Goal: Task Accomplishment & Management: Manage account settings

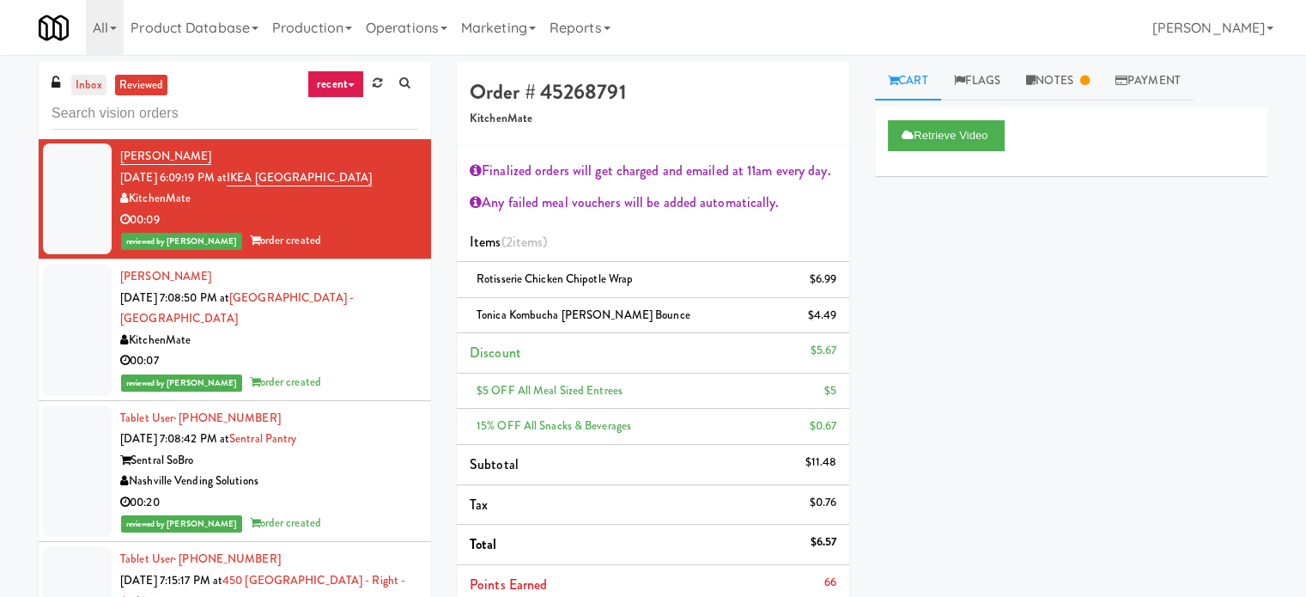
click at [82, 84] on link "inbox" at bounding box center [88, 85] width 35 height 21
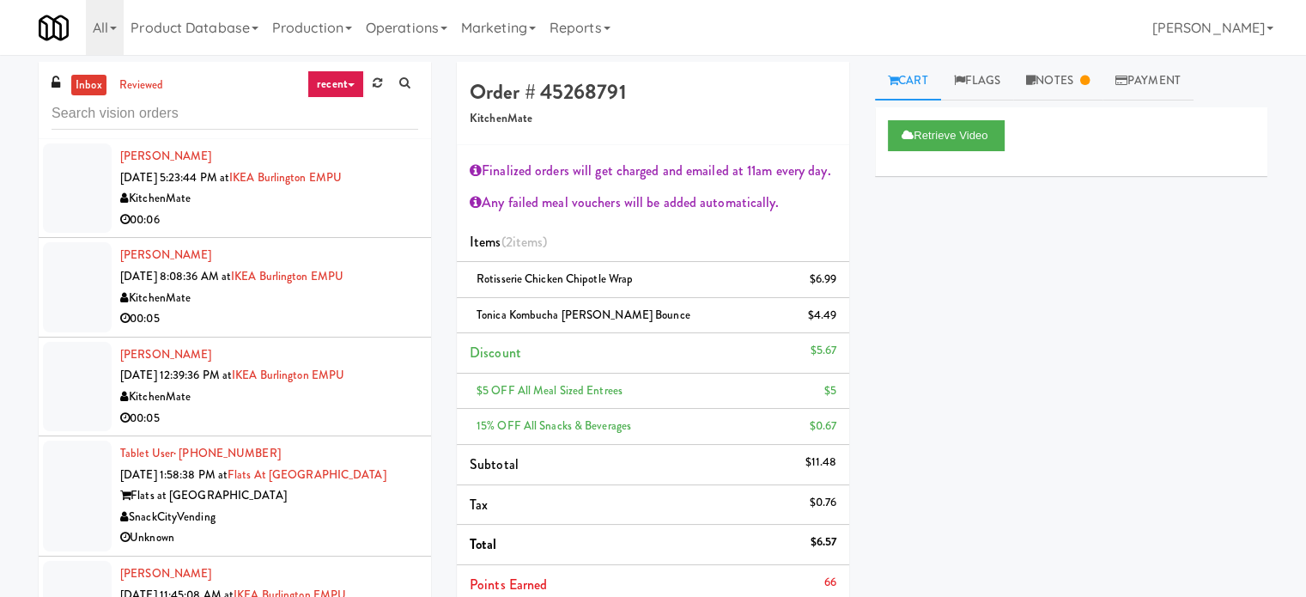
click at [353, 85] on icon at bounding box center [351, 84] width 7 height 3
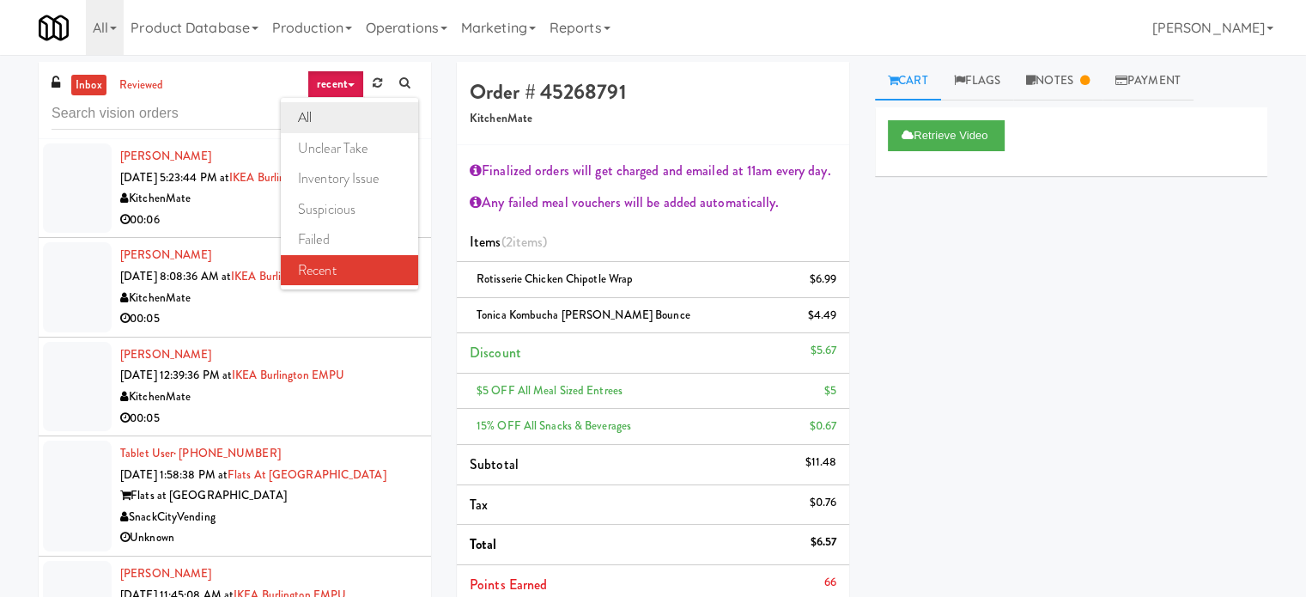
click at [338, 121] on link "all" at bounding box center [349, 117] width 137 height 31
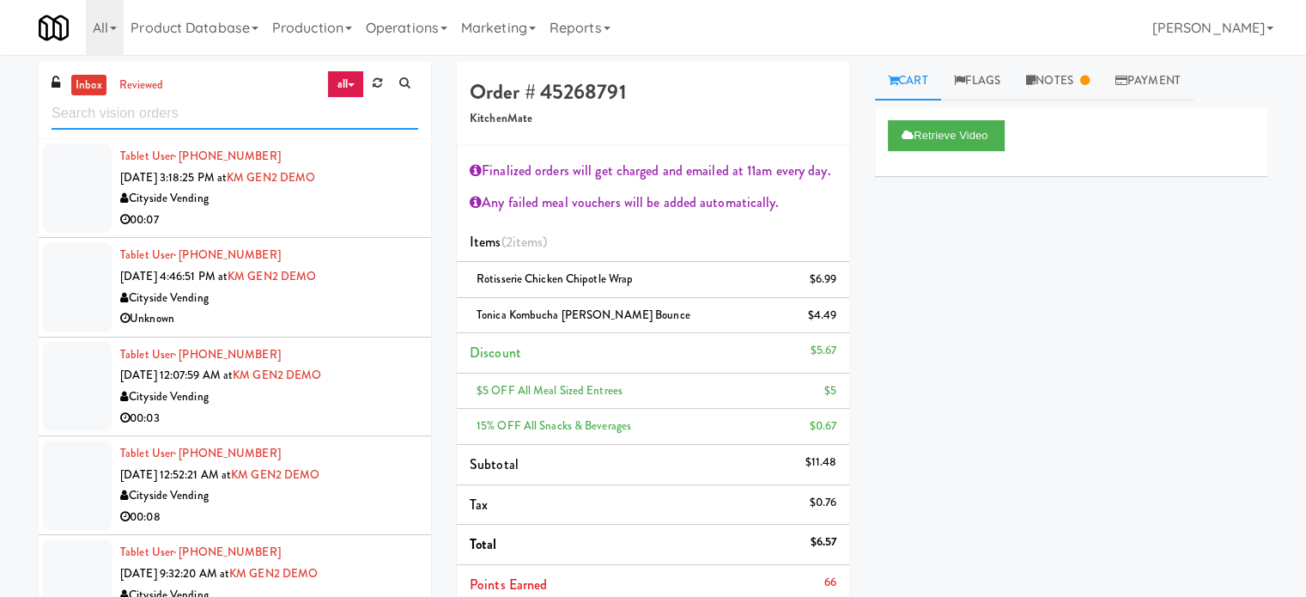
click at [192, 108] on input "text" at bounding box center [235, 114] width 367 height 32
paste input "[GEOGRAPHIC_DATA] - Ambient"
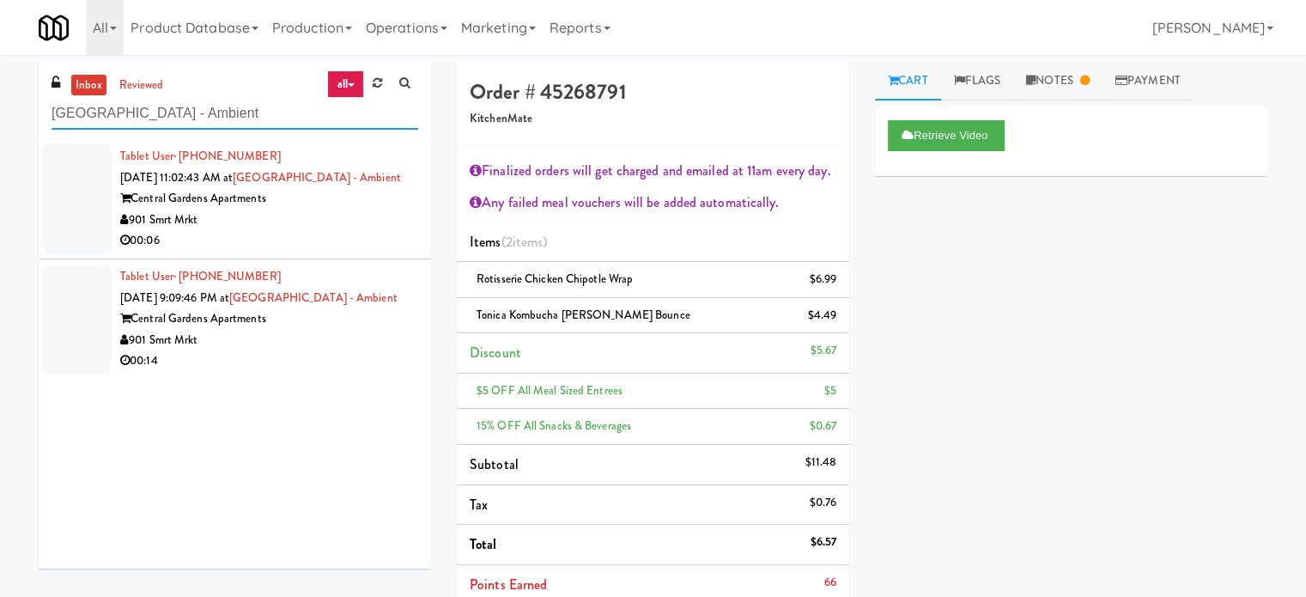
type input "[GEOGRAPHIC_DATA] - Ambient"
click at [308, 237] on div "00:06" at bounding box center [269, 240] width 298 height 21
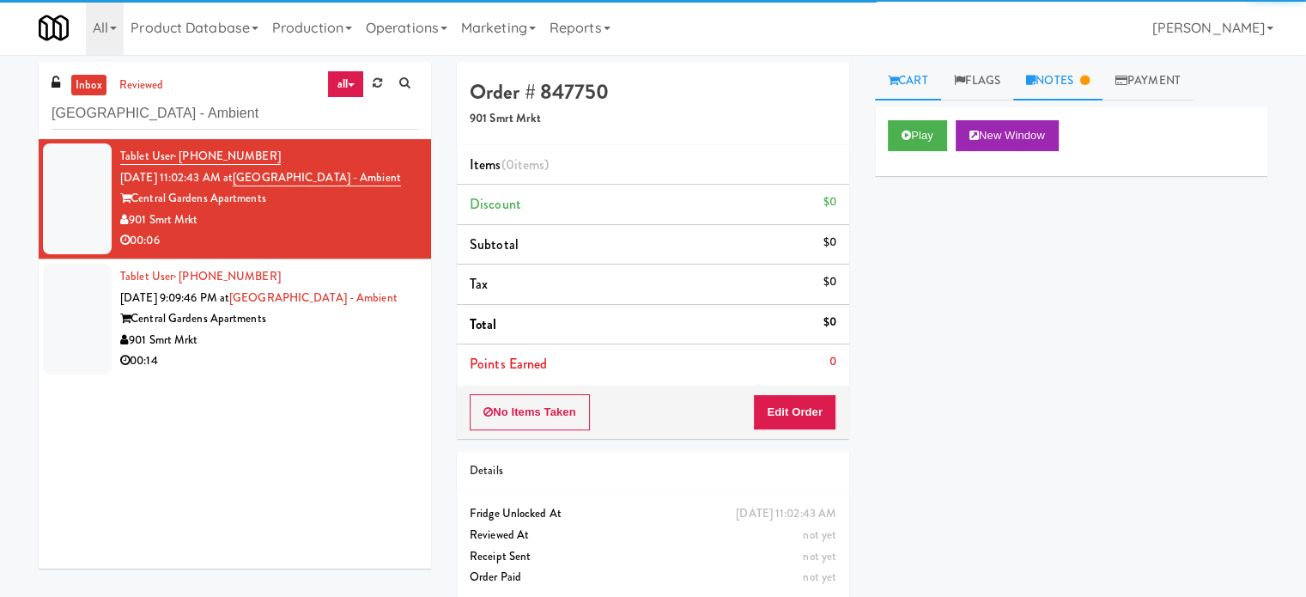
click at [1084, 76] on link "Notes" at bounding box center [1057, 81] width 89 height 39
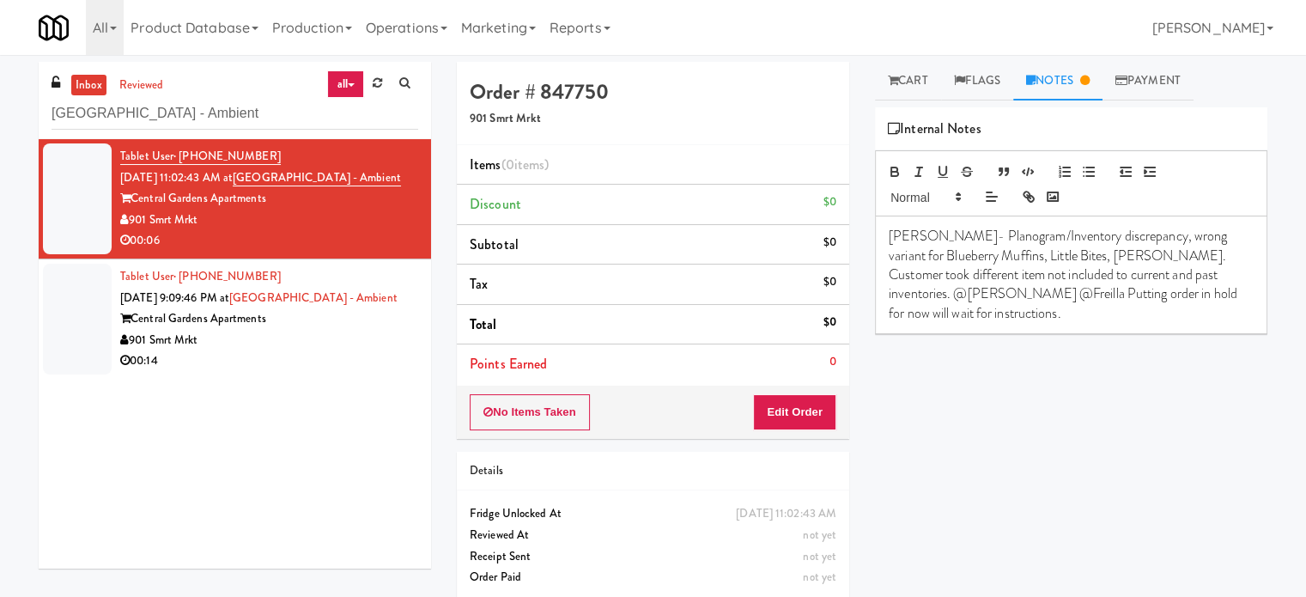
drag, startPoint x: 208, startPoint y: 216, endPoint x: 127, endPoint y: 218, distance: 80.8
click at [127, 218] on div "901 Smrt Mrkt" at bounding box center [269, 220] width 298 height 21
copy div "901 Smrt Mrkt"
drag, startPoint x: 309, startPoint y: 344, endPoint x: 374, endPoint y: 336, distance: 65.8
click at [313, 347] on div "901 Smrt Mrkt" at bounding box center [269, 340] width 298 height 21
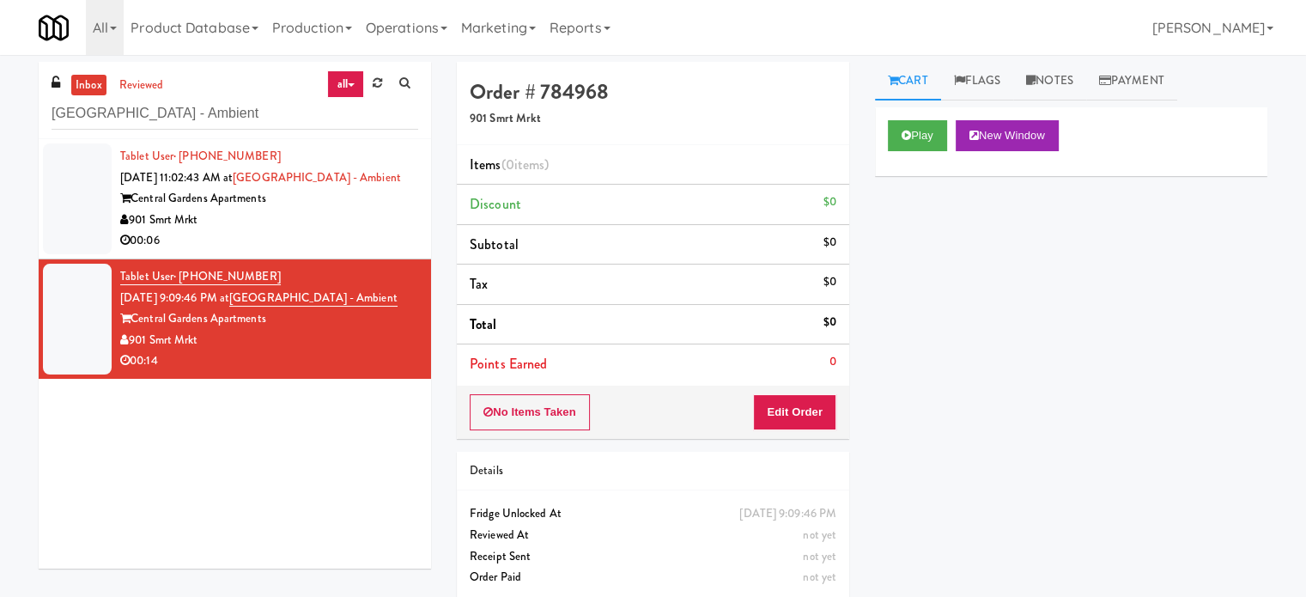
click at [357, 250] on div "00:06" at bounding box center [269, 240] width 298 height 21
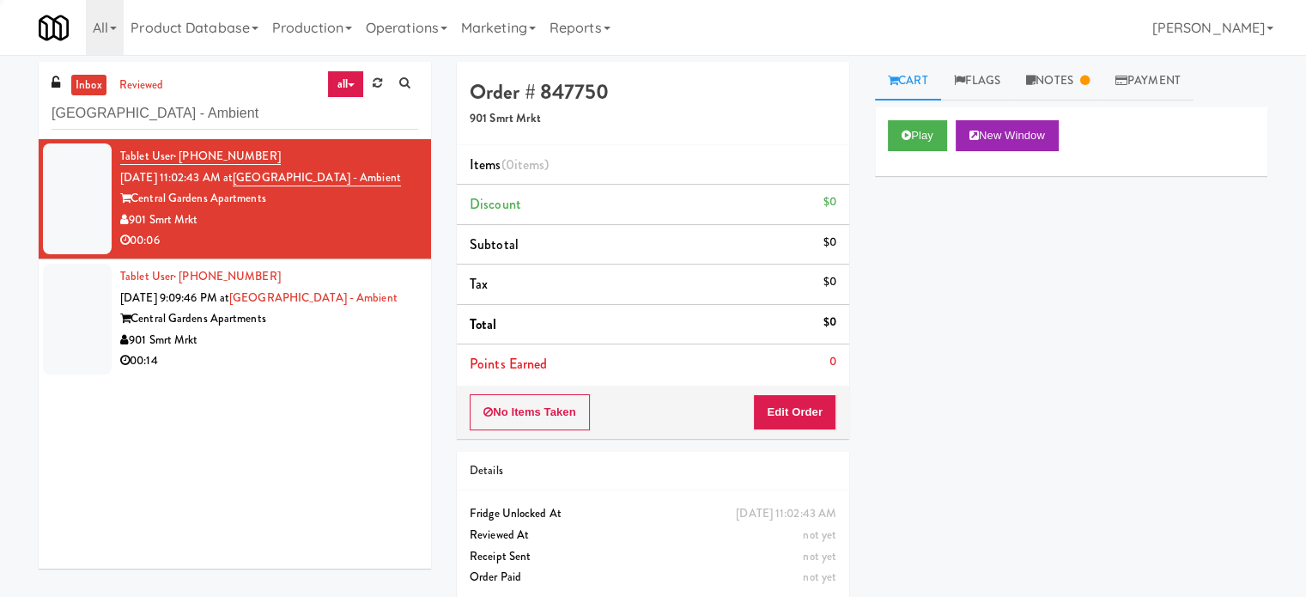
drag, startPoint x: 357, startPoint y: 343, endPoint x: 392, endPoint y: 336, distance: 35.0
click at [358, 343] on div "901 Smrt Mrkt" at bounding box center [269, 340] width 298 height 21
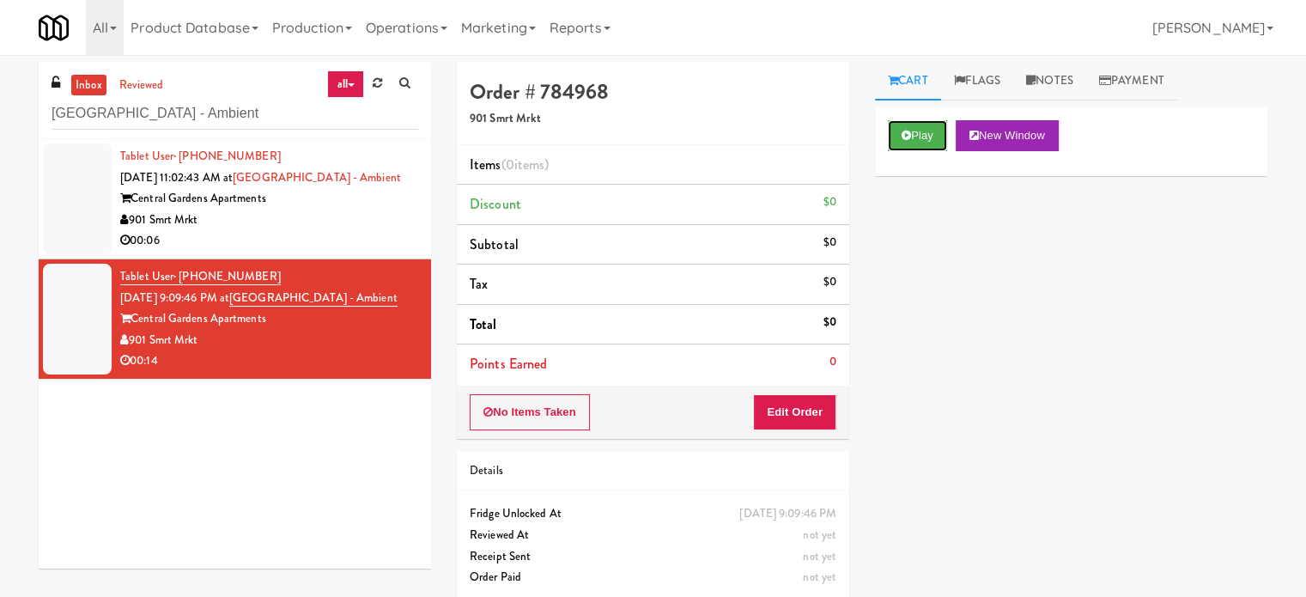
drag, startPoint x: 934, startPoint y: 140, endPoint x: 830, endPoint y: 201, distance: 120.5
click at [934, 142] on button "Play" at bounding box center [917, 135] width 59 height 31
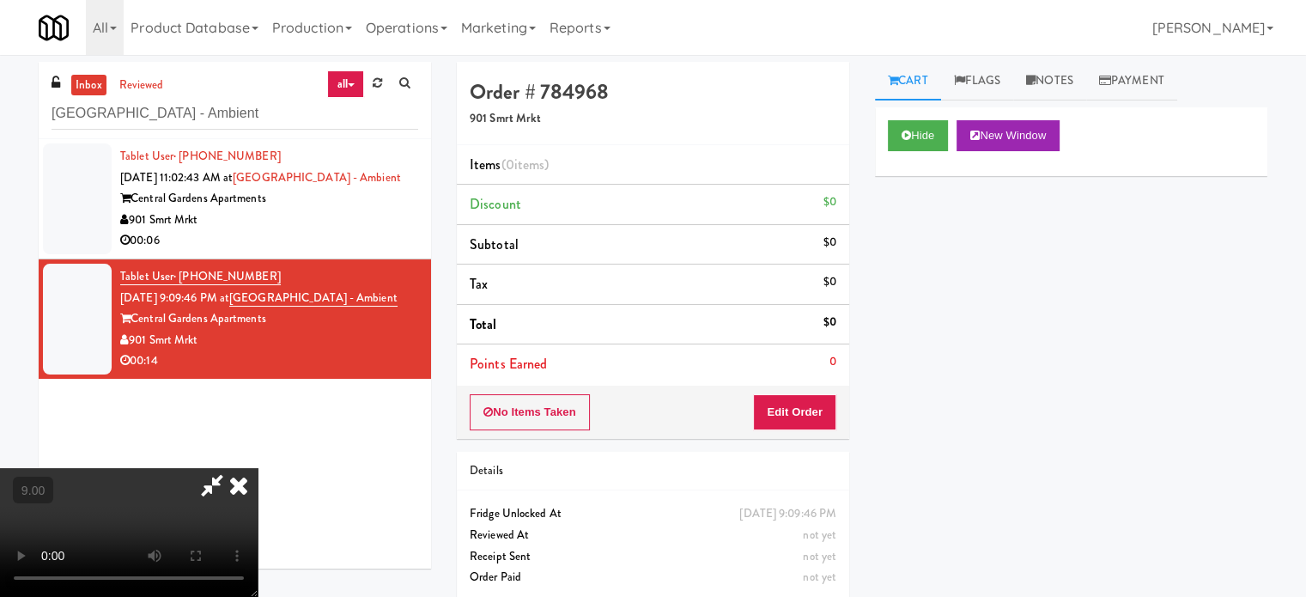
click at [258, 468] on video at bounding box center [129, 532] width 258 height 129
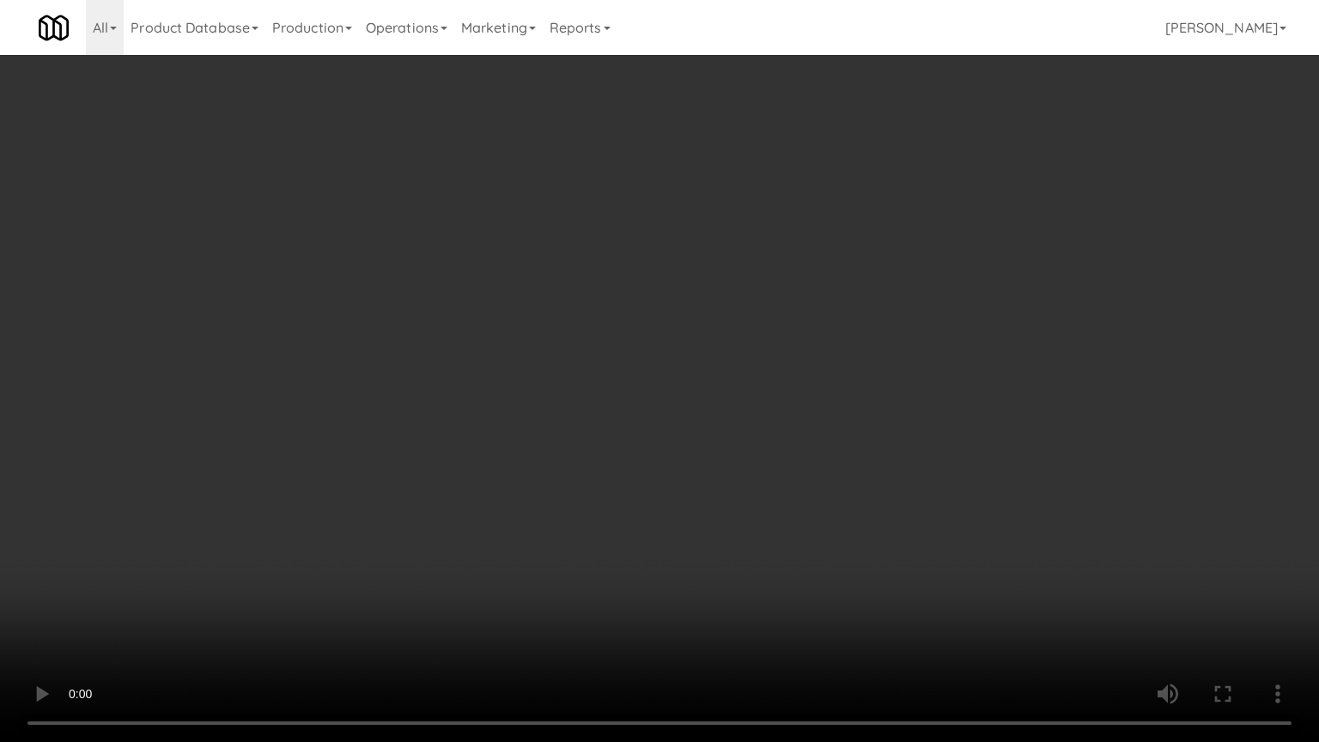
click at [683, 368] on video at bounding box center [659, 371] width 1319 height 742
click at [669, 371] on video at bounding box center [659, 371] width 1319 height 742
click at [708, 381] on video at bounding box center [659, 371] width 1319 height 742
click at [690, 395] on video at bounding box center [659, 371] width 1319 height 742
click at [824, 403] on video at bounding box center [659, 371] width 1319 height 742
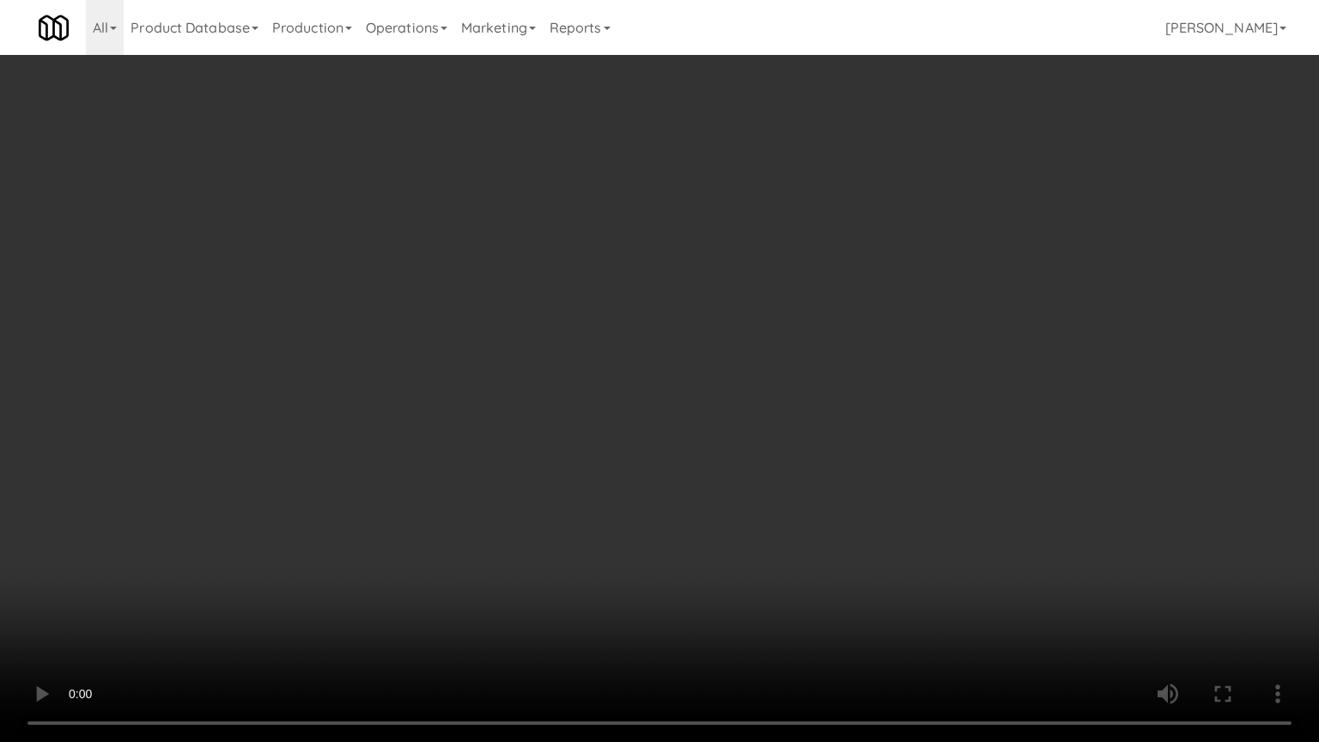
click at [793, 408] on video at bounding box center [659, 371] width 1319 height 742
click at [823, 402] on video at bounding box center [659, 371] width 1319 height 742
click at [643, 395] on video at bounding box center [659, 371] width 1319 height 742
click at [571, 426] on video at bounding box center [659, 371] width 1319 height 742
click at [572, 428] on video at bounding box center [659, 371] width 1319 height 742
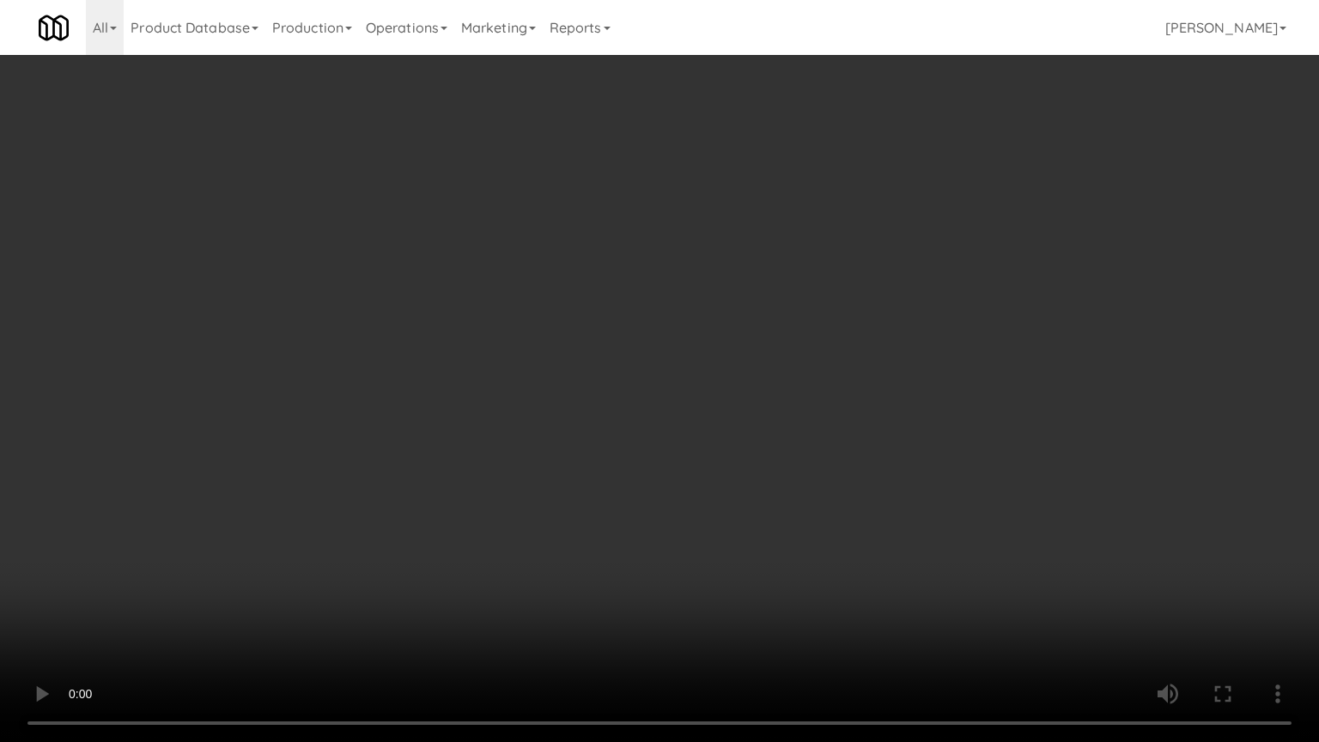
click at [605, 433] on video at bounding box center [659, 371] width 1319 height 742
click at [603, 430] on video at bounding box center [659, 371] width 1319 height 742
click at [718, 438] on video at bounding box center [659, 371] width 1319 height 742
click at [719, 435] on video at bounding box center [659, 371] width 1319 height 742
click at [714, 398] on video at bounding box center [659, 371] width 1319 height 742
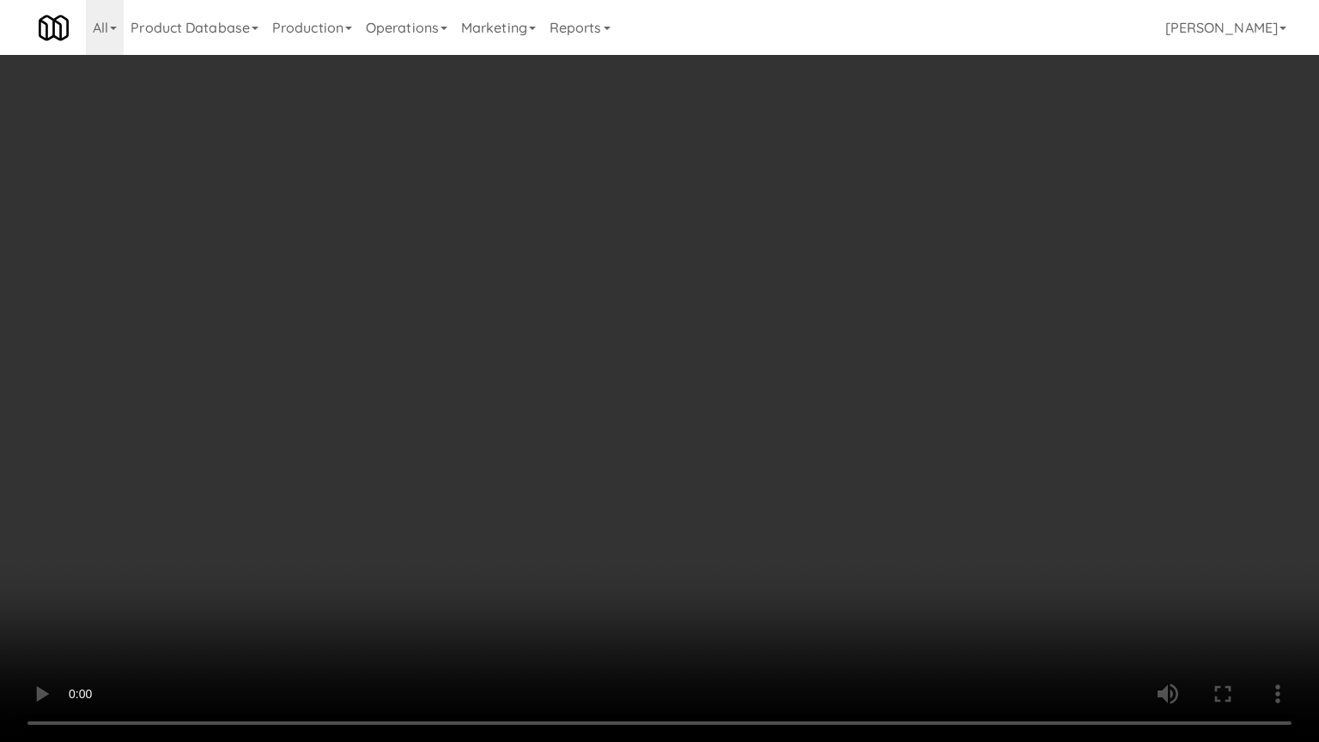
click at [712, 399] on video at bounding box center [659, 371] width 1319 height 742
click at [714, 389] on video at bounding box center [659, 371] width 1319 height 742
click at [714, 392] on video at bounding box center [659, 371] width 1319 height 742
click at [739, 405] on video at bounding box center [659, 371] width 1319 height 742
click at [725, 404] on video at bounding box center [659, 371] width 1319 height 742
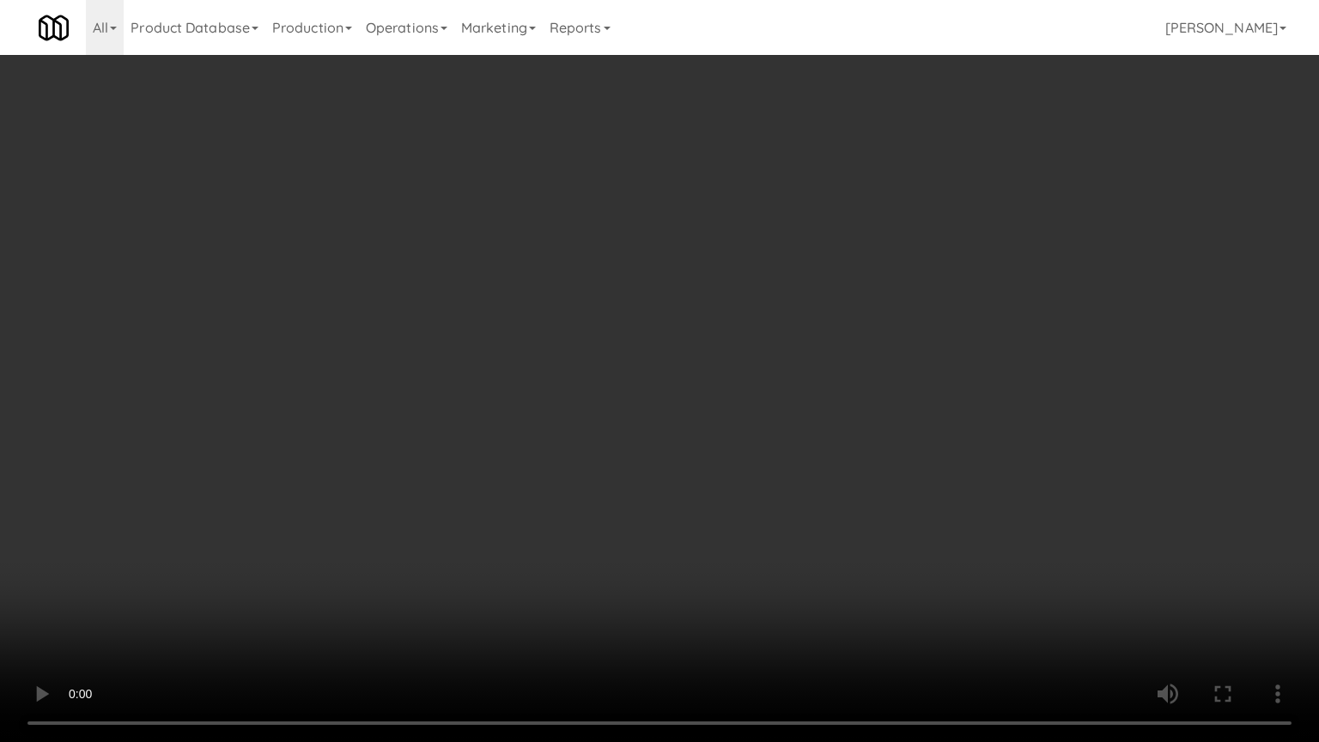
click at [727, 398] on video at bounding box center [659, 371] width 1319 height 742
click at [732, 398] on video at bounding box center [659, 371] width 1319 height 742
click at [734, 394] on video at bounding box center [659, 371] width 1319 height 742
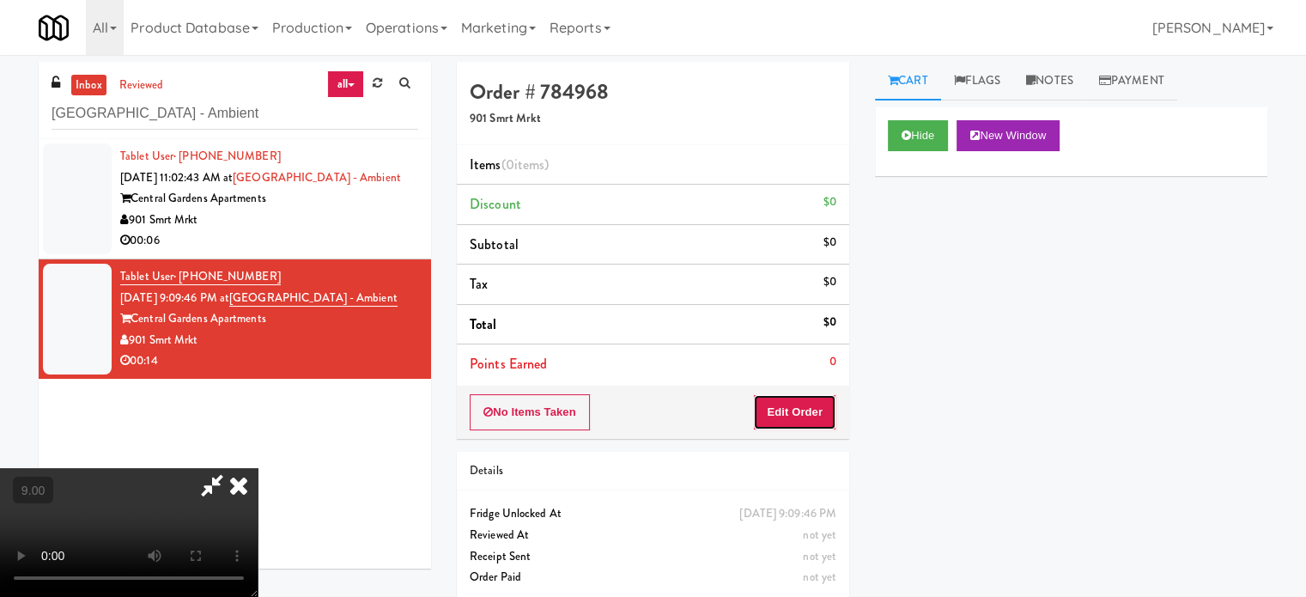
click at [812, 422] on button "Edit Order" at bounding box center [794, 412] width 83 height 36
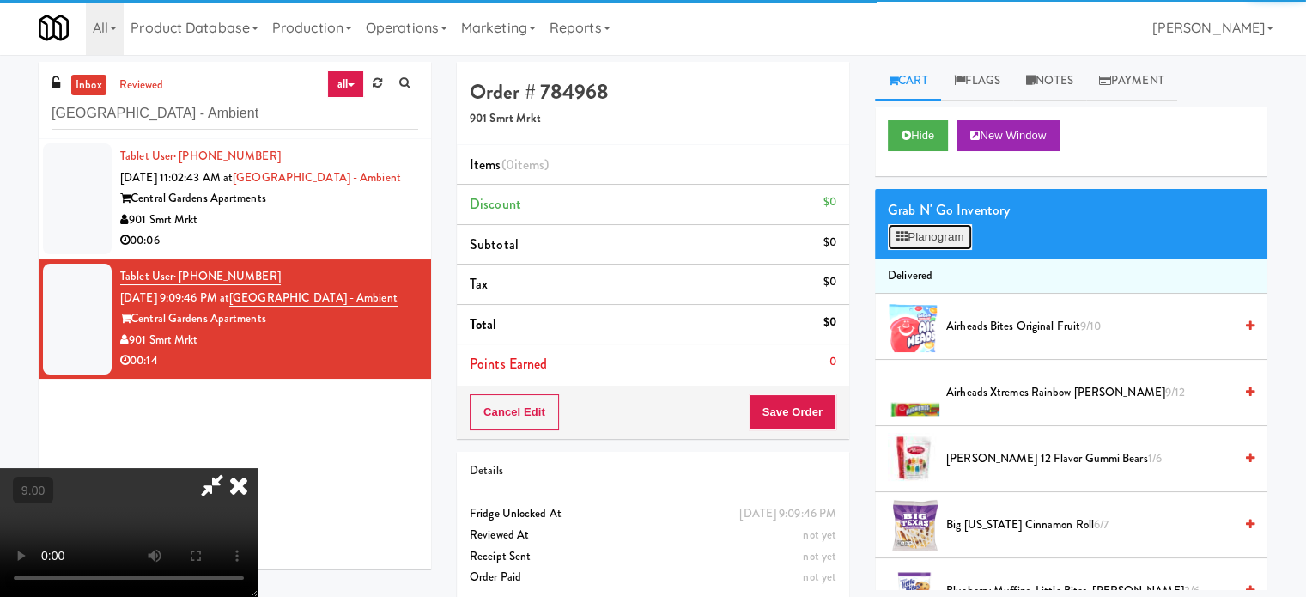
click at [963, 240] on button "Planogram" at bounding box center [930, 237] width 84 height 26
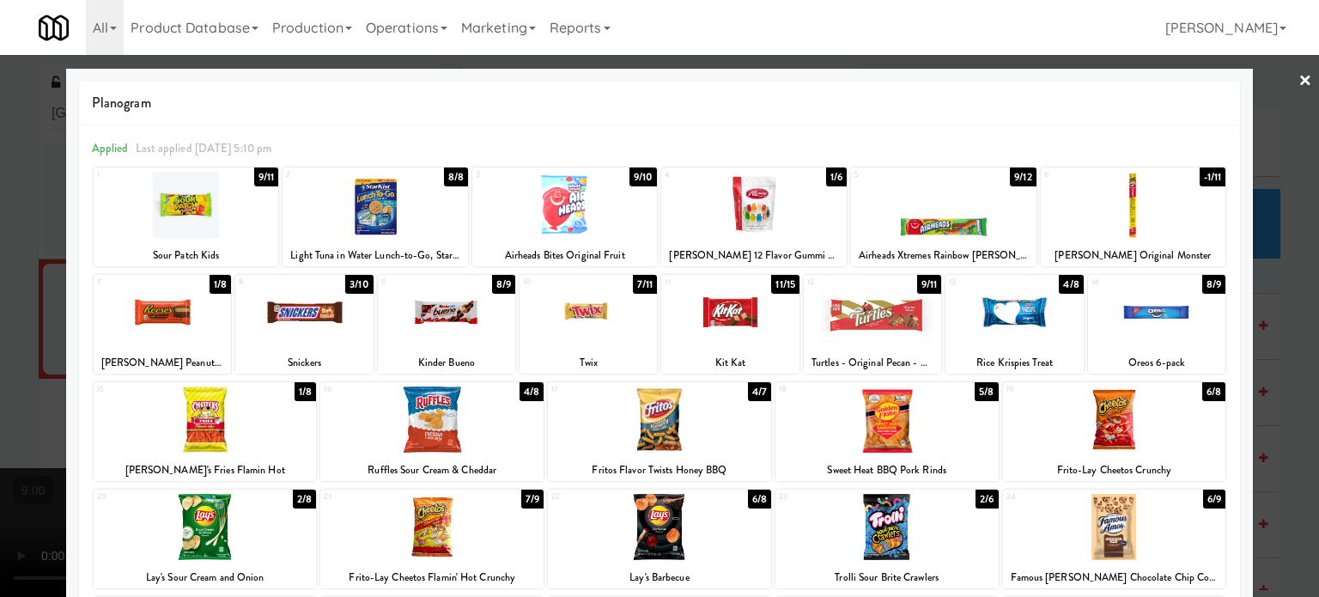
click at [1059, 283] on div "4/8" at bounding box center [1071, 284] width 24 height 19
click at [1203, 501] on div "6/9" at bounding box center [1214, 498] width 22 height 19
click at [351, 284] on div "3/10" at bounding box center [358, 284] width 27 height 19
click at [1280, 349] on div at bounding box center [659, 298] width 1319 height 597
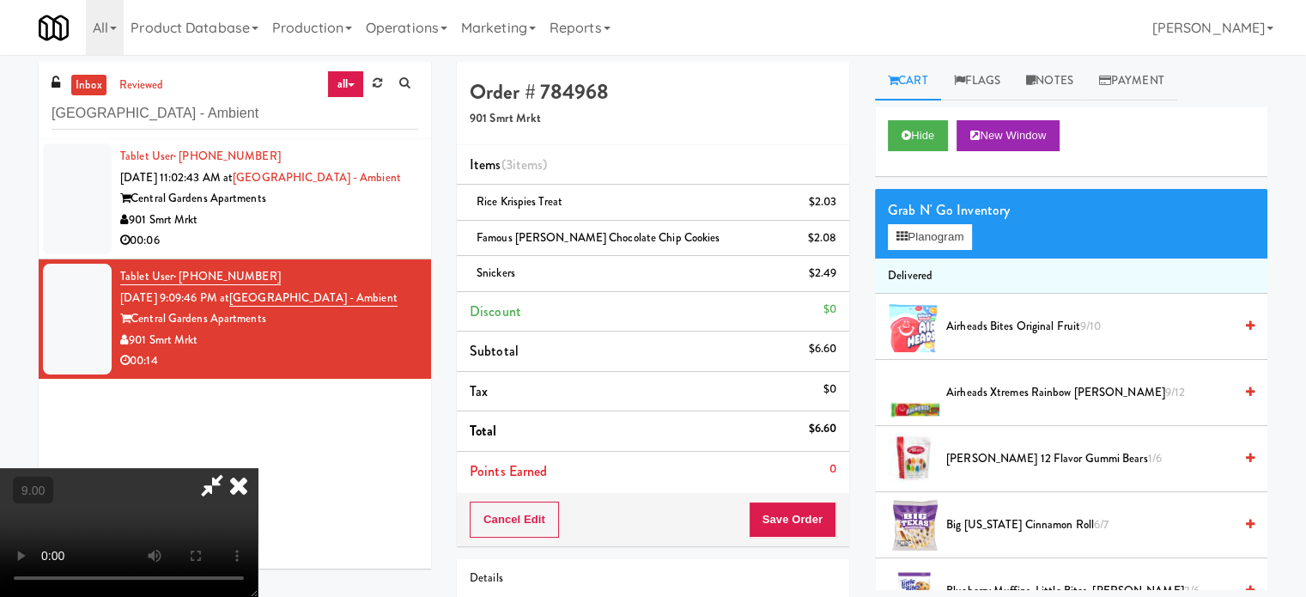
click at [258, 468] on video at bounding box center [129, 532] width 258 height 129
drag, startPoint x: 320, startPoint y: 277, endPoint x: 307, endPoint y: 570, distance: 293.1
click at [258, 468] on video at bounding box center [129, 532] width 258 height 129
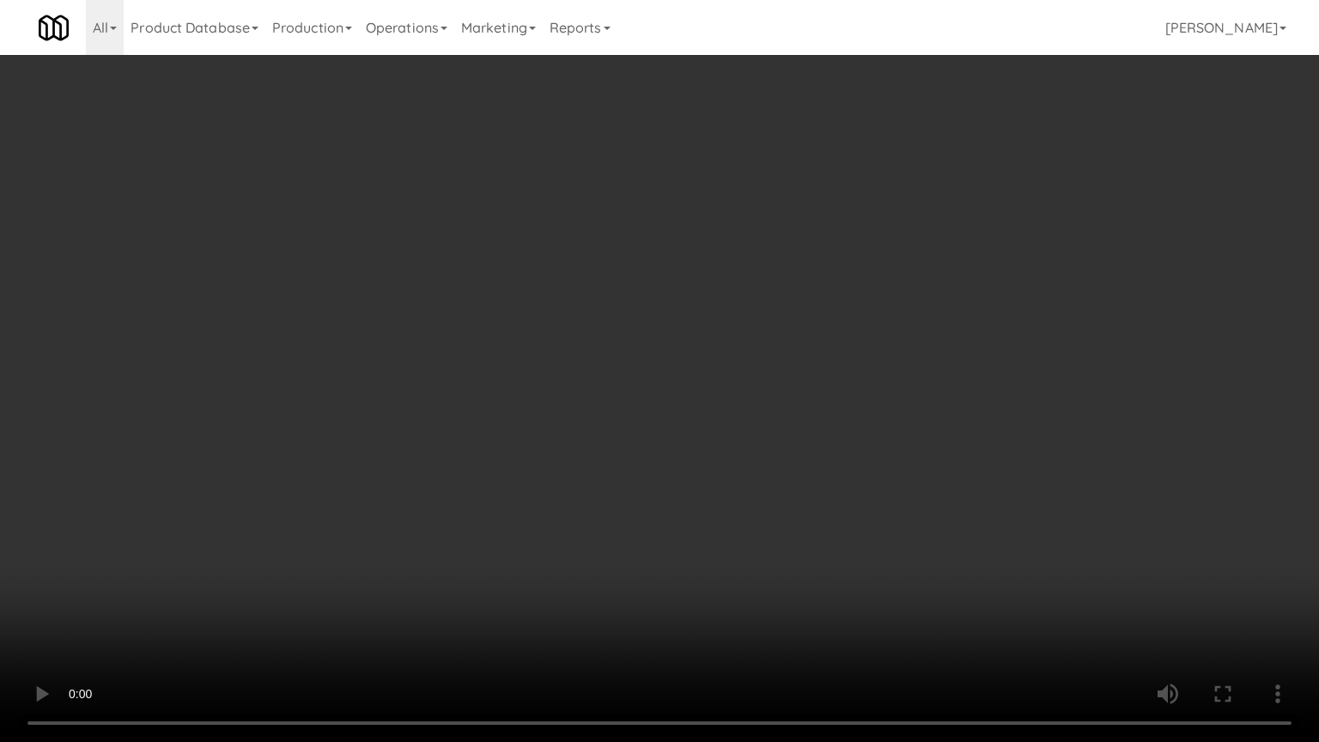
drag, startPoint x: 401, startPoint y: 425, endPoint x: 457, endPoint y: 319, distance: 119.5
click at [401, 422] on video at bounding box center [659, 371] width 1319 height 742
click at [491, 331] on video at bounding box center [659, 371] width 1319 height 742
click at [504, 319] on video at bounding box center [659, 371] width 1319 height 742
click at [507, 316] on video at bounding box center [659, 371] width 1319 height 742
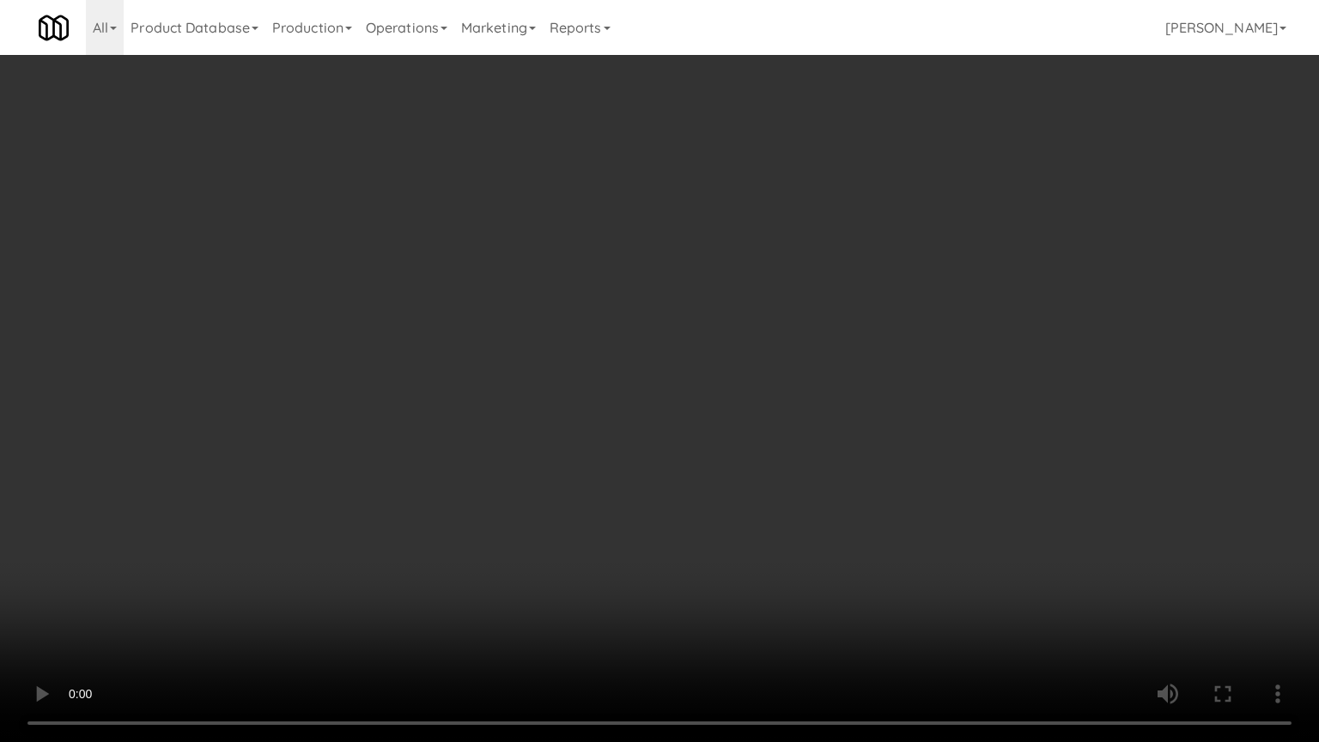
click at [508, 313] on video at bounding box center [659, 371] width 1319 height 742
click at [608, 313] on video at bounding box center [659, 371] width 1319 height 742
click at [728, 304] on video at bounding box center [659, 371] width 1319 height 742
click at [669, 302] on video at bounding box center [659, 371] width 1319 height 742
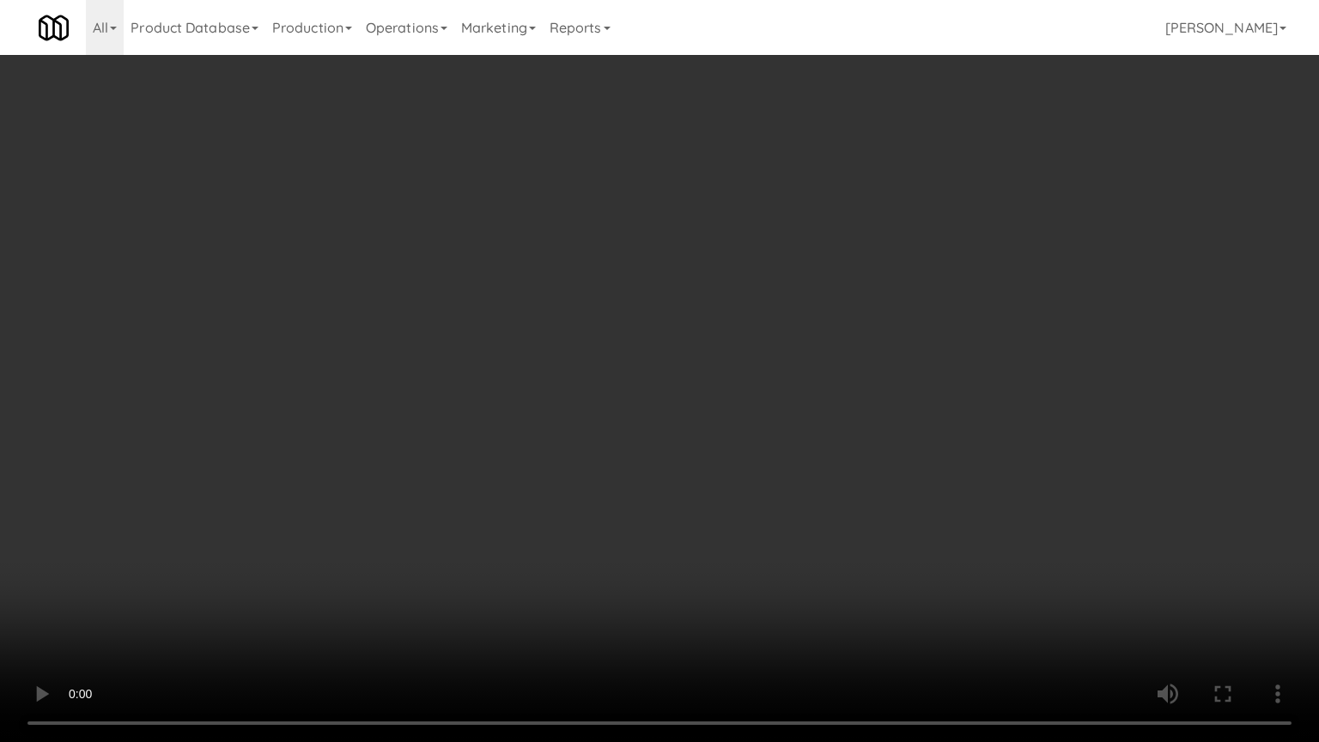
click at [649, 306] on video at bounding box center [659, 371] width 1319 height 742
click at [649, 307] on video at bounding box center [659, 371] width 1319 height 742
click at [720, 312] on video at bounding box center [659, 371] width 1319 height 742
click at [706, 319] on video at bounding box center [659, 371] width 1319 height 742
click at [759, 329] on video at bounding box center [659, 371] width 1319 height 742
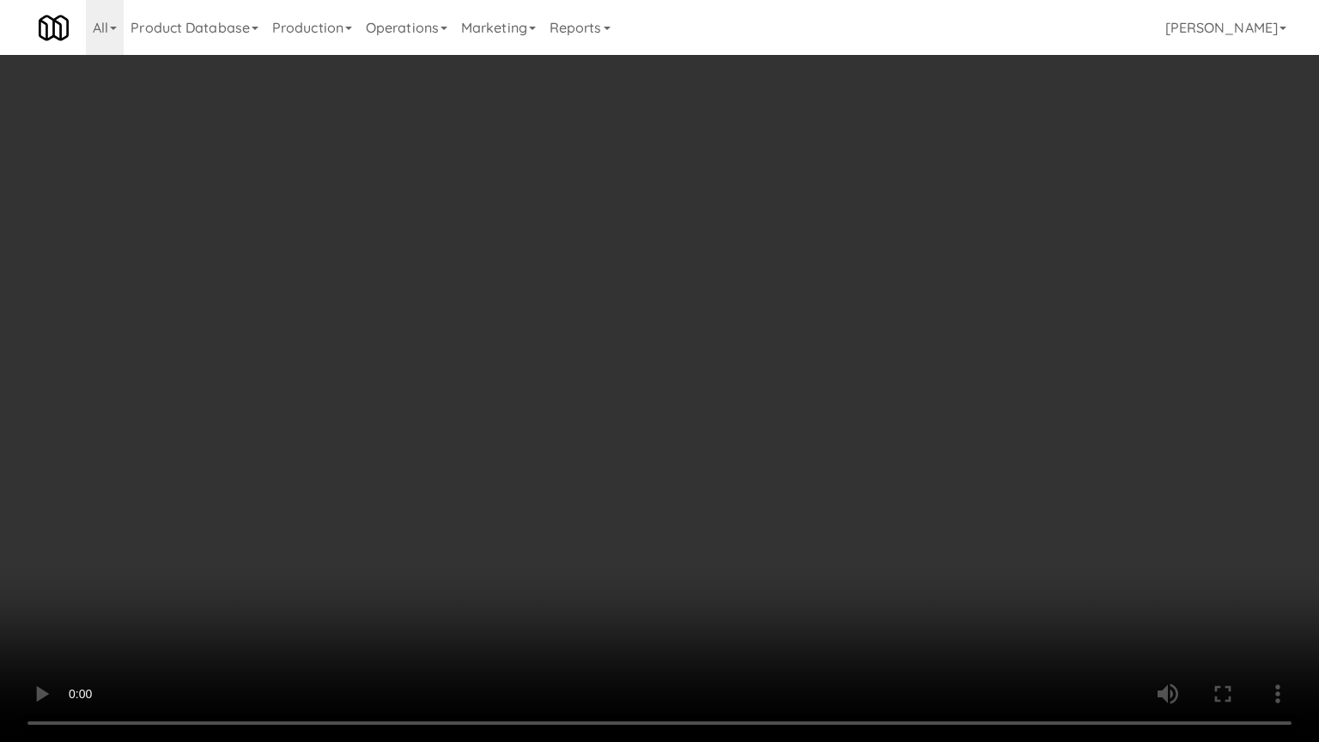
click at [824, 596] on video at bounding box center [659, 371] width 1319 height 742
click at [699, 501] on video at bounding box center [659, 371] width 1319 height 742
click at [775, 594] on video at bounding box center [659, 371] width 1319 height 742
click at [689, 595] on video at bounding box center [659, 371] width 1319 height 742
drag, startPoint x: 617, startPoint y: 459, endPoint x: 730, endPoint y: 398, distance: 128.7
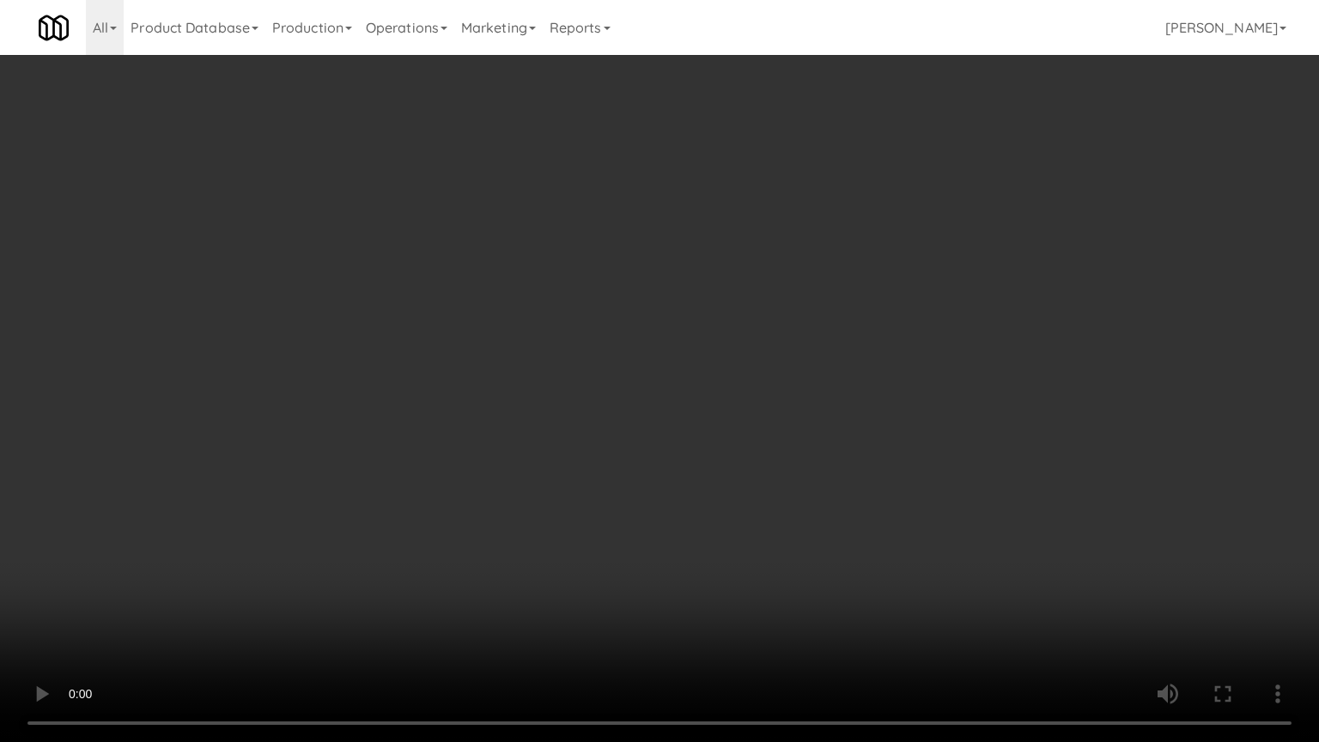
click at [617, 460] on video at bounding box center [659, 371] width 1319 height 742
drag, startPoint x: 631, startPoint y: 435, endPoint x: 646, endPoint y: 426, distance: 17.4
click at [635, 434] on video at bounding box center [659, 371] width 1319 height 742
click at [646, 426] on video at bounding box center [659, 371] width 1319 height 742
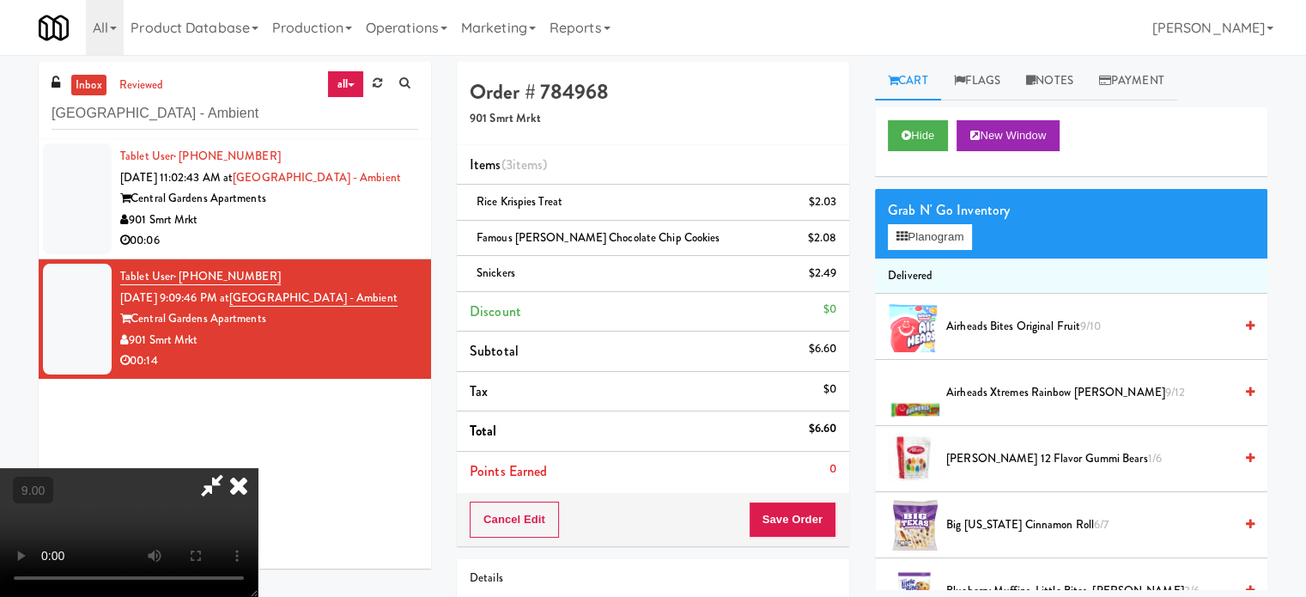
click at [258, 468] on icon at bounding box center [239, 485] width 38 height 34
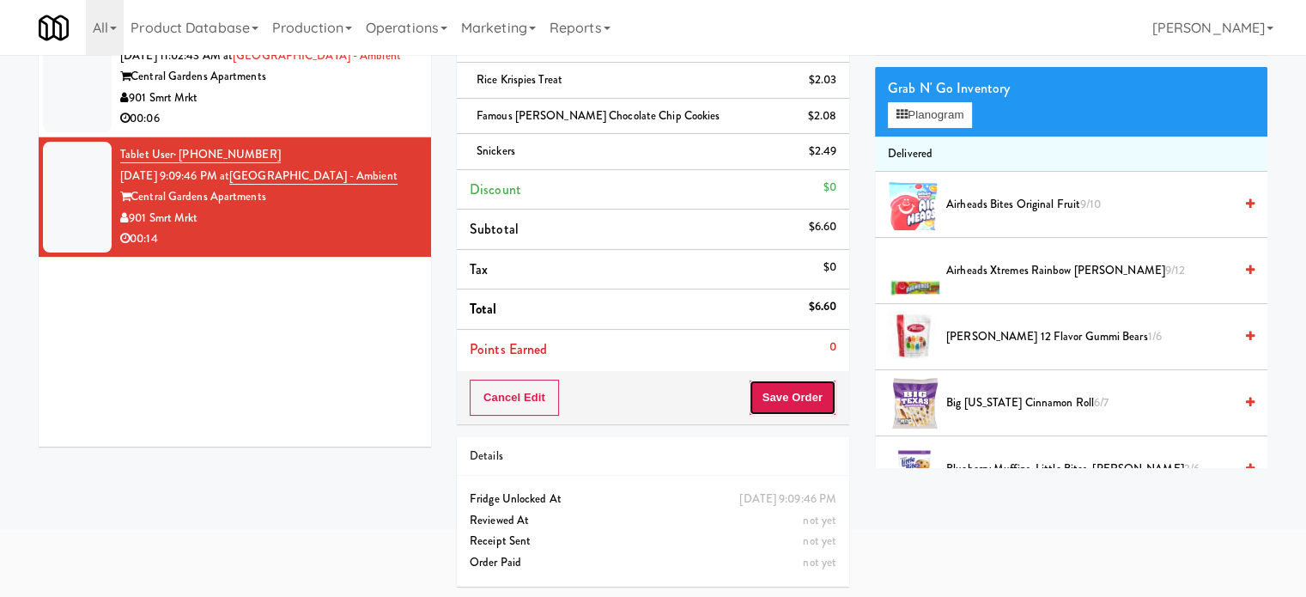
click at [793, 392] on button "Save Order" at bounding box center [793, 398] width 88 height 36
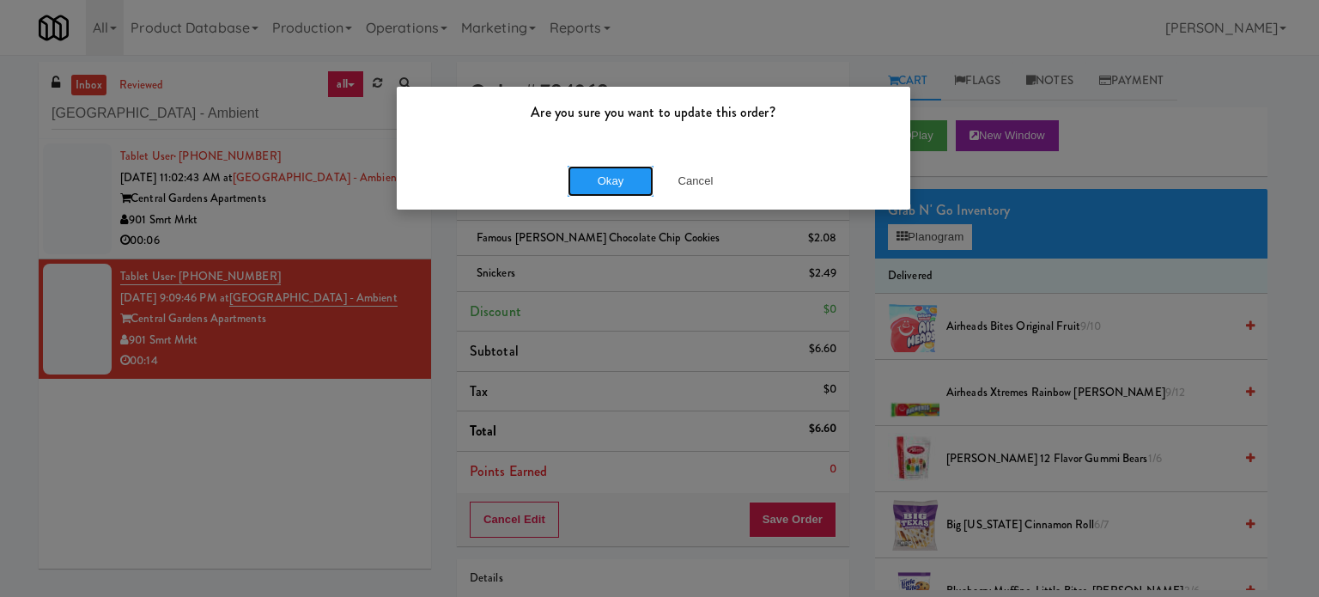
drag, startPoint x: 599, startPoint y: 190, endPoint x: 605, endPoint y: 106, distance: 84.3
click at [600, 190] on button "Okay" at bounding box center [611, 181] width 86 height 31
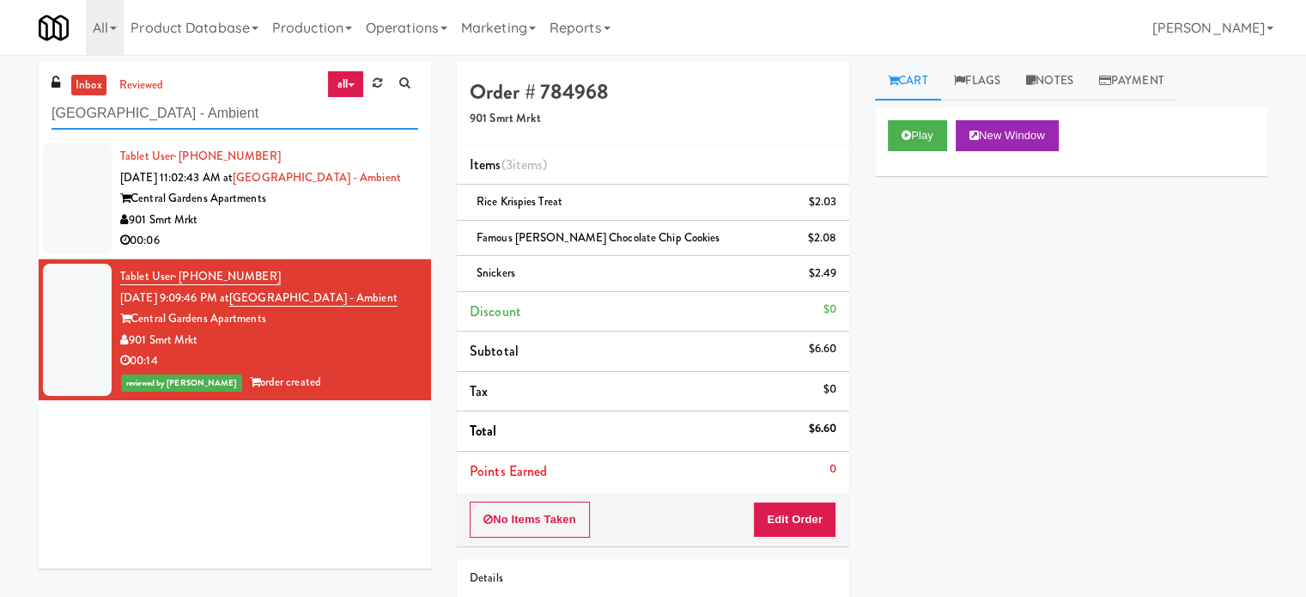
click at [261, 121] on input "[GEOGRAPHIC_DATA] - Ambient" at bounding box center [235, 114] width 367 height 32
paste input "(Snack & Drink) EWR 3-TB-PUBLIC"
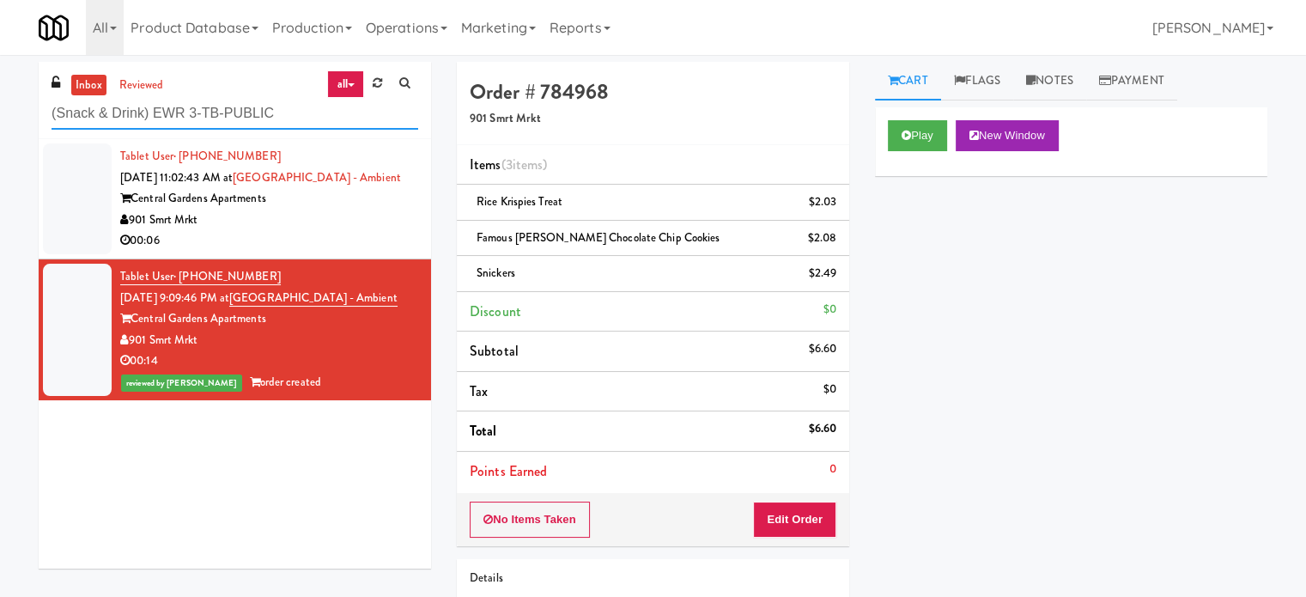
drag, startPoint x: 262, startPoint y: 118, endPoint x: 380, endPoint y: 185, distance: 136.1
click at [296, 125] on input "(Snack & Drink) EWR 3-TB-PUBLIC" at bounding box center [235, 114] width 367 height 32
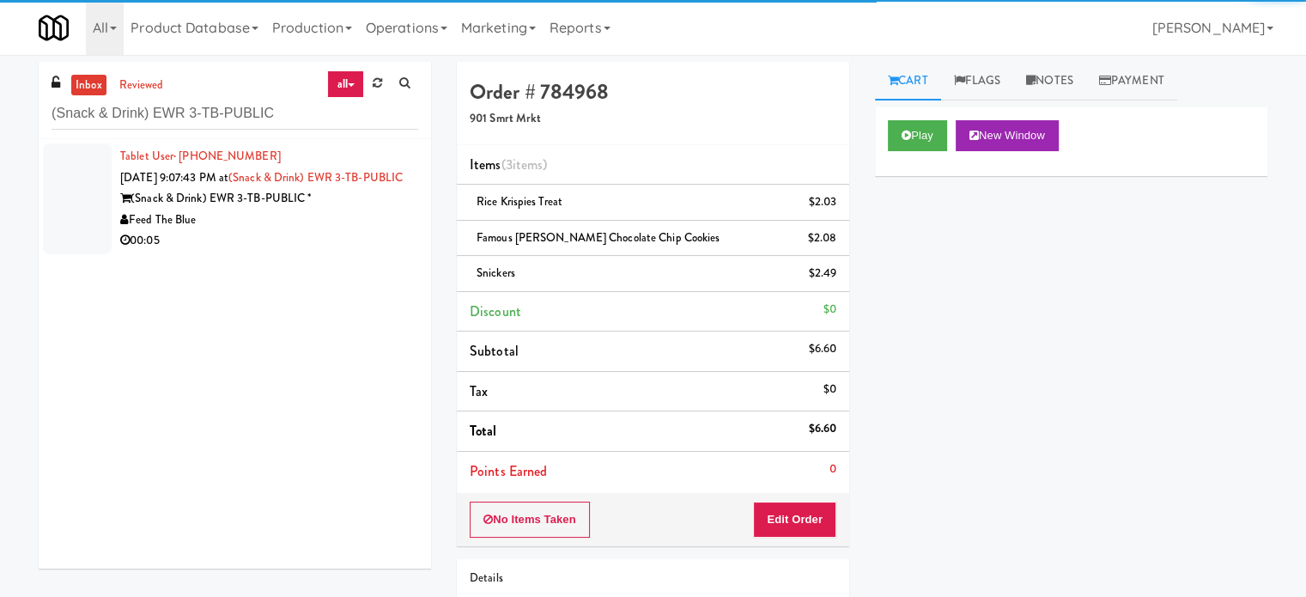
drag, startPoint x: 335, startPoint y: 205, endPoint x: 556, endPoint y: 198, distance: 220.8
click at [336, 205] on div "Tablet User · (+33) 760-629798 [DATE] 9:07:43 PM at (Snack & Drink) EWR 3-TB-PU…" at bounding box center [269, 199] width 298 height 106
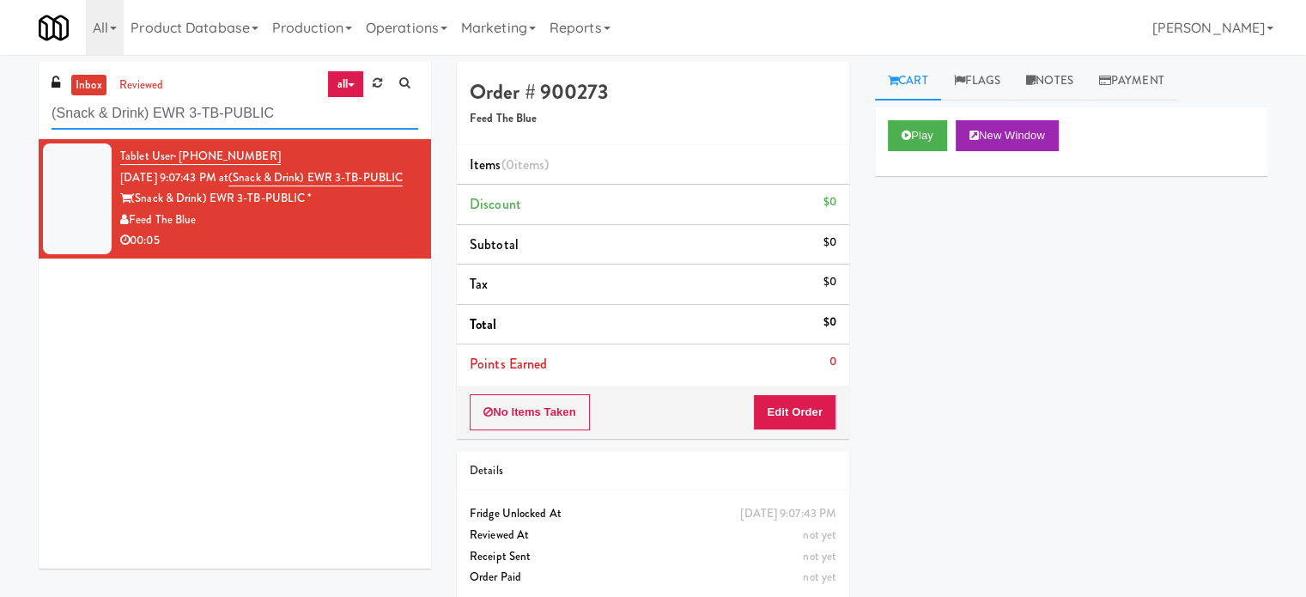
click at [268, 106] on input "(Snack & Drink) EWR 3-TB-PUBLIC" at bounding box center [235, 114] width 367 height 32
paste input "Rock Solid Reboot (Left)"
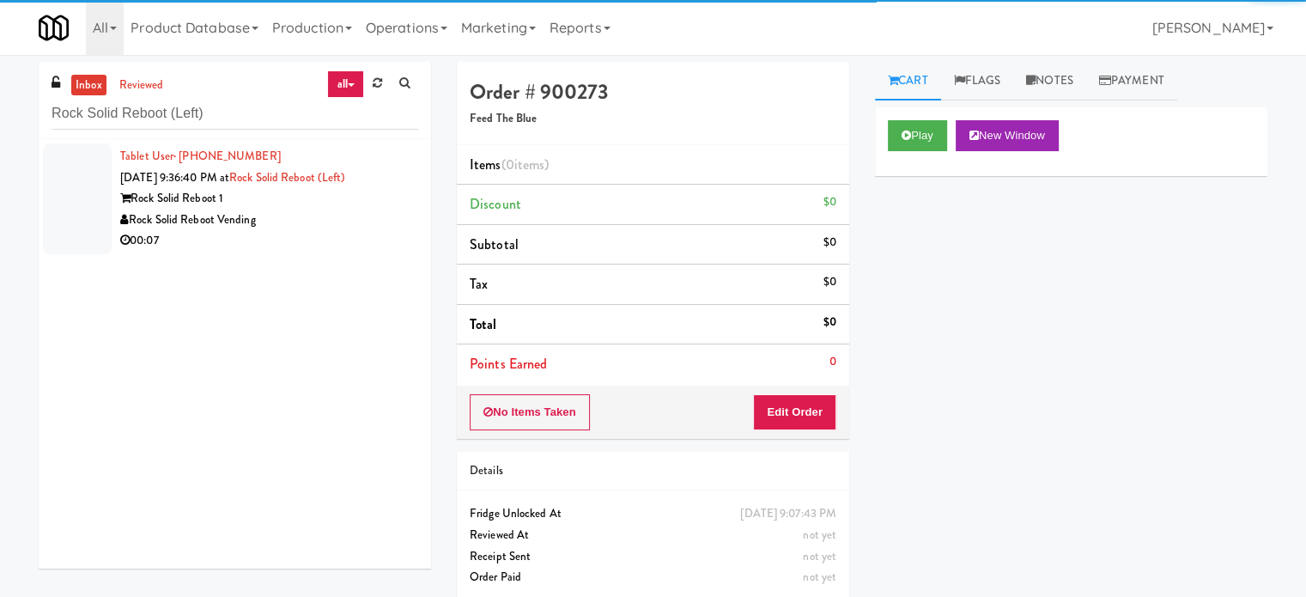
drag, startPoint x: 347, startPoint y: 233, endPoint x: 368, endPoint y: 225, distance: 22.0
click at [348, 234] on div "00:07" at bounding box center [269, 240] width 298 height 21
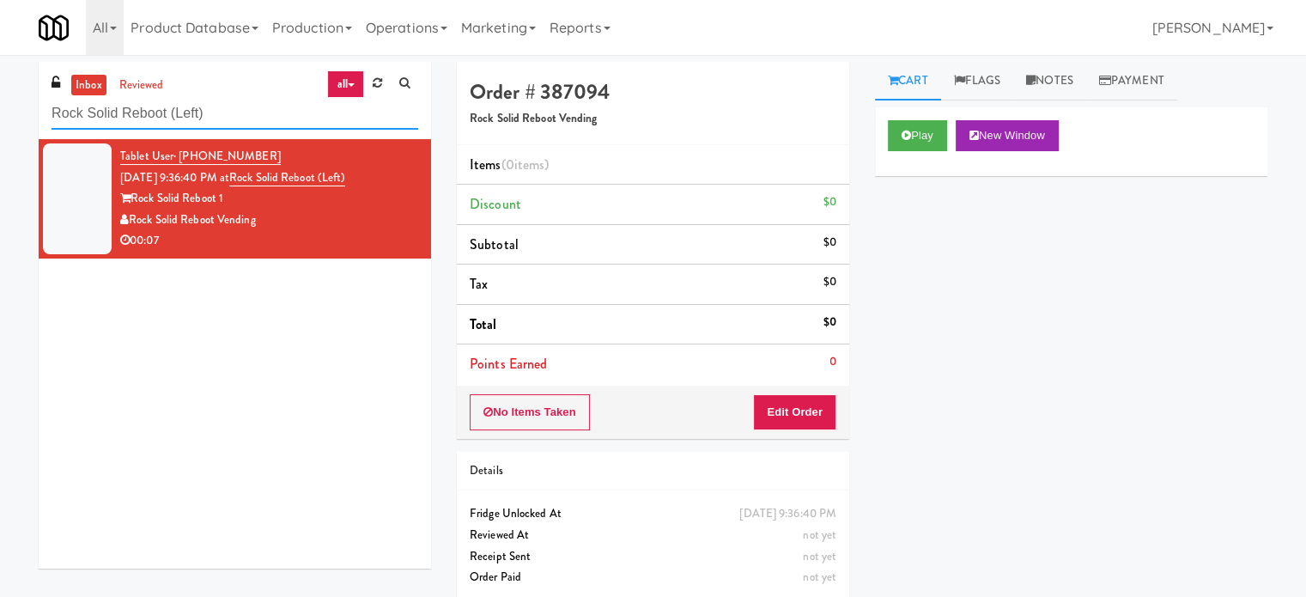
click at [279, 114] on input "Rock Solid Reboot (Left)" at bounding box center [235, 114] width 367 height 32
click at [280, 114] on input "Rock Solid Reboot (Left)" at bounding box center [235, 114] width 367 height 32
paste input "[PERSON_NAME] Tower Fridge"
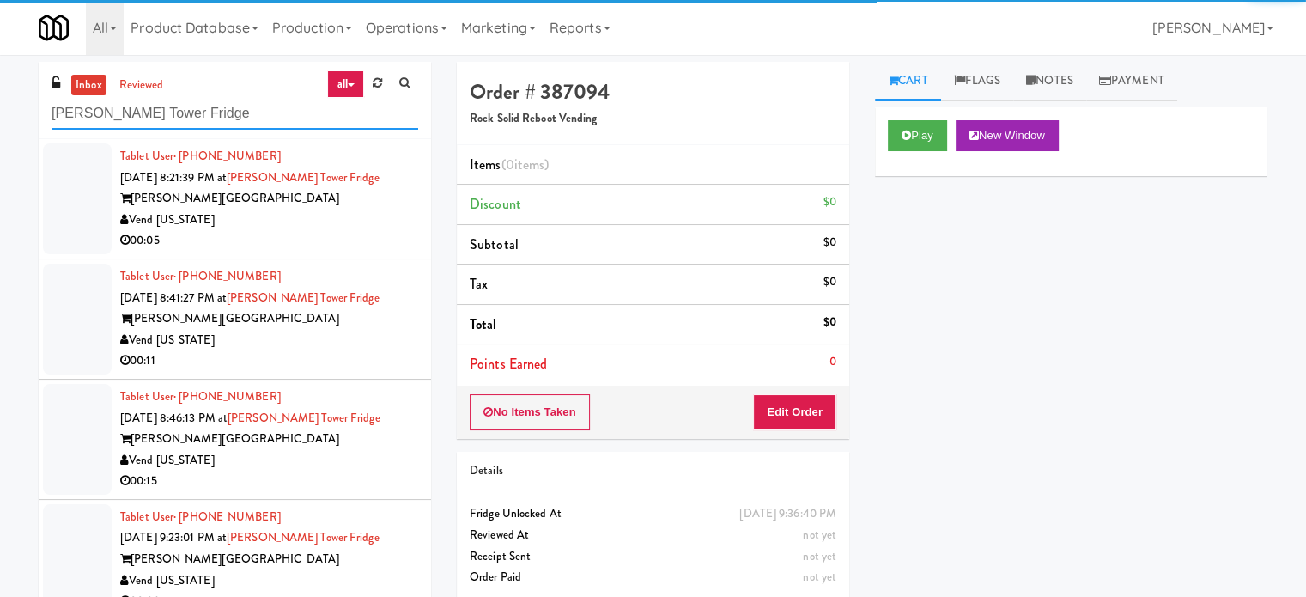
type input "[PERSON_NAME] Tower Fridge"
click at [475, 232] on li "Subtotal $0" at bounding box center [653, 245] width 392 height 40
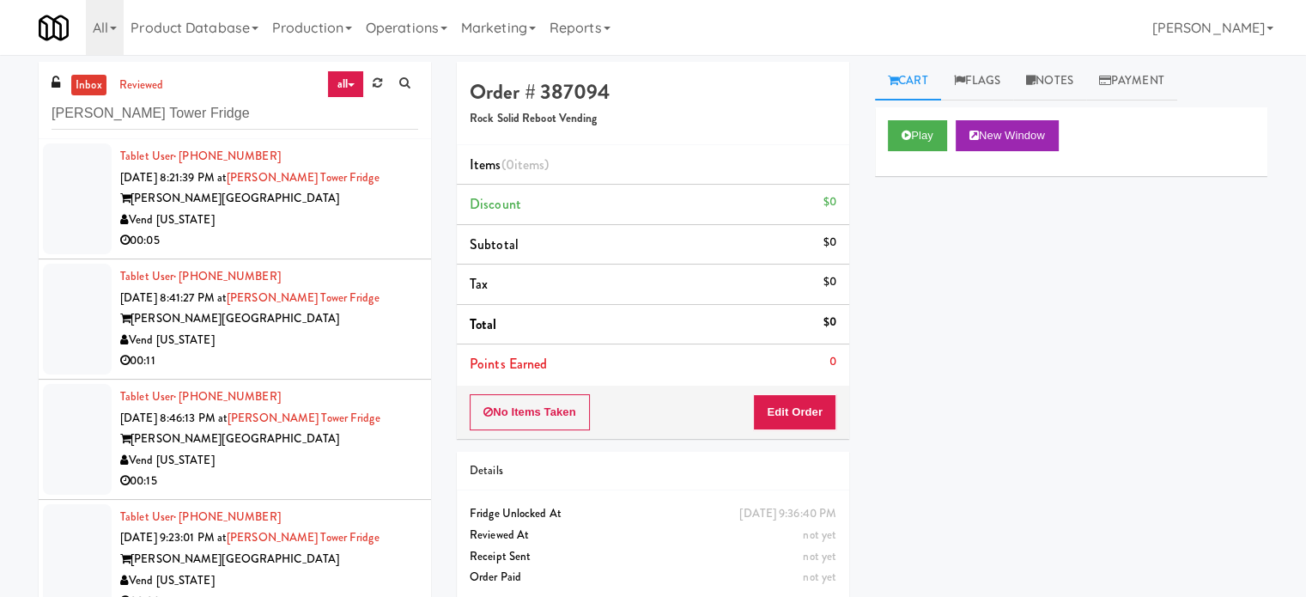
click at [363, 236] on div "00:05" at bounding box center [269, 240] width 298 height 21
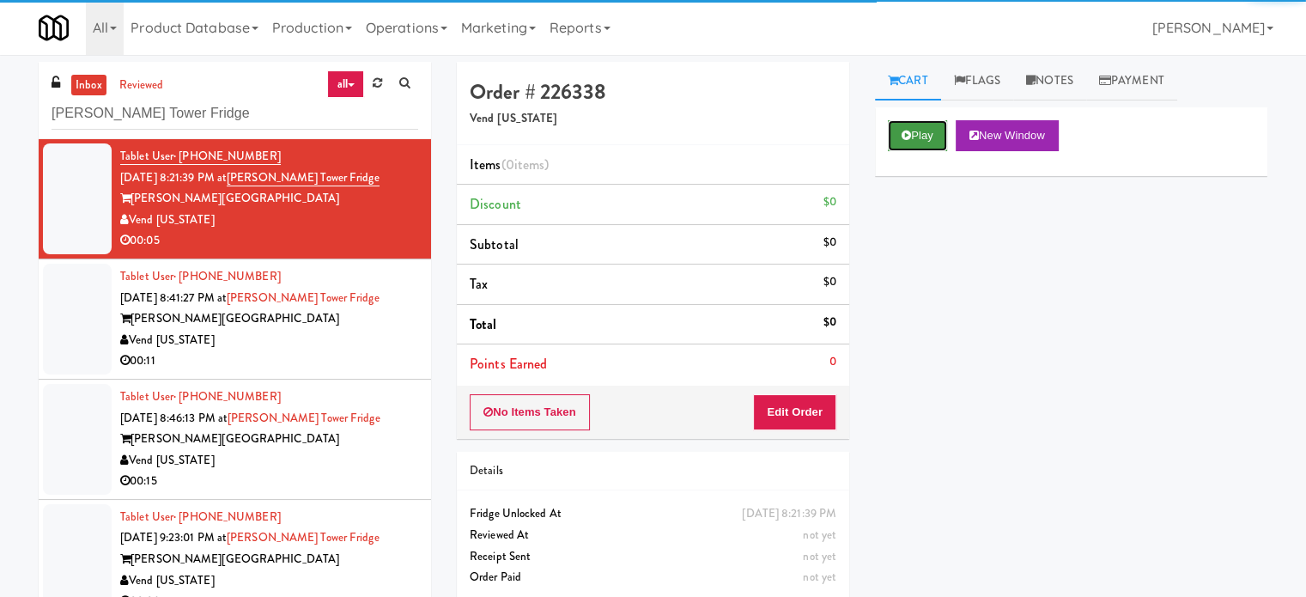
click at [938, 138] on button "Play" at bounding box center [917, 135] width 59 height 31
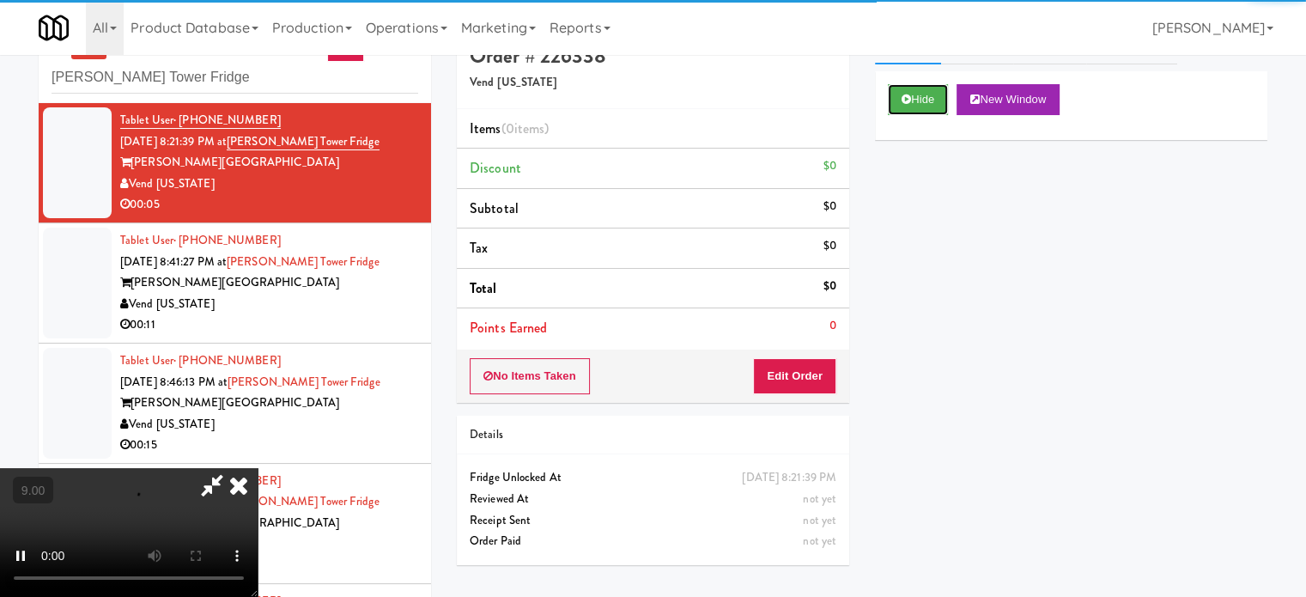
scroll to position [70, 0]
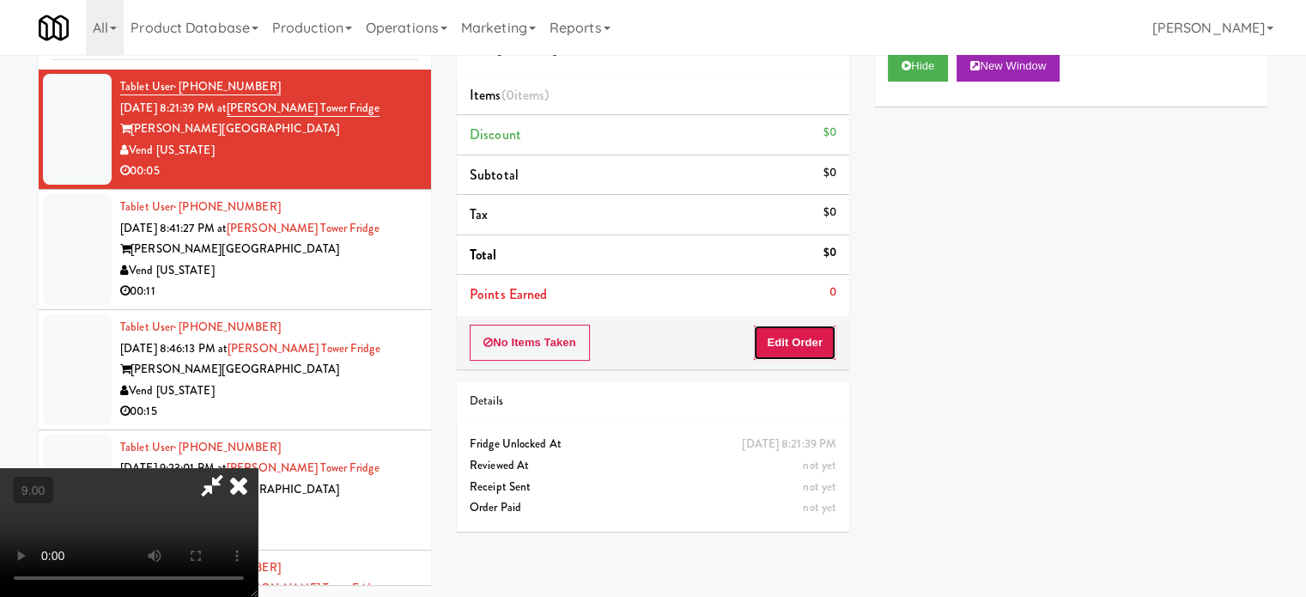
click at [797, 343] on button "Edit Order" at bounding box center [794, 343] width 83 height 36
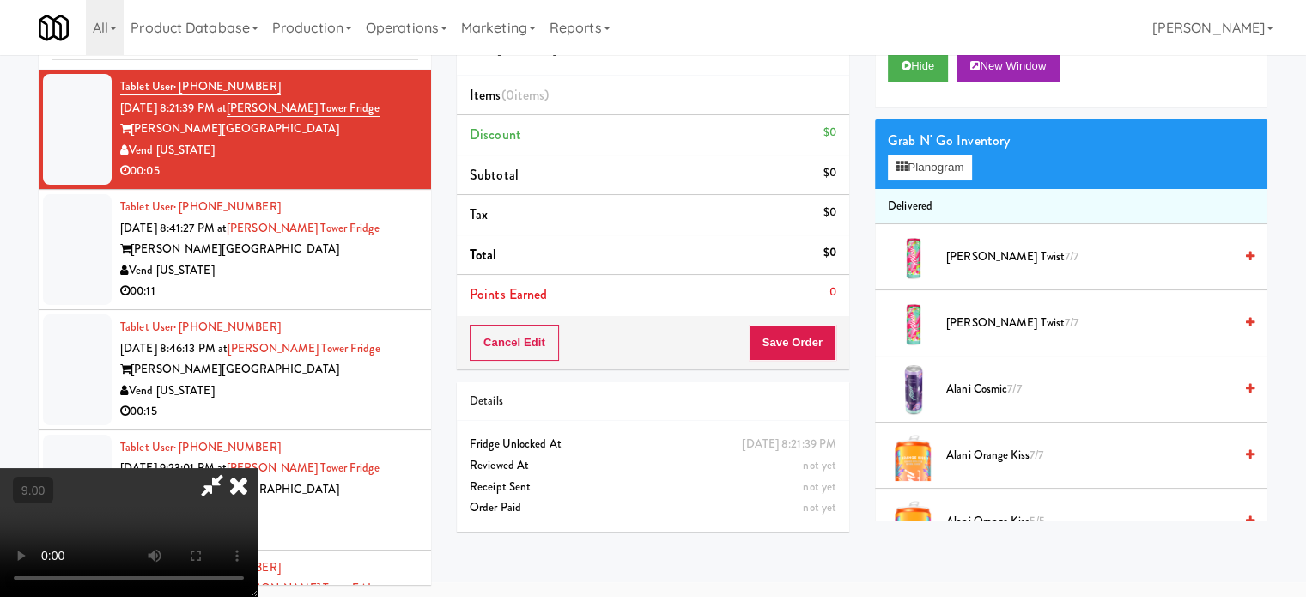
click at [258, 468] on video at bounding box center [129, 532] width 258 height 129
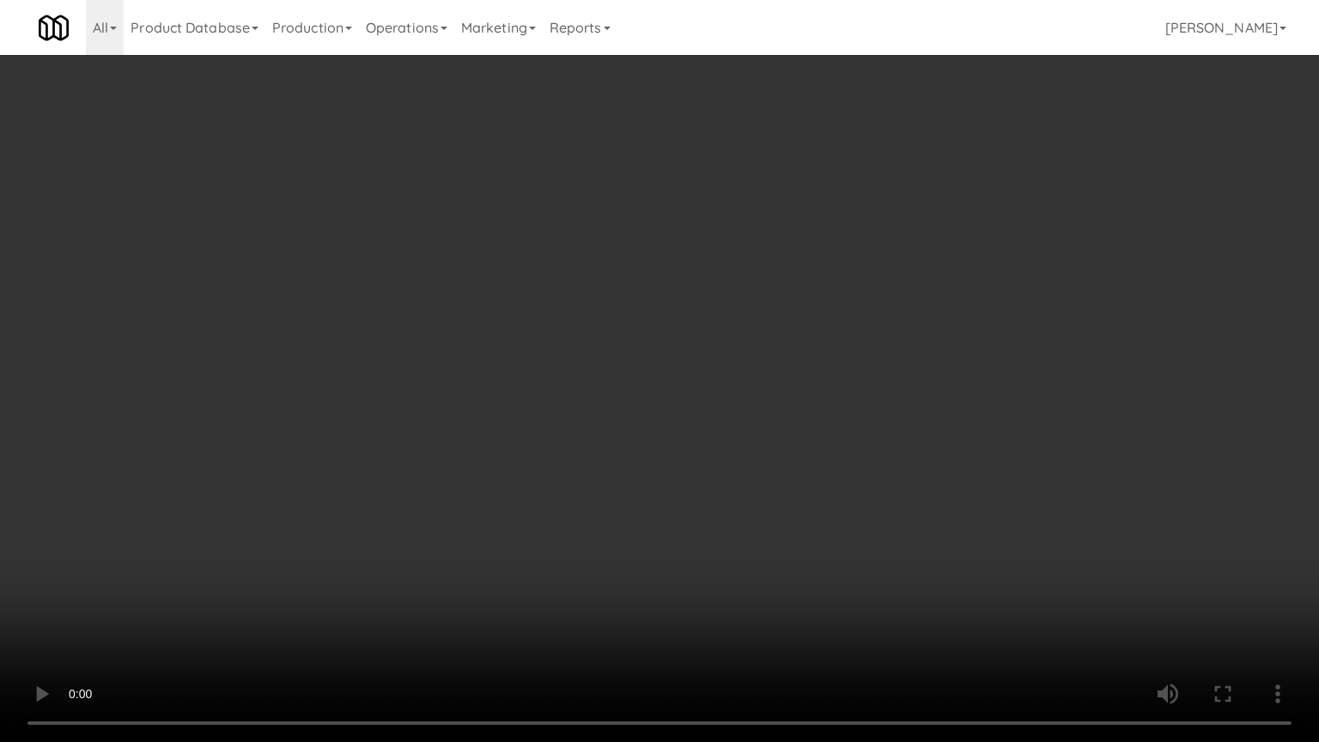
click at [609, 364] on video at bounding box center [659, 371] width 1319 height 742
click at [577, 435] on video at bounding box center [659, 371] width 1319 height 742
click at [617, 375] on video at bounding box center [659, 371] width 1319 height 742
click at [279, 552] on video at bounding box center [659, 371] width 1319 height 742
click at [453, 426] on video at bounding box center [659, 371] width 1319 height 742
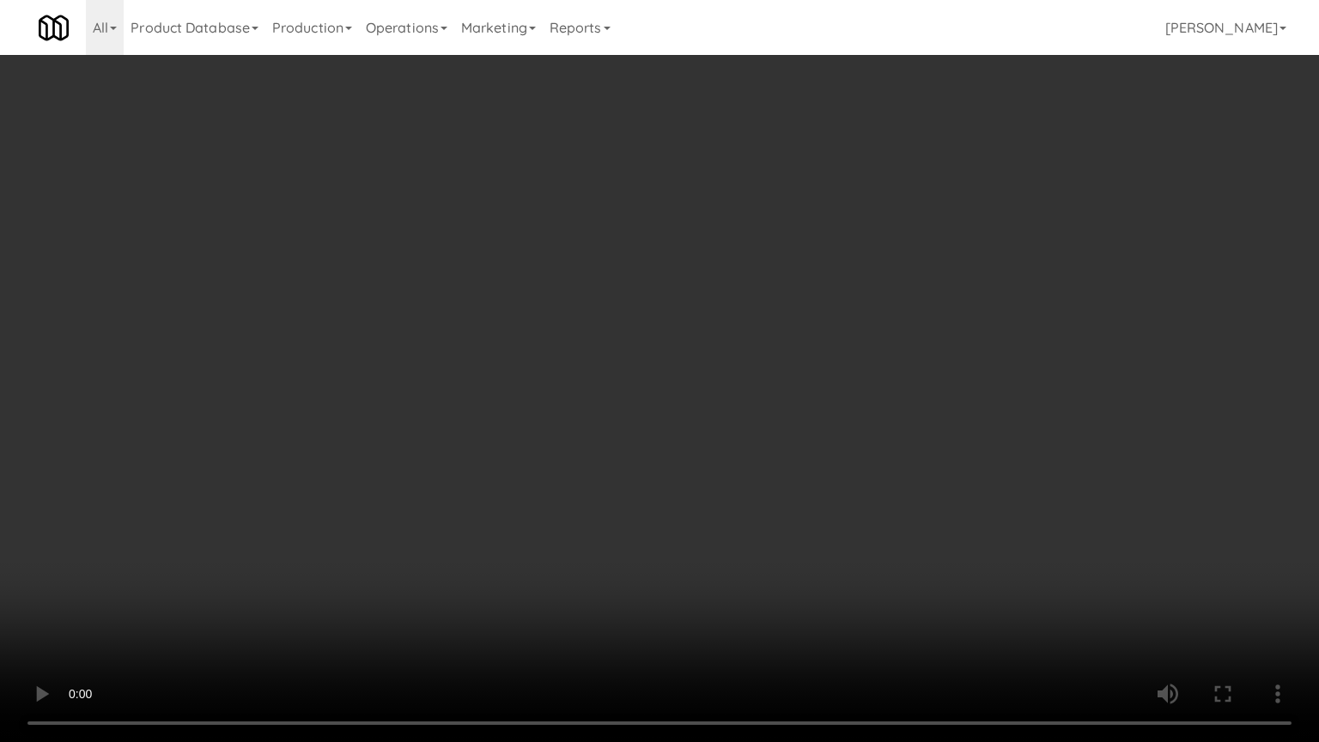
click at [456, 418] on video at bounding box center [659, 371] width 1319 height 742
click at [460, 414] on video at bounding box center [659, 371] width 1319 height 742
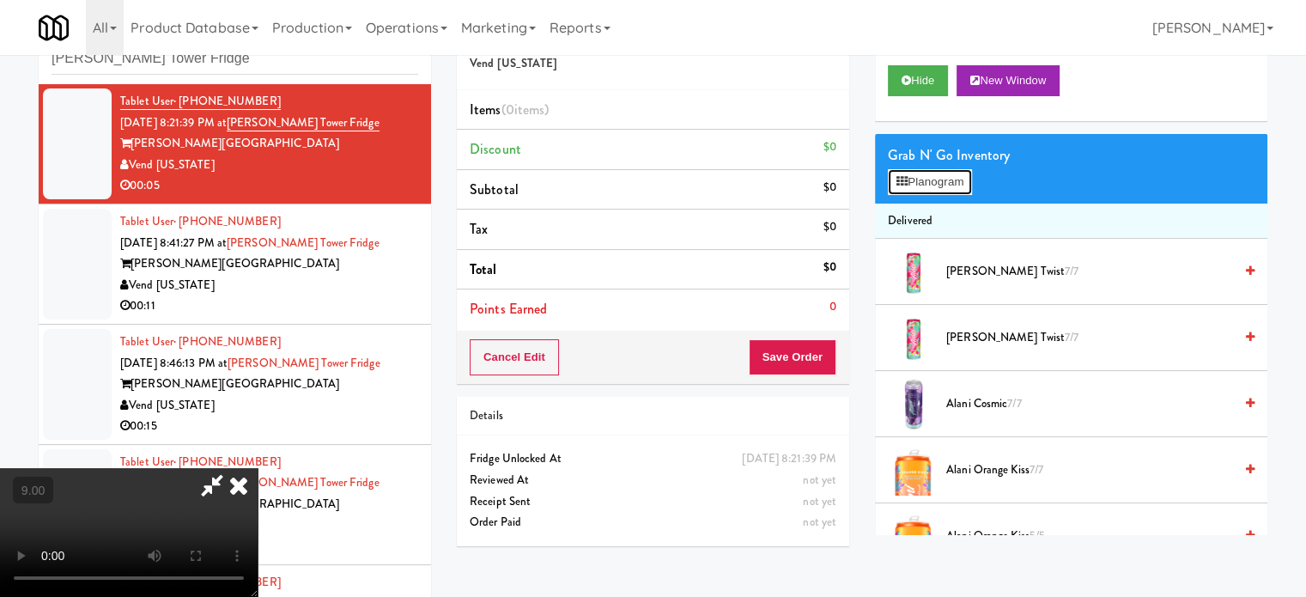
click at [937, 188] on button "Planogram" at bounding box center [930, 182] width 84 height 26
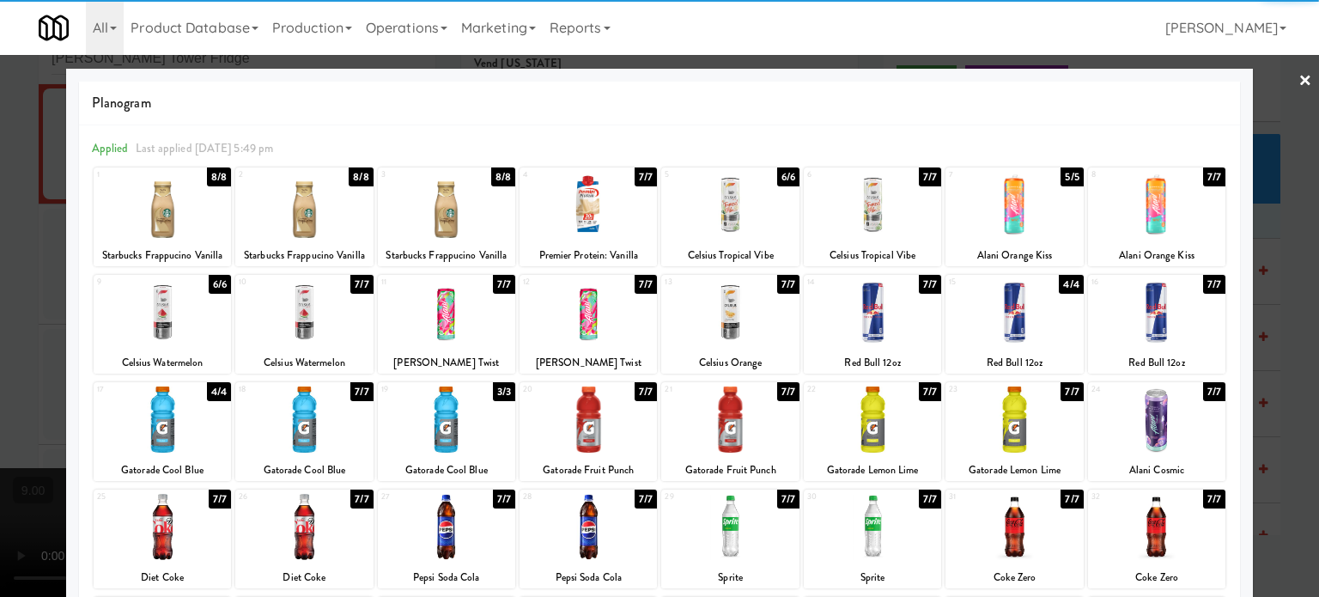
click at [635, 175] on div "7/7" at bounding box center [646, 176] width 22 height 19
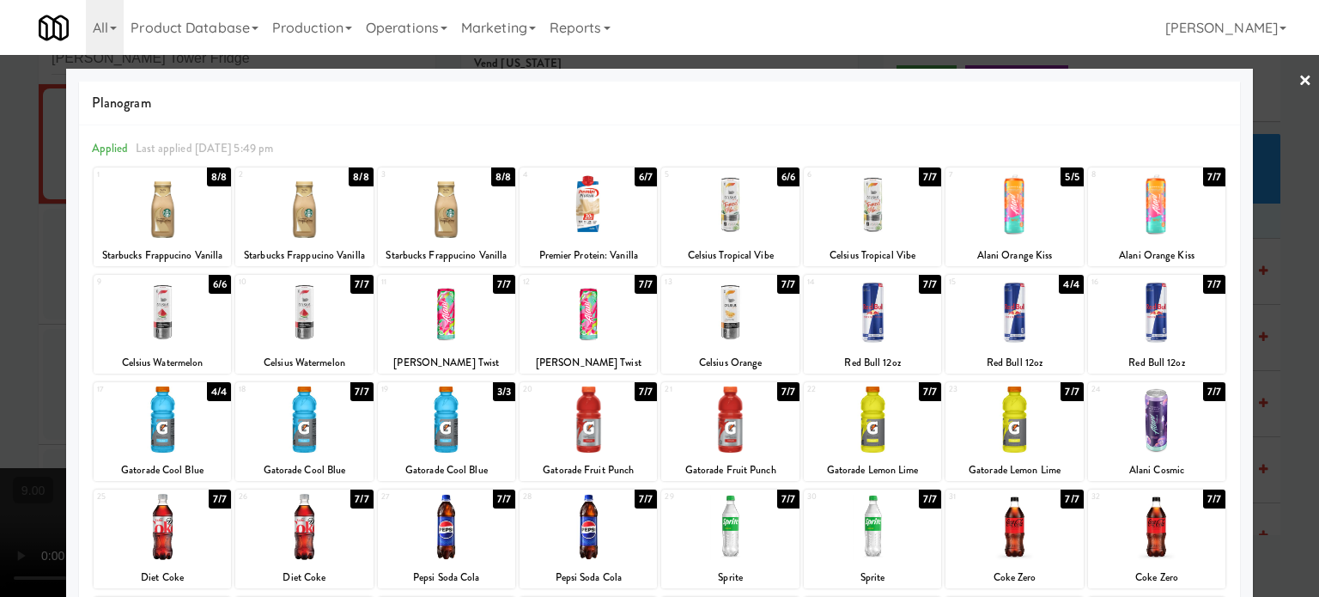
click at [1287, 360] on div at bounding box center [659, 298] width 1319 height 597
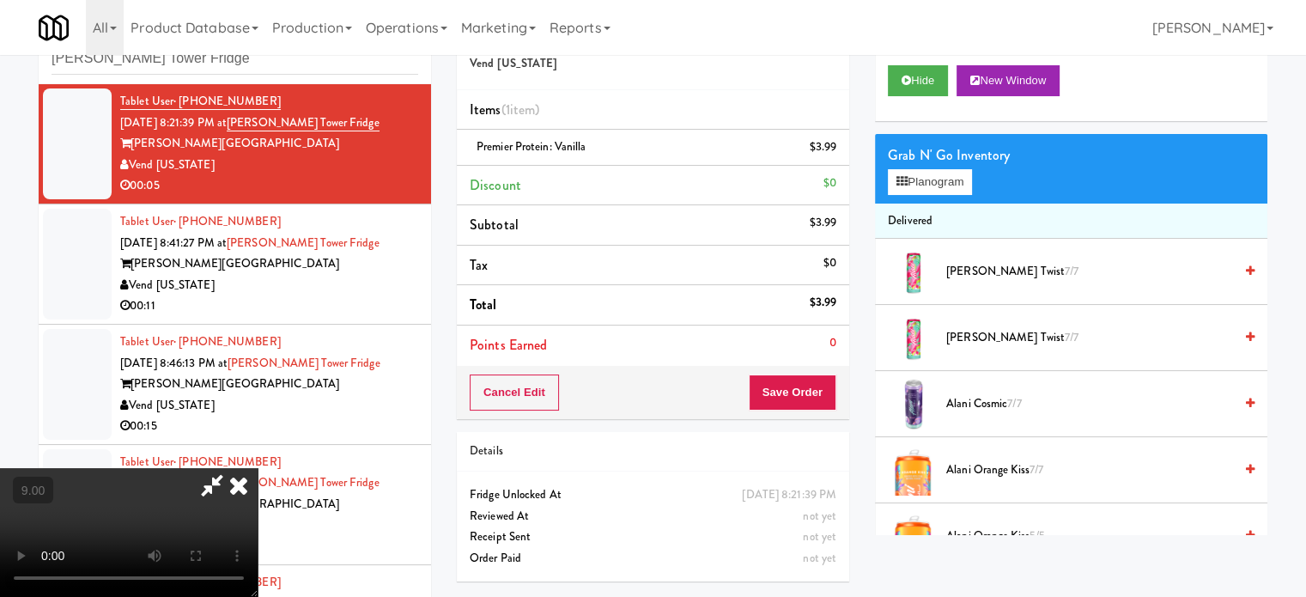
click at [258, 468] on video at bounding box center [129, 532] width 258 height 129
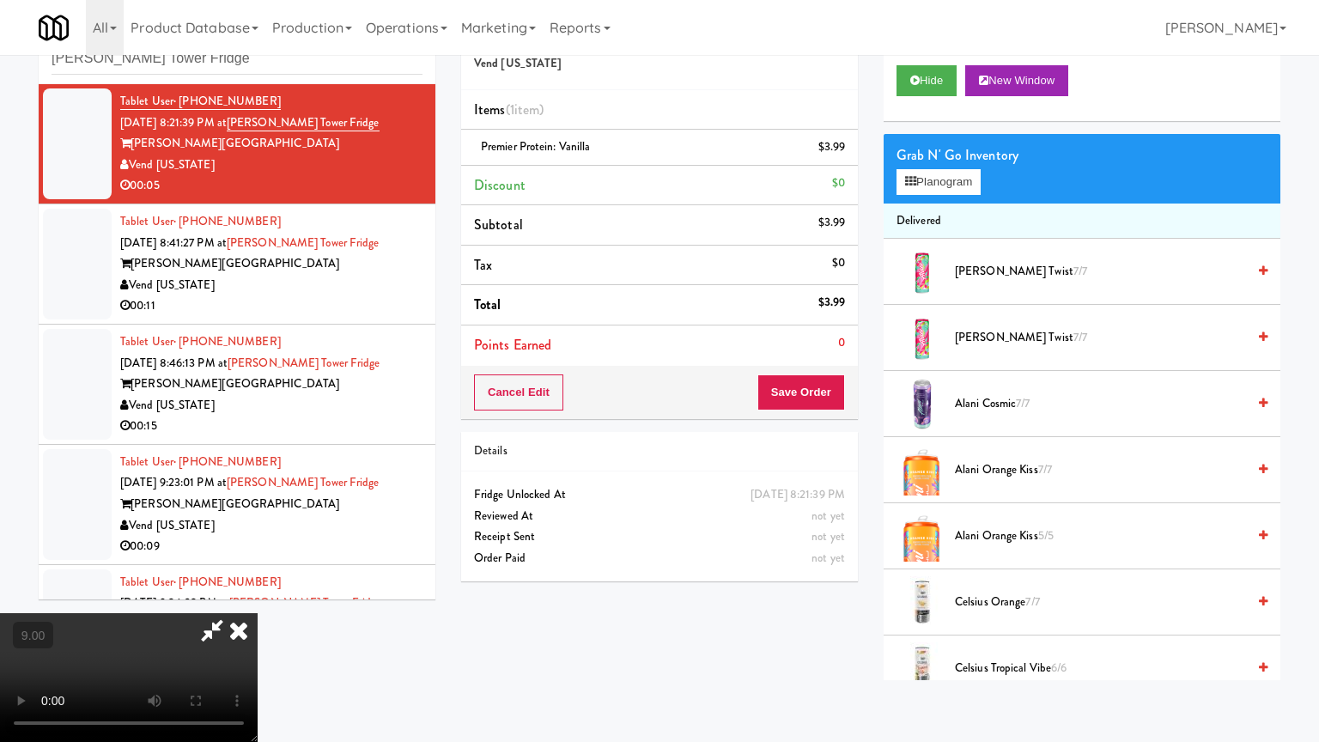
click at [258, 596] on video at bounding box center [129, 677] width 258 height 129
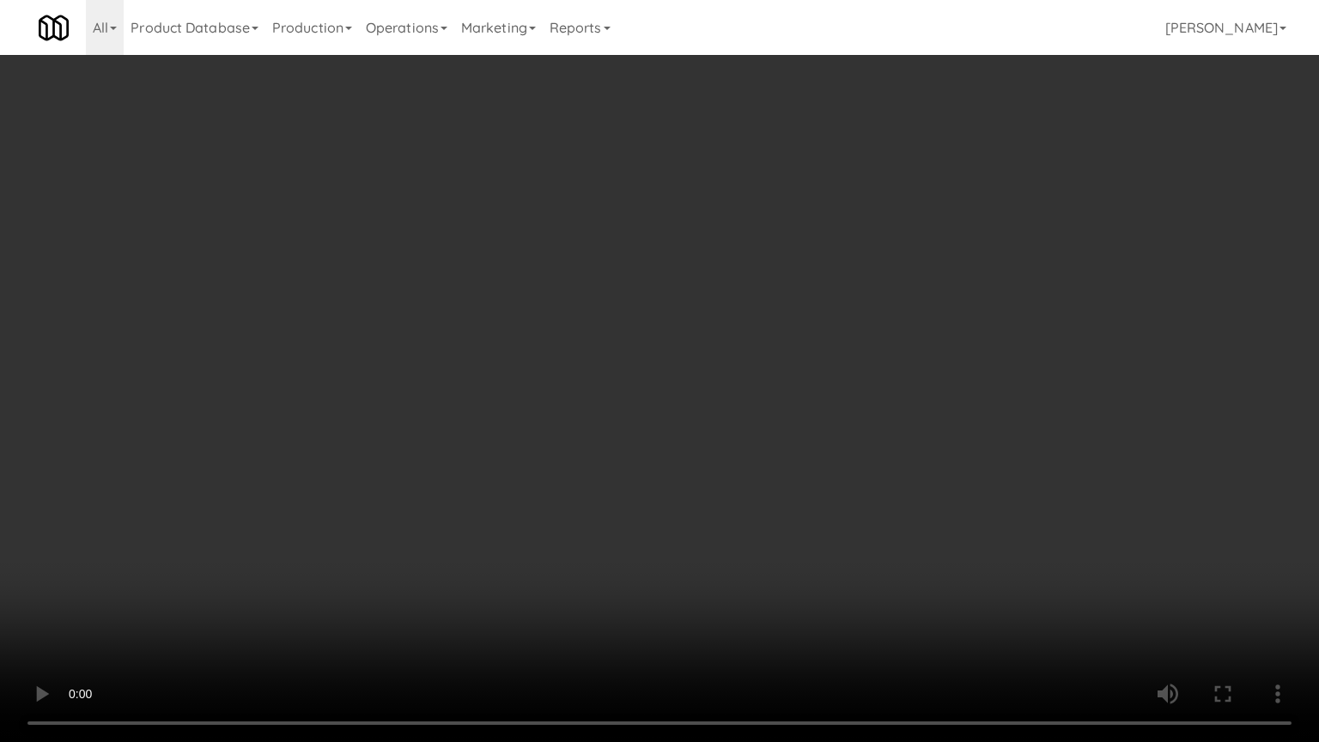
click at [633, 343] on video at bounding box center [659, 371] width 1319 height 742
click at [646, 354] on video at bounding box center [659, 371] width 1319 height 742
click at [624, 416] on video at bounding box center [659, 371] width 1319 height 742
click at [617, 433] on video at bounding box center [659, 371] width 1319 height 742
click at [680, 410] on video at bounding box center [659, 371] width 1319 height 742
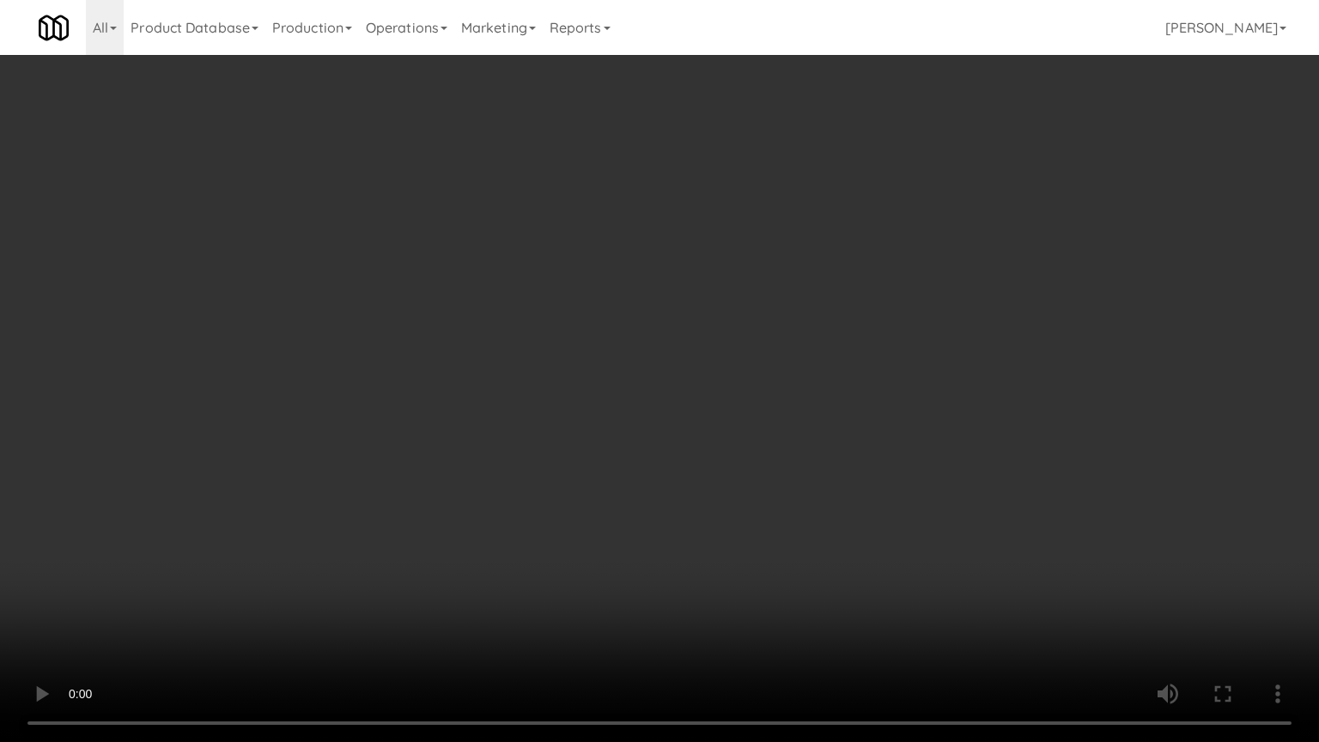
click at [690, 400] on video at bounding box center [659, 371] width 1319 height 742
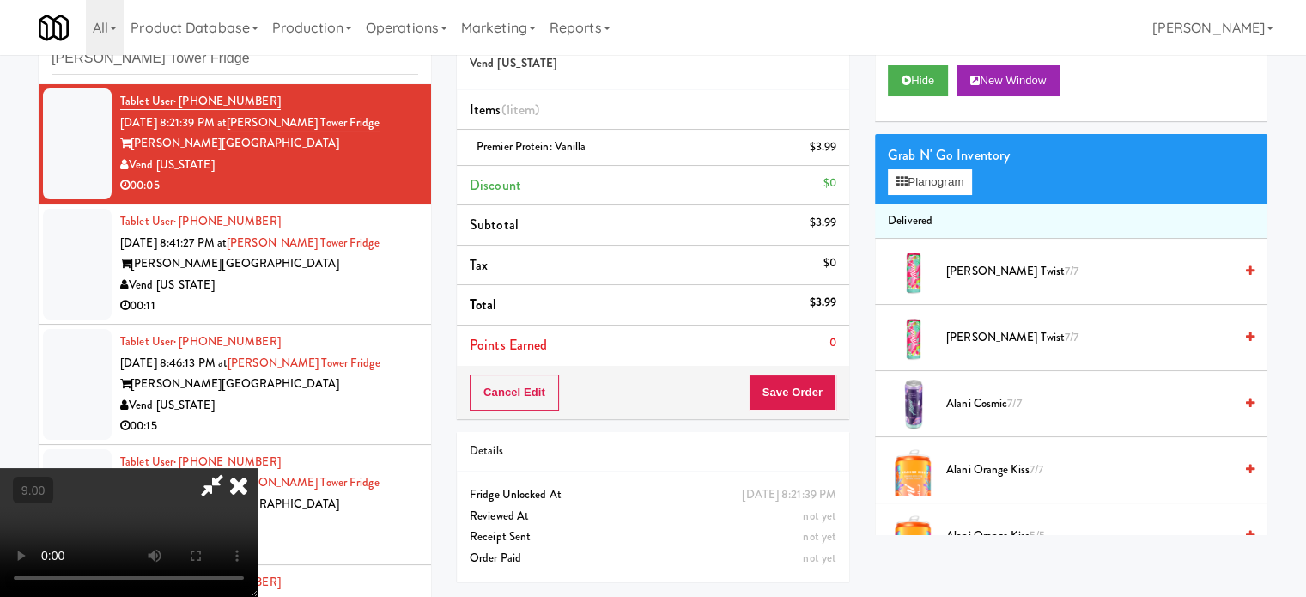
click at [258, 468] on icon at bounding box center [239, 485] width 38 height 34
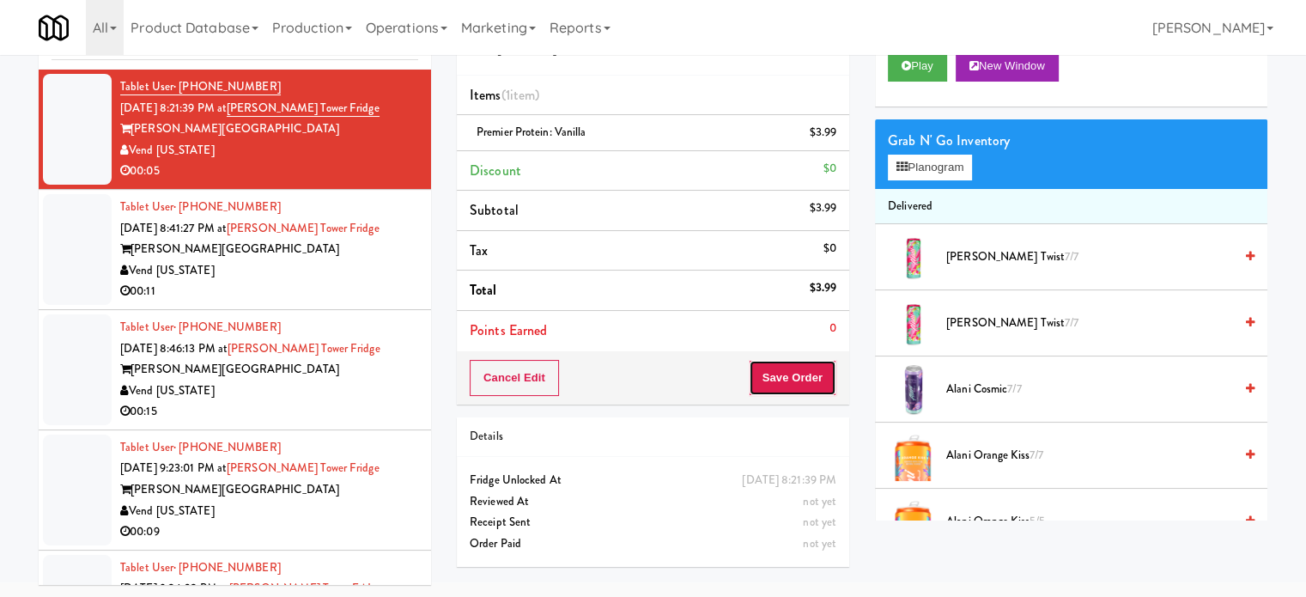
click at [800, 365] on button "Save Order" at bounding box center [793, 378] width 88 height 36
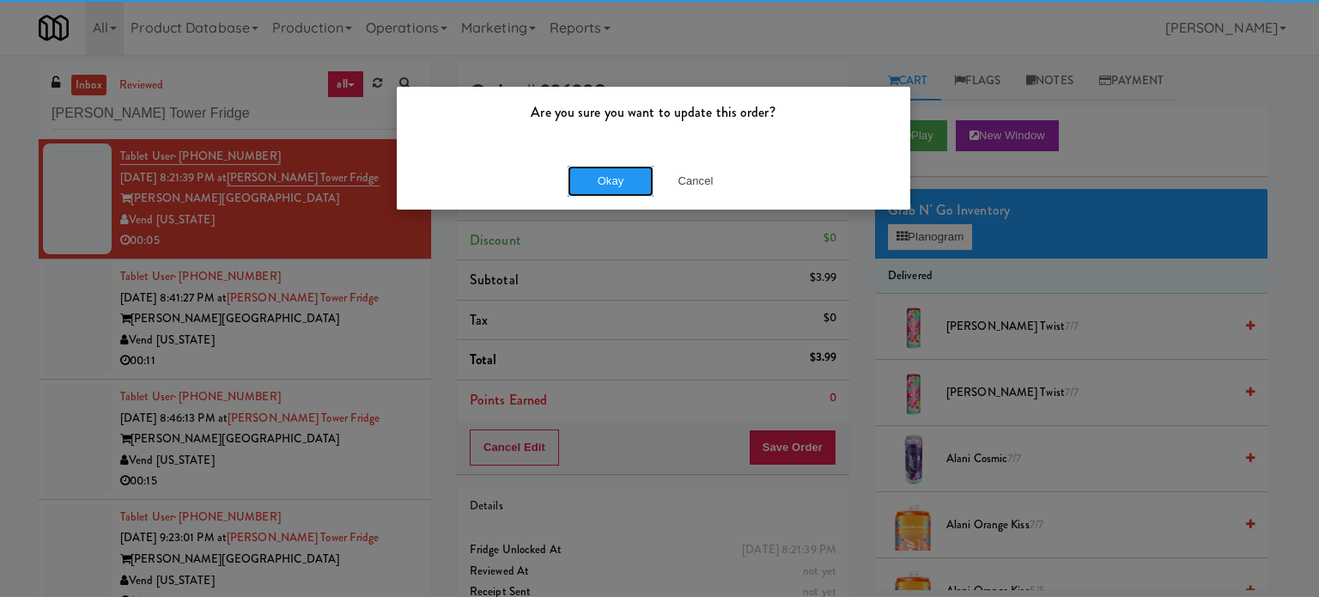
click at [599, 188] on button "Okay" at bounding box center [611, 181] width 86 height 31
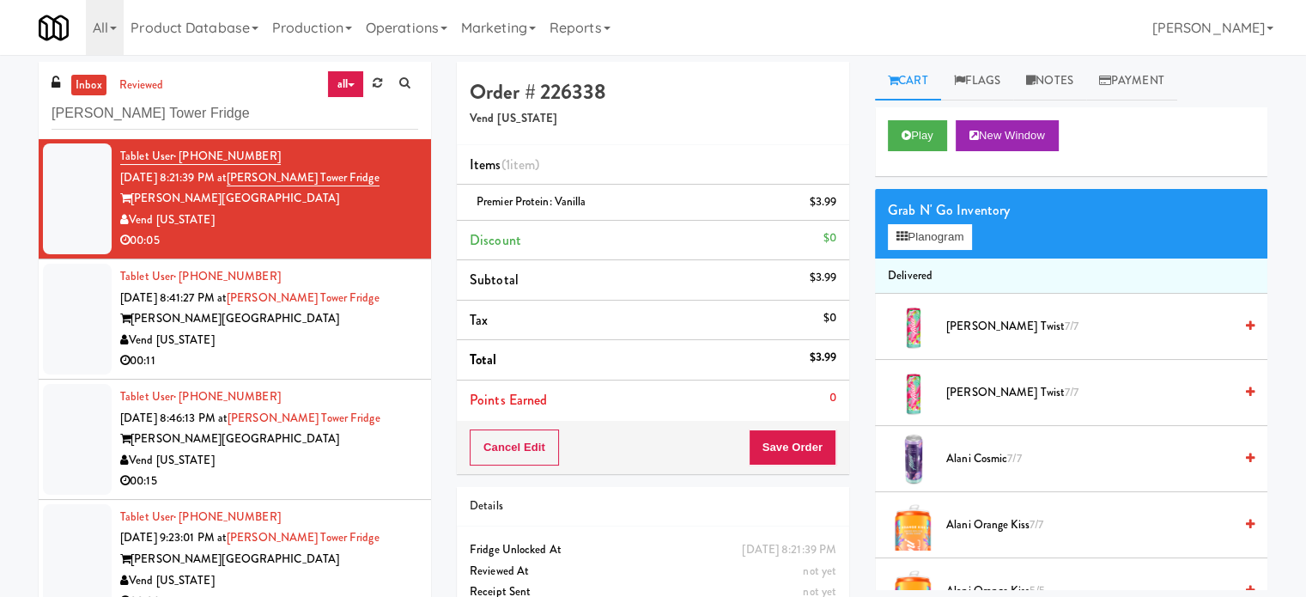
click at [362, 343] on div "Vend [US_STATE]" at bounding box center [269, 340] width 298 height 21
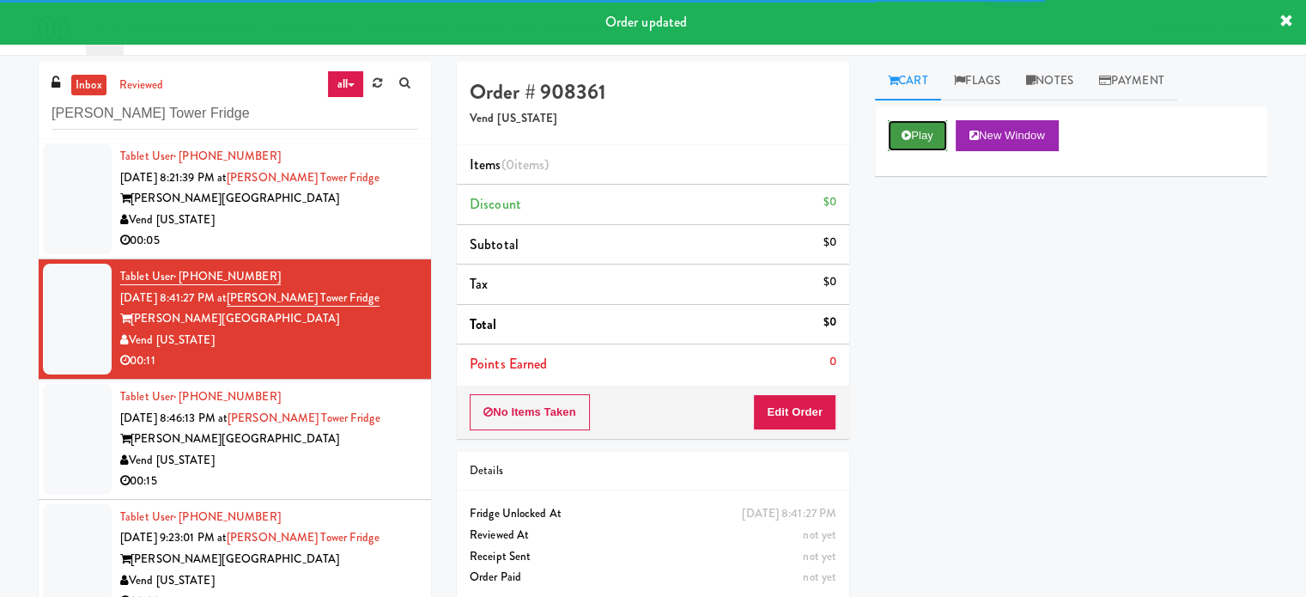
click at [933, 121] on button "Play" at bounding box center [917, 135] width 59 height 31
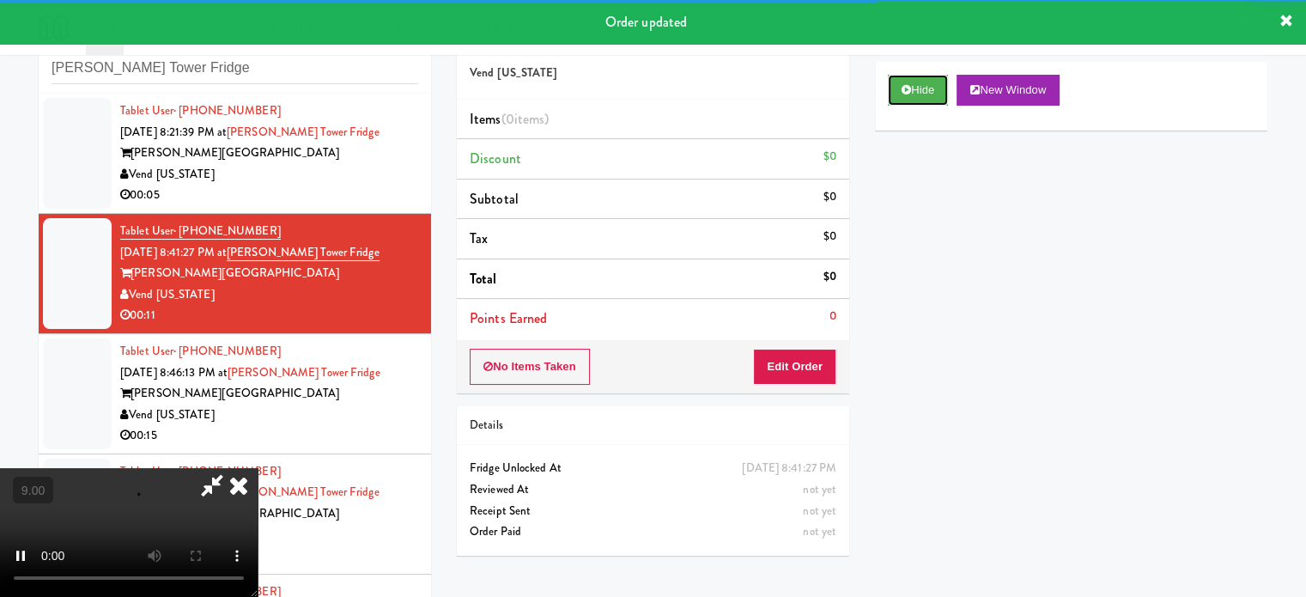
scroll to position [70, 0]
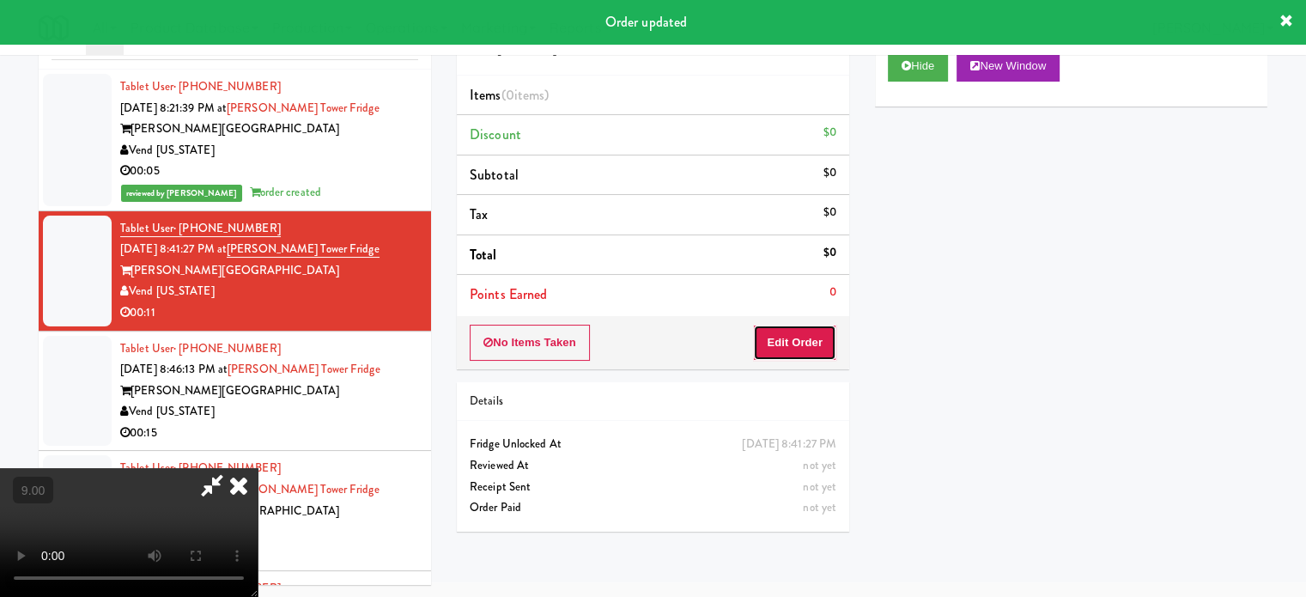
click at [807, 349] on button "Edit Order" at bounding box center [794, 343] width 83 height 36
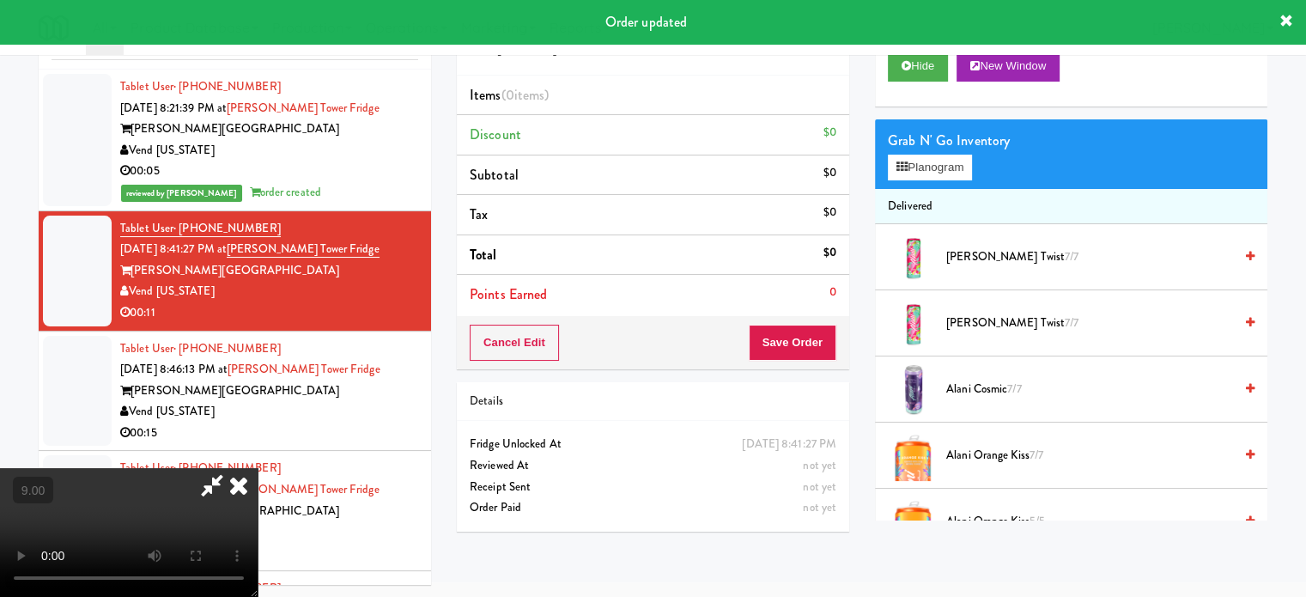
click at [258, 468] on video at bounding box center [129, 532] width 258 height 129
drag, startPoint x: 516, startPoint y: 380, endPoint x: 508, endPoint y: 374, distance: 10.3
click at [258, 468] on video at bounding box center [129, 532] width 258 height 129
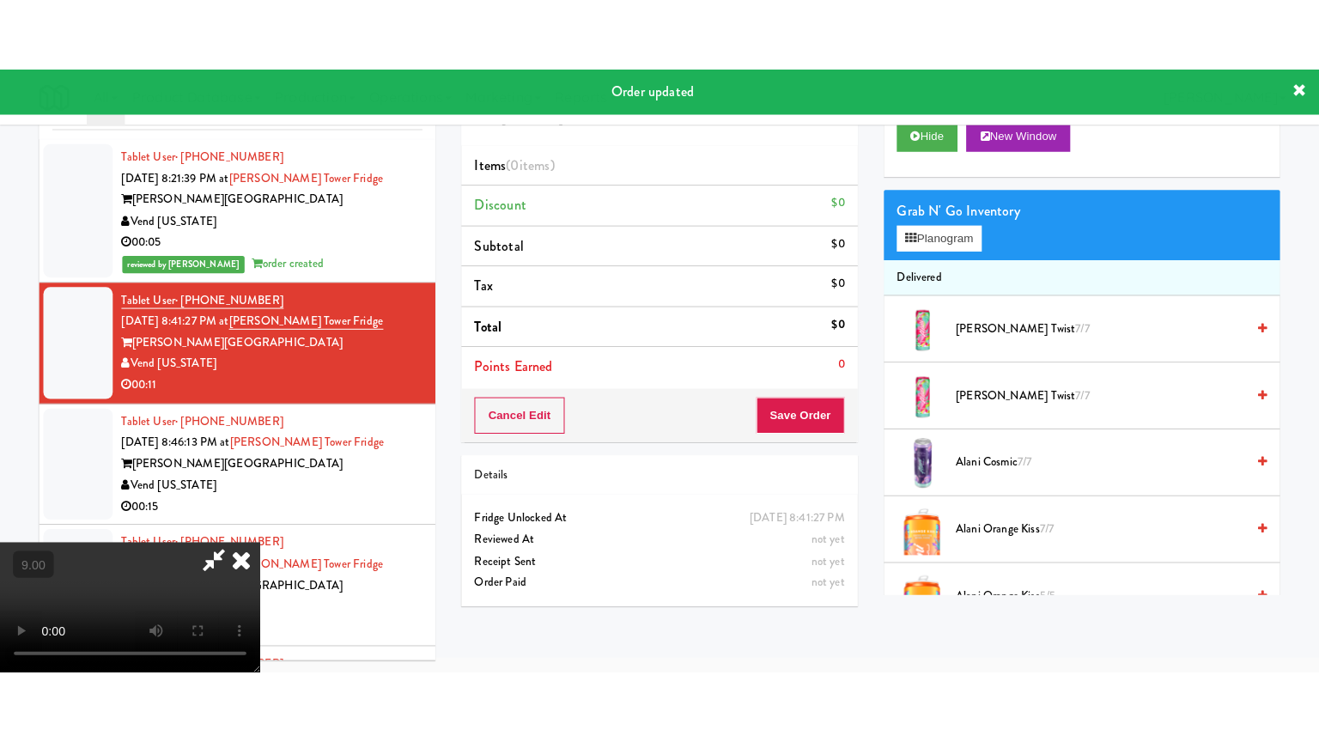
scroll to position [55, 0]
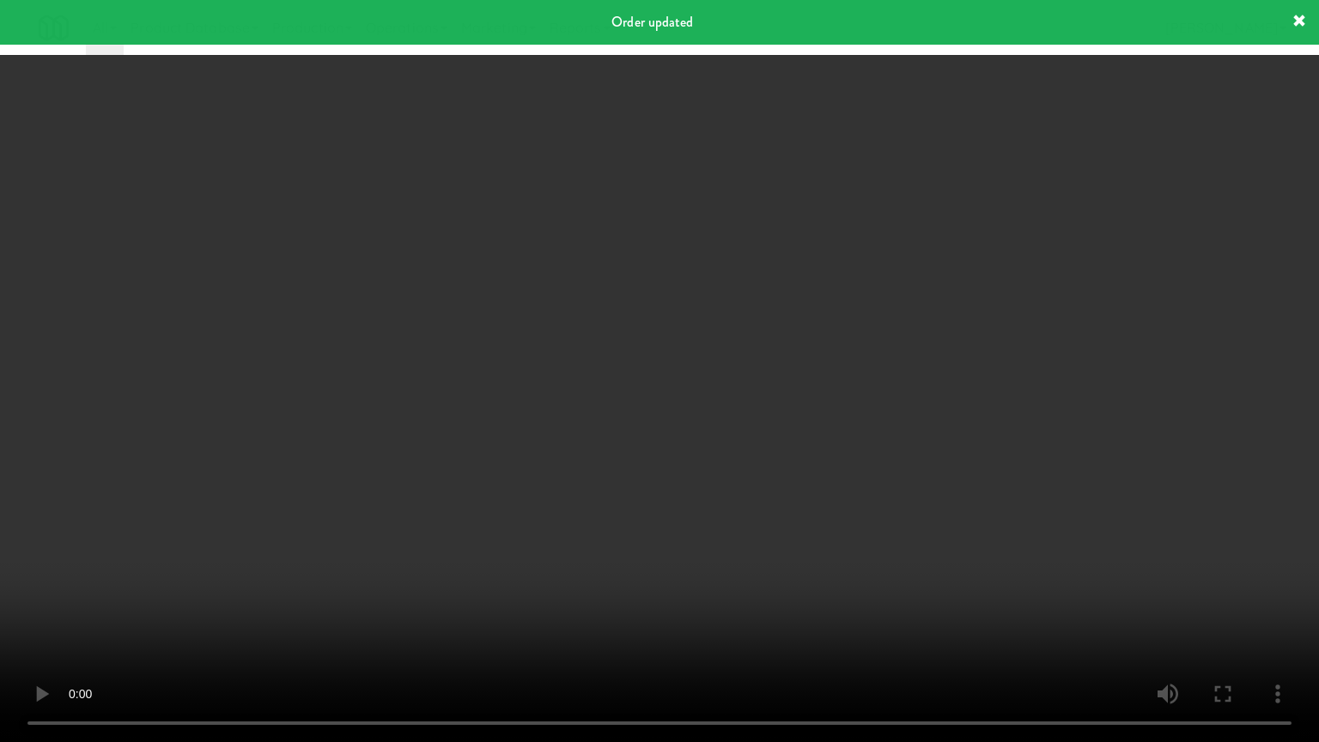
click at [512, 436] on video at bounding box center [659, 371] width 1319 height 742
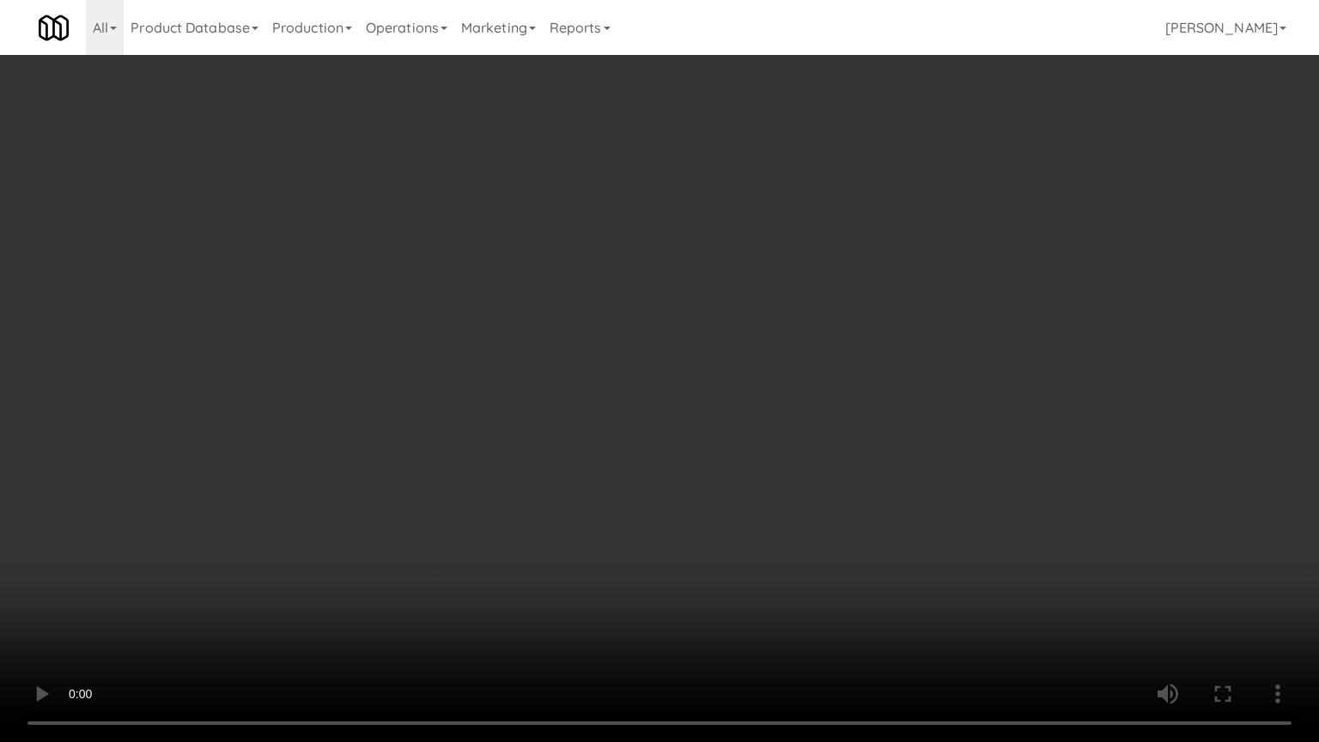
drag, startPoint x: 497, startPoint y: 476, endPoint x: 590, endPoint y: 465, distance: 93.3
click at [498, 476] on video at bounding box center [659, 371] width 1319 height 742
drag, startPoint x: 620, startPoint y: 474, endPoint x: 604, endPoint y: 483, distance: 18.9
click at [620, 474] on video at bounding box center [659, 371] width 1319 height 742
click at [551, 491] on video at bounding box center [659, 371] width 1319 height 742
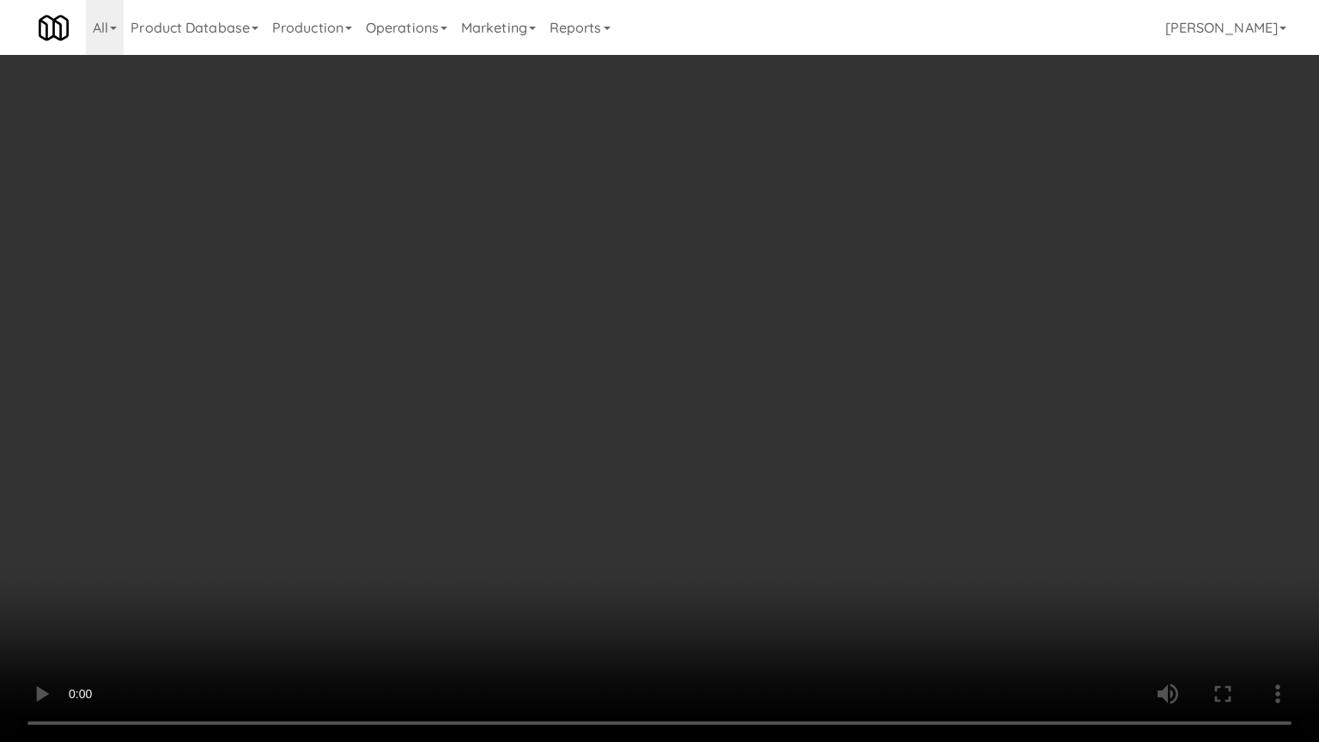
click at [767, 502] on video at bounding box center [659, 371] width 1319 height 742
click at [664, 498] on video at bounding box center [659, 371] width 1319 height 742
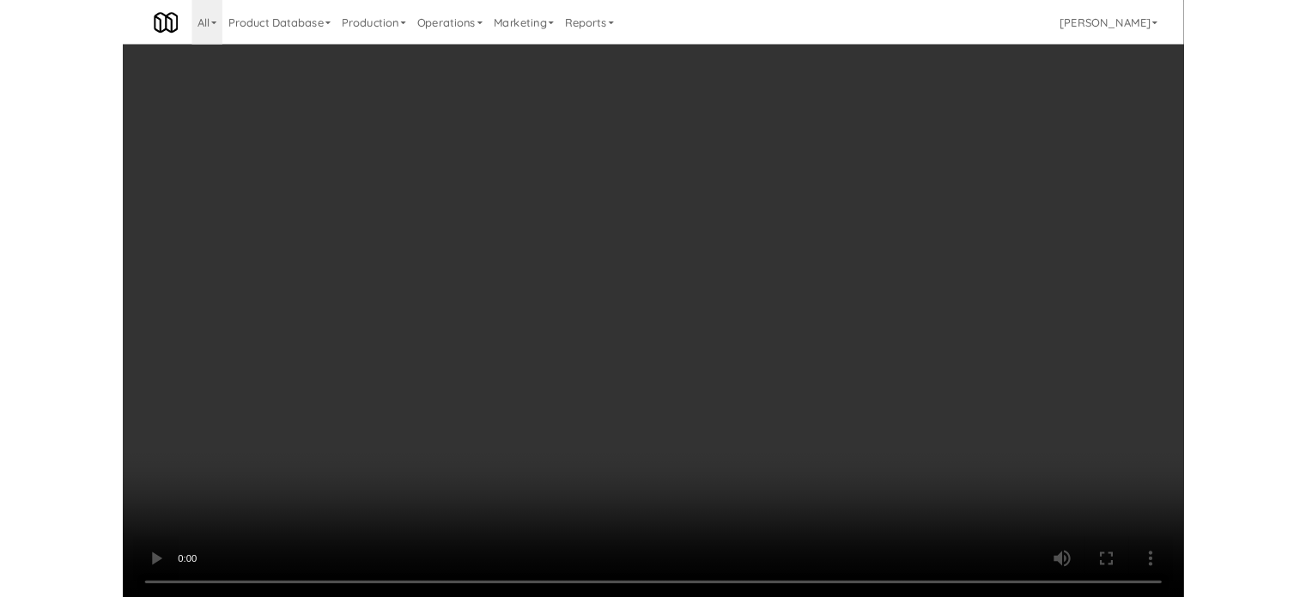
scroll to position [70, 0]
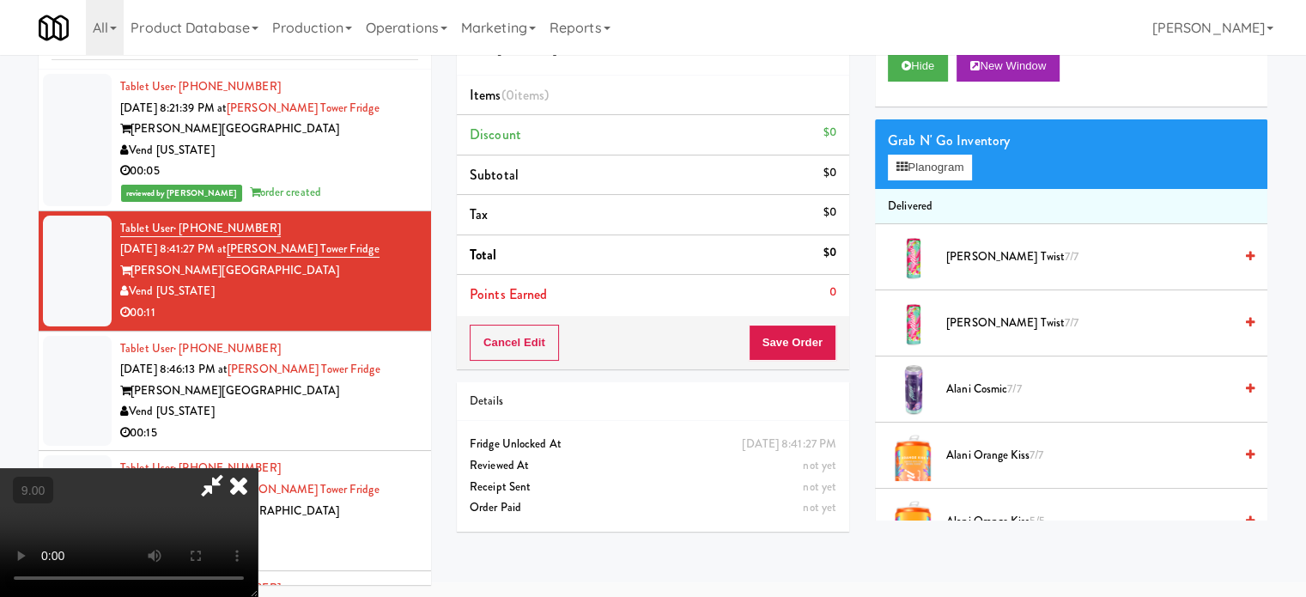
click at [824, 368] on div "Order # 908361 Vend [US_STATE] Items (0 items ) Discount $0 Subtotal $0 Tax $0 …" at bounding box center [653, 268] width 418 height 552
click at [258, 468] on video at bounding box center [129, 532] width 258 height 129
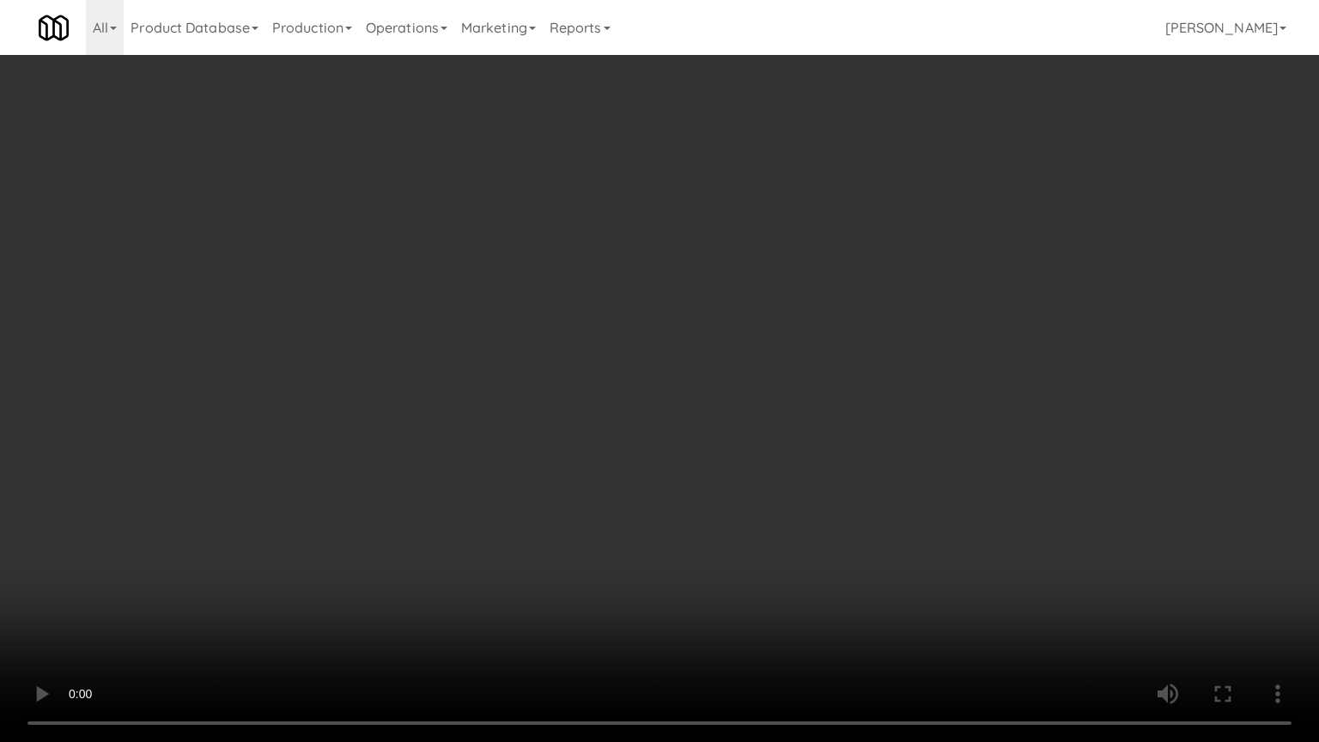
drag, startPoint x: 402, startPoint y: 459, endPoint x: 468, endPoint y: 391, distance: 94.7
click at [408, 453] on video at bounding box center [659, 371] width 1319 height 742
click at [605, 301] on video at bounding box center [659, 371] width 1319 height 742
click at [608, 295] on video at bounding box center [659, 371] width 1319 height 742
click at [720, 290] on video at bounding box center [659, 371] width 1319 height 742
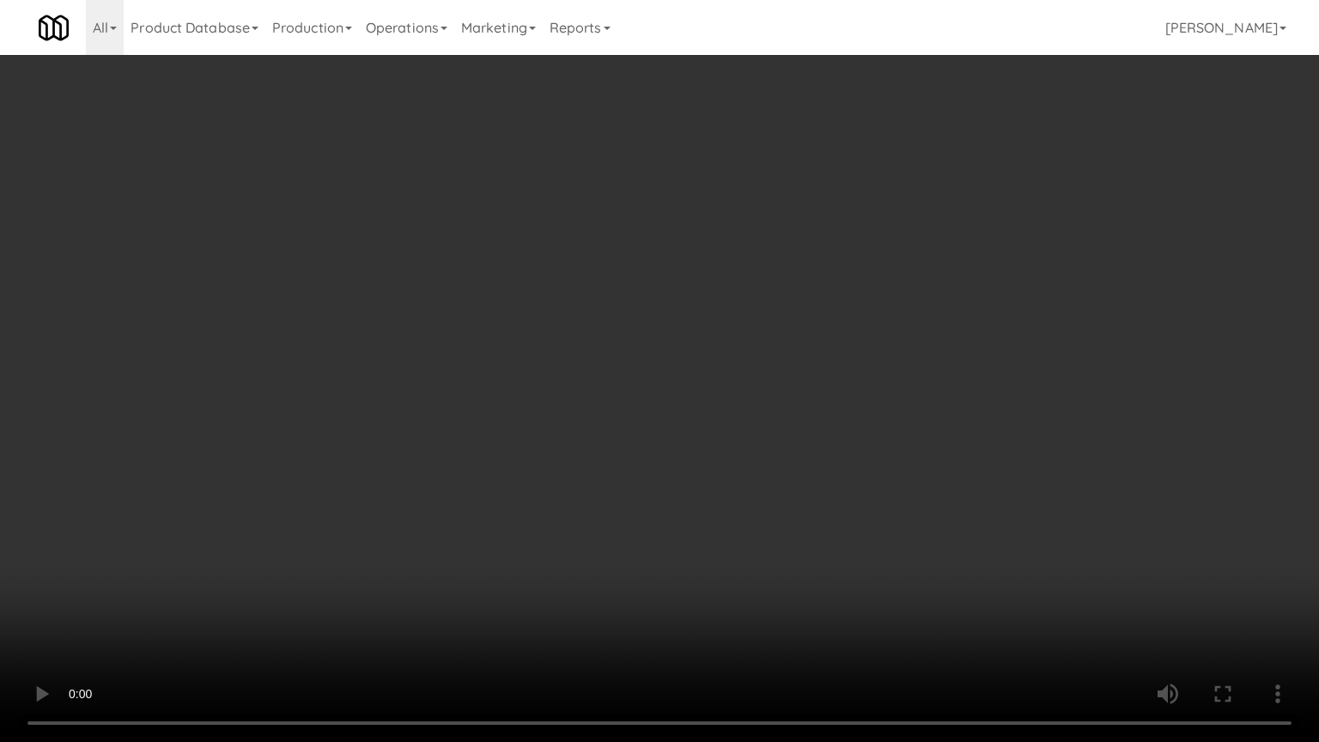
click at [711, 292] on video at bounding box center [659, 371] width 1319 height 742
click at [825, 284] on video at bounding box center [659, 371] width 1319 height 742
click at [732, 300] on video at bounding box center [659, 371] width 1319 height 742
click at [841, 295] on video at bounding box center [659, 371] width 1319 height 742
click at [829, 301] on video at bounding box center [659, 371] width 1319 height 742
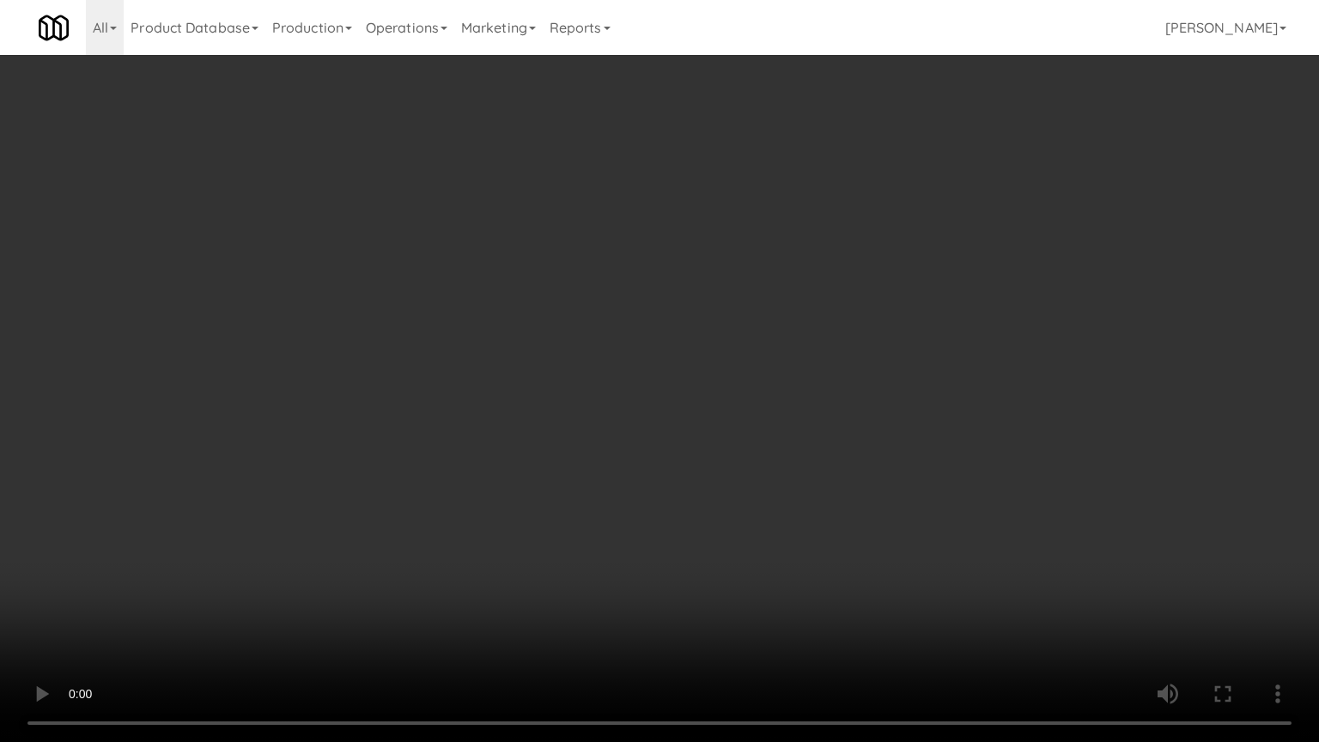
click at [942, 300] on video at bounding box center [659, 371] width 1319 height 742
click at [695, 343] on video at bounding box center [659, 371] width 1319 height 742
click at [797, 351] on video at bounding box center [659, 371] width 1319 height 742
click at [684, 342] on video at bounding box center [659, 371] width 1319 height 742
click at [687, 340] on video at bounding box center [659, 371] width 1319 height 742
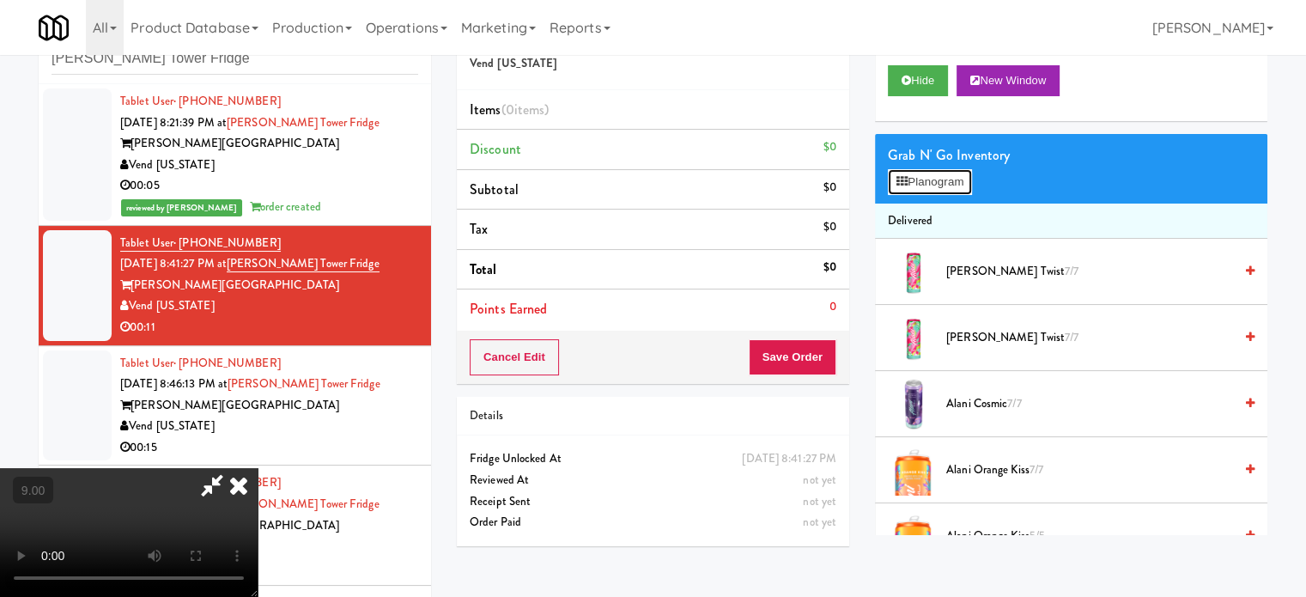
click at [951, 176] on button "Planogram" at bounding box center [930, 182] width 84 height 26
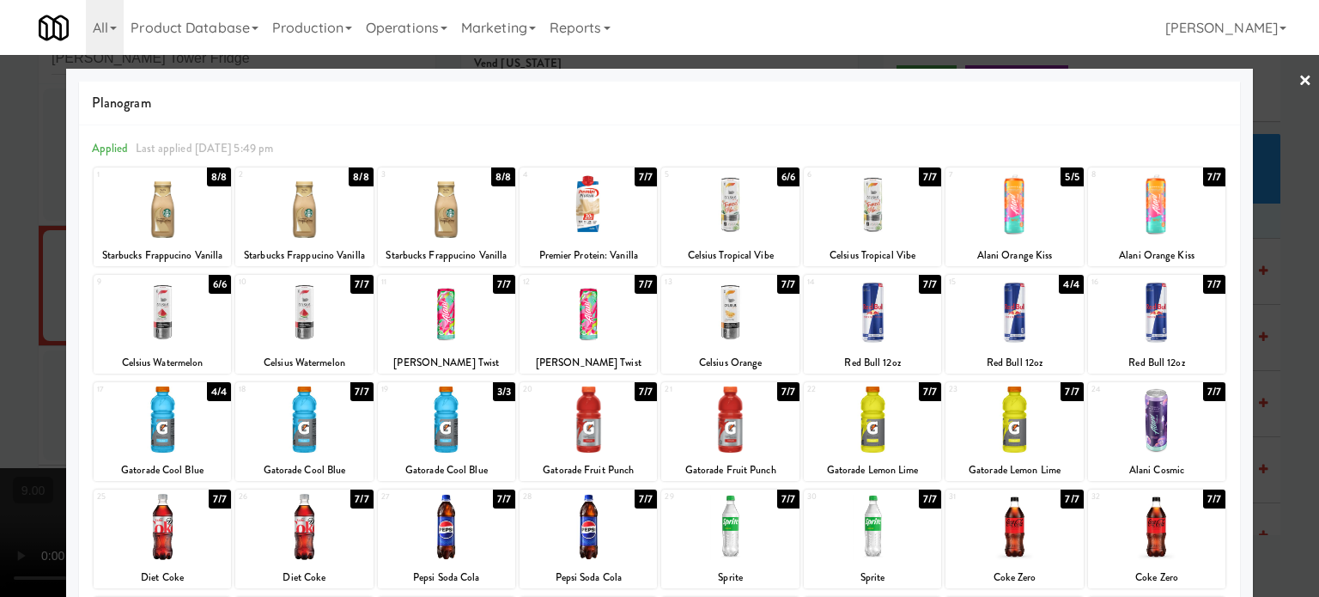
click at [499, 173] on div "8/8" at bounding box center [503, 176] width 24 height 19
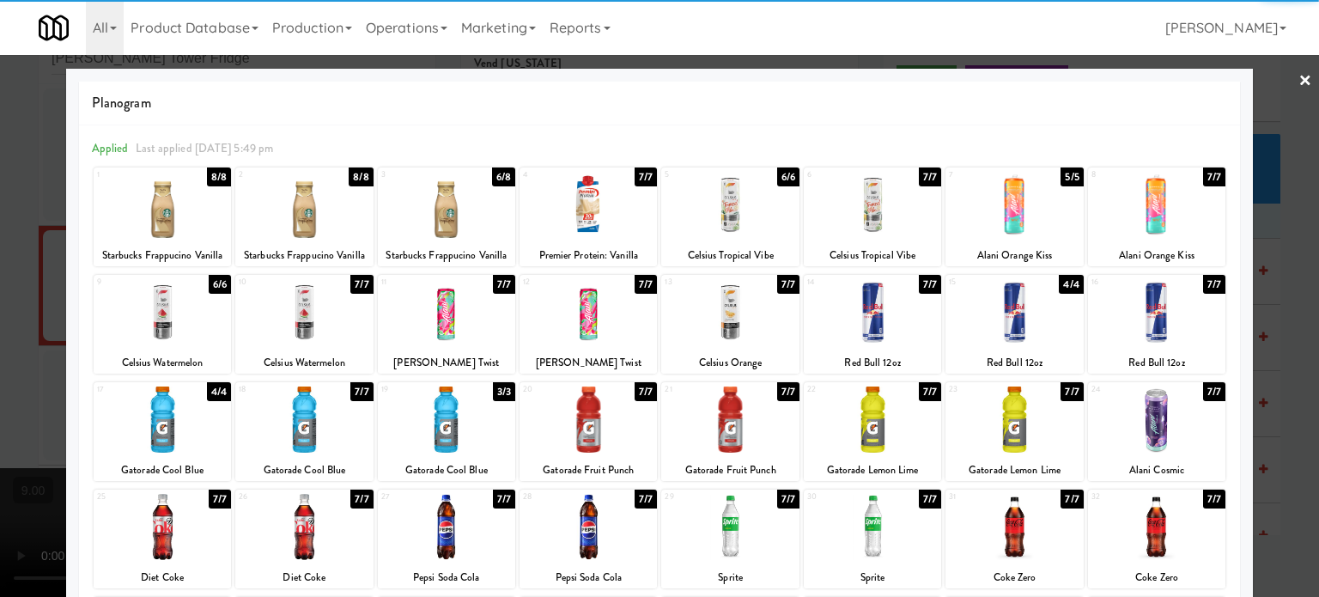
click at [1290, 312] on div at bounding box center [659, 298] width 1319 height 597
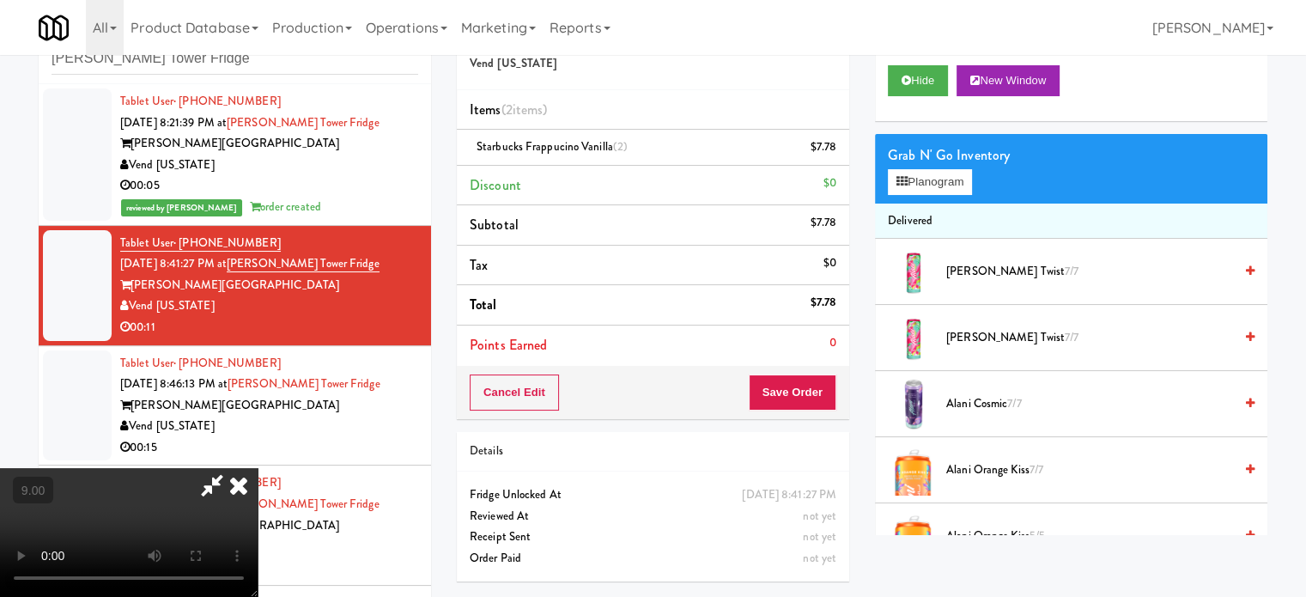
click at [258, 468] on video at bounding box center [129, 532] width 258 height 129
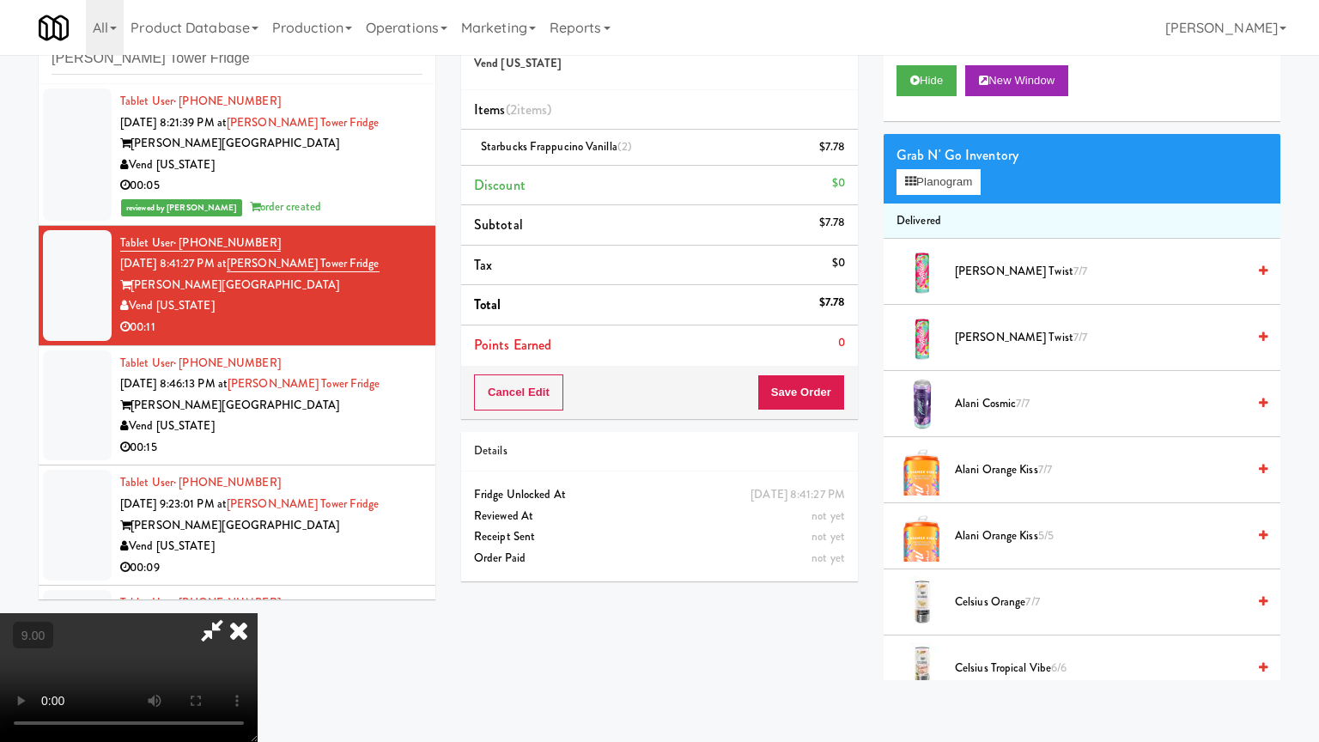
click at [258, 596] on video at bounding box center [129, 677] width 258 height 129
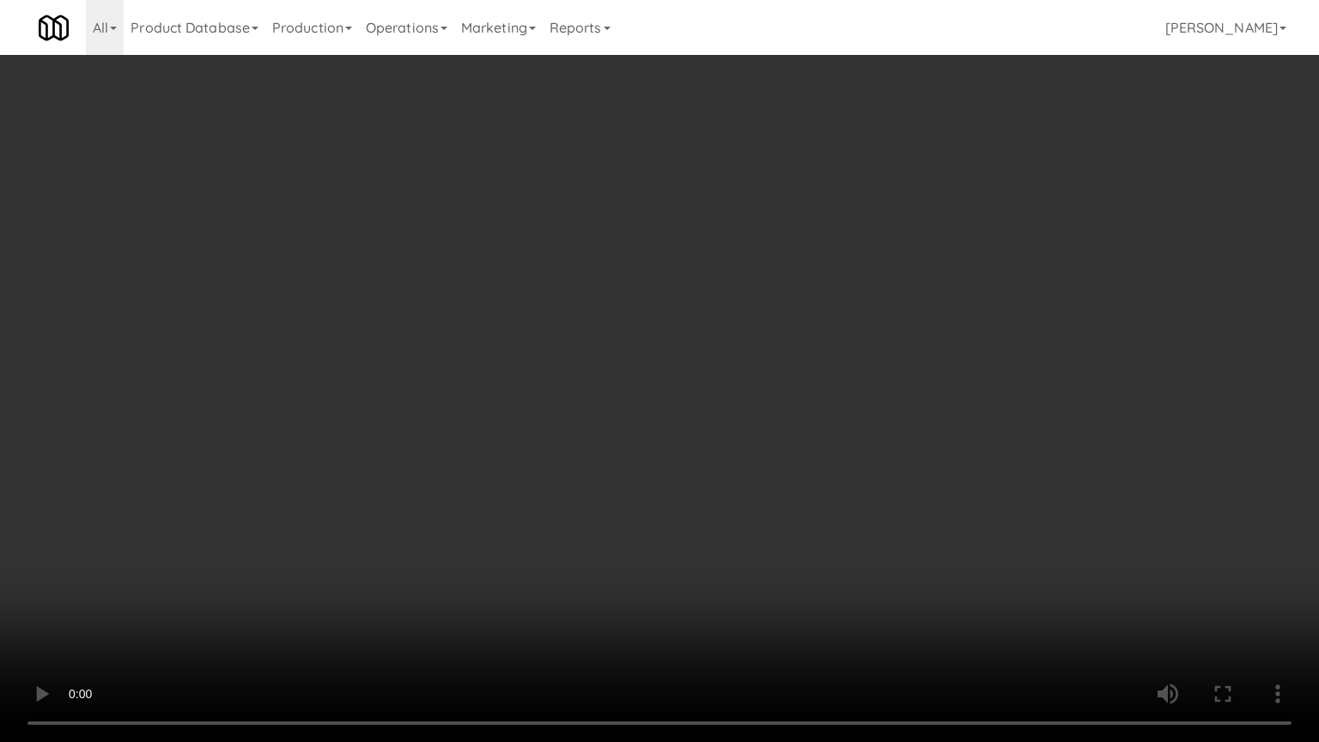
click at [623, 354] on video at bounding box center [659, 371] width 1319 height 742
click at [623, 361] on video at bounding box center [659, 371] width 1319 height 742
click at [694, 389] on video at bounding box center [659, 371] width 1319 height 742
click at [690, 397] on video at bounding box center [659, 371] width 1319 height 742
drag, startPoint x: 697, startPoint y: 391, endPoint x: 874, endPoint y: 234, distance: 236.6
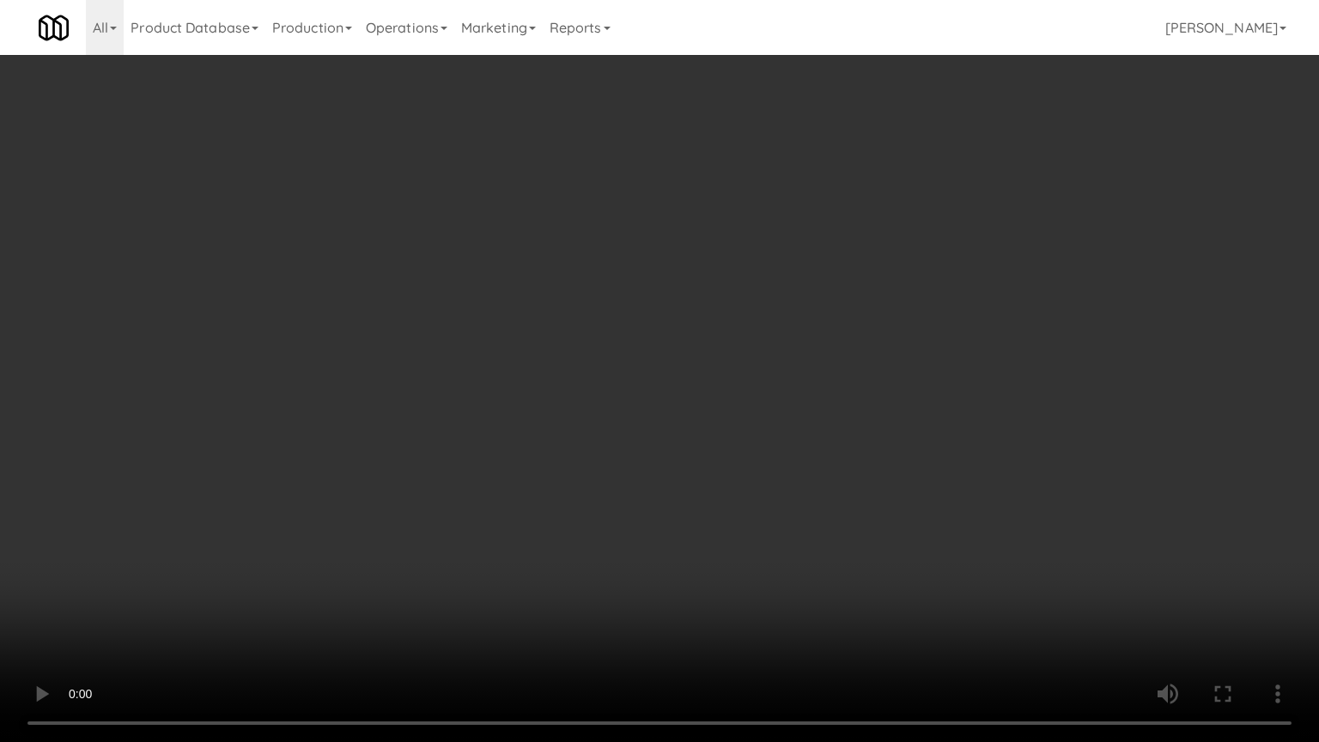
click at [701, 388] on video at bounding box center [659, 371] width 1319 height 742
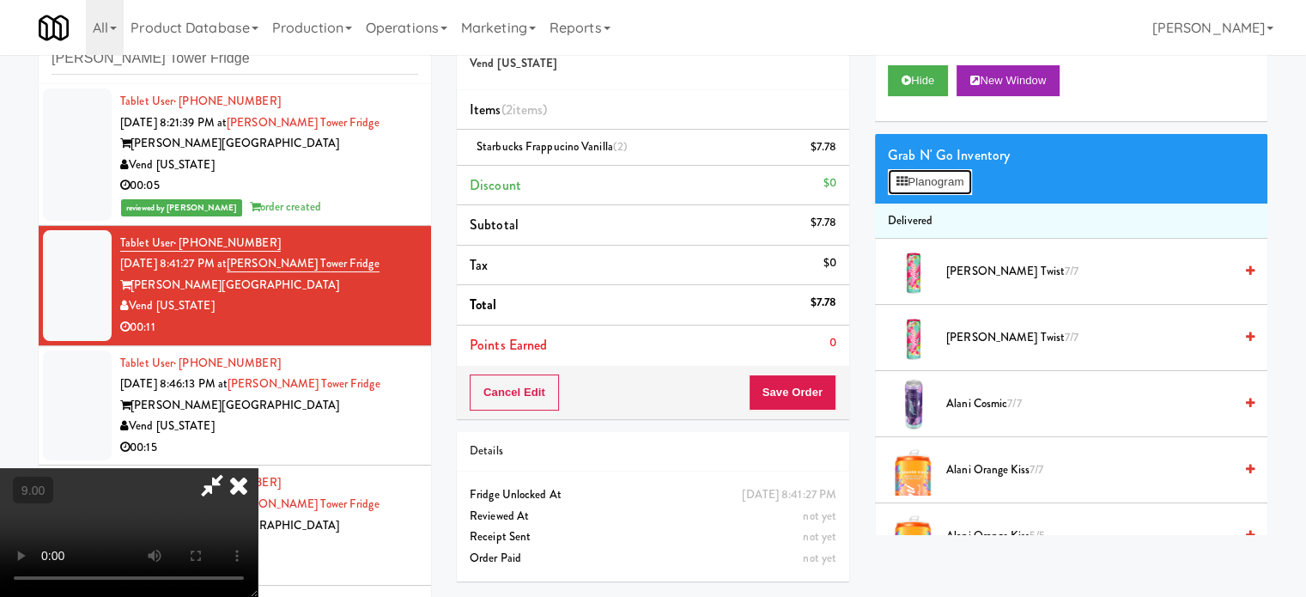
click at [927, 173] on button "Planogram" at bounding box center [930, 182] width 84 height 26
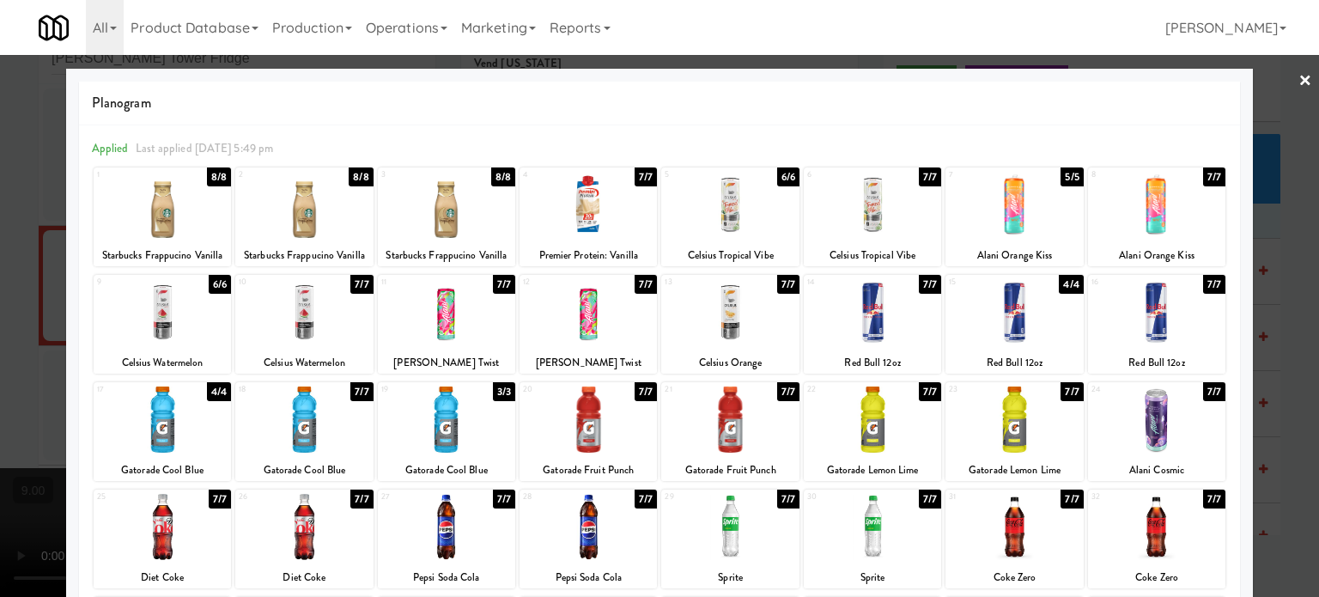
click at [643, 502] on div "7/7" at bounding box center [646, 498] width 22 height 19
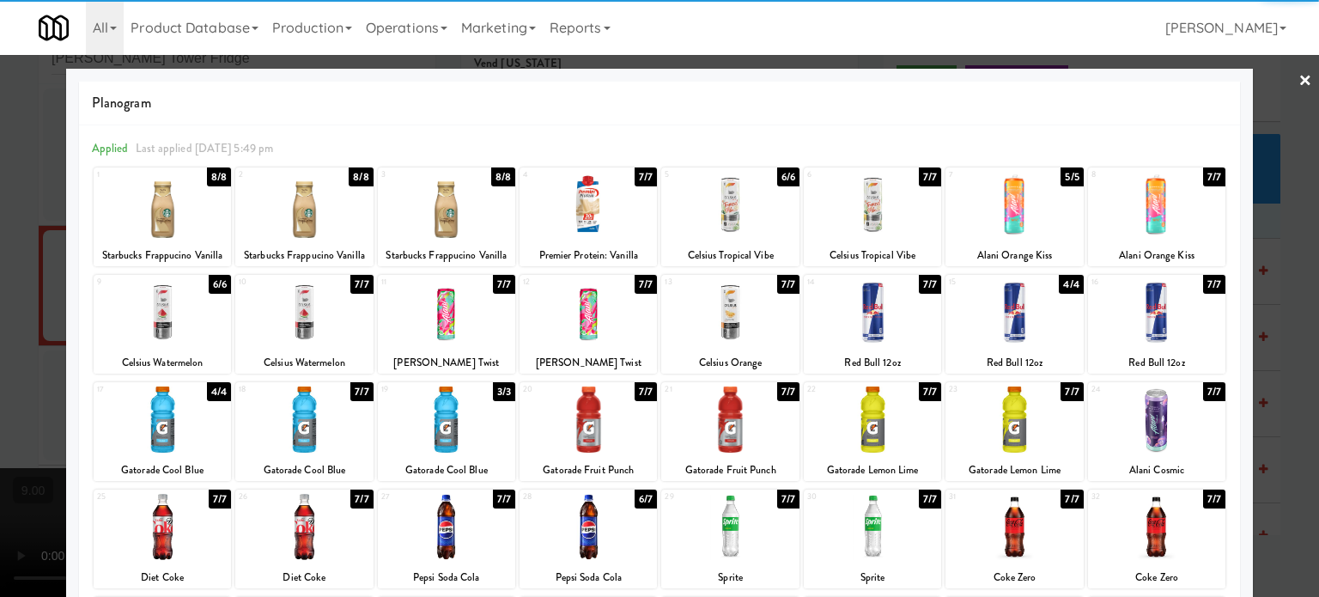
click at [1276, 314] on div at bounding box center [659, 298] width 1319 height 597
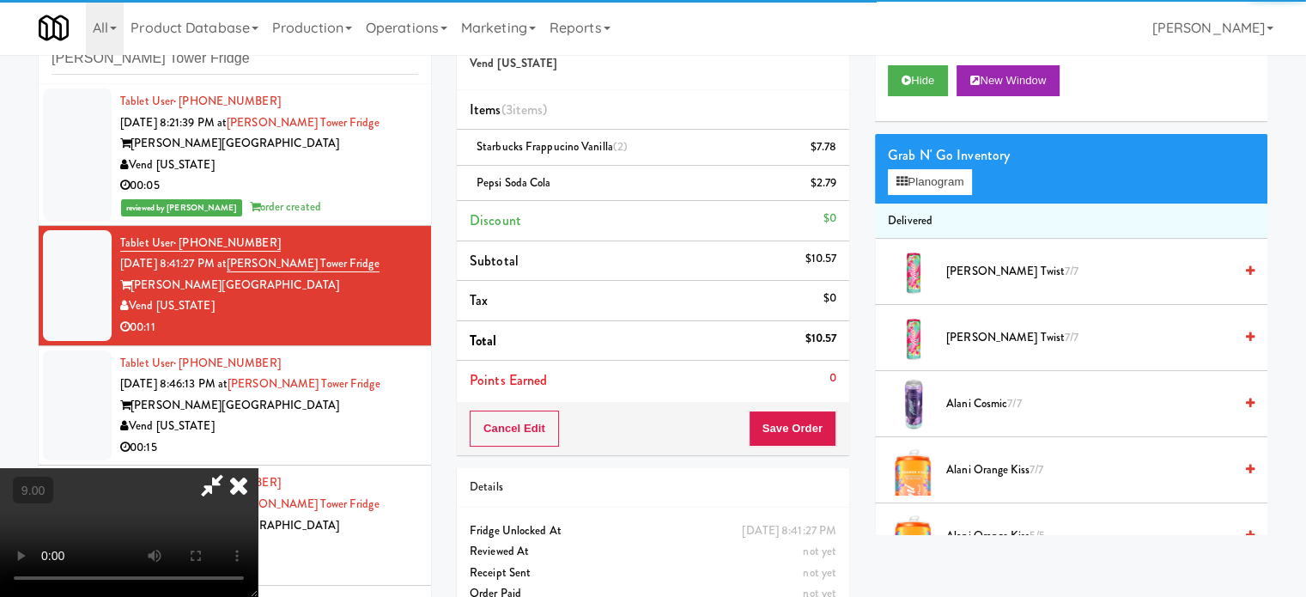
click at [258, 468] on video at bounding box center [129, 532] width 258 height 129
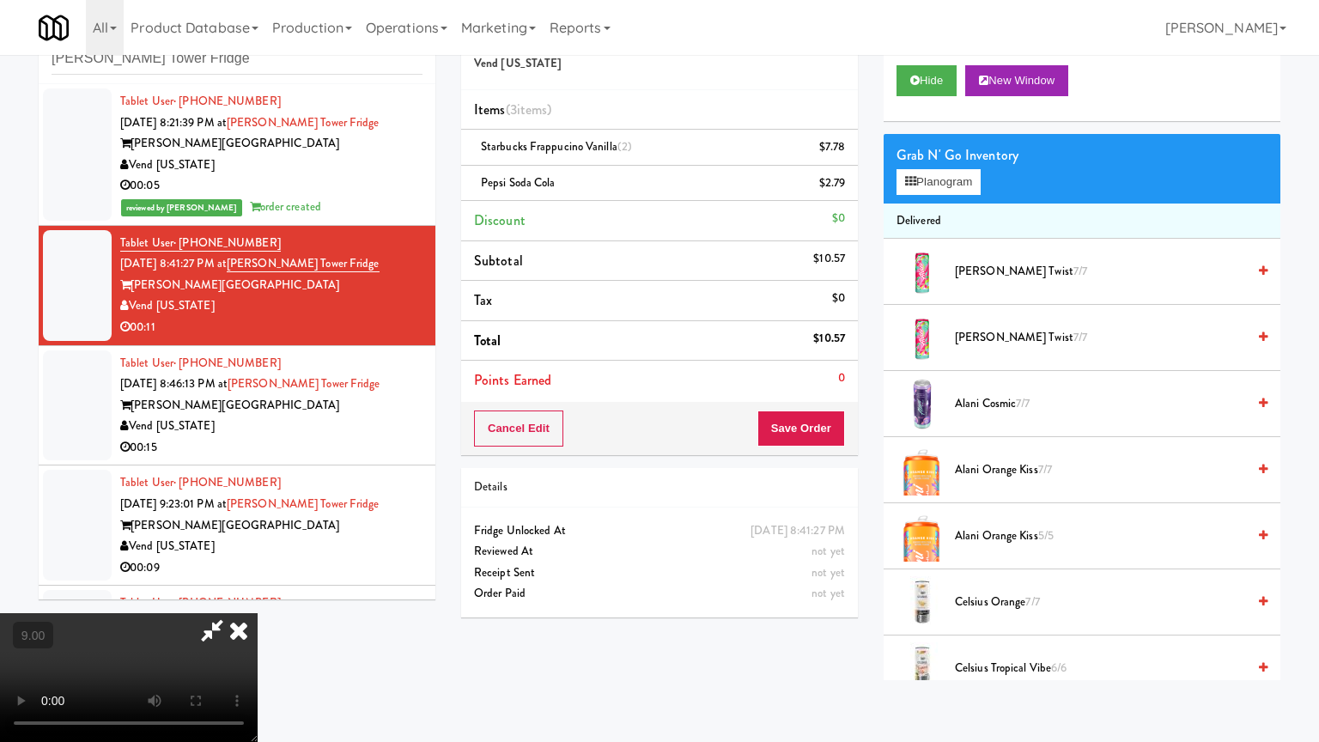
click at [258, 596] on video at bounding box center [129, 677] width 258 height 129
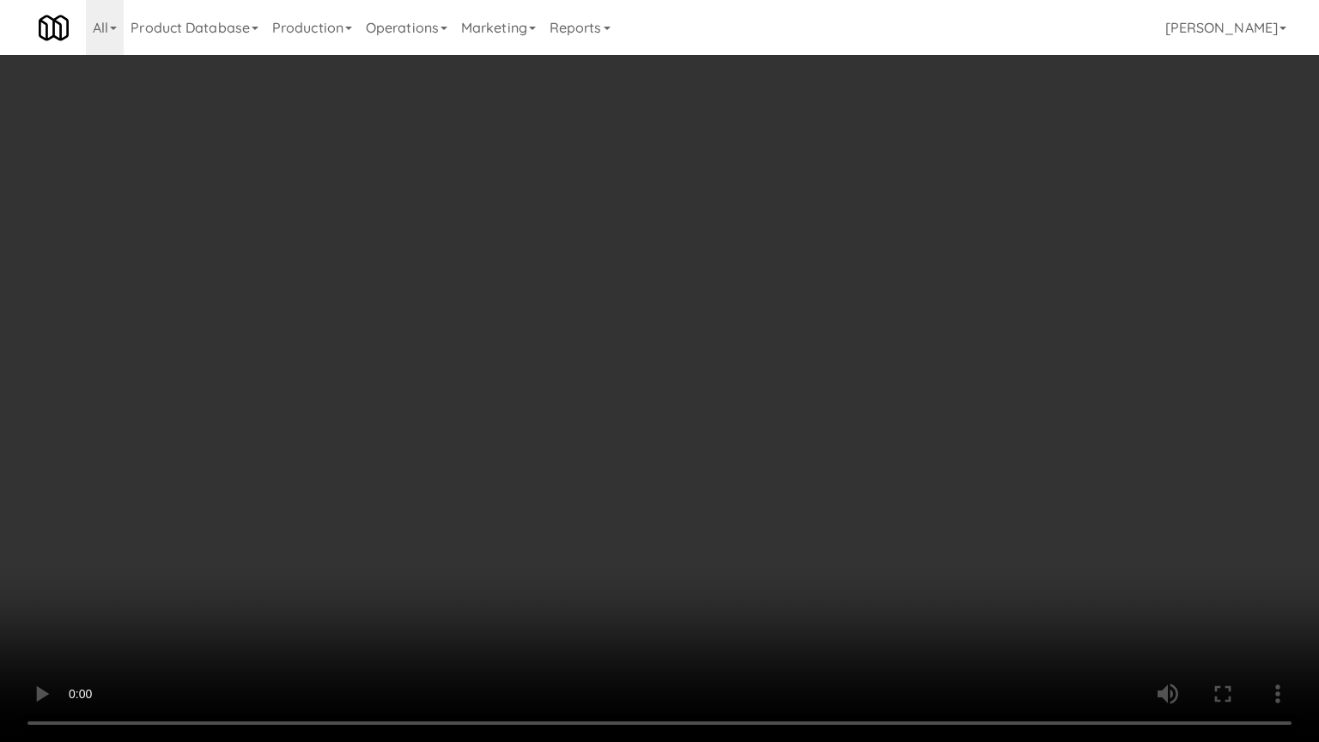
click at [638, 330] on video at bounding box center [659, 371] width 1319 height 742
click at [641, 334] on video at bounding box center [659, 371] width 1319 height 742
drag, startPoint x: 702, startPoint y: 302, endPoint x: 703, endPoint y: 289, distance: 12.9
click at [702, 299] on video at bounding box center [659, 371] width 1319 height 742
click at [703, 289] on video at bounding box center [659, 371] width 1319 height 742
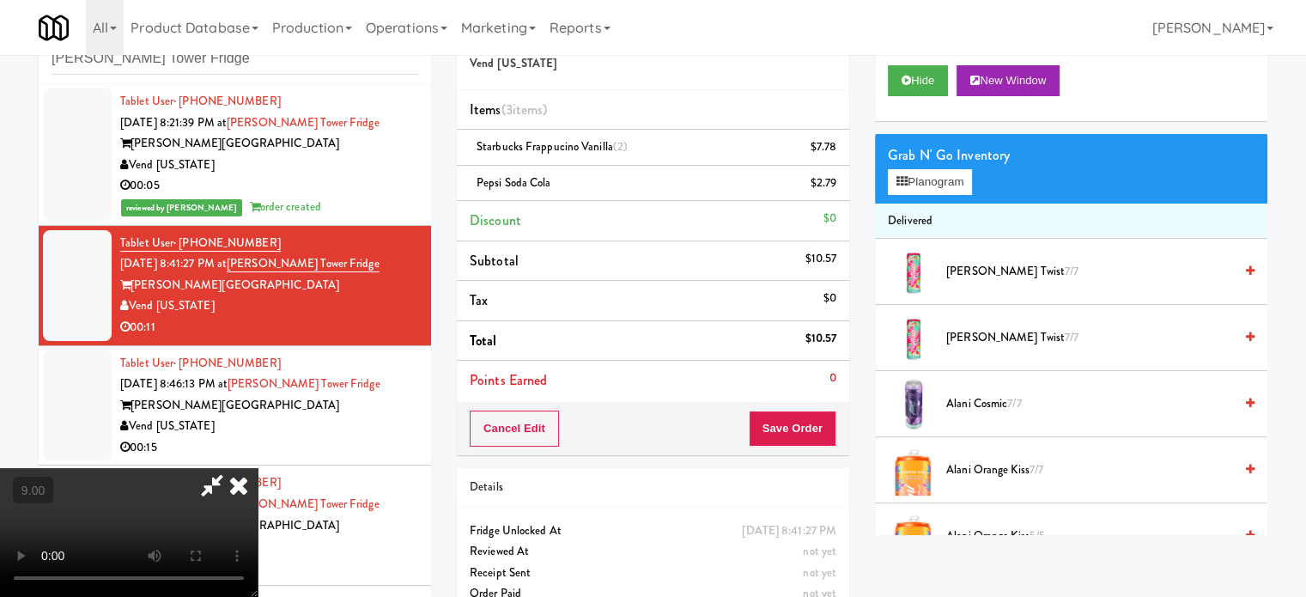
click at [258, 468] on icon at bounding box center [239, 485] width 38 height 34
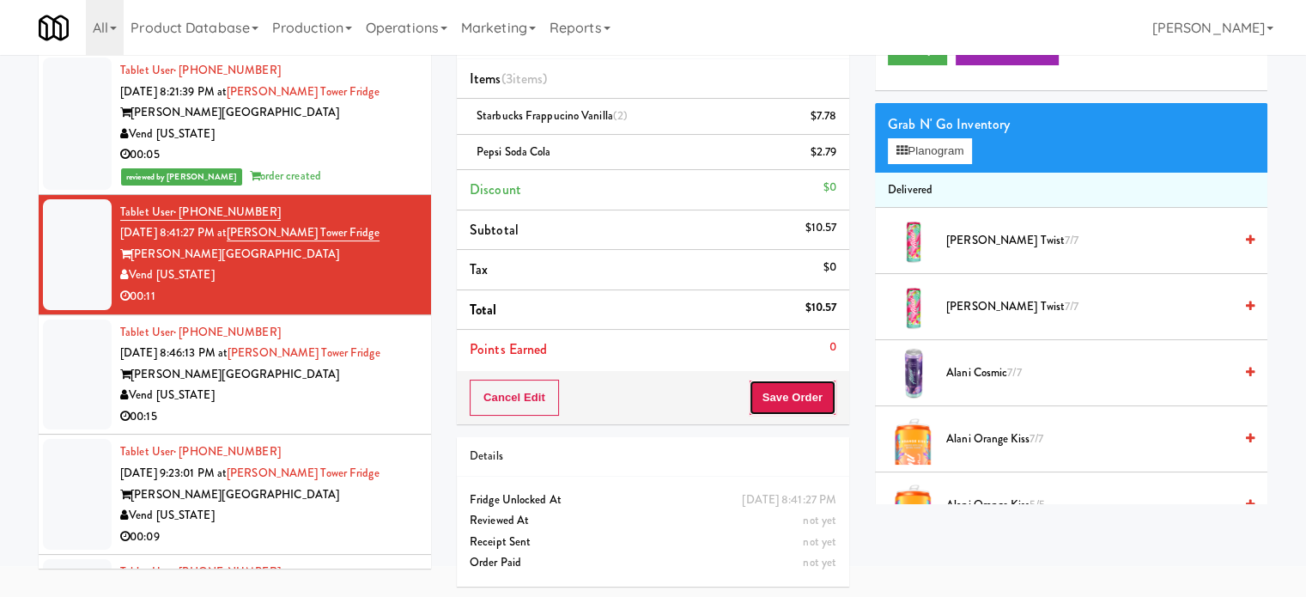
click at [782, 397] on button "Save Order" at bounding box center [793, 398] width 88 height 36
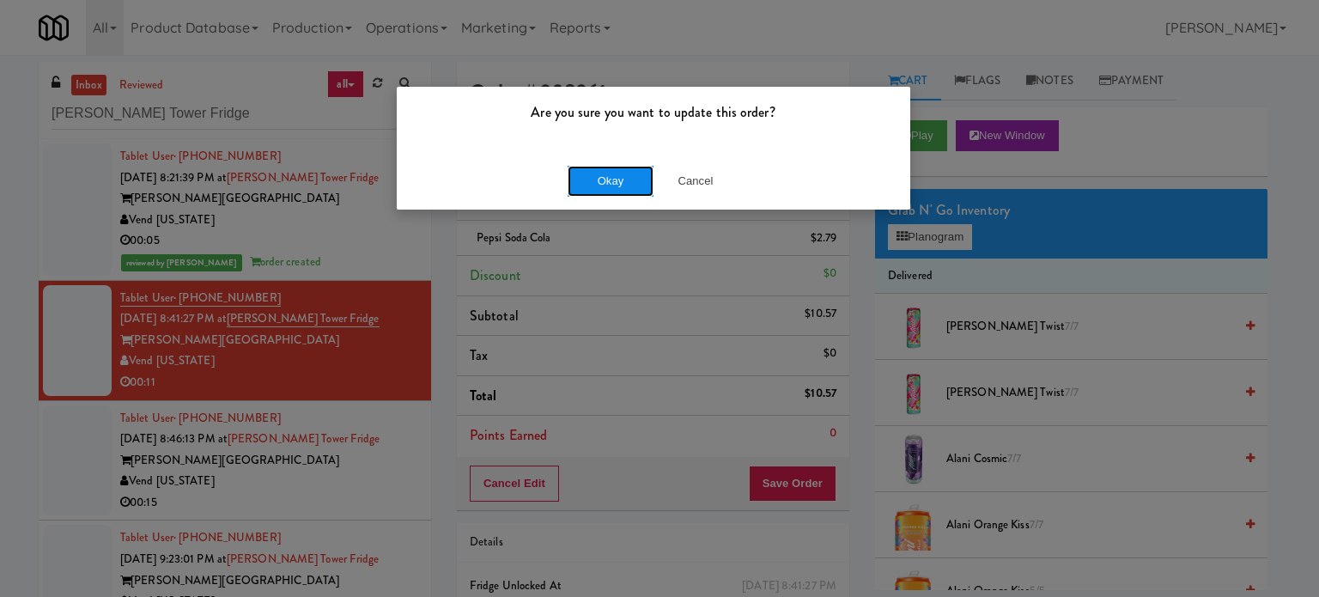
click at [610, 195] on button "Okay" at bounding box center [611, 181] width 86 height 31
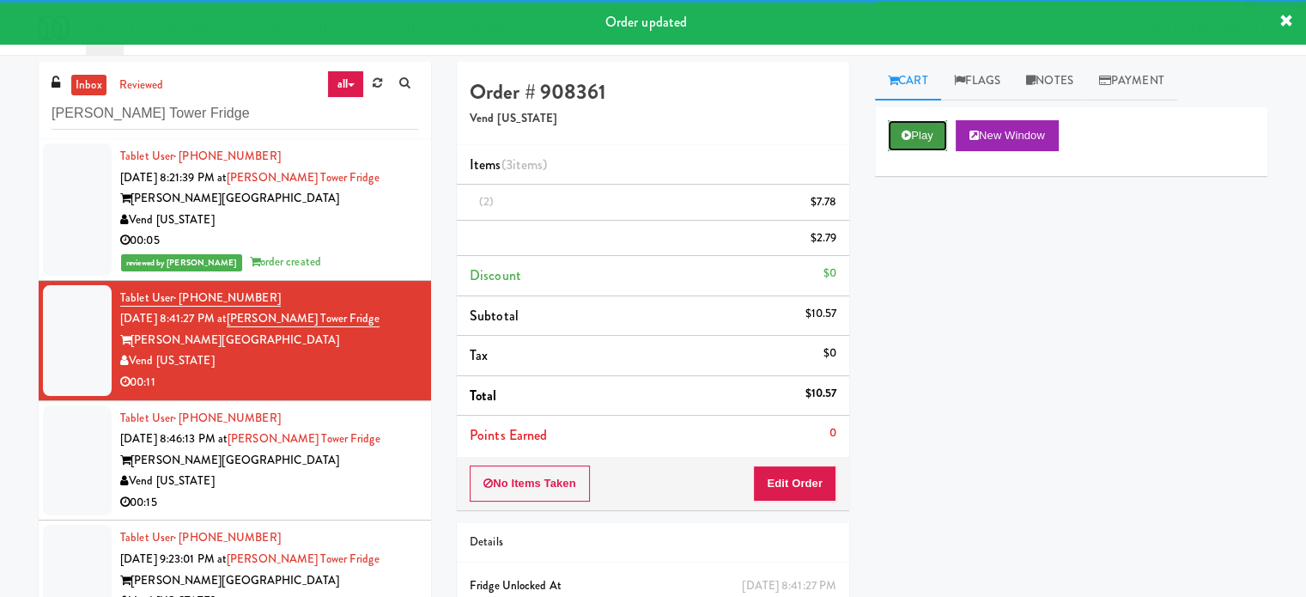
click at [916, 143] on button "Play" at bounding box center [917, 135] width 59 height 31
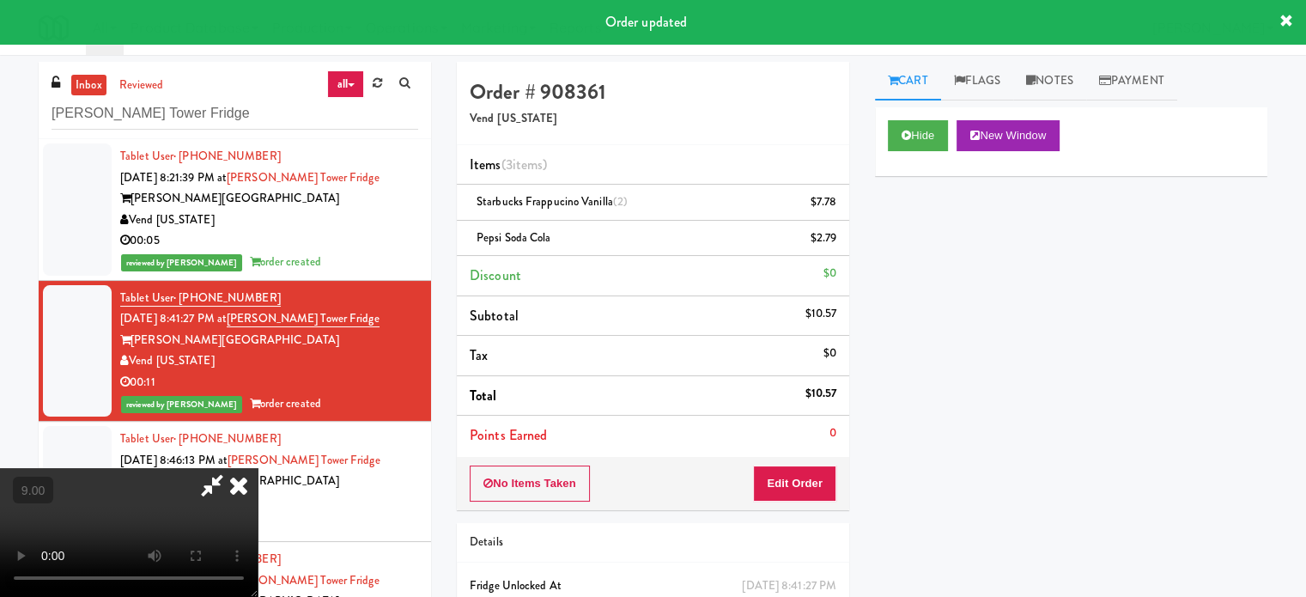
click at [258, 468] on video at bounding box center [129, 532] width 258 height 129
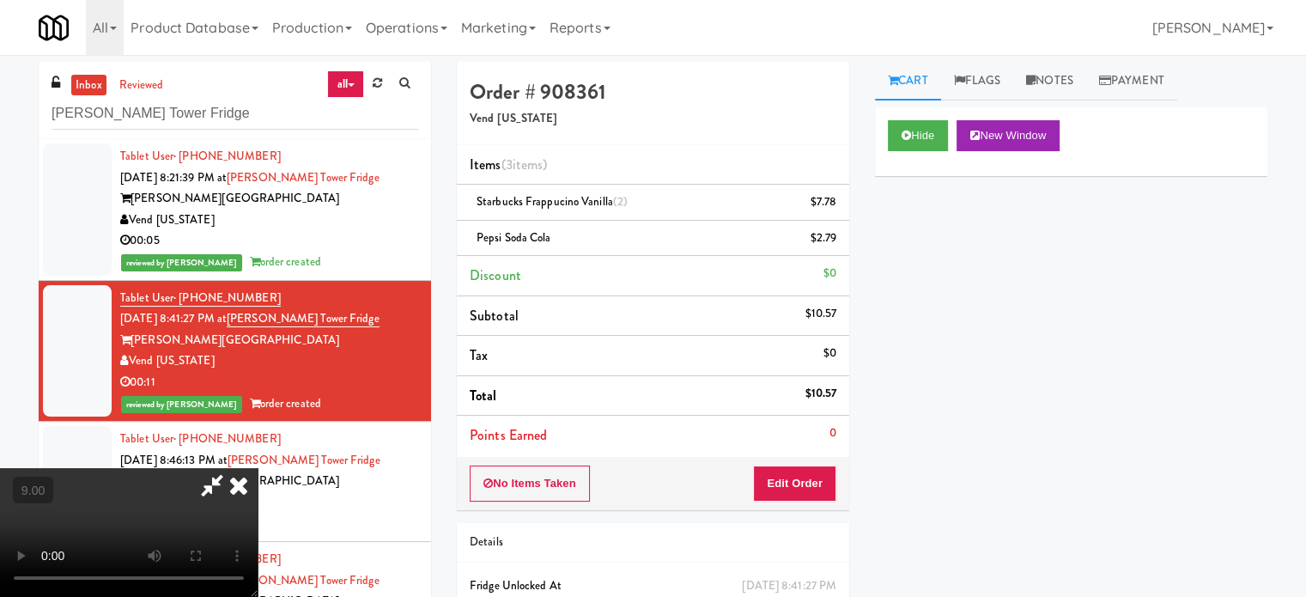
click at [258, 468] on video at bounding box center [129, 532] width 258 height 129
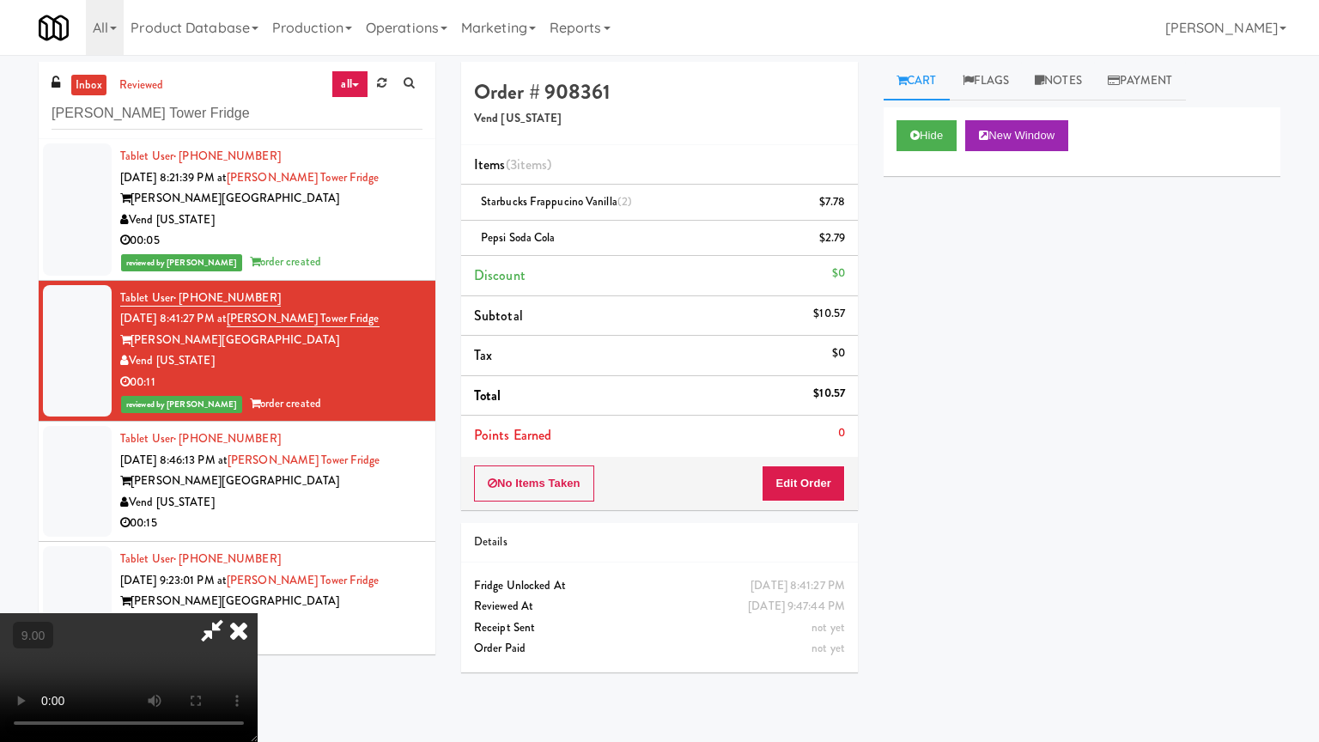
click at [258, 596] on video at bounding box center [129, 677] width 258 height 129
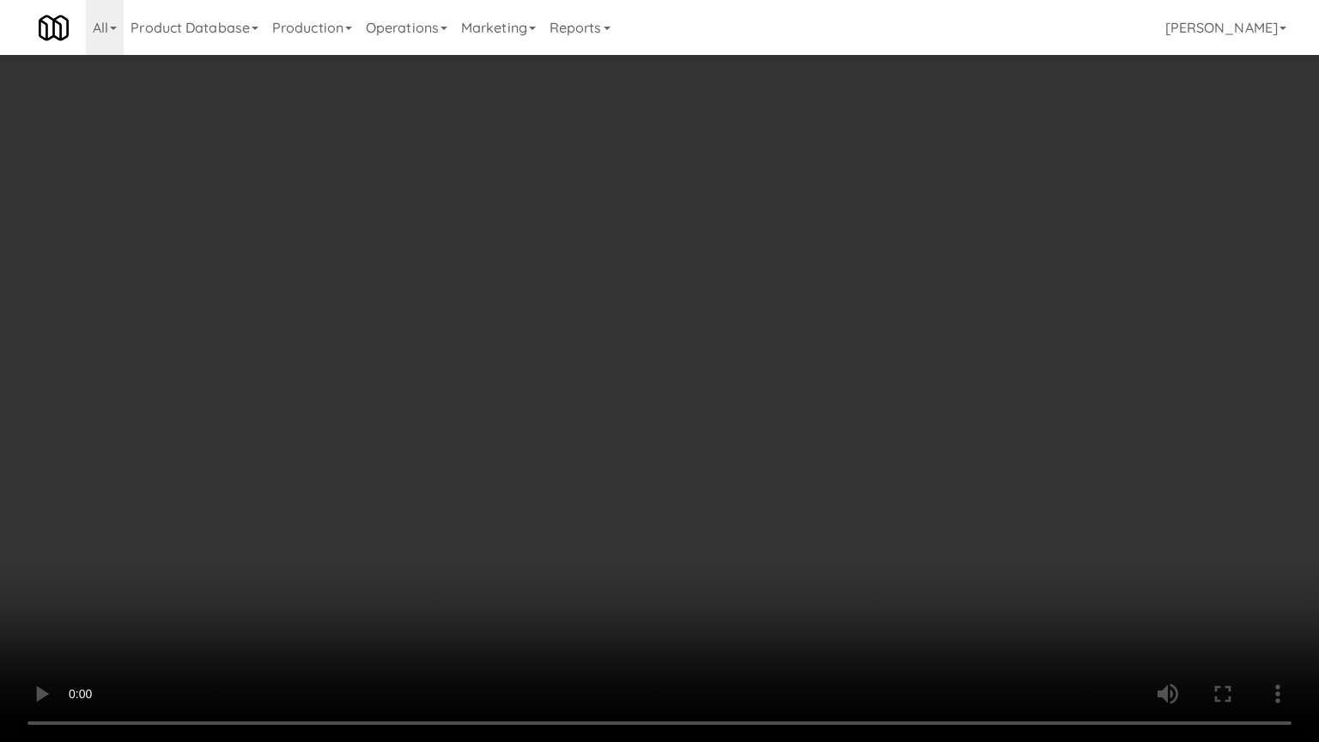
click at [638, 371] on video at bounding box center [659, 371] width 1319 height 742
click at [738, 373] on video at bounding box center [659, 371] width 1319 height 742
click at [693, 375] on video at bounding box center [659, 371] width 1319 height 742
click at [761, 371] on video at bounding box center [659, 371] width 1319 height 742
click at [757, 371] on video at bounding box center [659, 371] width 1319 height 742
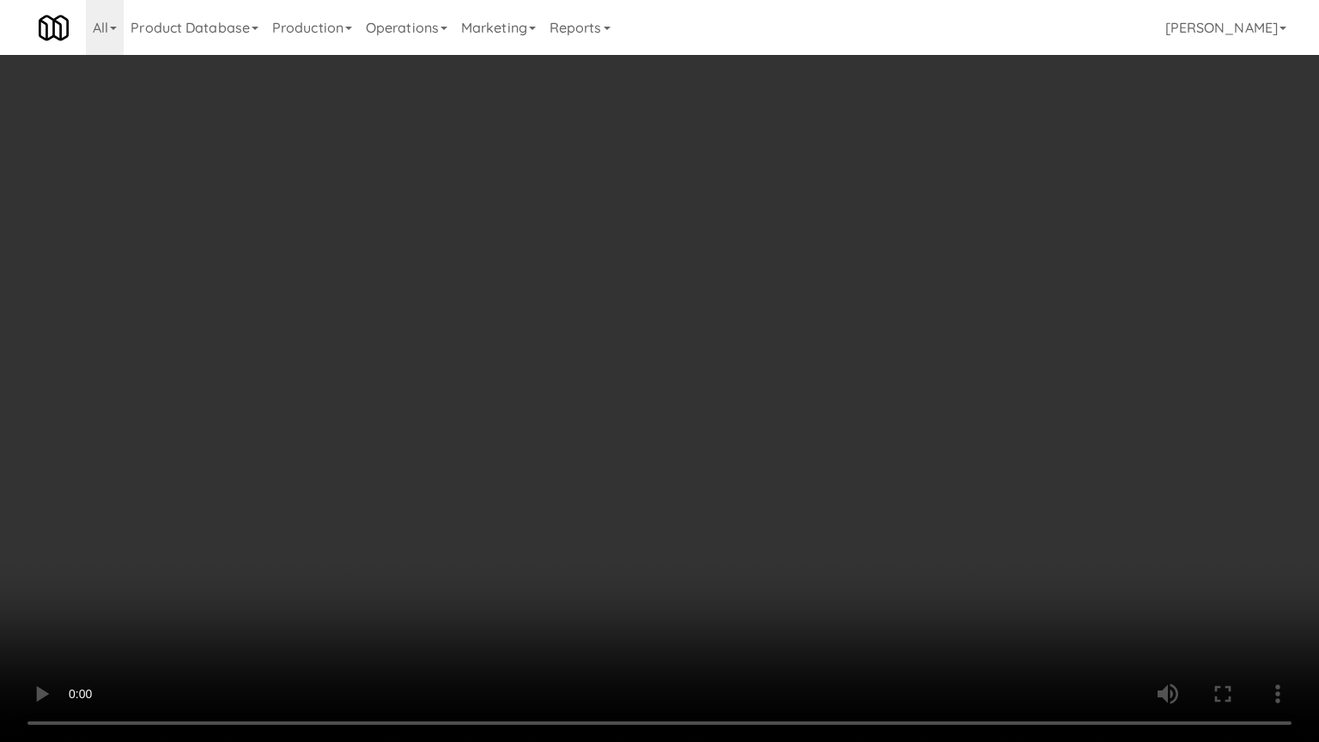
click at [896, 362] on video at bounding box center [659, 371] width 1319 height 742
click at [731, 399] on video at bounding box center [659, 371] width 1319 height 742
click at [880, 366] on video at bounding box center [659, 371] width 1319 height 742
click at [671, 371] on video at bounding box center [659, 371] width 1319 height 742
click at [800, 364] on video at bounding box center [659, 371] width 1319 height 742
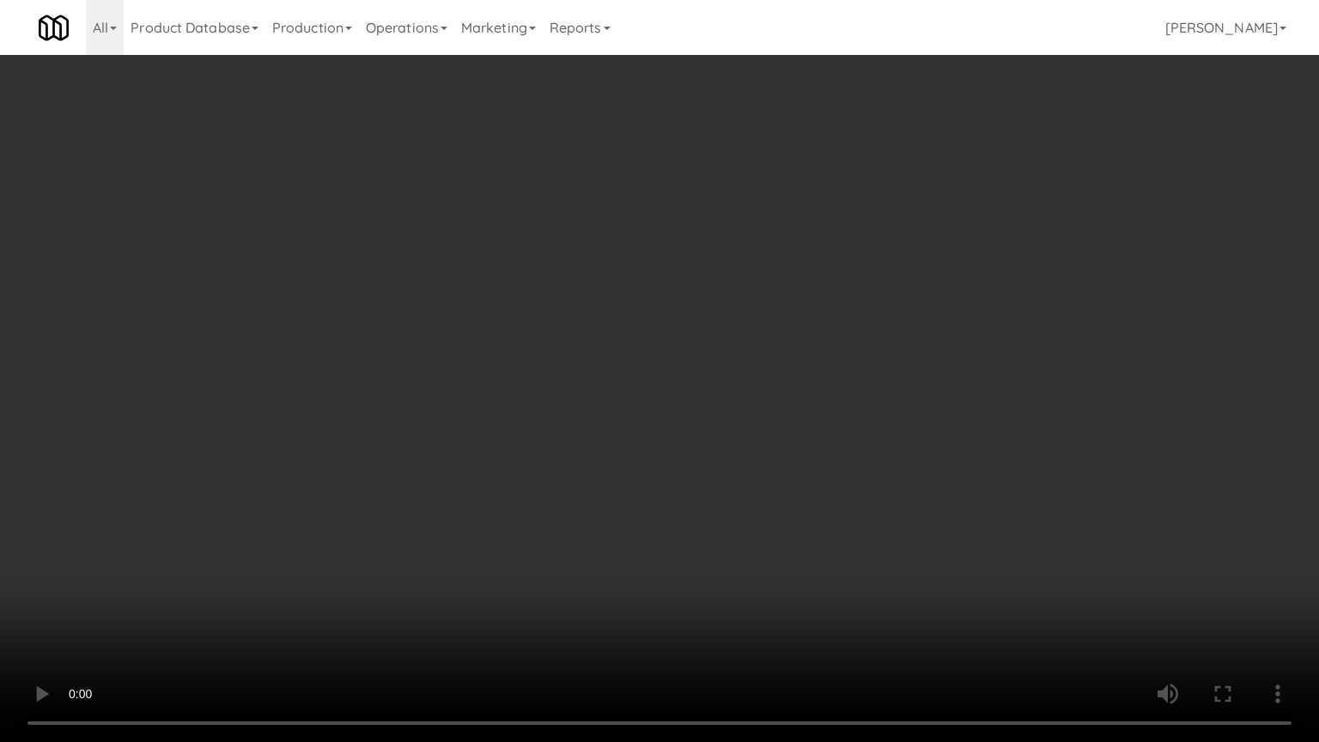
click at [658, 357] on video at bounding box center [659, 371] width 1319 height 742
click at [680, 323] on video at bounding box center [659, 371] width 1319 height 742
click at [690, 337] on video at bounding box center [659, 371] width 1319 height 742
click at [732, 347] on video at bounding box center [659, 371] width 1319 height 742
drag, startPoint x: 725, startPoint y: 355, endPoint x: 747, endPoint y: 305, distance: 54.6
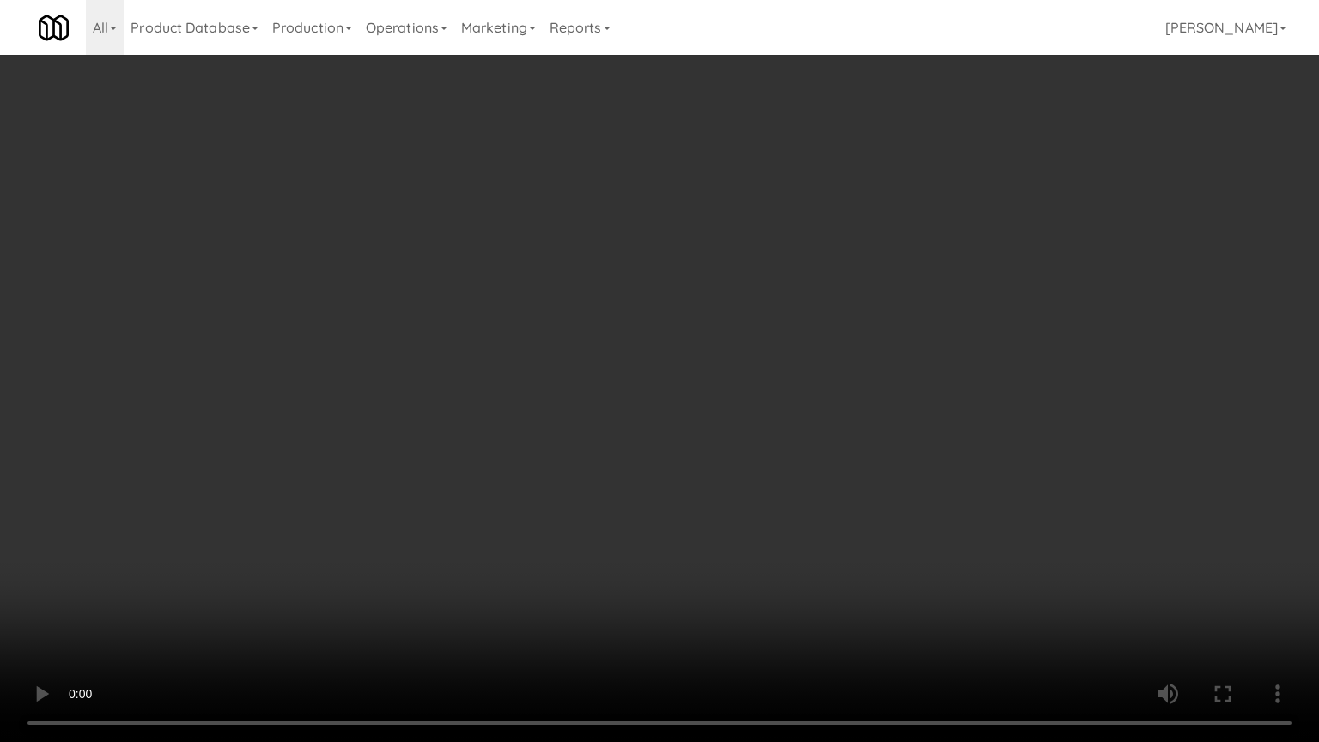
click at [725, 357] on video at bounding box center [659, 371] width 1319 height 742
click at [714, 326] on video at bounding box center [659, 371] width 1319 height 742
click at [715, 324] on video at bounding box center [659, 371] width 1319 height 742
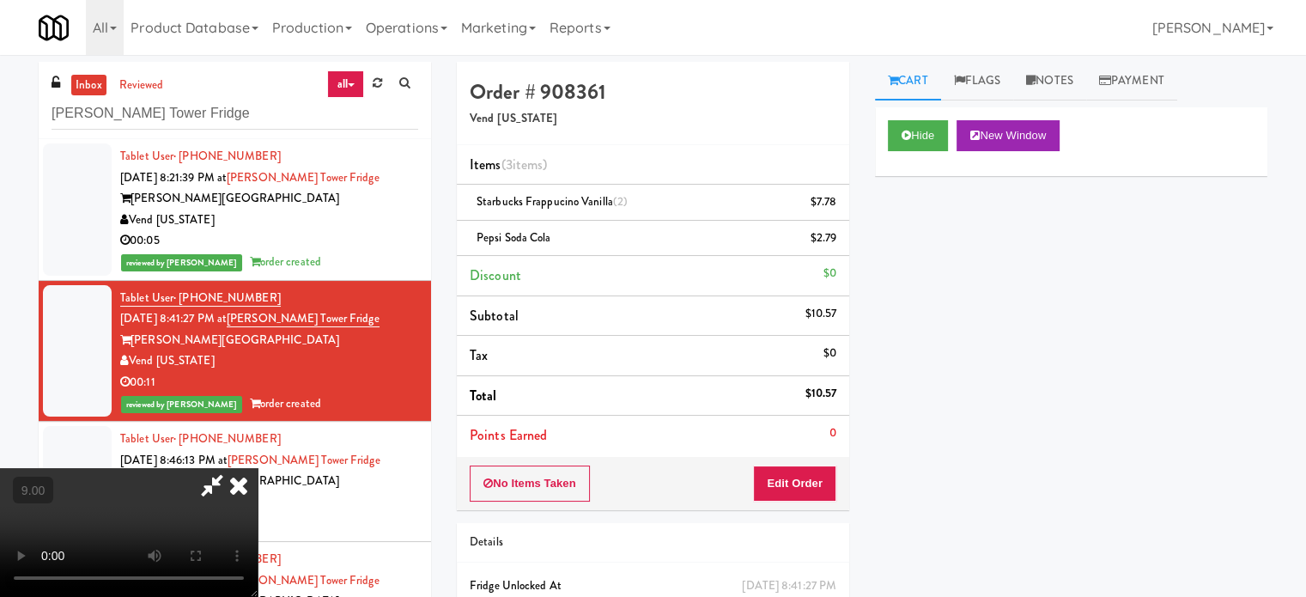
drag, startPoint x: 753, startPoint y: 70, endPoint x: 718, endPoint y: 289, distance: 222.6
click at [258, 468] on icon at bounding box center [239, 485] width 38 height 34
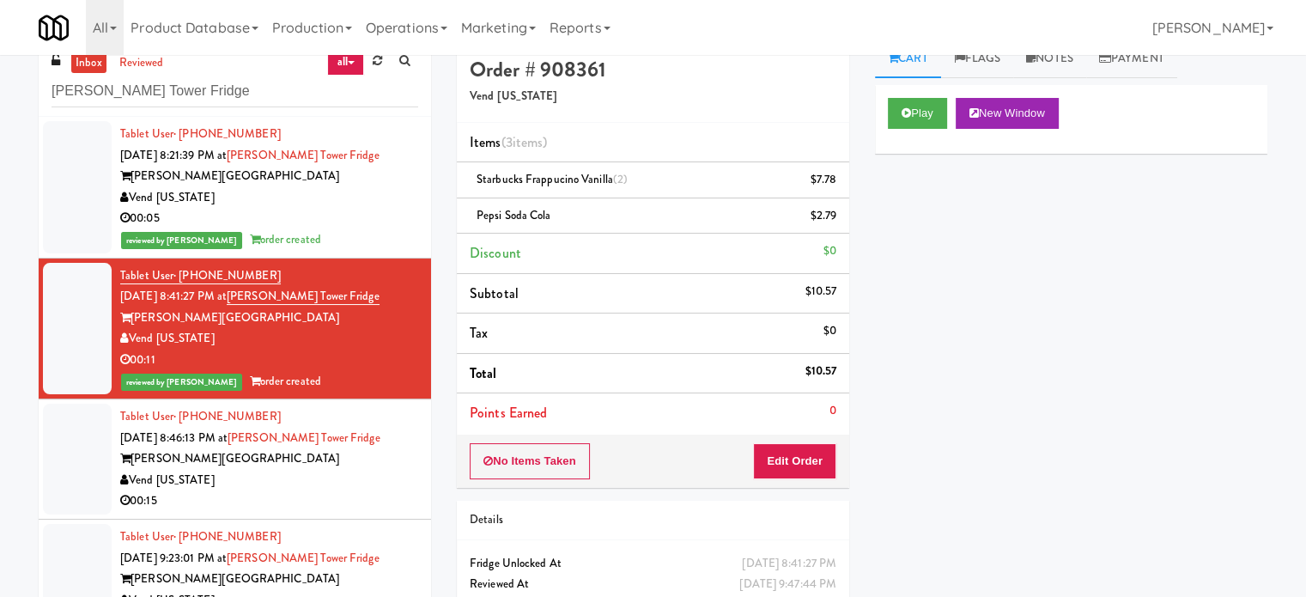
scroll to position [86, 0]
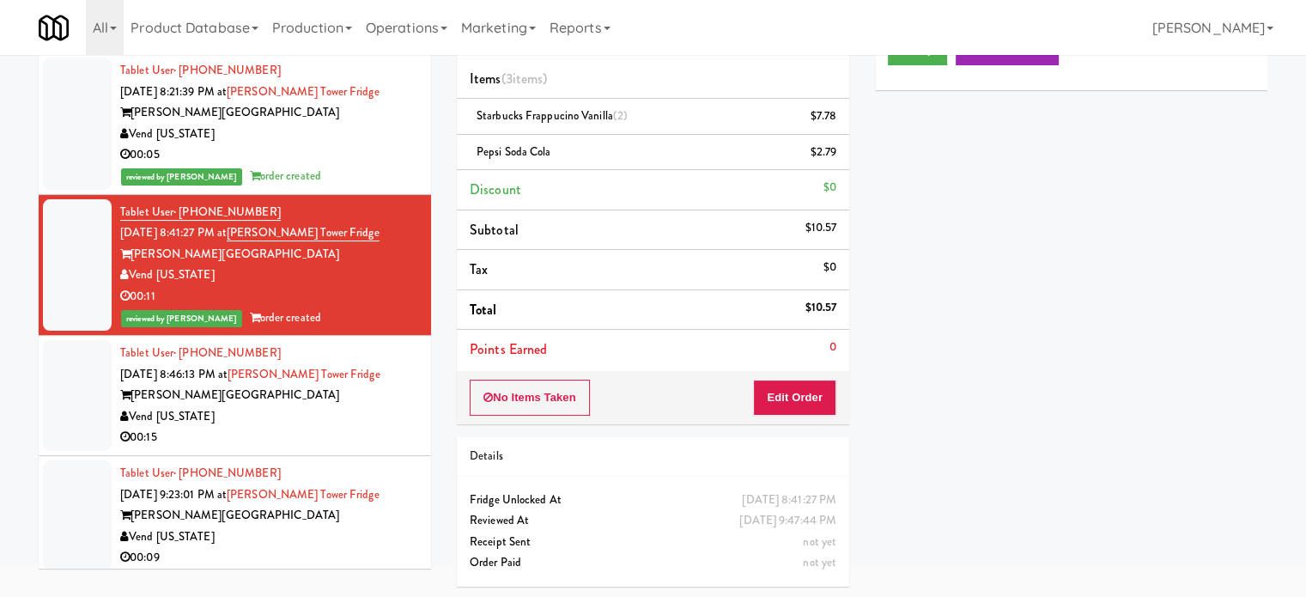
click at [337, 421] on div "Vend [US_STATE]" at bounding box center [269, 416] width 298 height 21
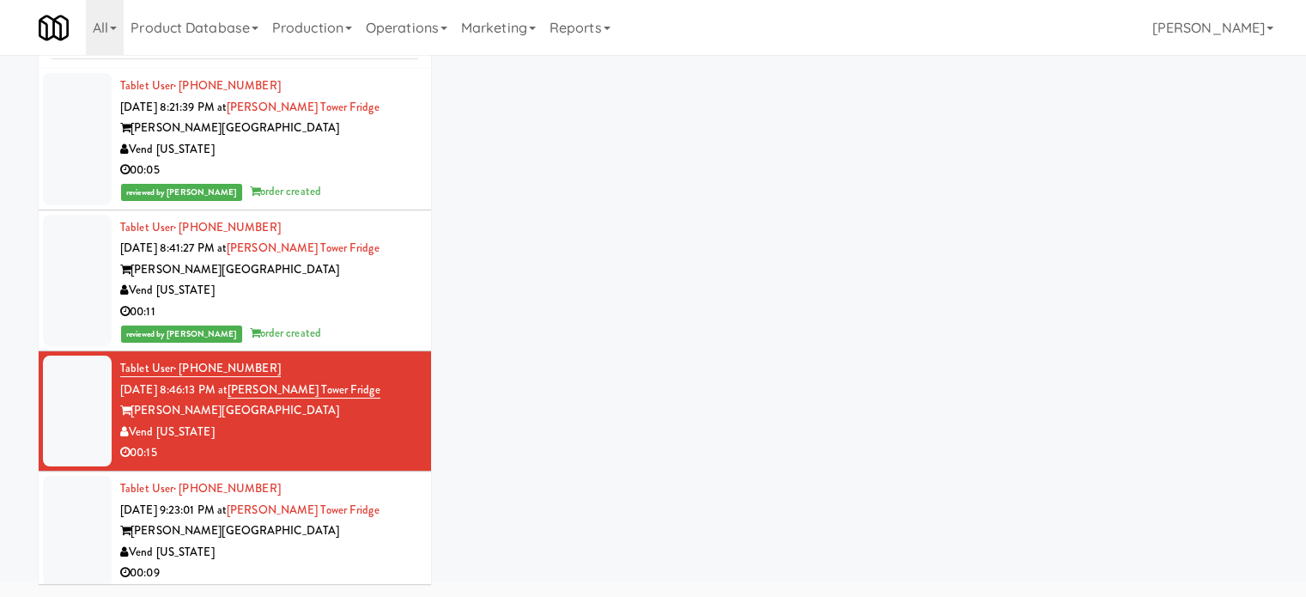
scroll to position [70, 0]
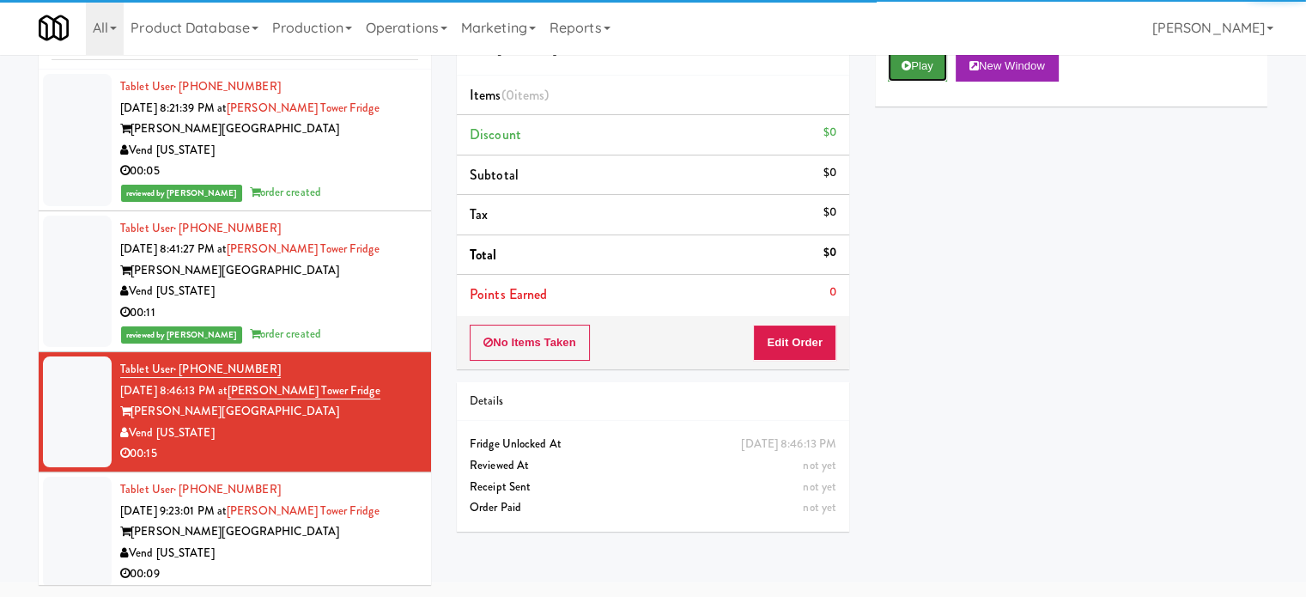
click at [918, 76] on button "Play" at bounding box center [917, 66] width 59 height 31
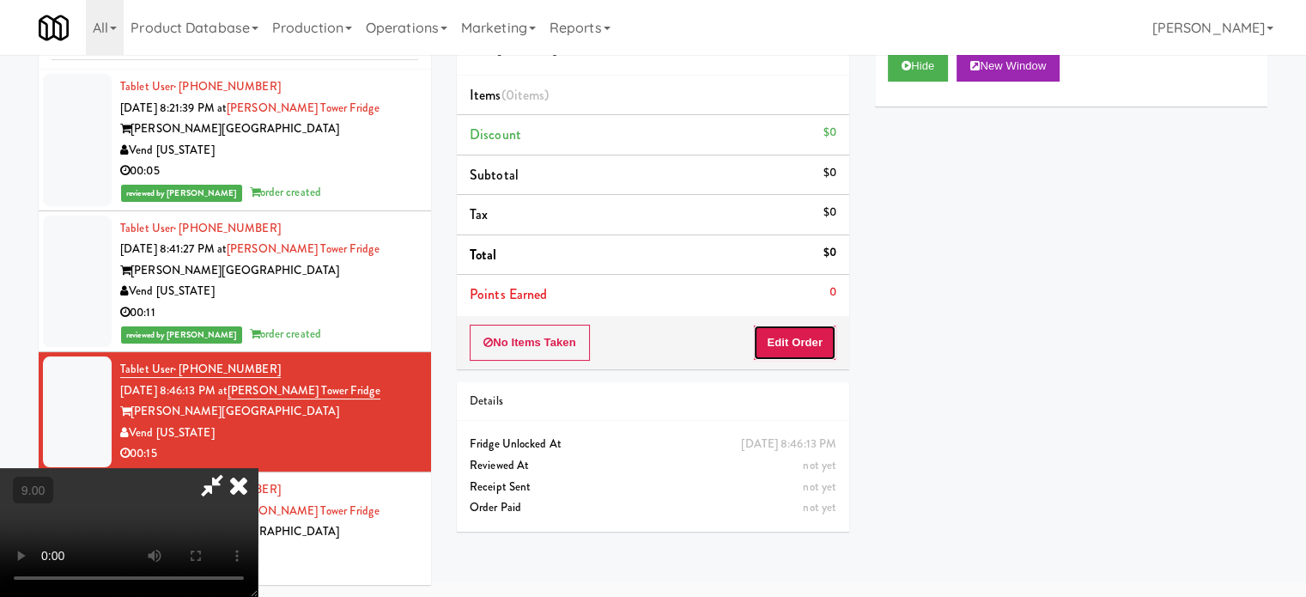
click at [811, 337] on button "Edit Order" at bounding box center [794, 343] width 83 height 36
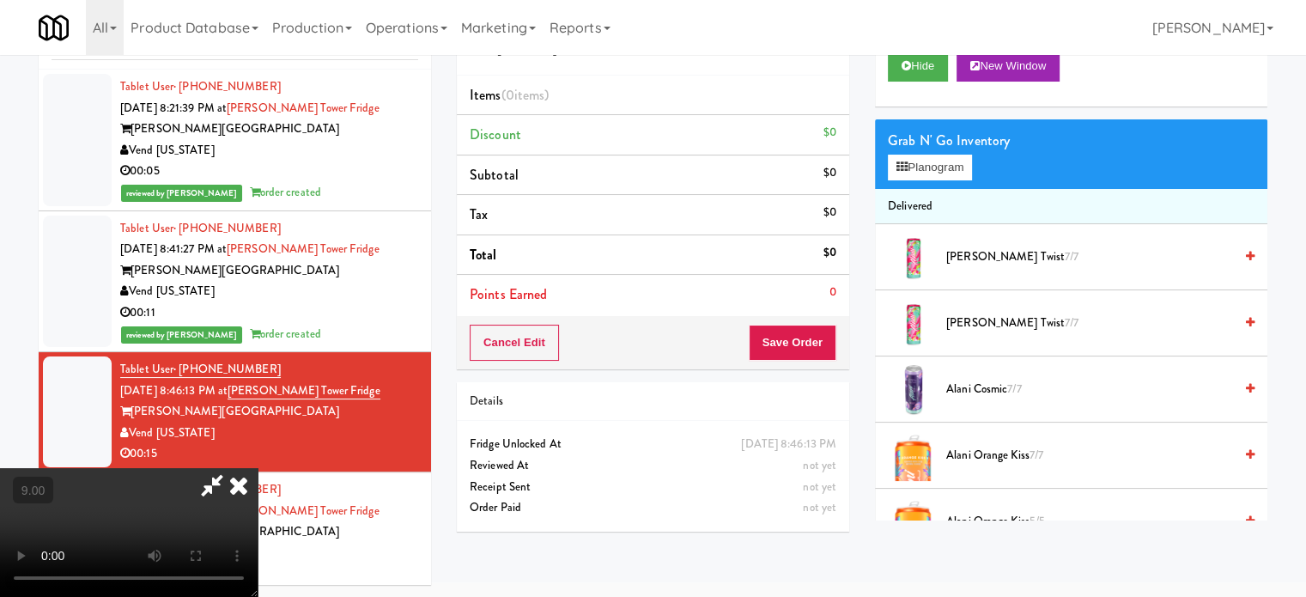
click at [258, 468] on video at bounding box center [129, 532] width 258 height 129
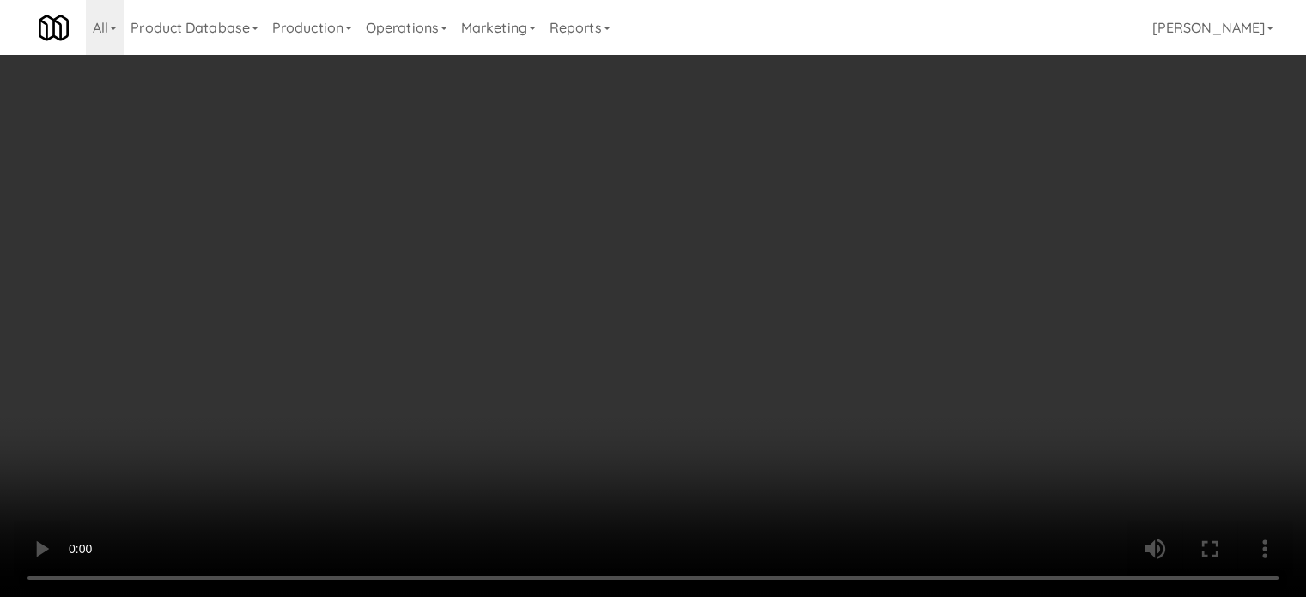
scroll to position [55, 0]
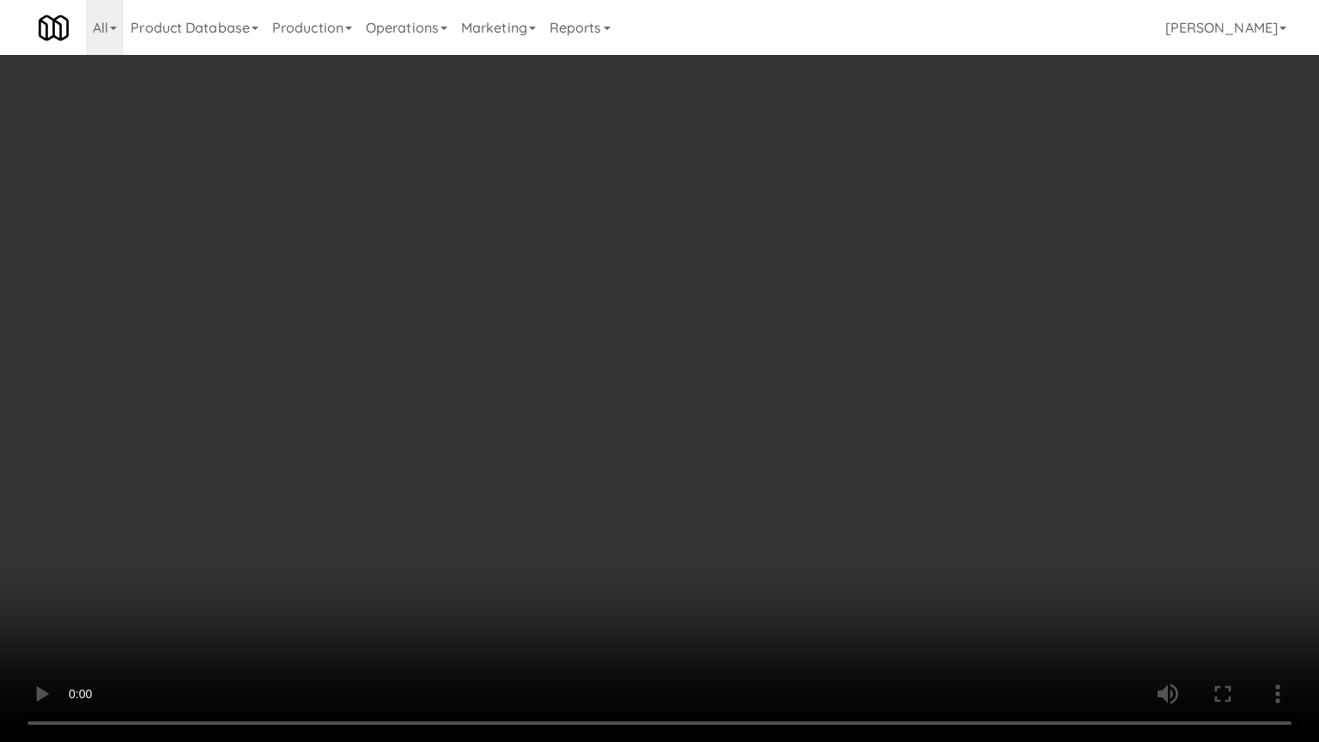
click at [580, 380] on video at bounding box center [659, 371] width 1319 height 742
click at [677, 391] on video at bounding box center [659, 371] width 1319 height 742
click at [586, 400] on video at bounding box center [659, 371] width 1319 height 742
click at [731, 410] on video at bounding box center [659, 371] width 1319 height 742
click at [655, 386] on video at bounding box center [659, 371] width 1319 height 742
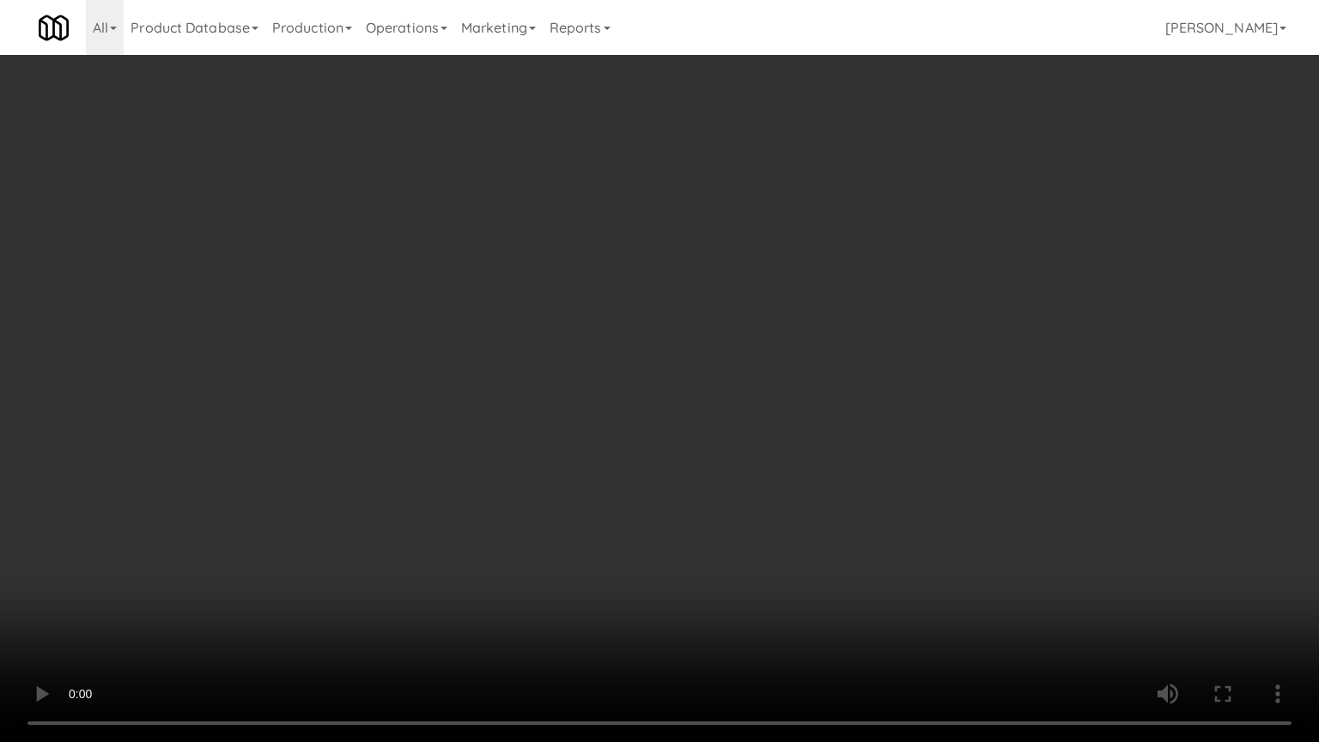
drag, startPoint x: 749, startPoint y: 397, endPoint x: 740, endPoint y: 392, distance: 10.0
click at [749, 398] on video at bounding box center [659, 371] width 1319 height 742
click at [665, 392] on video at bounding box center [659, 371] width 1319 height 742
click at [752, 397] on video at bounding box center [659, 371] width 1319 height 742
click at [640, 397] on video at bounding box center [659, 371] width 1319 height 742
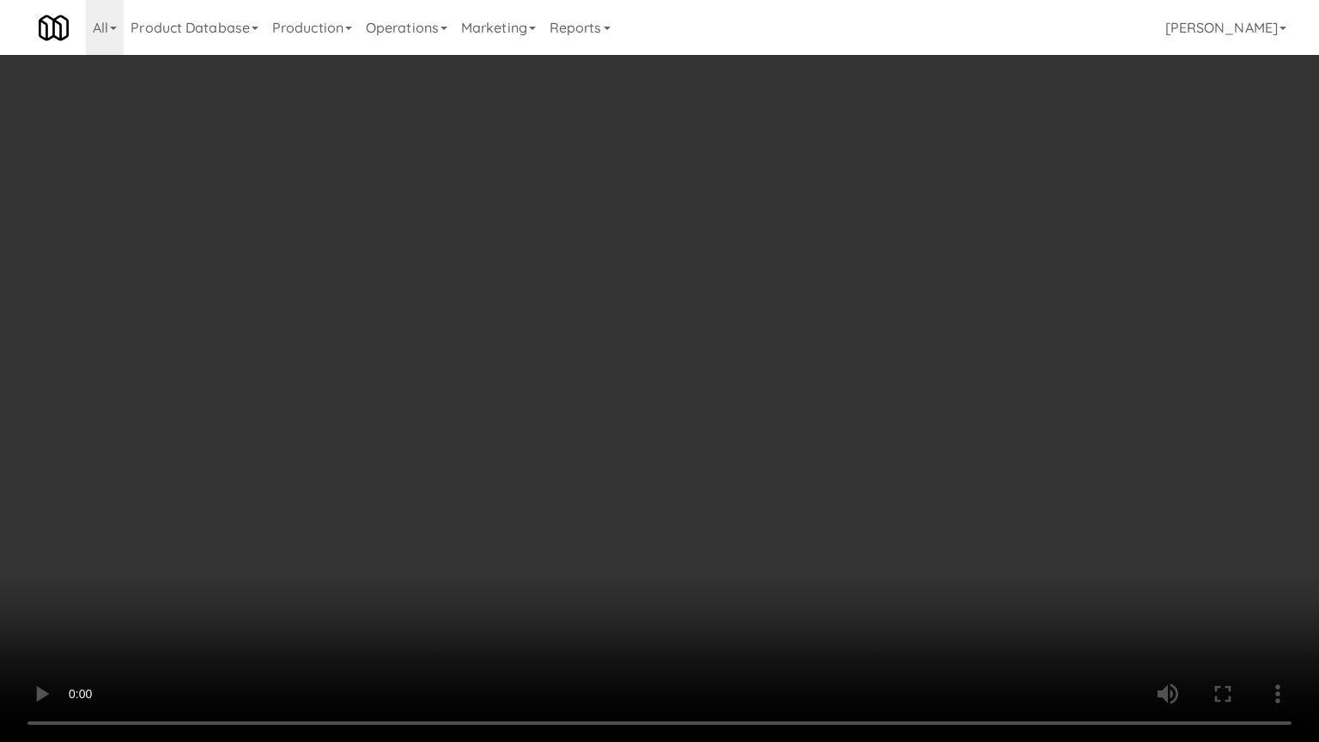
click at [704, 390] on video at bounding box center [659, 371] width 1319 height 742
drag, startPoint x: 309, startPoint y: 456, endPoint x: 759, endPoint y: 223, distance: 506.6
click at [311, 456] on video at bounding box center [659, 371] width 1319 height 742
click at [798, 307] on video at bounding box center [659, 371] width 1319 height 742
click at [799, 308] on video at bounding box center [659, 371] width 1319 height 742
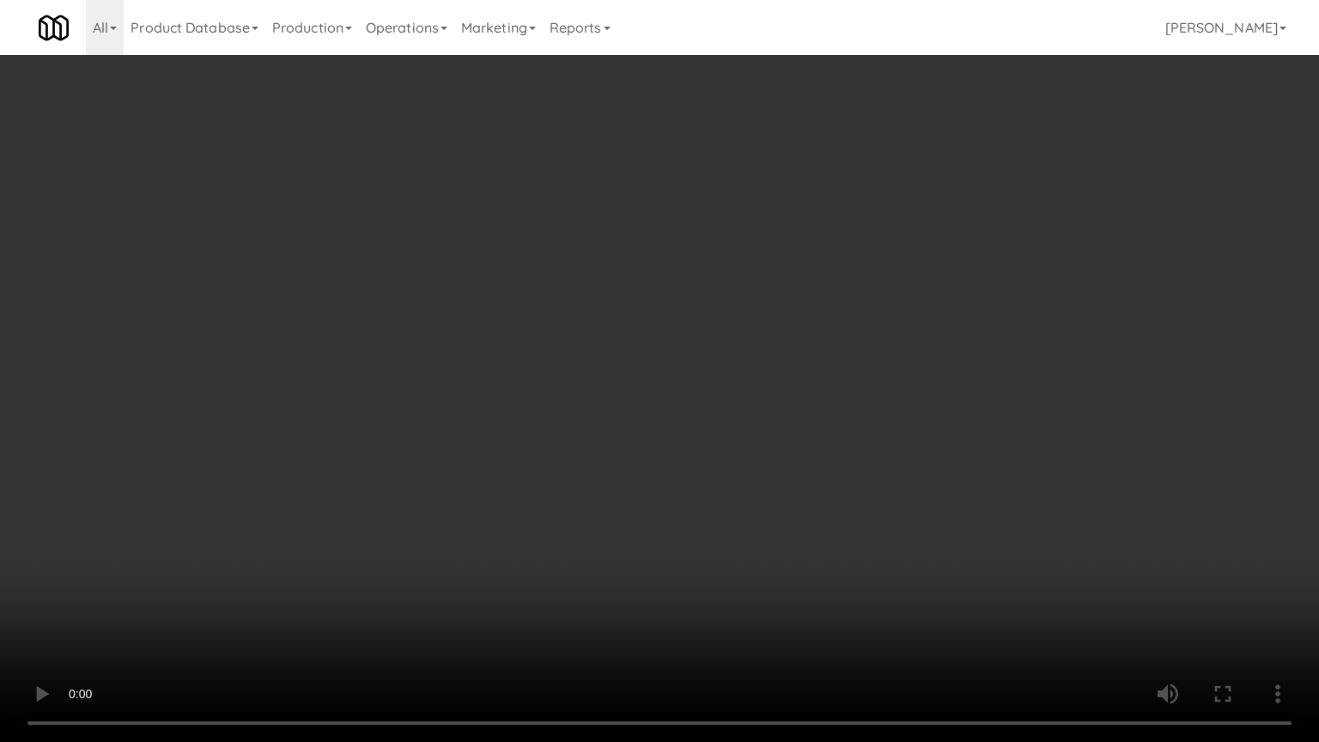
drag, startPoint x: 823, startPoint y: 295, endPoint x: 757, endPoint y: 292, distance: 66.2
click at [823, 295] on video at bounding box center [659, 371] width 1319 height 742
click at [751, 299] on video at bounding box center [659, 371] width 1319 height 742
click at [868, 289] on video at bounding box center [659, 371] width 1319 height 742
click at [788, 282] on video at bounding box center [659, 371] width 1319 height 742
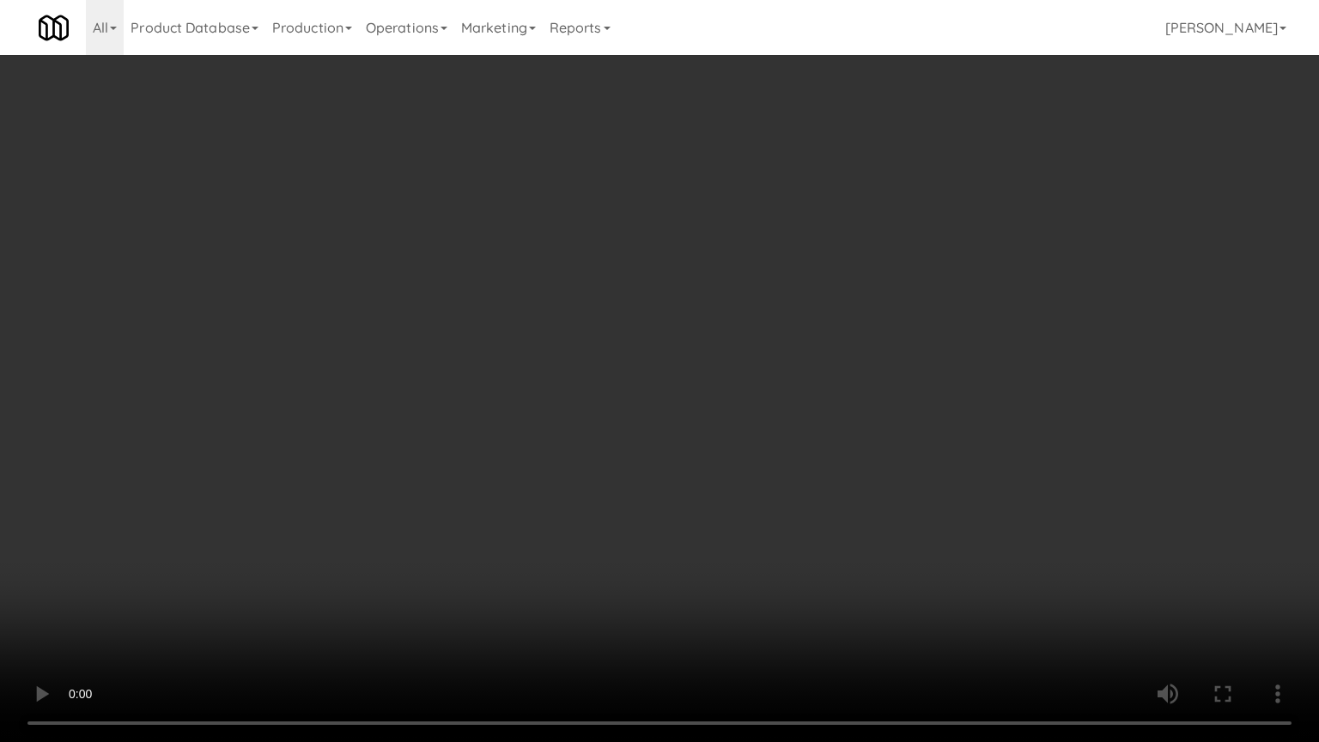
click at [855, 293] on video at bounding box center [659, 371] width 1319 height 742
click at [732, 303] on video at bounding box center [659, 371] width 1319 height 742
click at [859, 300] on video at bounding box center [659, 371] width 1319 height 742
click at [831, 305] on video at bounding box center [659, 371] width 1319 height 742
click at [893, 311] on video at bounding box center [659, 371] width 1319 height 742
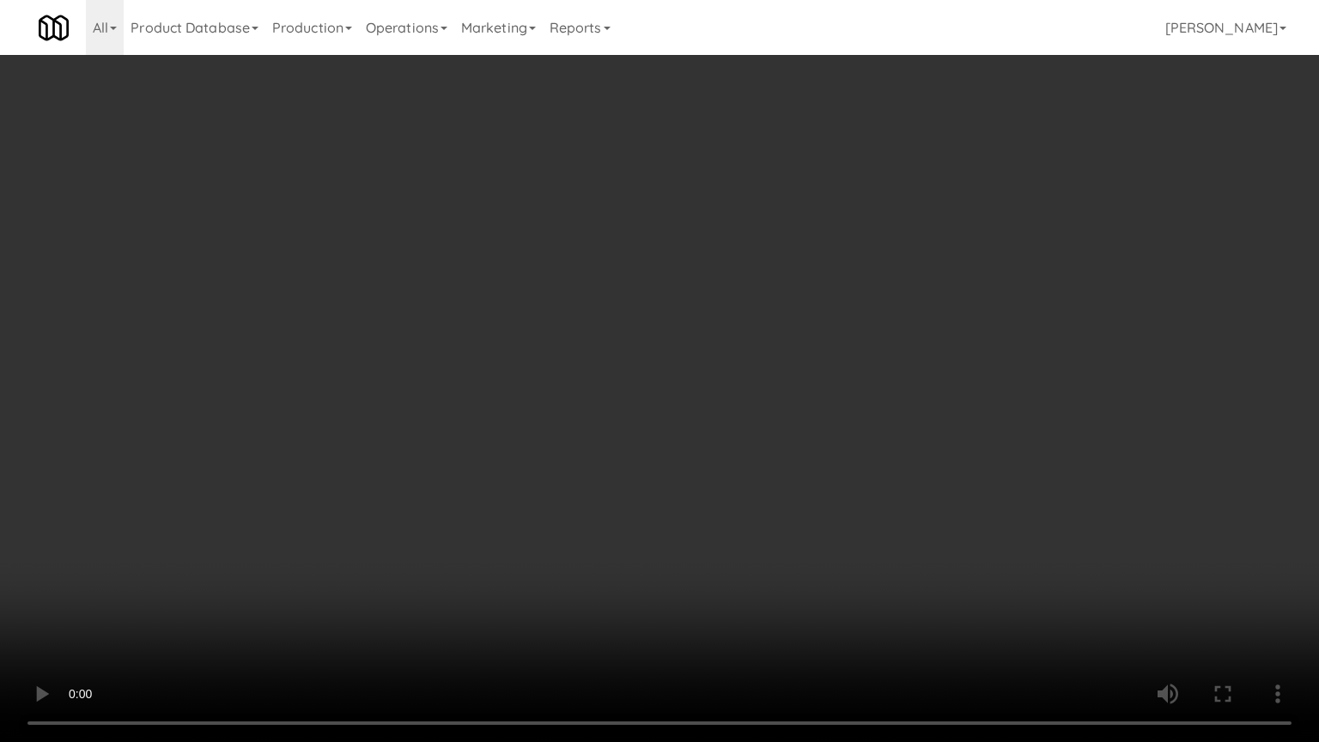
click at [885, 304] on video at bounding box center [659, 371] width 1319 height 742
click at [886, 301] on video at bounding box center [659, 371] width 1319 height 742
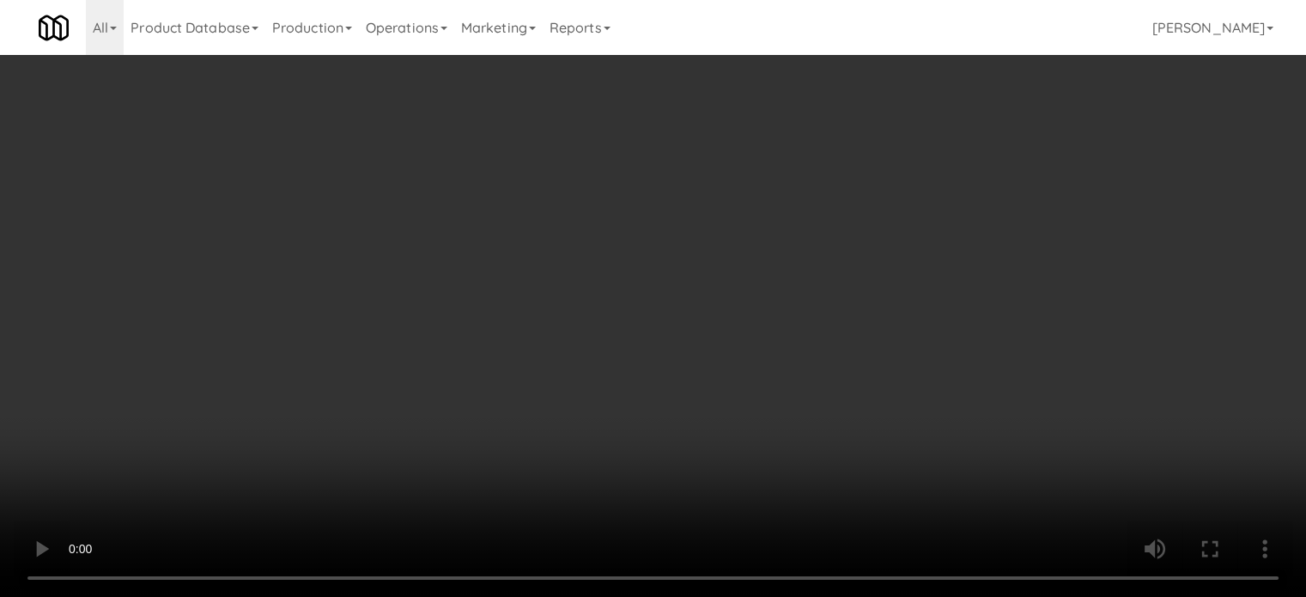
click at [495, 270] on video at bounding box center [653, 298] width 1306 height 597
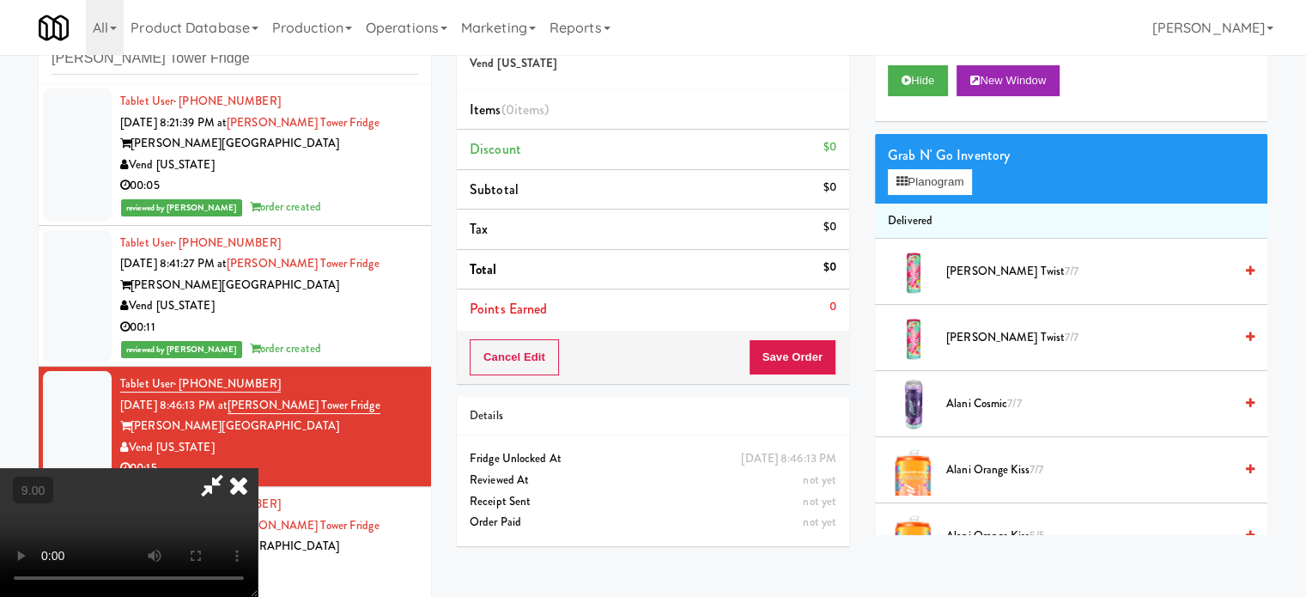
click at [258, 468] on video at bounding box center [129, 532] width 258 height 129
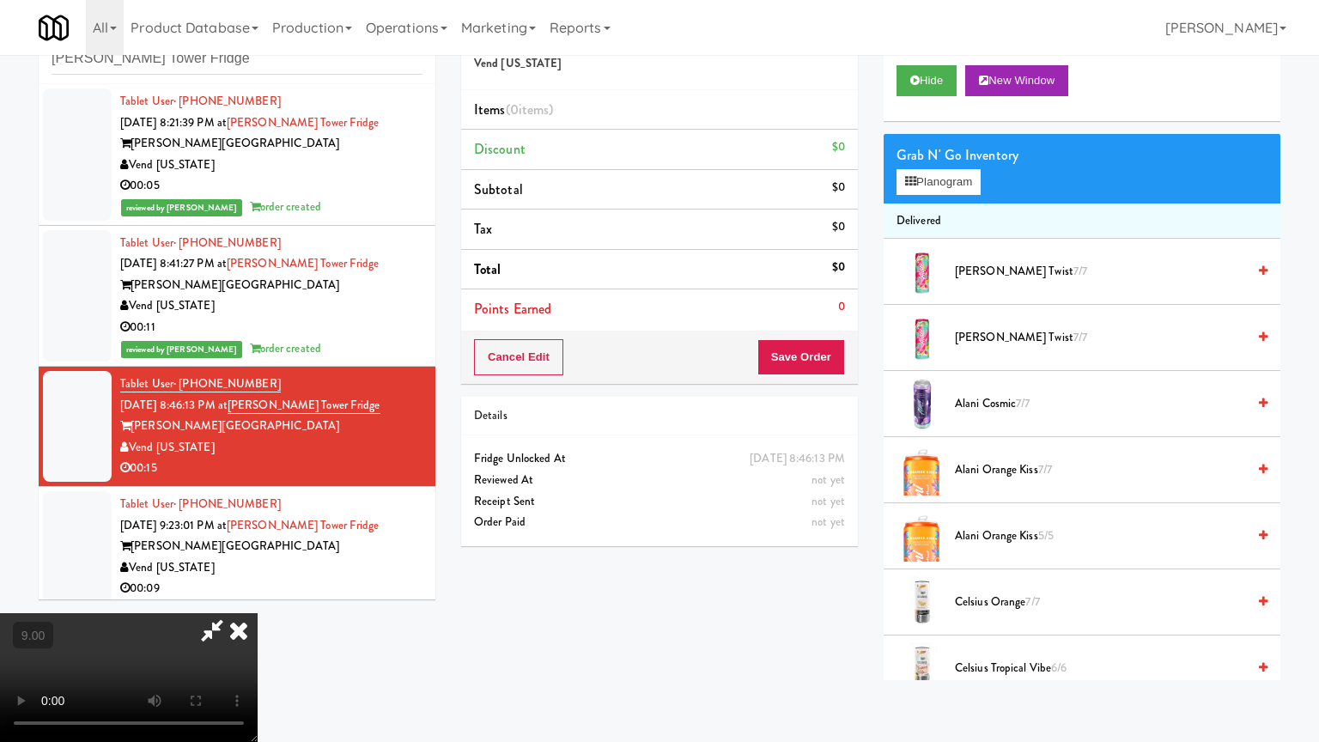
click at [258, 596] on video at bounding box center [129, 677] width 258 height 129
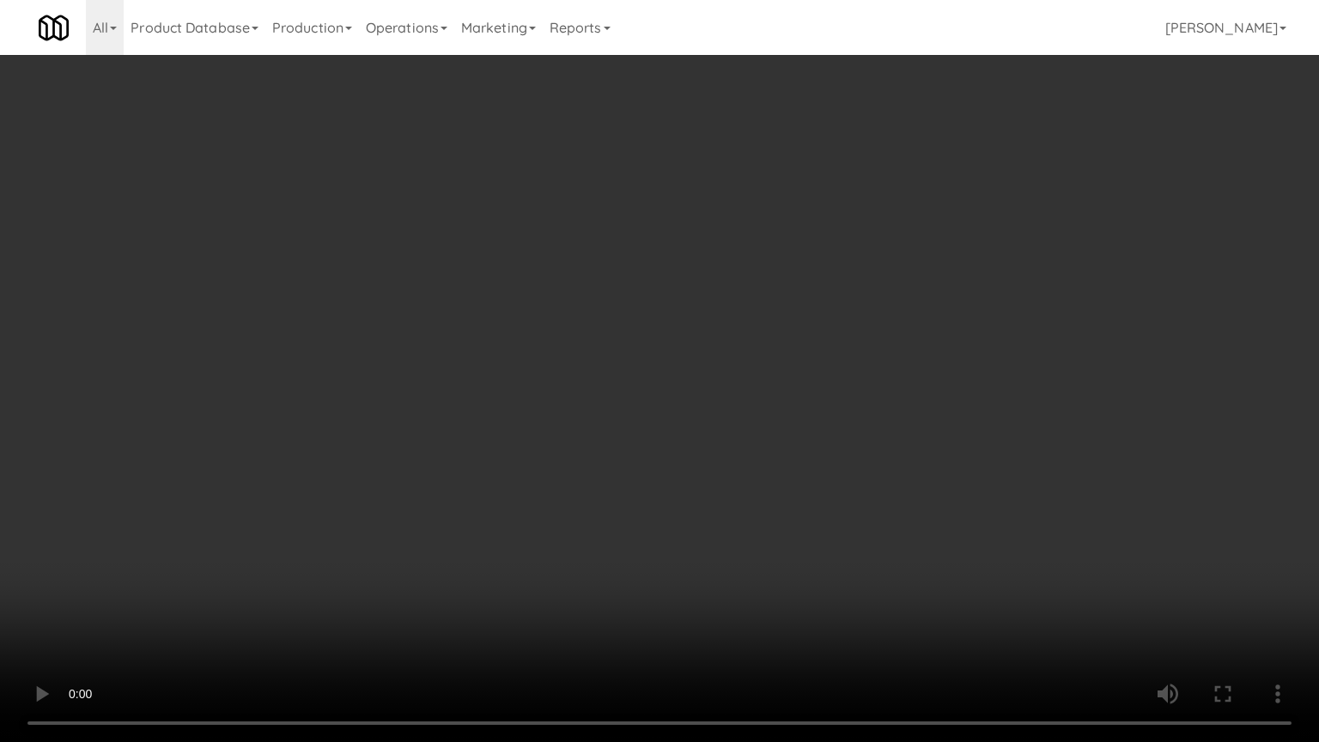
click at [642, 374] on video at bounding box center [659, 371] width 1319 height 742
click at [645, 394] on video at bounding box center [659, 371] width 1319 height 742
click at [650, 389] on video at bounding box center [659, 371] width 1319 height 742
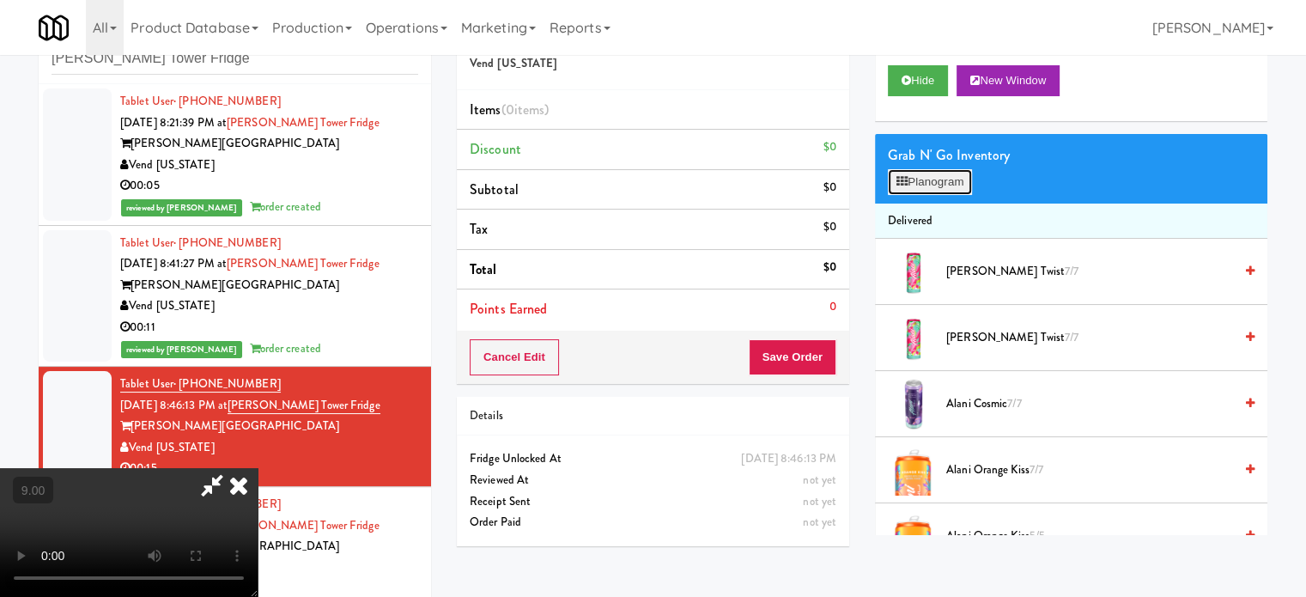
click at [942, 174] on button "Planogram" at bounding box center [930, 182] width 84 height 26
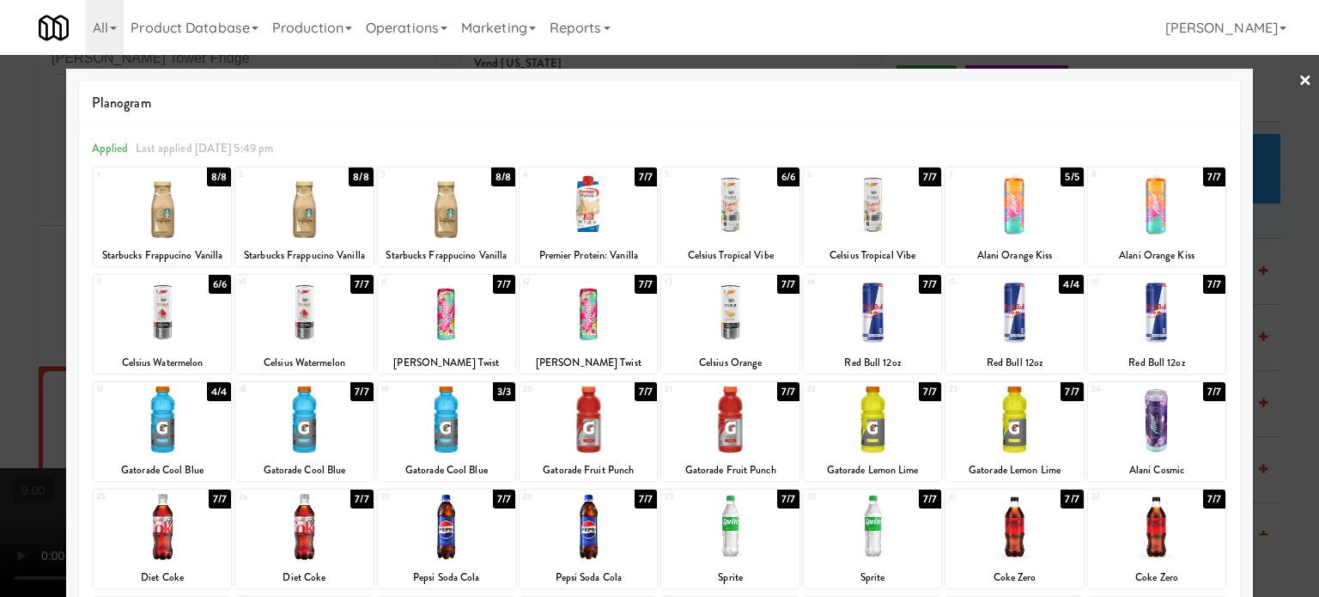
click at [921, 281] on div "7/7" at bounding box center [930, 284] width 22 height 19
click at [1274, 334] on div at bounding box center [659, 298] width 1319 height 597
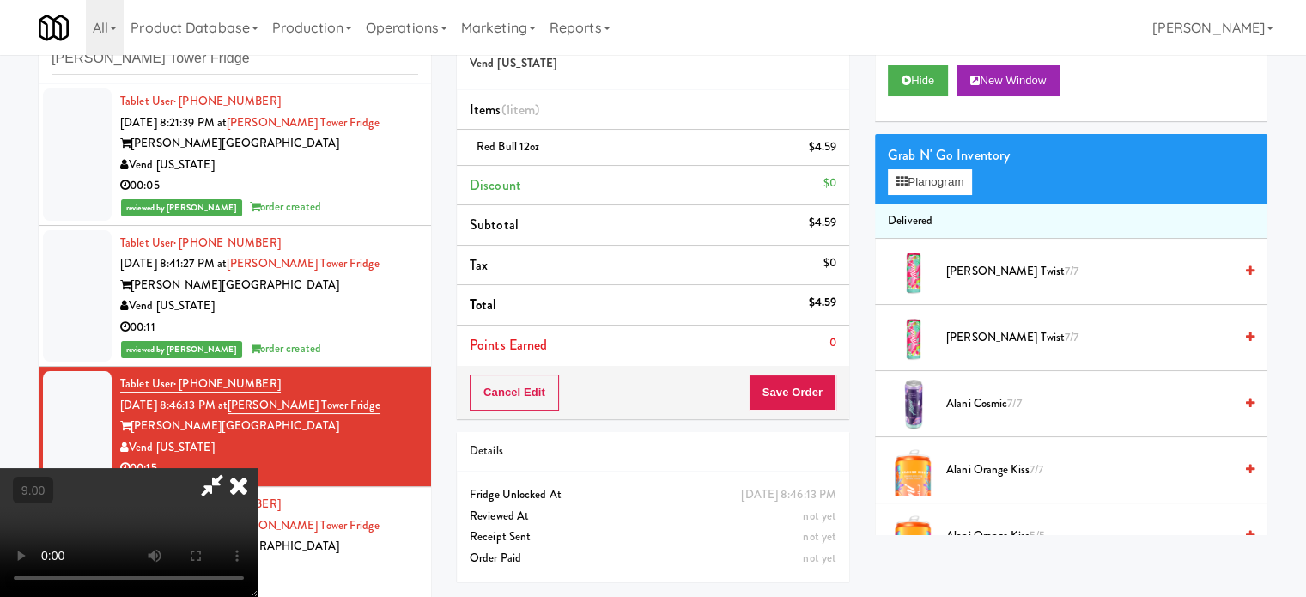
click at [258, 468] on video at bounding box center [129, 532] width 258 height 129
drag, startPoint x: 441, startPoint y: 334, endPoint x: 449, endPoint y: 424, distance: 90.6
click at [258, 468] on video at bounding box center [129, 532] width 258 height 129
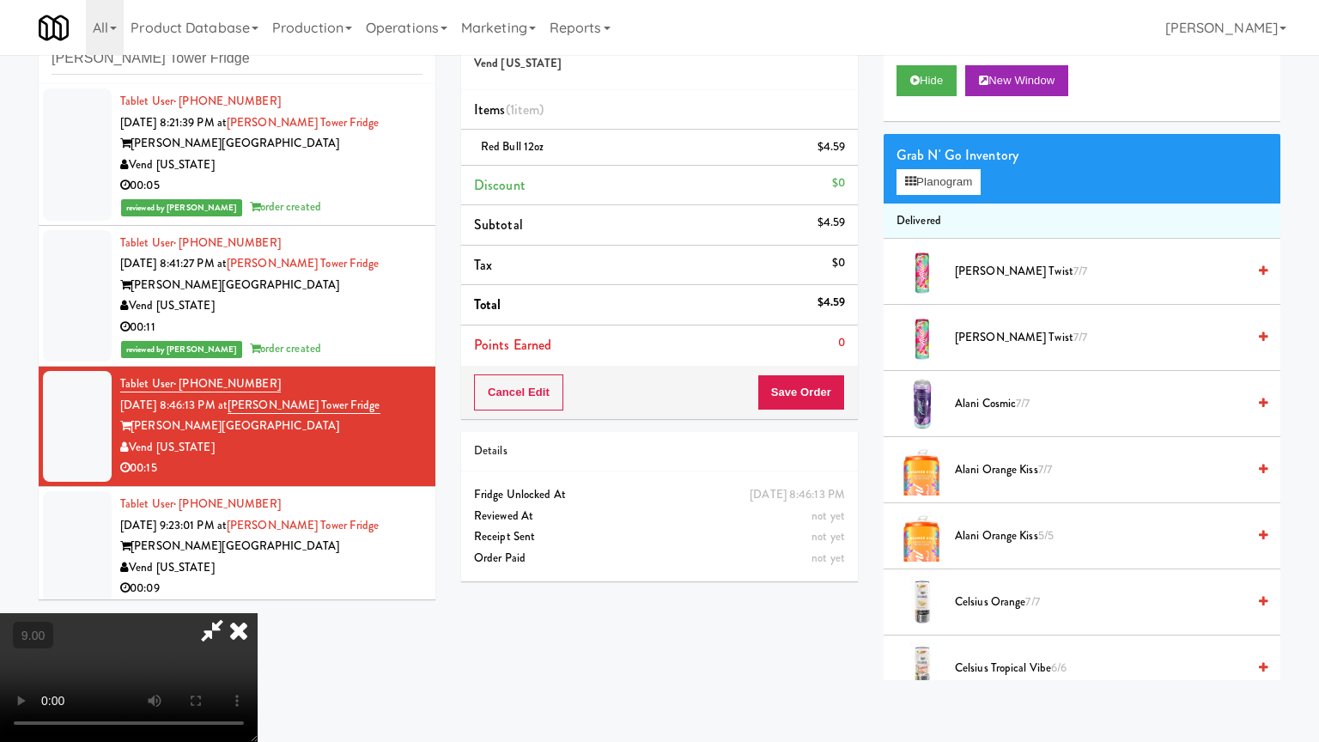
click at [258, 596] on video at bounding box center [129, 677] width 258 height 129
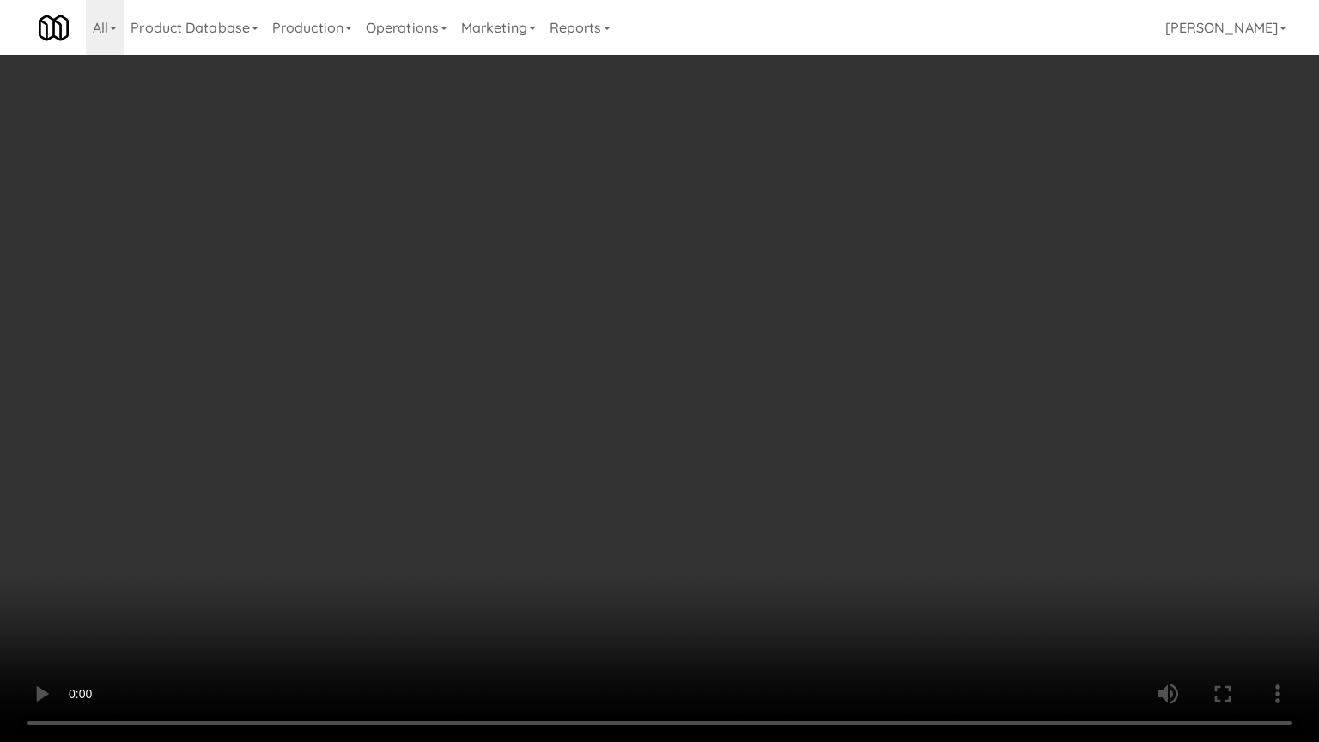
click at [618, 402] on video at bounding box center [659, 371] width 1319 height 742
click at [628, 400] on video at bounding box center [659, 371] width 1319 height 742
click at [671, 381] on video at bounding box center [659, 371] width 1319 height 742
click at [669, 380] on video at bounding box center [659, 371] width 1319 height 742
click at [909, 355] on video at bounding box center [659, 371] width 1319 height 742
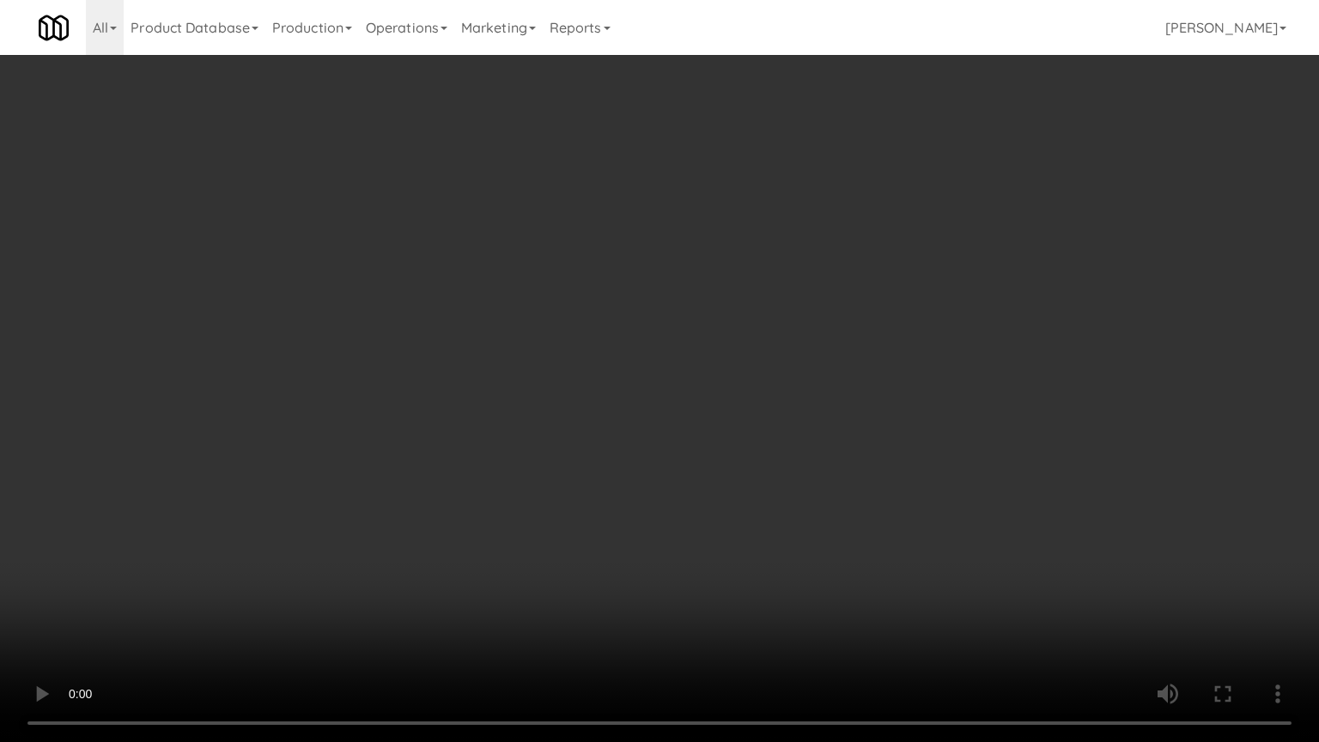
drag, startPoint x: 804, startPoint y: 356, endPoint x: 814, endPoint y: 352, distance: 11.2
click at [805, 356] on video at bounding box center [659, 371] width 1319 height 742
click at [814, 352] on video at bounding box center [659, 371] width 1319 height 742
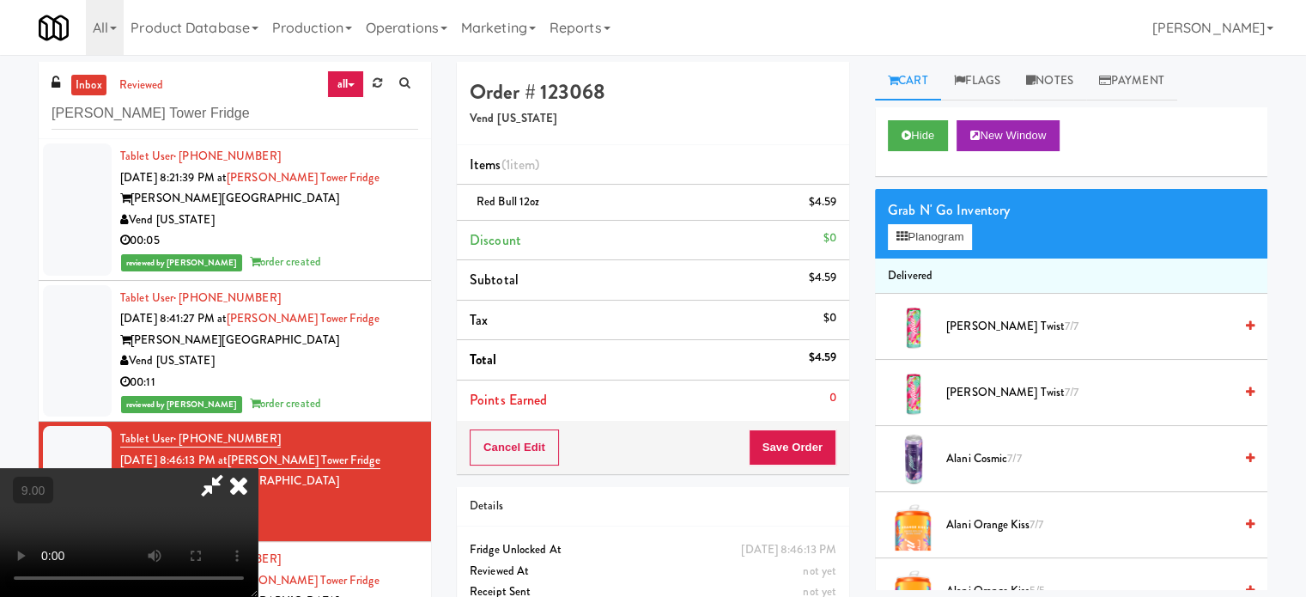
drag, startPoint x: 942, startPoint y: 210, endPoint x: 942, endPoint y: 219, distance: 9.4
click at [942, 212] on div "Grab N' Go Inventory" at bounding box center [1071, 210] width 367 height 26
click at [941, 236] on button "Planogram" at bounding box center [930, 237] width 84 height 26
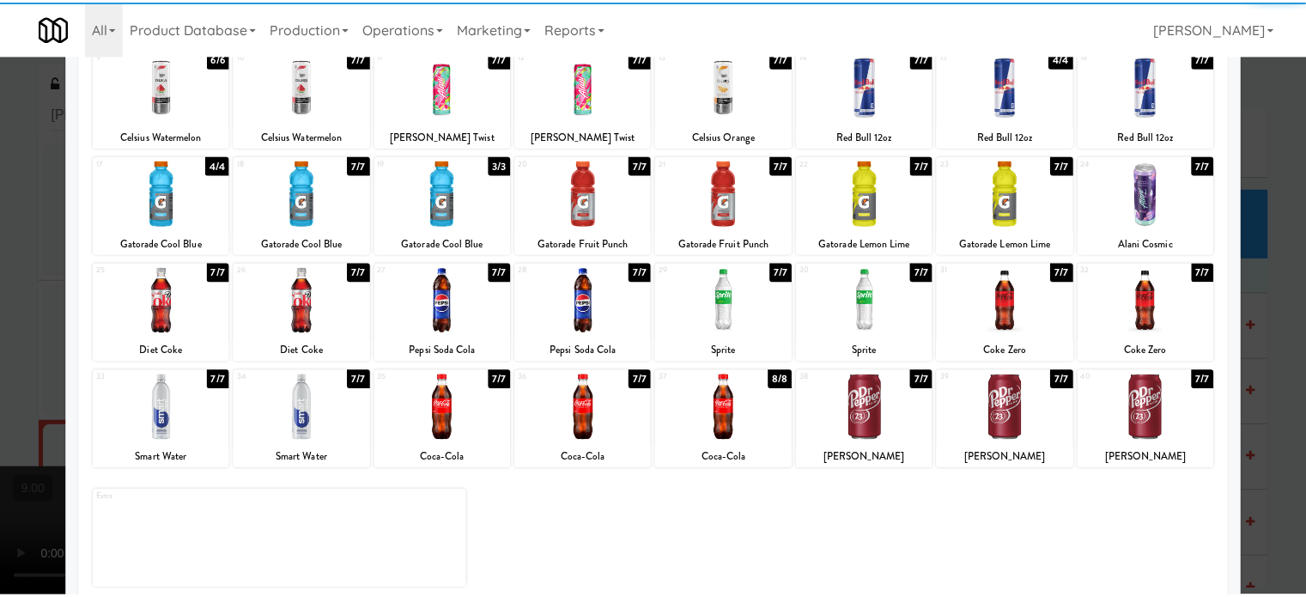
scroll to position [246, 0]
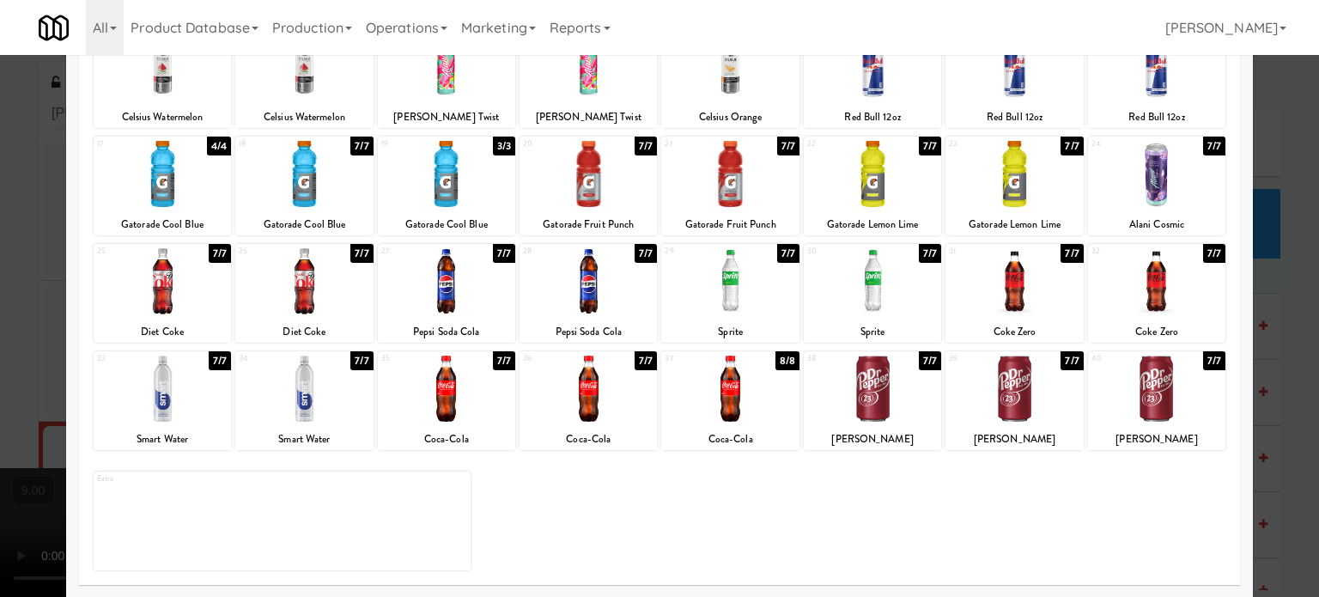
click at [500, 149] on div "3/3" at bounding box center [504, 146] width 22 height 19
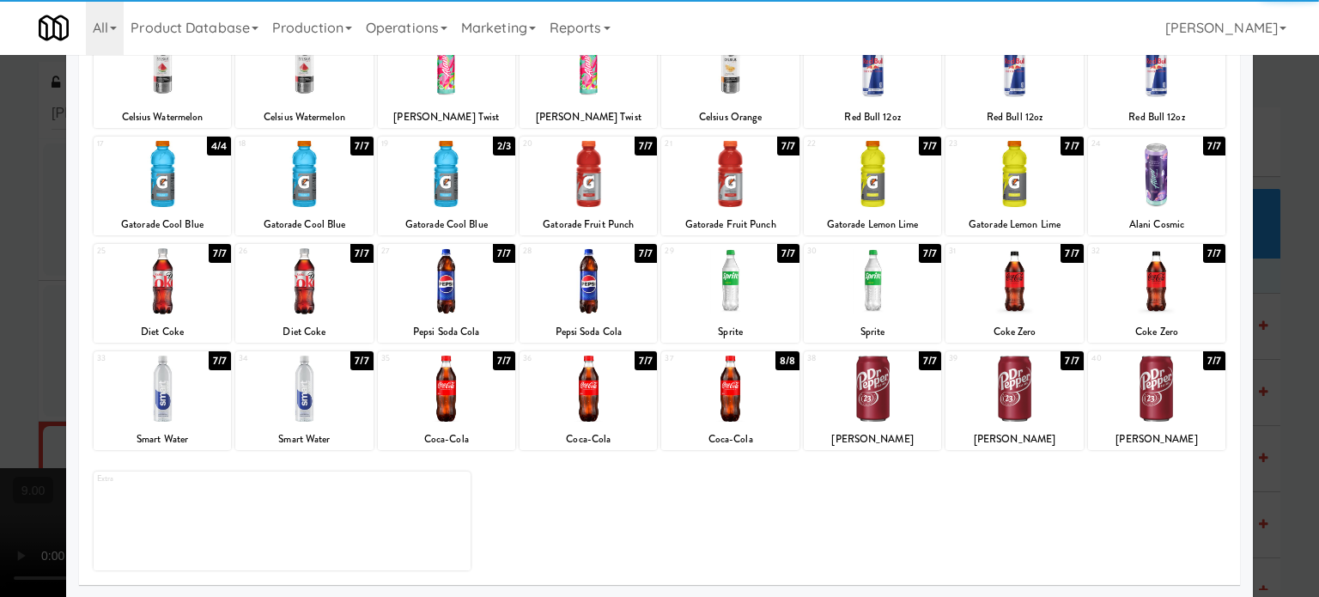
click at [1272, 244] on div at bounding box center [659, 298] width 1319 height 597
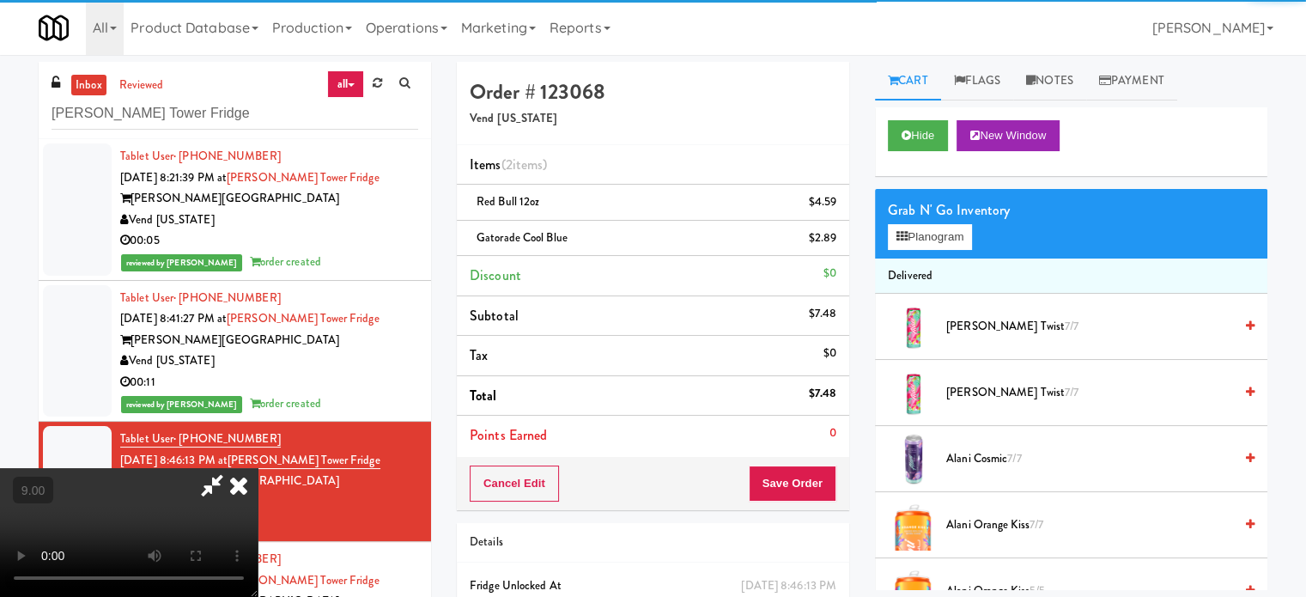
click at [258, 468] on video at bounding box center [129, 532] width 258 height 129
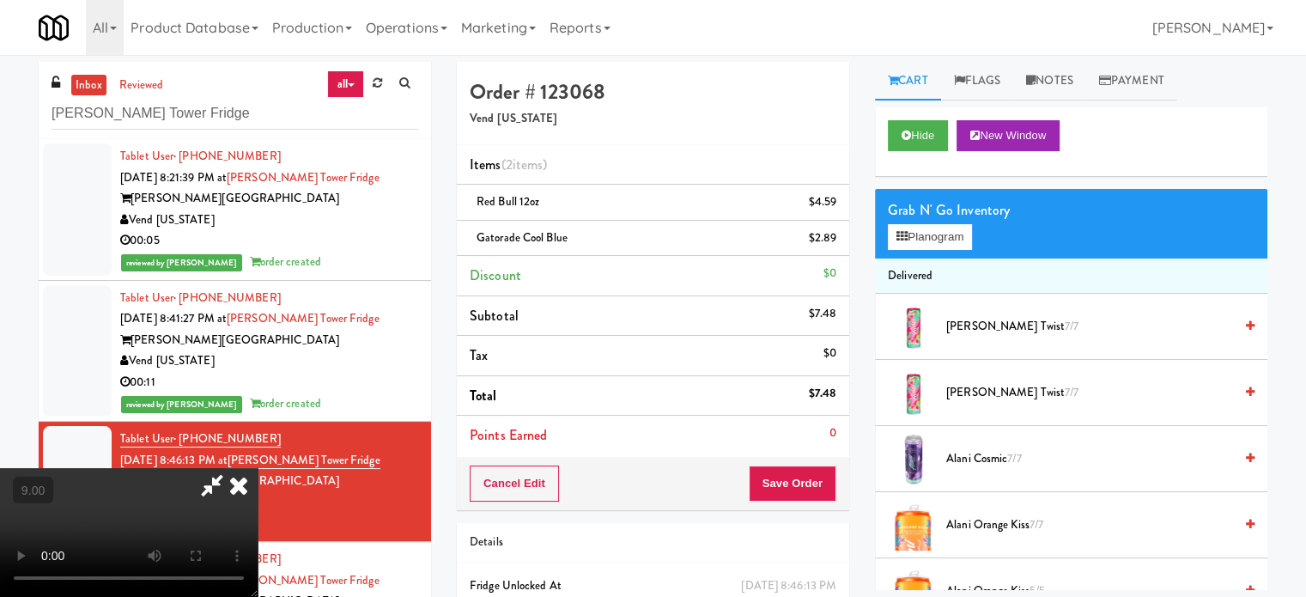
click at [258, 468] on video at bounding box center [129, 532] width 258 height 129
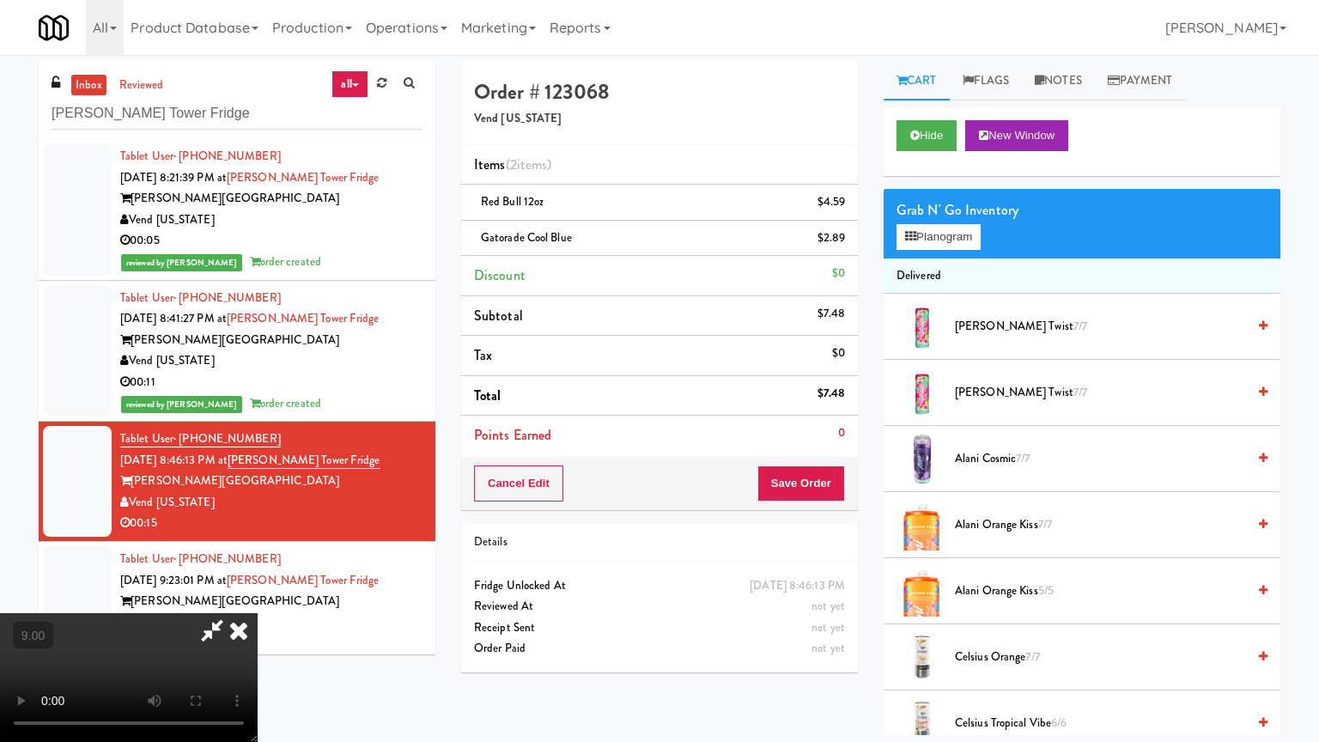
click at [258, 596] on video at bounding box center [129, 677] width 258 height 129
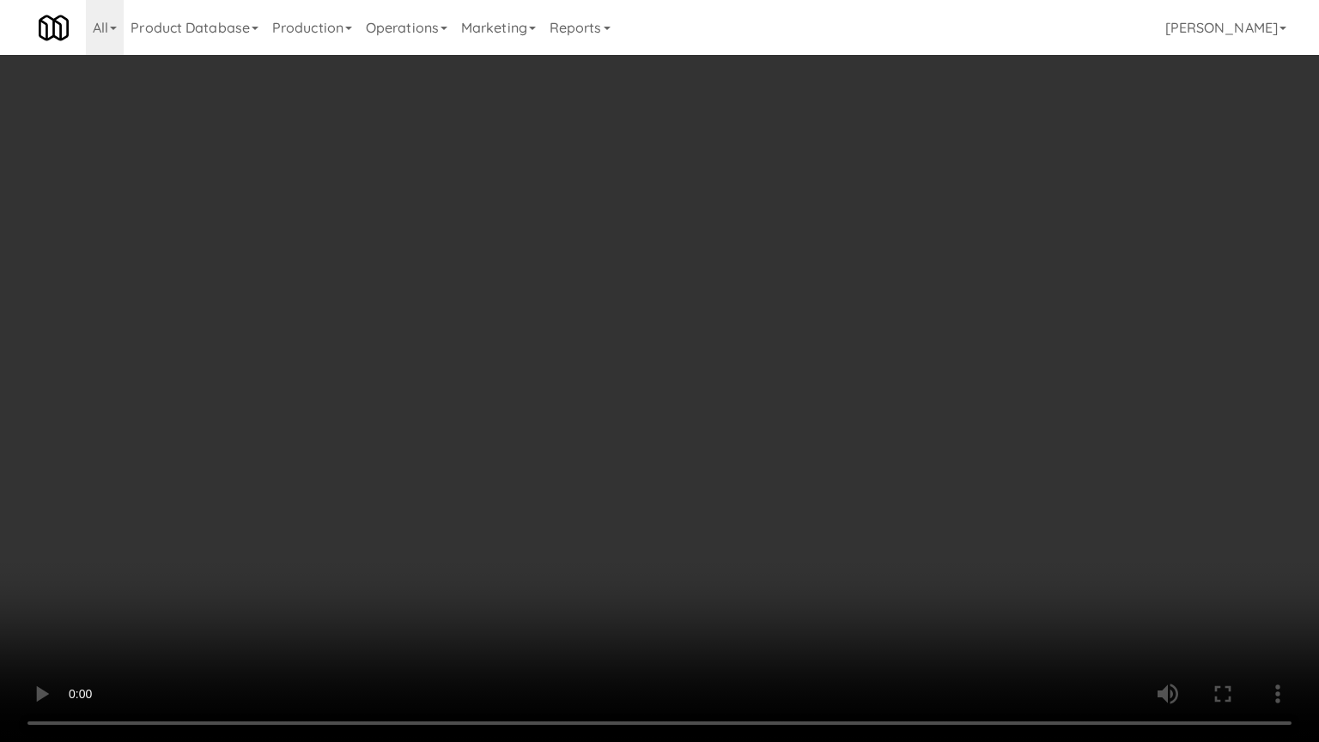
click at [728, 380] on video at bounding box center [659, 371] width 1319 height 742
click at [732, 374] on video at bounding box center [659, 371] width 1319 height 742
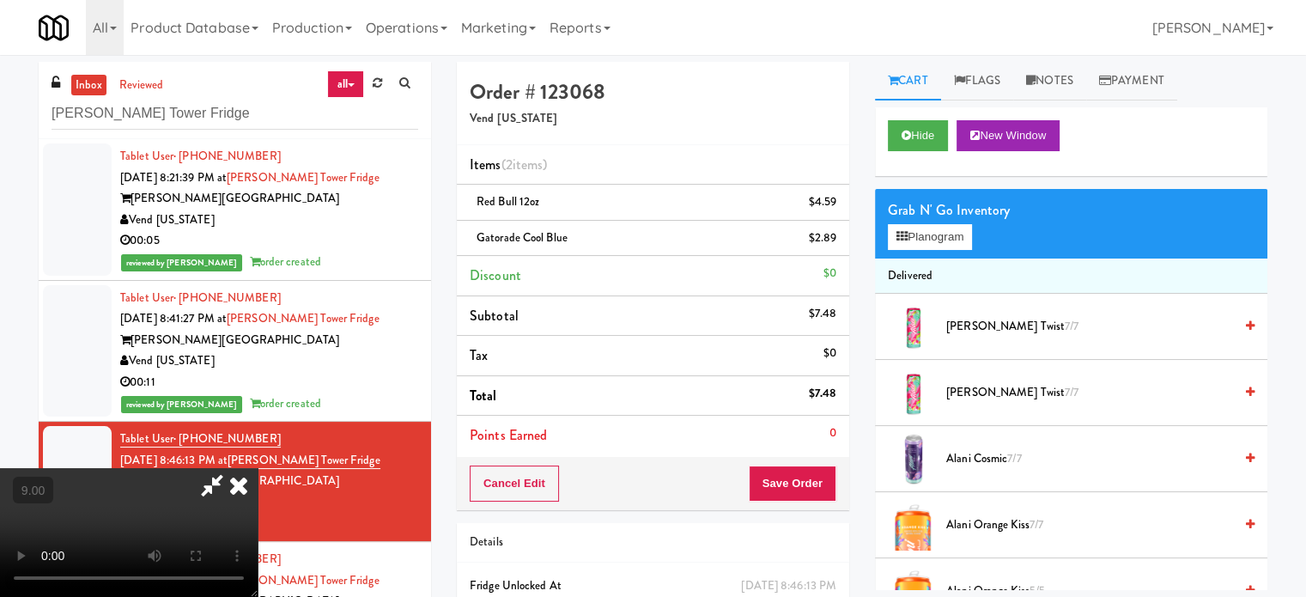
drag, startPoint x: 751, startPoint y: 70, endPoint x: 756, endPoint y: 78, distance: 9.3
click at [258, 468] on icon at bounding box center [239, 485] width 38 height 34
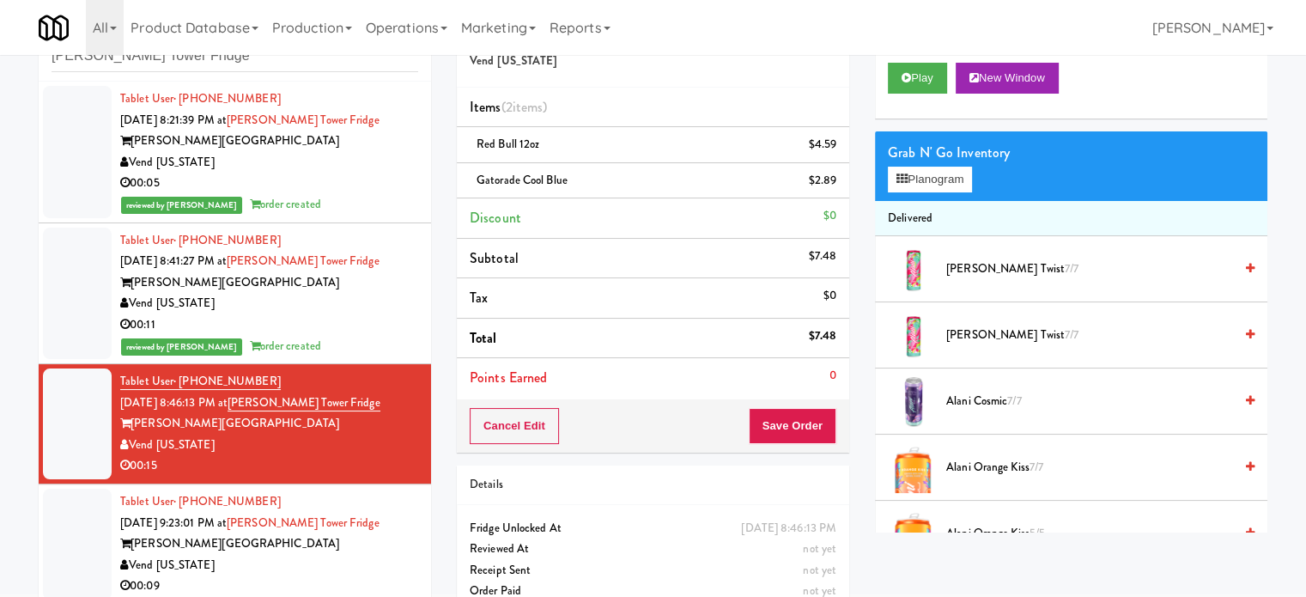
scroll to position [86, 0]
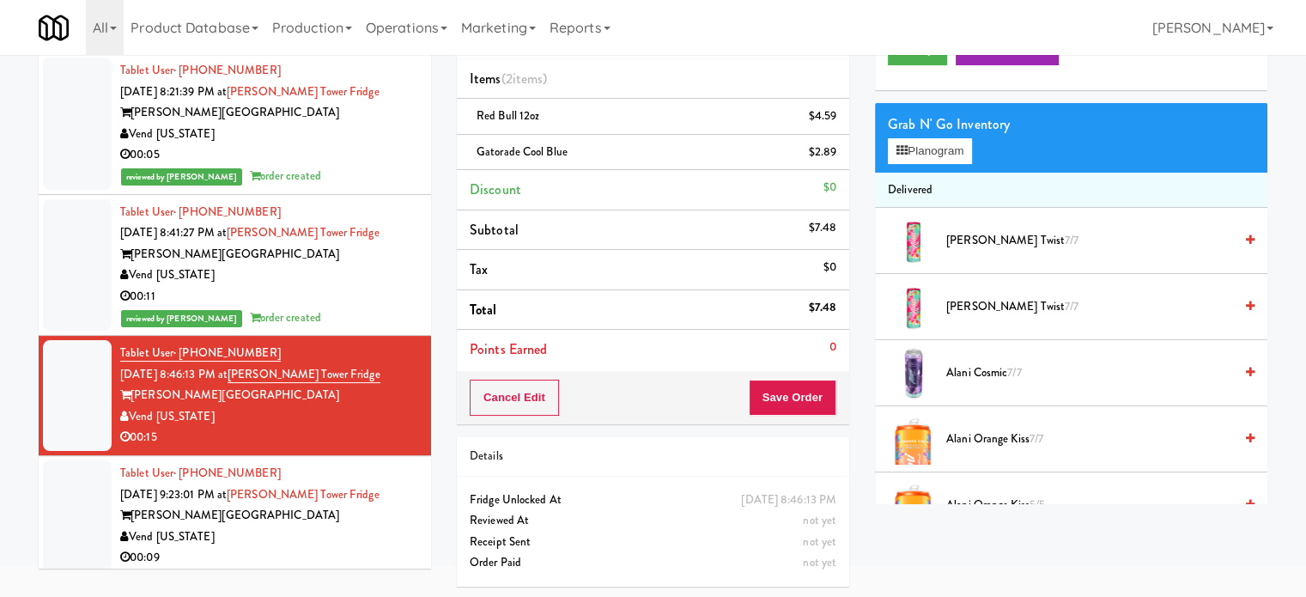
click at [797, 378] on div "Cancel Edit Save Order" at bounding box center [653, 397] width 392 height 53
click at [795, 392] on button "Save Order" at bounding box center [793, 398] width 88 height 36
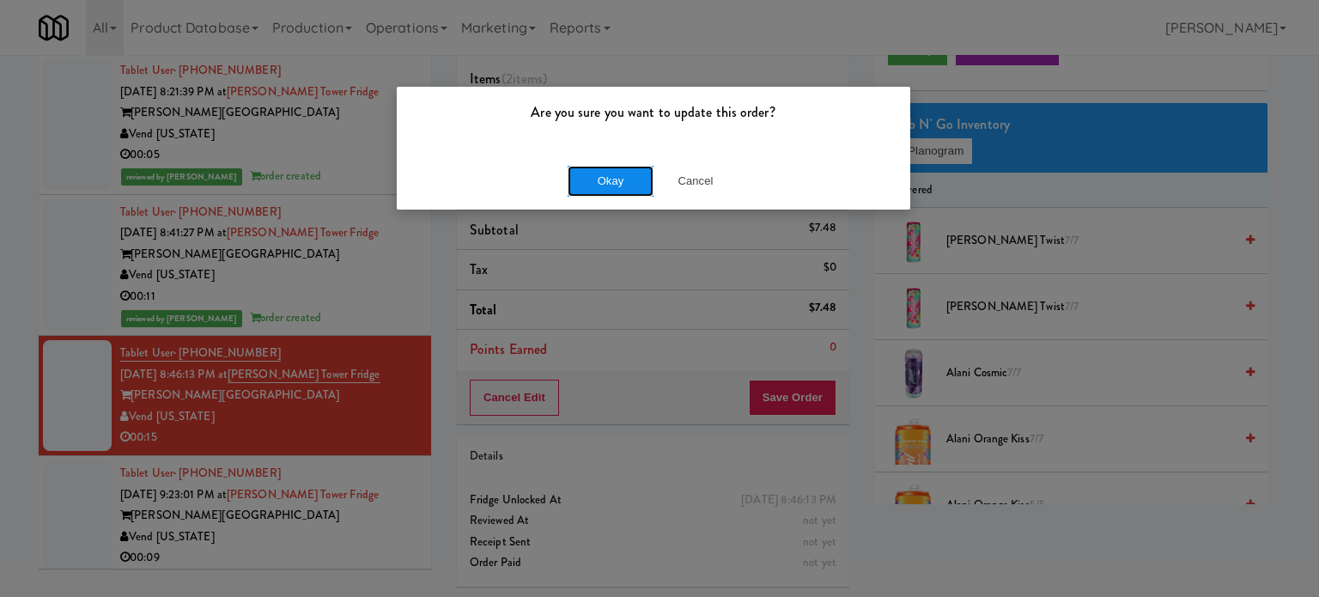
click at [616, 185] on button "Okay" at bounding box center [611, 181] width 86 height 31
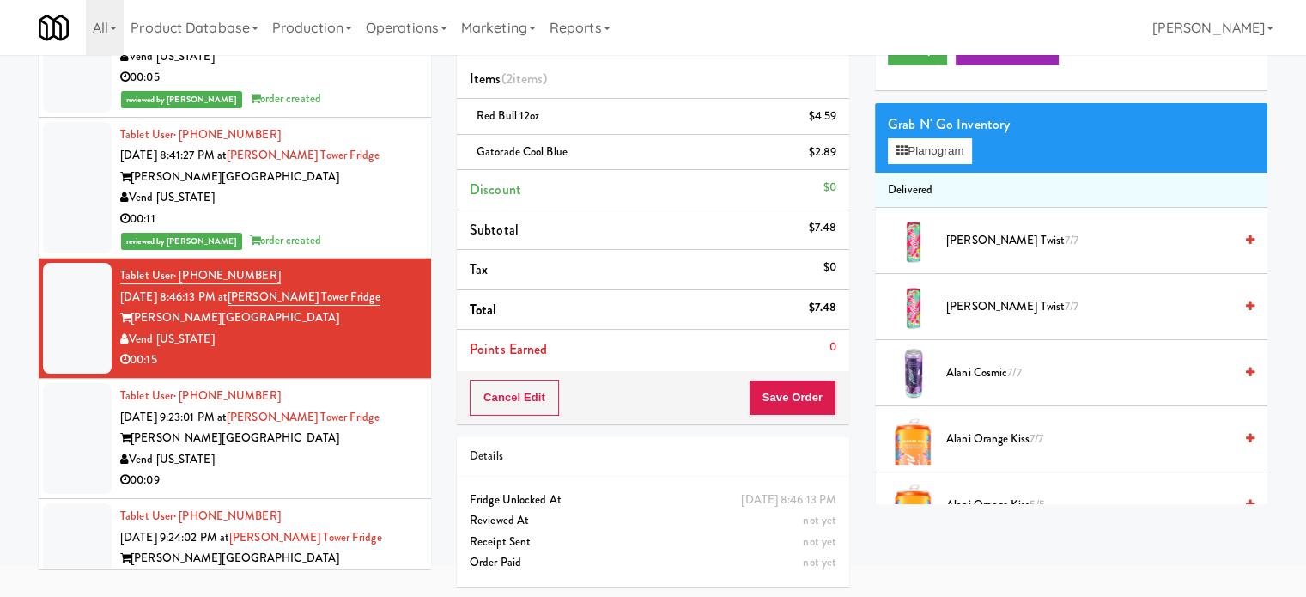
scroll to position [126, 0]
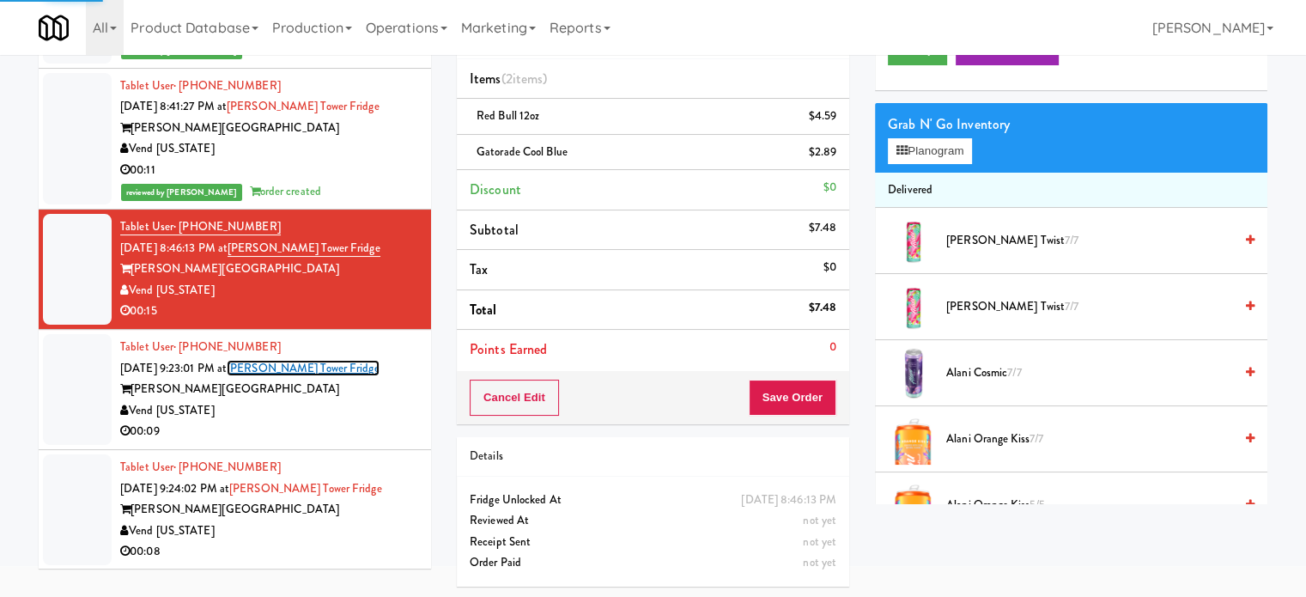
drag, startPoint x: 319, startPoint y: 374, endPoint x: 583, endPoint y: 377, distance: 263.6
click at [319, 376] on div "Tablet User · (719) 271-7084 [DATE] 9:23:01 PM at [PERSON_NAME][GEOGRAPHIC_DATA…" at bounding box center [269, 390] width 298 height 106
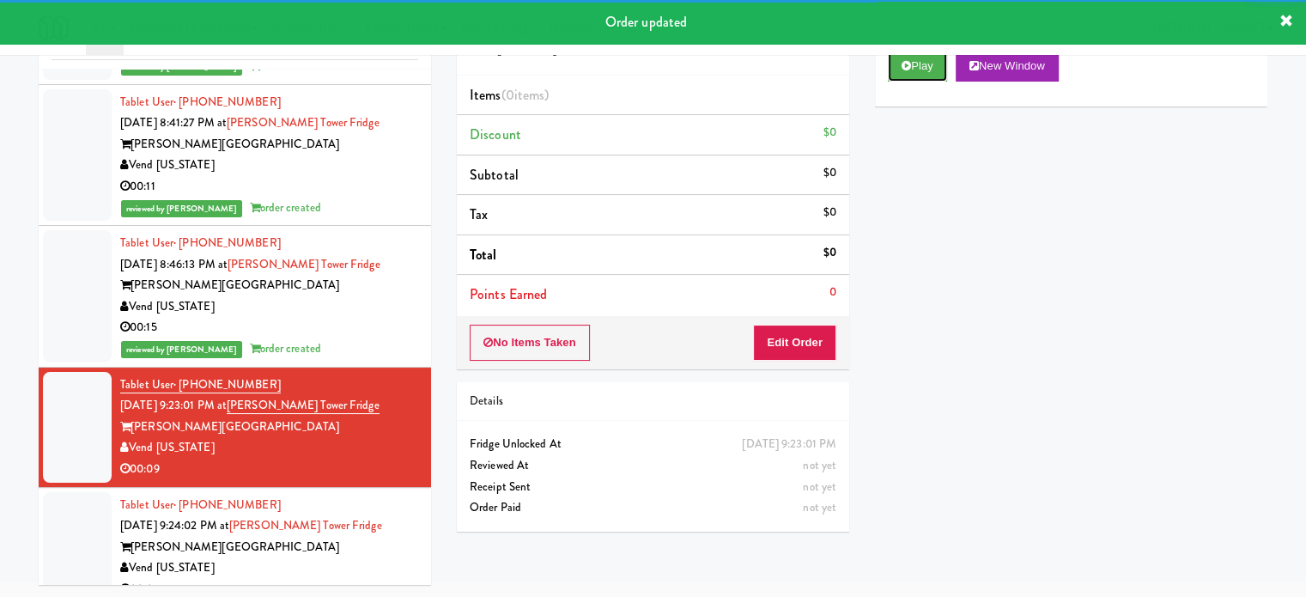
drag, startPoint x: 923, startPoint y: 69, endPoint x: 650, endPoint y: 325, distance: 374.2
click at [923, 73] on button "Play" at bounding box center [917, 66] width 59 height 31
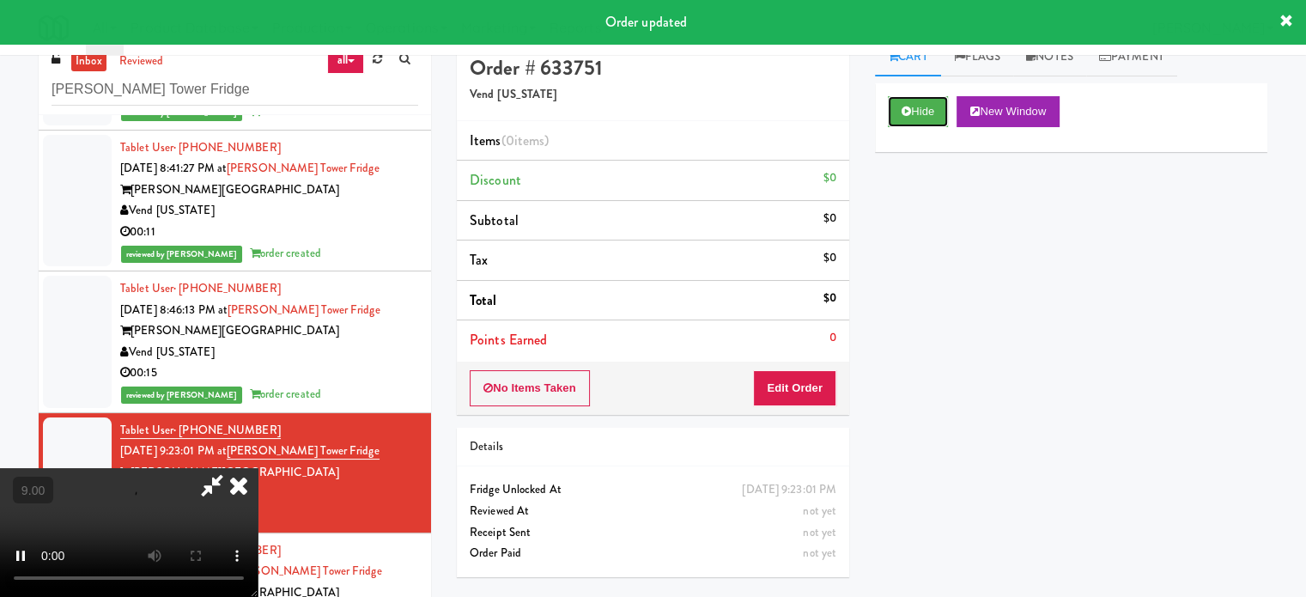
scroll to position [0, 0]
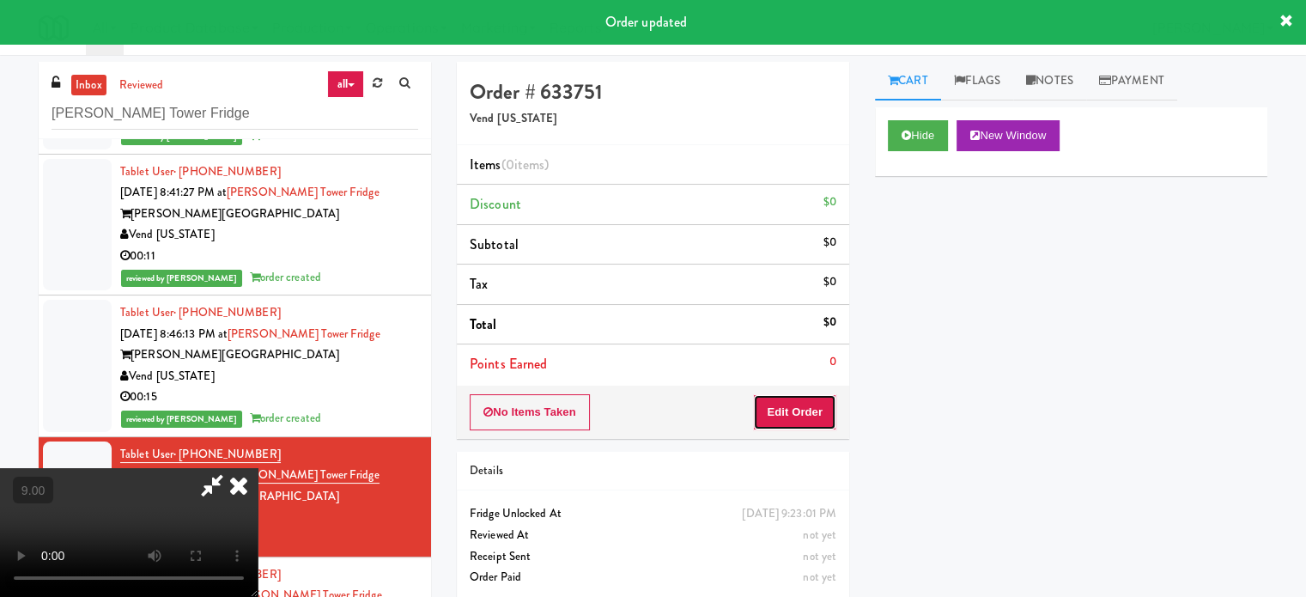
click at [783, 410] on button "Edit Order" at bounding box center [794, 412] width 83 height 36
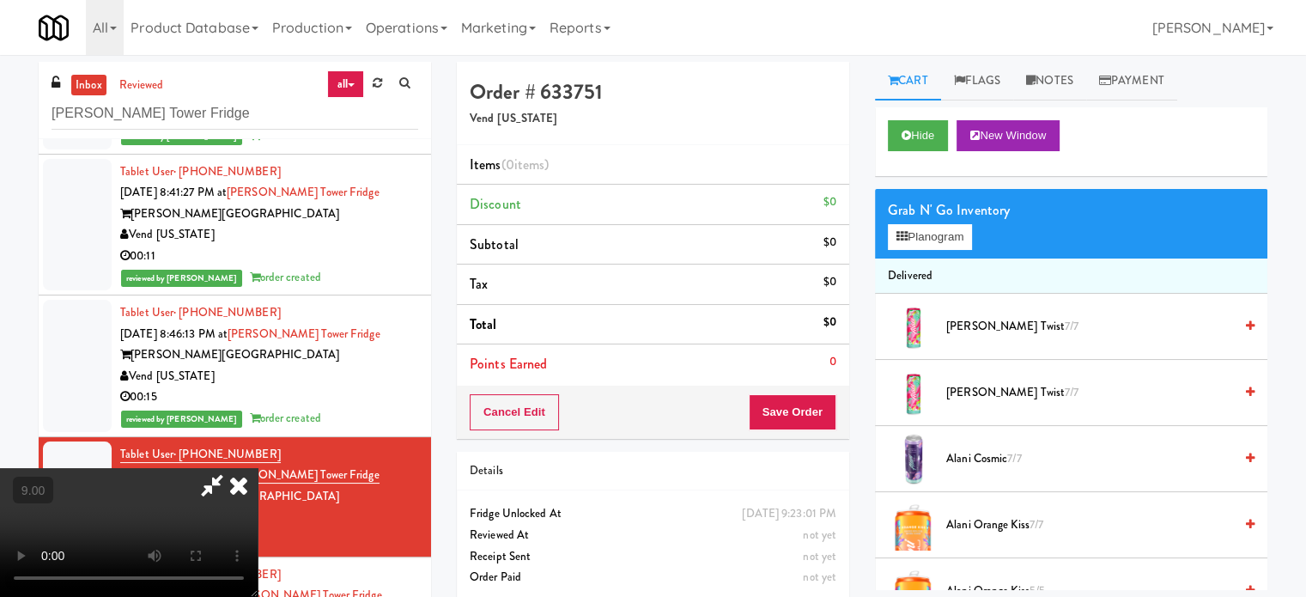
click at [258, 468] on video at bounding box center [129, 532] width 258 height 129
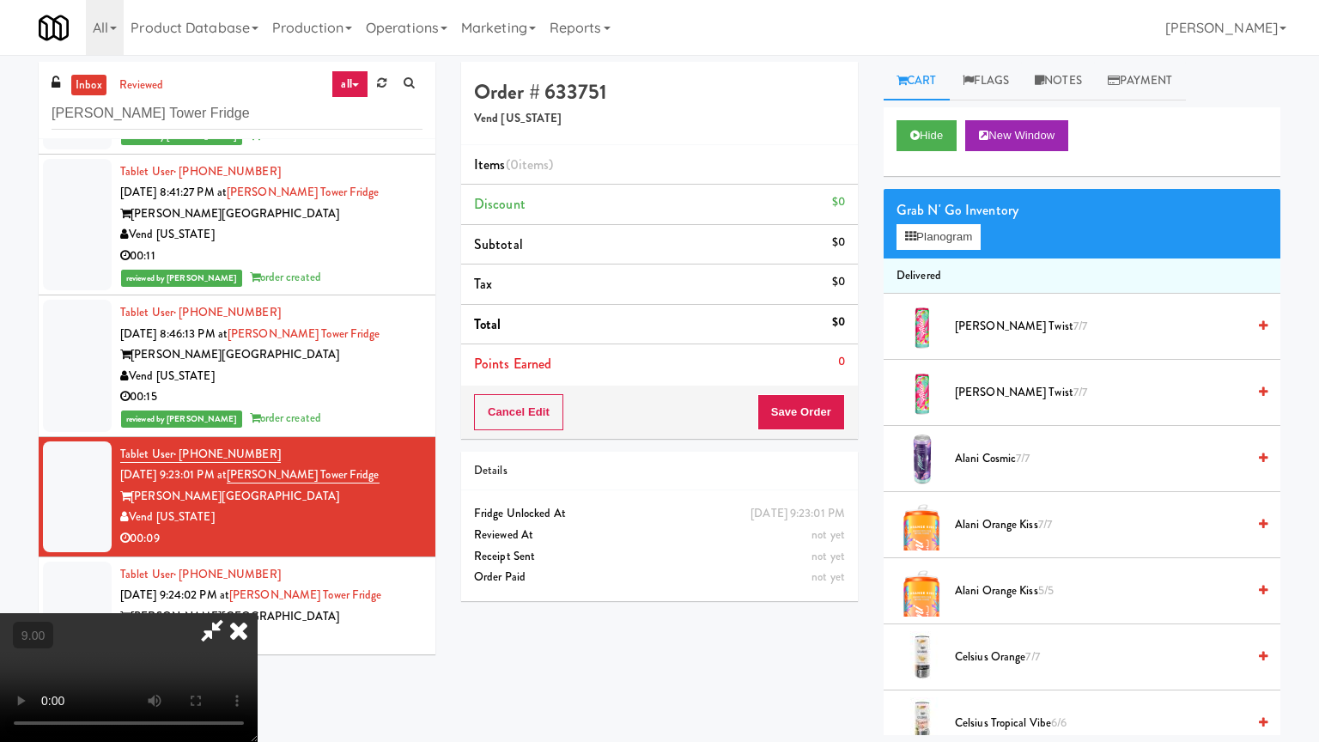
click at [258, 596] on video at bounding box center [129, 677] width 258 height 129
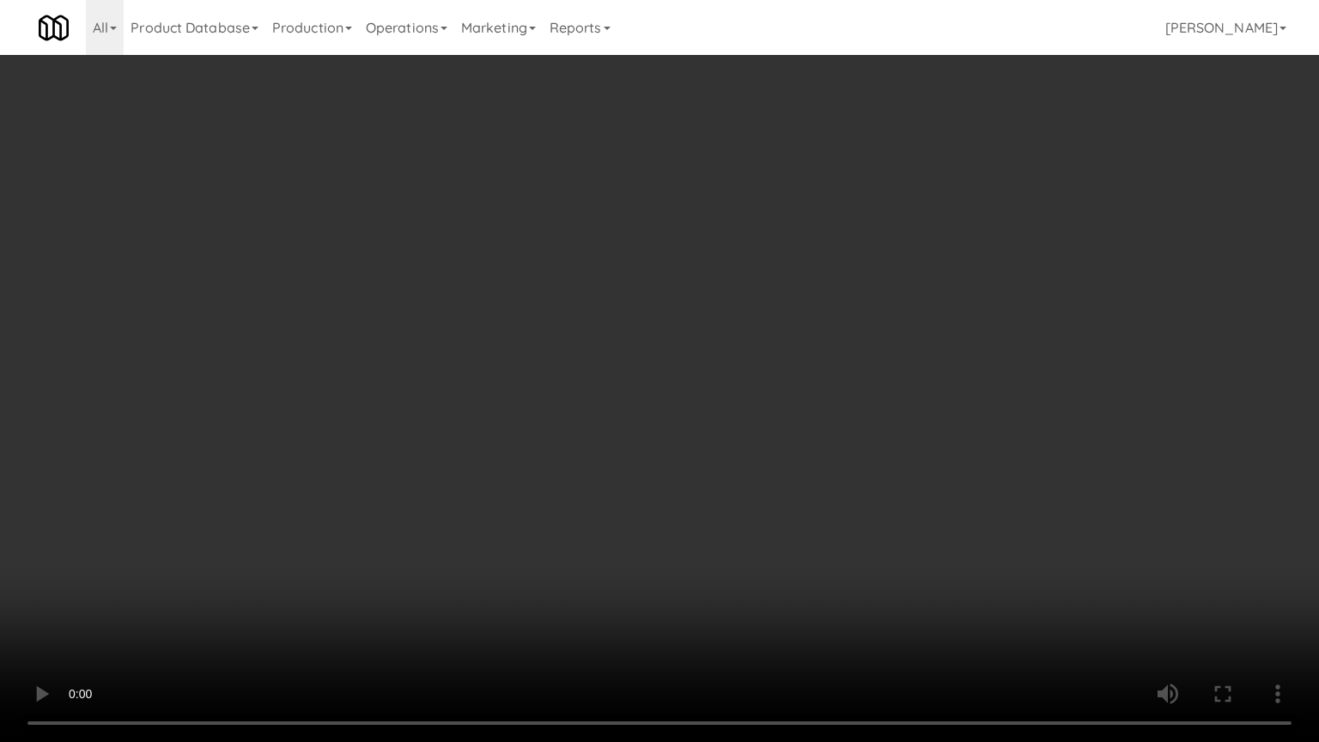
click at [563, 463] on video at bounding box center [659, 371] width 1319 height 742
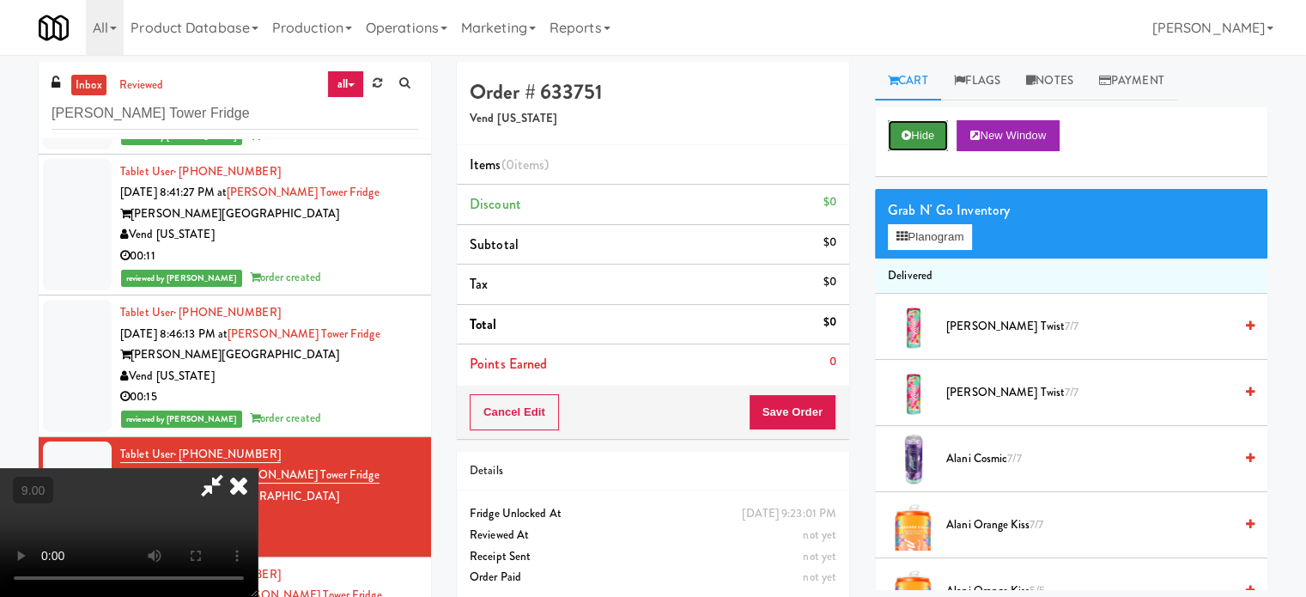
click at [915, 137] on button "Hide" at bounding box center [918, 135] width 60 height 31
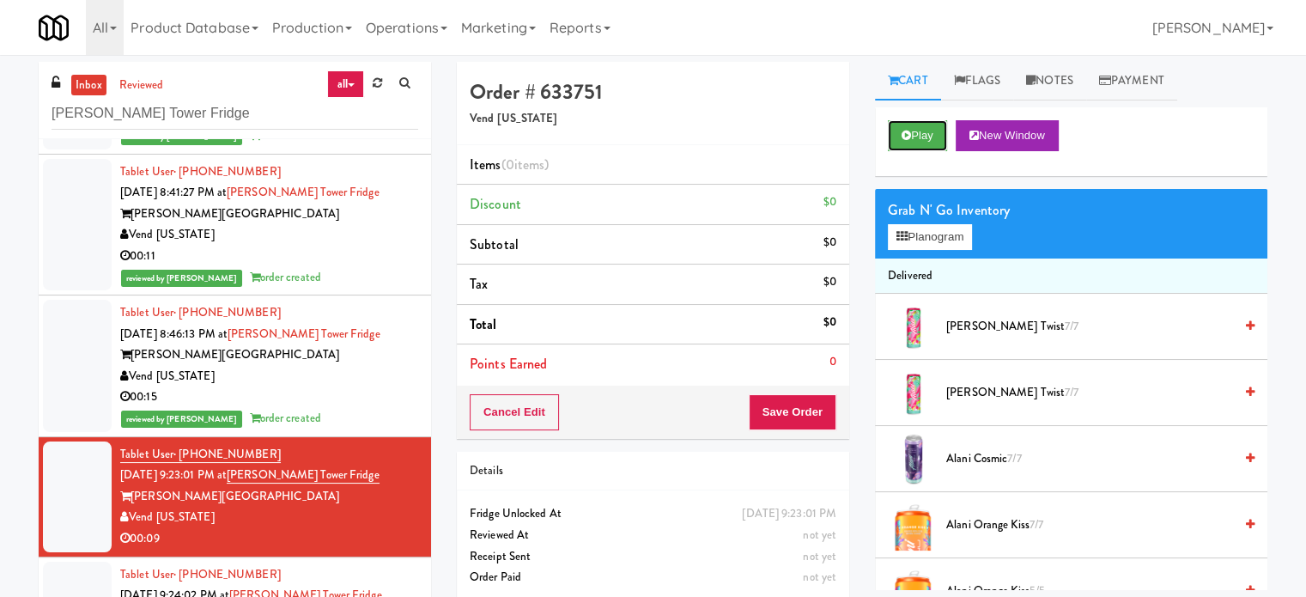
drag, startPoint x: 918, startPoint y: 134, endPoint x: 878, endPoint y: 133, distance: 39.5
click at [918, 134] on button "Play" at bounding box center [917, 135] width 59 height 31
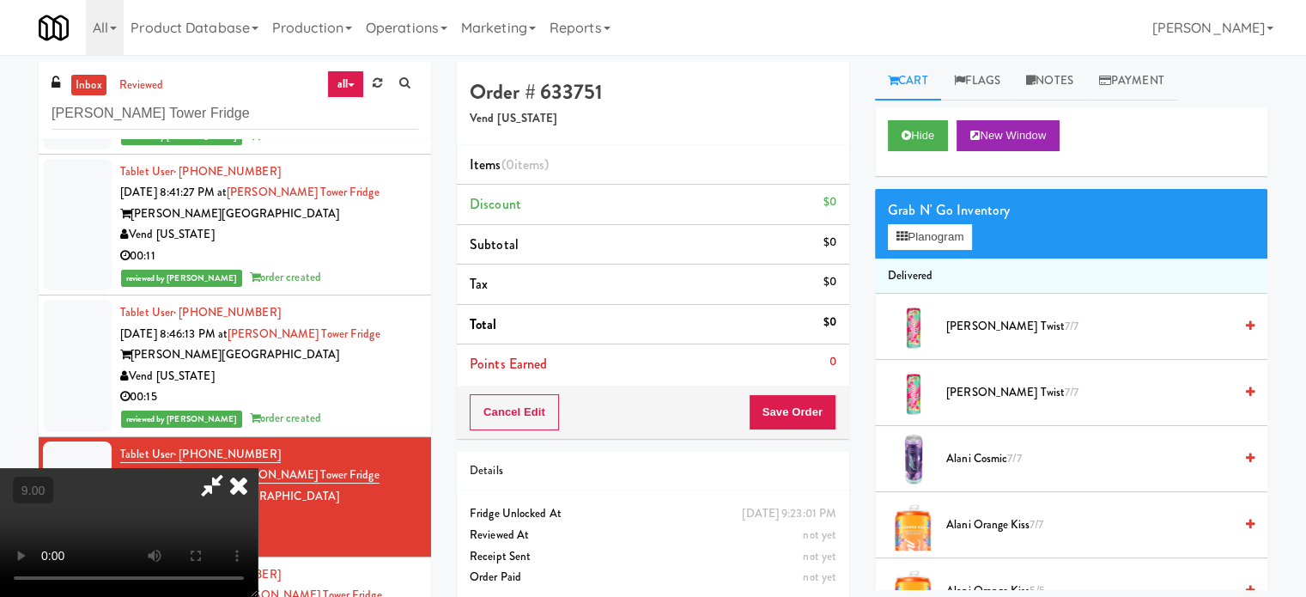
click at [258, 468] on video at bounding box center [129, 532] width 258 height 129
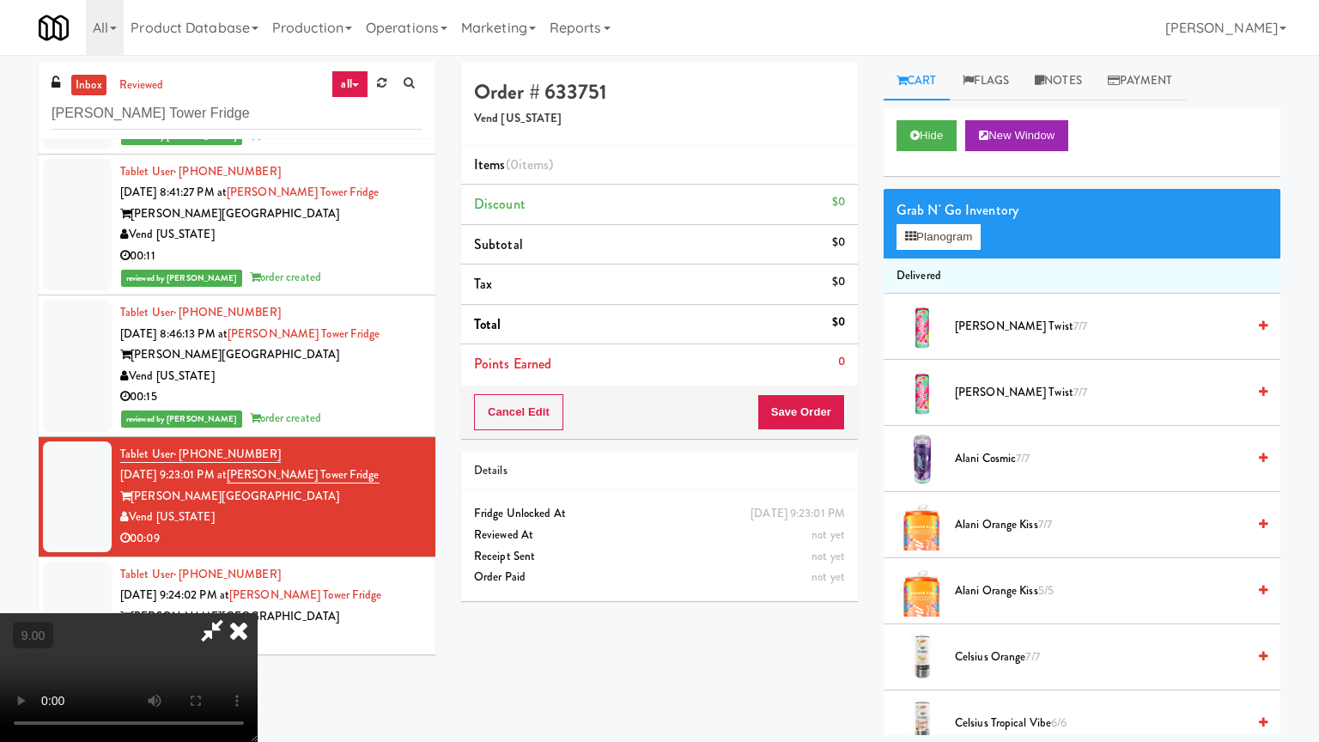
click at [258, 596] on video at bounding box center [129, 677] width 258 height 129
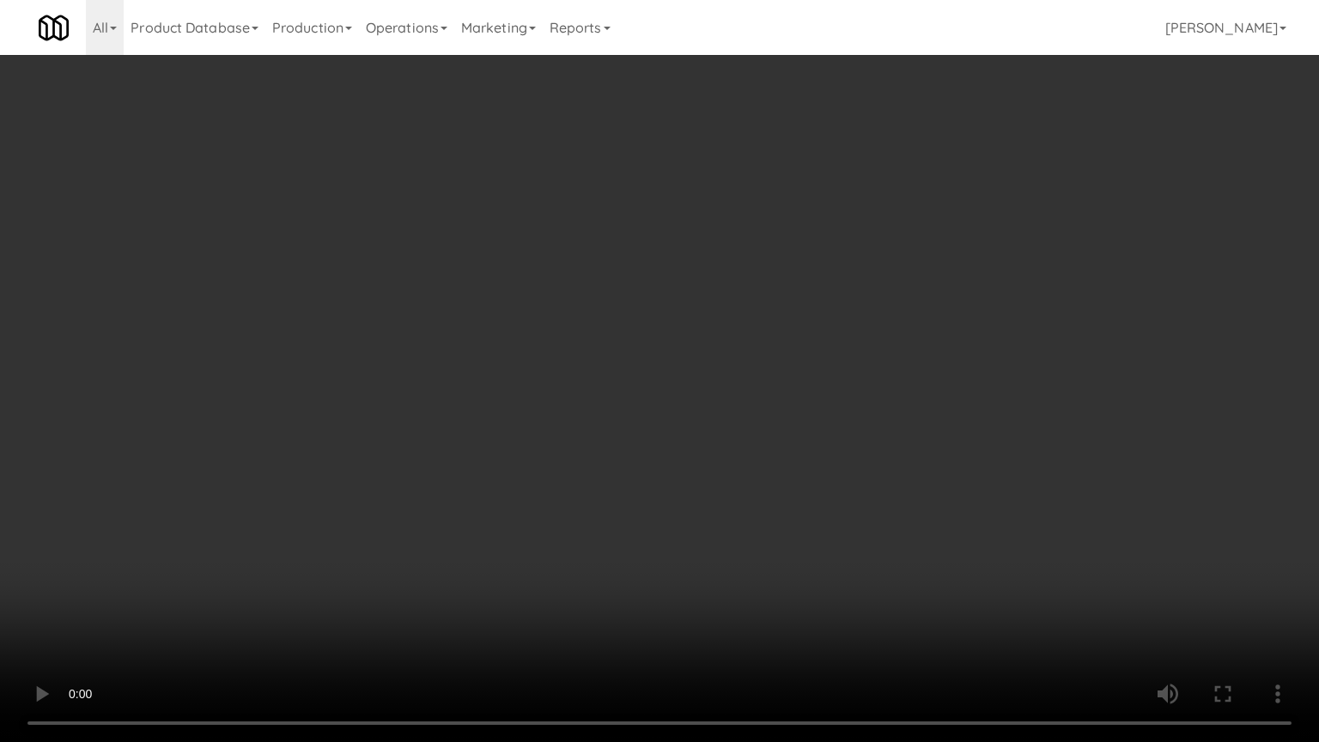
click at [670, 355] on video at bounding box center [659, 371] width 1319 height 742
click at [890, 375] on video at bounding box center [659, 371] width 1319 height 742
click at [855, 395] on video at bounding box center [659, 371] width 1319 height 742
drag, startPoint x: 855, startPoint y: 392, endPoint x: 927, endPoint y: 243, distance: 165.9
click at [859, 390] on video at bounding box center [659, 371] width 1319 height 742
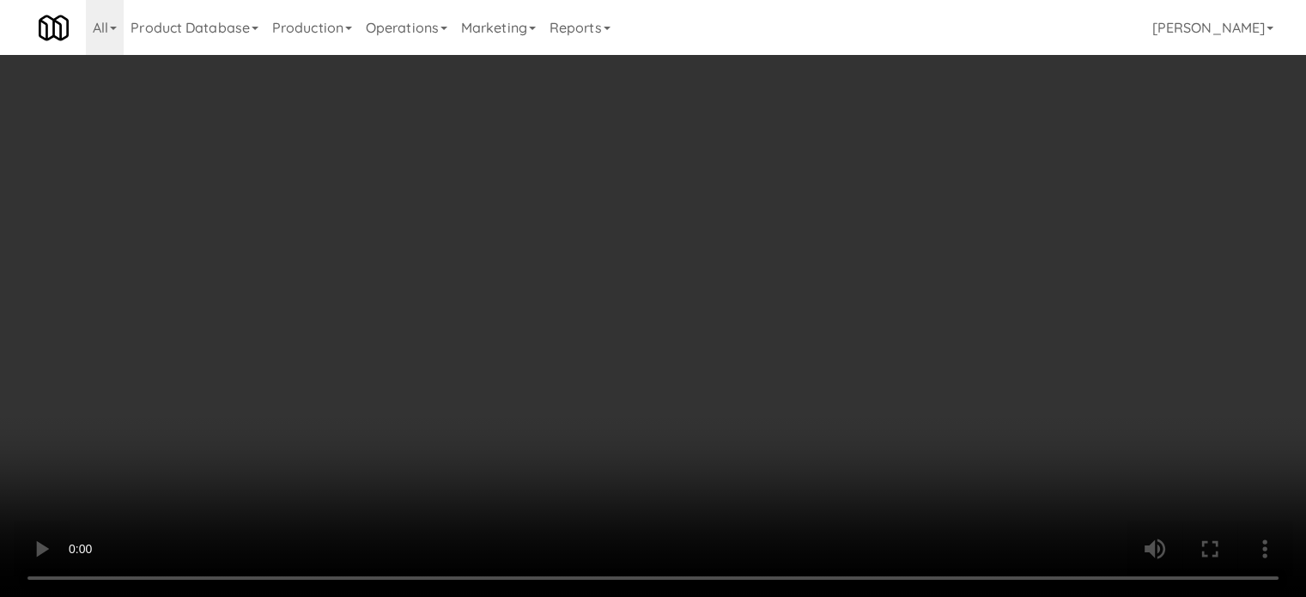
scroll to position [2147, 0]
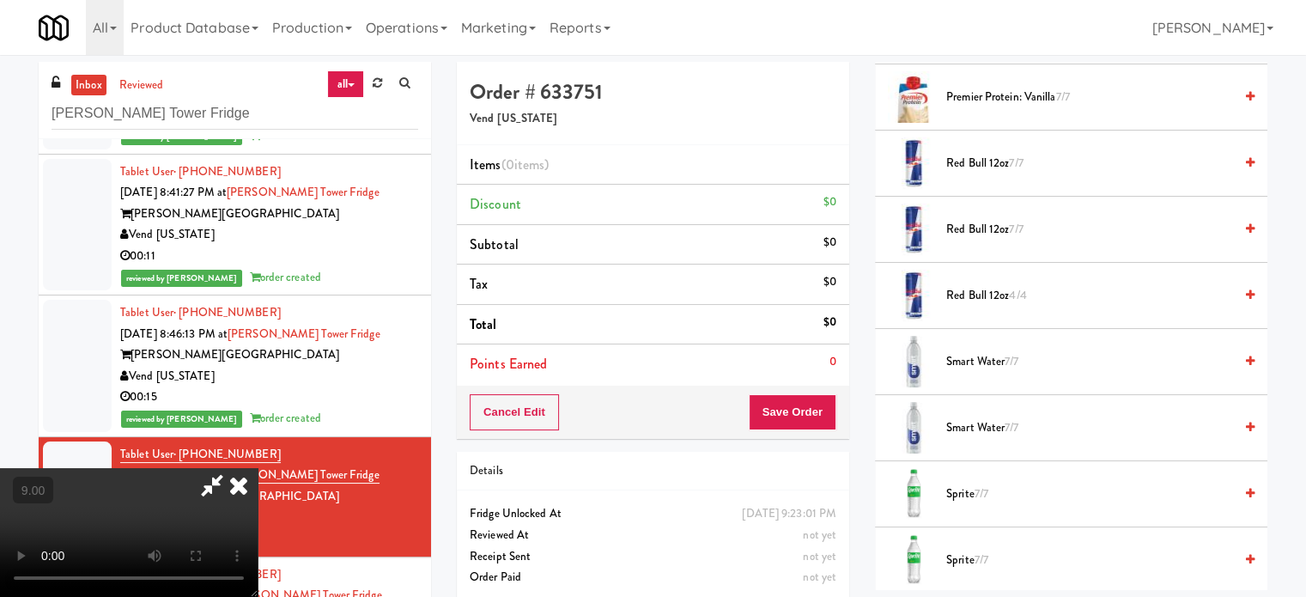
click at [988, 490] on span "7/7" at bounding box center [982, 493] width 14 height 16
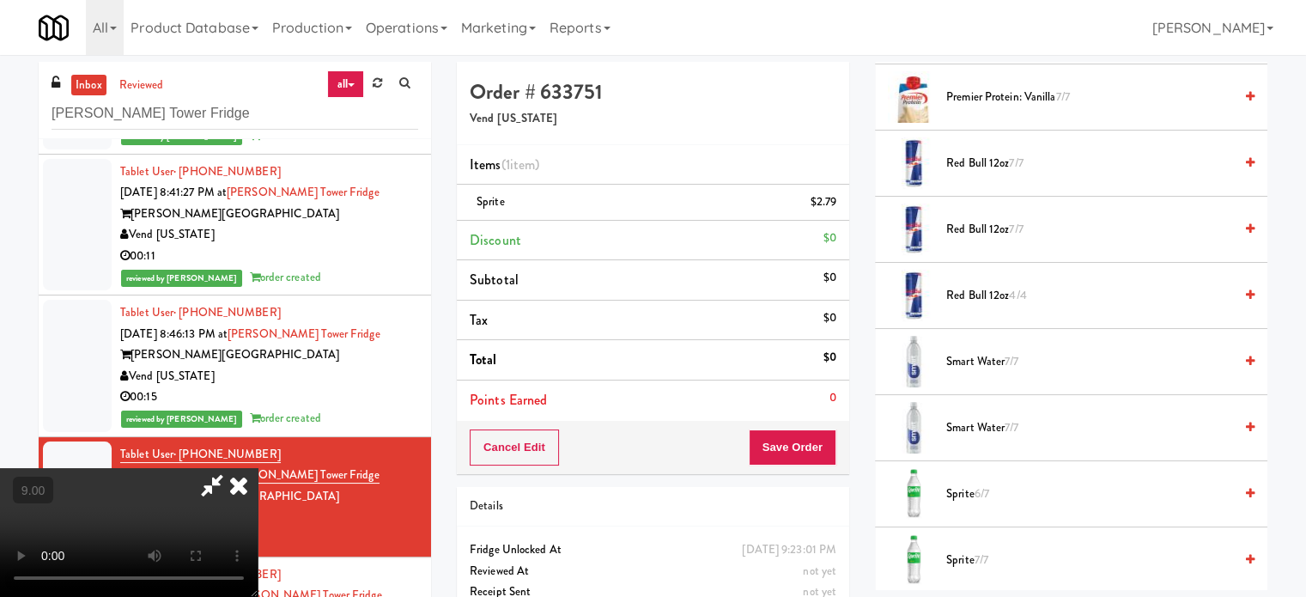
click at [258, 476] on video at bounding box center [129, 532] width 258 height 129
click at [258, 468] on video at bounding box center [129, 532] width 258 height 129
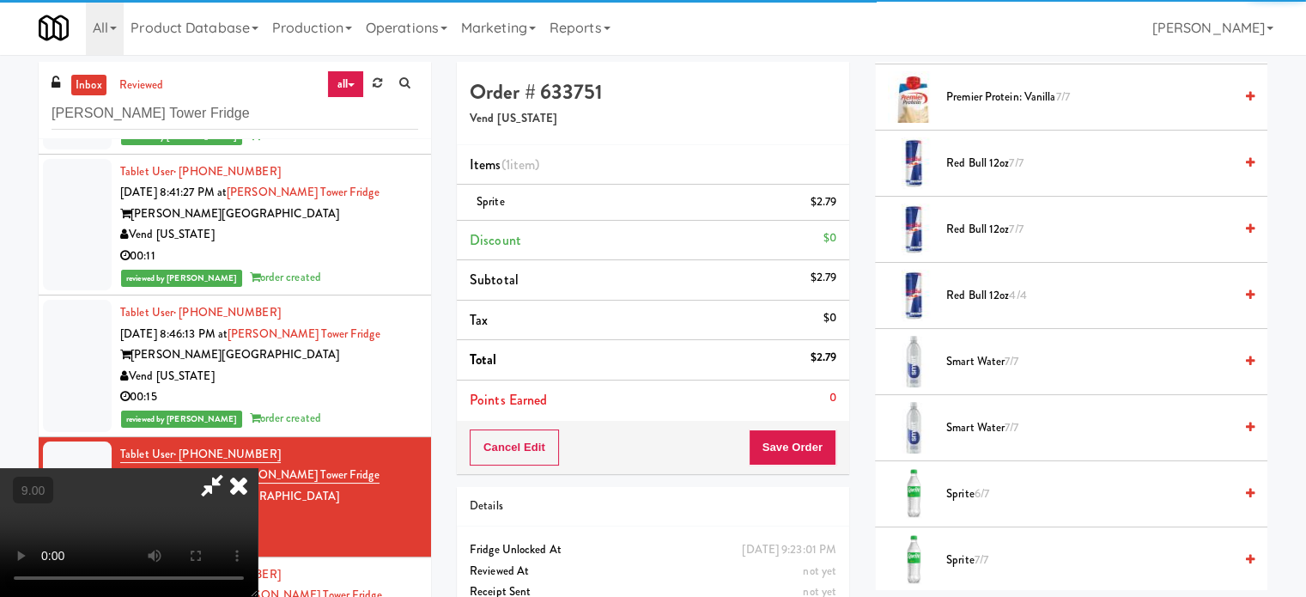
click at [258, 481] on video at bounding box center [129, 532] width 258 height 129
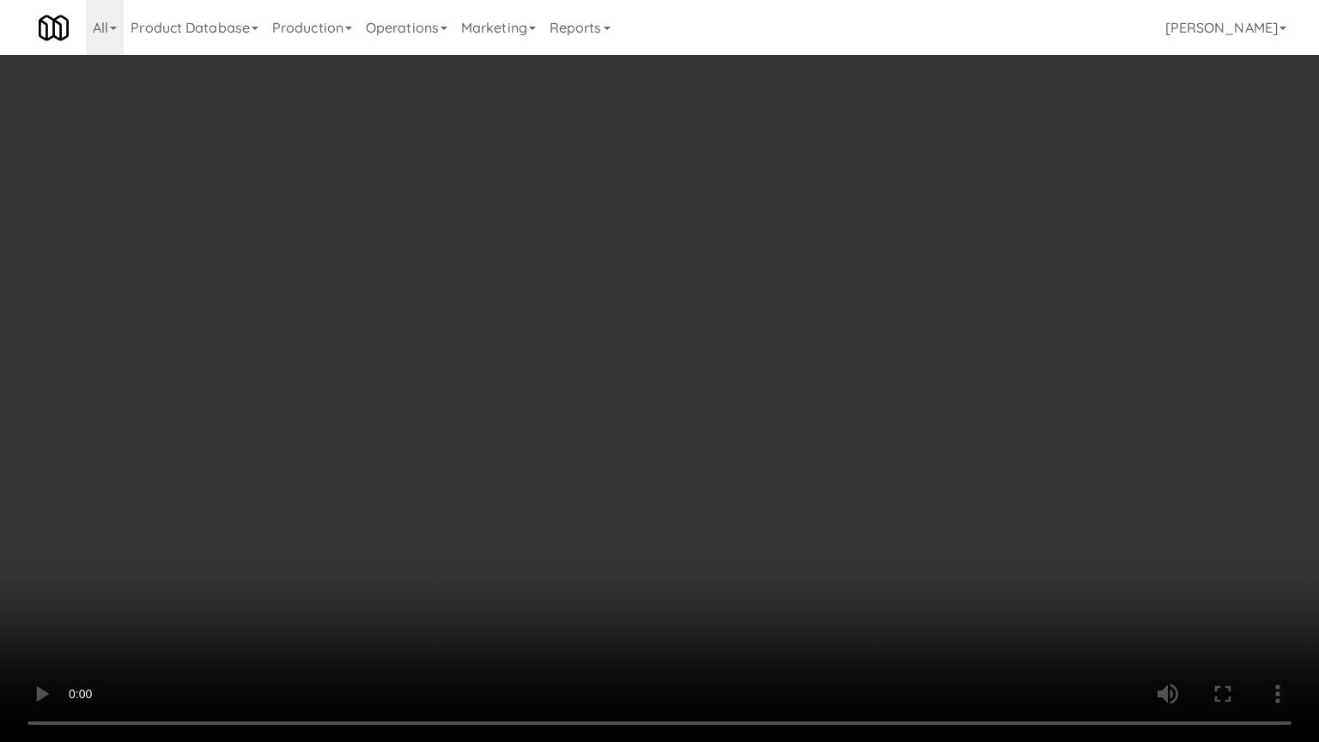
click at [605, 373] on video at bounding box center [659, 371] width 1319 height 742
click at [616, 378] on video at bounding box center [659, 371] width 1319 height 742
click at [700, 313] on video at bounding box center [659, 371] width 1319 height 742
drag, startPoint x: 371, startPoint y: 507, endPoint x: 380, endPoint y: 491, distance: 17.7
click at [371, 505] on video at bounding box center [659, 371] width 1319 height 742
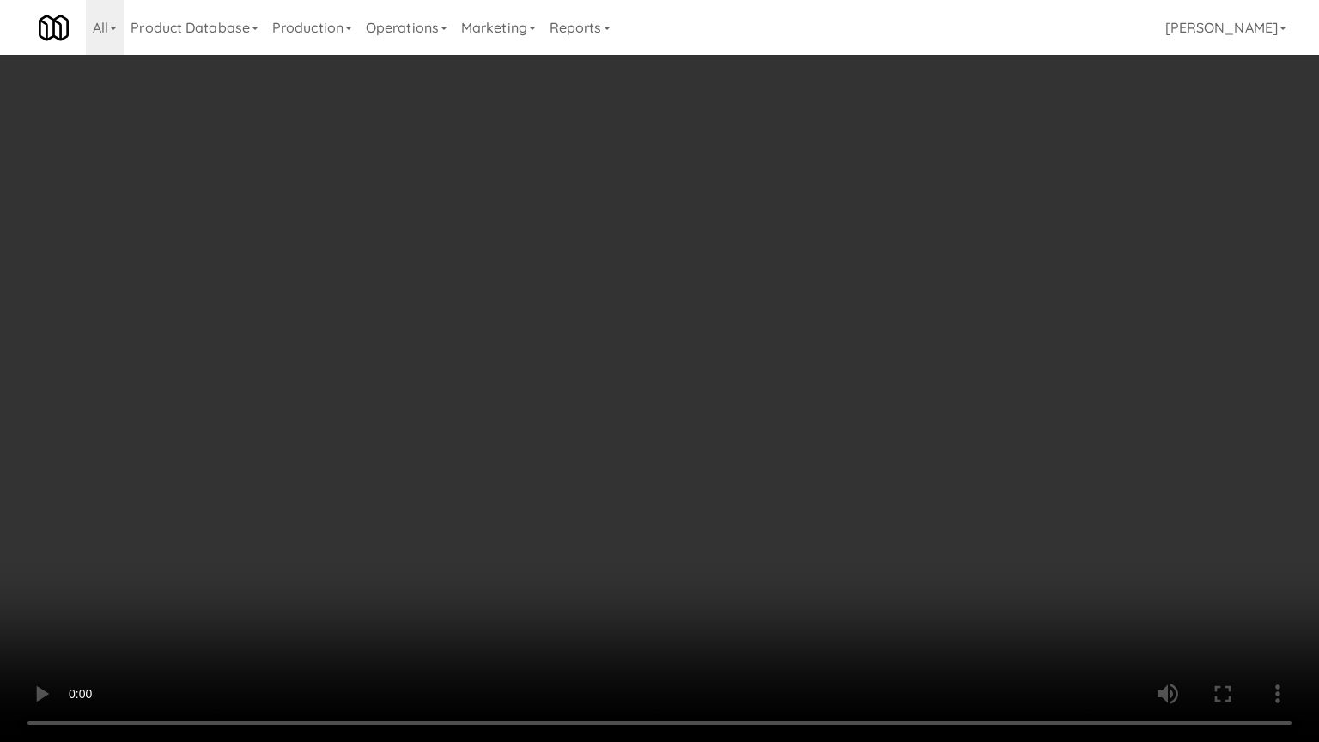
click at [411, 436] on video at bounding box center [659, 371] width 1319 height 742
drag, startPoint x: 440, startPoint y: 457, endPoint x: 464, endPoint y: 453, distance: 24.3
click at [440, 459] on video at bounding box center [659, 371] width 1319 height 742
click at [459, 457] on video at bounding box center [659, 371] width 1319 height 742
click at [457, 457] on video at bounding box center [659, 371] width 1319 height 742
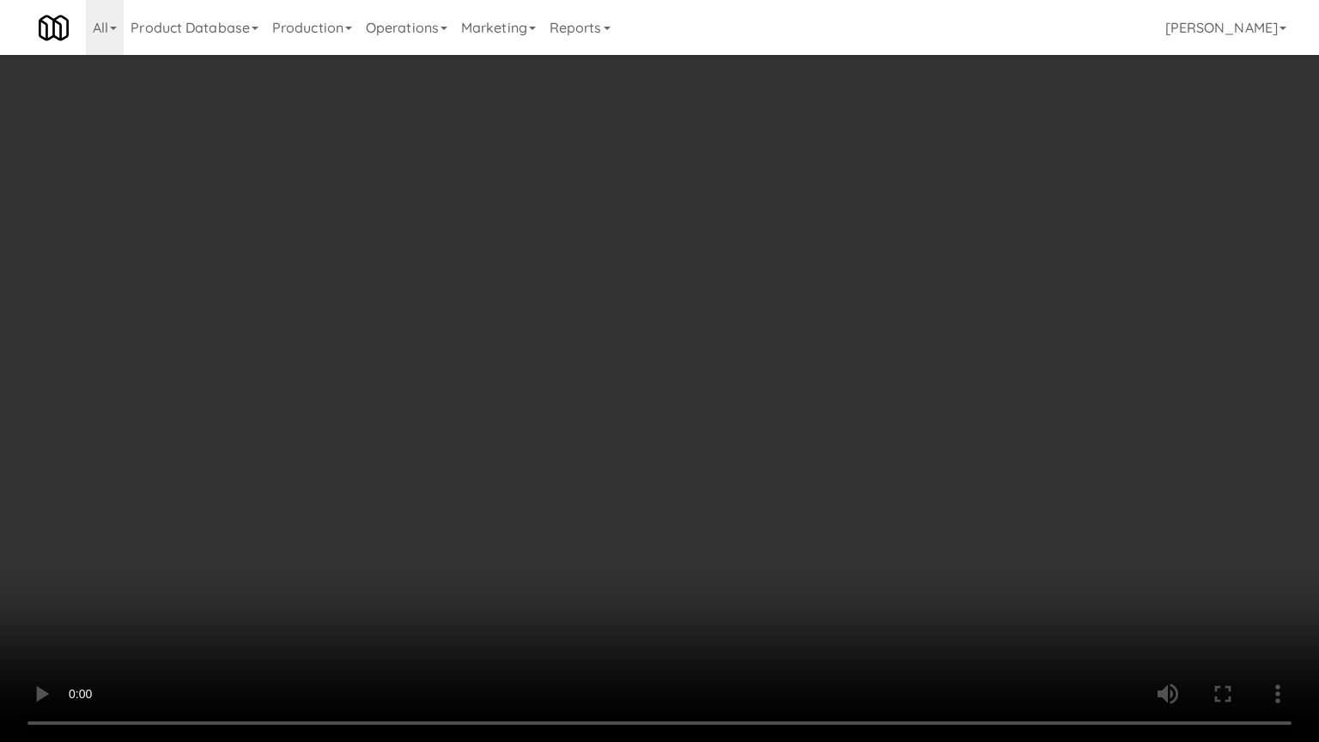
click at [446, 468] on video at bounding box center [659, 371] width 1319 height 742
click at [539, 577] on video at bounding box center [659, 371] width 1319 height 742
click at [635, 560] on video at bounding box center [659, 371] width 1319 height 742
click at [608, 553] on video at bounding box center [659, 371] width 1319 height 742
click at [607, 546] on video at bounding box center [659, 371] width 1319 height 742
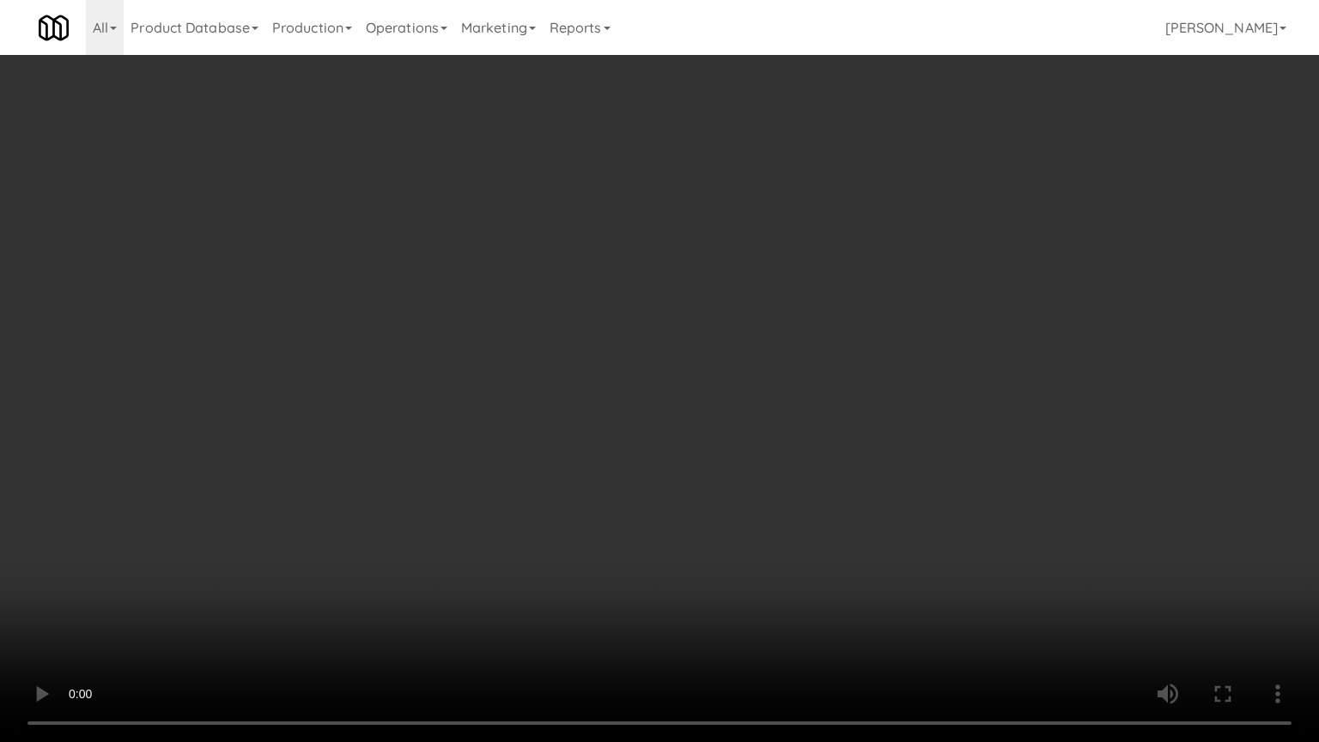
click at [591, 543] on video at bounding box center [659, 371] width 1319 height 742
click at [591, 549] on video at bounding box center [659, 371] width 1319 height 742
drag, startPoint x: 590, startPoint y: 553, endPoint x: 617, endPoint y: 534, distance: 32.6
click at [598, 546] on video at bounding box center [659, 371] width 1319 height 742
click at [634, 520] on video at bounding box center [659, 371] width 1319 height 742
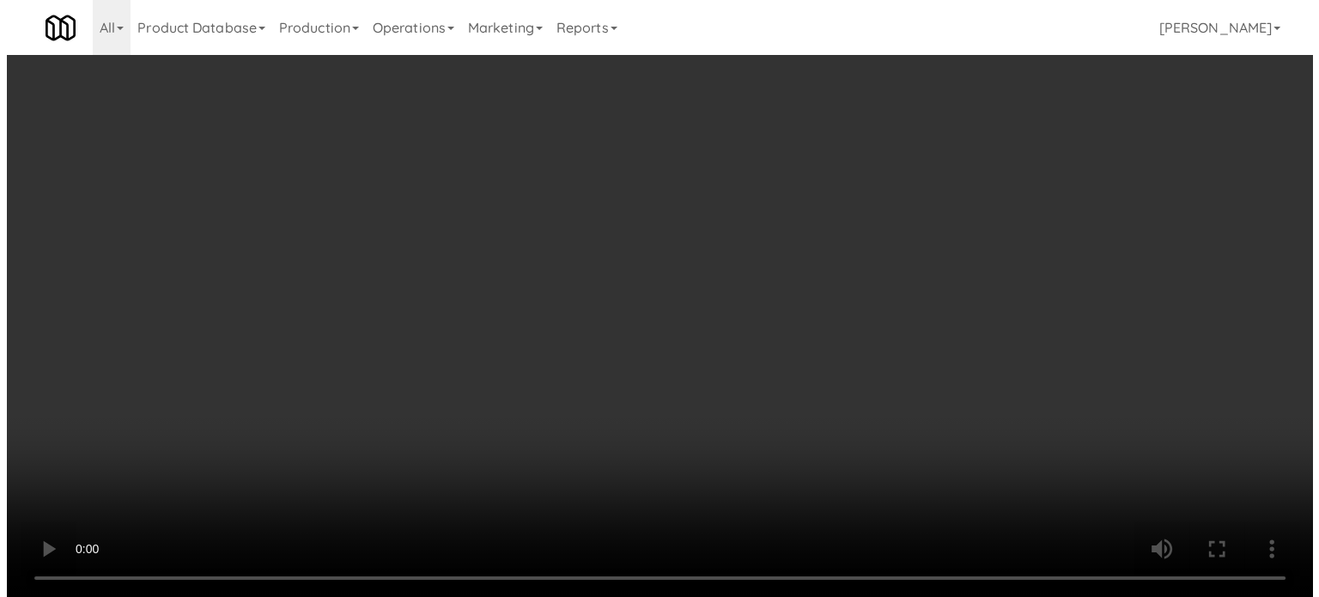
scroll to position [0, 0]
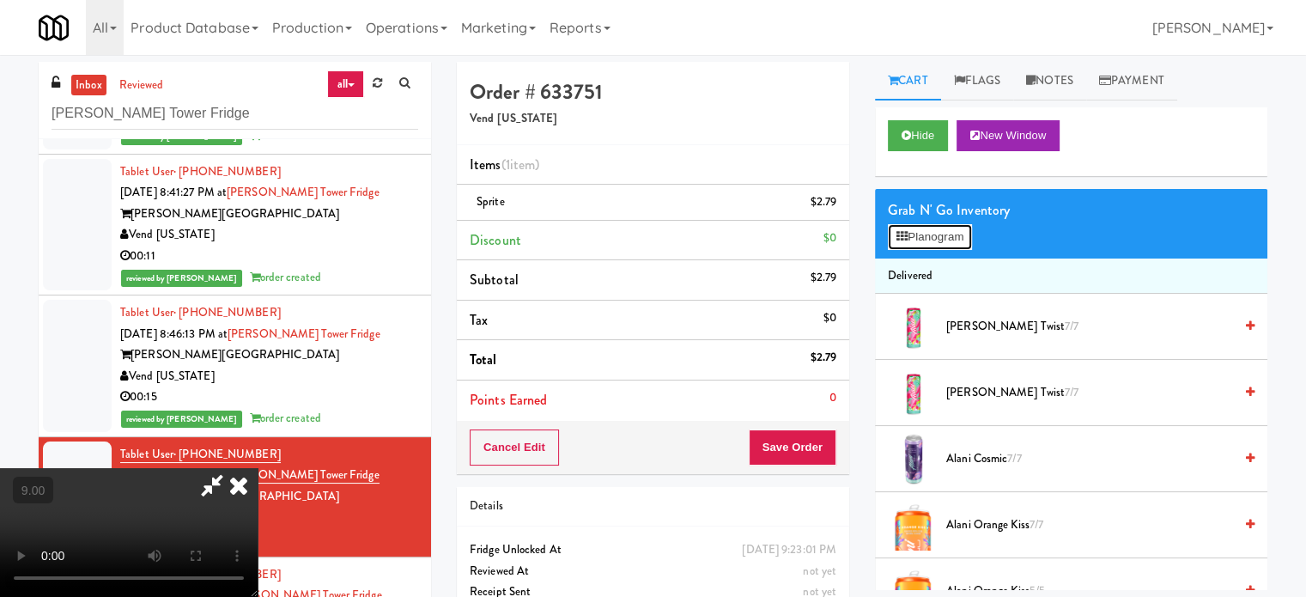
drag, startPoint x: 944, startPoint y: 235, endPoint x: 954, endPoint y: 236, distance: 10.3
click at [945, 235] on button "Planogram" at bounding box center [930, 237] width 84 height 26
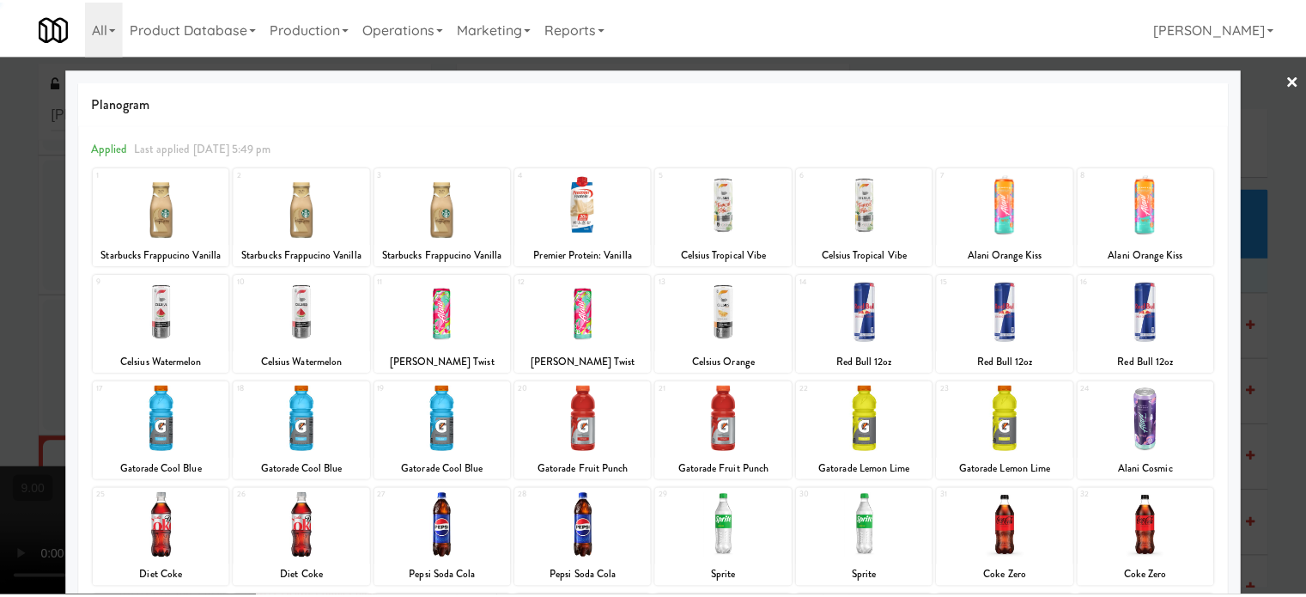
scroll to position [246, 0]
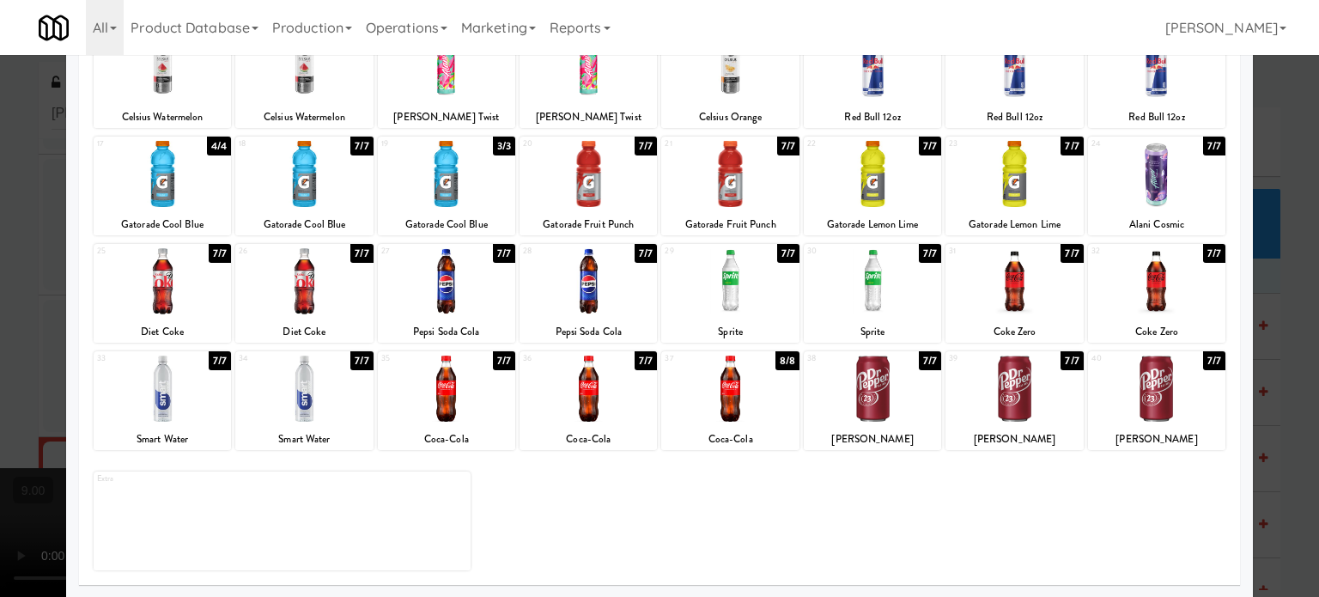
click at [919, 360] on div "7/7" at bounding box center [930, 360] width 22 height 19
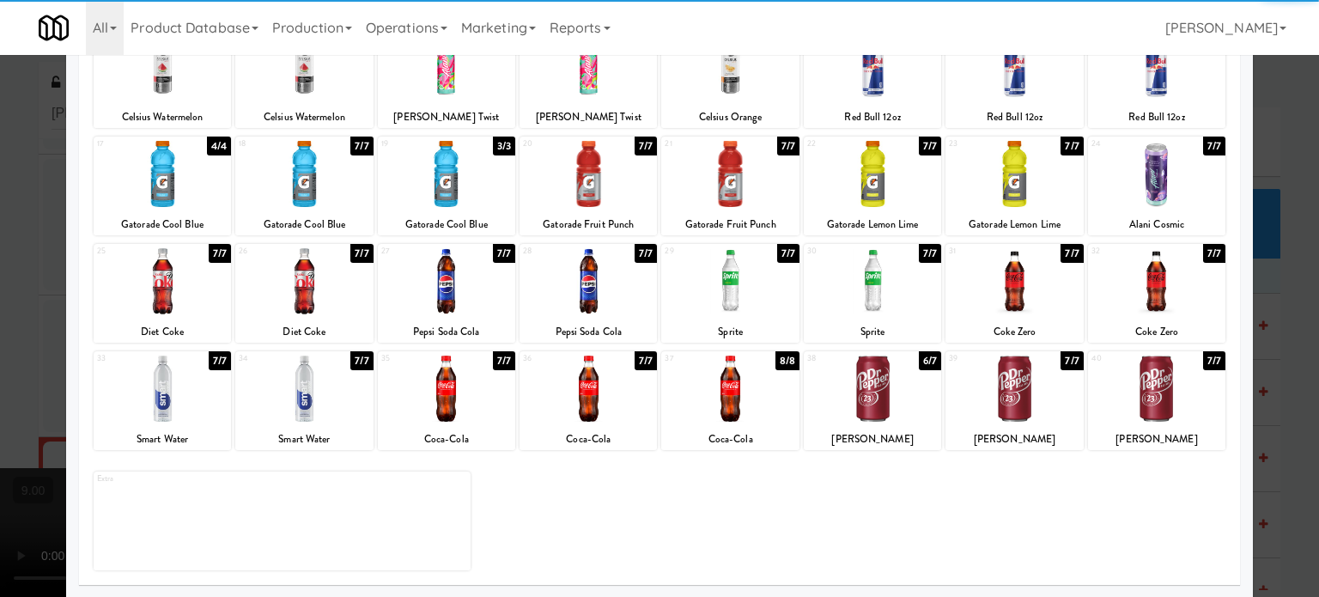
click at [1277, 353] on div at bounding box center [659, 298] width 1319 height 597
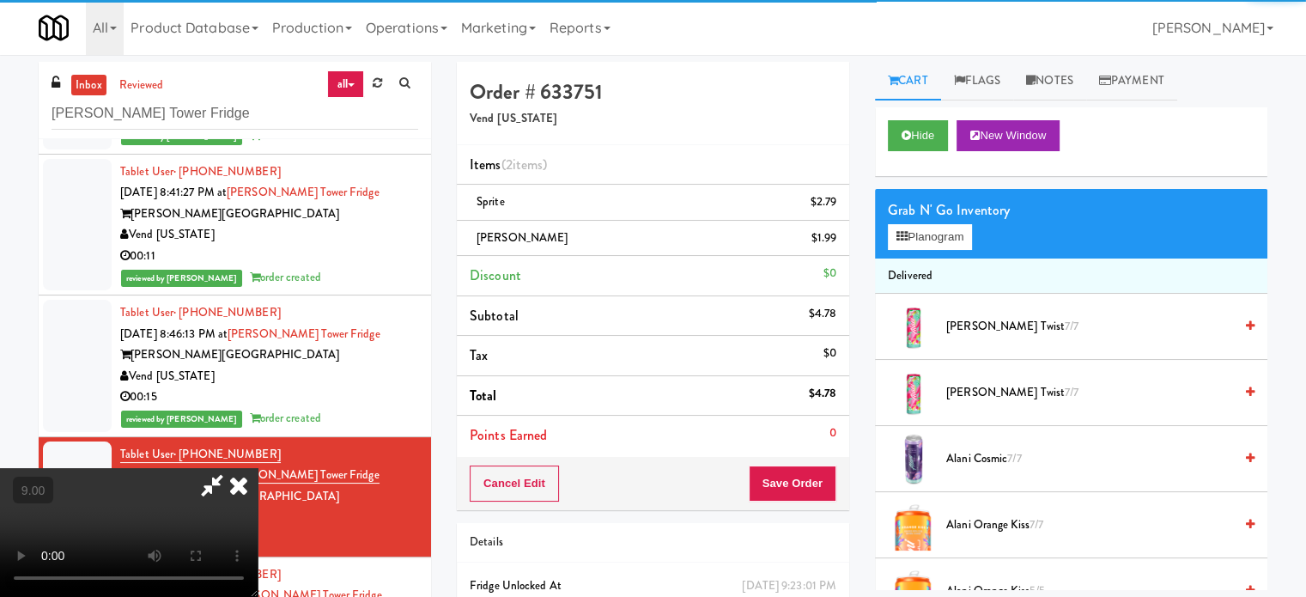
drag, startPoint x: 496, startPoint y: 371, endPoint x: 498, endPoint y: 359, distance: 12.1
click at [258, 468] on video at bounding box center [129, 532] width 258 height 129
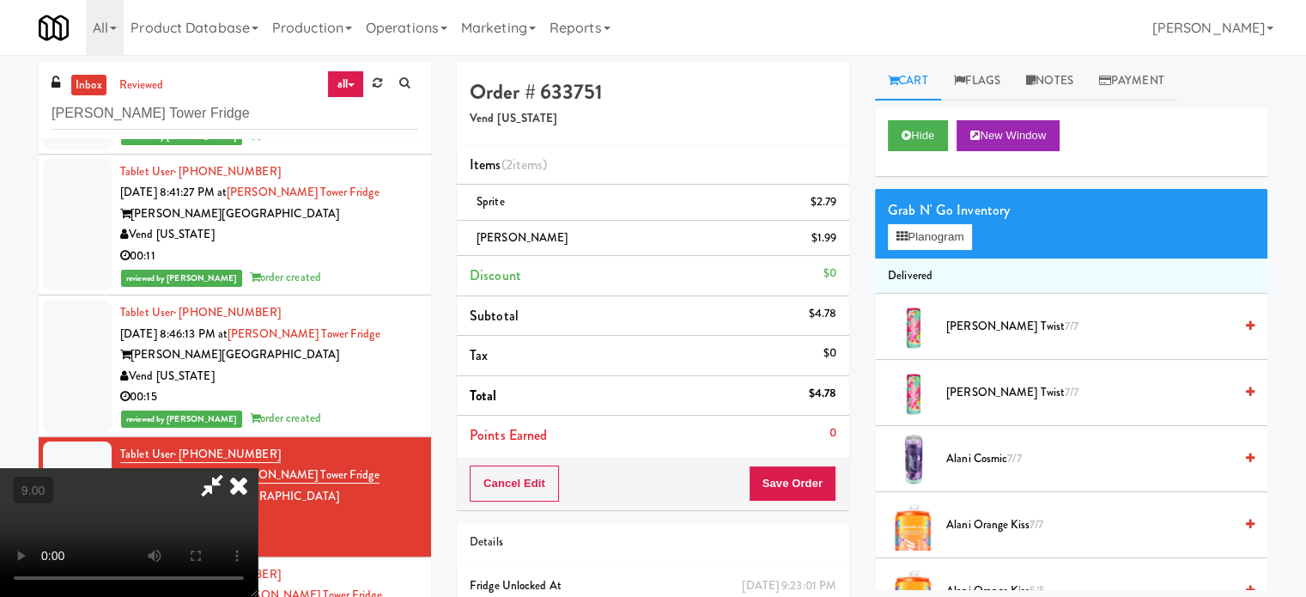
drag, startPoint x: 498, startPoint y: 359, endPoint x: 574, endPoint y: 398, distance: 86.0
click at [258, 468] on video at bounding box center [129, 532] width 258 height 129
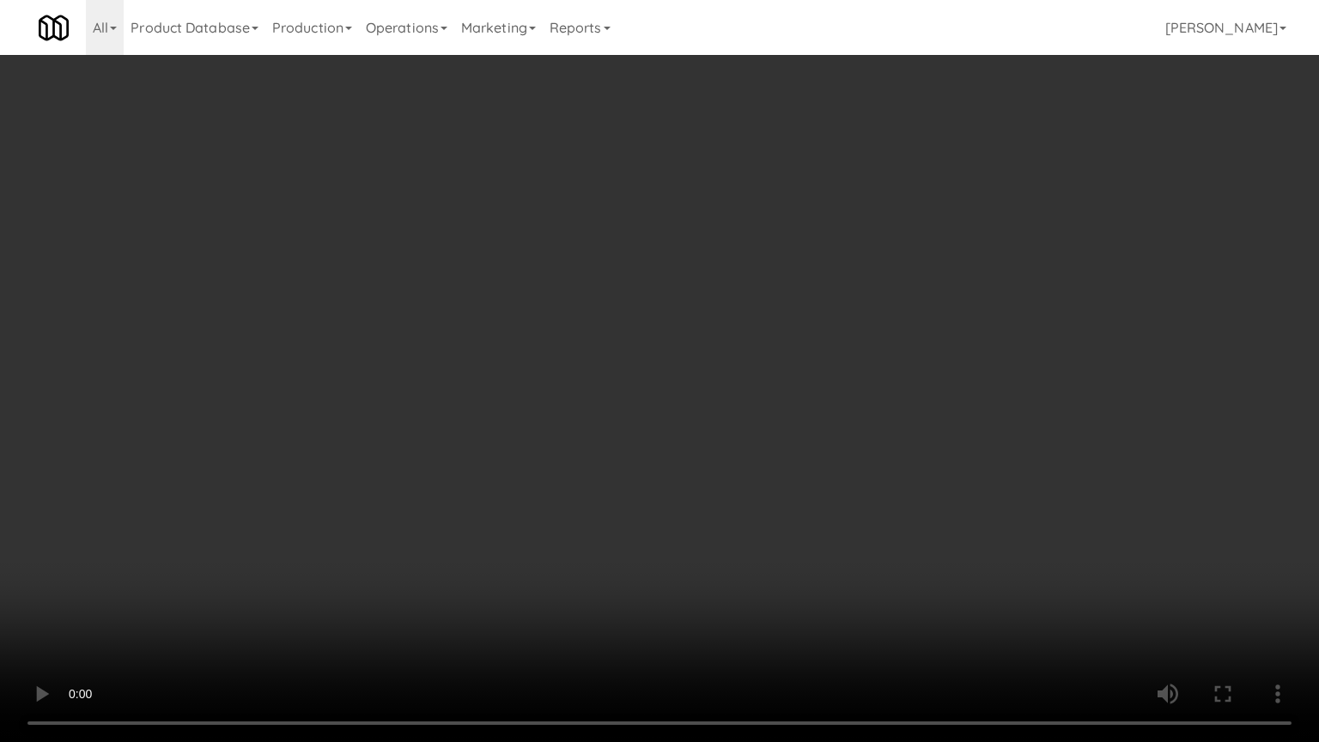
click at [667, 338] on video at bounding box center [659, 371] width 1319 height 742
click at [671, 333] on video at bounding box center [659, 371] width 1319 height 742
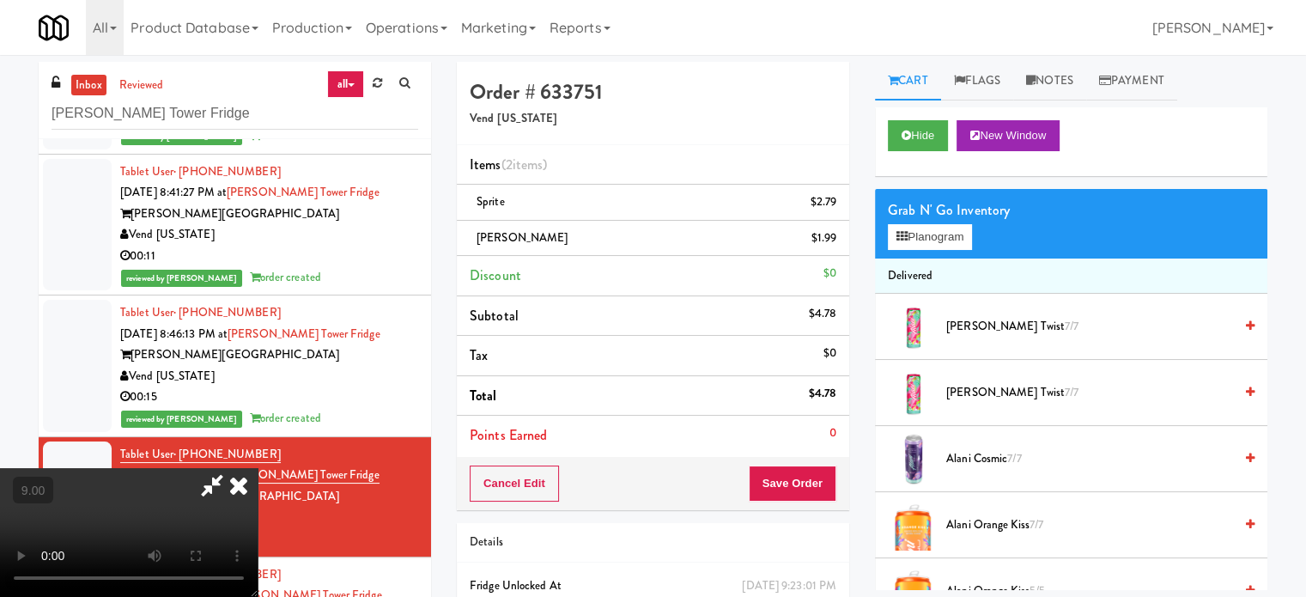
click at [258, 468] on icon at bounding box center [239, 485] width 38 height 34
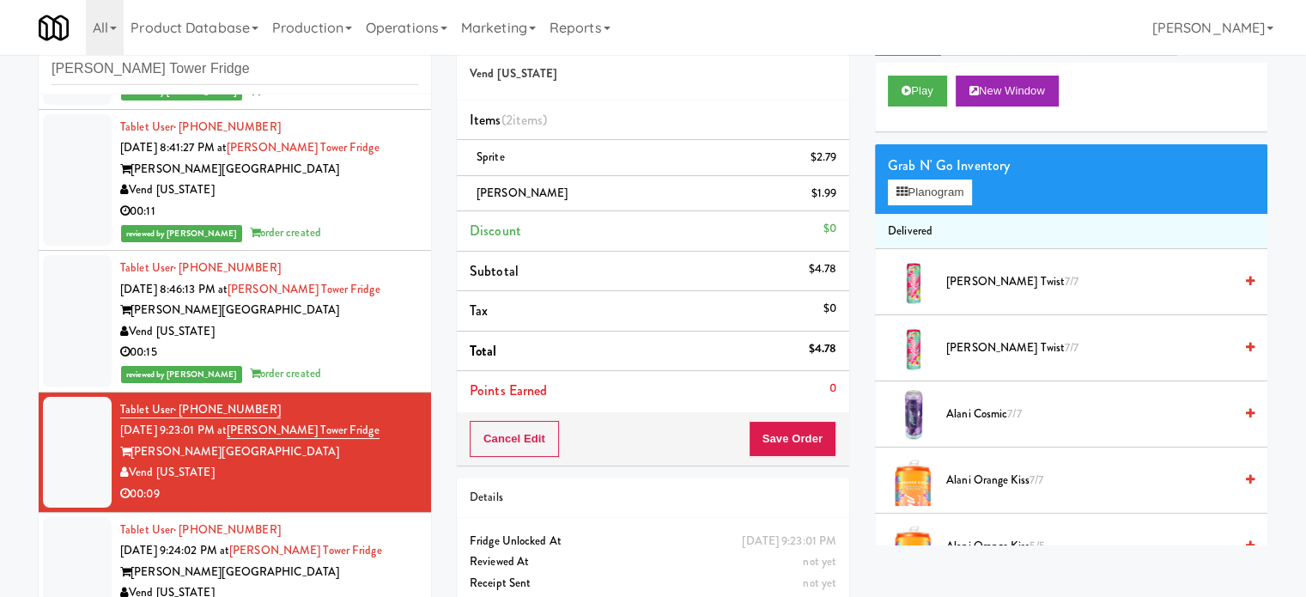
scroll to position [86, 0]
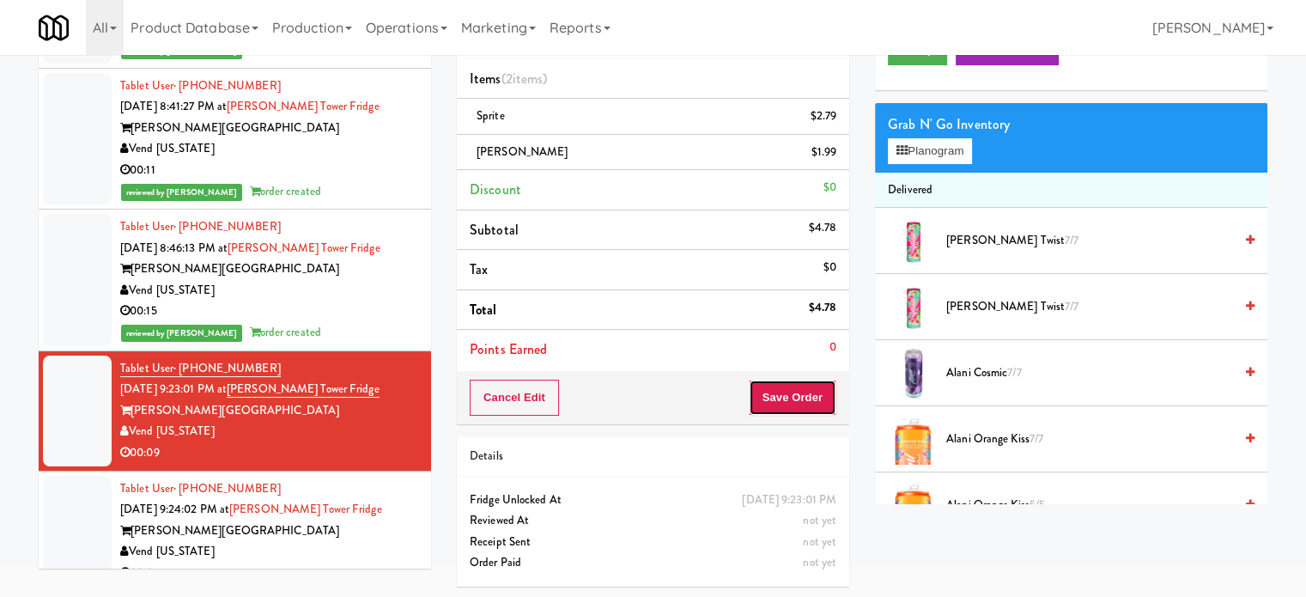
drag, startPoint x: 821, startPoint y: 406, endPoint x: 728, endPoint y: 373, distance: 98.6
click at [823, 408] on button "Save Order" at bounding box center [793, 398] width 88 height 36
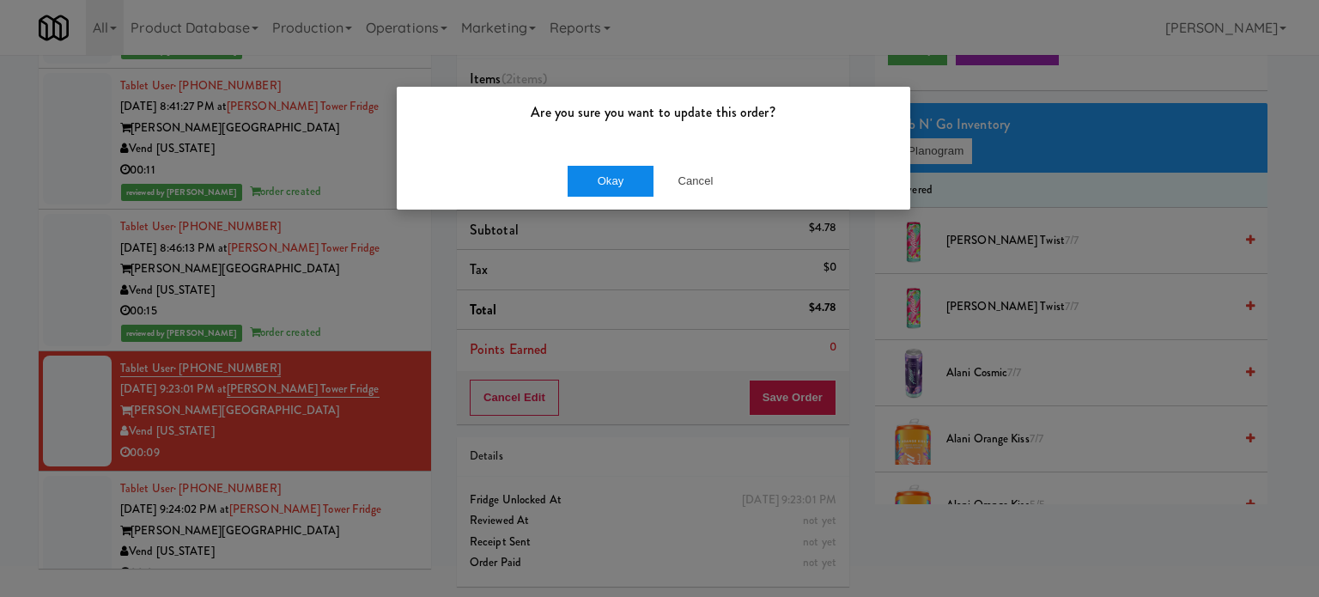
click at [618, 157] on div "Okay Cancel" at bounding box center [653, 181] width 513 height 58
click at [586, 183] on button "Okay" at bounding box center [611, 181] width 86 height 31
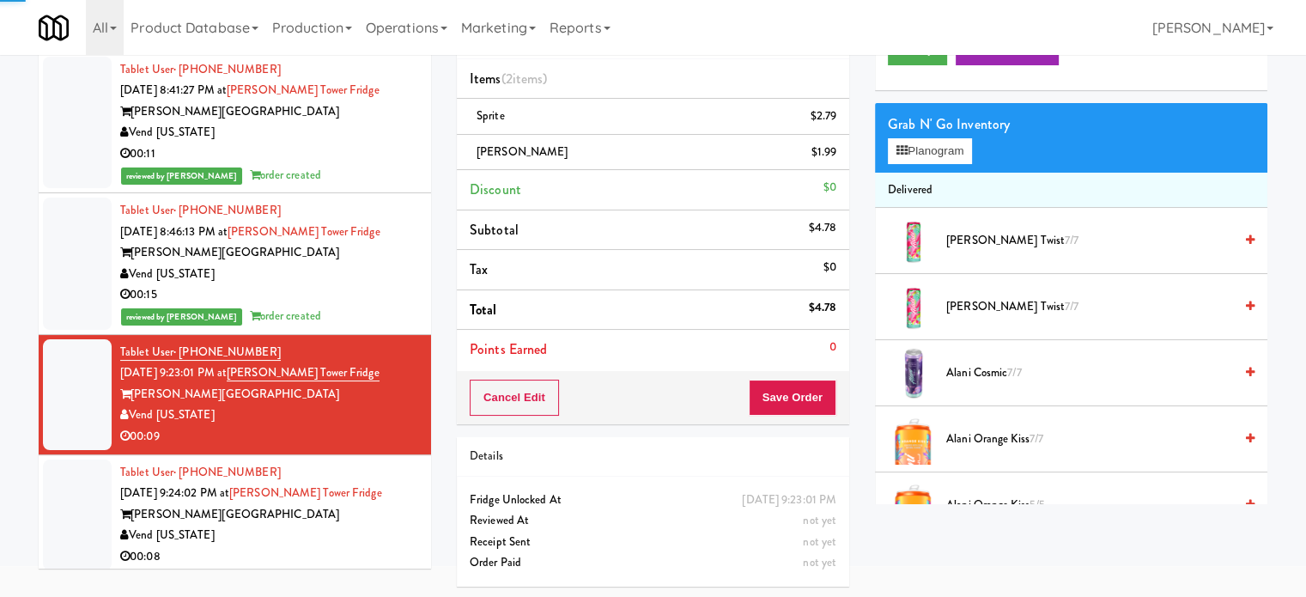
scroll to position [148, 0]
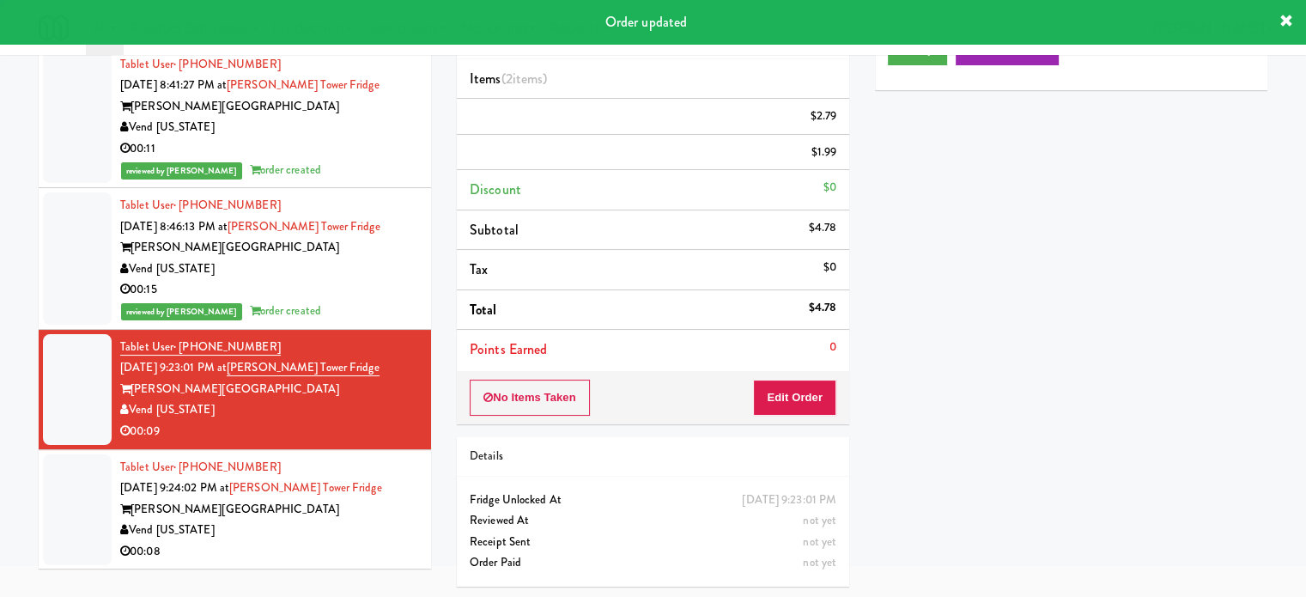
click at [371, 530] on div "Vend [US_STATE]" at bounding box center [269, 530] width 298 height 21
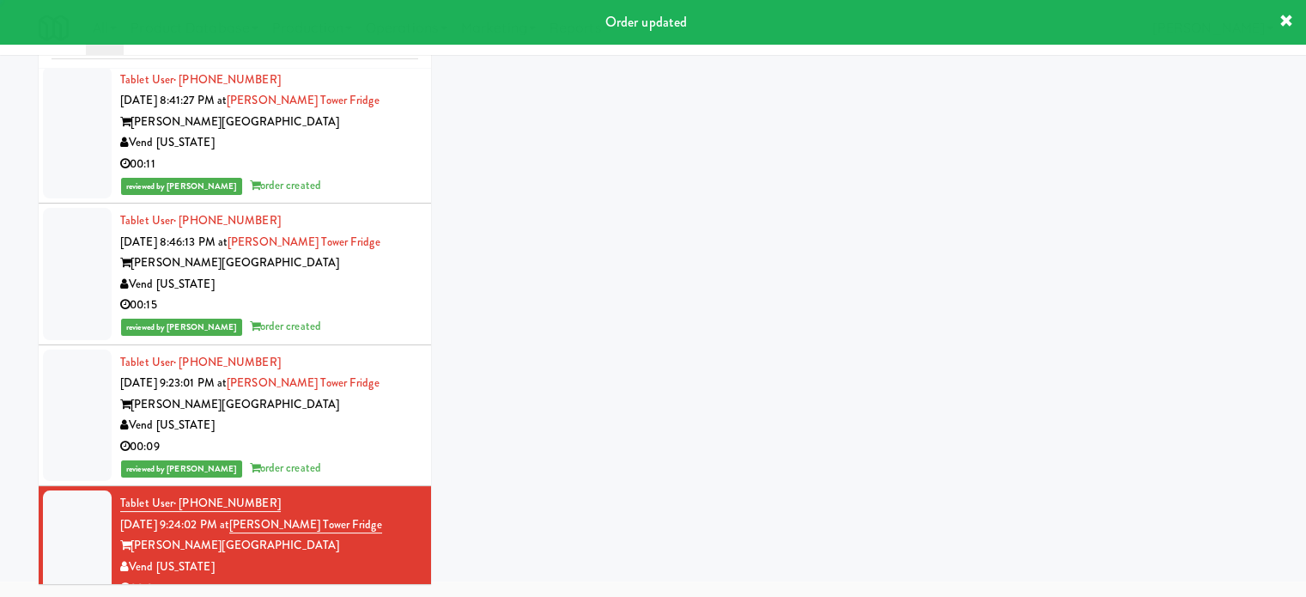
scroll to position [70, 0]
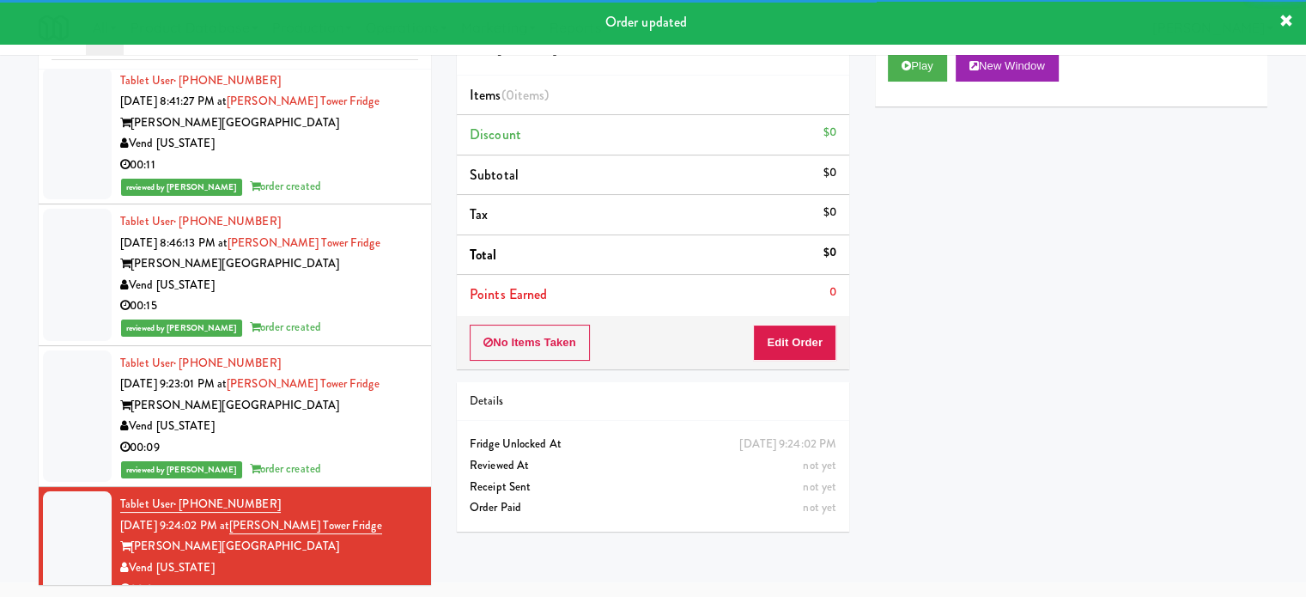
drag, startPoint x: 924, startPoint y: 52, endPoint x: 917, endPoint y: 75, distance: 24.2
click at [924, 53] on div "All 901 Smrt Mrkt [URL][DOMAIN_NAME] 9518002 [GEOGRAPHIC_DATA] [URL][DOMAIN_NAM…" at bounding box center [653, 27] width 1229 height 55
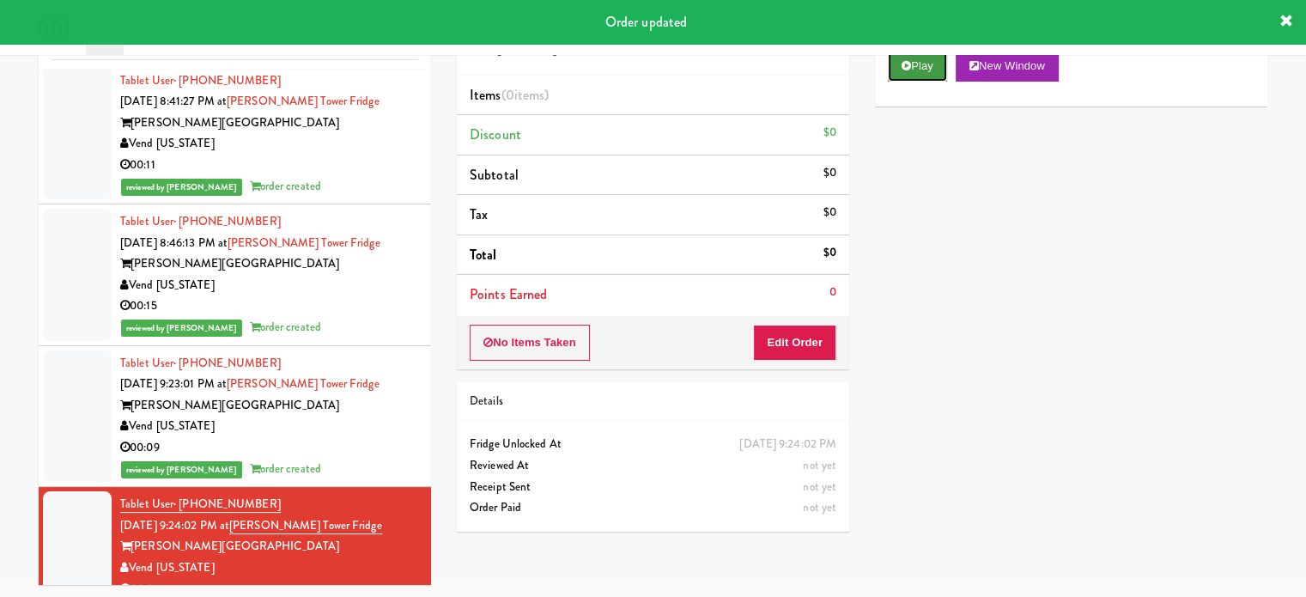
click at [917, 70] on button "Play" at bounding box center [917, 66] width 59 height 31
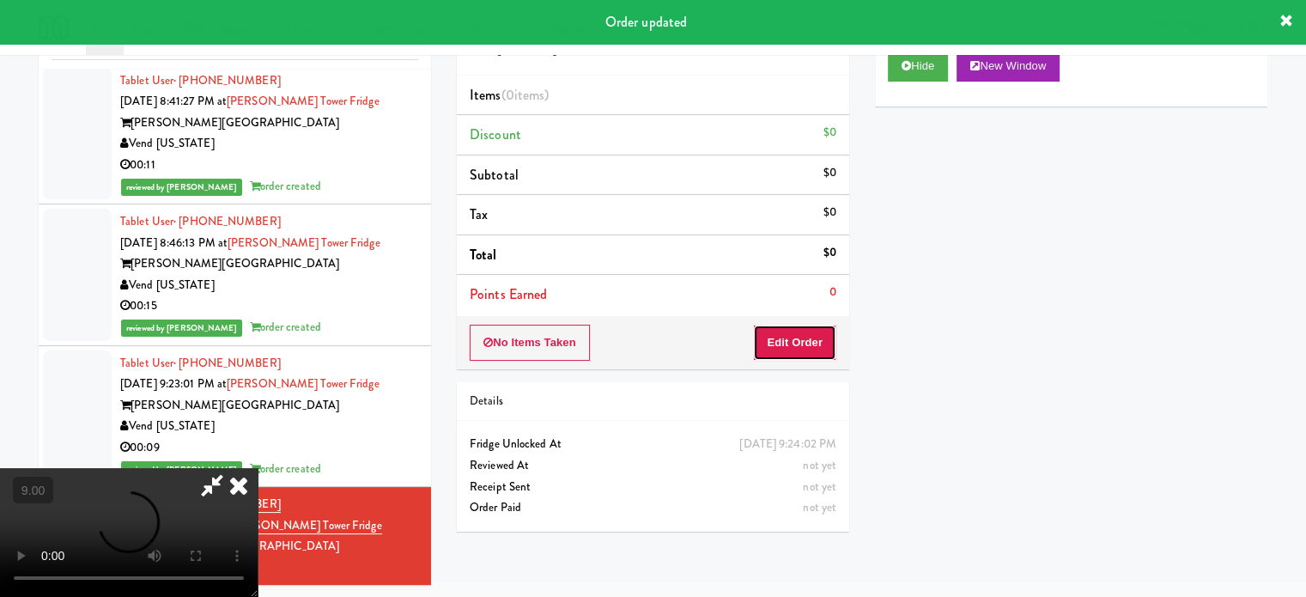
click at [819, 342] on button "Edit Order" at bounding box center [794, 343] width 83 height 36
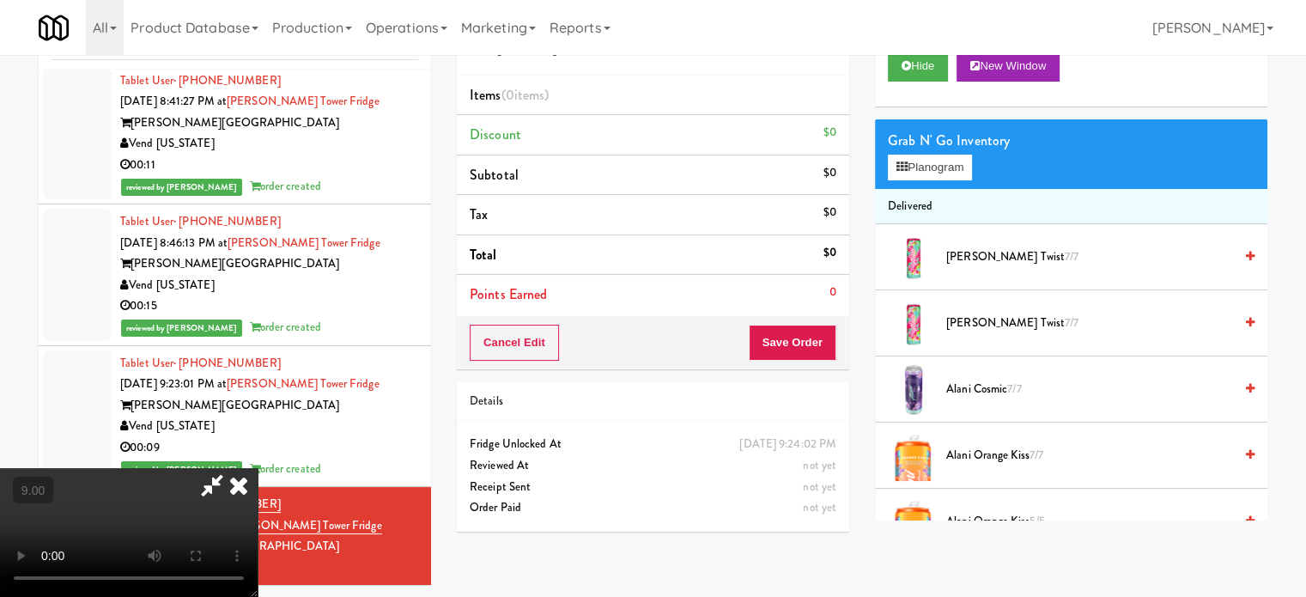
click at [258, 468] on video at bounding box center [129, 532] width 258 height 129
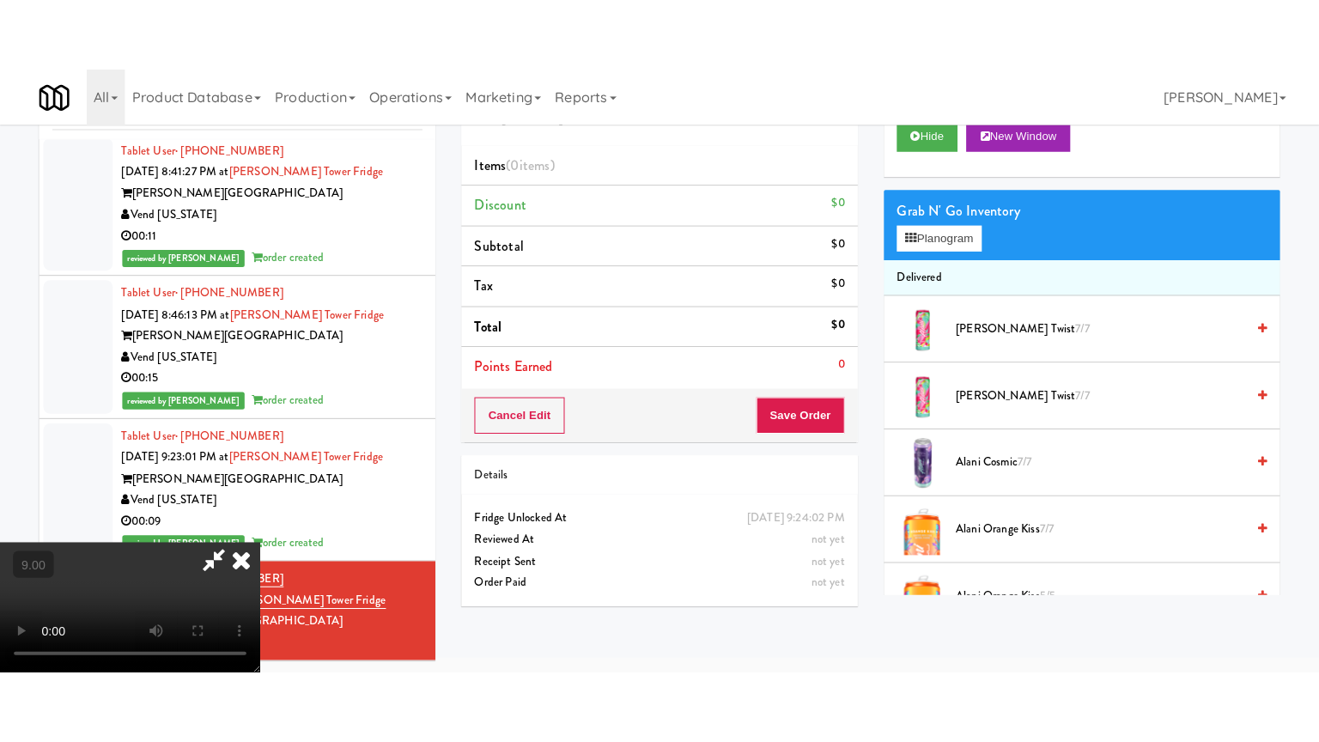
scroll to position [55, 0]
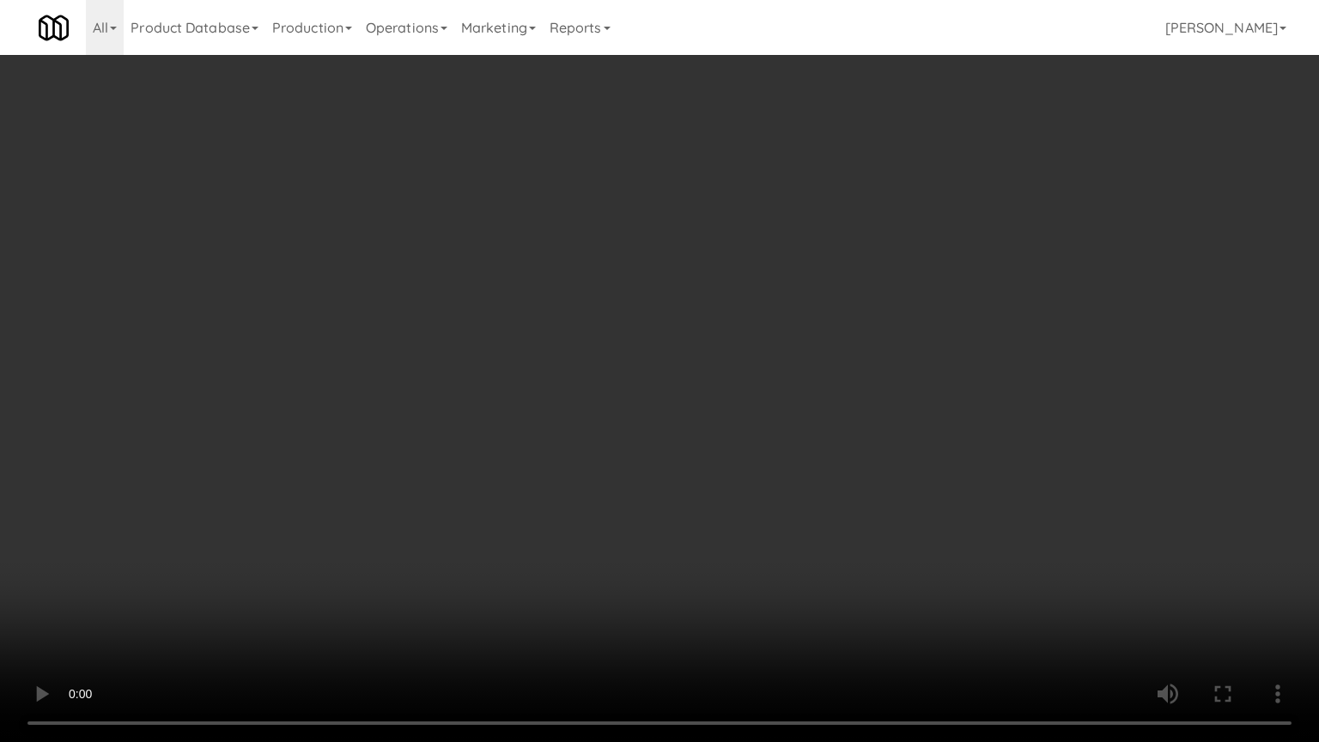
click at [586, 331] on video at bounding box center [659, 371] width 1319 height 742
click at [586, 332] on video at bounding box center [659, 371] width 1319 height 742
click at [656, 351] on video at bounding box center [659, 371] width 1319 height 742
click at [656, 356] on video at bounding box center [659, 371] width 1319 height 742
click at [742, 364] on video at bounding box center [659, 371] width 1319 height 742
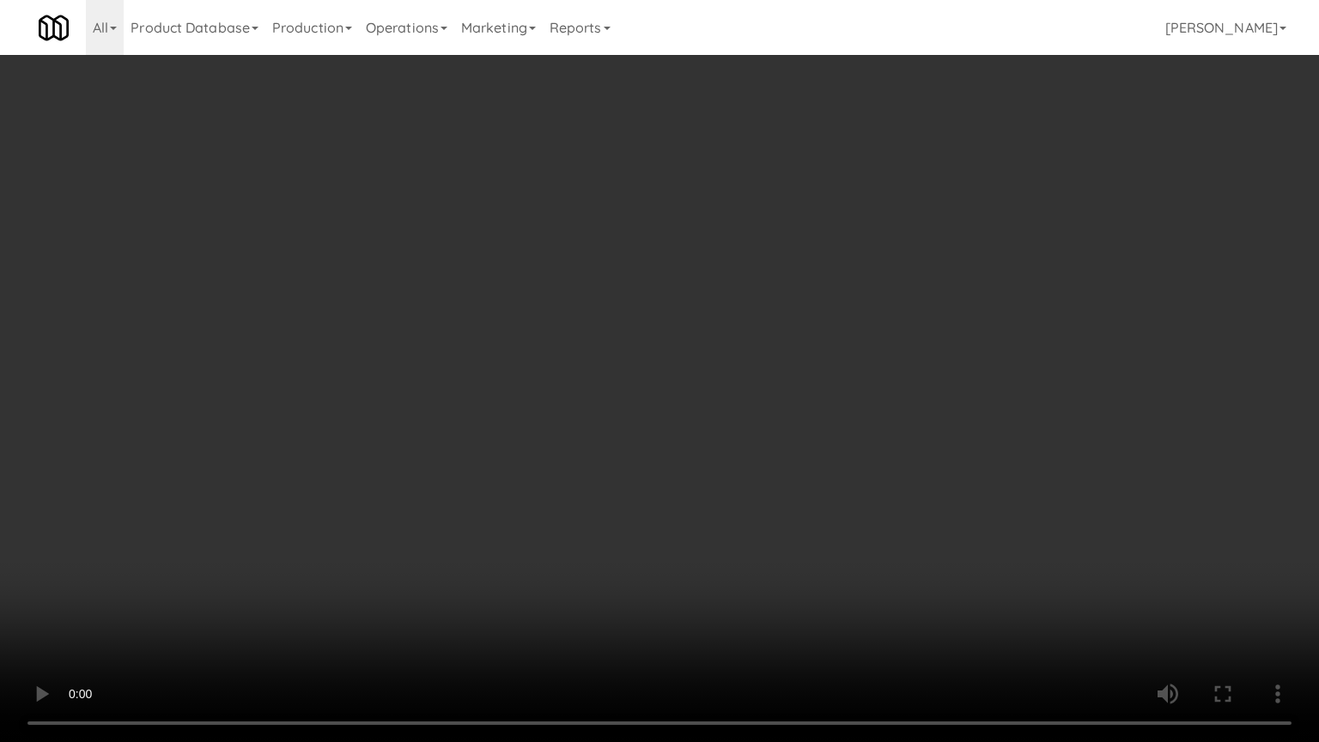
click at [714, 362] on video at bounding box center [659, 371] width 1319 height 742
click at [720, 357] on video at bounding box center [659, 371] width 1319 height 742
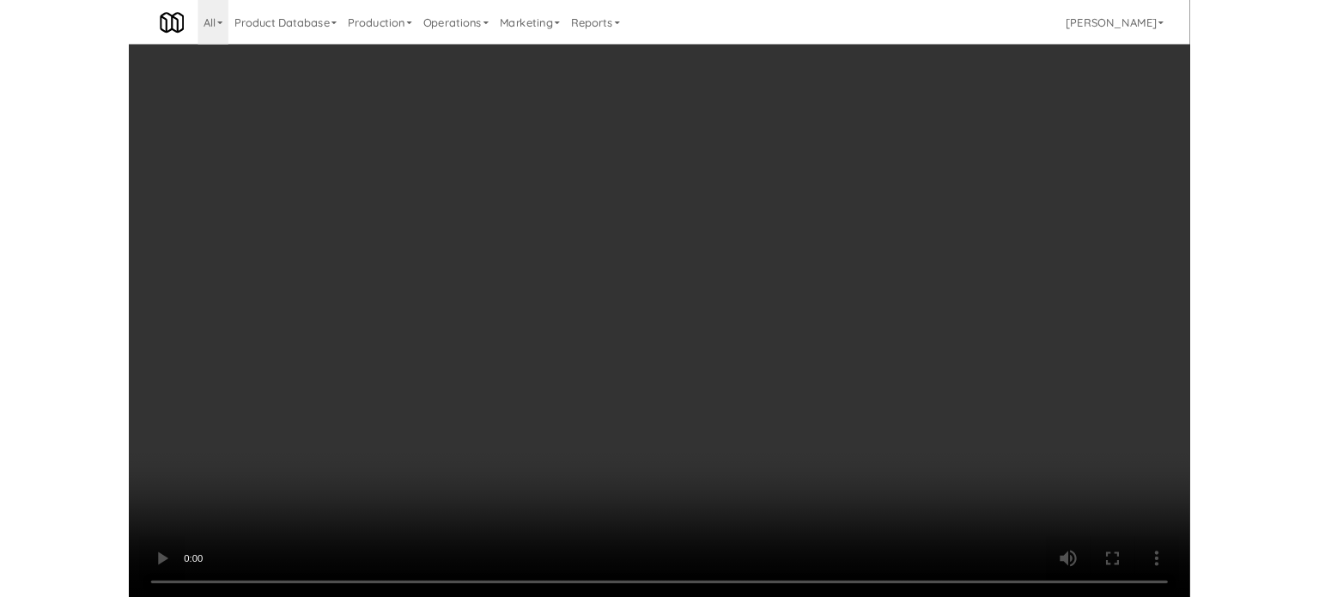
scroll to position [70, 0]
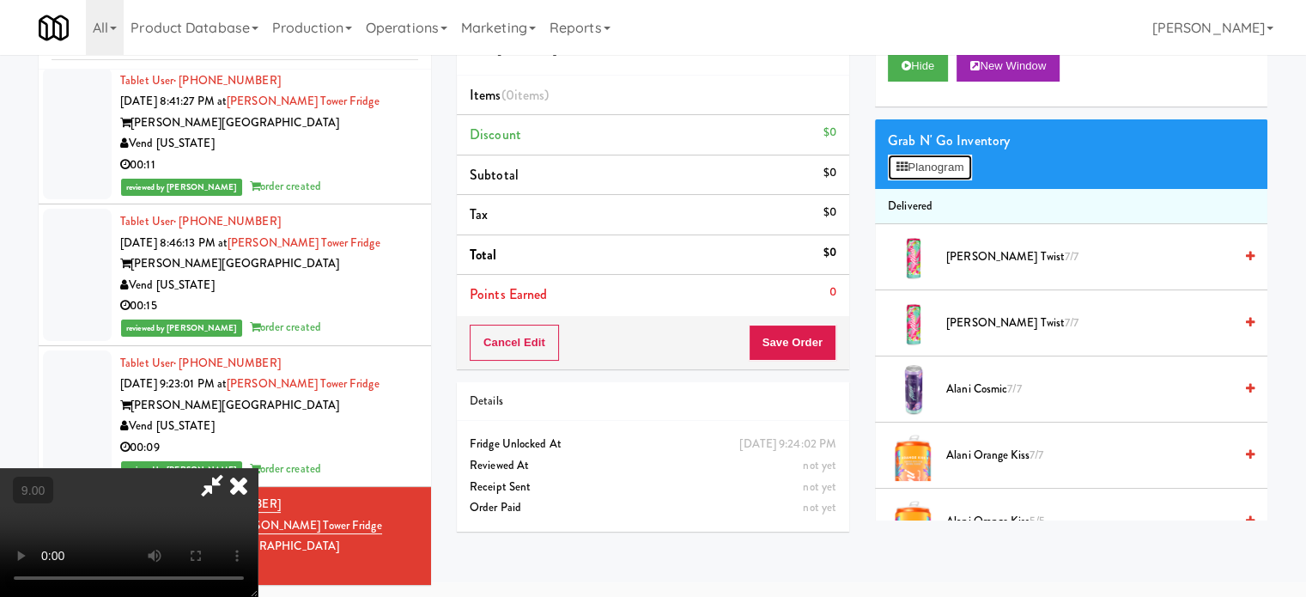
click at [932, 168] on button "Planogram" at bounding box center [930, 168] width 84 height 26
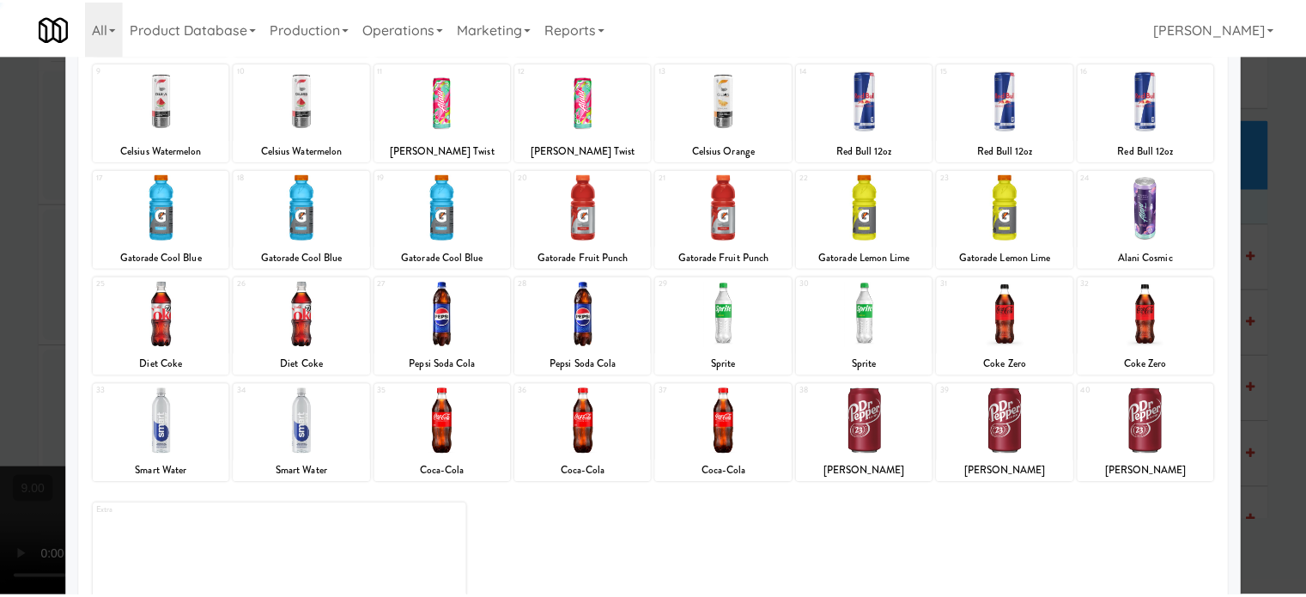
scroll to position [246, 0]
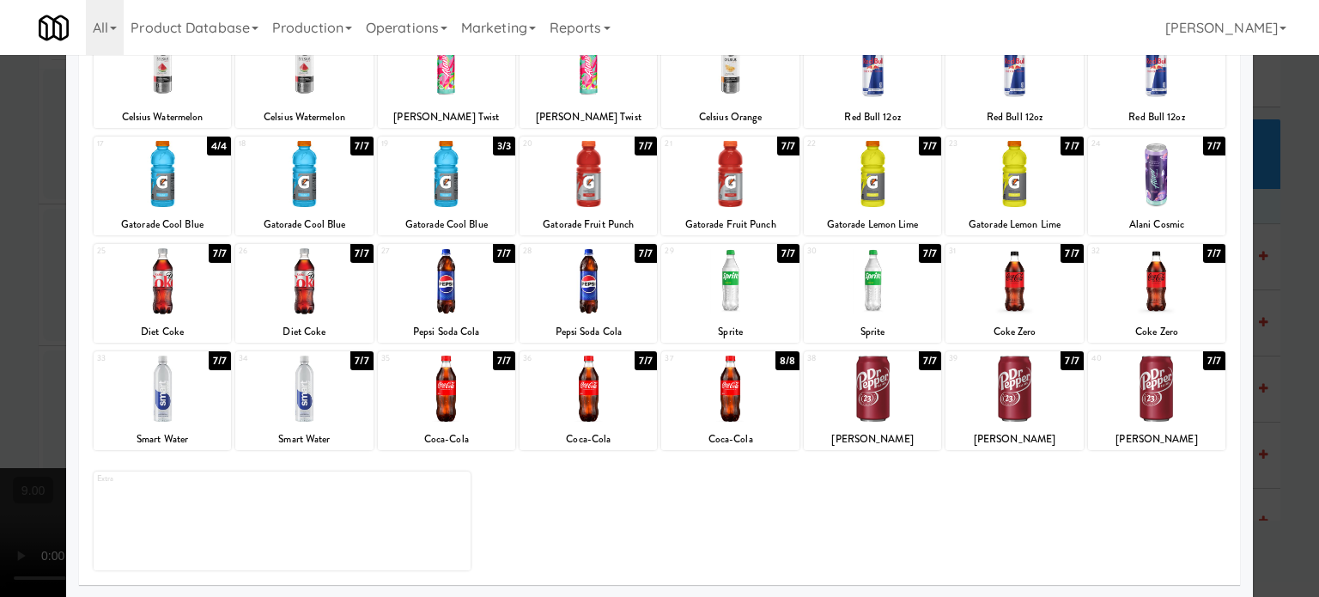
click at [921, 363] on div "7/7" at bounding box center [930, 360] width 22 height 19
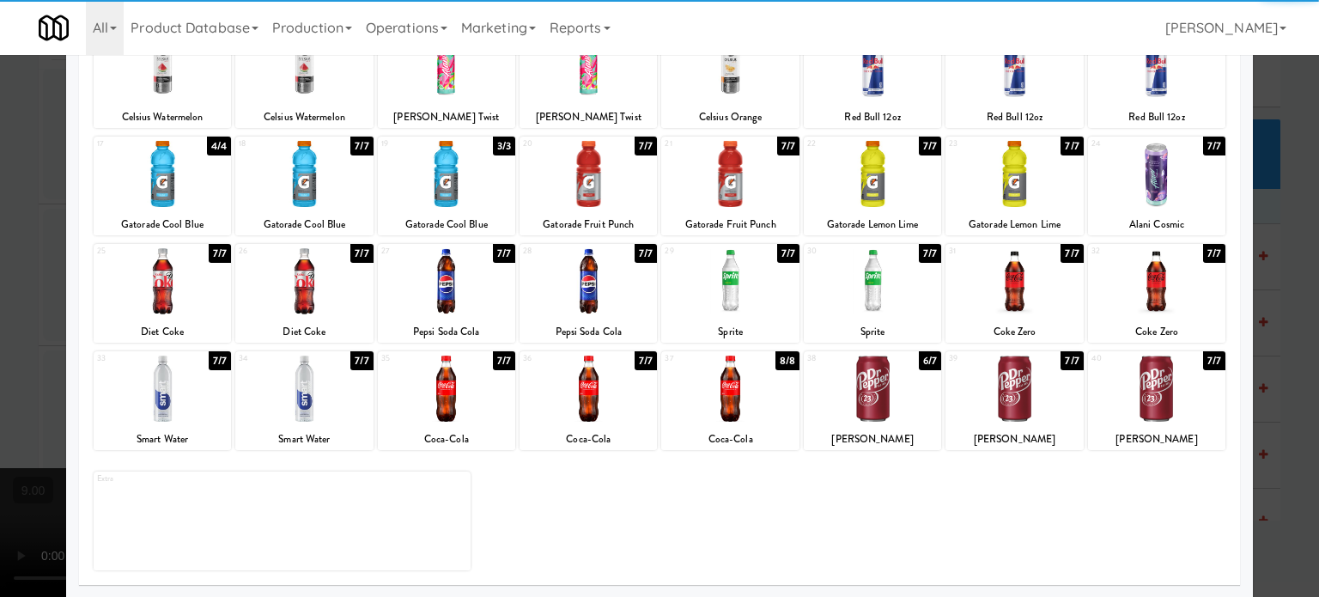
click at [1293, 292] on div at bounding box center [659, 298] width 1319 height 597
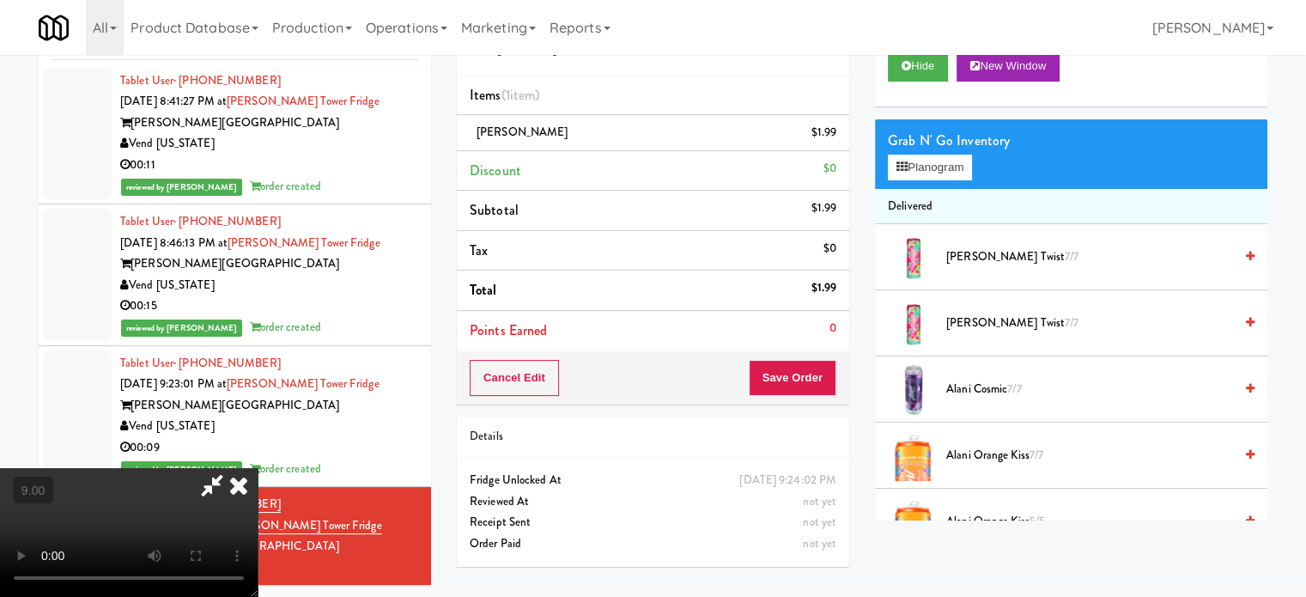
click at [258, 468] on video at bounding box center [129, 532] width 258 height 129
drag, startPoint x: 469, startPoint y: 452, endPoint x: 474, endPoint y: 439, distance: 13.9
click at [258, 468] on video at bounding box center [129, 532] width 258 height 129
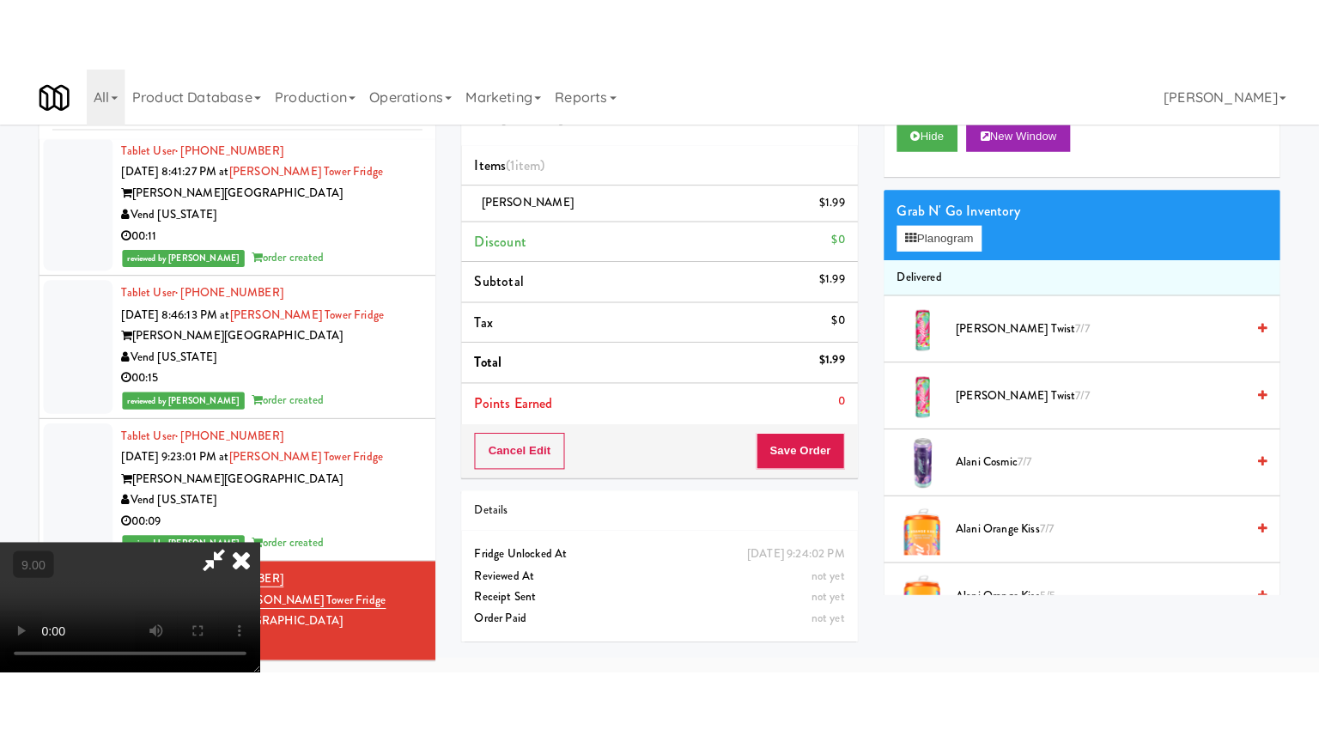
scroll to position [55, 0]
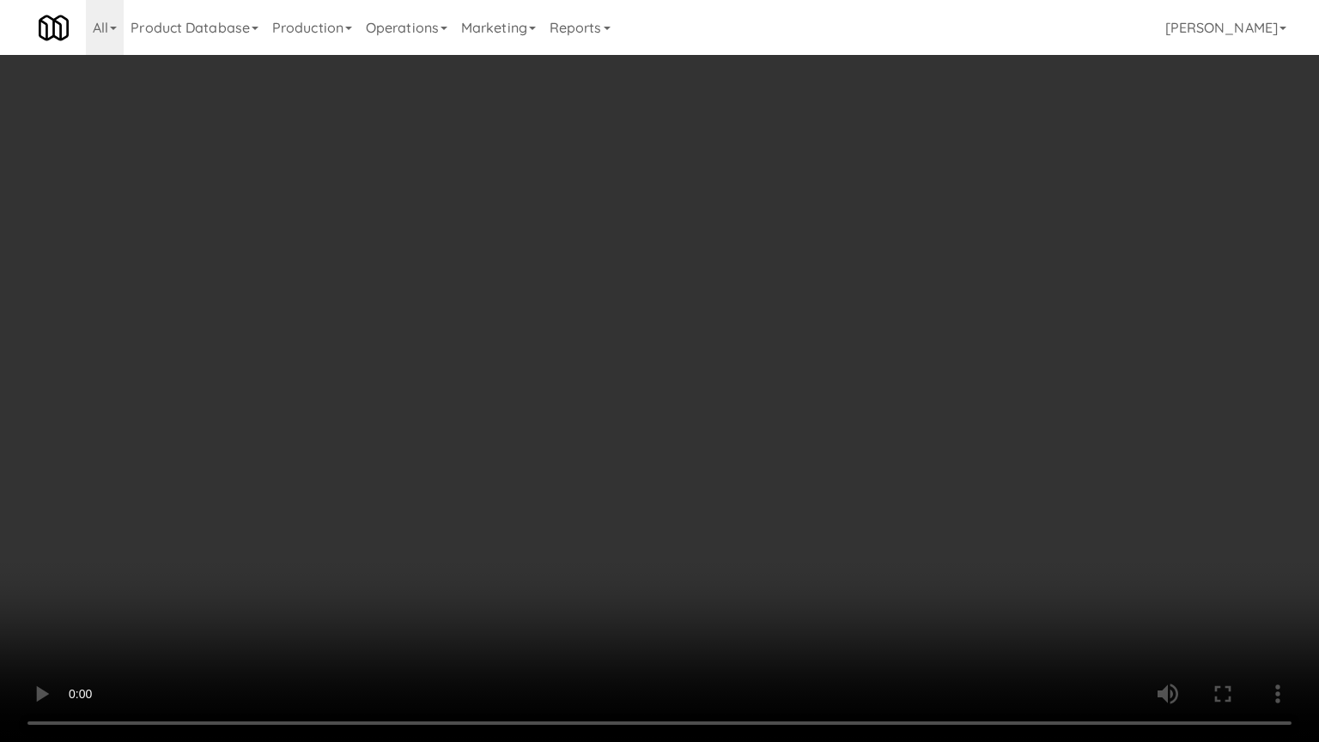
click at [518, 497] on video at bounding box center [659, 371] width 1319 height 742
click at [545, 454] on video at bounding box center [659, 371] width 1319 height 742
click at [547, 465] on video at bounding box center [659, 371] width 1319 height 742
drag, startPoint x: 547, startPoint y: 465, endPoint x: 578, endPoint y: 458, distance: 31.9
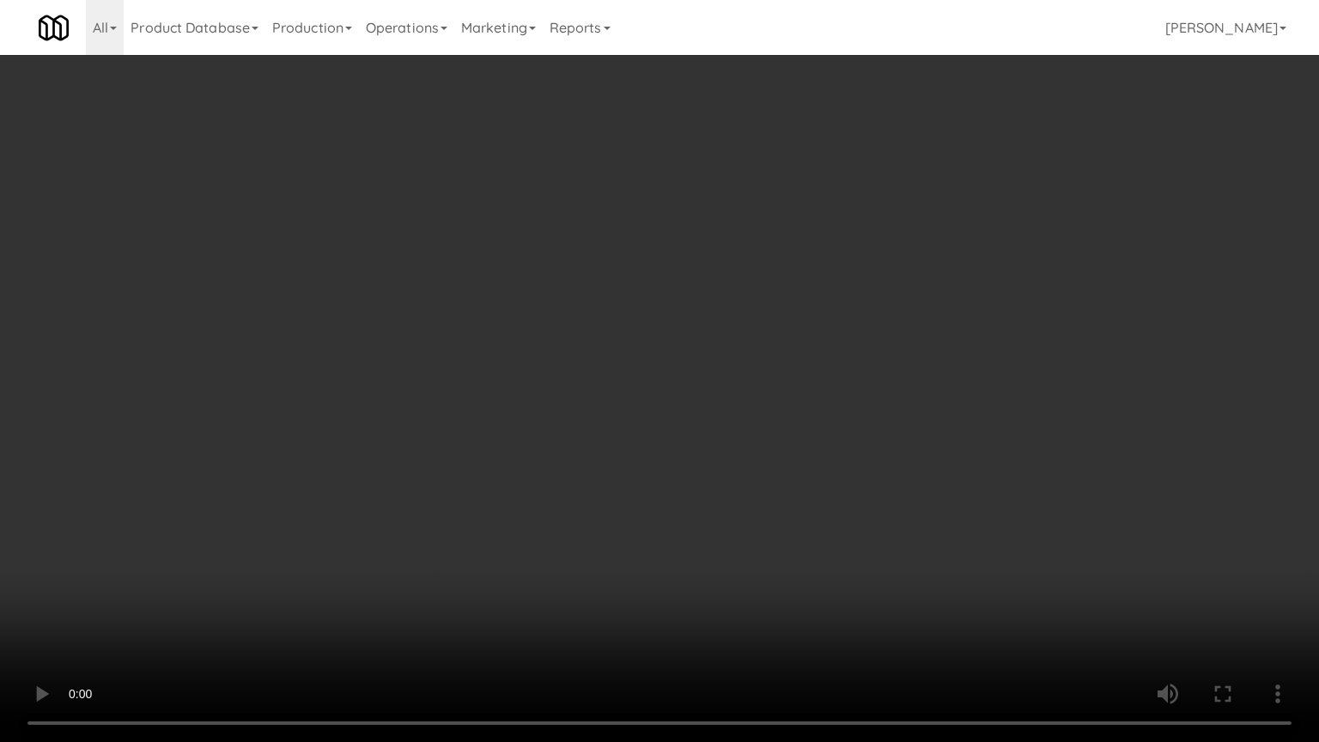
click at [552, 464] on video at bounding box center [659, 371] width 1319 height 742
click at [586, 456] on video at bounding box center [659, 371] width 1319 height 742
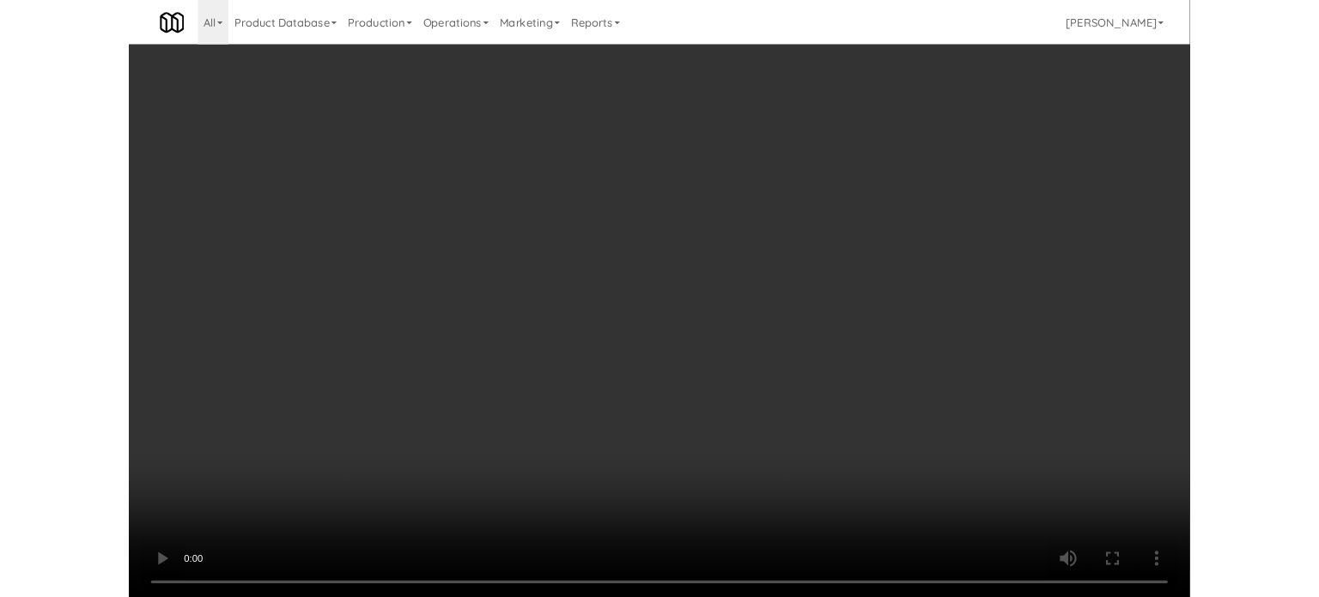
scroll to position [70, 0]
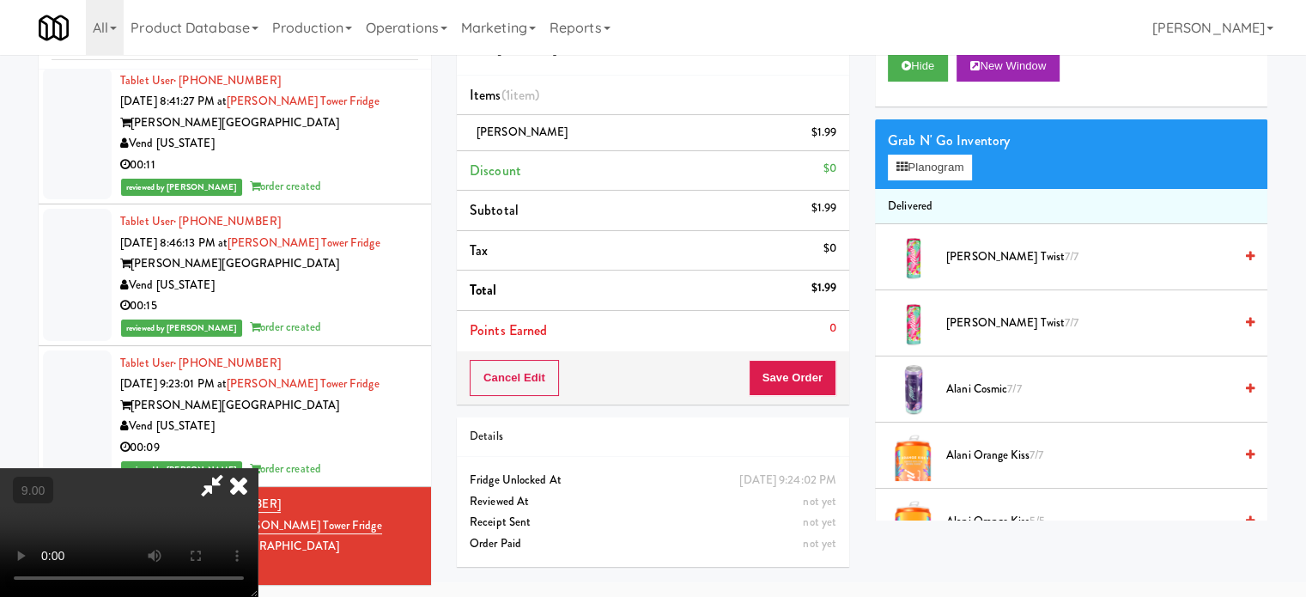
click at [928, 179] on div "Grab N' Go Inventory Planogram" at bounding box center [1071, 154] width 392 height 70
click at [931, 169] on button "Planogram" at bounding box center [930, 168] width 84 height 26
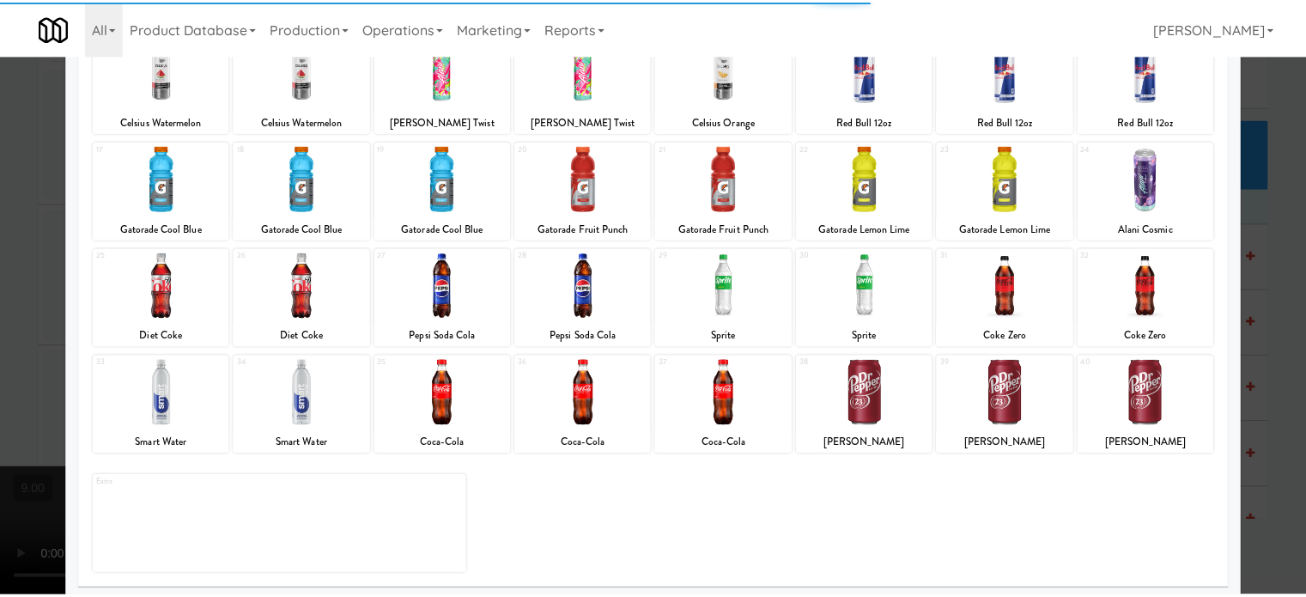
scroll to position [246, 0]
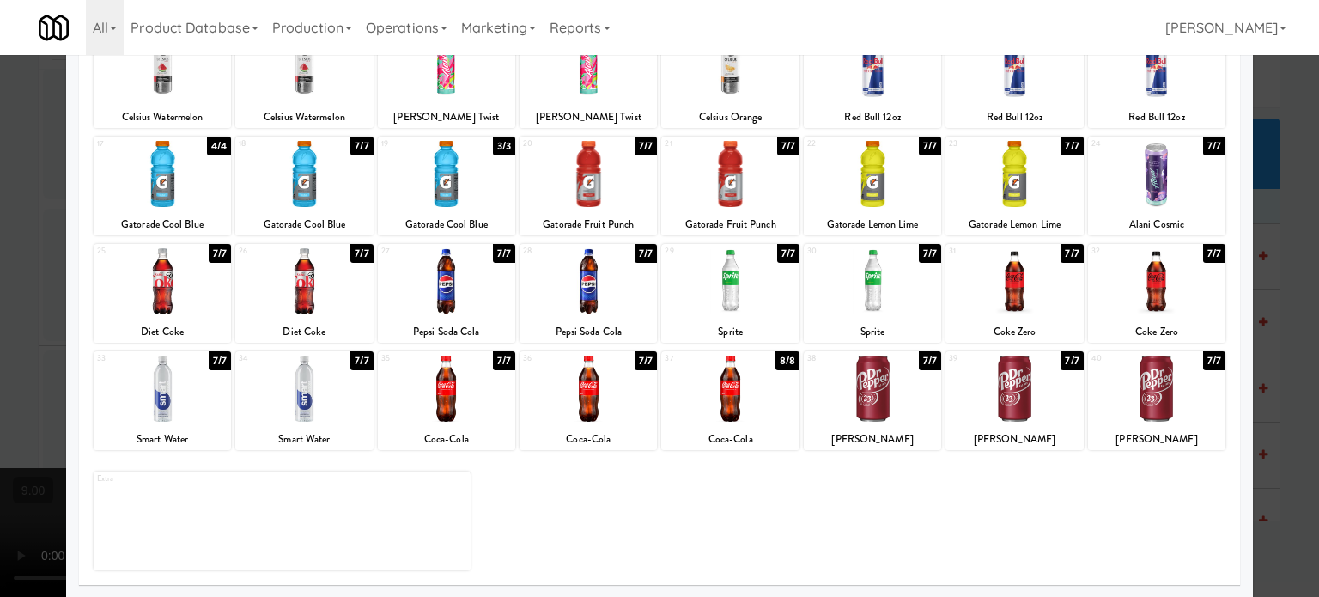
click at [781, 356] on div "8/8" at bounding box center [787, 360] width 24 height 19
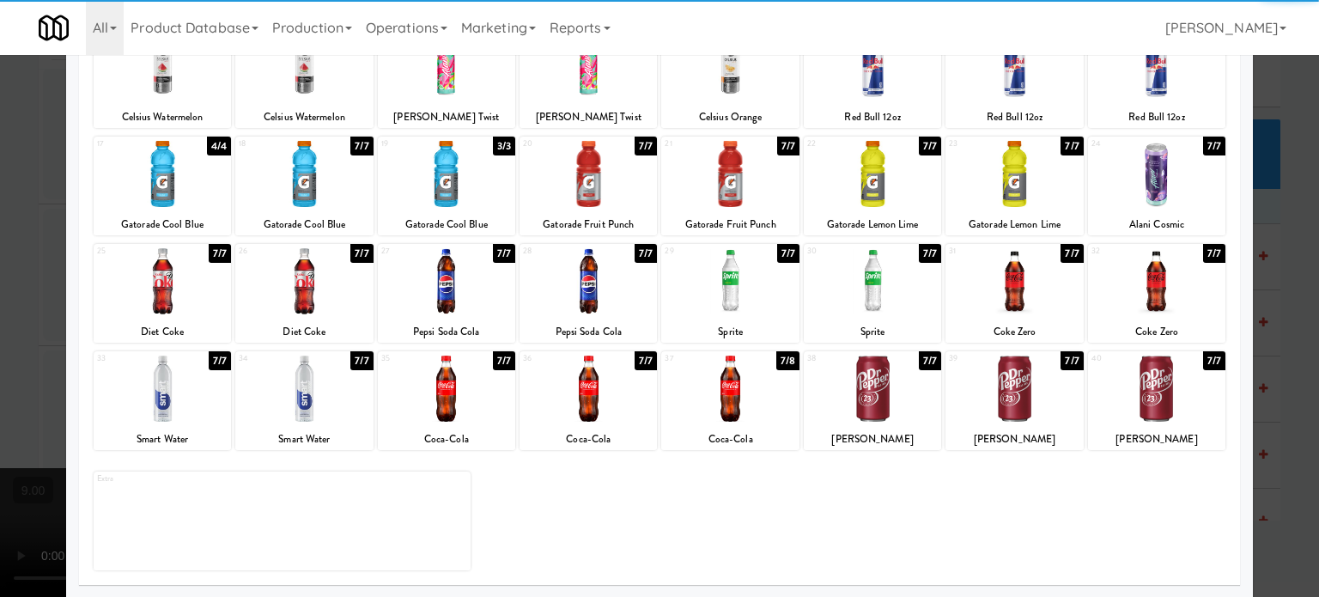
click at [1271, 305] on div at bounding box center [659, 298] width 1319 height 597
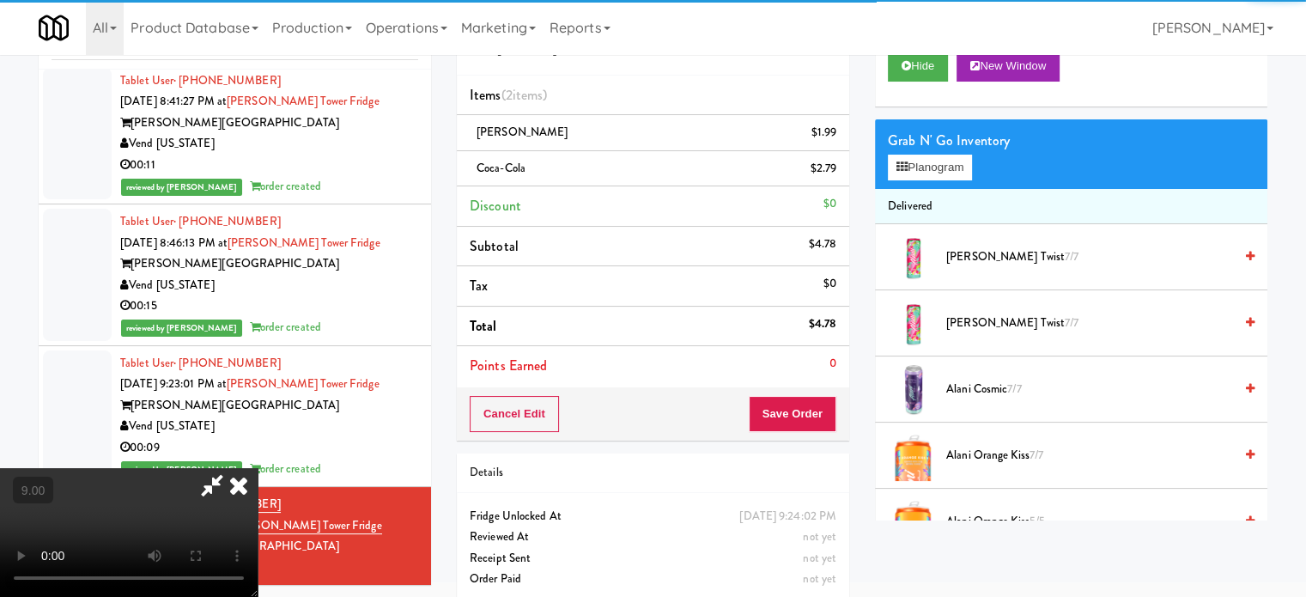
click at [225, 468] on video at bounding box center [129, 532] width 258 height 129
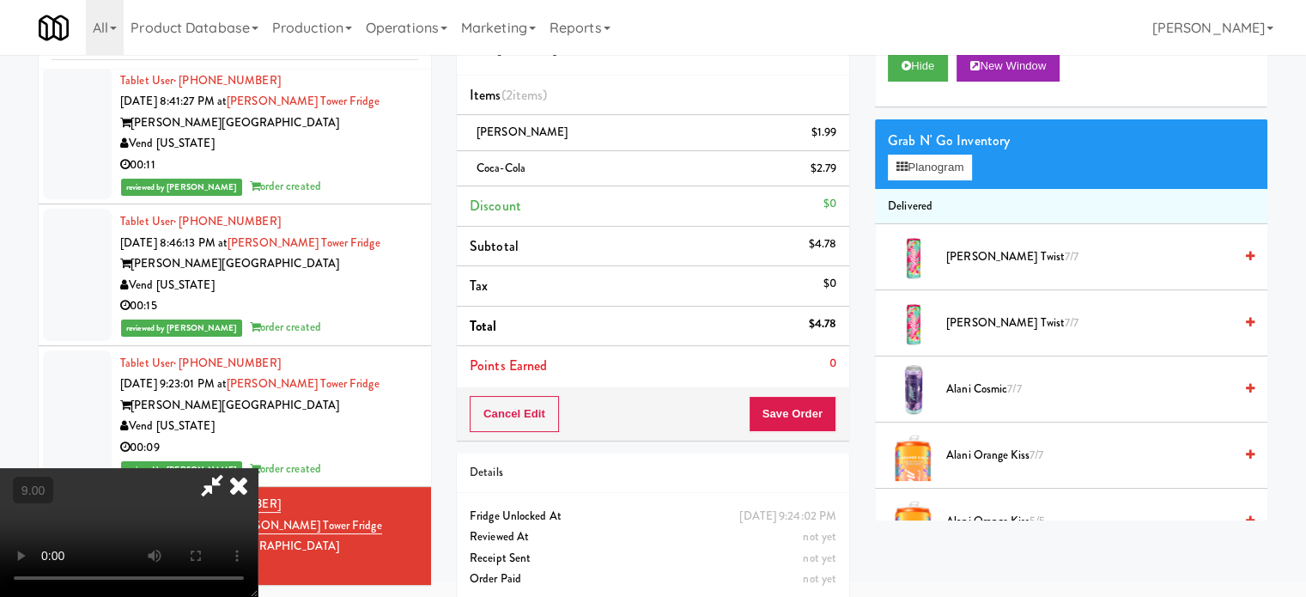
click at [258, 468] on video at bounding box center [129, 532] width 258 height 129
drag, startPoint x: 287, startPoint y: 442, endPoint x: 677, endPoint y: 298, distance: 415.7
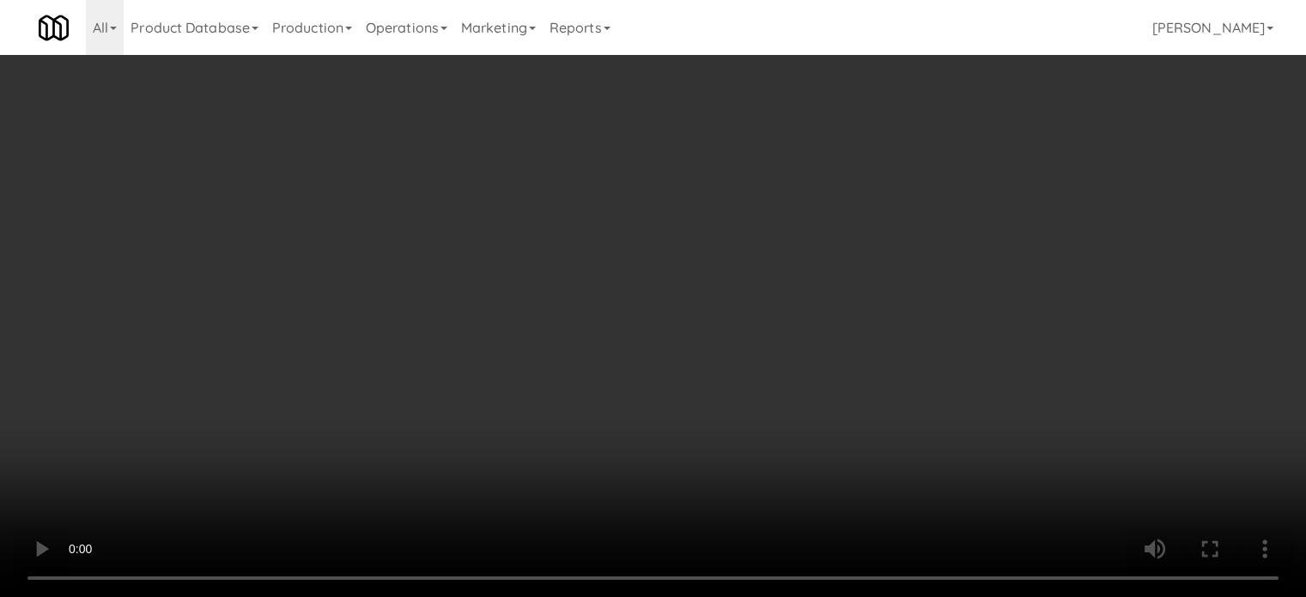
click at [292, 440] on video at bounding box center [653, 298] width 1306 height 597
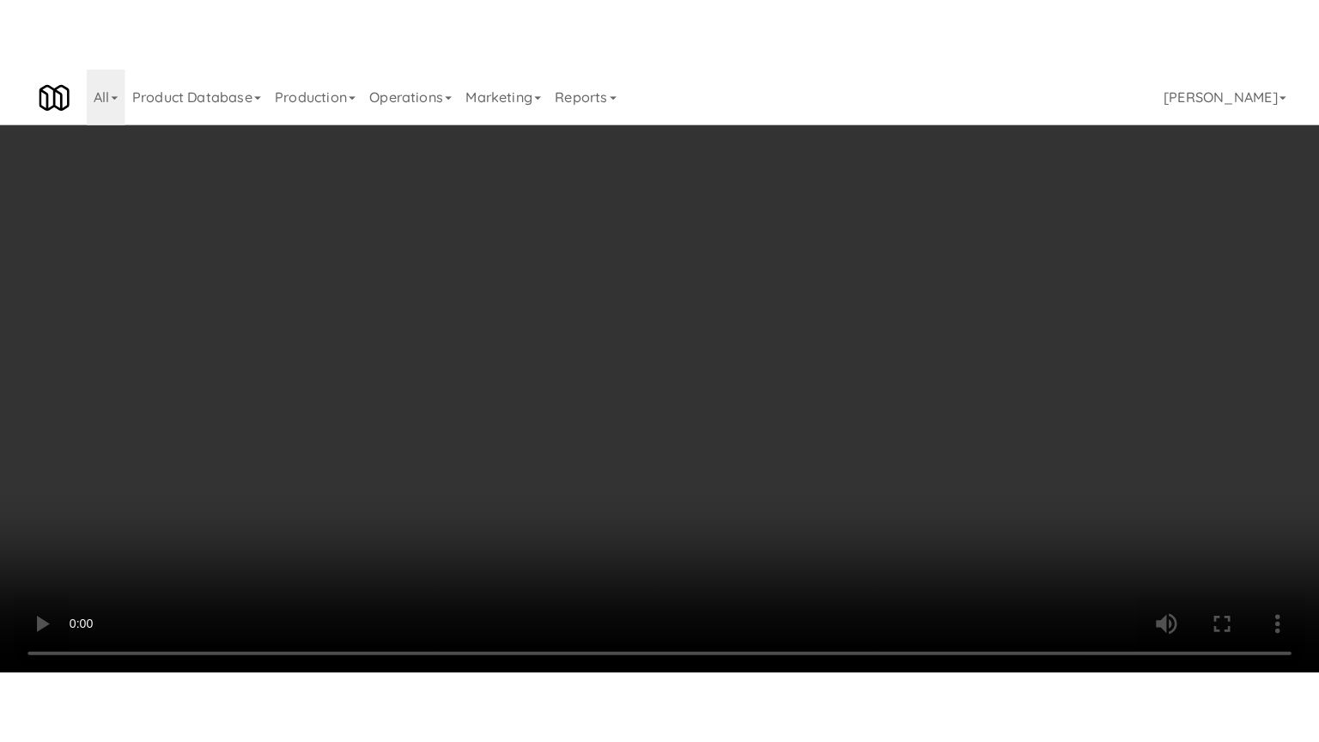
scroll to position [55, 0]
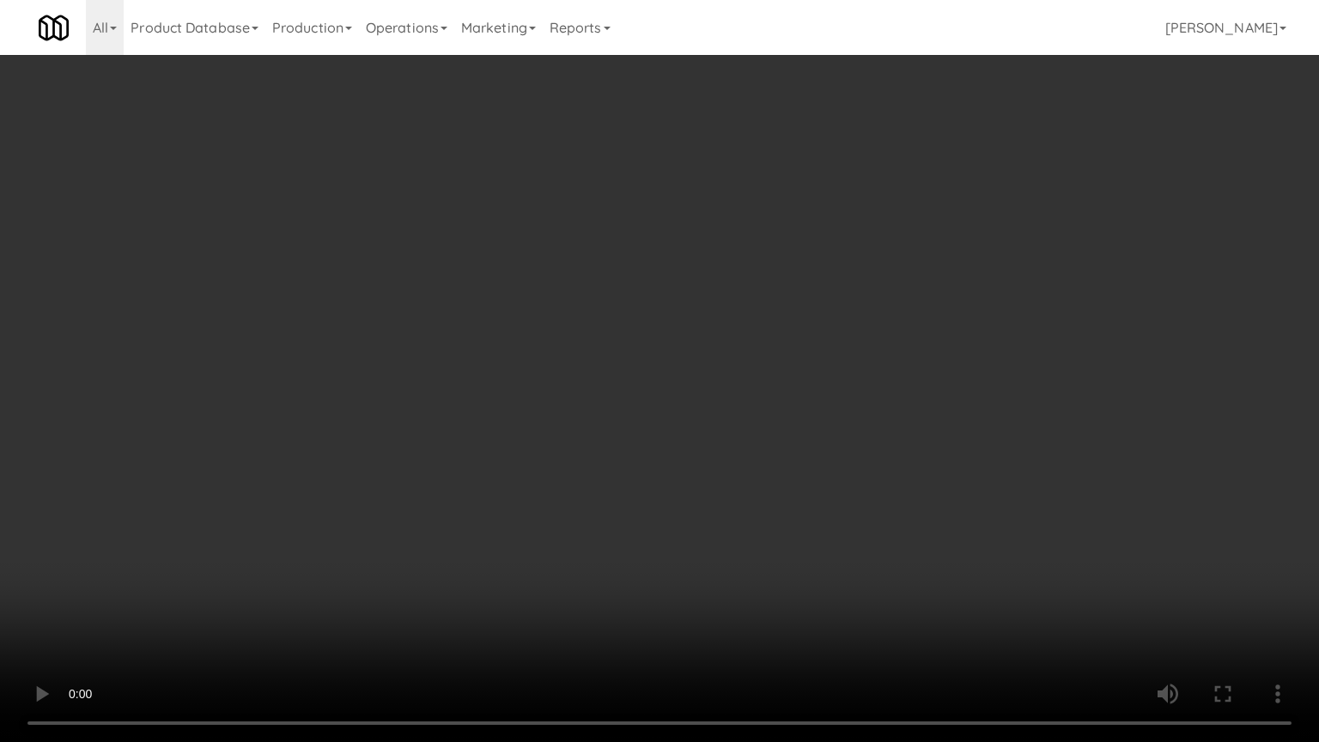
click at [675, 339] on video at bounding box center [659, 371] width 1319 height 742
click at [671, 364] on video at bounding box center [659, 371] width 1319 height 742
drag, startPoint x: 736, startPoint y: 335, endPoint x: 756, endPoint y: 336, distance: 19.8
click at [744, 333] on video at bounding box center [659, 371] width 1319 height 742
click at [756, 336] on video at bounding box center [659, 371] width 1319 height 742
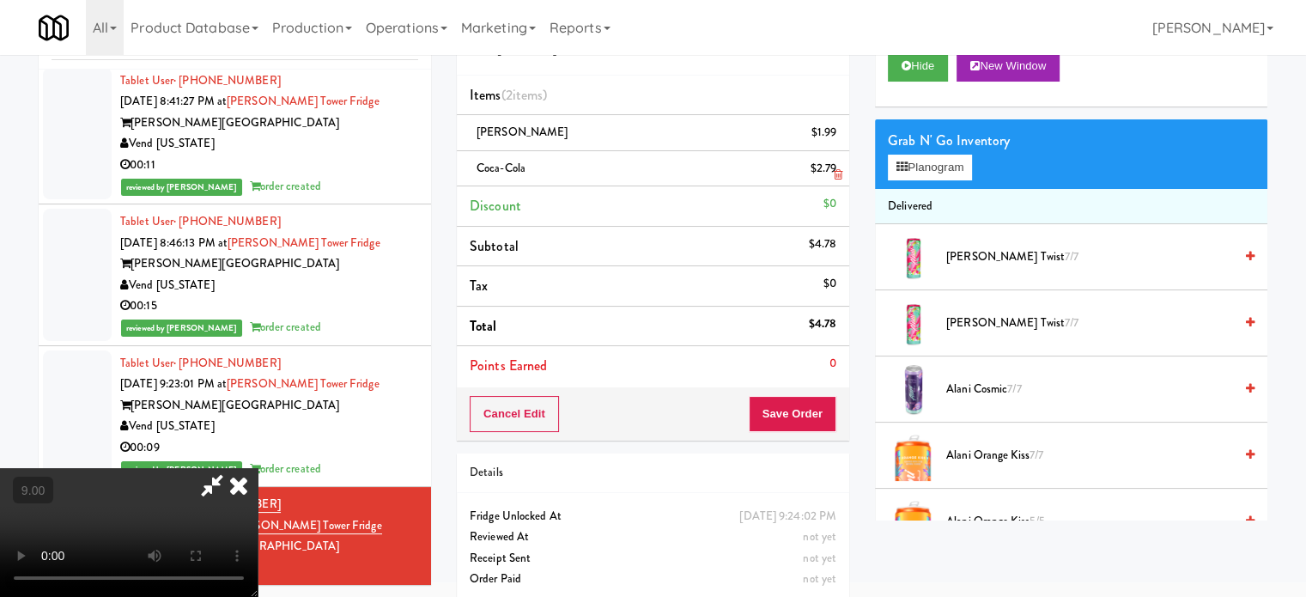
drag, startPoint x: 752, startPoint y: 75, endPoint x: 760, endPoint y: 153, distance: 78.5
click at [258, 468] on icon at bounding box center [239, 485] width 38 height 34
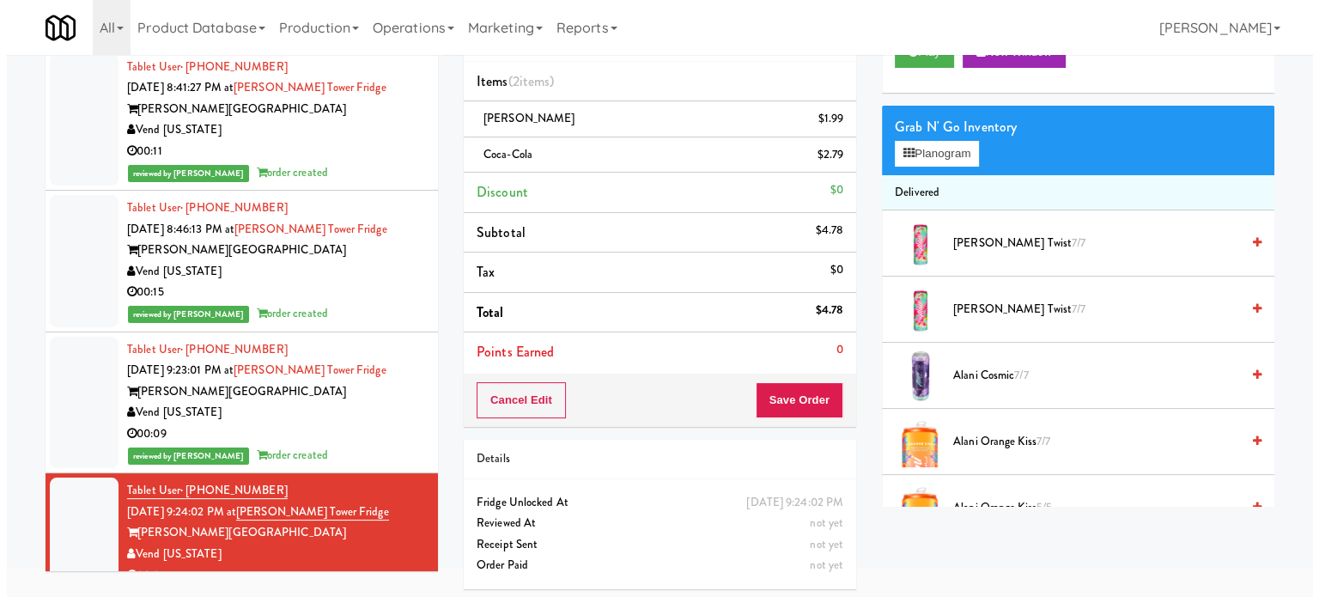
scroll to position [86, 0]
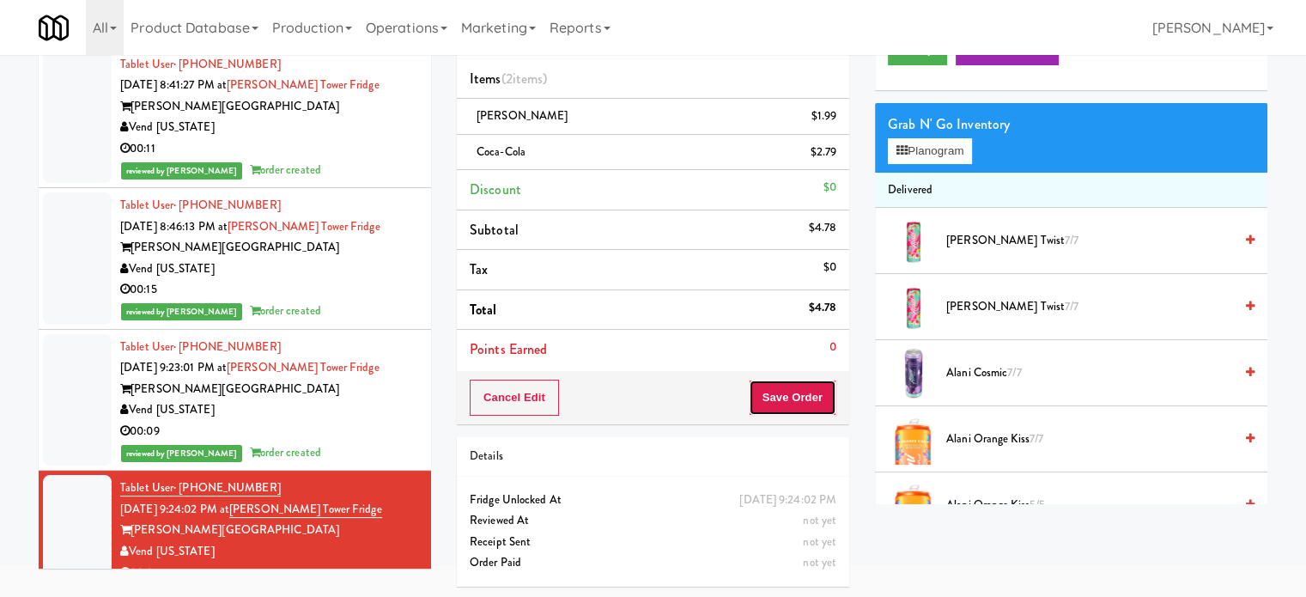
click at [811, 400] on button "Save Order" at bounding box center [793, 398] width 88 height 36
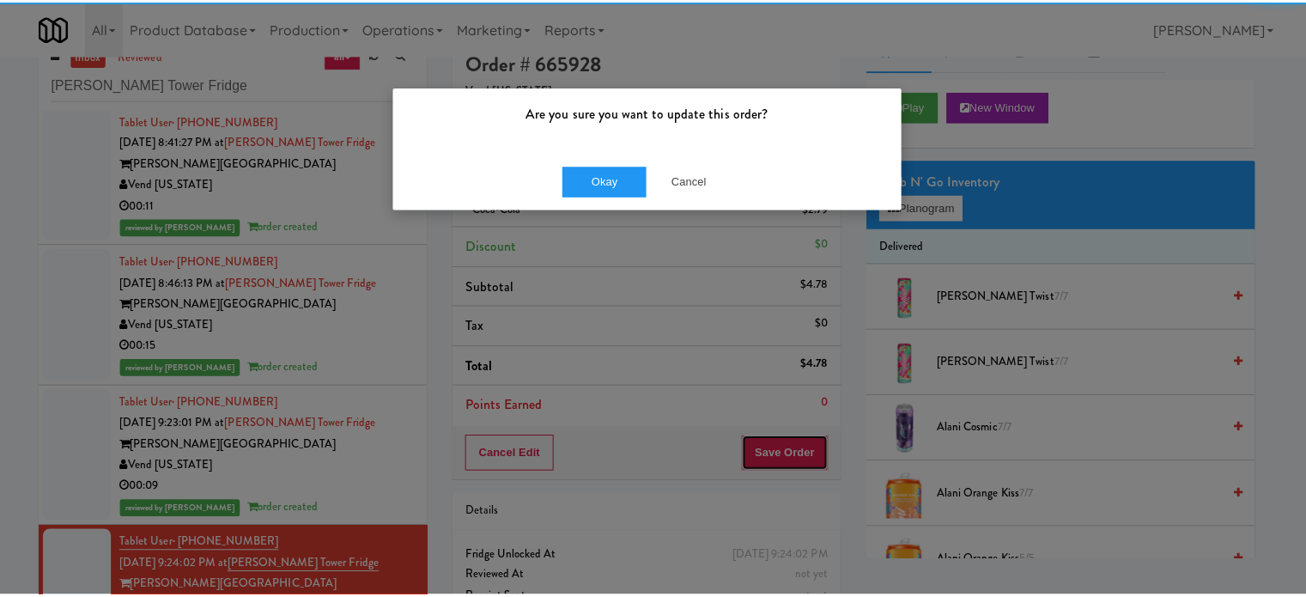
scroll to position [0, 0]
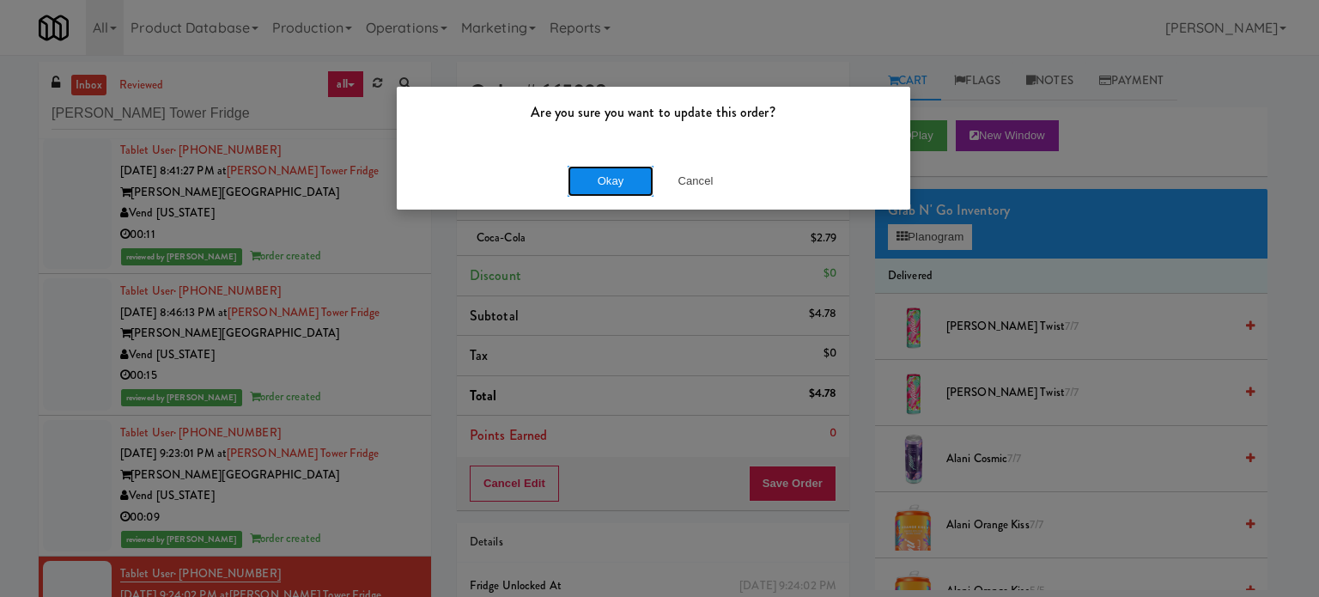
click at [611, 184] on button "Okay" at bounding box center [611, 181] width 86 height 31
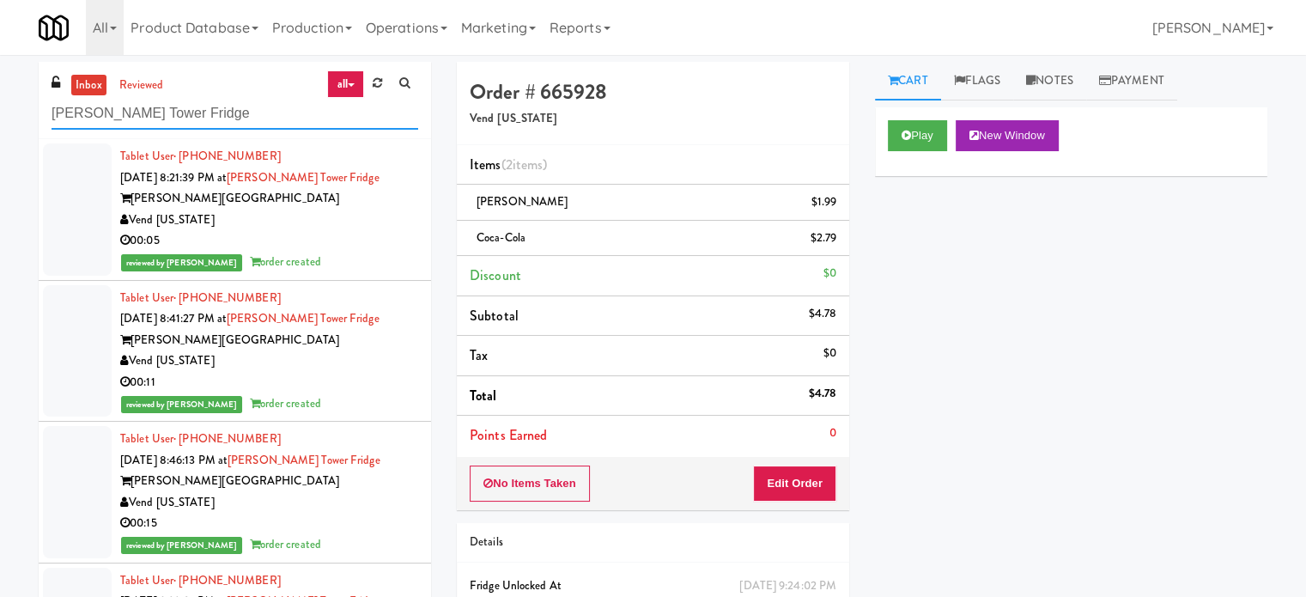
click at [240, 115] on input "[PERSON_NAME] Tower Fridge" at bounding box center [235, 114] width 367 height 32
paste input "gent"
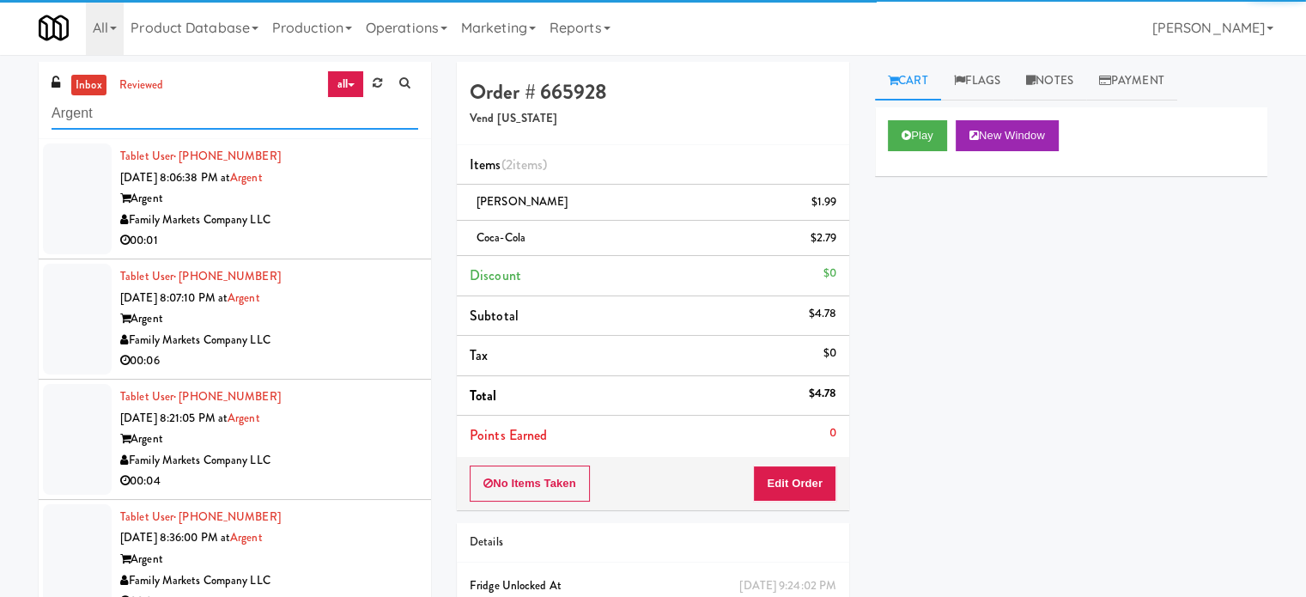
type input "Argent"
drag, startPoint x: 339, startPoint y: 221, endPoint x: 419, endPoint y: 197, distance: 83.4
click at [339, 229] on div "Family Markets Company LLC" at bounding box center [269, 220] width 298 height 21
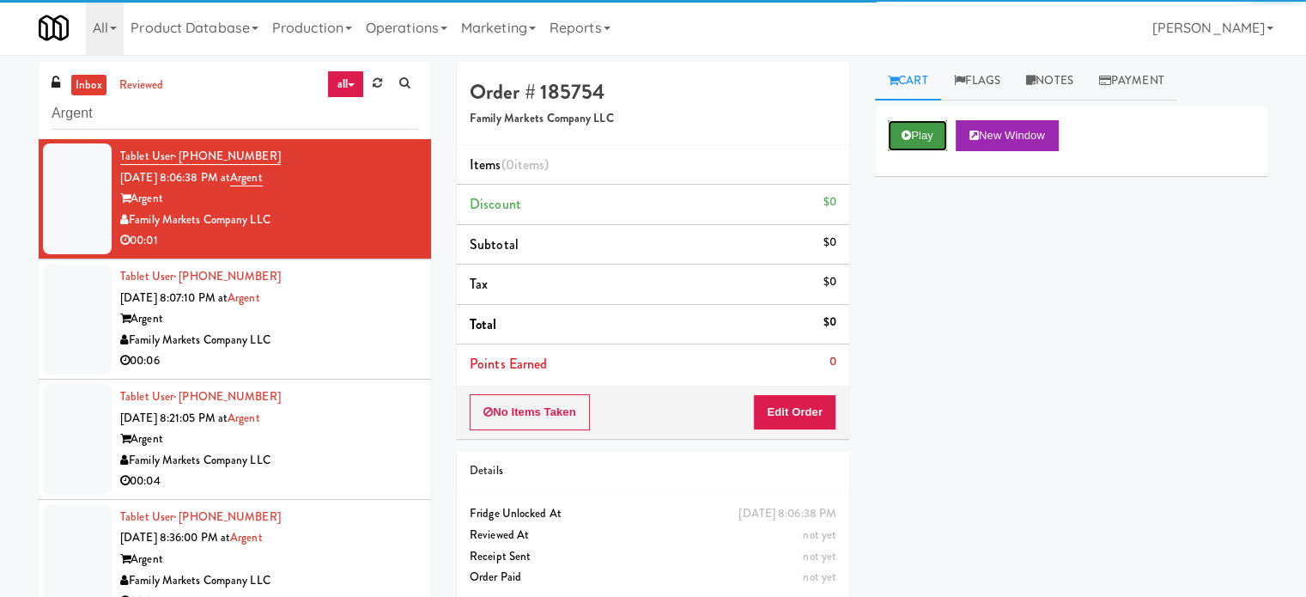
click at [934, 136] on button "Play" at bounding box center [917, 135] width 59 height 31
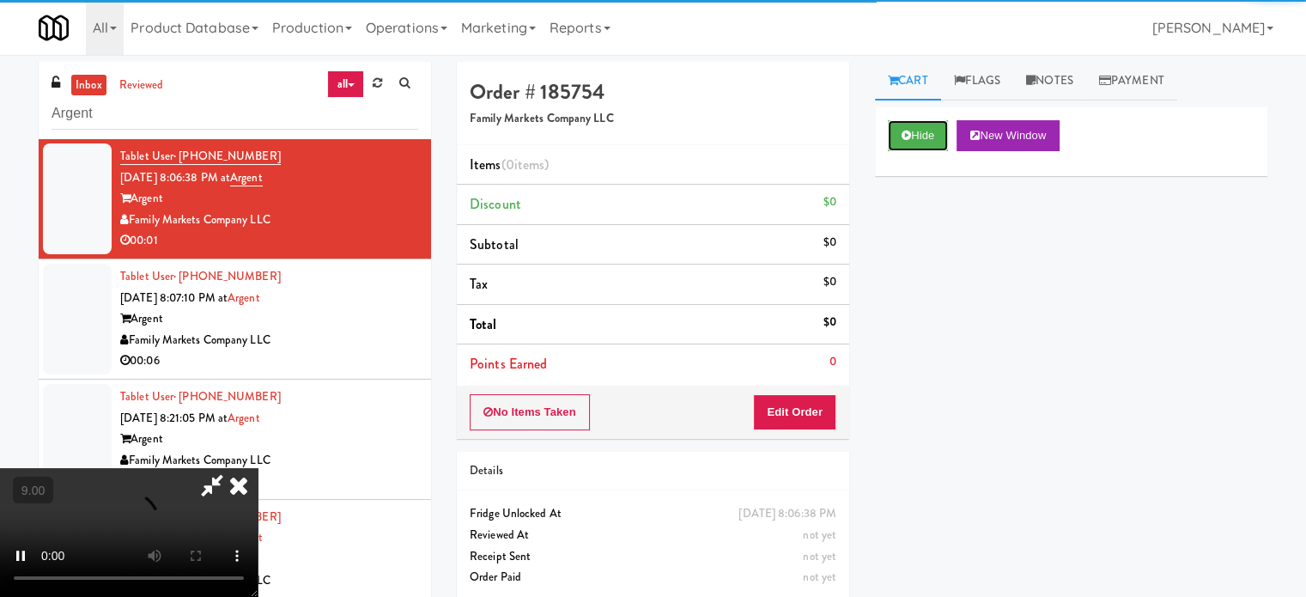
scroll to position [70, 0]
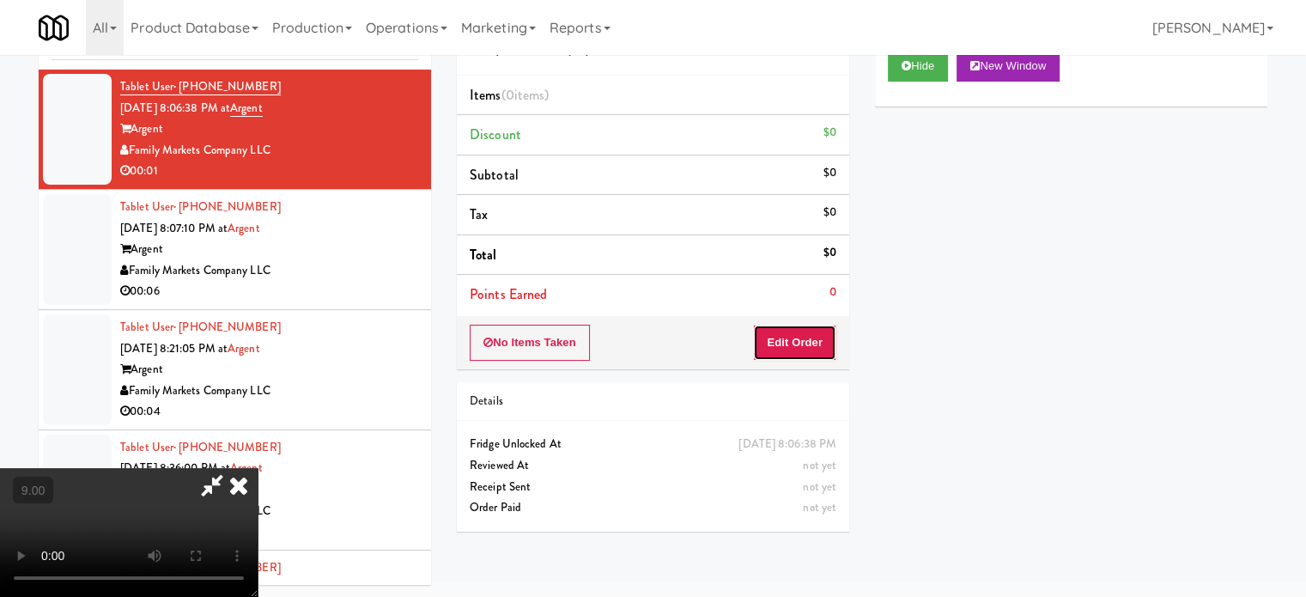
click at [799, 351] on button "Edit Order" at bounding box center [794, 343] width 83 height 36
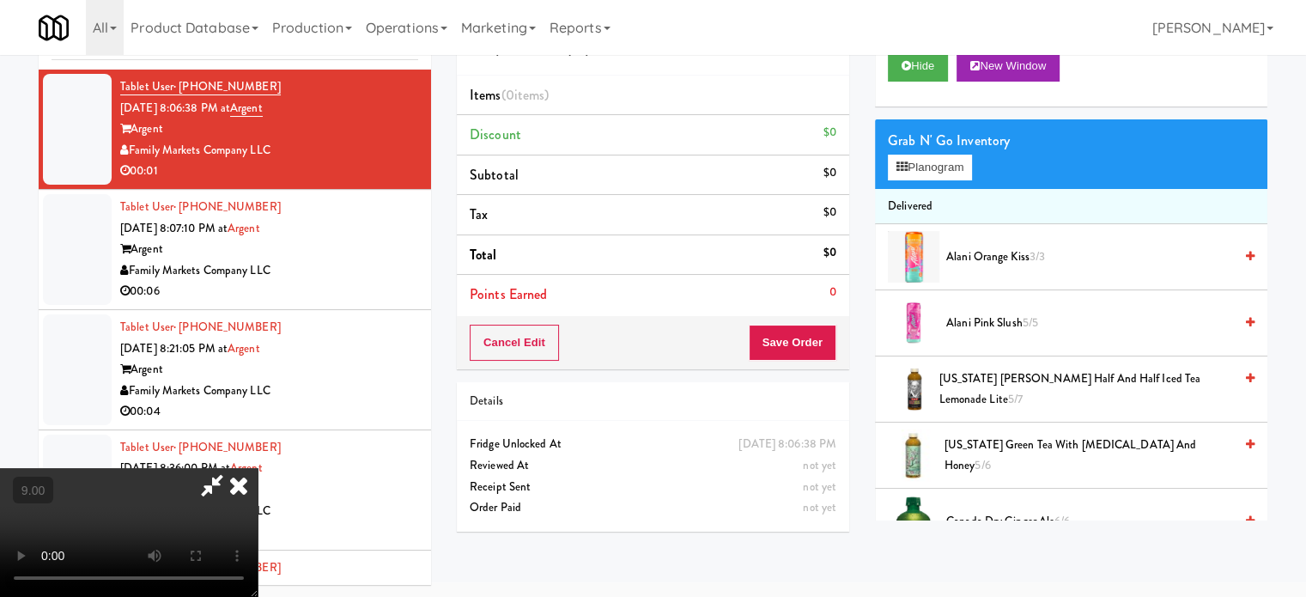
click at [258, 468] on video at bounding box center [129, 532] width 258 height 129
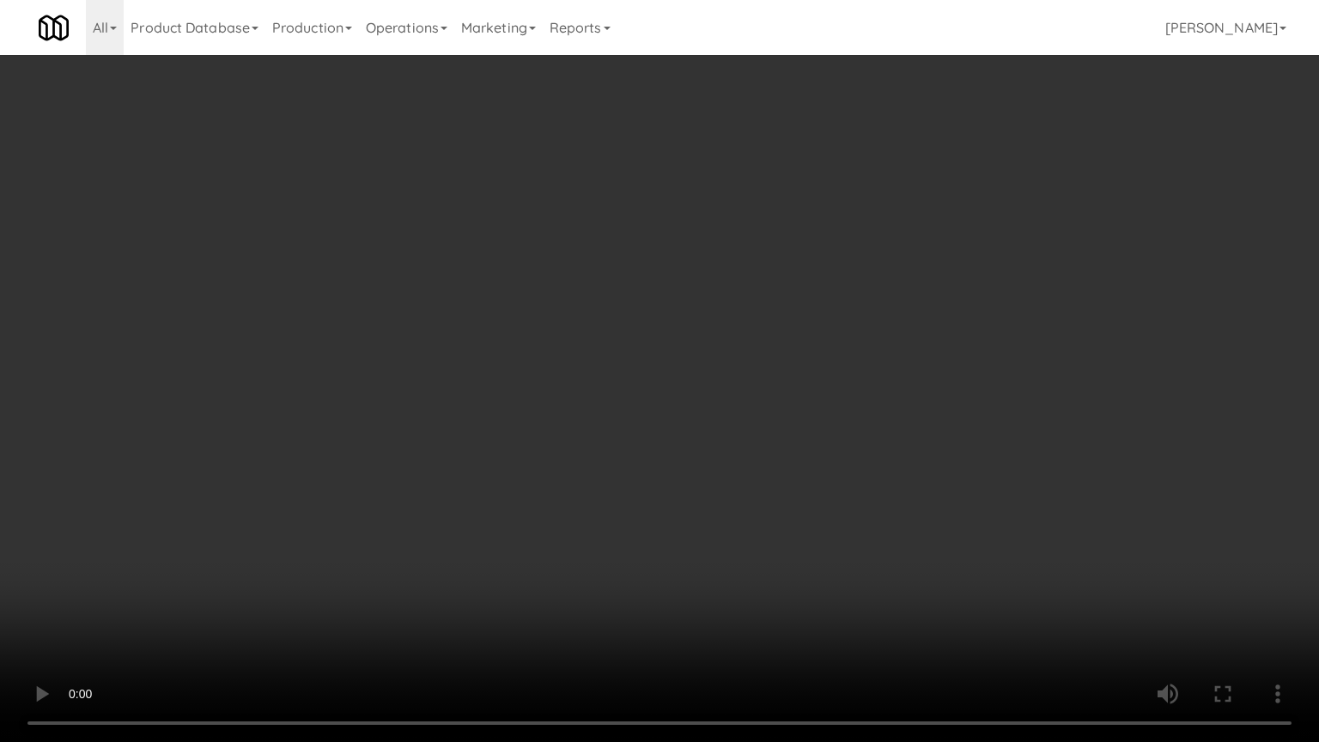
drag, startPoint x: 486, startPoint y: 409, endPoint x: 757, endPoint y: 347, distance: 278.3
click at [490, 409] on video at bounding box center [659, 371] width 1319 height 742
click at [687, 392] on video at bounding box center [659, 371] width 1319 height 742
click at [707, 388] on video at bounding box center [659, 371] width 1319 height 742
click at [708, 385] on video at bounding box center [659, 371] width 1319 height 742
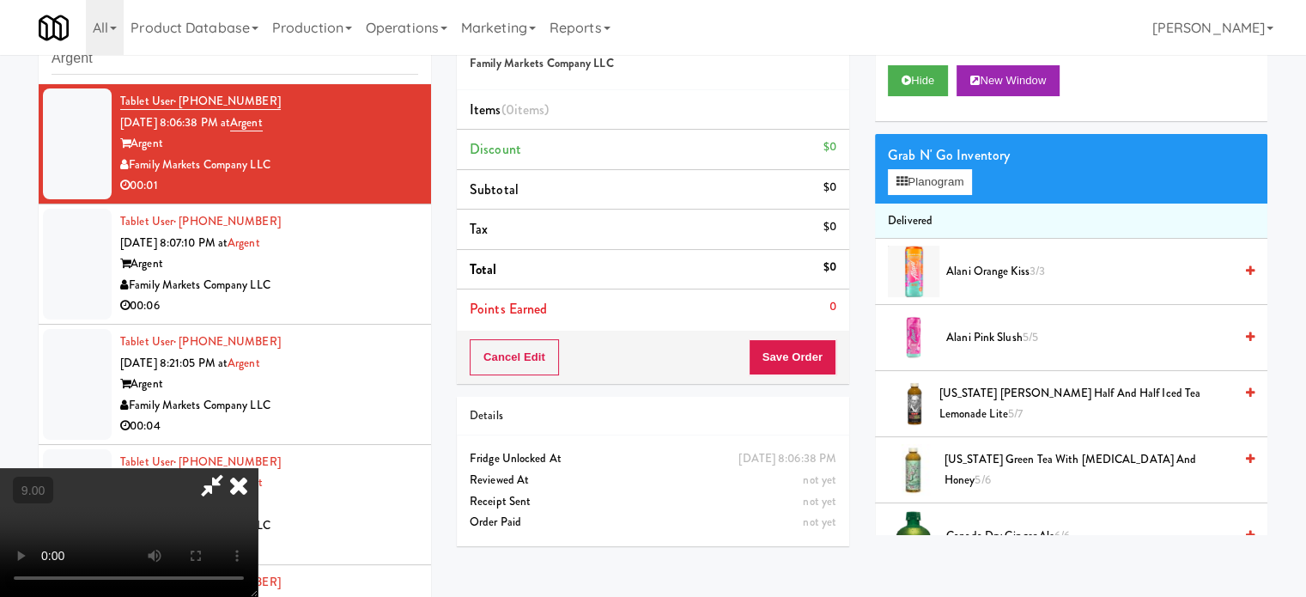
click at [258, 468] on icon at bounding box center [239, 485] width 38 height 34
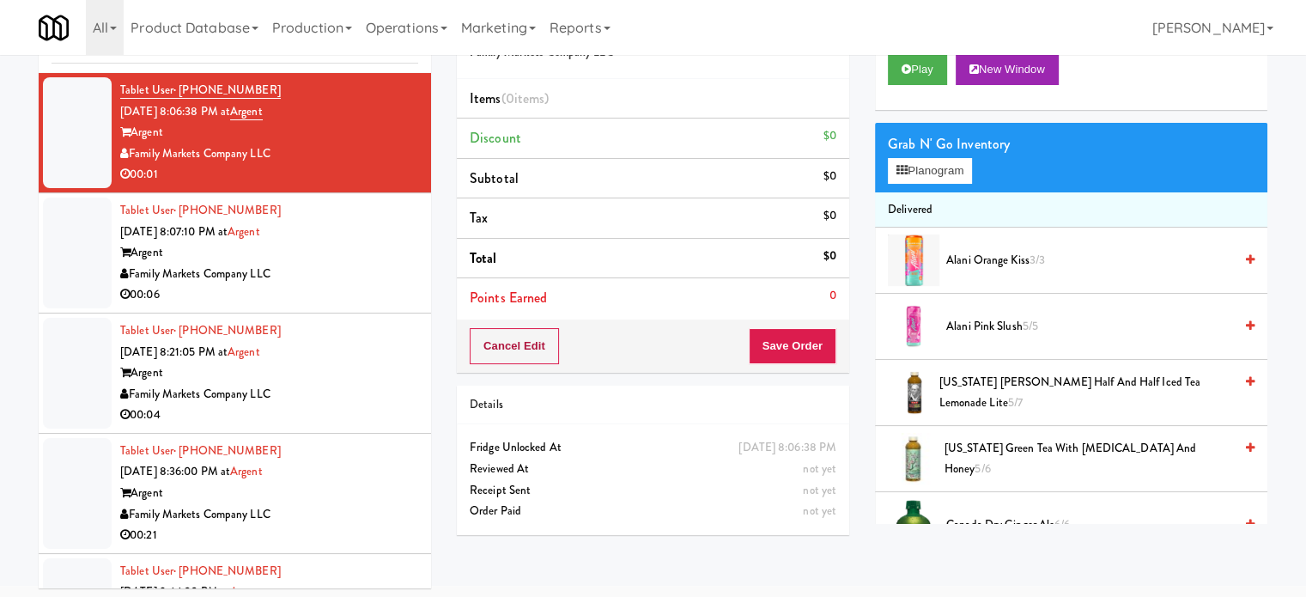
scroll to position [70, 0]
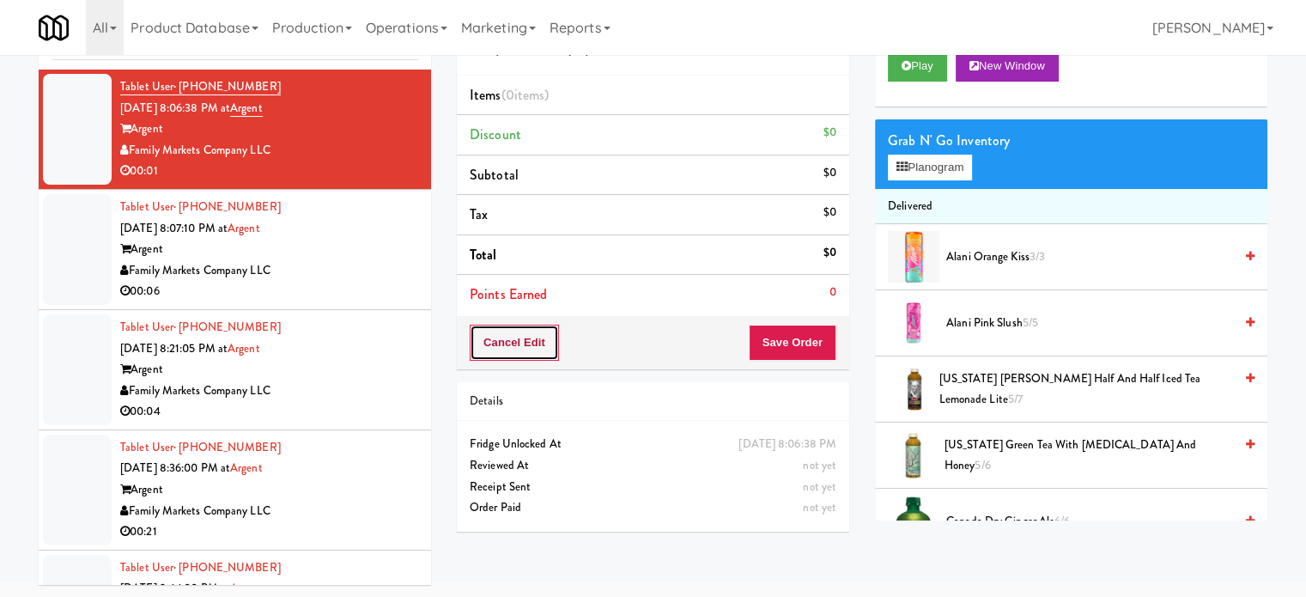
click at [514, 339] on button "Cancel Edit" at bounding box center [514, 343] width 89 height 36
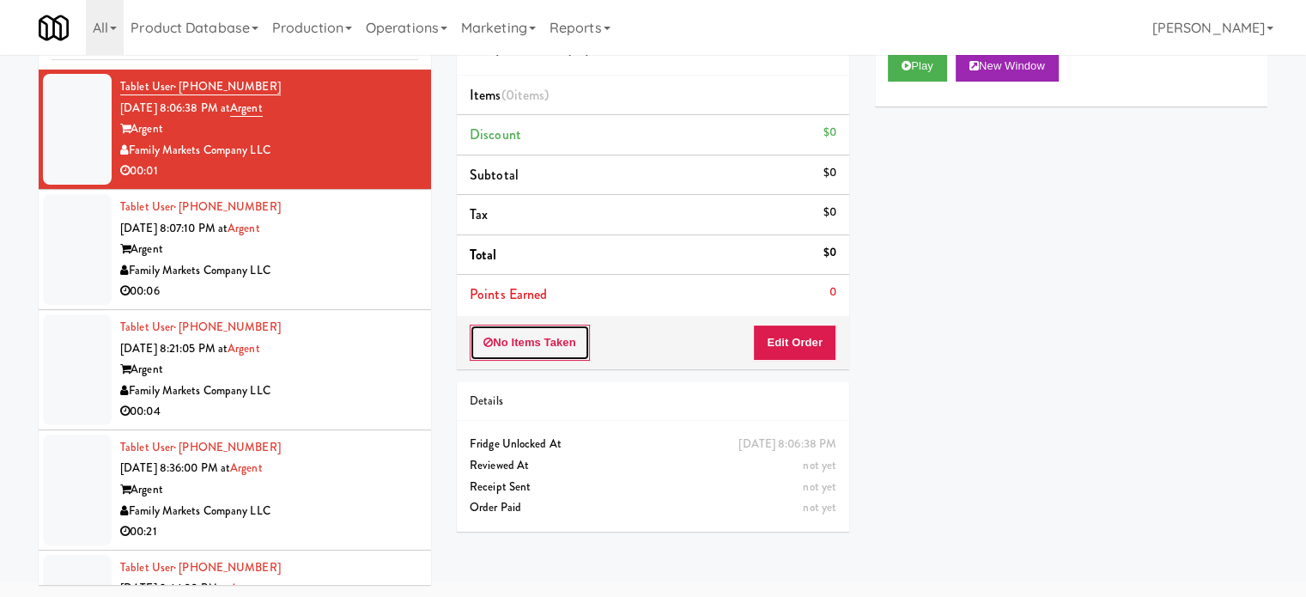
click at [514, 339] on button "No Items Taken" at bounding box center [530, 343] width 120 height 36
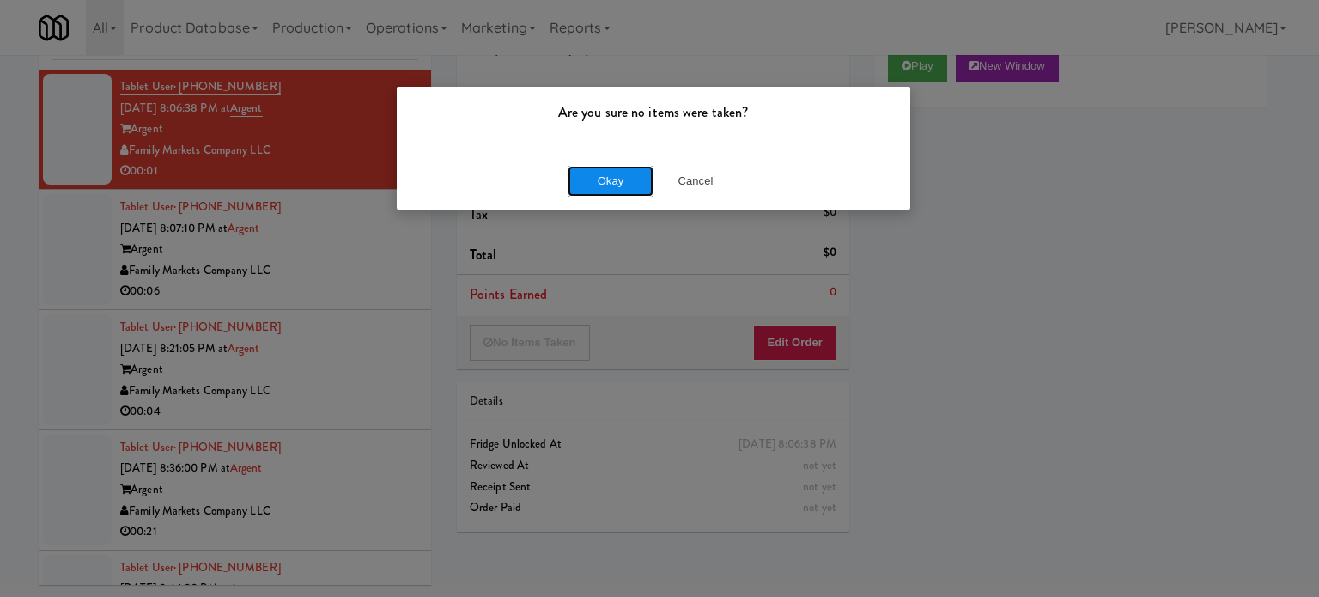
click at [608, 185] on button "Okay" at bounding box center [611, 181] width 86 height 31
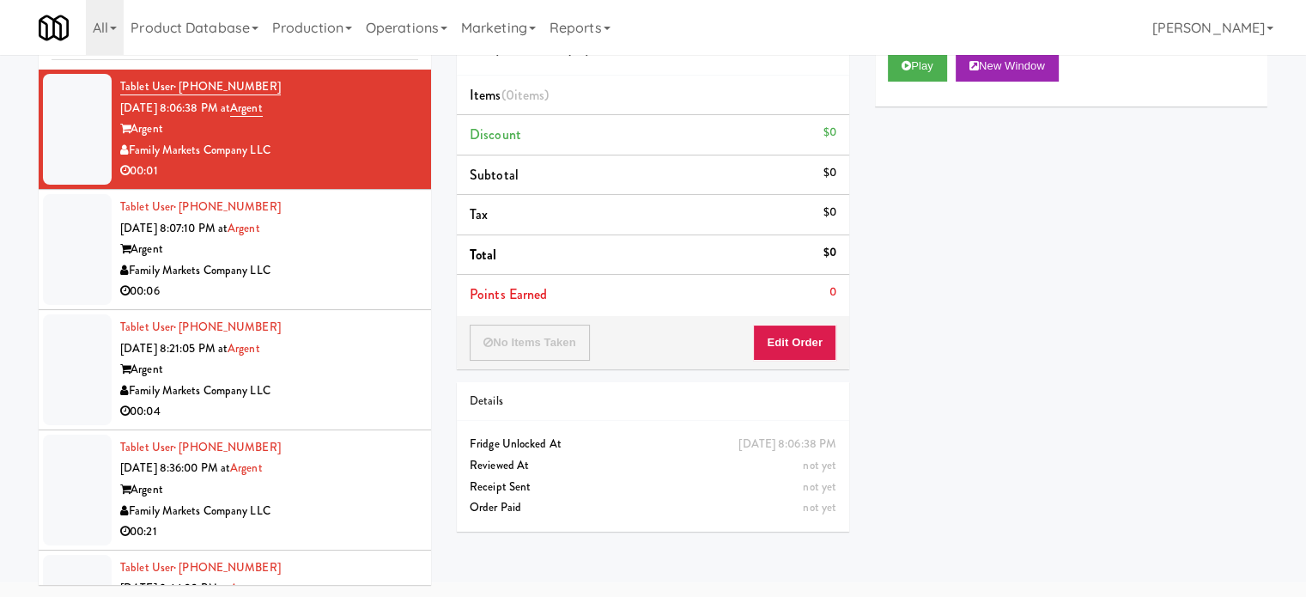
click at [310, 270] on div "Family Markets Company LLC" at bounding box center [269, 270] width 298 height 21
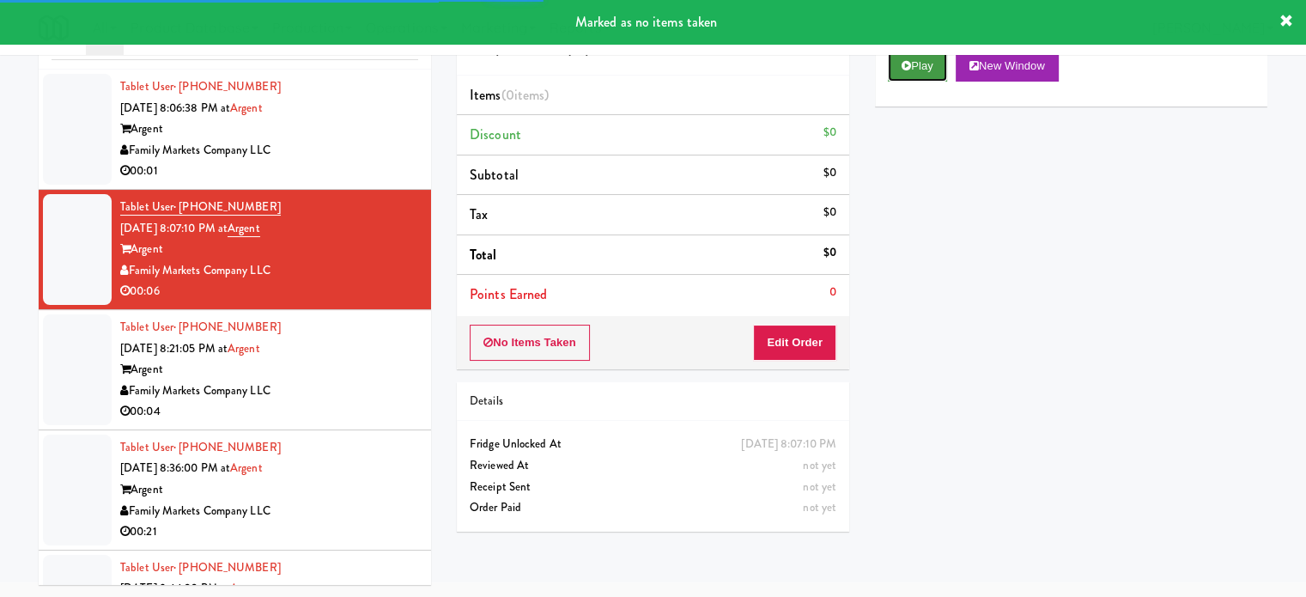
click at [914, 71] on button "Play" at bounding box center [917, 66] width 59 height 31
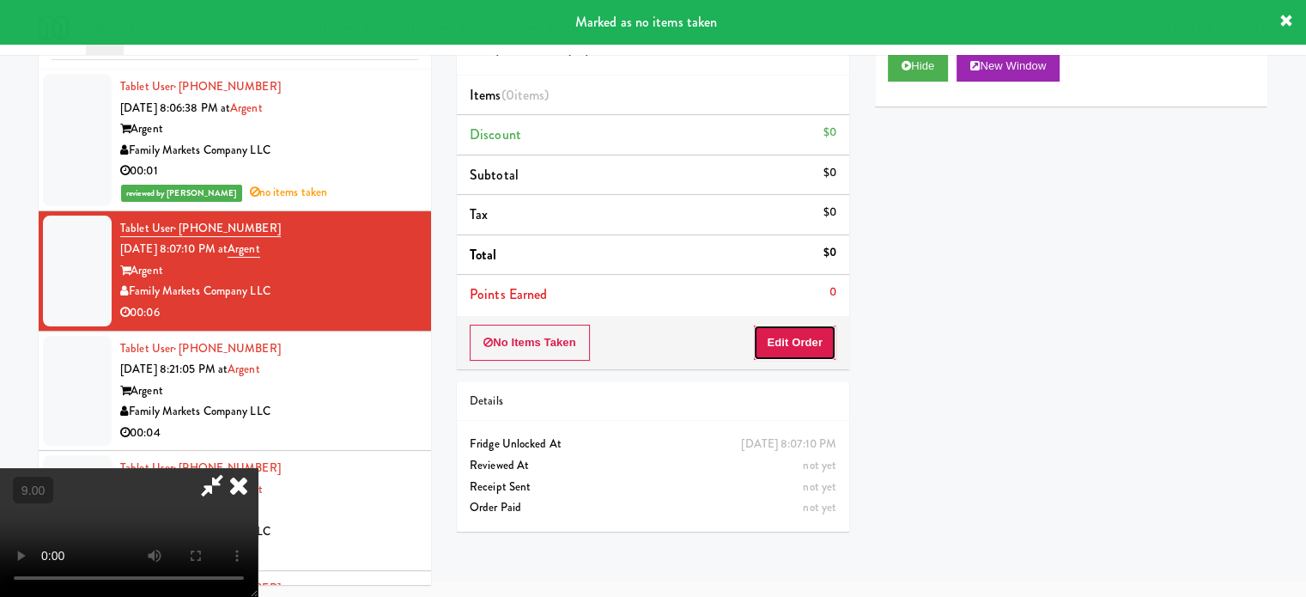
click at [799, 336] on button "Edit Order" at bounding box center [794, 343] width 83 height 36
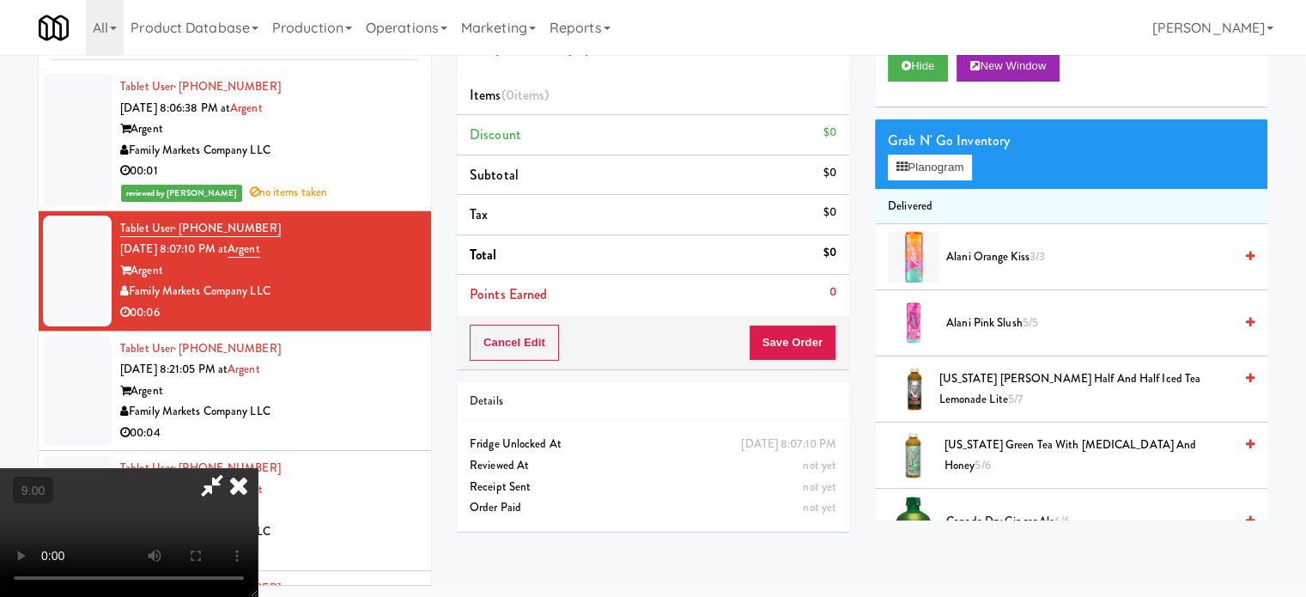
click at [258, 468] on video at bounding box center [129, 532] width 258 height 129
drag, startPoint x: 577, startPoint y: 356, endPoint x: 580, endPoint y: 427, distance: 70.5
click at [258, 468] on video at bounding box center [129, 532] width 258 height 129
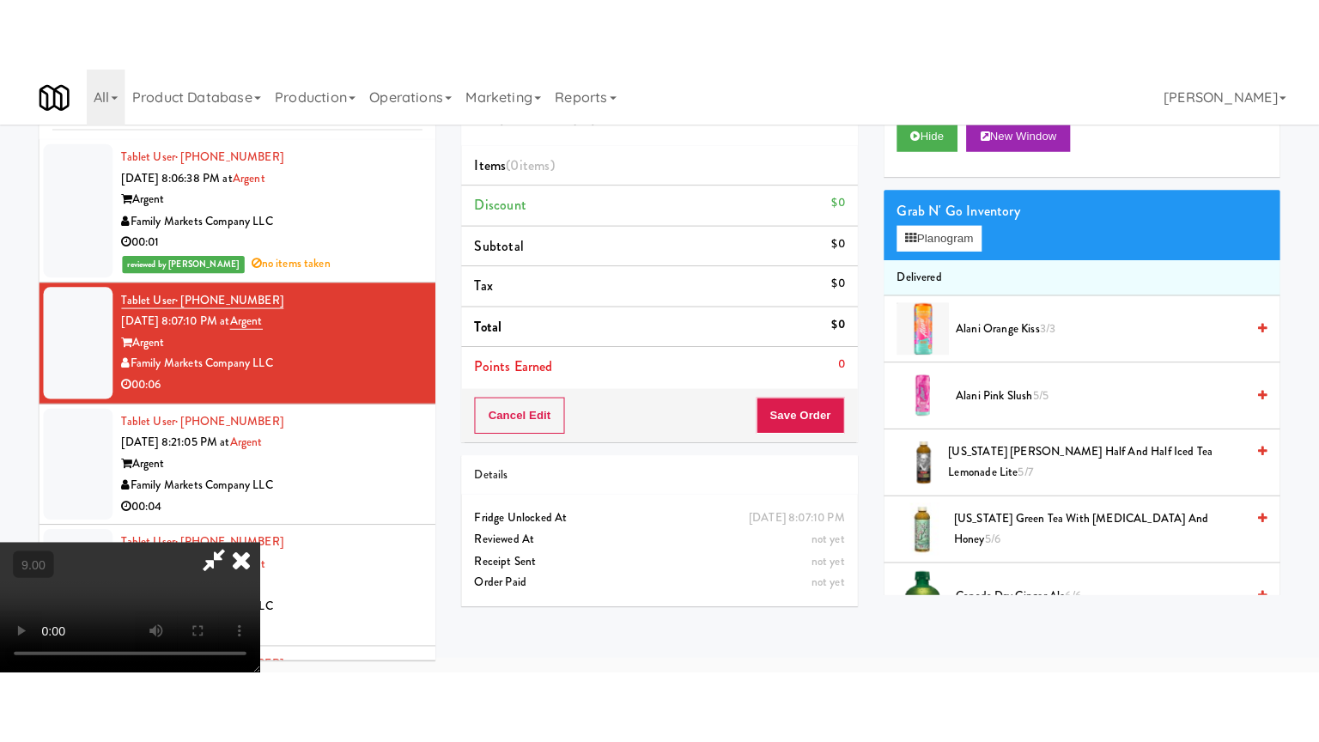
scroll to position [55, 0]
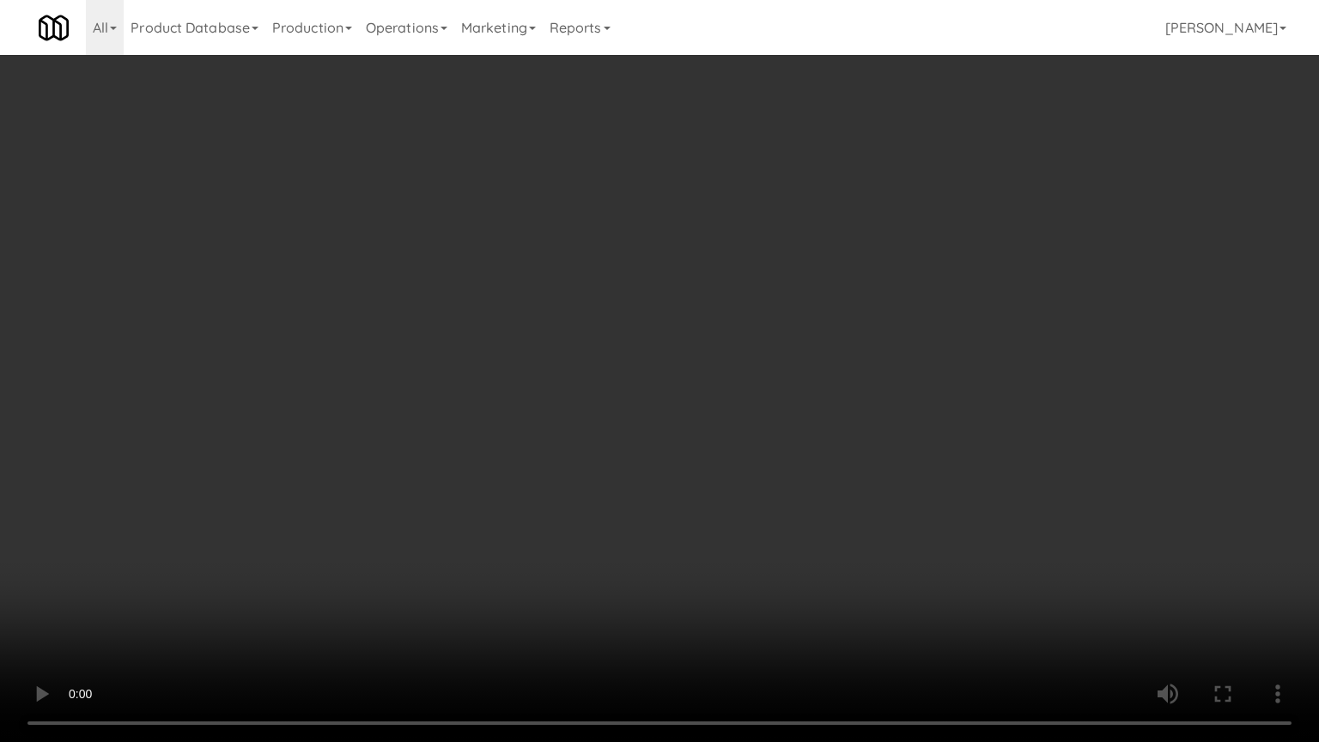
drag, startPoint x: 690, startPoint y: 368, endPoint x: 684, endPoint y: 352, distance: 17.7
click at [690, 368] on video at bounding box center [659, 371] width 1319 height 742
click at [681, 346] on video at bounding box center [659, 371] width 1319 height 742
click at [666, 332] on video at bounding box center [659, 371] width 1319 height 742
click at [664, 337] on video at bounding box center [659, 371] width 1319 height 742
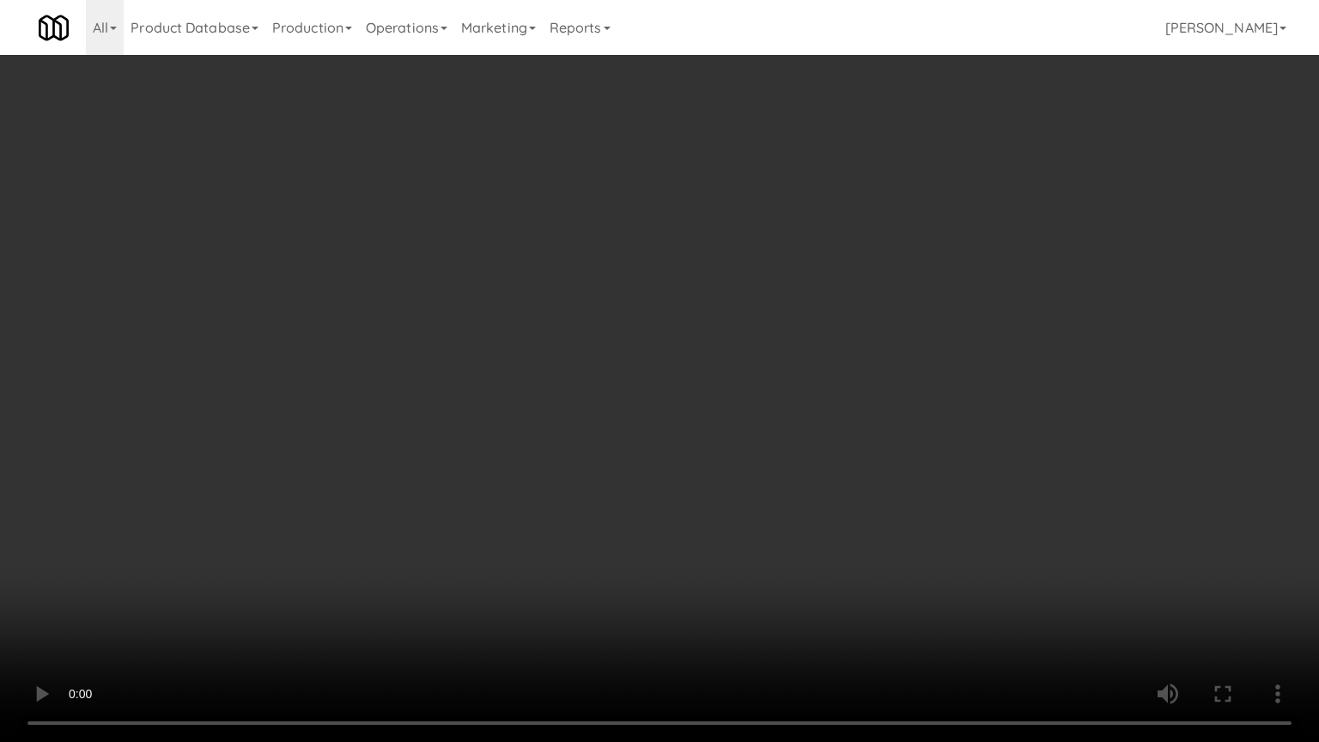
click at [669, 362] on video at bounding box center [659, 371] width 1319 height 742
click at [656, 358] on video at bounding box center [659, 371] width 1319 height 742
click at [783, 356] on video at bounding box center [659, 371] width 1319 height 742
click at [680, 328] on video at bounding box center [659, 371] width 1319 height 742
click at [681, 323] on video at bounding box center [659, 371] width 1319 height 742
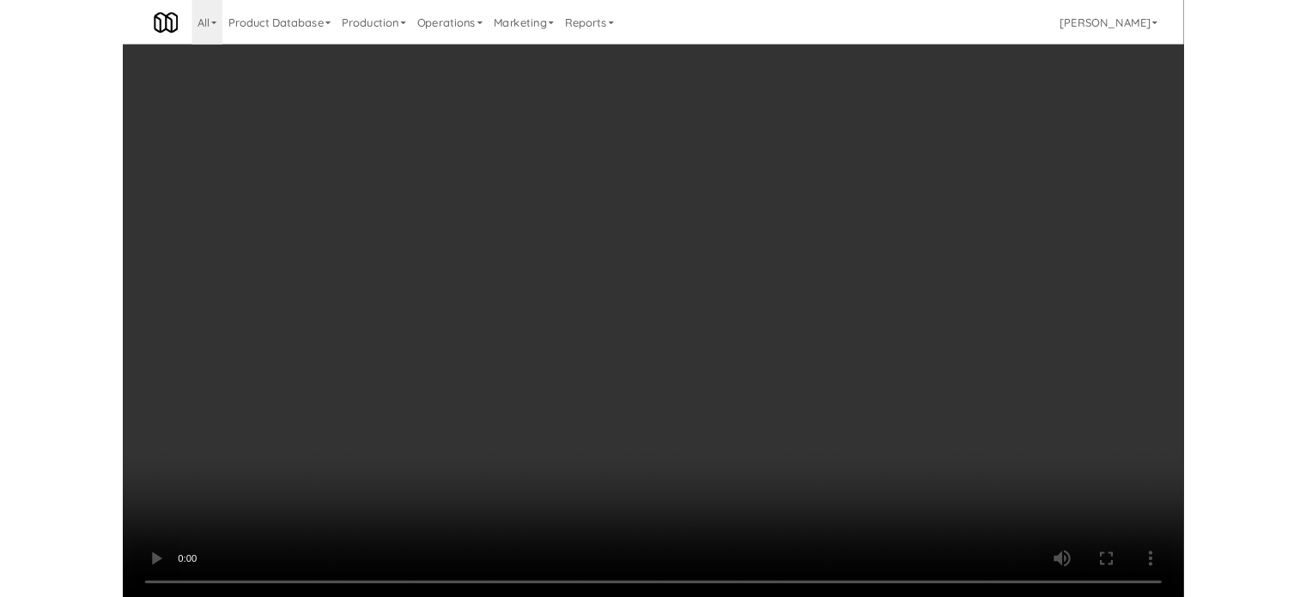
scroll to position [70, 0]
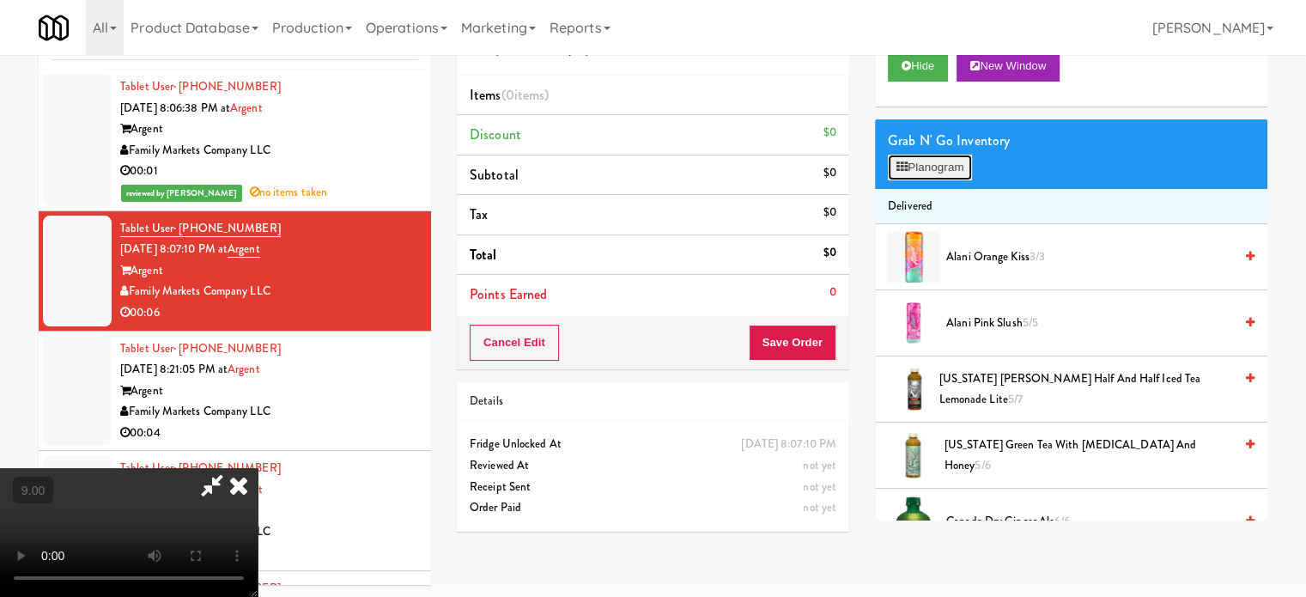
click at [937, 167] on button "Planogram" at bounding box center [930, 168] width 84 height 26
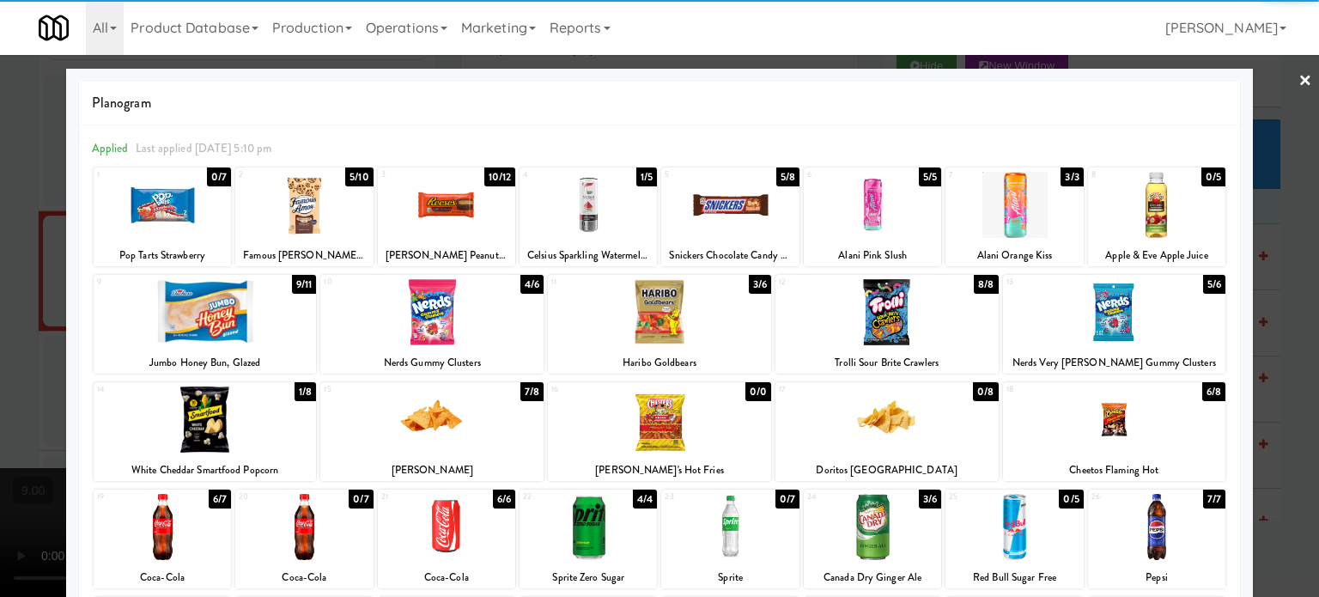
click at [1205, 289] on div "5/6" at bounding box center [1214, 284] width 22 height 19
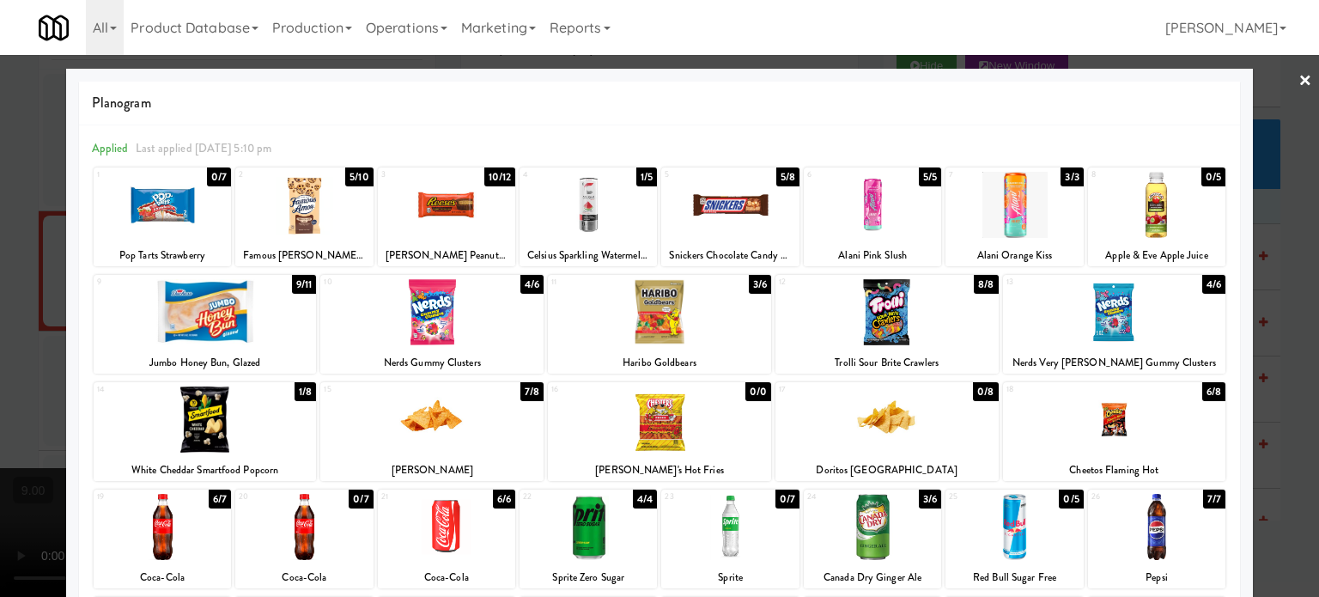
click at [1250, 306] on div at bounding box center [659, 298] width 1319 height 597
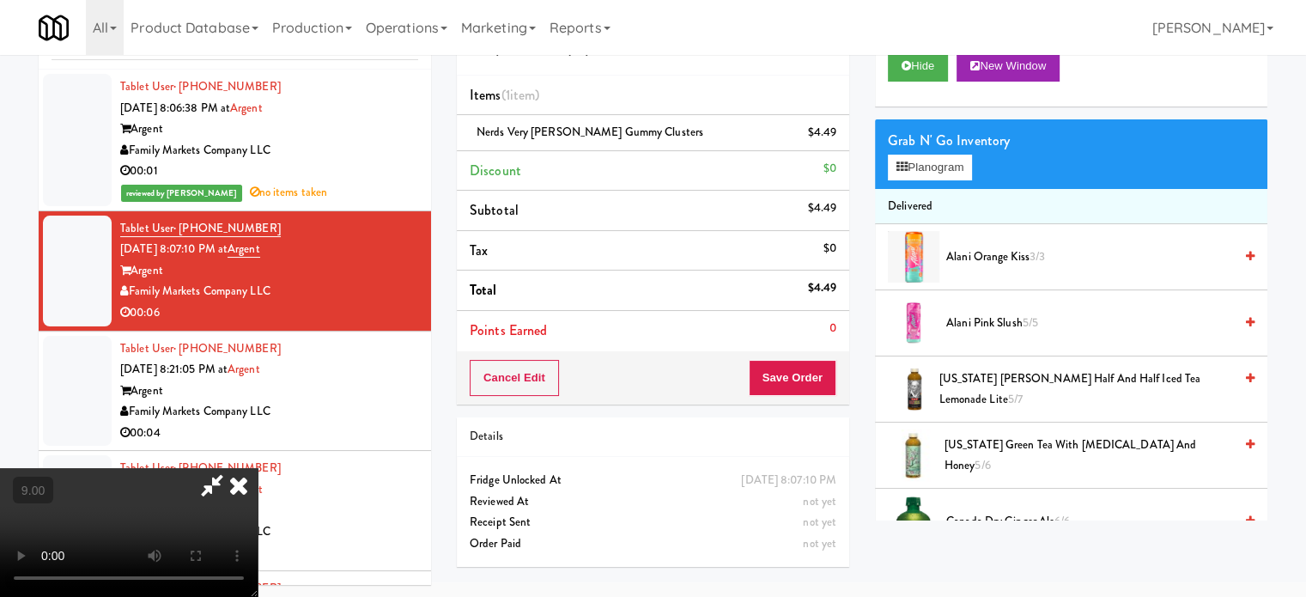
click at [258, 468] on video at bounding box center [129, 532] width 258 height 129
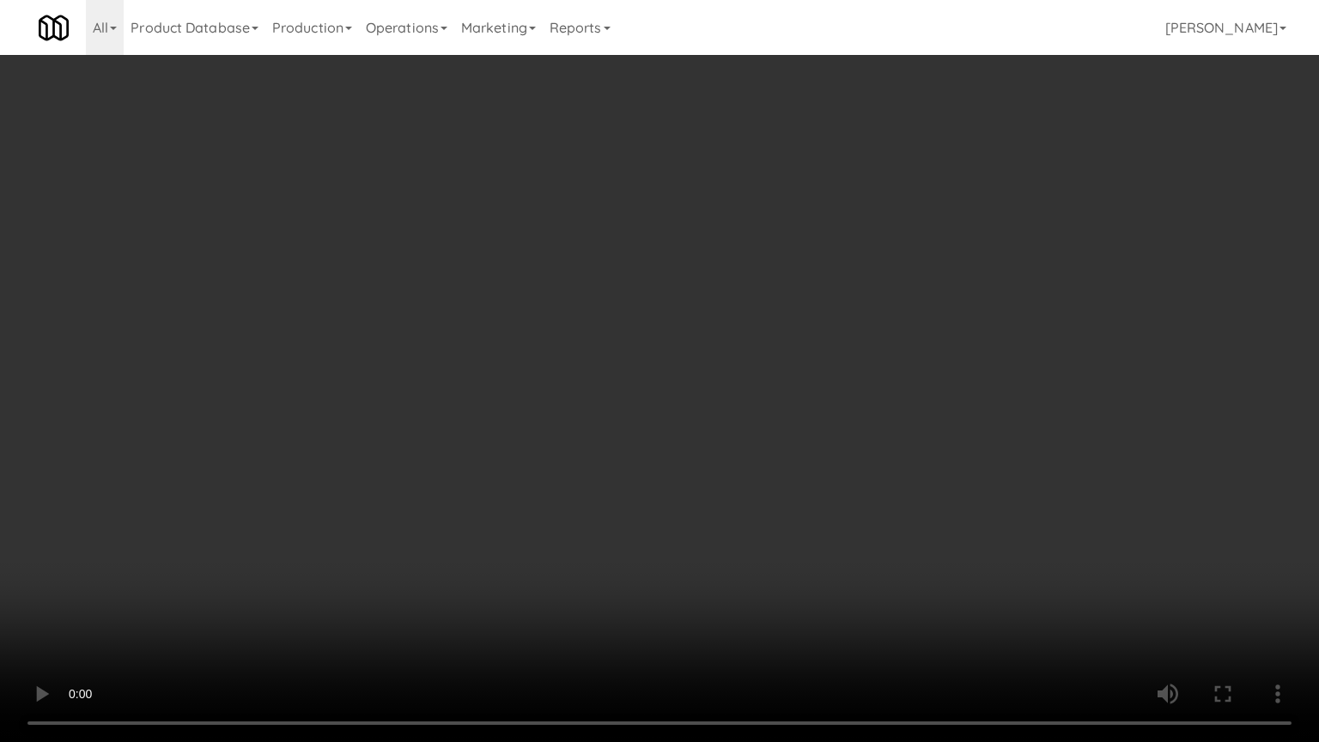
drag, startPoint x: 715, startPoint y: 333, endPoint x: 718, endPoint y: 325, distance: 9.0
click at [715, 333] on video at bounding box center [659, 371] width 1319 height 742
click at [721, 331] on video at bounding box center [659, 371] width 1319 height 742
click at [498, 320] on video at bounding box center [659, 371] width 1319 height 742
click at [629, 362] on video at bounding box center [659, 371] width 1319 height 742
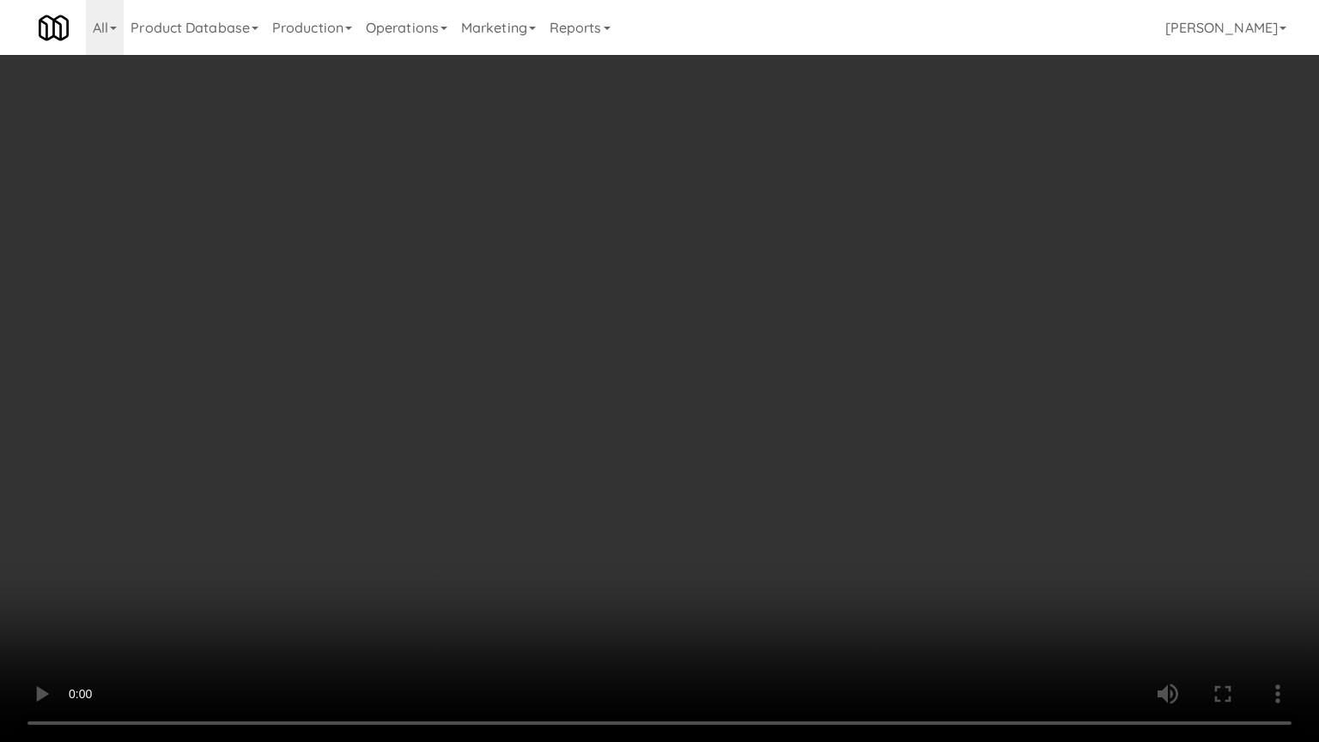
click at [639, 361] on video at bounding box center [659, 371] width 1319 height 742
click at [777, 365] on video at bounding box center [659, 371] width 1319 height 742
click at [676, 373] on video at bounding box center [659, 371] width 1319 height 742
click at [772, 378] on video at bounding box center [659, 371] width 1319 height 742
click at [687, 385] on video at bounding box center [659, 371] width 1319 height 742
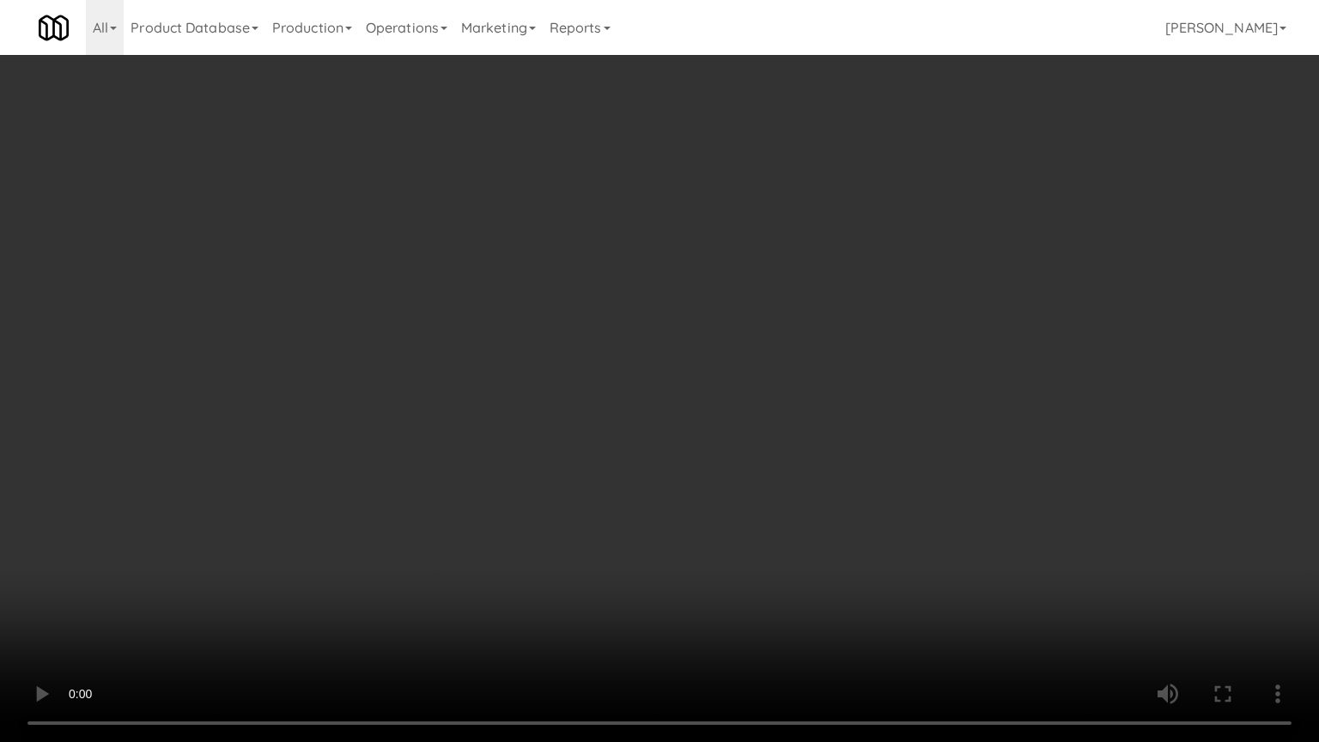
click at [696, 380] on video at bounding box center [659, 371] width 1319 height 742
click at [660, 377] on video at bounding box center [659, 371] width 1319 height 742
click at [616, 354] on video at bounding box center [659, 371] width 1319 height 742
click at [622, 350] on video at bounding box center [659, 371] width 1319 height 742
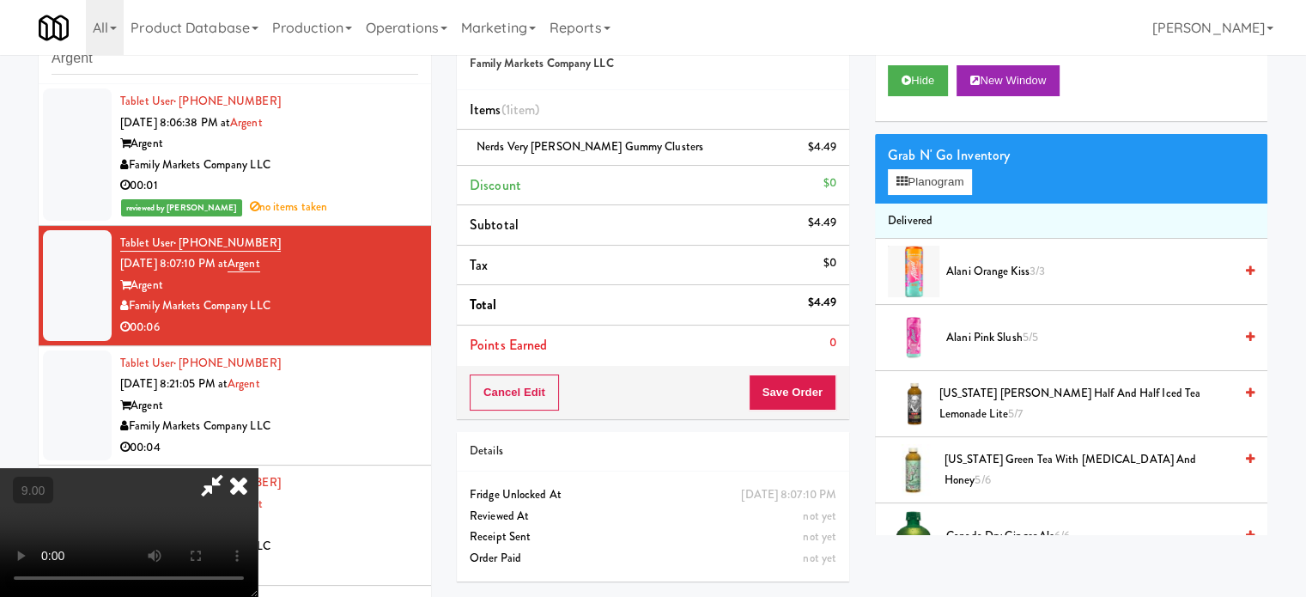
click at [258, 468] on icon at bounding box center [239, 485] width 38 height 34
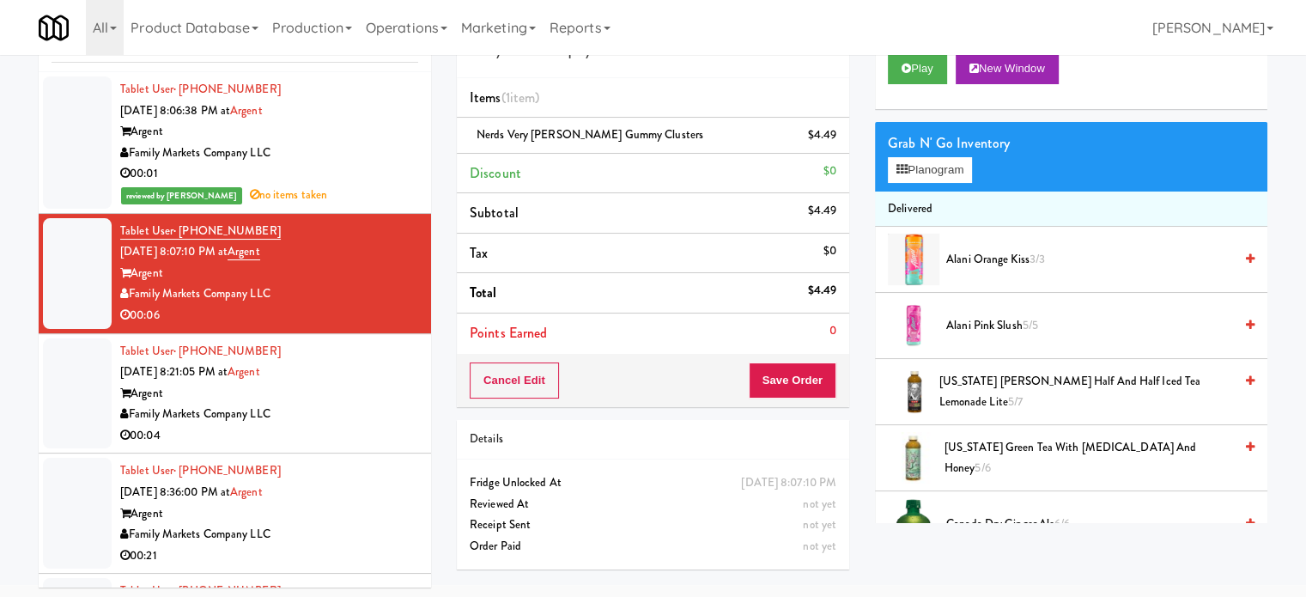
scroll to position [70, 0]
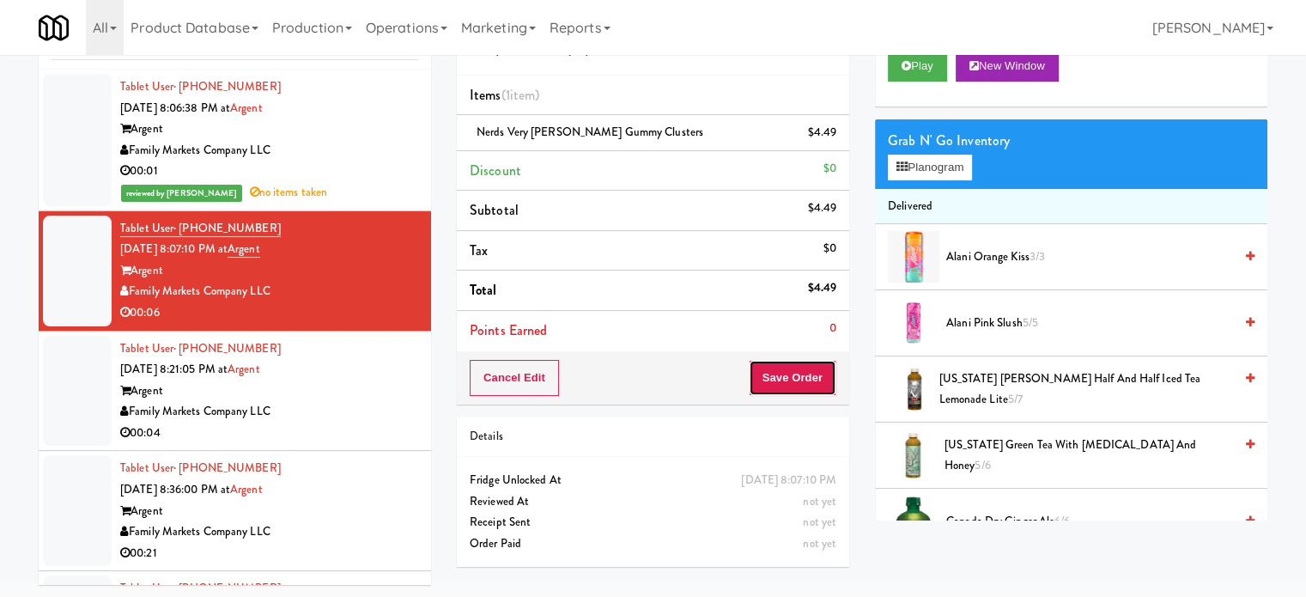
click at [812, 377] on button "Save Order" at bounding box center [793, 378] width 88 height 36
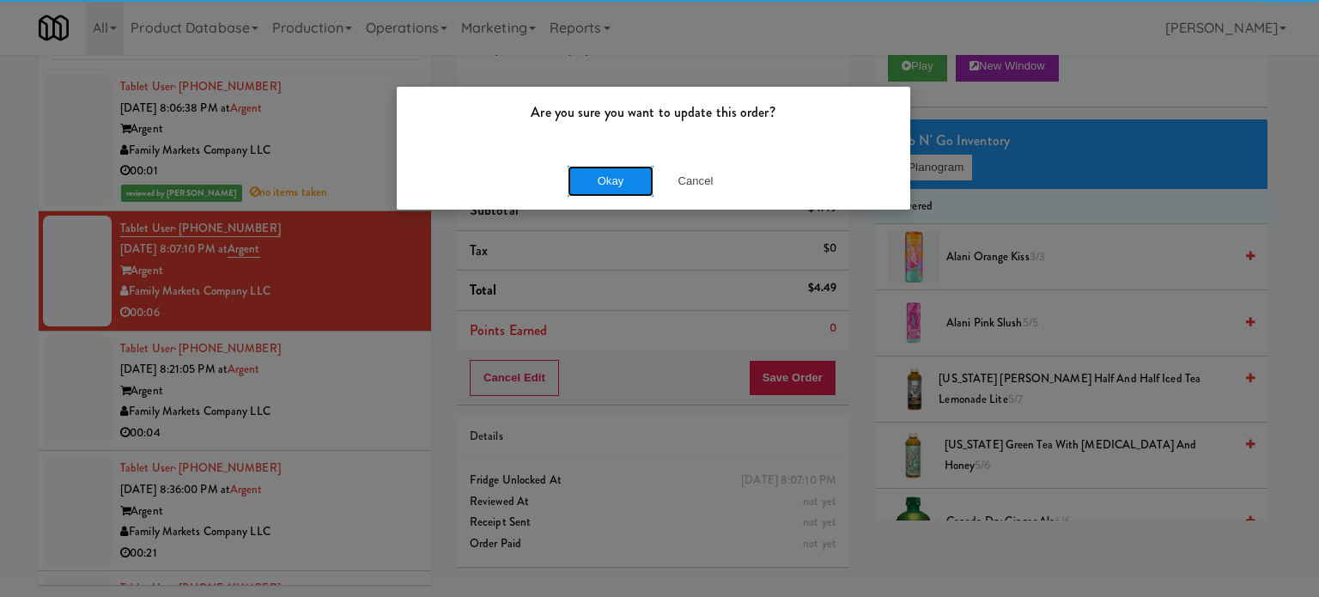
click at [600, 190] on button "Okay" at bounding box center [611, 181] width 86 height 31
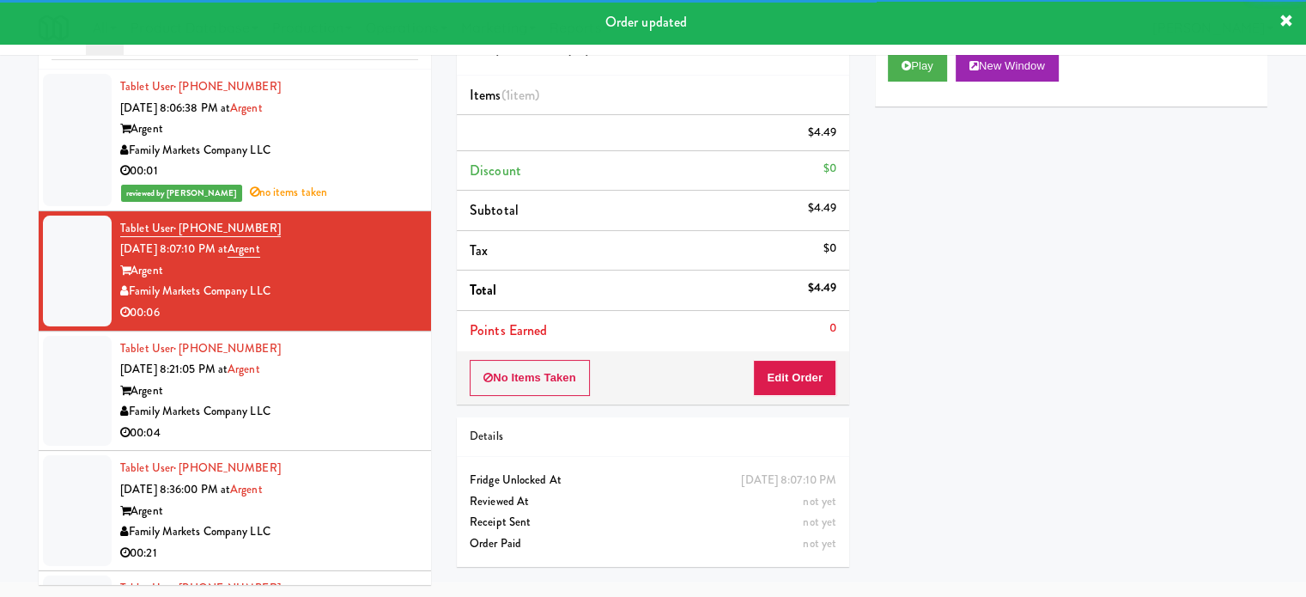
click at [356, 402] on div "Argent" at bounding box center [269, 390] width 298 height 21
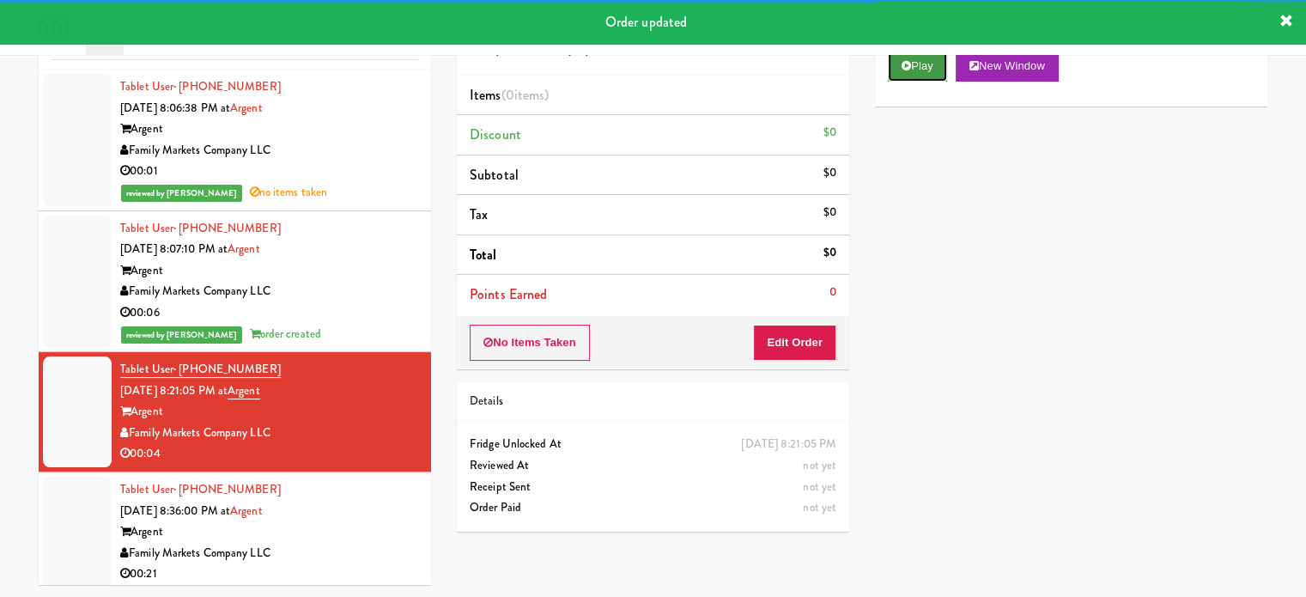
click at [911, 74] on button "Play" at bounding box center [917, 66] width 59 height 31
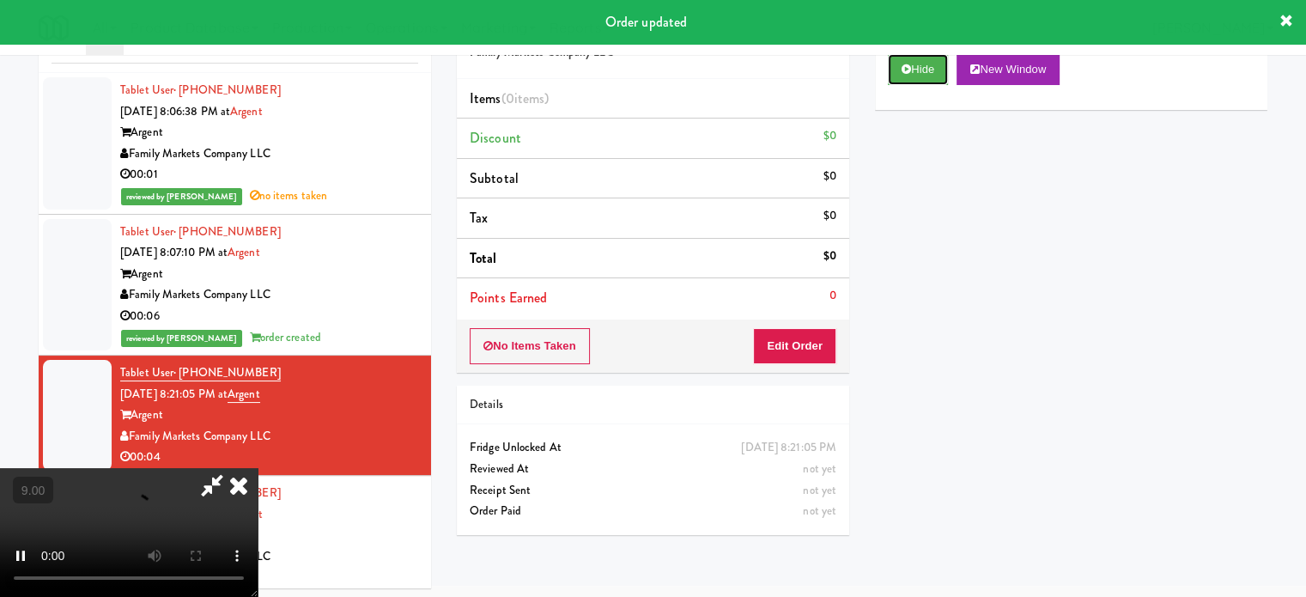
scroll to position [70, 0]
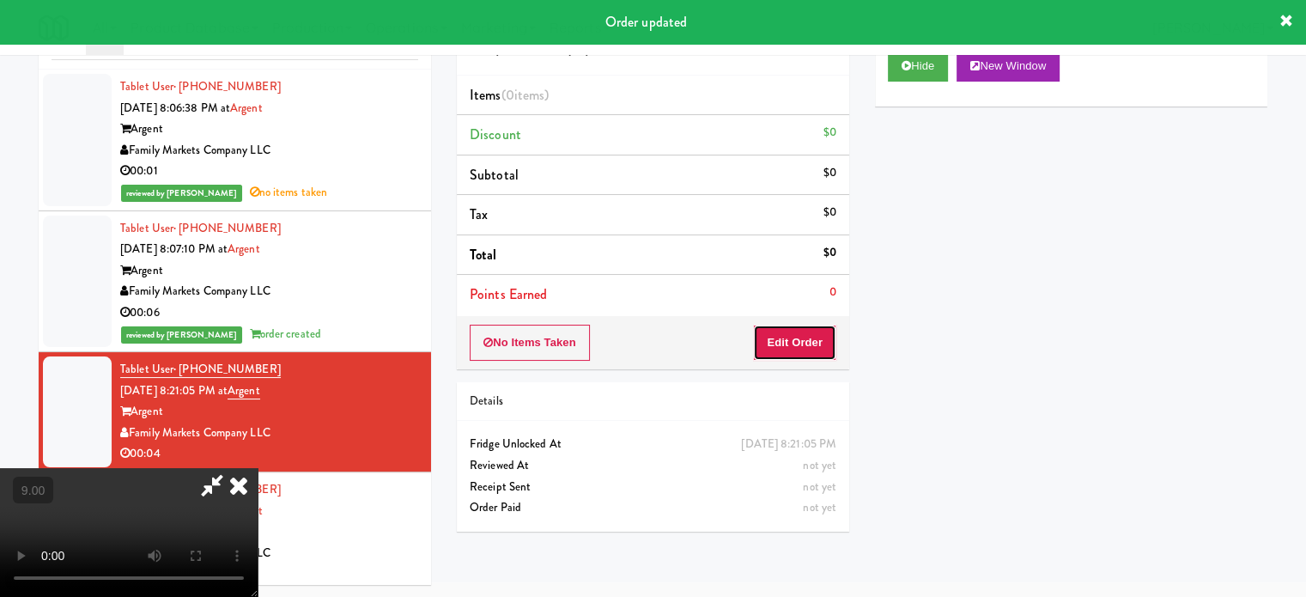
click at [785, 342] on button "Edit Order" at bounding box center [794, 343] width 83 height 36
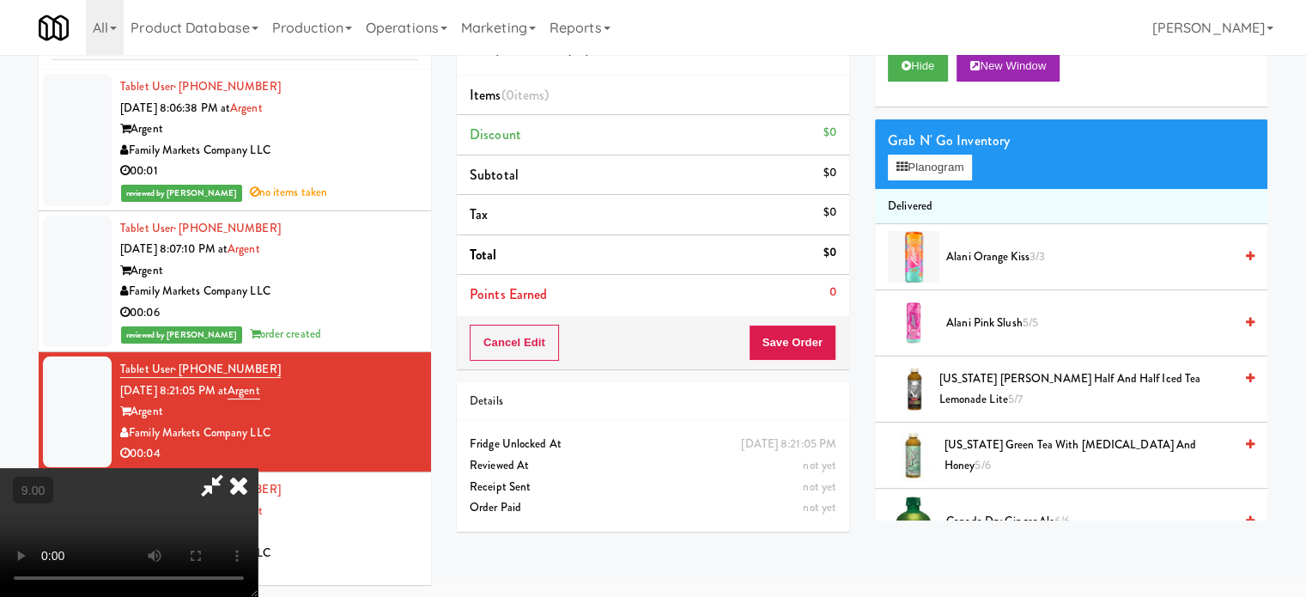
click at [258, 468] on video at bounding box center [129, 532] width 258 height 129
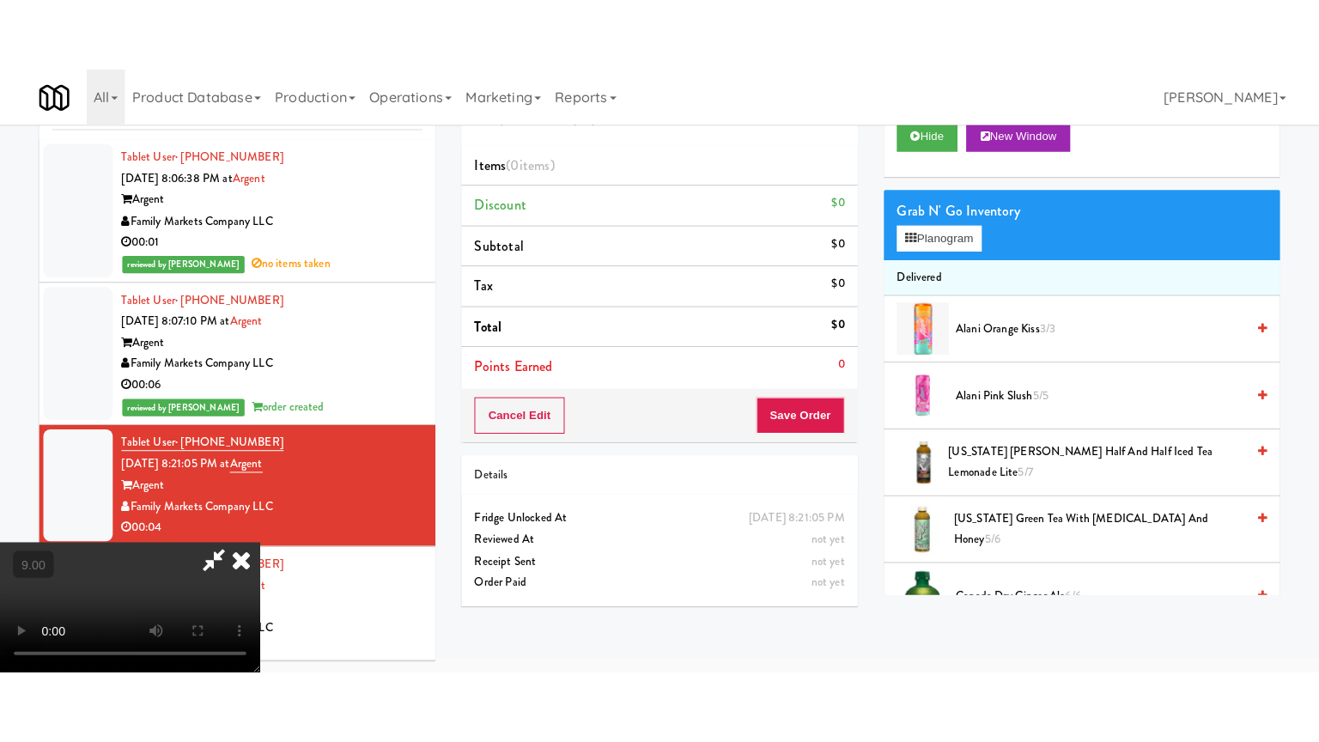
scroll to position [55, 0]
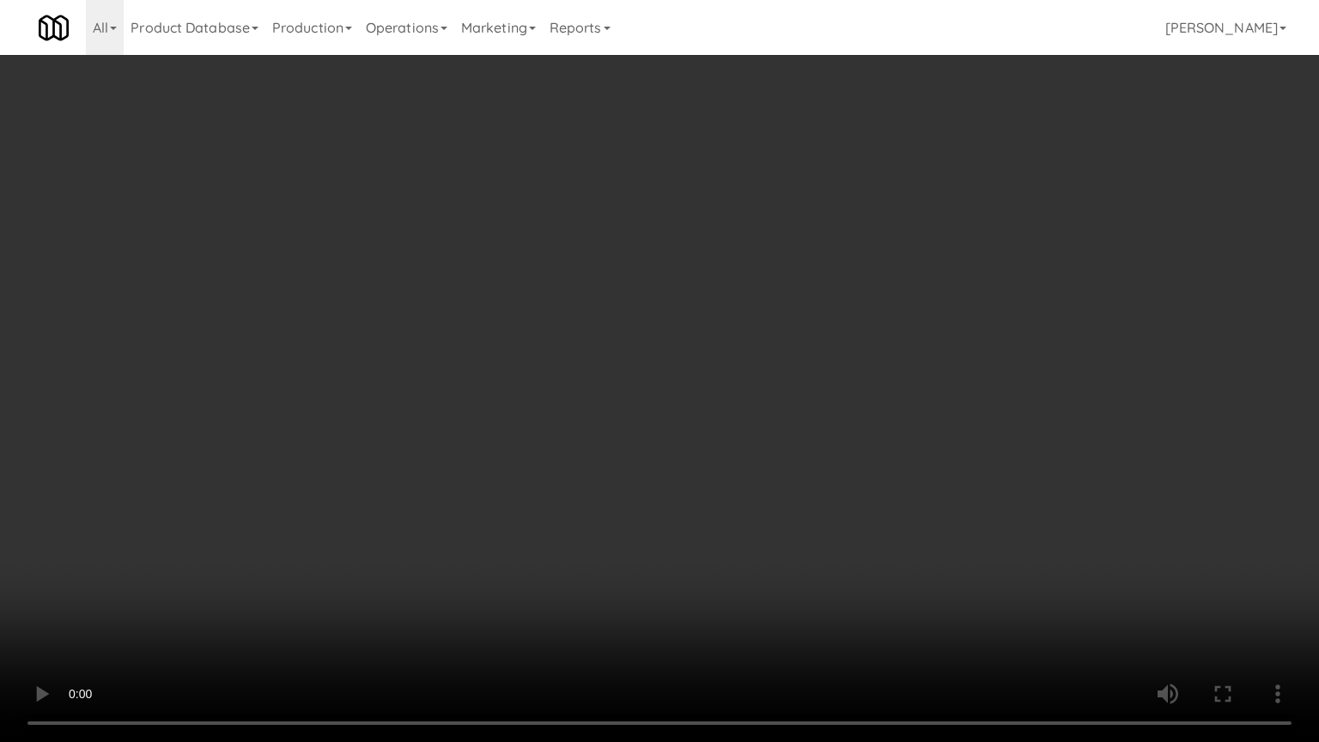
click at [590, 360] on video at bounding box center [659, 371] width 1319 height 742
click at [592, 372] on video at bounding box center [659, 371] width 1319 height 742
click at [634, 404] on video at bounding box center [659, 371] width 1319 height 742
click at [633, 402] on video at bounding box center [659, 371] width 1319 height 742
click at [656, 404] on video at bounding box center [659, 371] width 1319 height 742
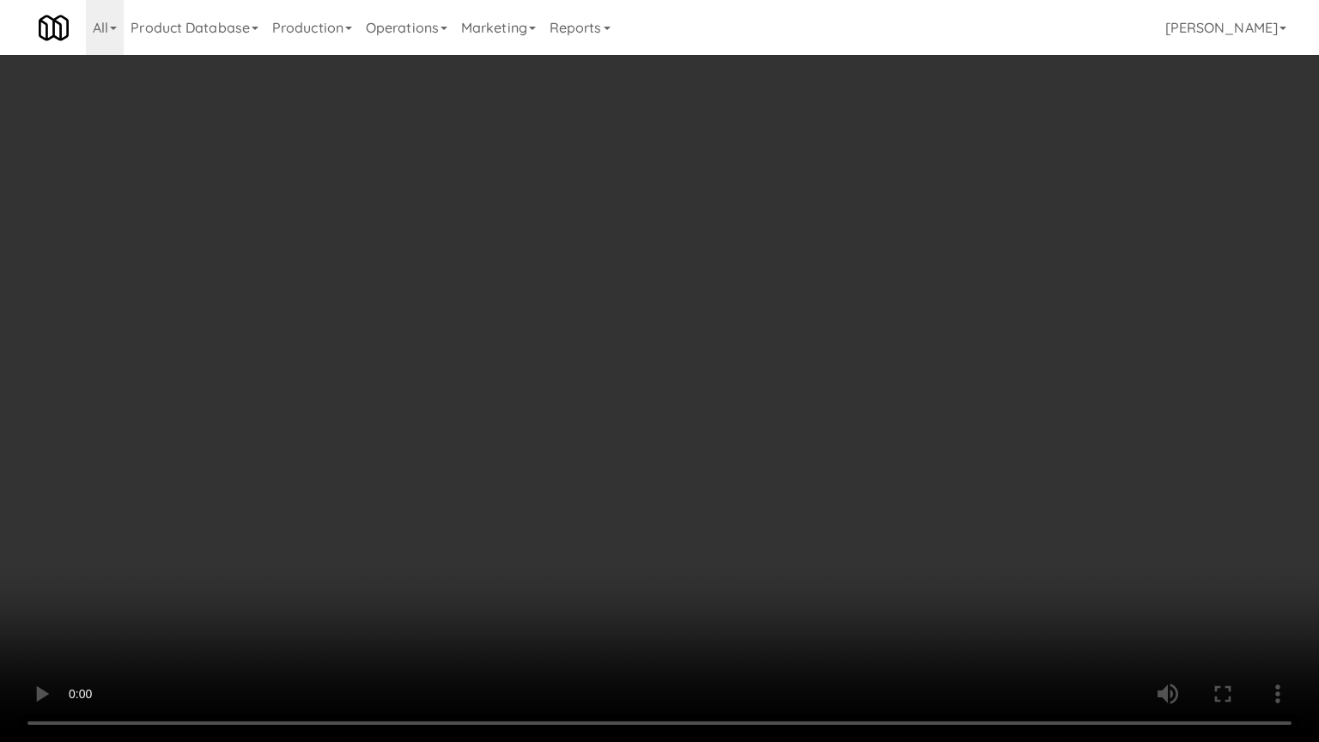
click at [651, 402] on video at bounding box center [659, 371] width 1319 height 742
click at [652, 400] on video at bounding box center [659, 371] width 1319 height 742
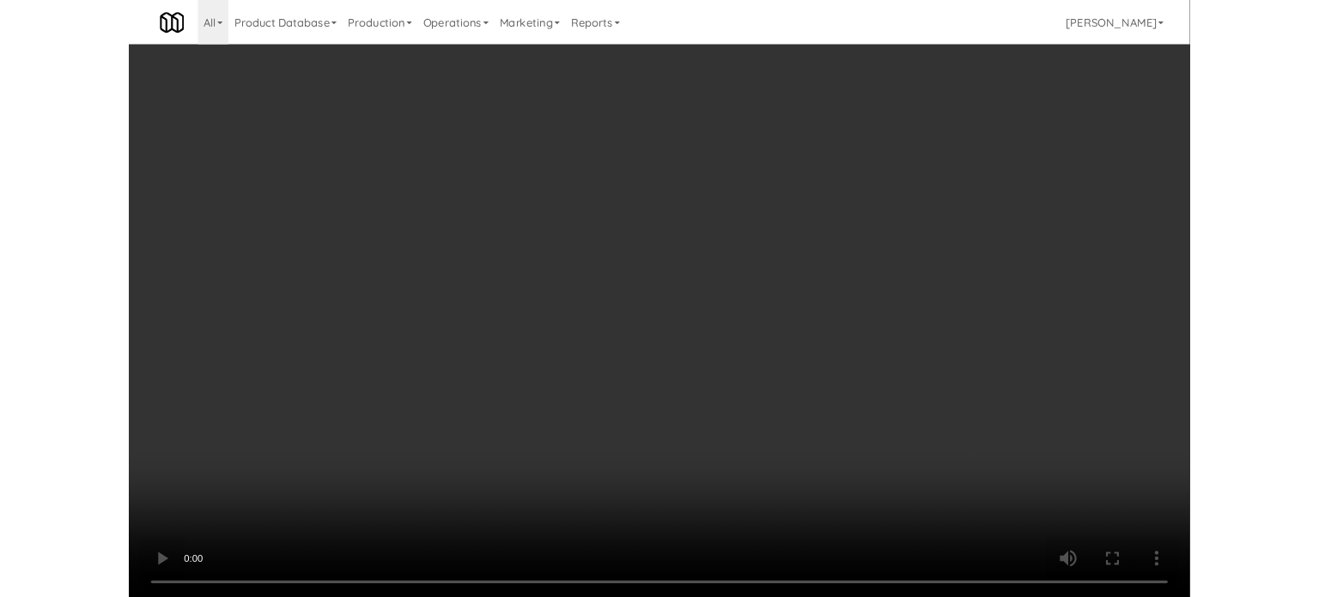
scroll to position [70, 0]
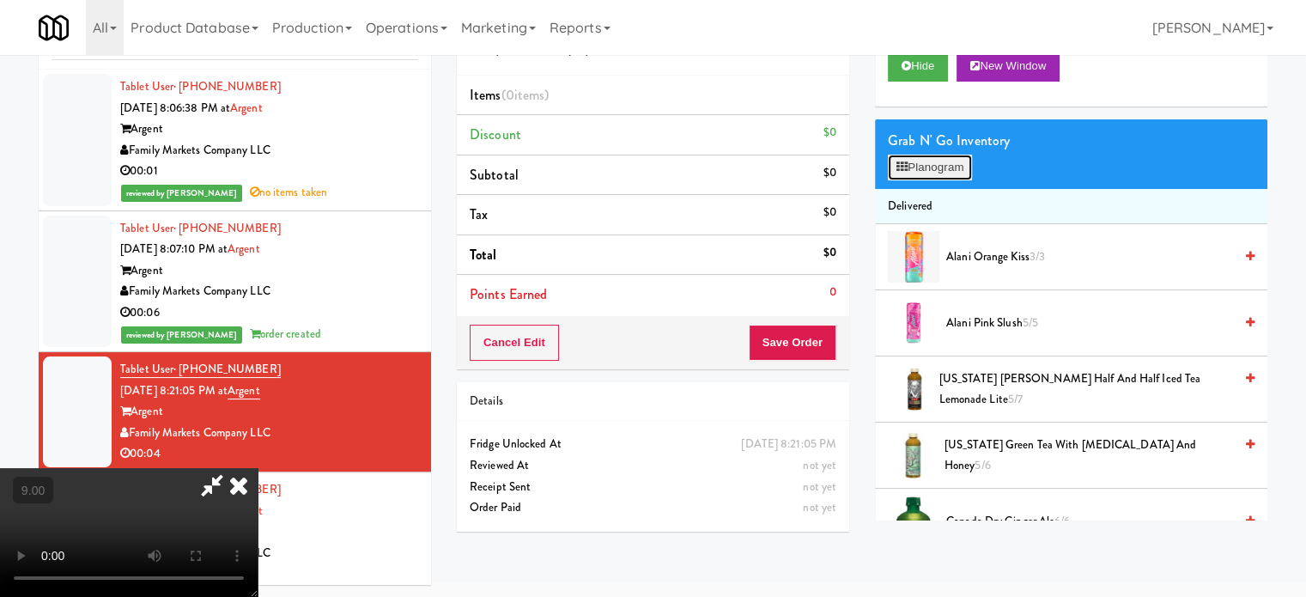
click at [938, 164] on button "Planogram" at bounding box center [930, 168] width 84 height 26
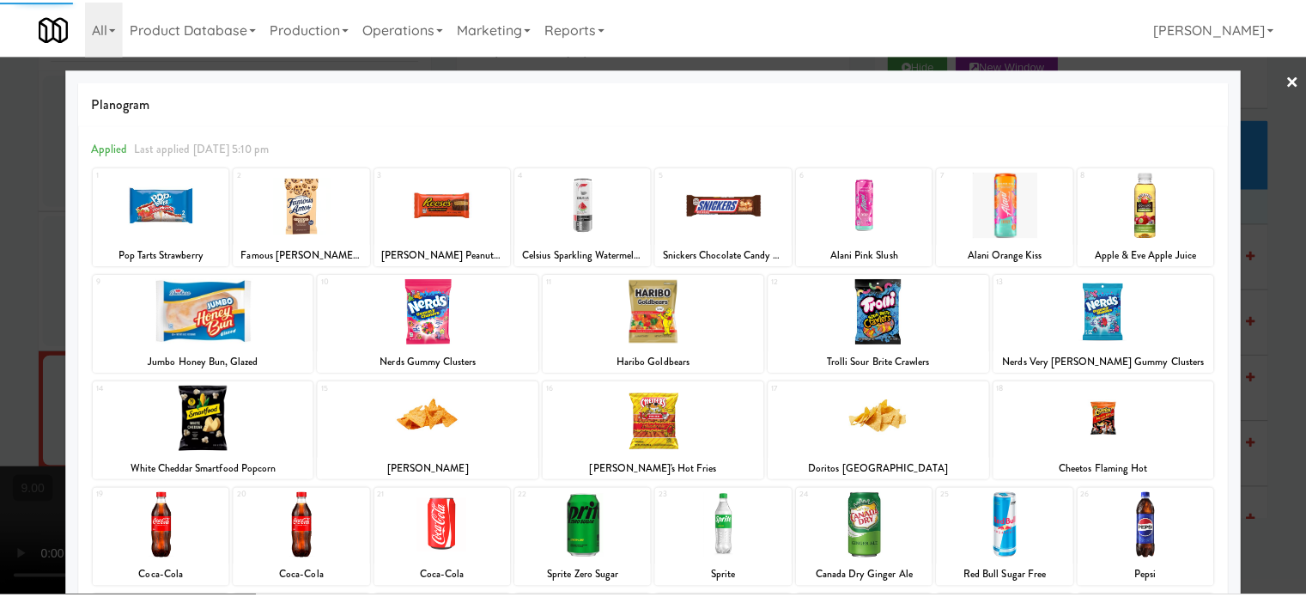
scroll to position [246, 0]
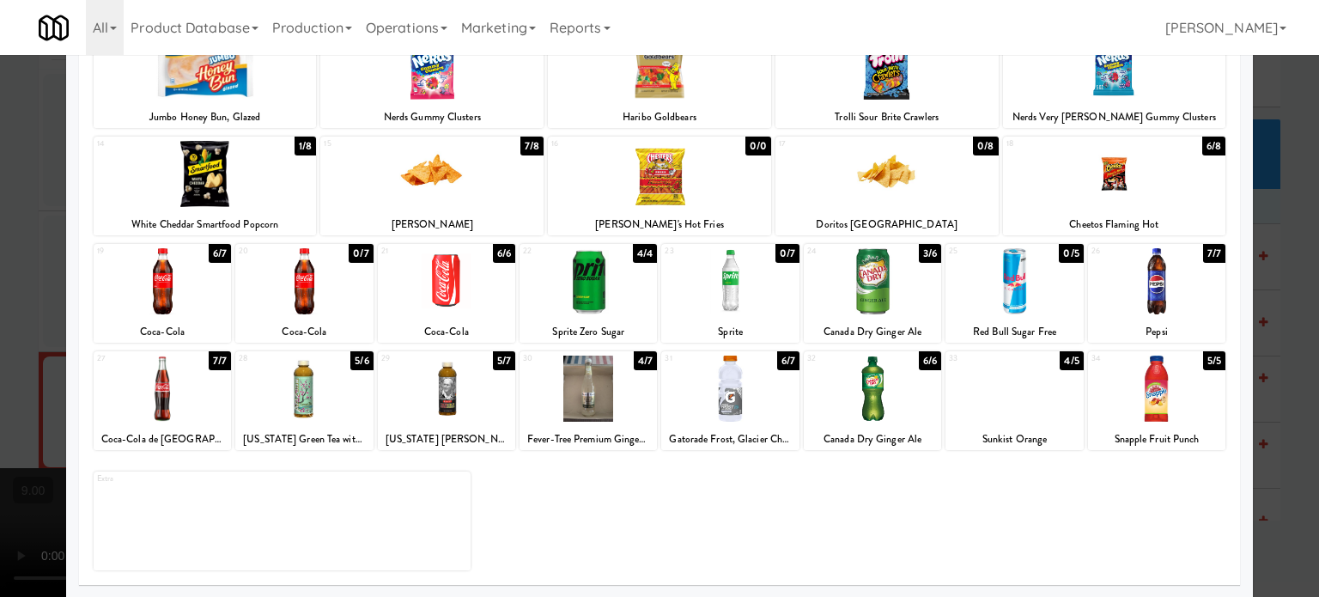
click at [216, 252] on div "6/7" at bounding box center [220, 253] width 22 height 19
click at [1267, 253] on div at bounding box center [659, 298] width 1319 height 597
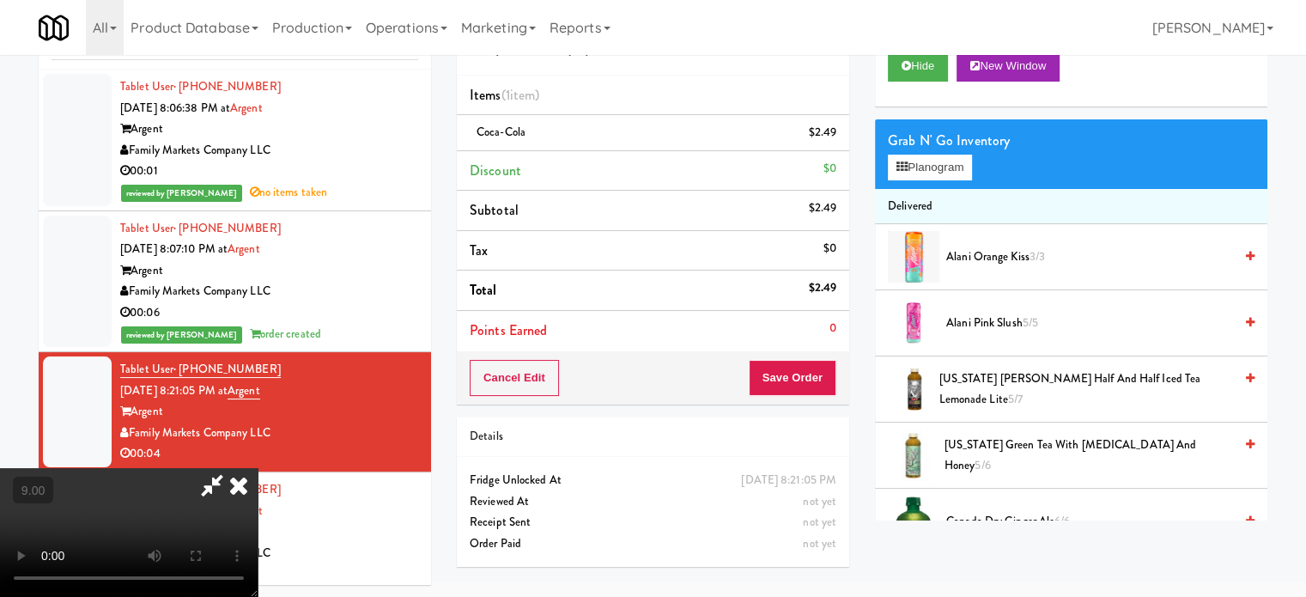
click at [258, 468] on video at bounding box center [129, 532] width 258 height 129
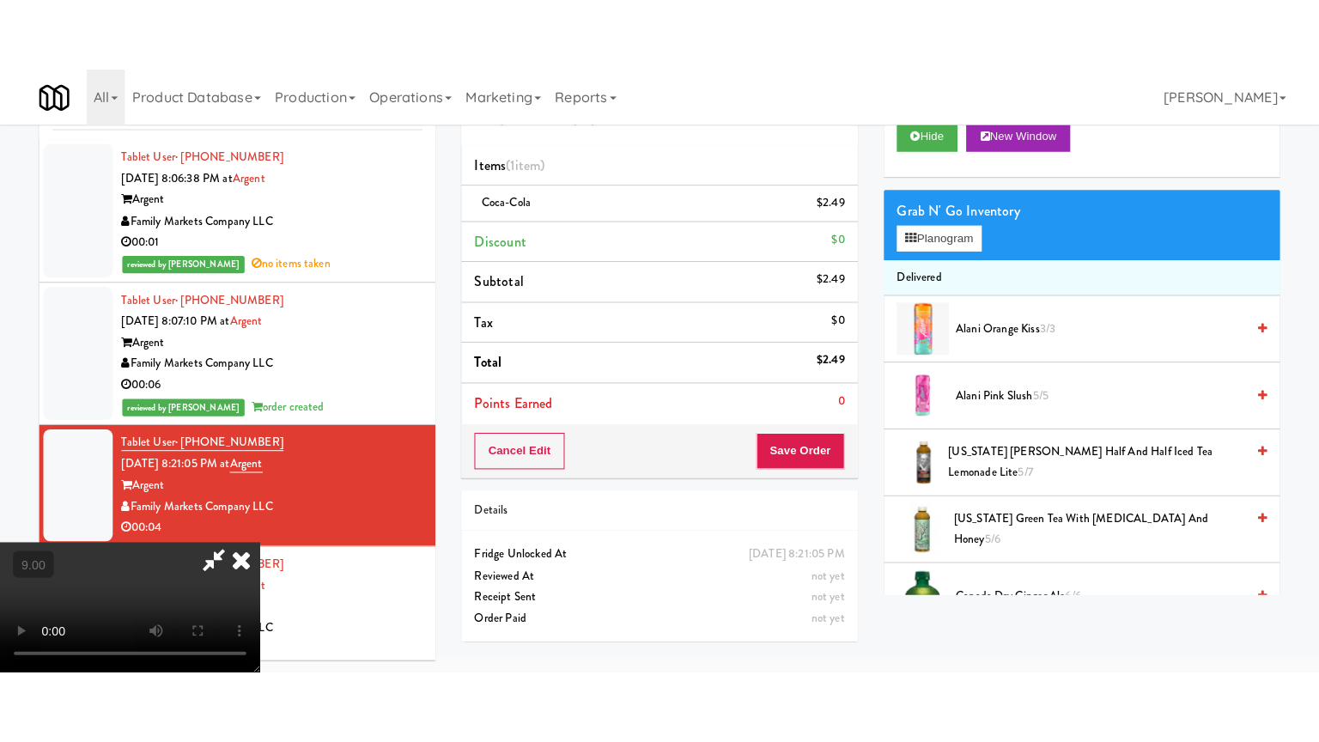
scroll to position [55, 0]
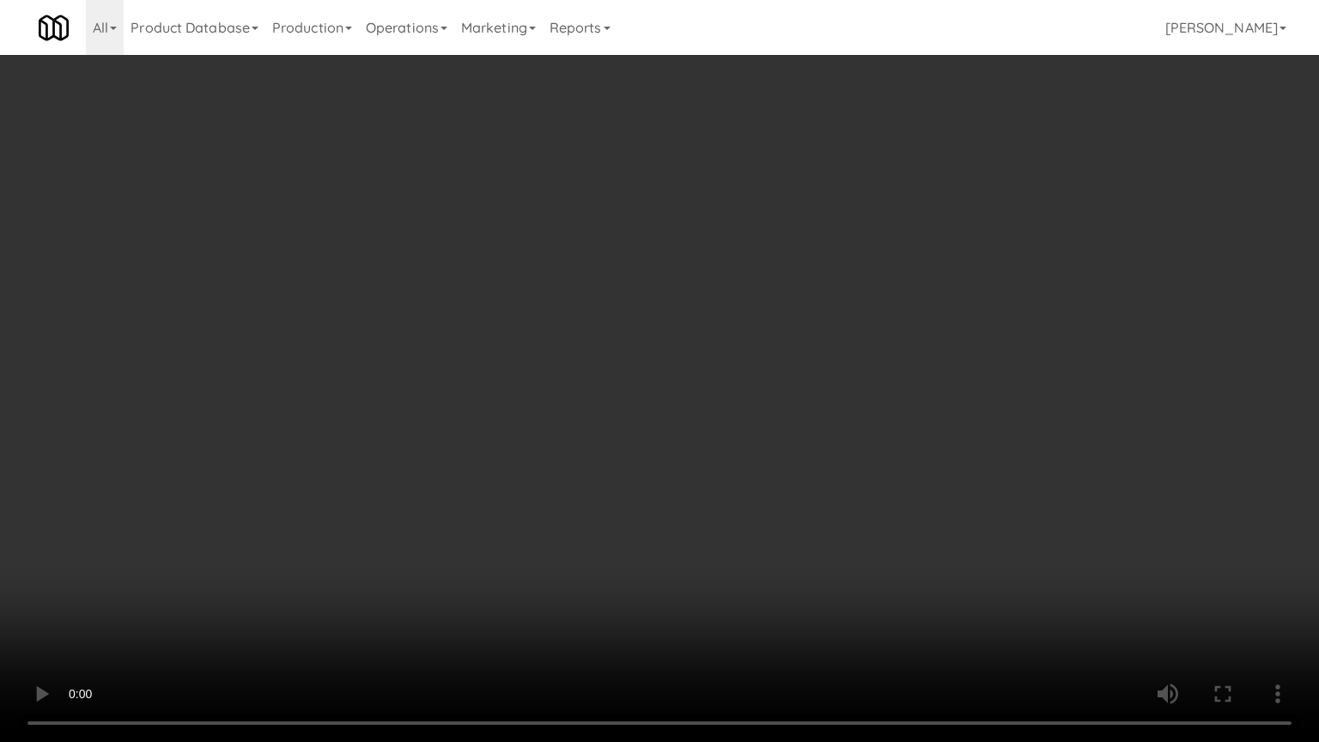
drag, startPoint x: 643, startPoint y: 354, endPoint x: 716, endPoint y: 315, distance: 82.6
click at [643, 355] on video at bounding box center [659, 371] width 1319 height 742
drag, startPoint x: 690, startPoint y: 357, endPoint x: 700, endPoint y: 347, distance: 14.0
click at [690, 357] on video at bounding box center [659, 371] width 1319 height 742
click at [701, 347] on video at bounding box center [659, 371] width 1319 height 742
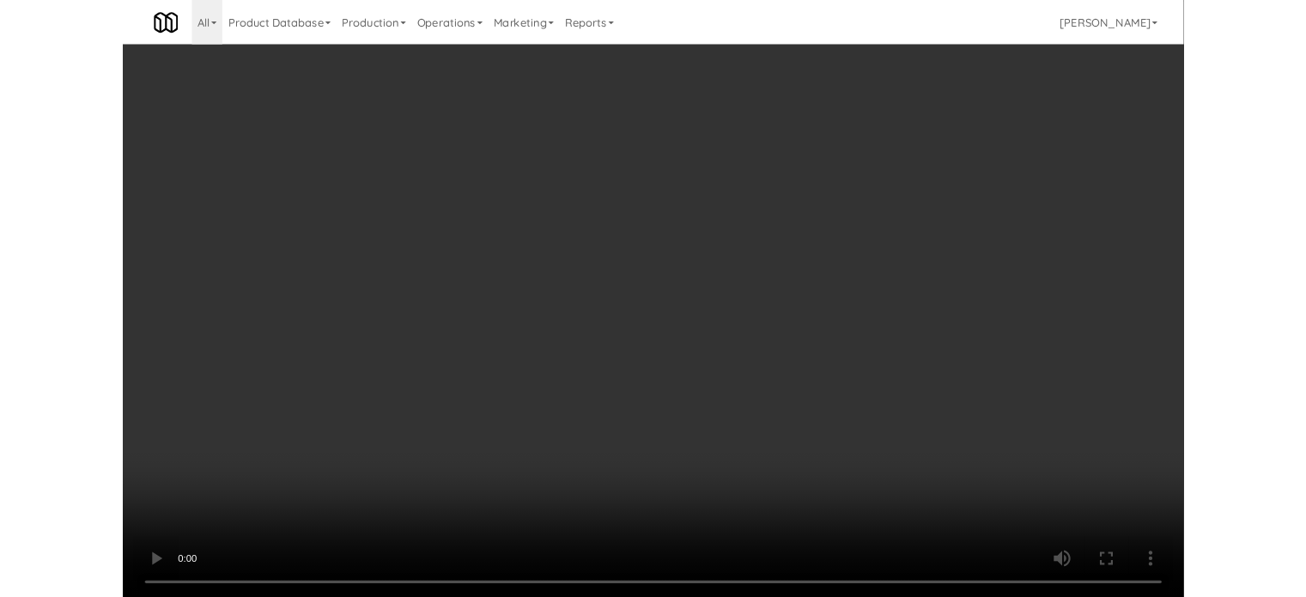
scroll to position [70, 0]
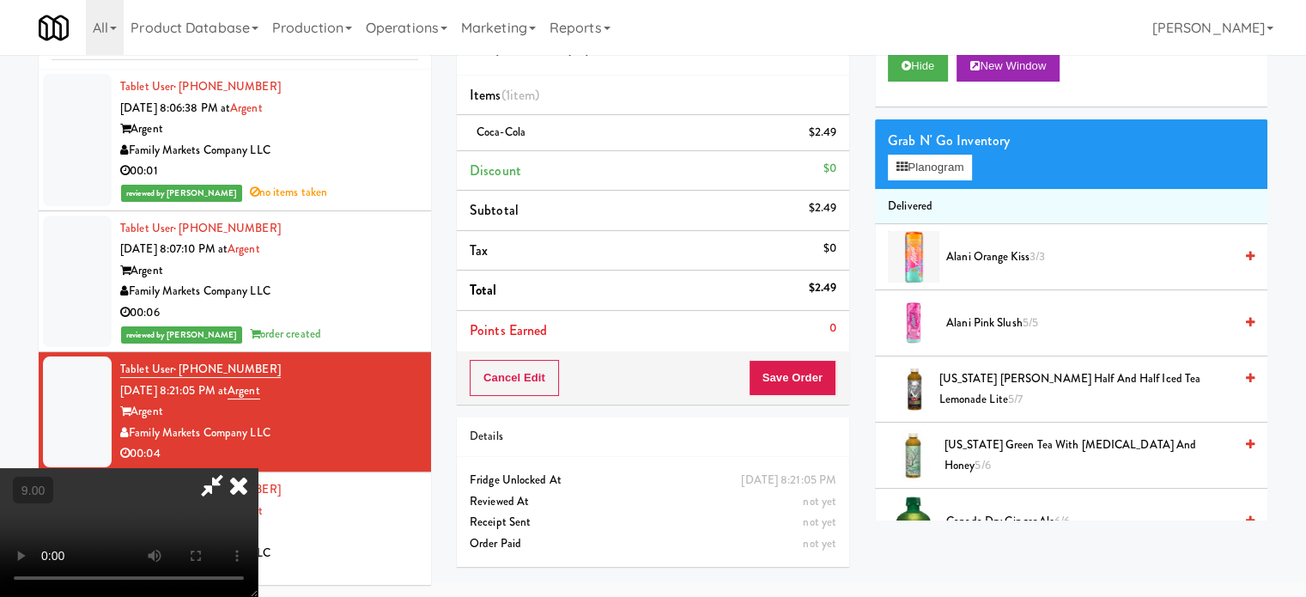
click at [258, 468] on icon at bounding box center [239, 485] width 38 height 34
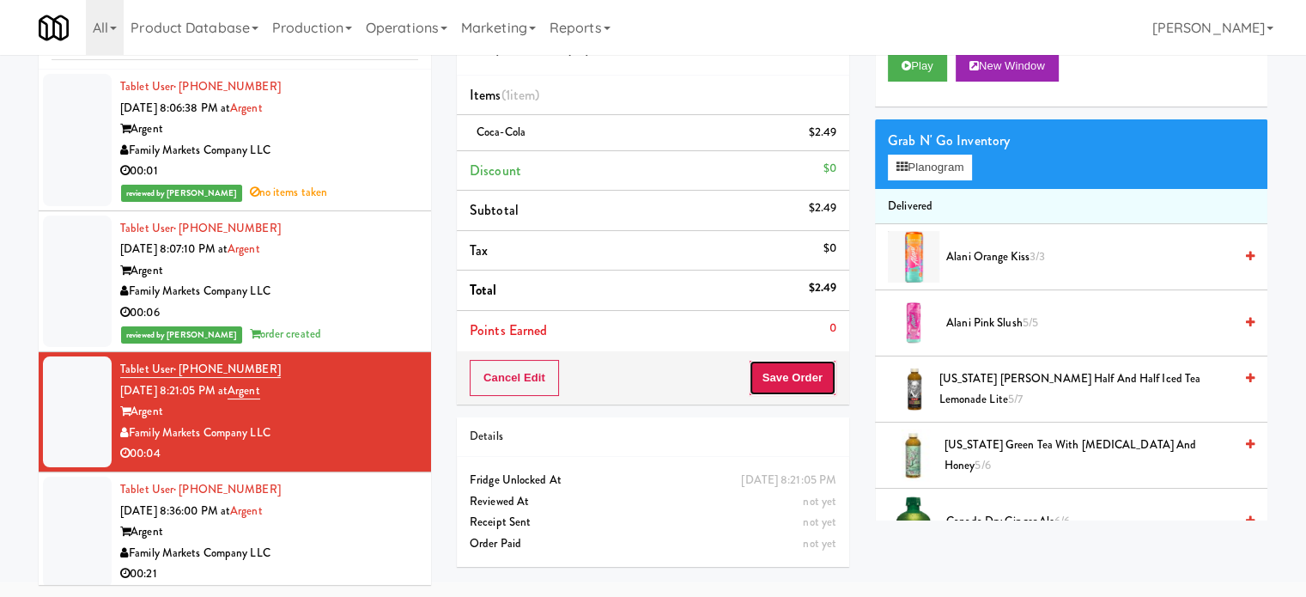
click at [793, 370] on button "Save Order" at bounding box center [793, 378] width 88 height 36
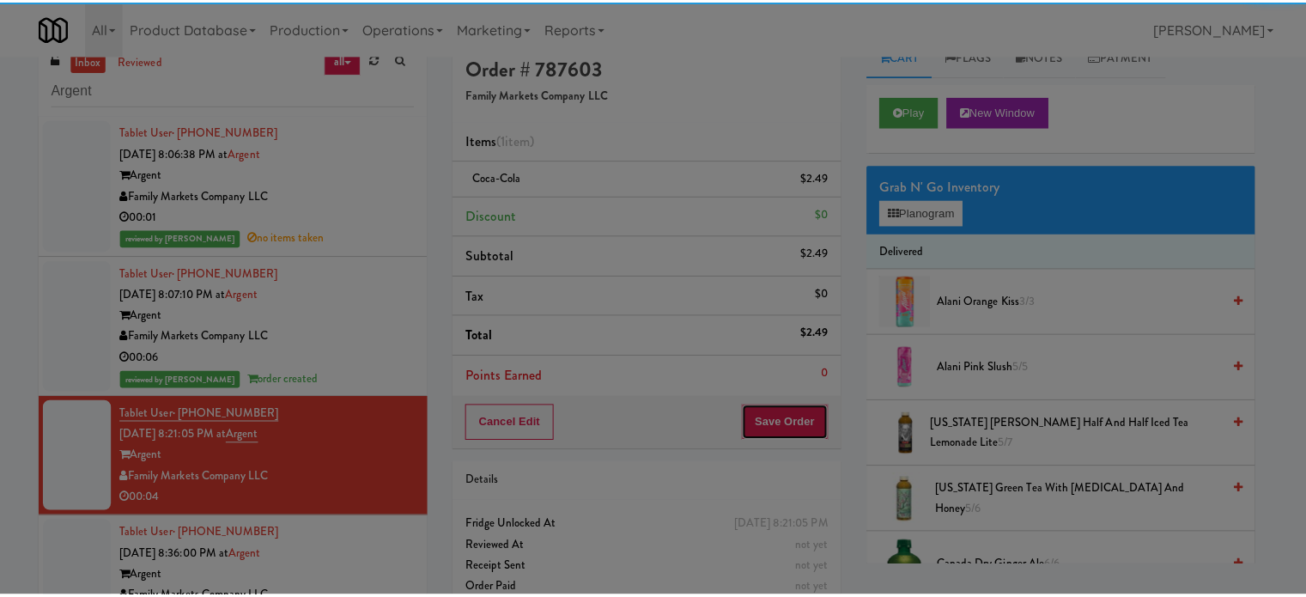
scroll to position [0, 0]
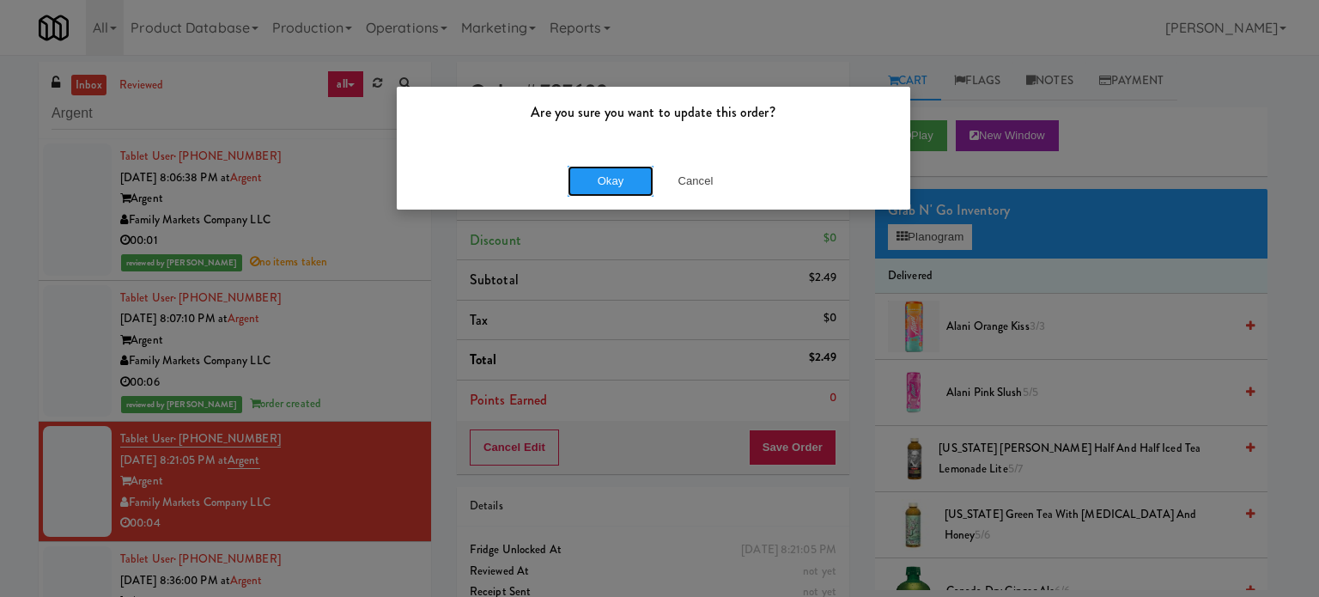
click at [591, 173] on button "Okay" at bounding box center [611, 181] width 86 height 31
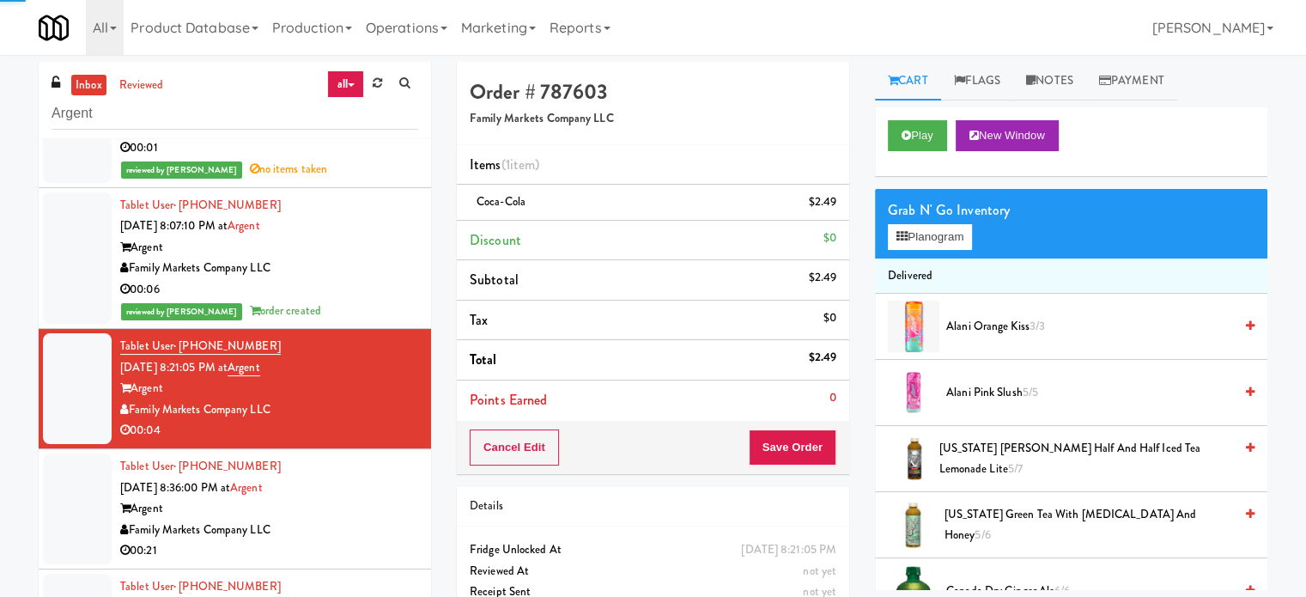
scroll to position [126, 0]
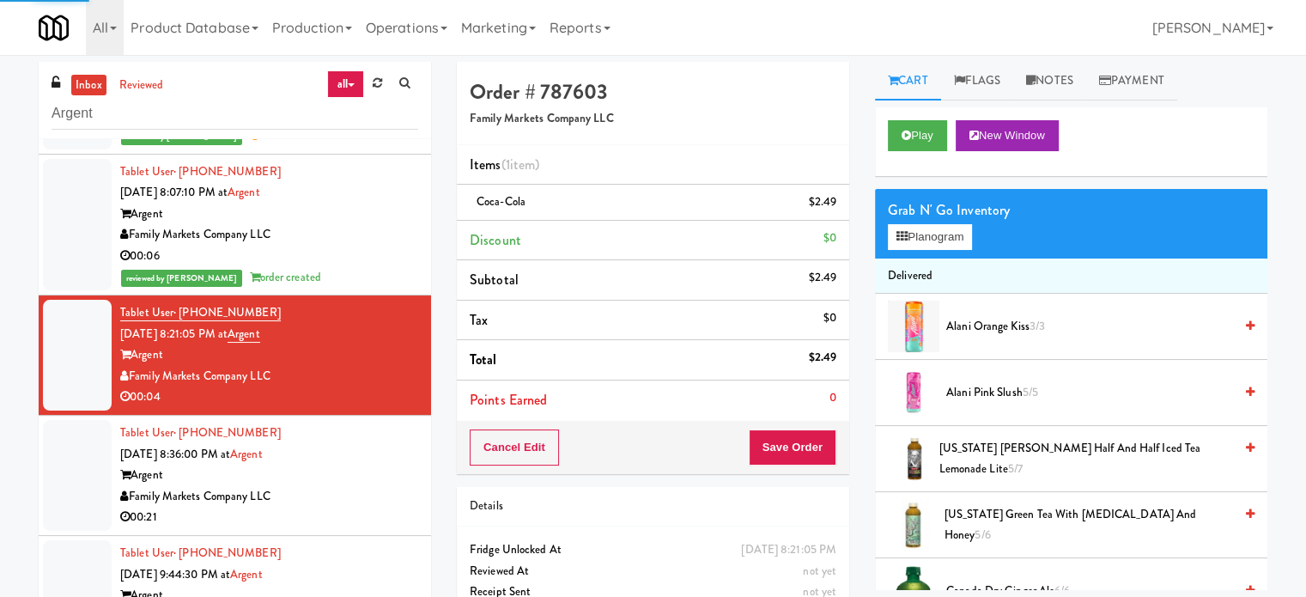
click at [342, 460] on div "Tablet User · (240) 316-2631 [DATE] 8:36:00 PM at Argent Argent Family Markets …" at bounding box center [269, 475] width 298 height 106
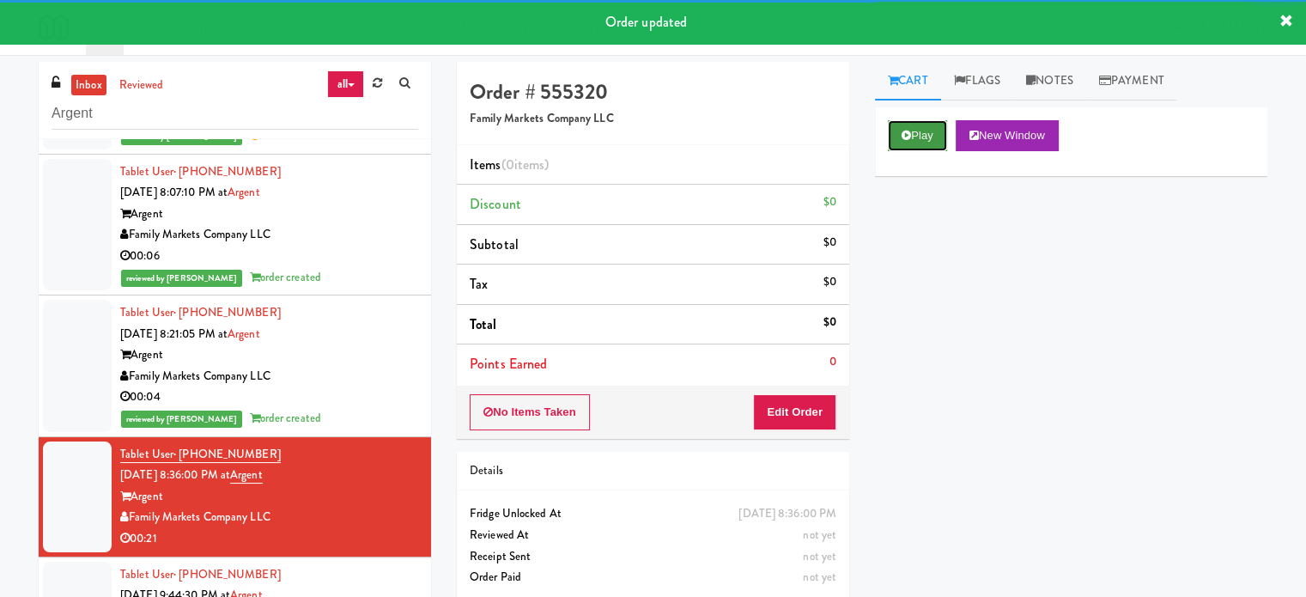
click at [914, 143] on button "Play" at bounding box center [917, 135] width 59 height 31
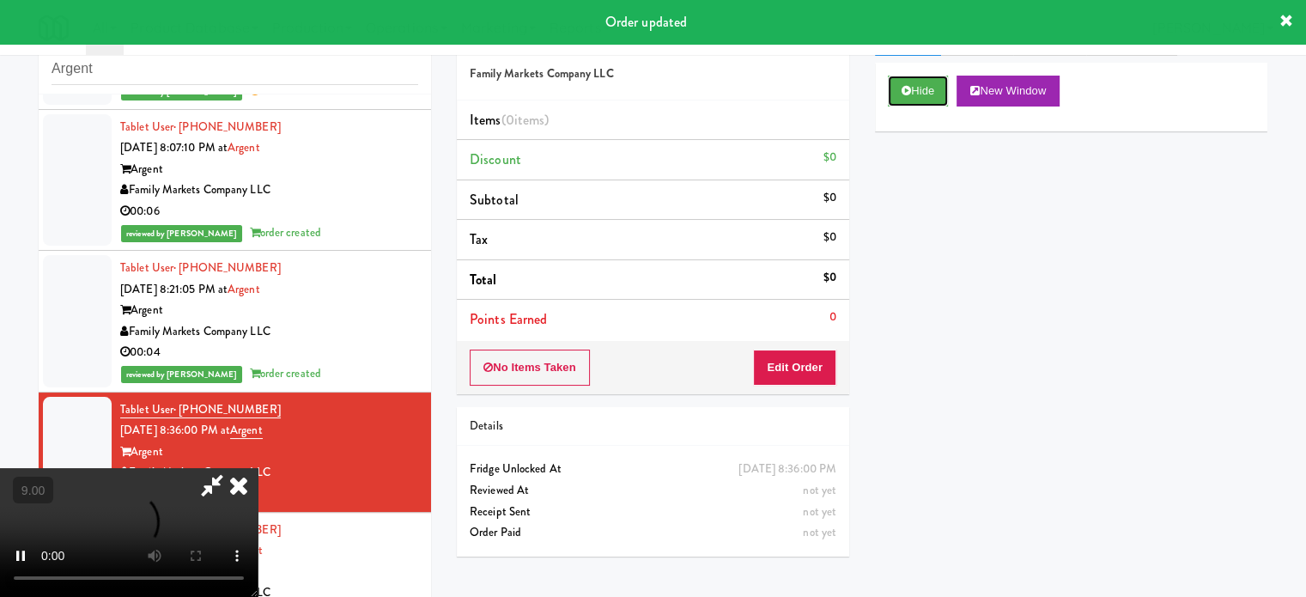
scroll to position [70, 0]
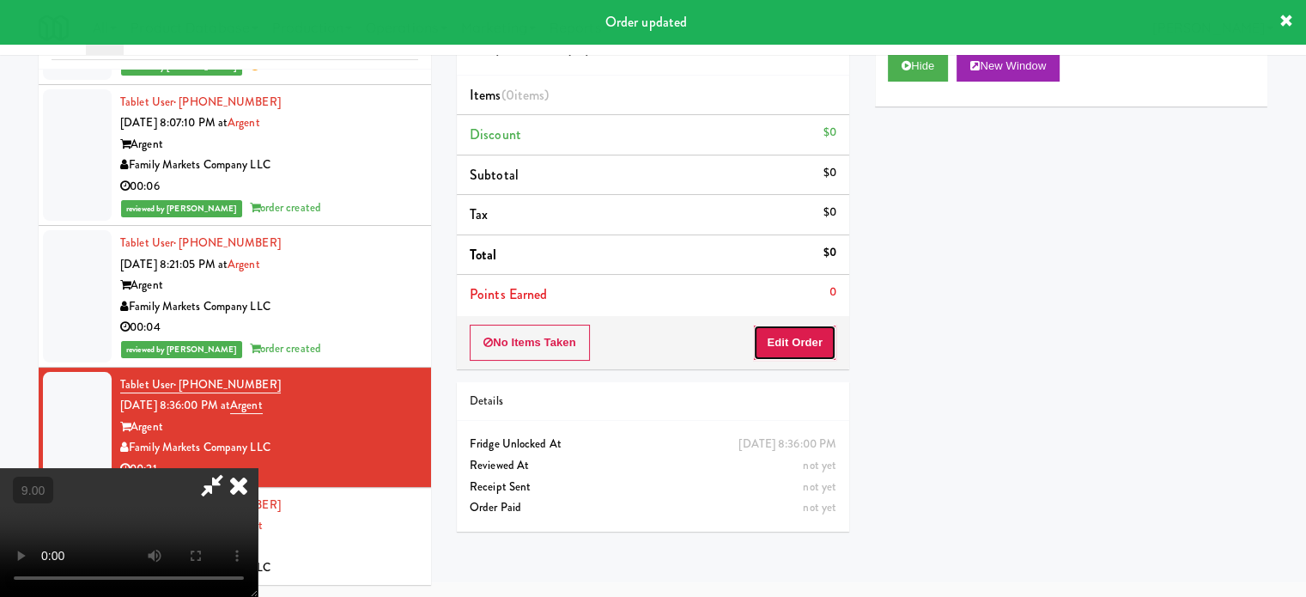
click at [806, 343] on button "Edit Order" at bounding box center [794, 343] width 83 height 36
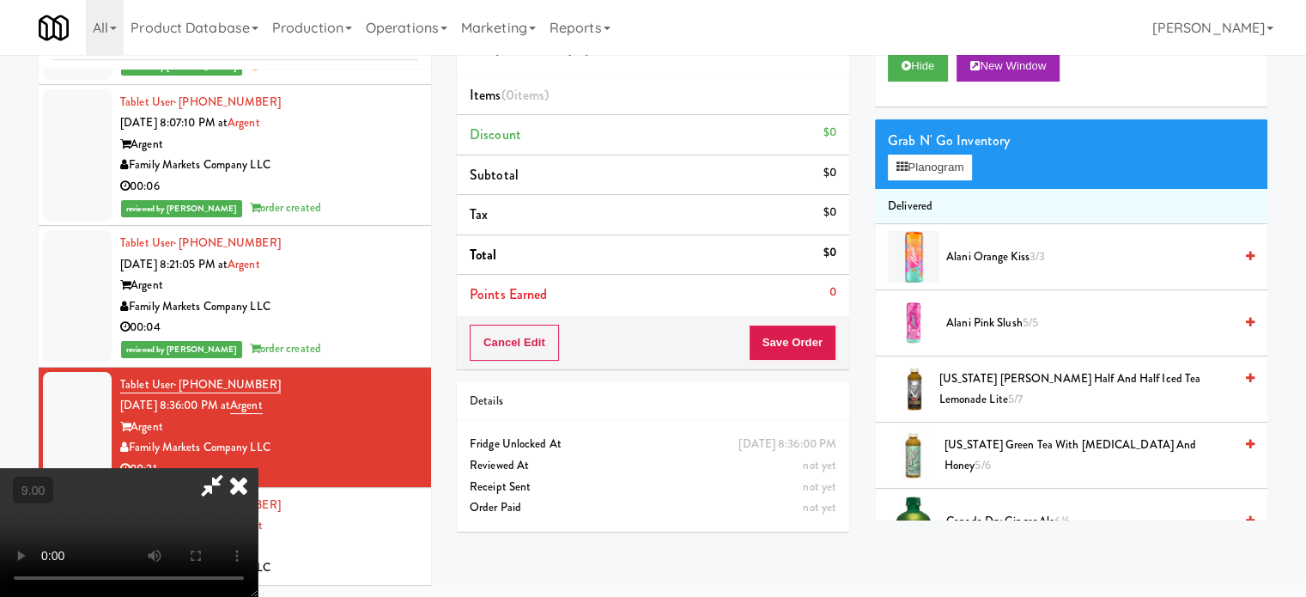
click at [258, 468] on video at bounding box center [129, 532] width 258 height 129
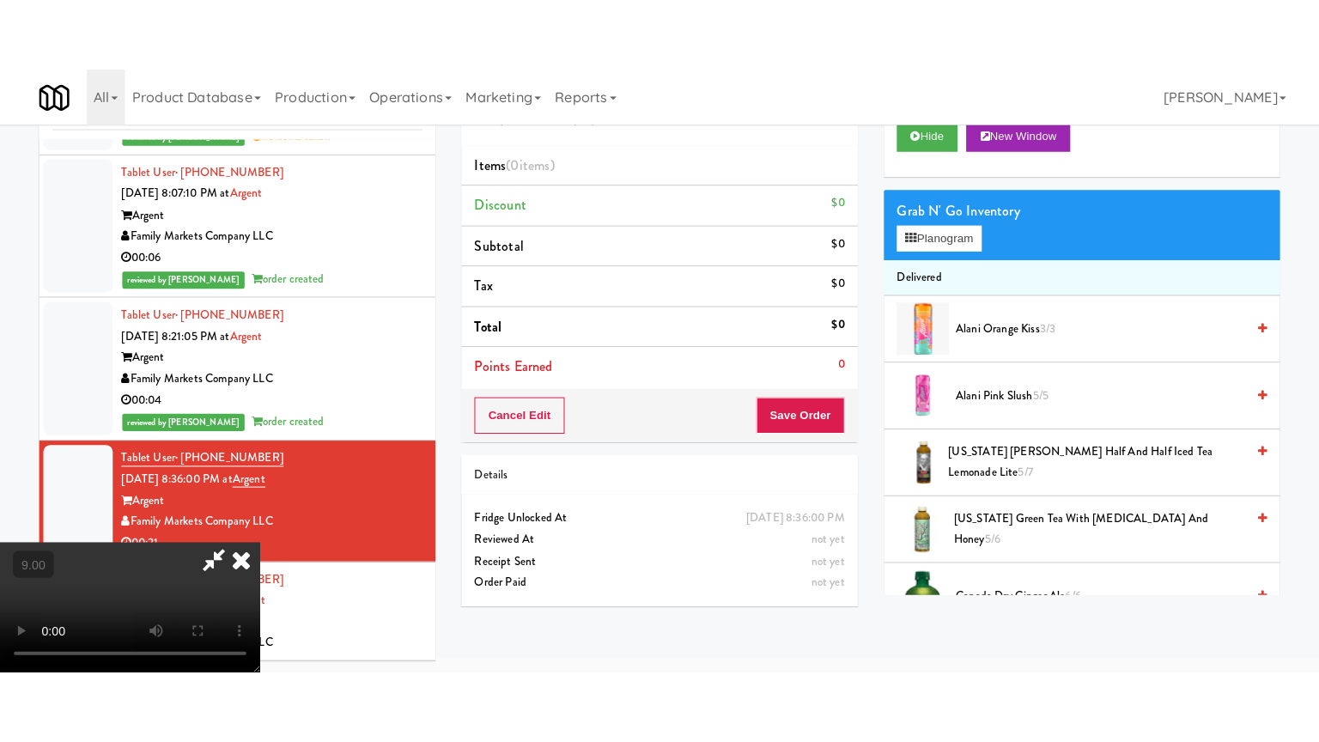
scroll to position [55, 0]
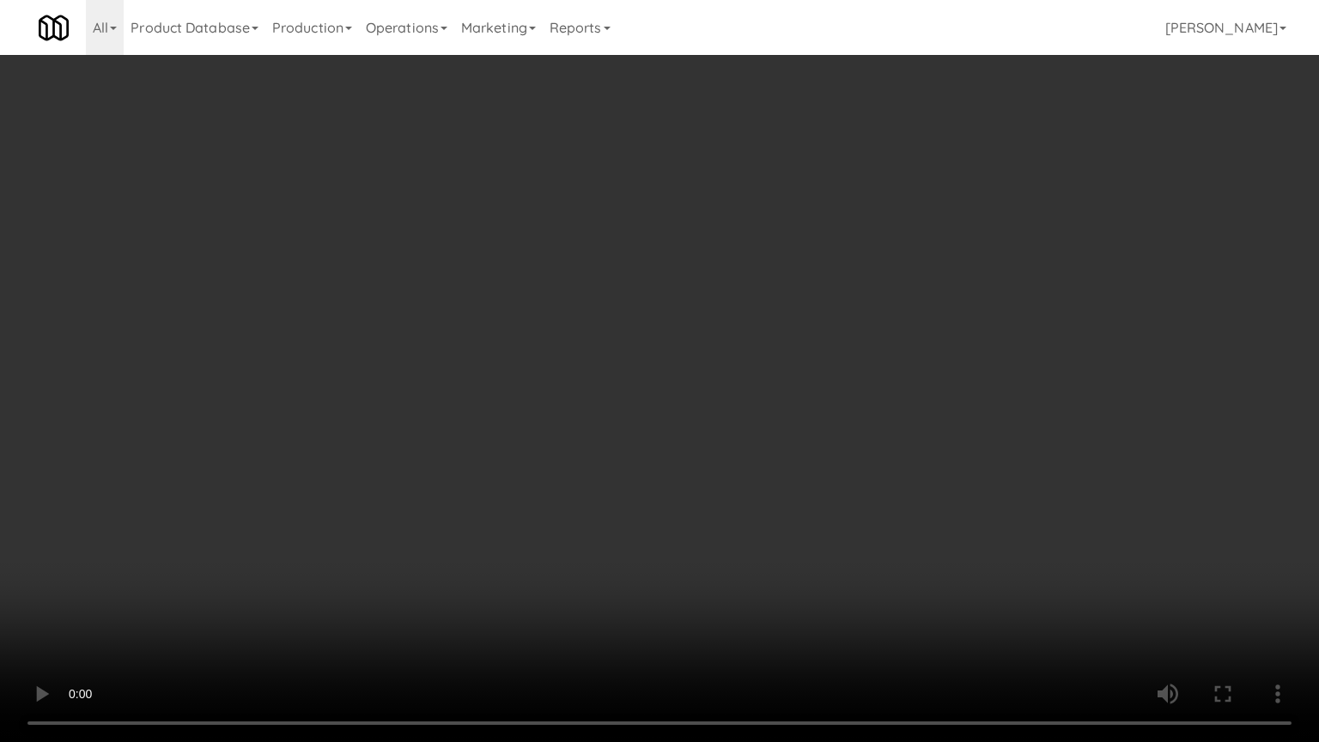
click at [617, 387] on video at bounding box center [659, 371] width 1319 height 742
click at [614, 384] on video at bounding box center [659, 371] width 1319 height 742
drag, startPoint x: 695, startPoint y: 366, endPoint x: 661, endPoint y: 368, distance: 33.5
click at [695, 368] on video at bounding box center [659, 371] width 1319 height 742
click at [656, 366] on video at bounding box center [659, 371] width 1319 height 742
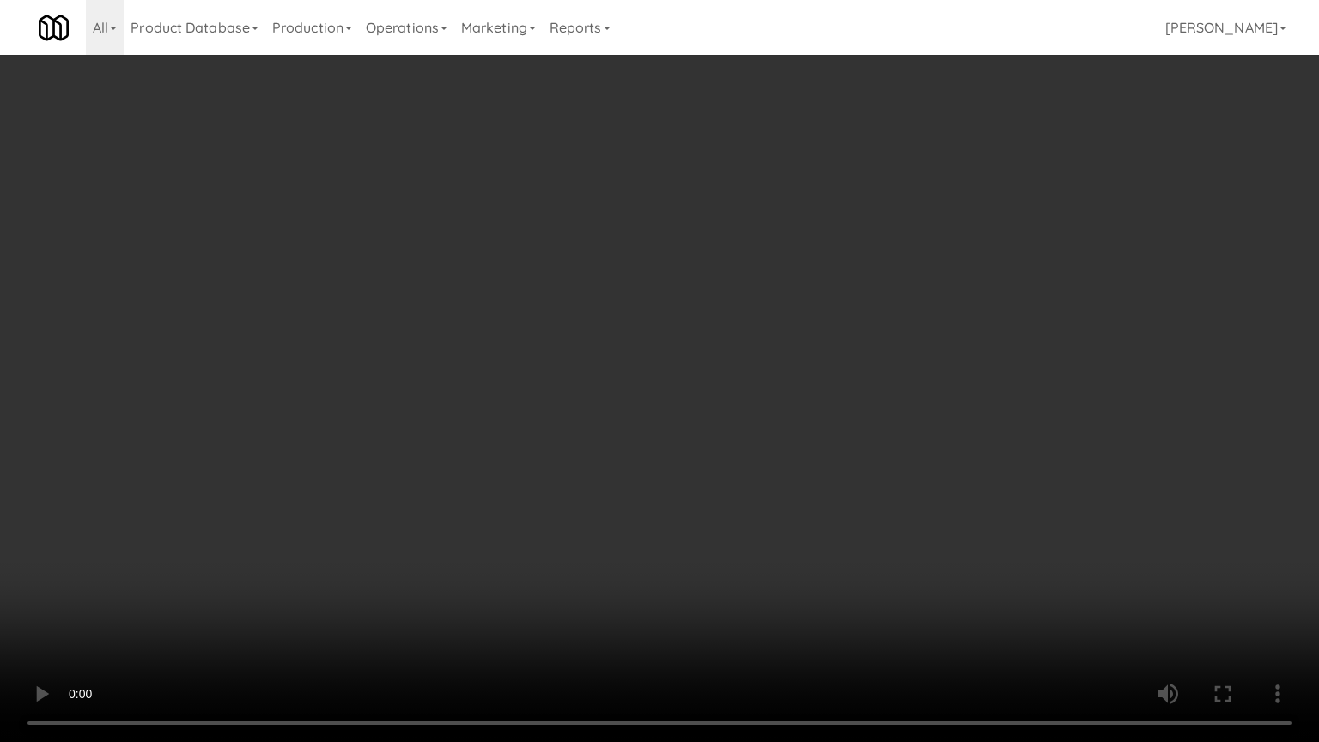
click at [673, 358] on video at bounding box center [659, 371] width 1319 height 742
click at [663, 357] on video at bounding box center [659, 371] width 1319 height 742
click at [666, 361] on video at bounding box center [659, 371] width 1319 height 742
click at [671, 356] on video at bounding box center [659, 371] width 1319 height 742
click at [685, 357] on video at bounding box center [659, 371] width 1319 height 742
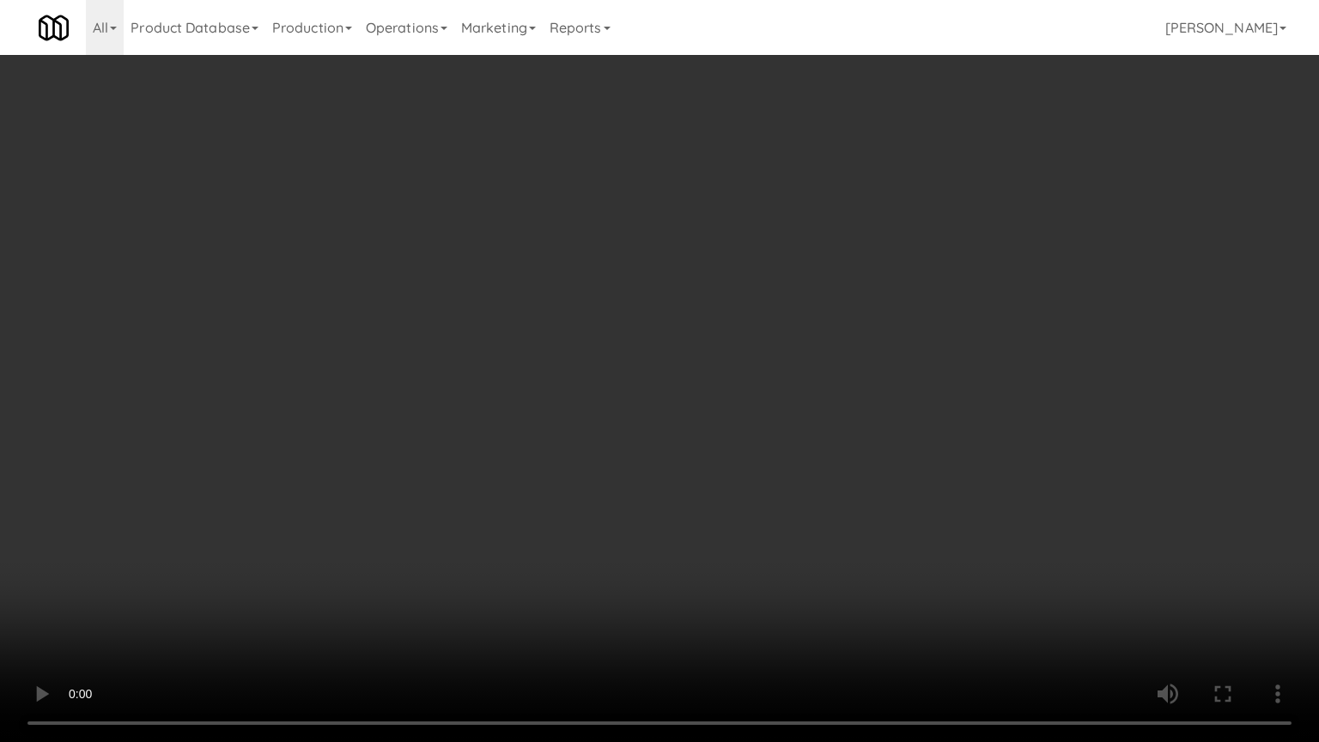
click at [669, 361] on video at bounding box center [659, 371] width 1319 height 742
click at [670, 357] on video at bounding box center [659, 371] width 1319 height 742
click at [675, 357] on video at bounding box center [659, 371] width 1319 height 742
click at [740, 368] on video at bounding box center [659, 371] width 1319 height 742
click at [714, 352] on video at bounding box center [659, 371] width 1319 height 742
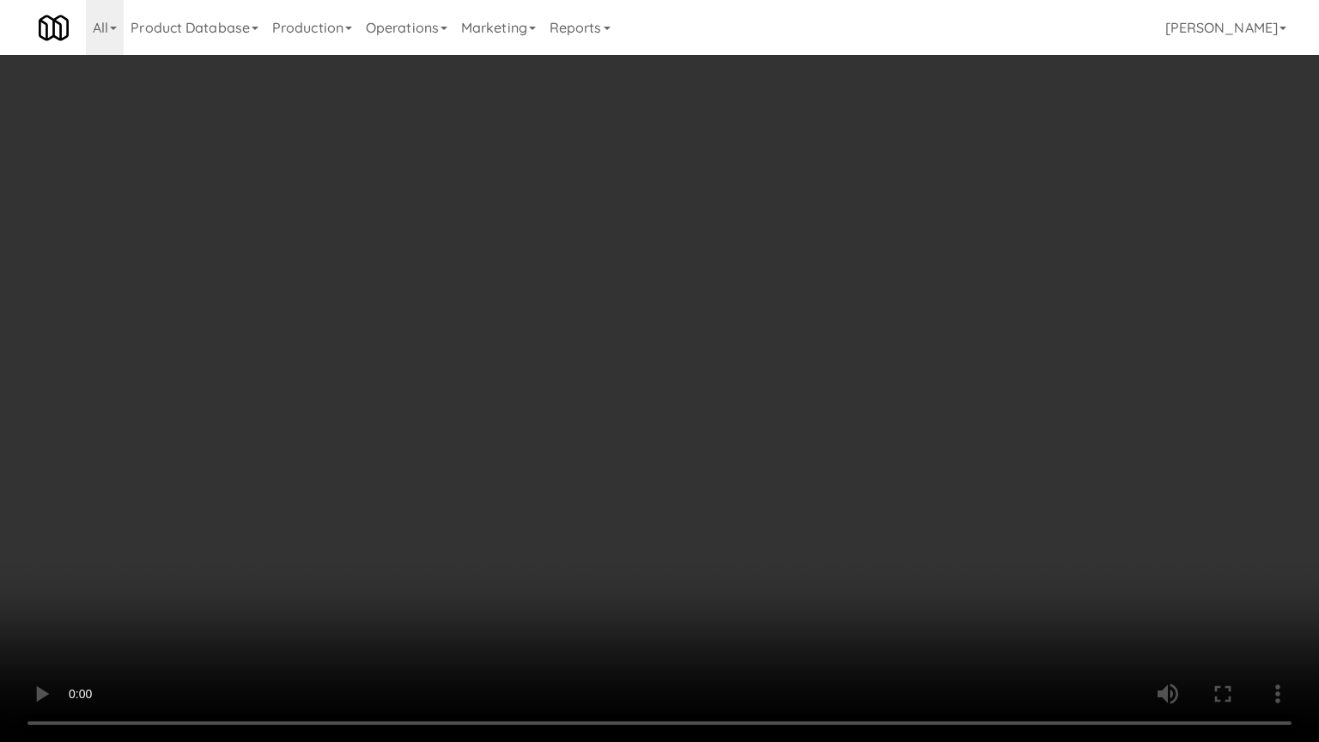
click at [814, 349] on video at bounding box center [659, 371] width 1319 height 742
drag, startPoint x: 749, startPoint y: 343, endPoint x: 752, endPoint y: 335, distance: 9.2
click at [749, 343] on video at bounding box center [659, 371] width 1319 height 742
click at [754, 331] on video at bounding box center [659, 371] width 1319 height 742
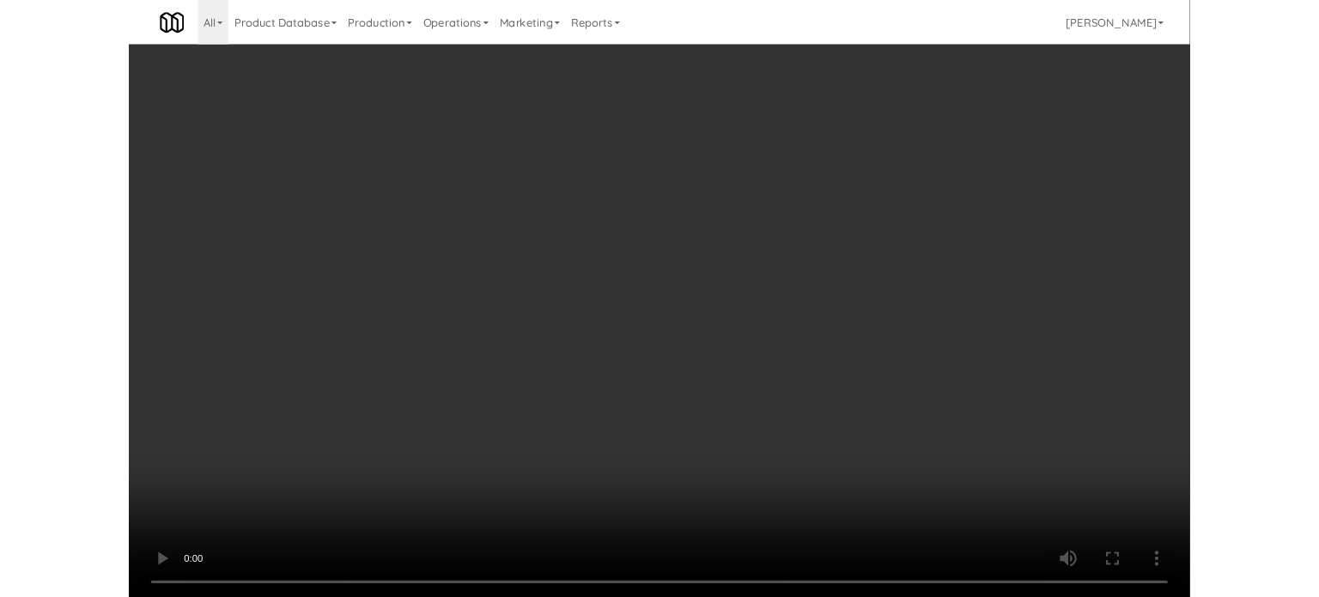
scroll to position [70, 0]
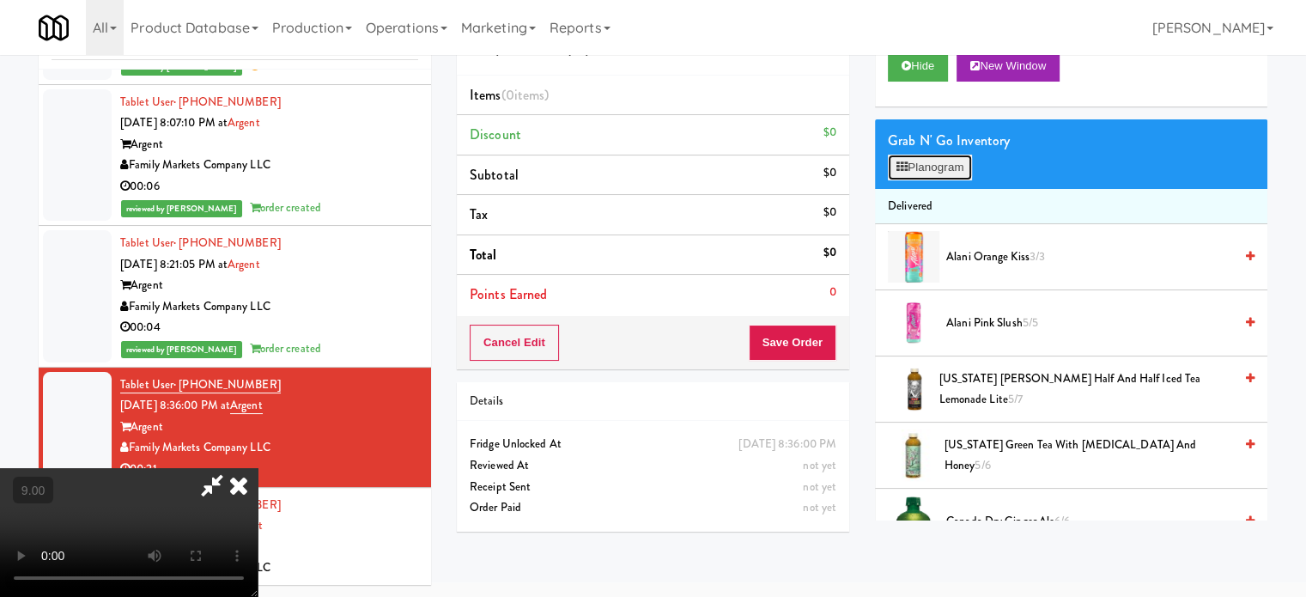
click at [948, 174] on button "Planogram" at bounding box center [930, 168] width 84 height 26
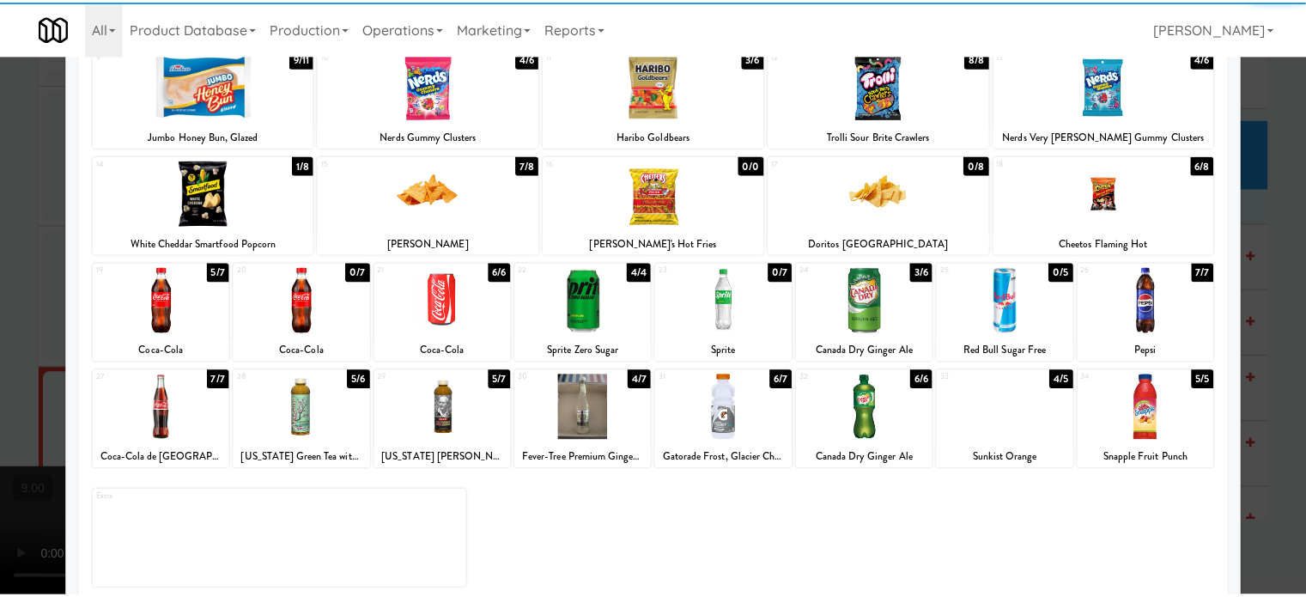
scroll to position [246, 0]
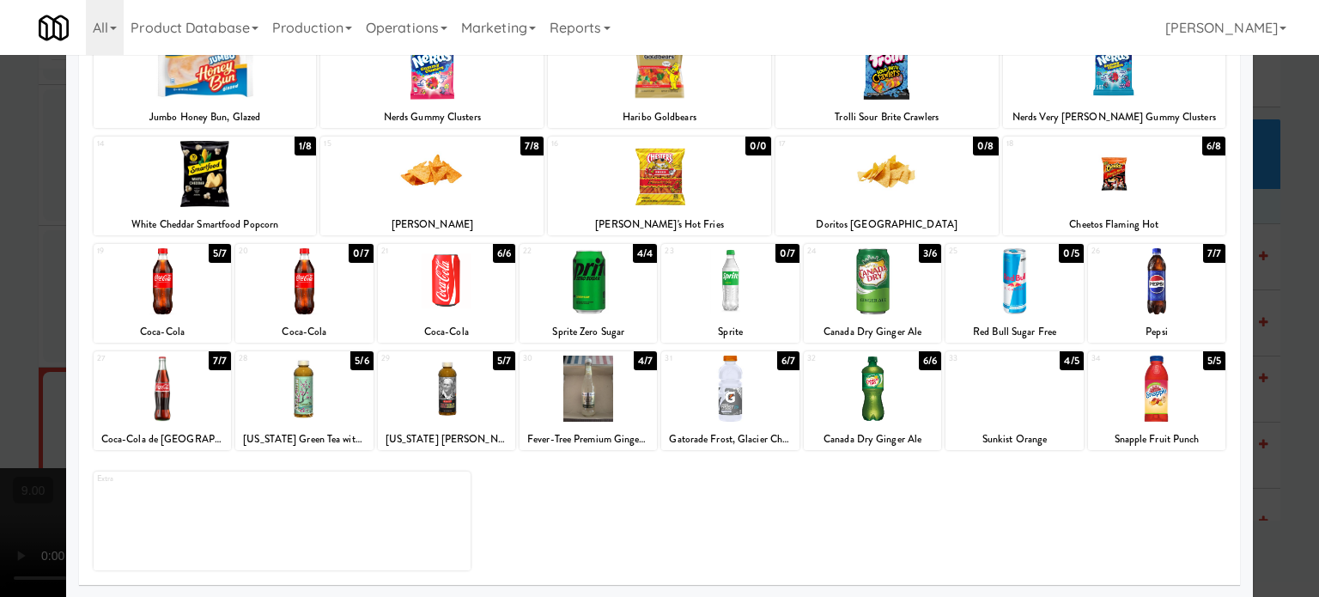
click at [213, 253] on div "5/7" at bounding box center [220, 253] width 22 height 19
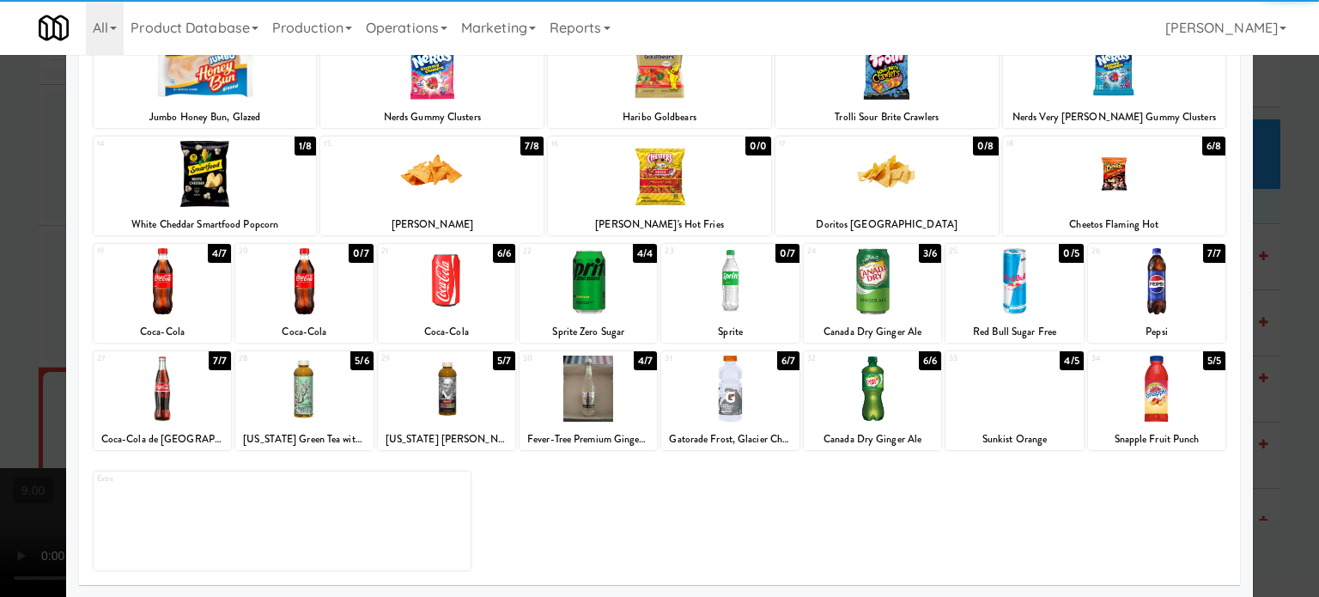
click at [1255, 274] on div at bounding box center [659, 298] width 1319 height 597
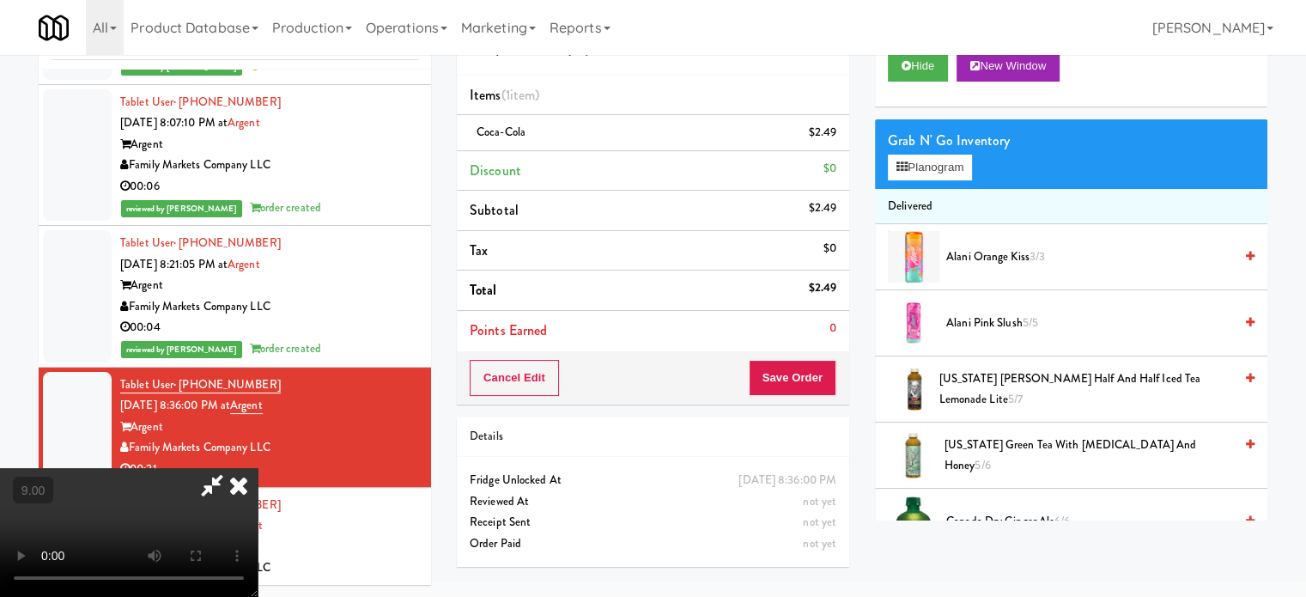
click at [258, 468] on video at bounding box center [129, 532] width 258 height 129
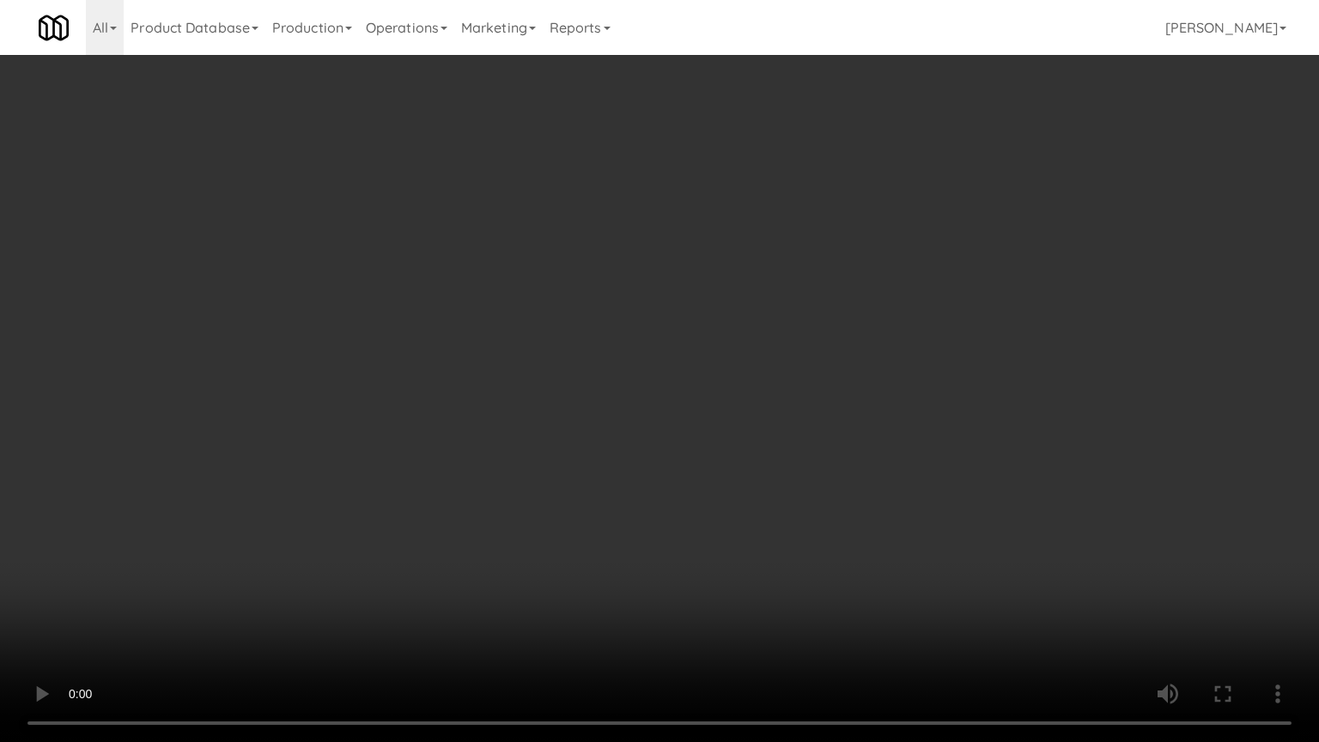
click at [504, 481] on video at bounding box center [659, 371] width 1319 height 742
click at [670, 354] on video at bounding box center [659, 371] width 1319 height 742
click at [731, 270] on video at bounding box center [659, 371] width 1319 height 742
click at [733, 306] on video at bounding box center [659, 371] width 1319 height 742
click at [734, 307] on video at bounding box center [659, 371] width 1319 height 742
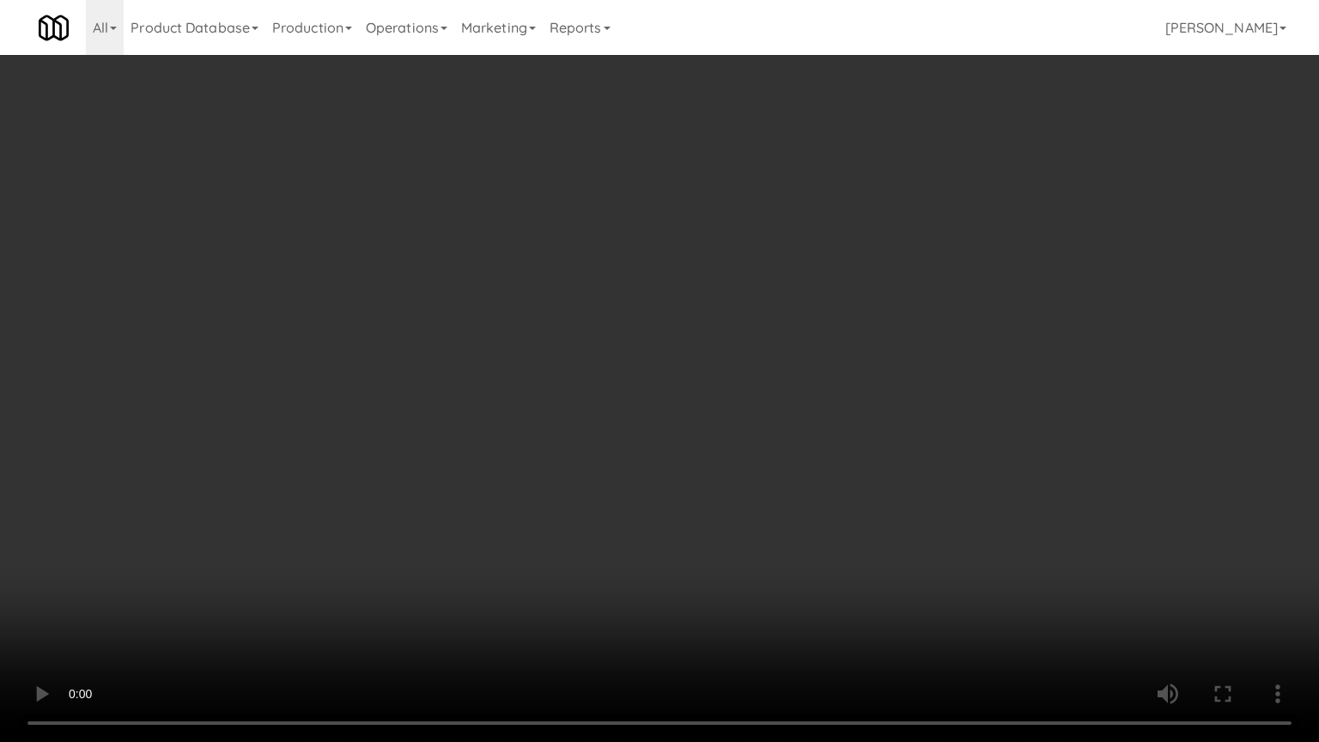
click at [735, 318] on video at bounding box center [659, 371] width 1319 height 742
click at [718, 330] on video at bounding box center [659, 371] width 1319 height 742
drag, startPoint x: 696, startPoint y: 388, endPoint x: 683, endPoint y: 383, distance: 14.7
click at [696, 389] on video at bounding box center [659, 371] width 1319 height 742
click at [680, 386] on video at bounding box center [659, 371] width 1319 height 742
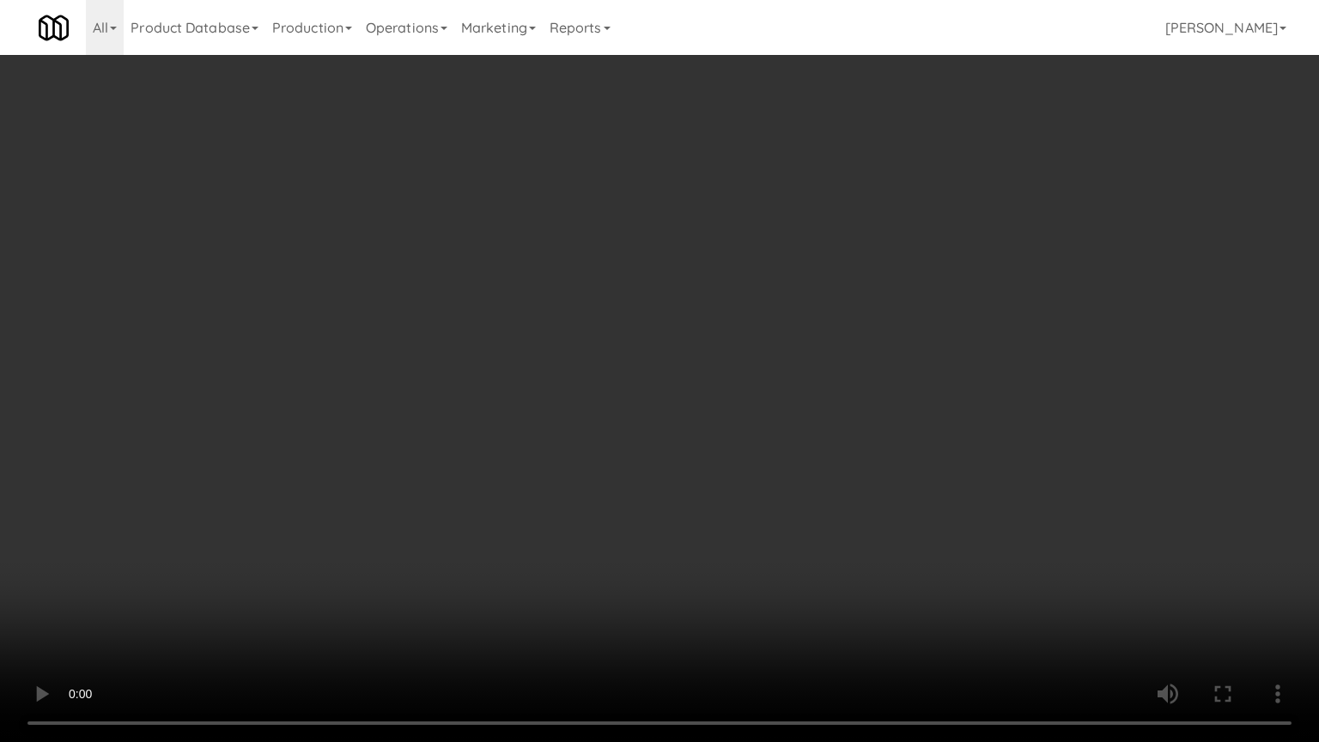
click at [728, 387] on video at bounding box center [659, 371] width 1319 height 742
click at [701, 386] on video at bounding box center [659, 371] width 1319 height 742
click at [711, 382] on video at bounding box center [659, 371] width 1319 height 742
click at [706, 396] on video at bounding box center [659, 371] width 1319 height 742
click at [680, 380] on video at bounding box center [659, 371] width 1319 height 742
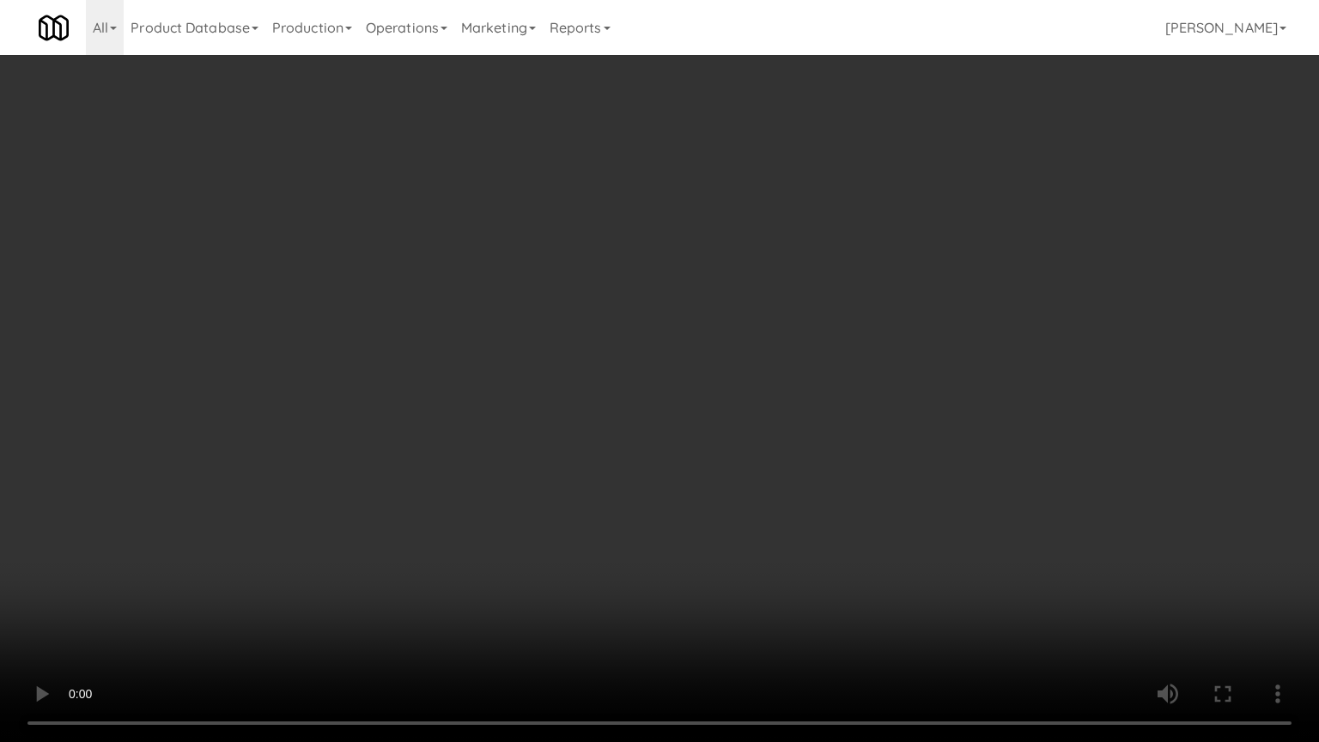
click at [684, 380] on video at bounding box center [659, 371] width 1319 height 742
click at [775, 401] on video at bounding box center [659, 371] width 1319 height 742
click at [732, 397] on video at bounding box center [659, 371] width 1319 height 742
click at [805, 426] on video at bounding box center [659, 371] width 1319 height 742
click at [743, 423] on video at bounding box center [659, 371] width 1319 height 742
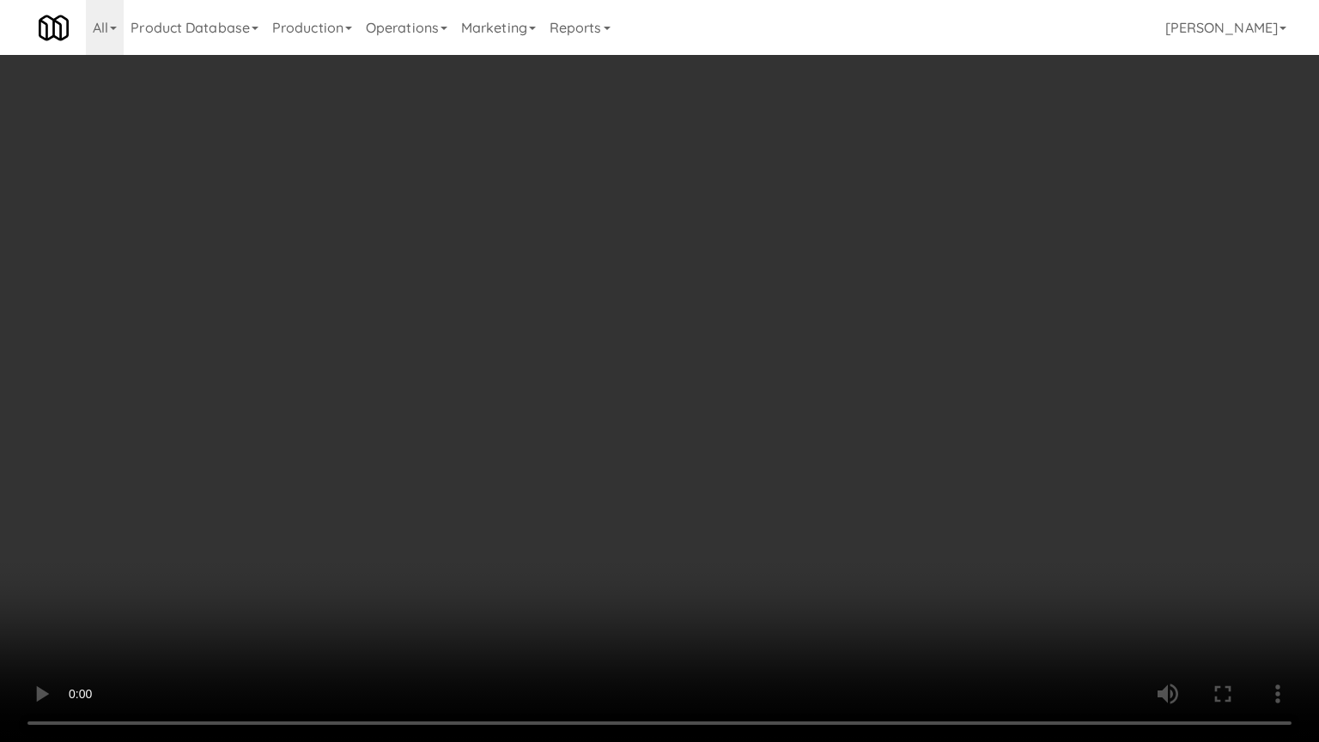
click at [745, 416] on video at bounding box center [659, 371] width 1319 height 742
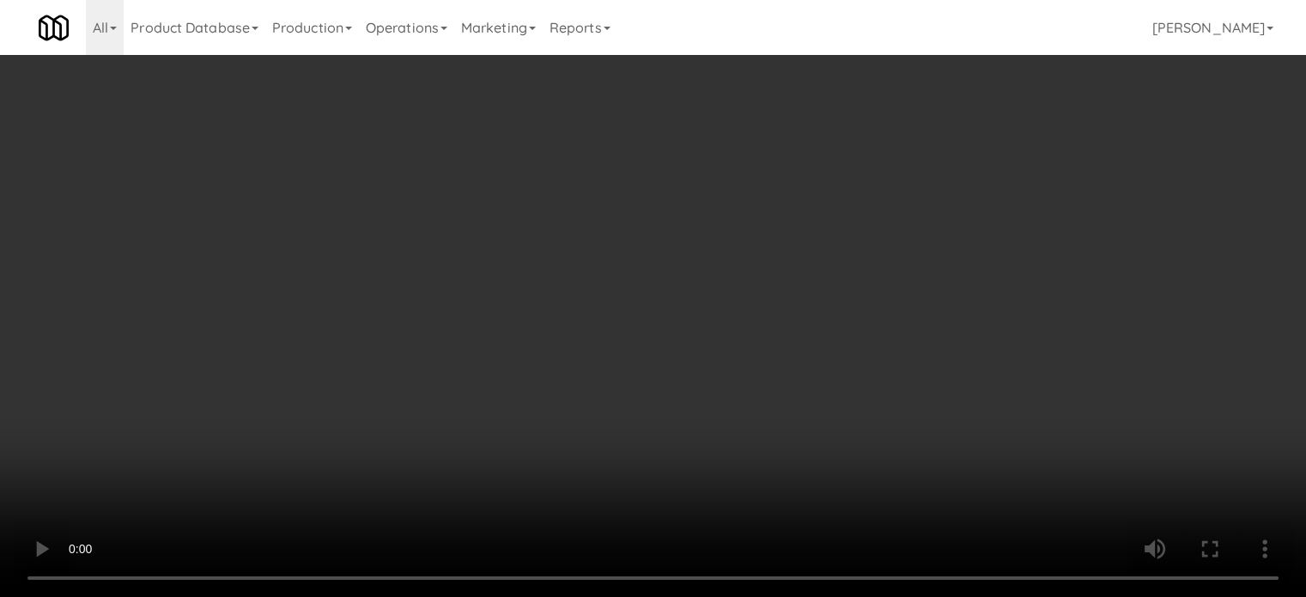
click at [642, 314] on video at bounding box center [653, 298] width 1306 height 597
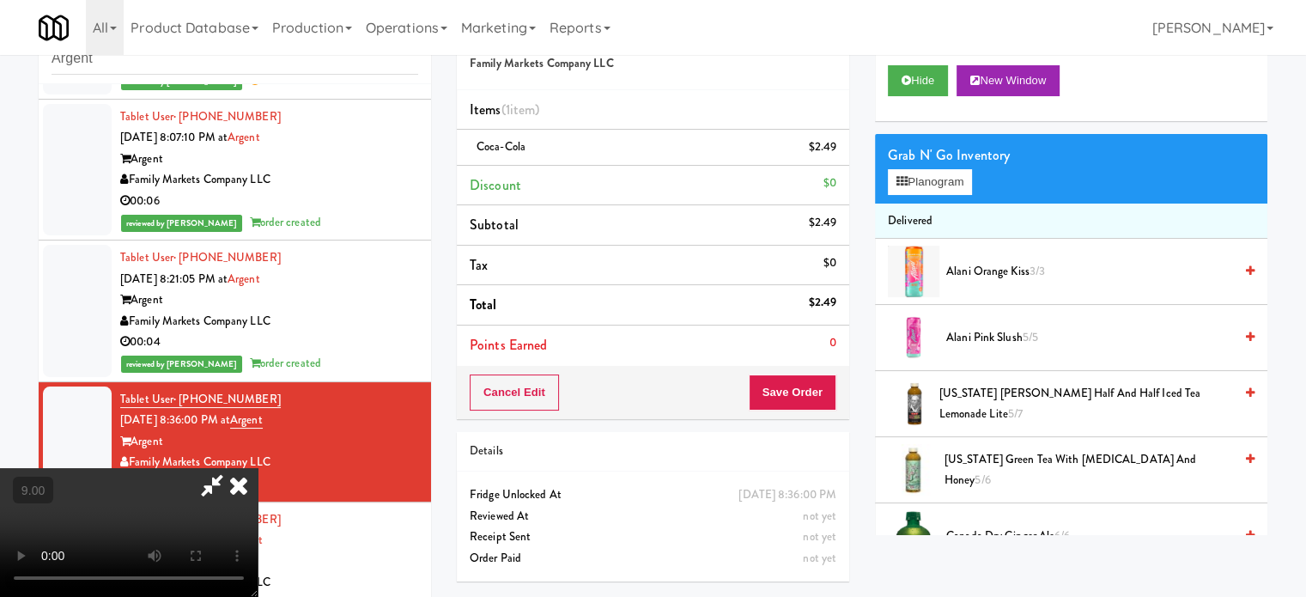
drag, startPoint x: 642, startPoint y: 314, endPoint x: 639, endPoint y: 403, distance: 88.5
click at [258, 468] on video at bounding box center [129, 532] width 258 height 129
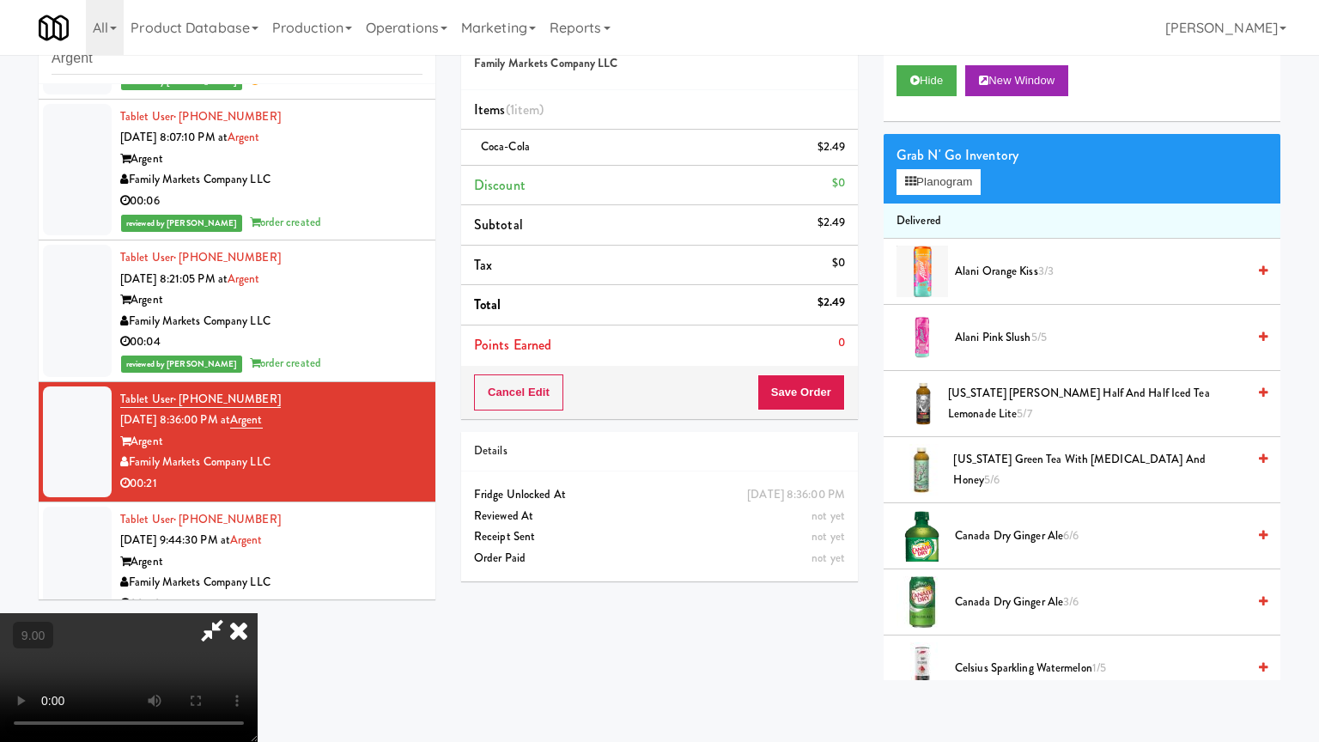
click at [258, 596] on video at bounding box center [129, 677] width 258 height 129
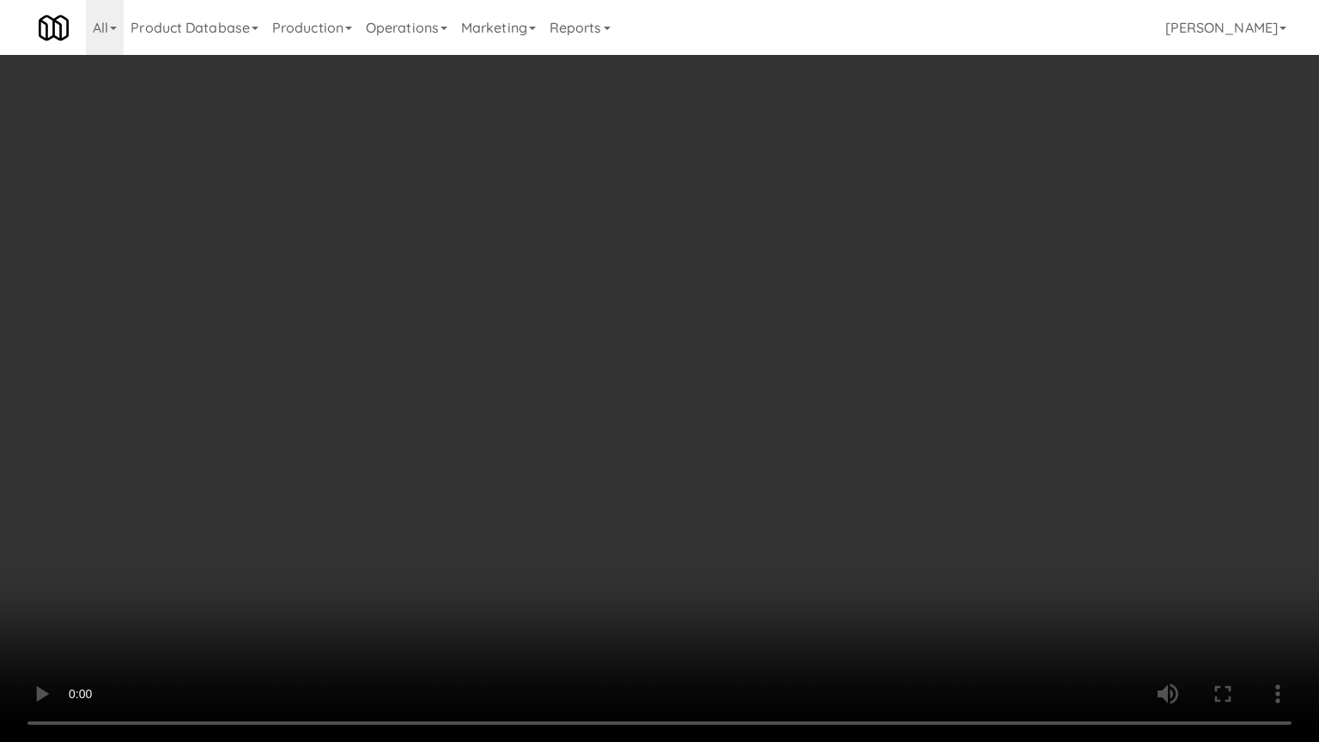
click at [667, 387] on video at bounding box center [659, 371] width 1319 height 742
click at [726, 385] on video at bounding box center [659, 371] width 1319 height 742
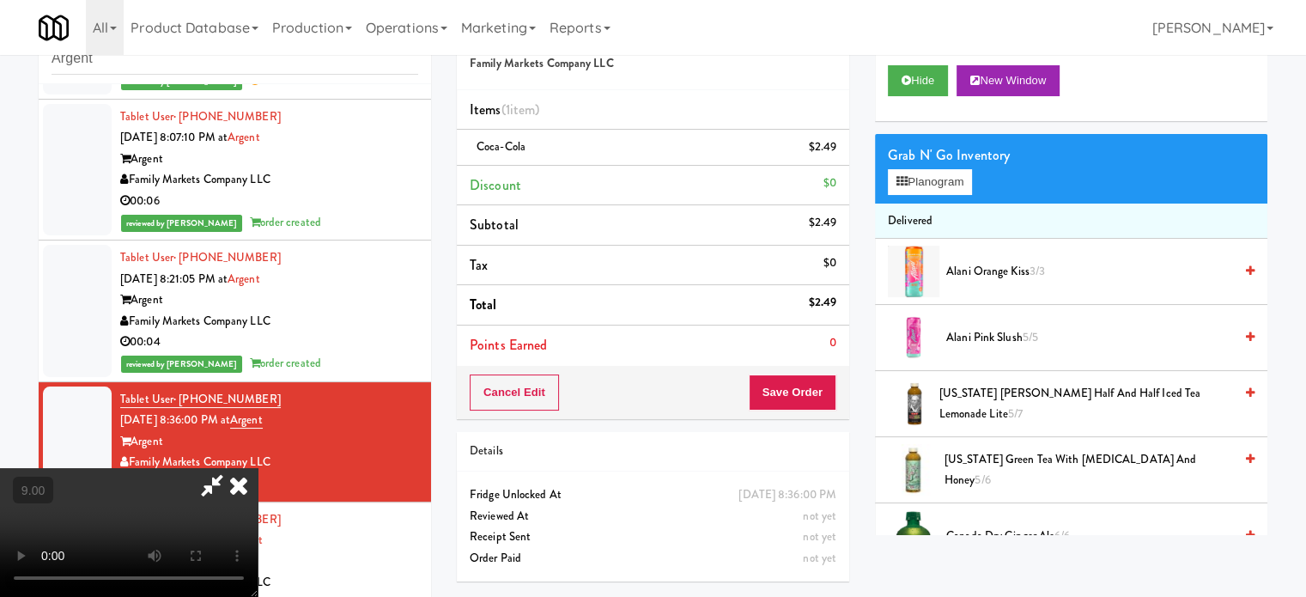
click at [258, 468] on icon at bounding box center [239, 485] width 38 height 34
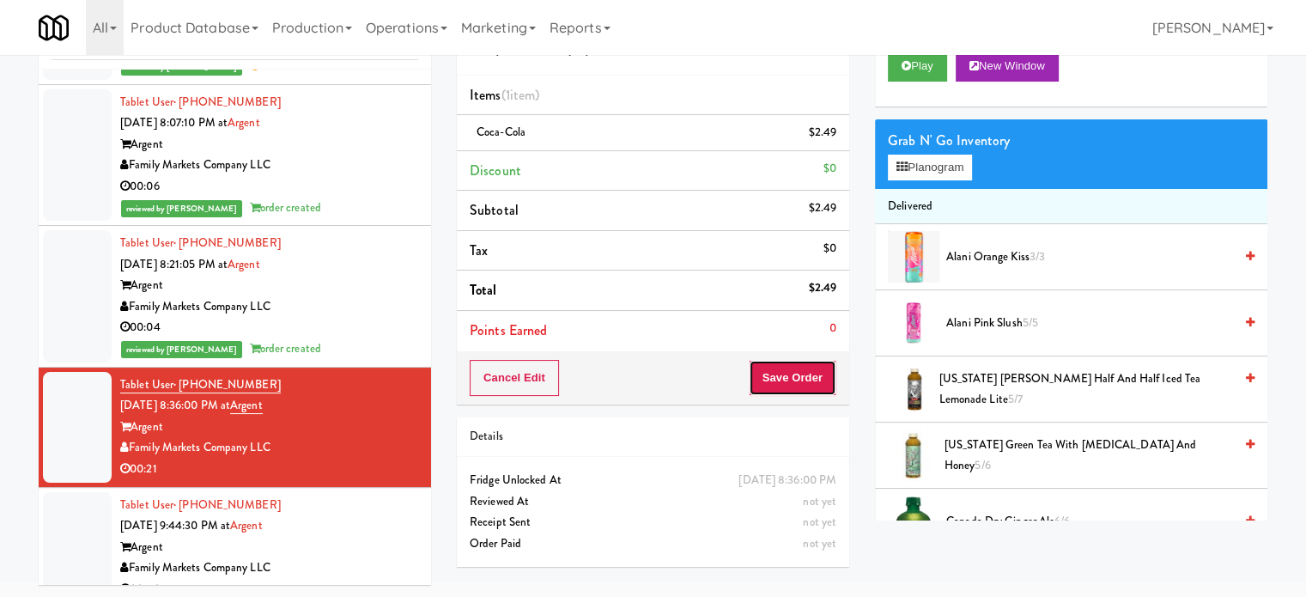
click at [816, 379] on button "Save Order" at bounding box center [793, 378] width 88 height 36
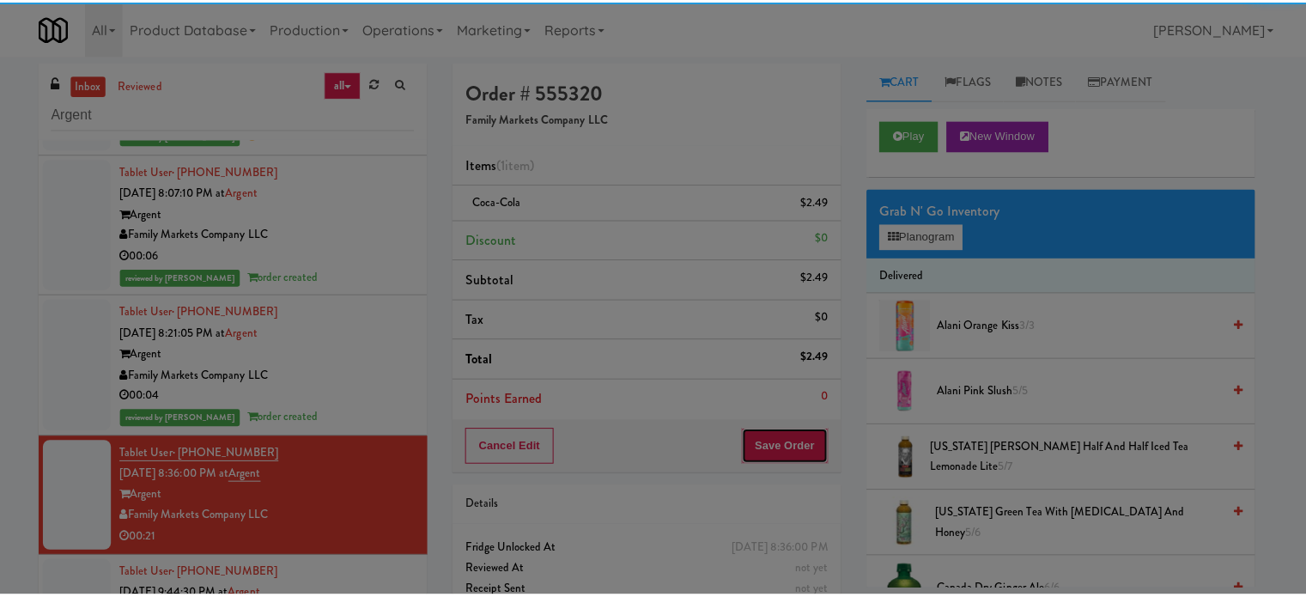
scroll to position [0, 0]
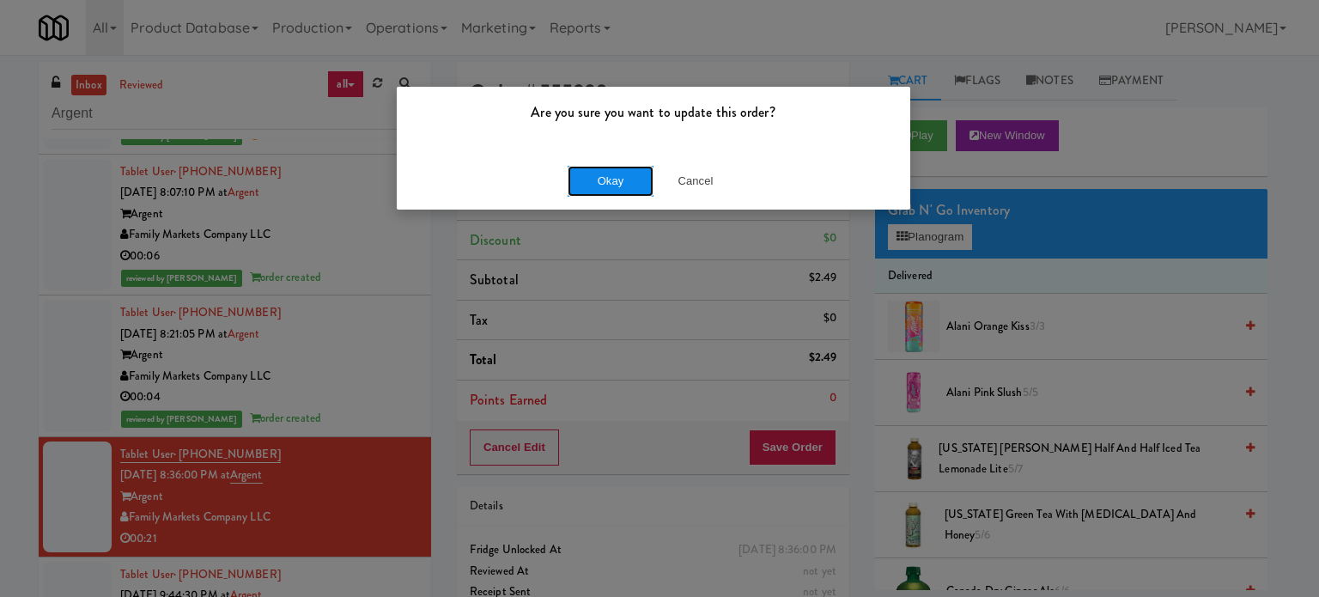
click at [589, 179] on button "Okay" at bounding box center [611, 181] width 86 height 31
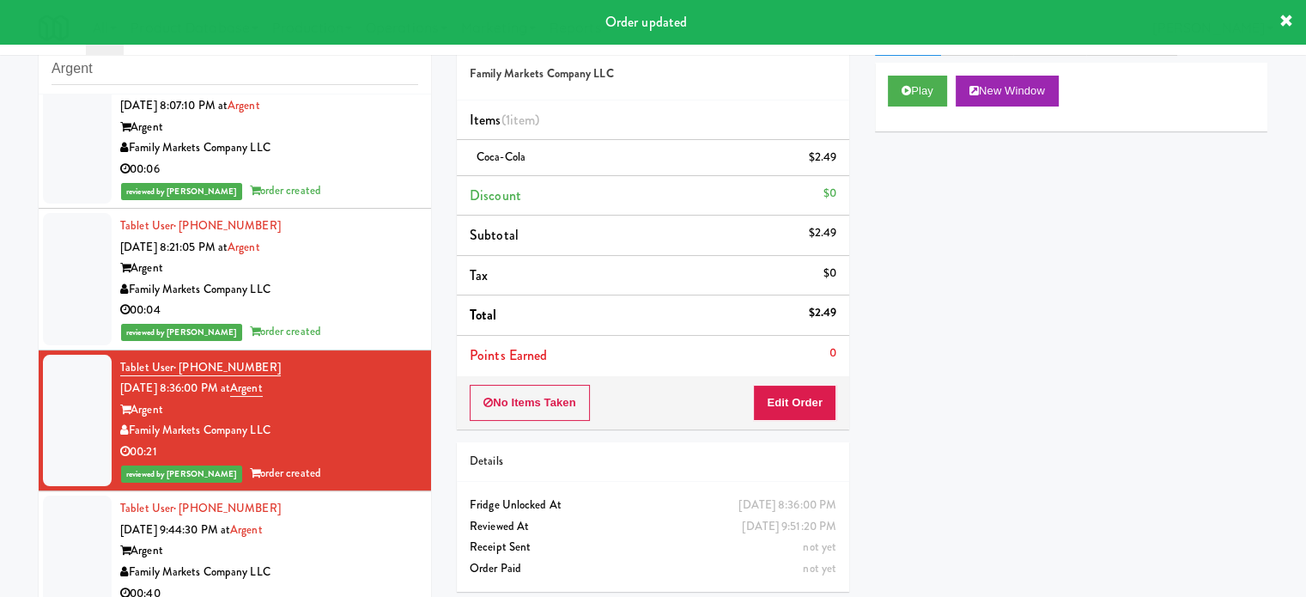
scroll to position [70, 0]
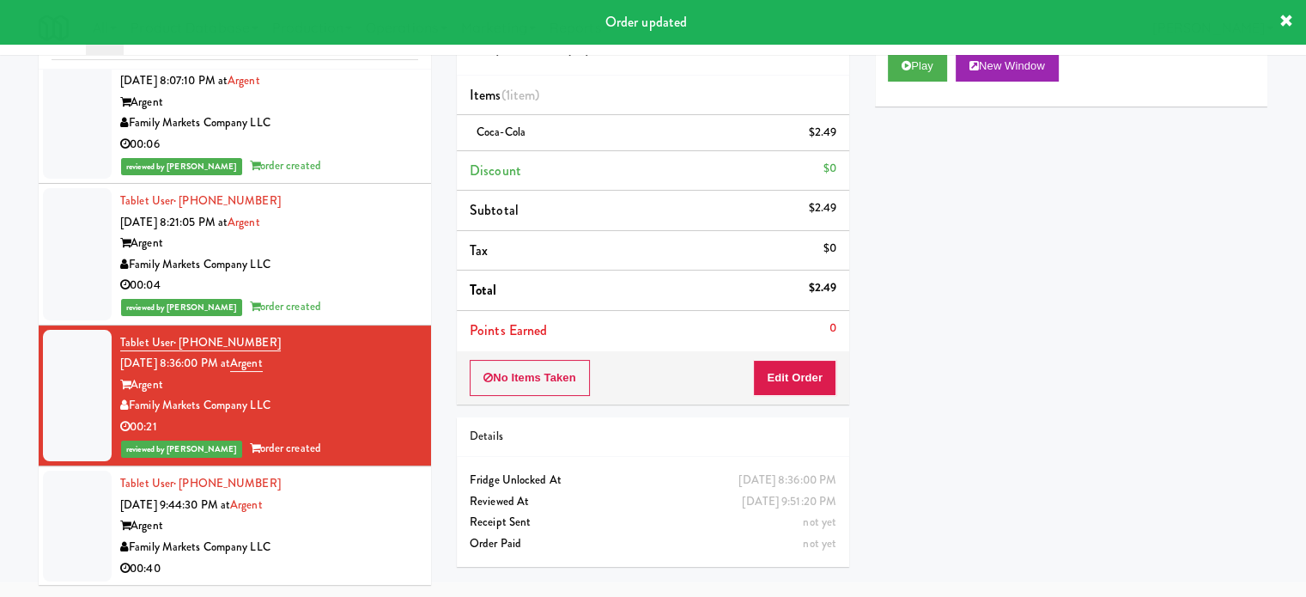
click at [378, 520] on div "Argent" at bounding box center [269, 525] width 298 height 21
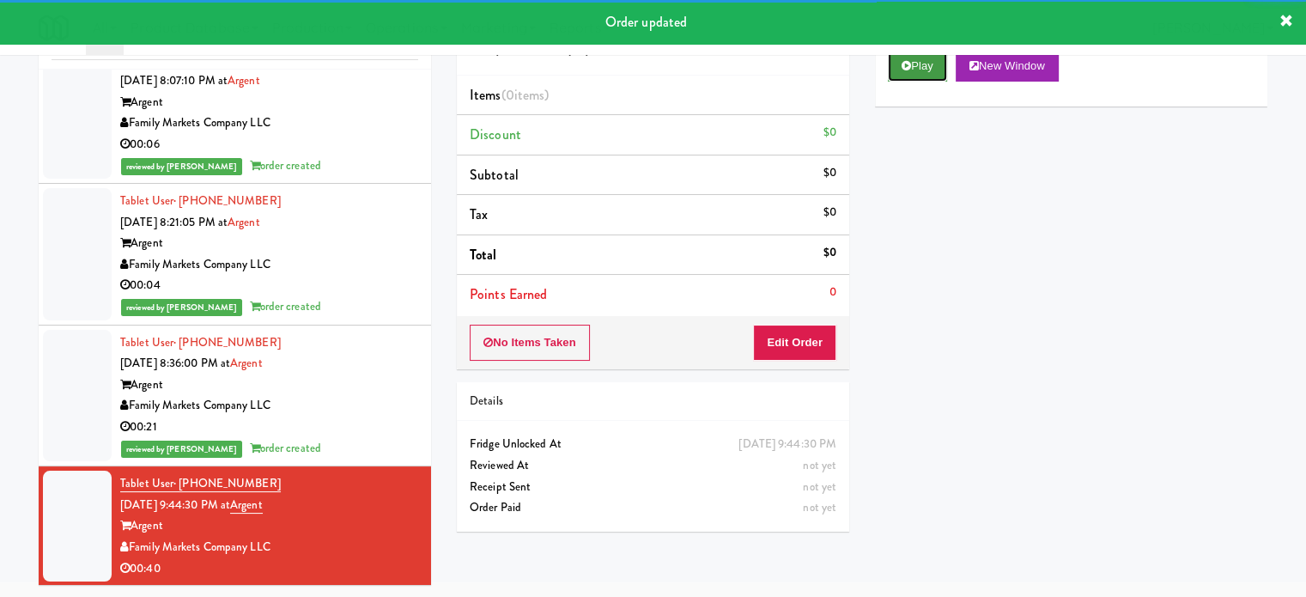
click at [920, 70] on button "Play" at bounding box center [917, 66] width 59 height 31
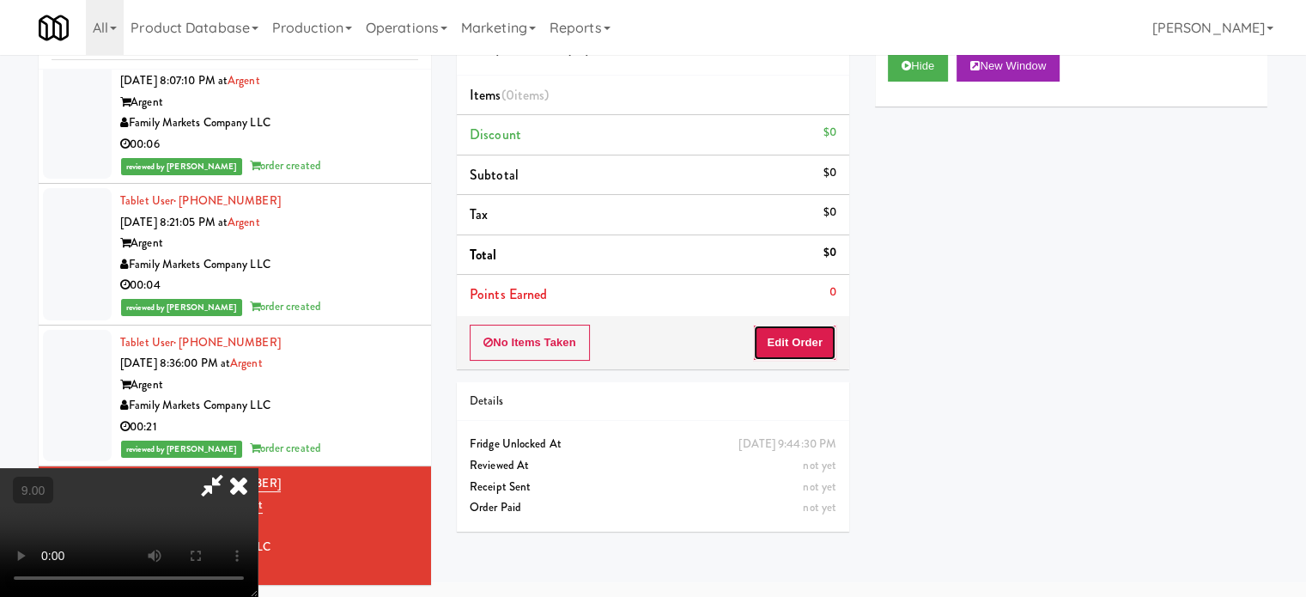
click at [792, 344] on button "Edit Order" at bounding box center [794, 343] width 83 height 36
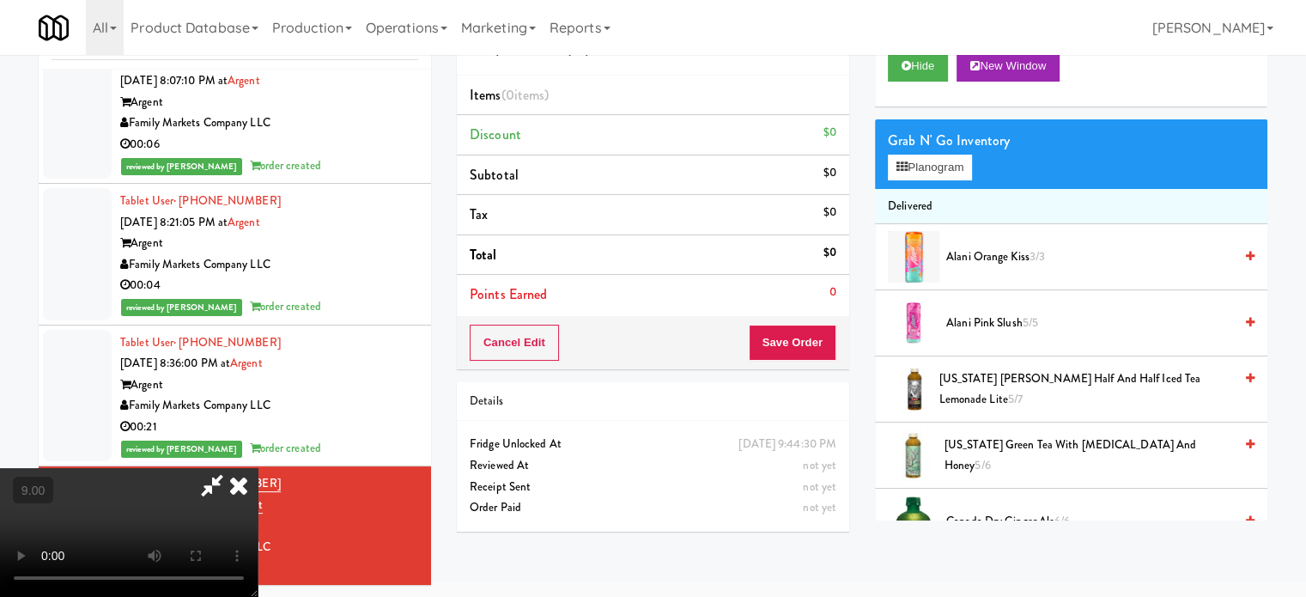
click at [258, 468] on video at bounding box center [129, 532] width 258 height 129
drag, startPoint x: 527, startPoint y: 378, endPoint x: 465, endPoint y: 367, distance: 62.8
click at [258, 468] on video at bounding box center [129, 532] width 258 height 129
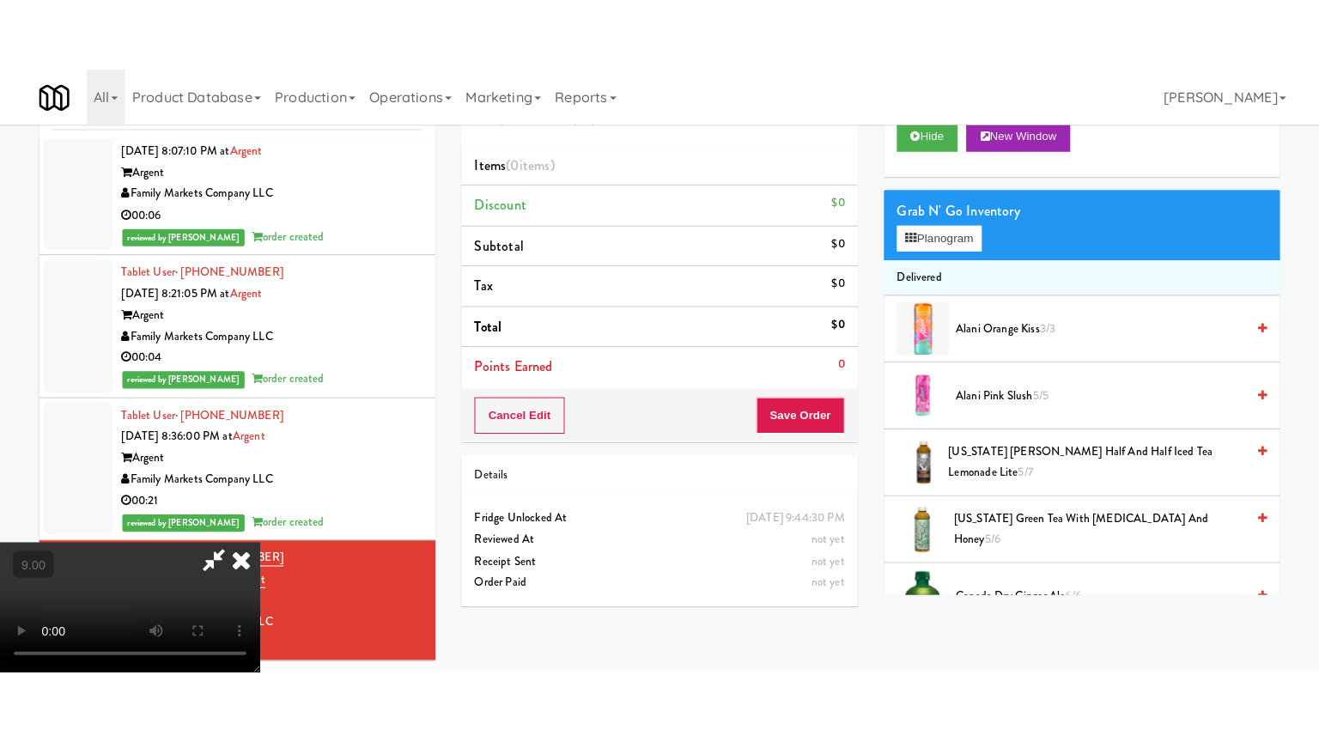
scroll to position [55, 0]
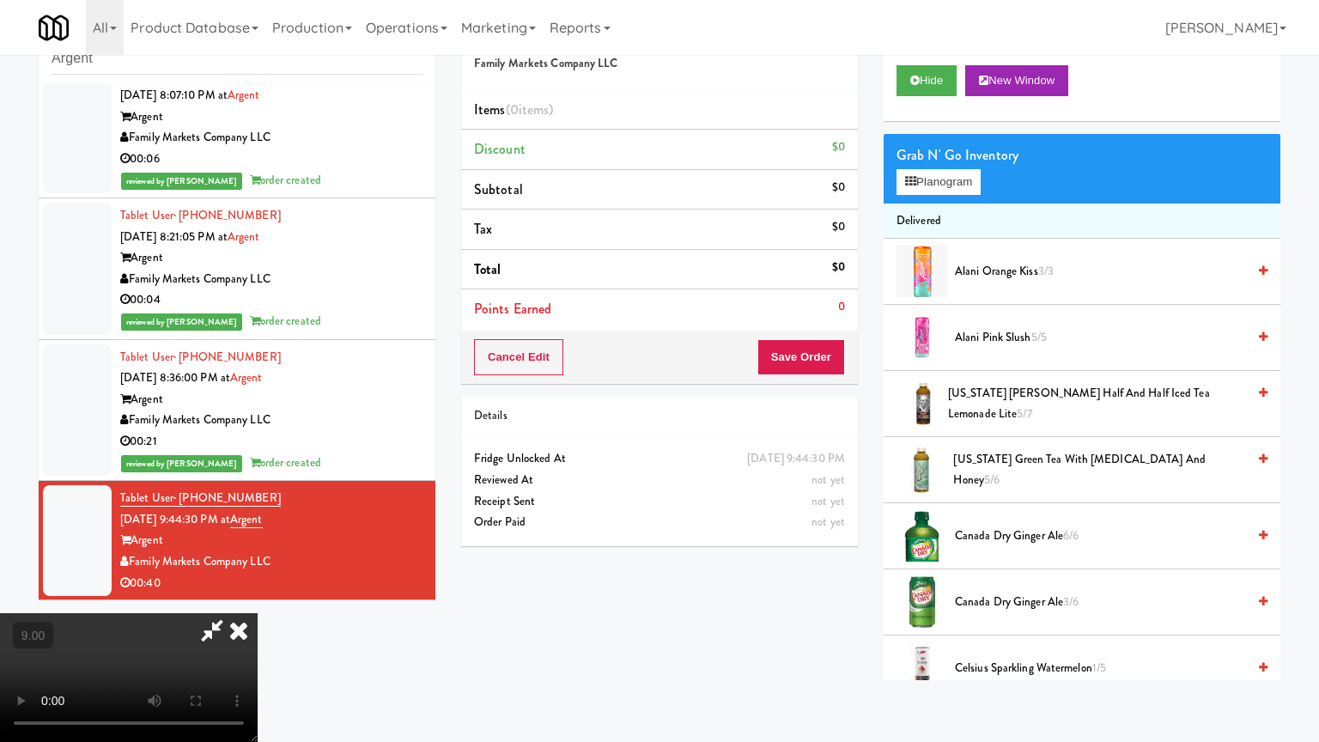
click at [258, 596] on video at bounding box center [129, 677] width 258 height 129
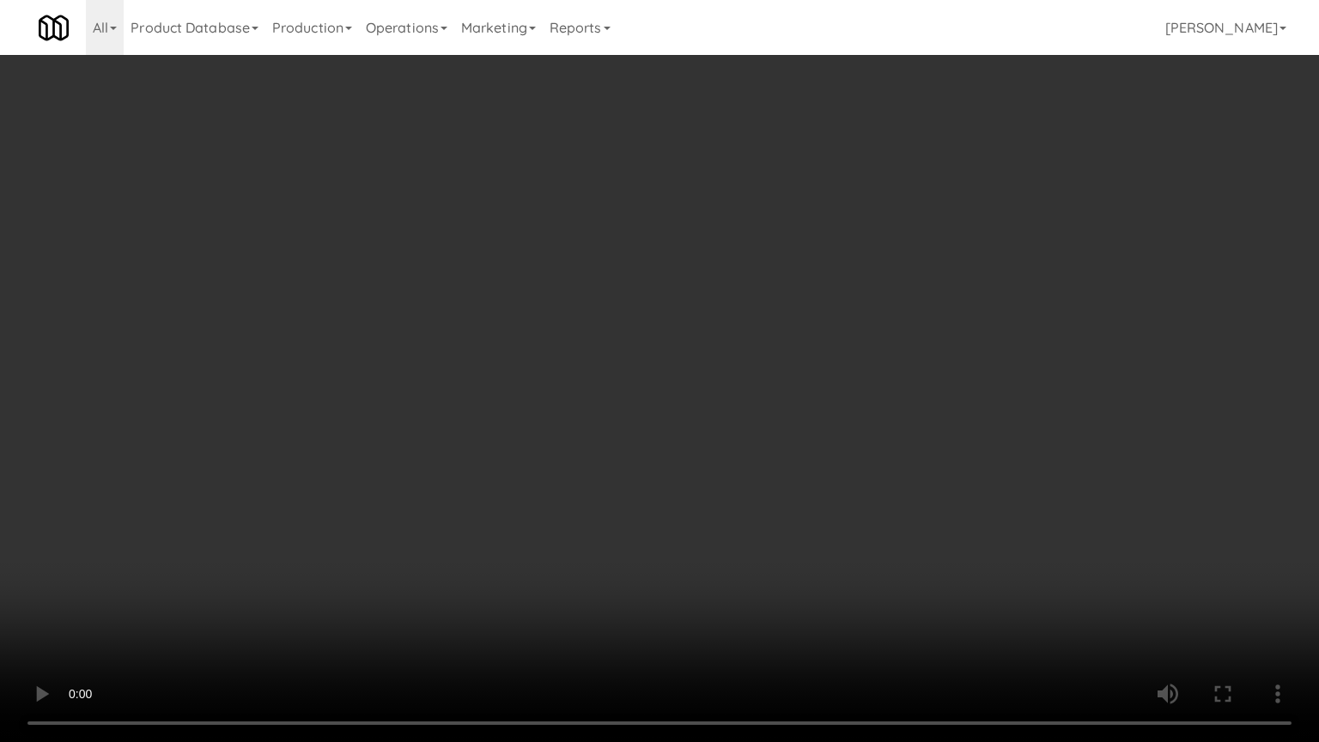
click at [598, 307] on video at bounding box center [659, 371] width 1319 height 742
click at [601, 326] on video at bounding box center [659, 371] width 1319 height 742
click at [597, 328] on video at bounding box center [659, 371] width 1319 height 742
click at [600, 337] on video at bounding box center [659, 371] width 1319 height 742
click at [591, 331] on video at bounding box center [659, 371] width 1319 height 742
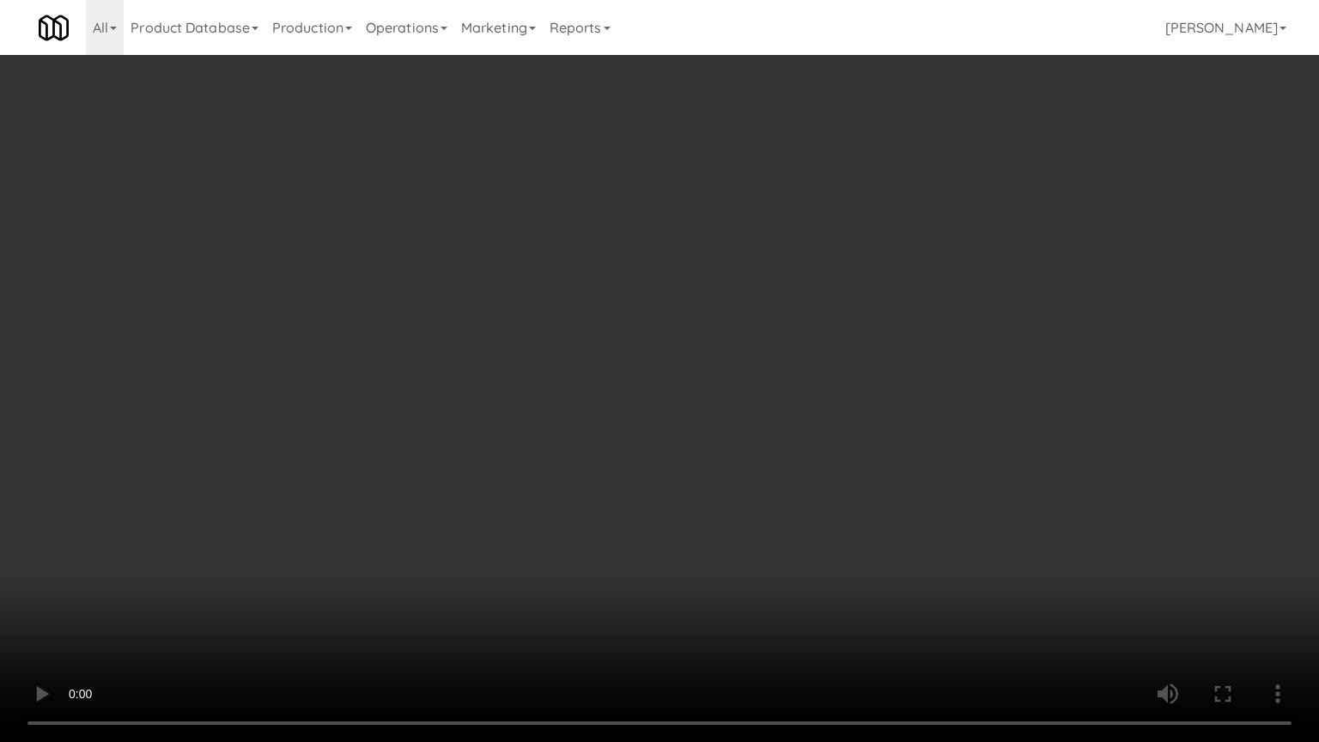
click at [591, 337] on video at bounding box center [659, 371] width 1319 height 742
click at [587, 339] on video at bounding box center [659, 371] width 1319 height 742
click at [580, 337] on video at bounding box center [659, 371] width 1319 height 742
click at [580, 340] on video at bounding box center [659, 371] width 1319 height 742
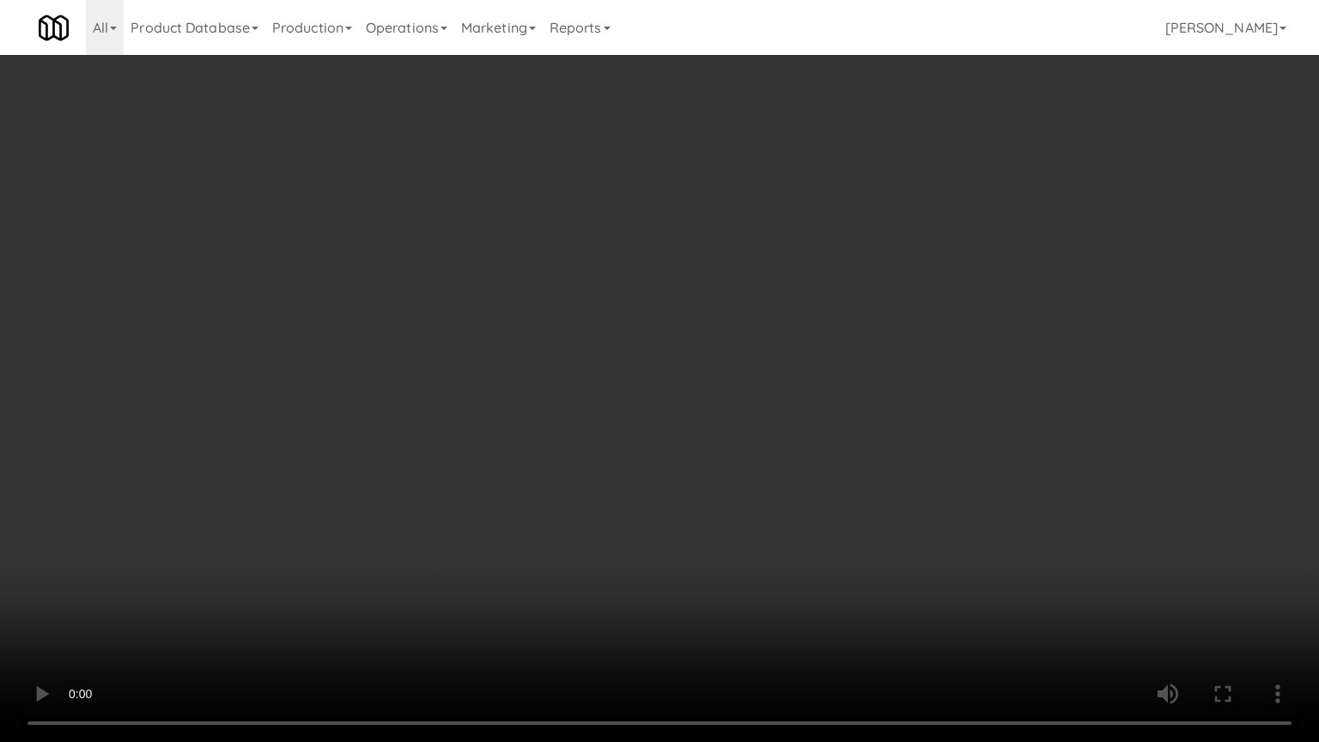
click at [578, 343] on video at bounding box center [659, 371] width 1319 height 742
click at [584, 333] on video at bounding box center [659, 371] width 1319 height 742
click at [584, 326] on video at bounding box center [659, 371] width 1319 height 742
click at [587, 323] on video at bounding box center [659, 371] width 1319 height 742
click at [587, 325] on video at bounding box center [659, 371] width 1319 height 742
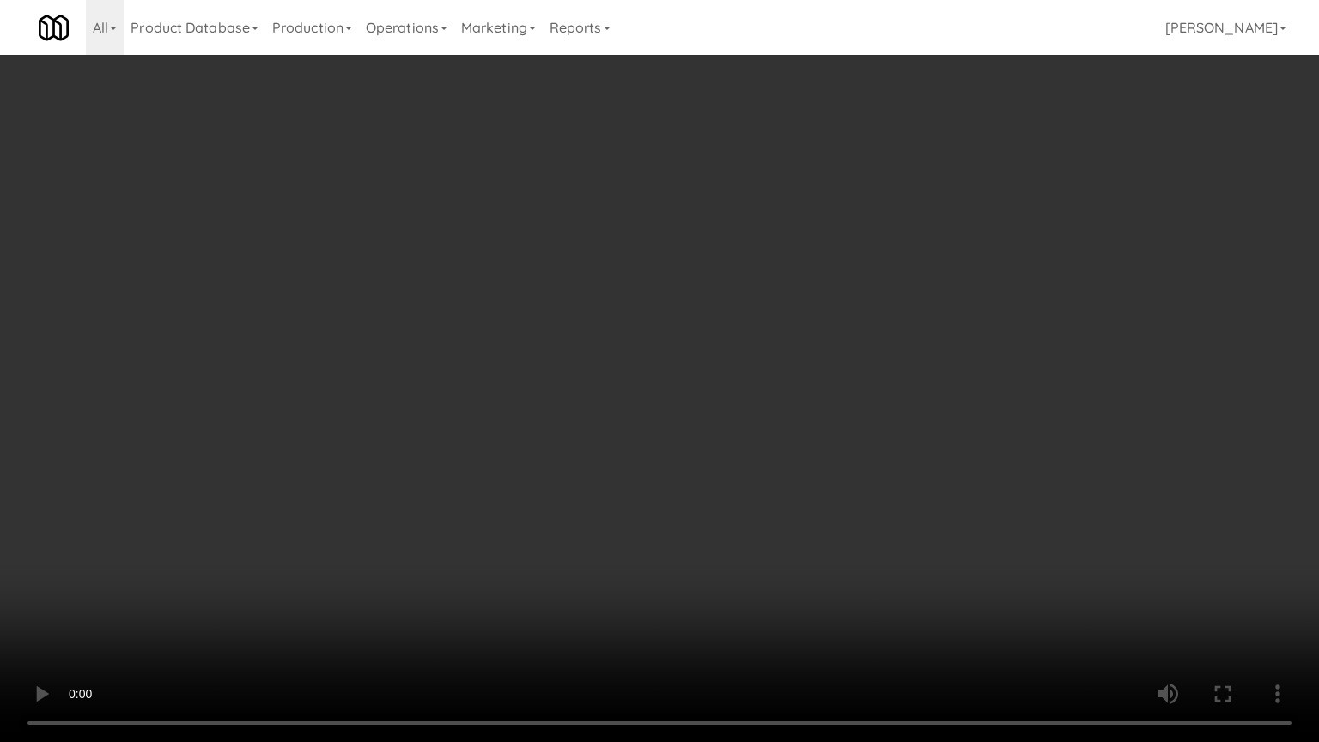
click at [586, 329] on video at bounding box center [659, 371] width 1319 height 742
click at [584, 329] on video at bounding box center [659, 371] width 1319 height 742
click at [583, 329] on video at bounding box center [659, 371] width 1319 height 742
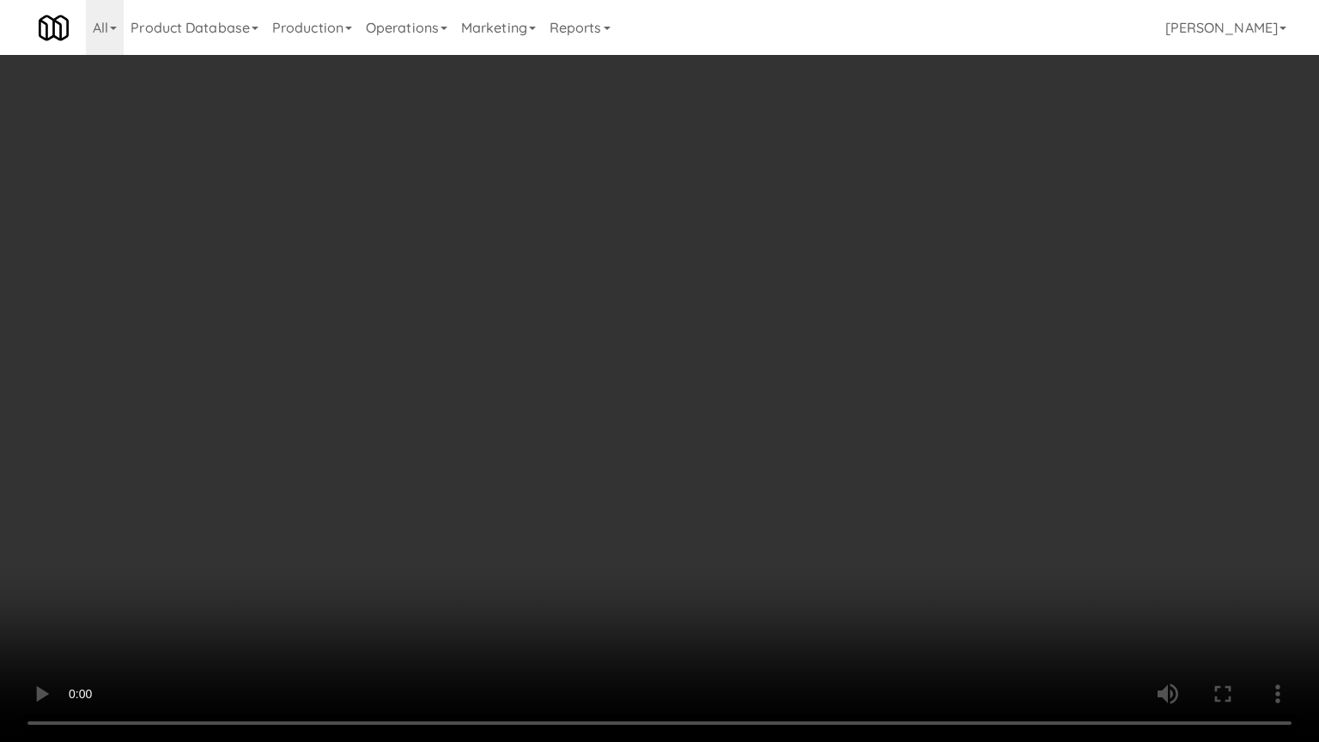
click at [583, 329] on video at bounding box center [659, 371] width 1319 height 742
click at [581, 332] on video at bounding box center [659, 371] width 1319 height 742
click at [580, 337] on video at bounding box center [659, 371] width 1319 height 742
click at [635, 295] on video at bounding box center [659, 371] width 1319 height 742
click at [642, 298] on video at bounding box center [659, 371] width 1319 height 742
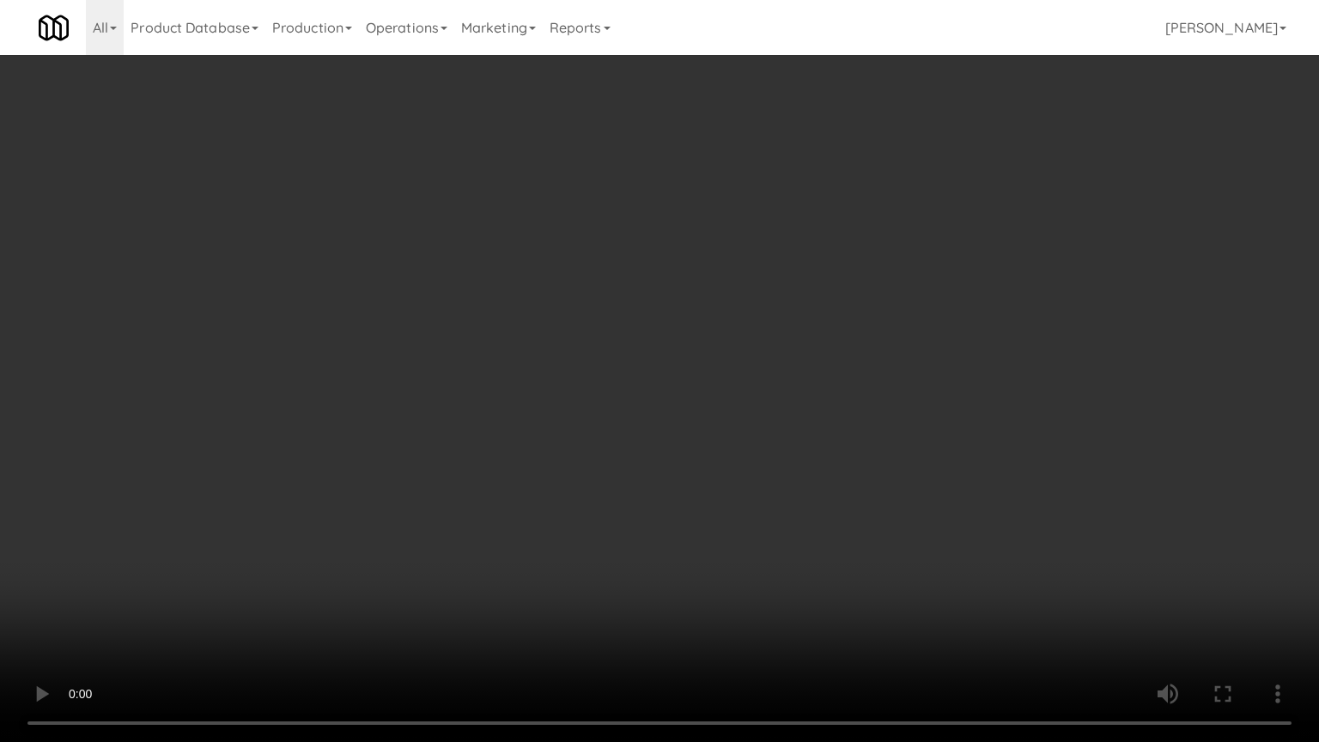
click at [678, 291] on video at bounding box center [659, 371] width 1319 height 742
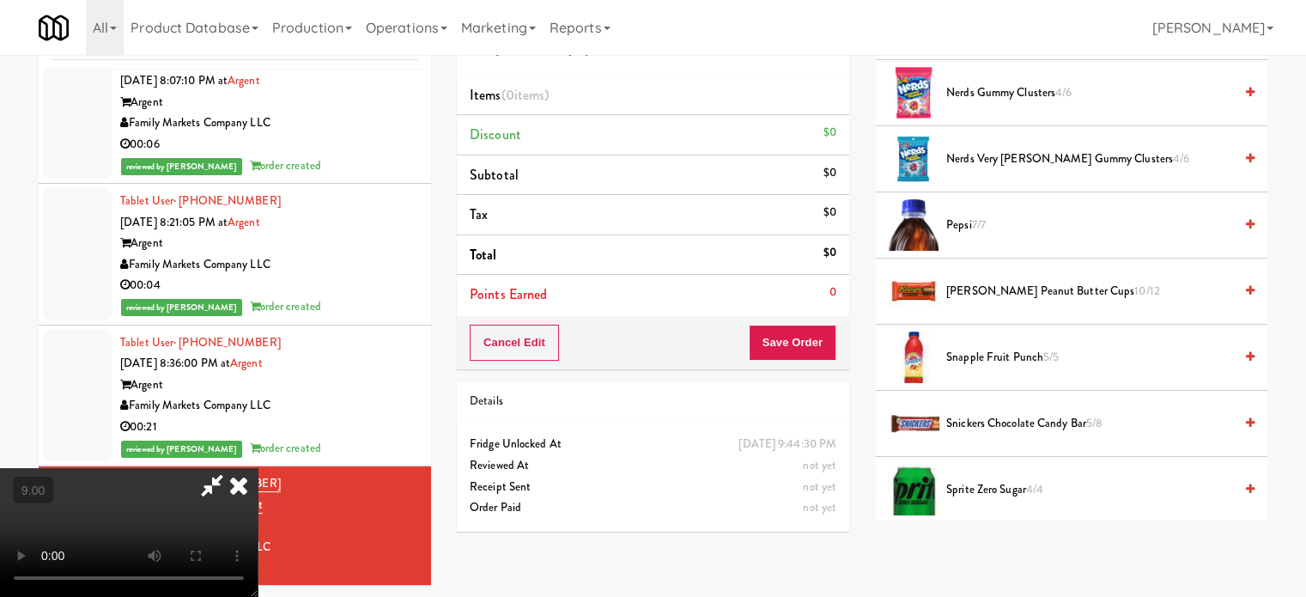
scroll to position [859, 0]
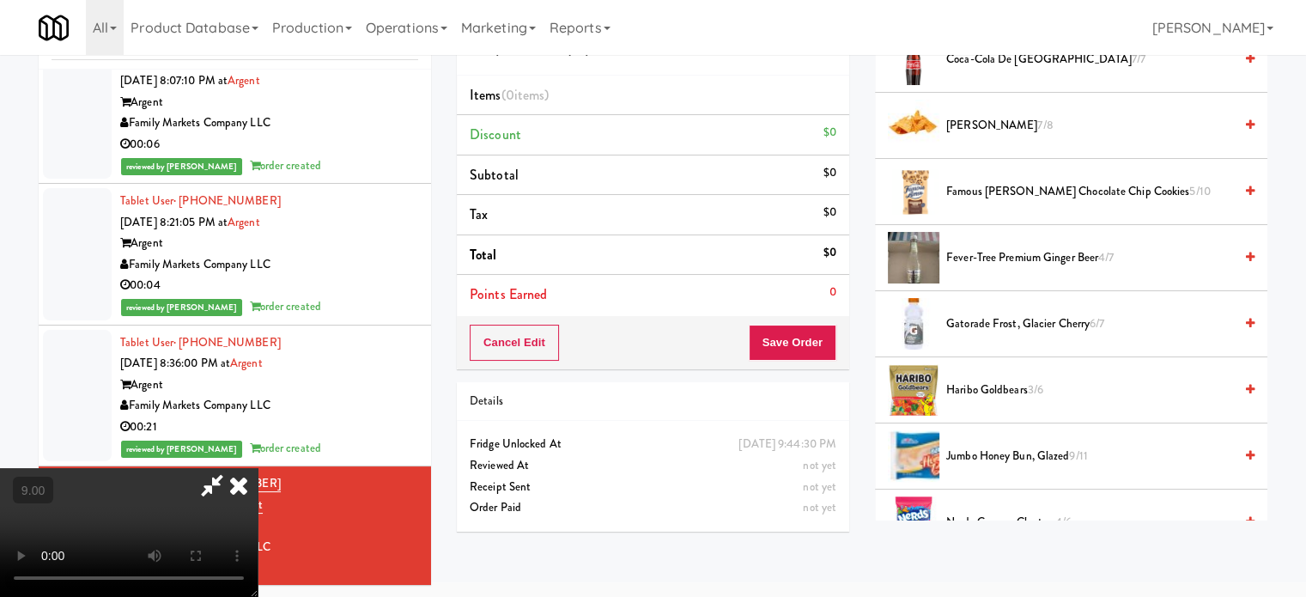
click at [986, 392] on span "Haribo Goldbears 3/6" at bounding box center [1089, 390] width 287 height 21
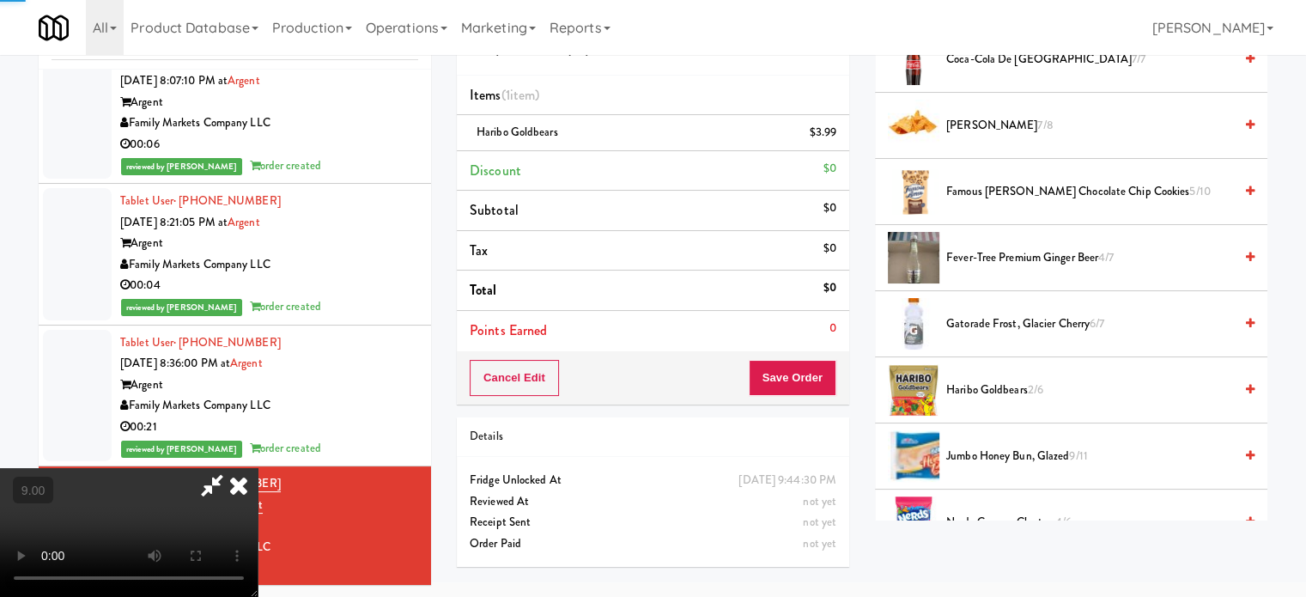
click at [258, 468] on video at bounding box center [129, 532] width 258 height 129
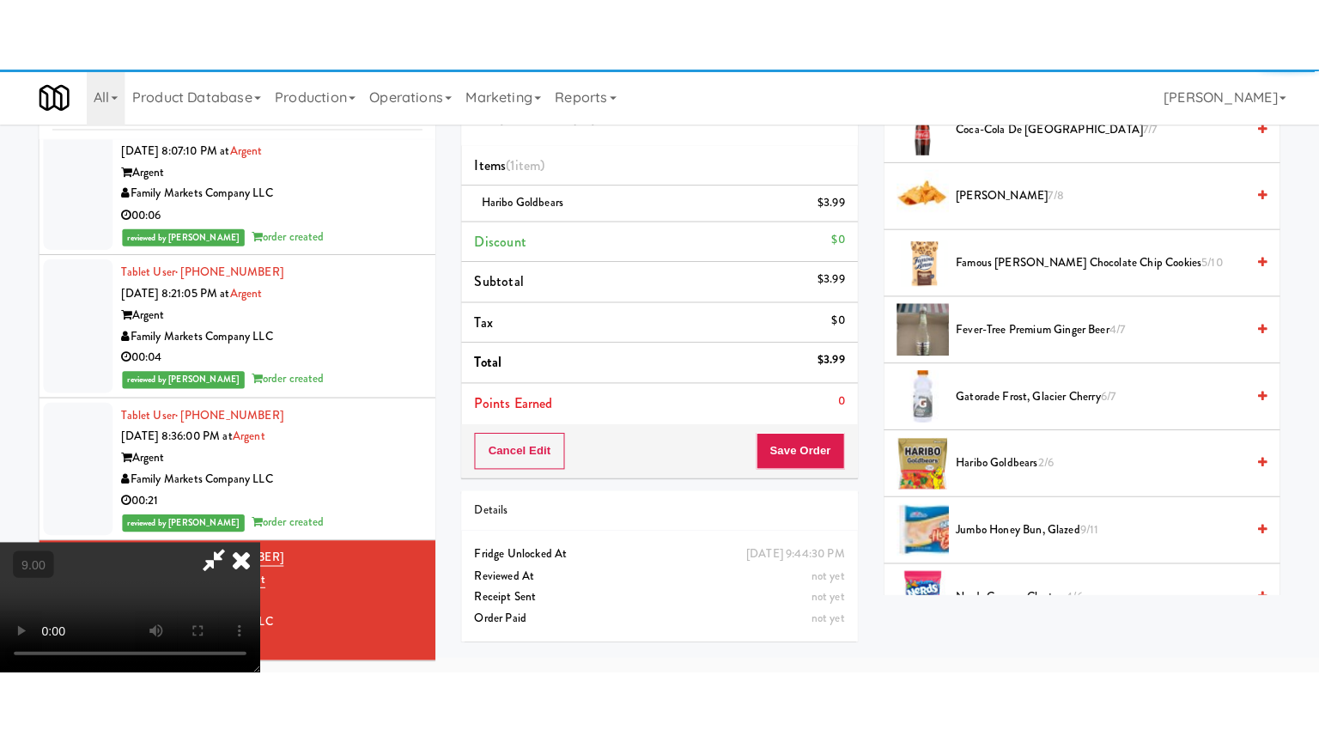
scroll to position [55, 0]
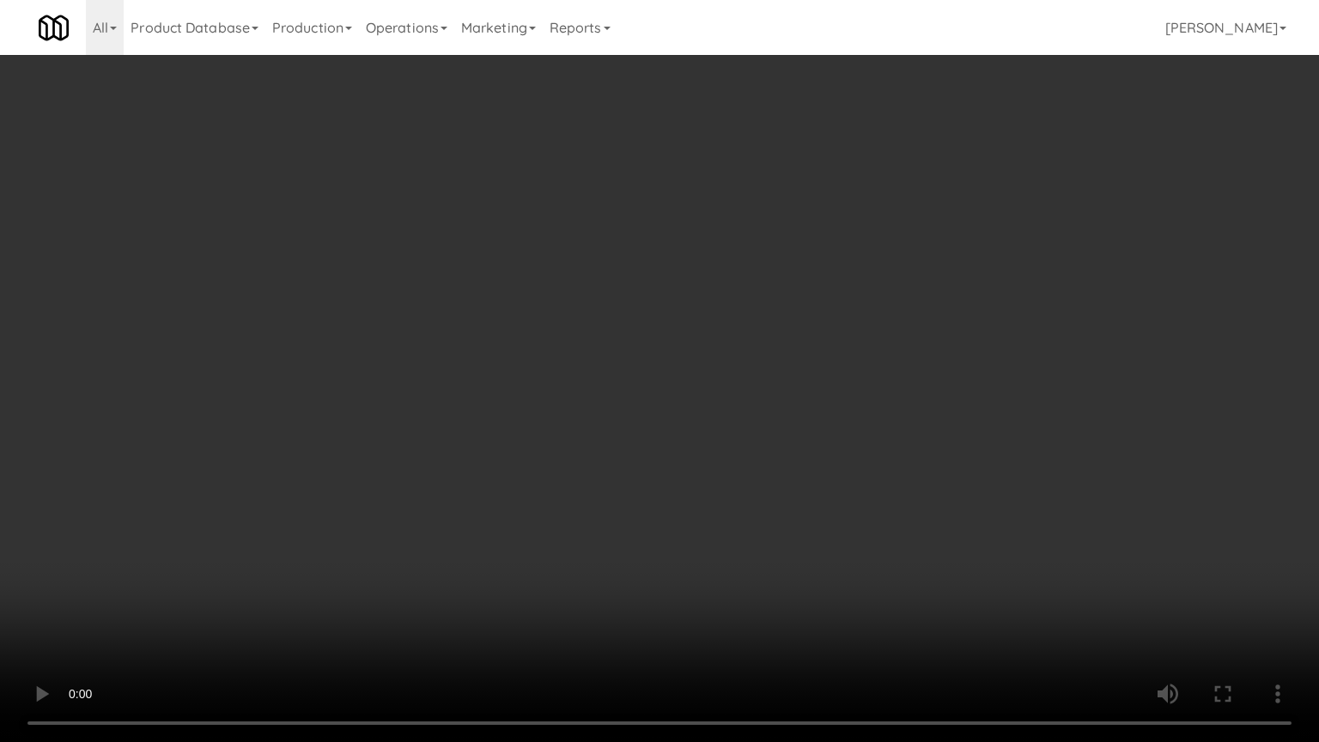
click at [627, 270] on video at bounding box center [659, 371] width 1319 height 742
click at [697, 258] on video at bounding box center [659, 371] width 1319 height 742
click at [688, 261] on video at bounding box center [659, 371] width 1319 height 742
click at [678, 257] on video at bounding box center [659, 371] width 1319 height 742
click at [668, 262] on video at bounding box center [659, 371] width 1319 height 742
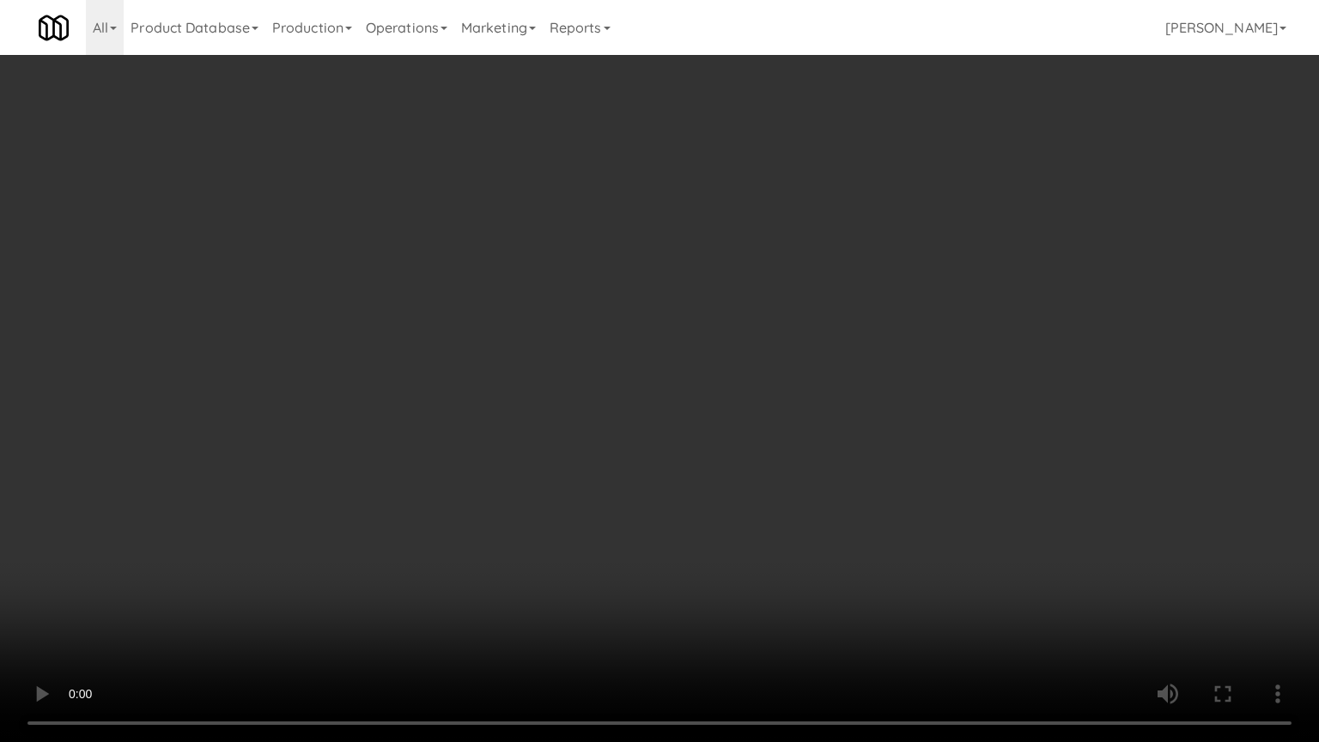
click at [722, 272] on video at bounding box center [659, 371] width 1319 height 742
click at [708, 270] on video at bounding box center [659, 371] width 1319 height 742
click at [763, 283] on video at bounding box center [659, 371] width 1319 height 742
click at [738, 276] on video at bounding box center [659, 371] width 1319 height 742
click at [743, 275] on video at bounding box center [659, 371] width 1319 height 742
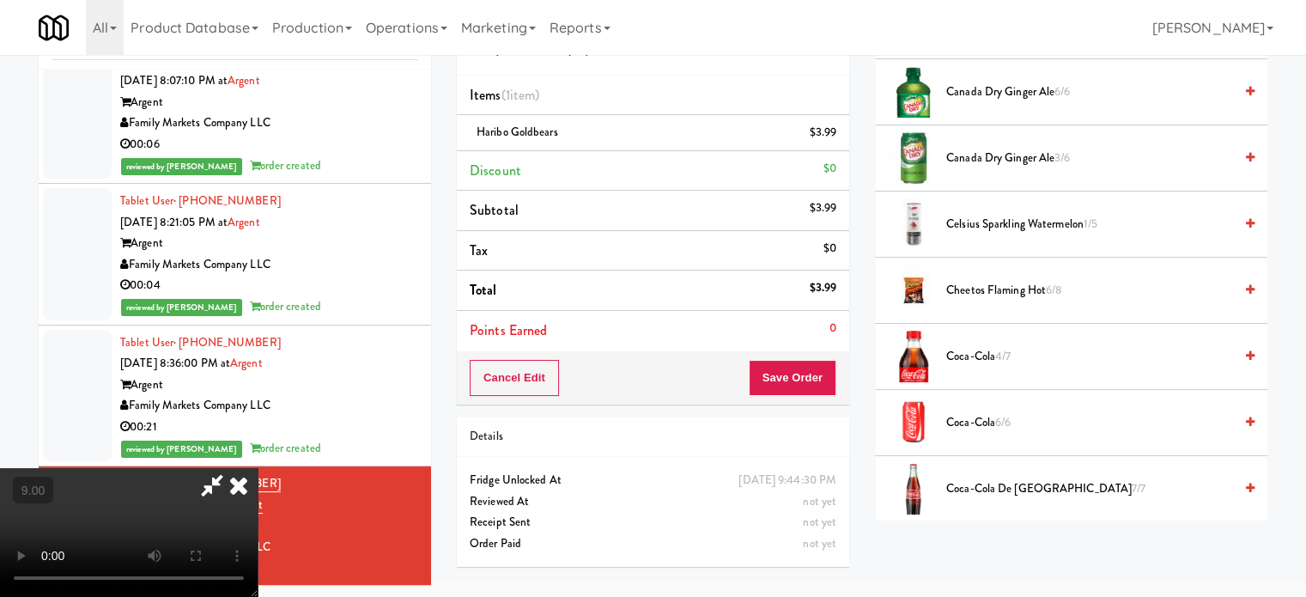
scroll to position [859, 0]
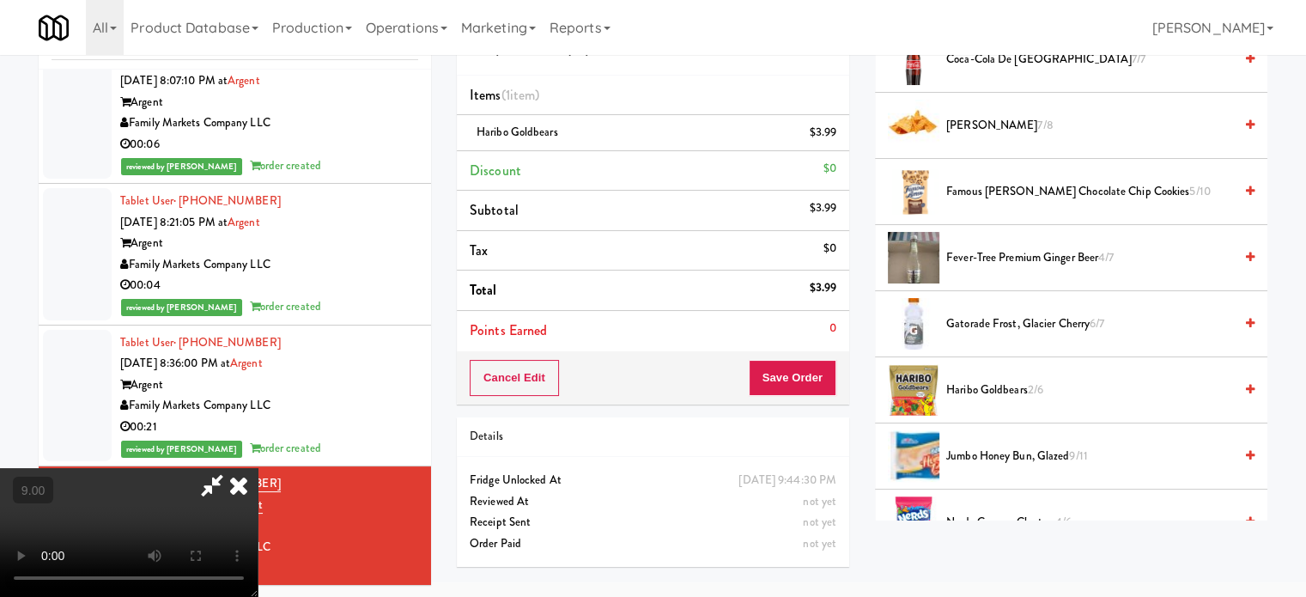
click at [1011, 127] on span "Doritos Nacho 7/8" at bounding box center [1089, 125] width 287 height 21
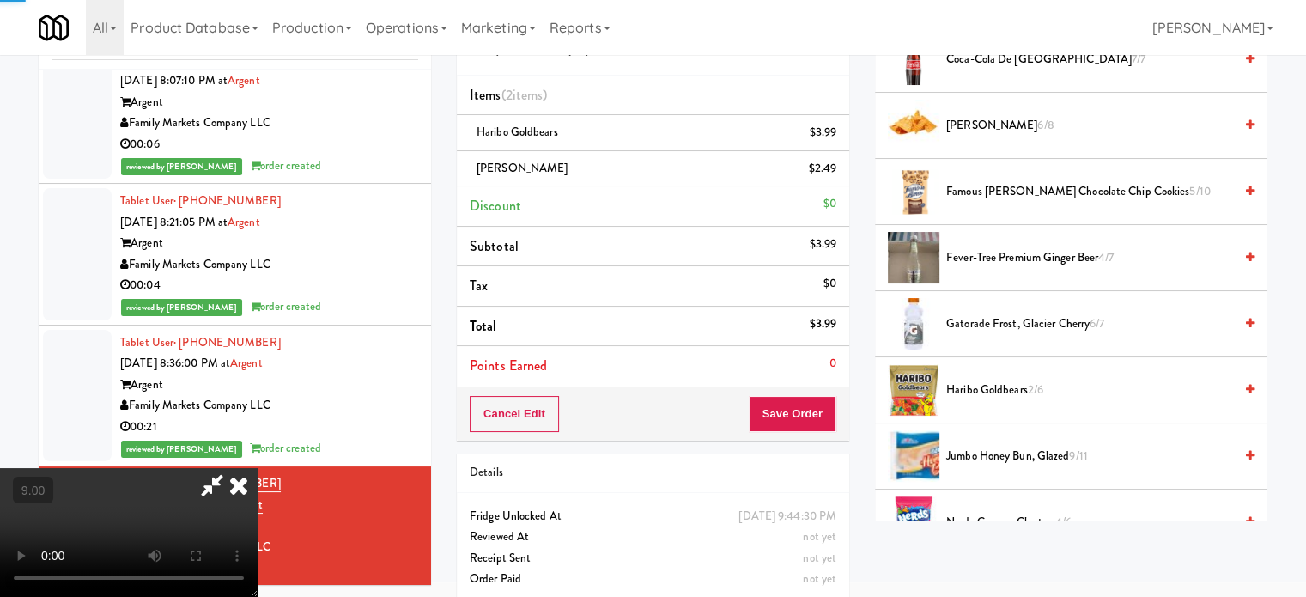
click at [258, 468] on video at bounding box center [129, 532] width 258 height 129
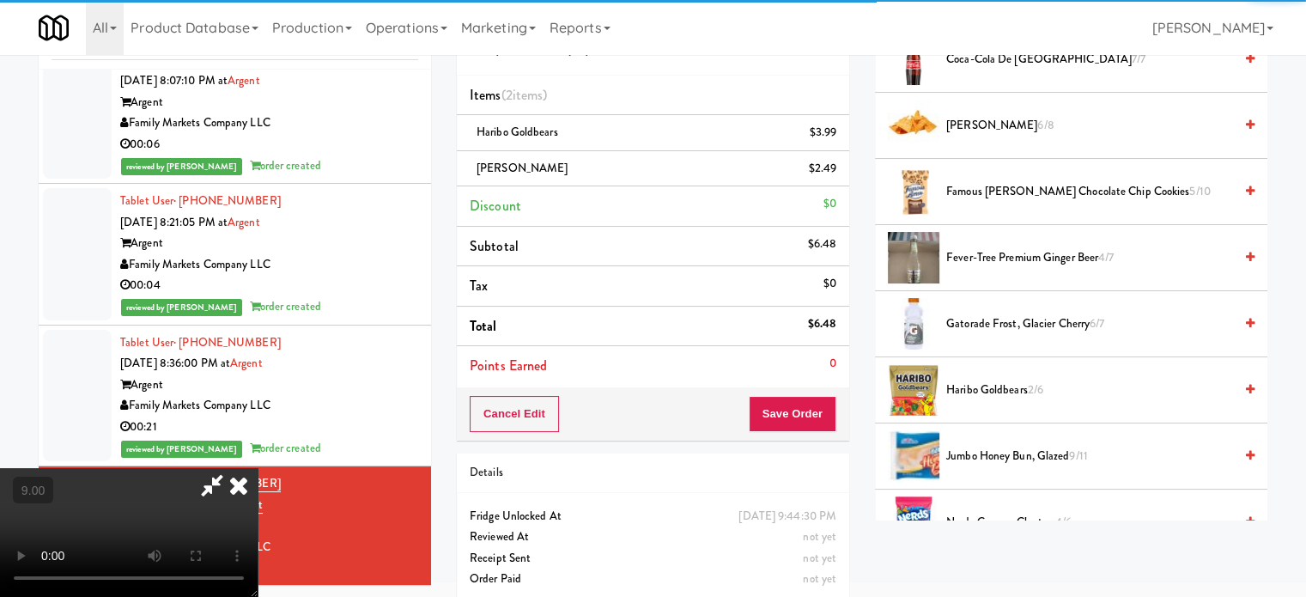
click at [258, 468] on video at bounding box center [129, 532] width 258 height 129
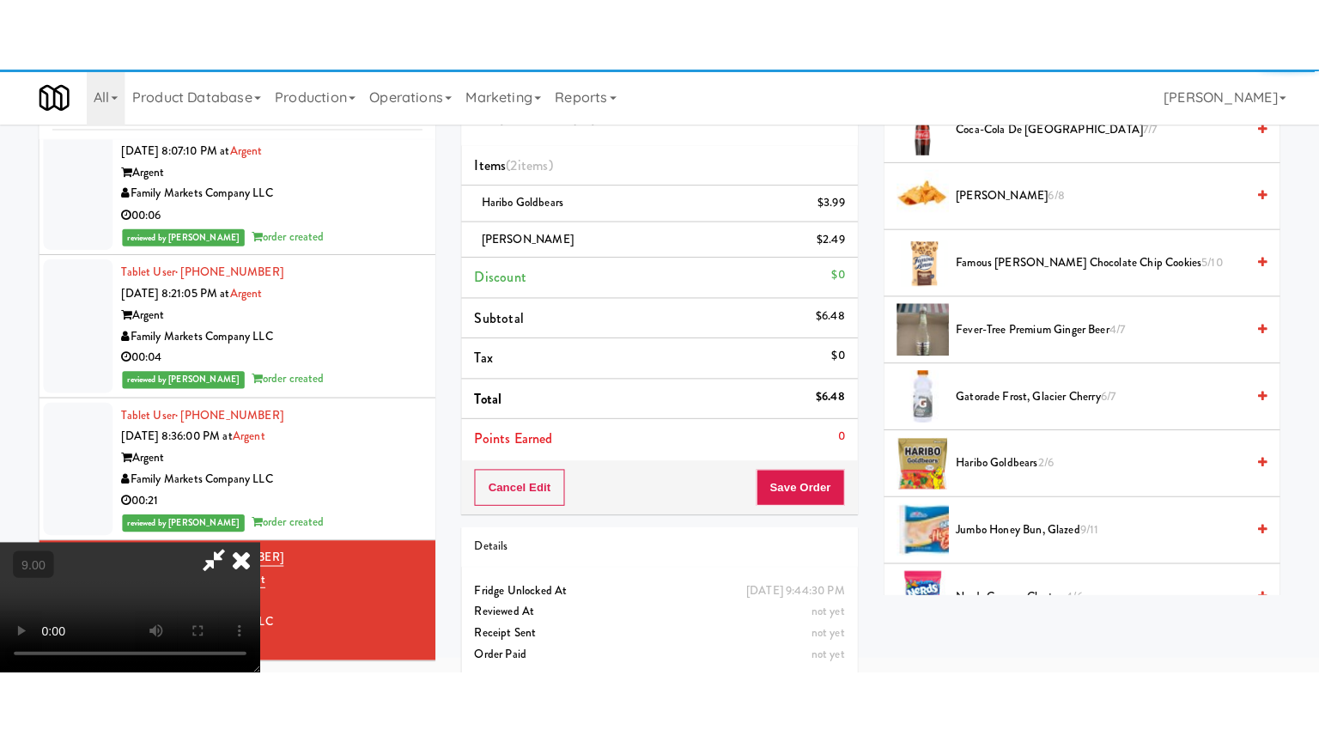
scroll to position [55, 0]
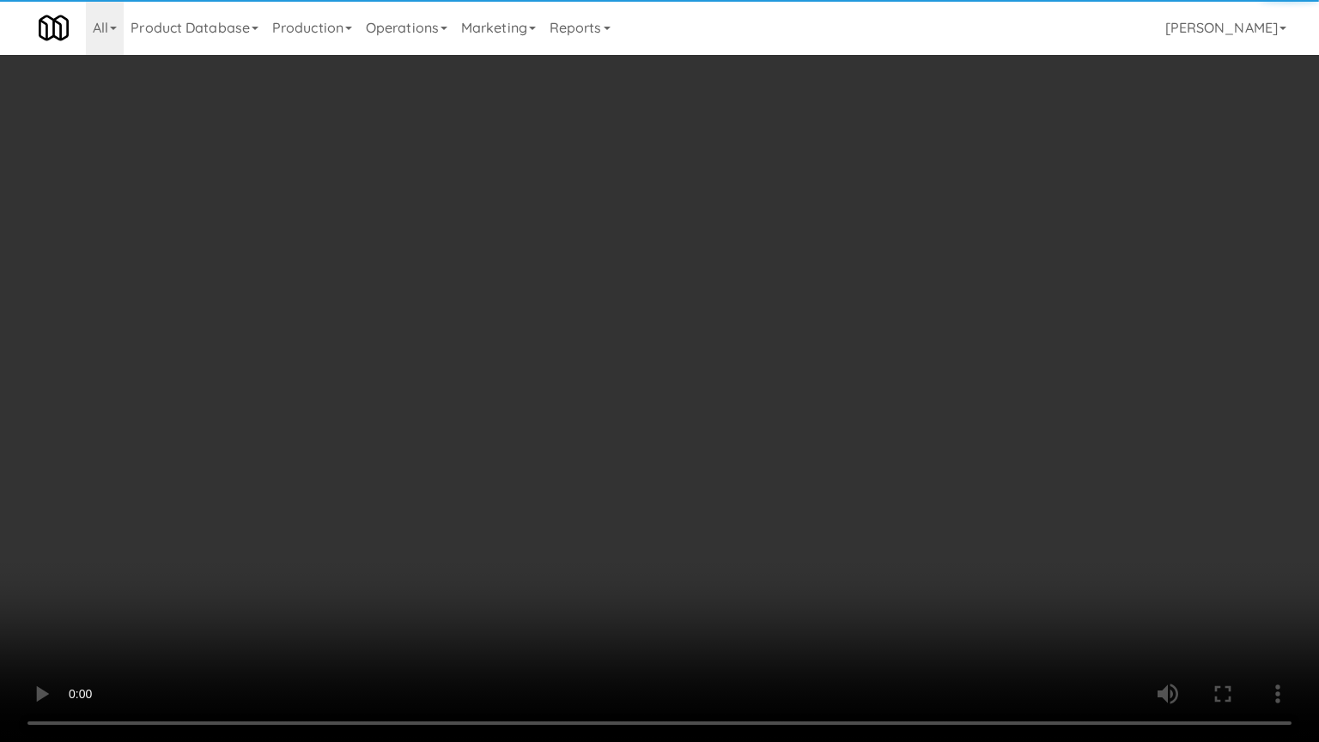
click at [580, 309] on video at bounding box center [659, 371] width 1319 height 742
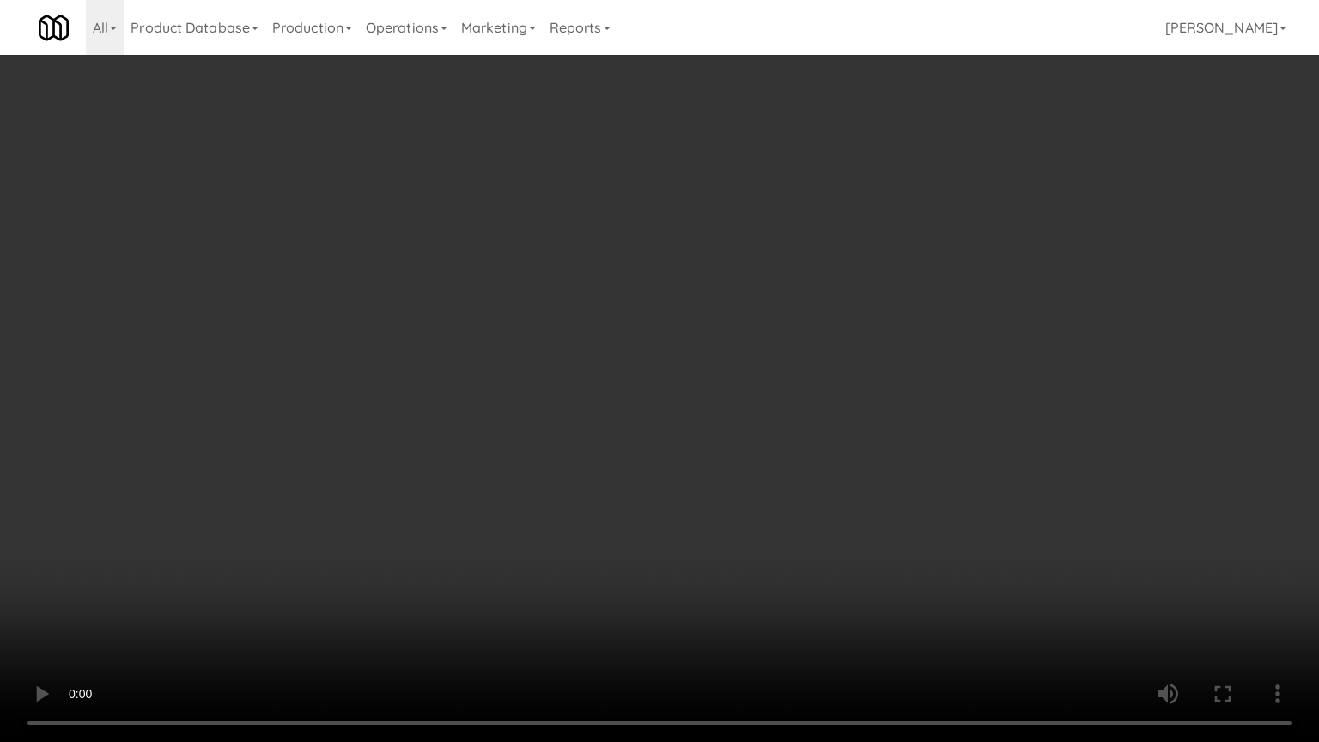
click at [600, 326] on video at bounding box center [659, 371] width 1319 height 742
drag, startPoint x: 604, startPoint y: 326, endPoint x: 613, endPoint y: 210, distance: 116.3
click at [605, 326] on video at bounding box center [659, 371] width 1319 height 742
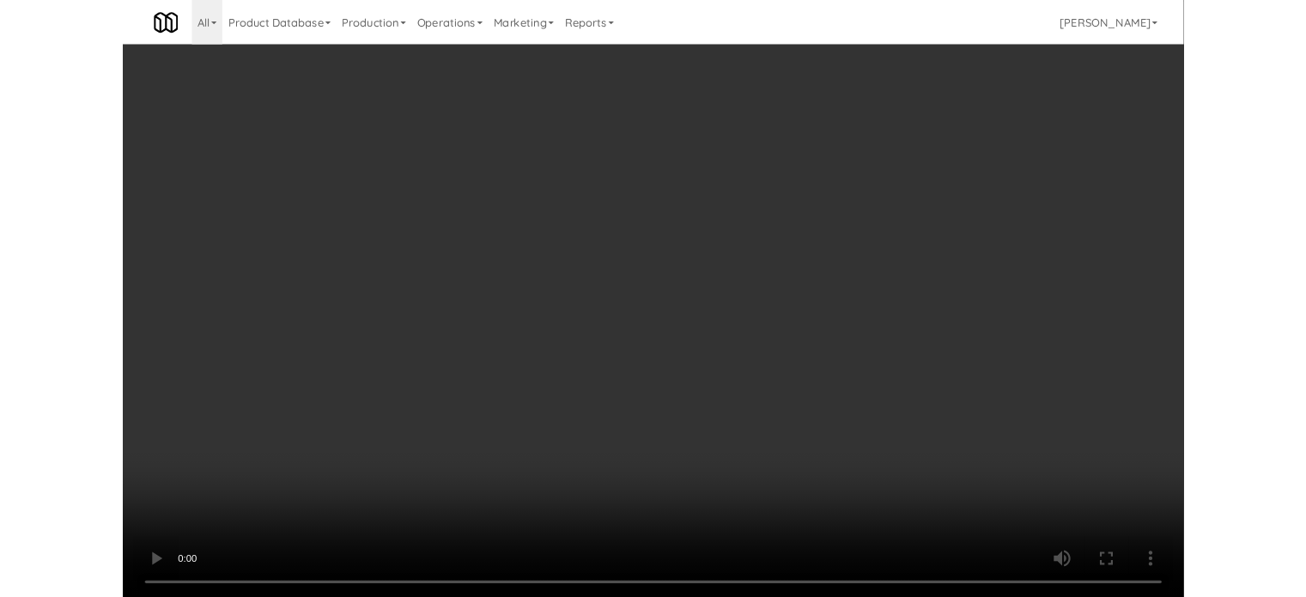
scroll to position [70, 0]
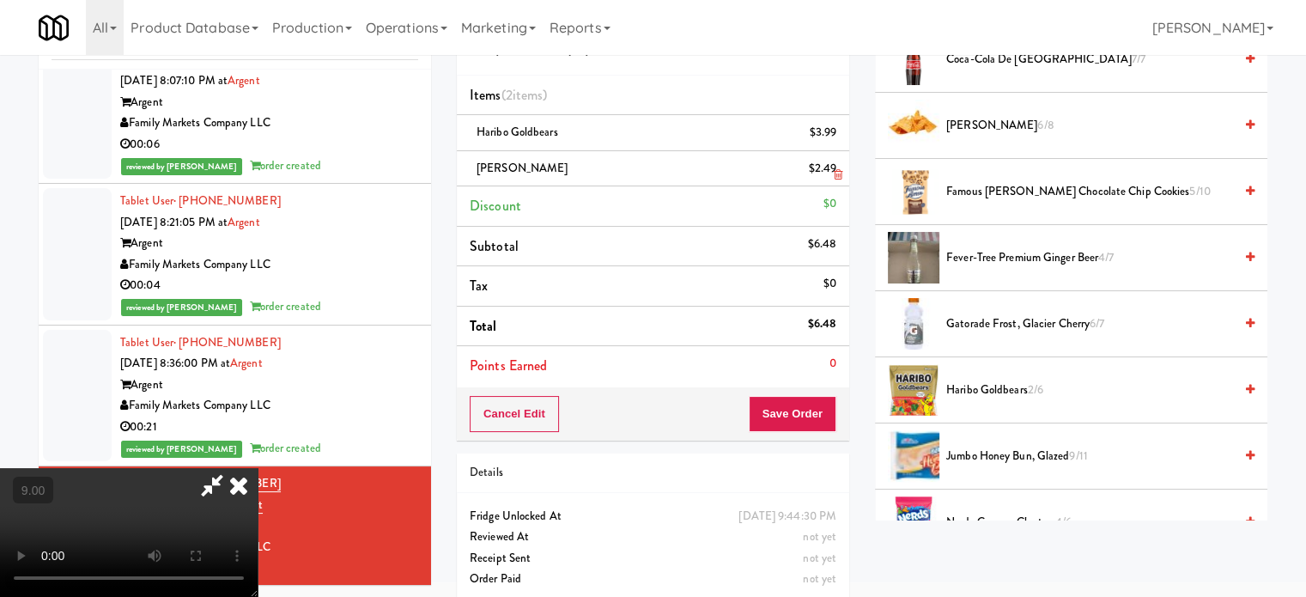
click at [258, 468] on icon at bounding box center [239, 485] width 38 height 34
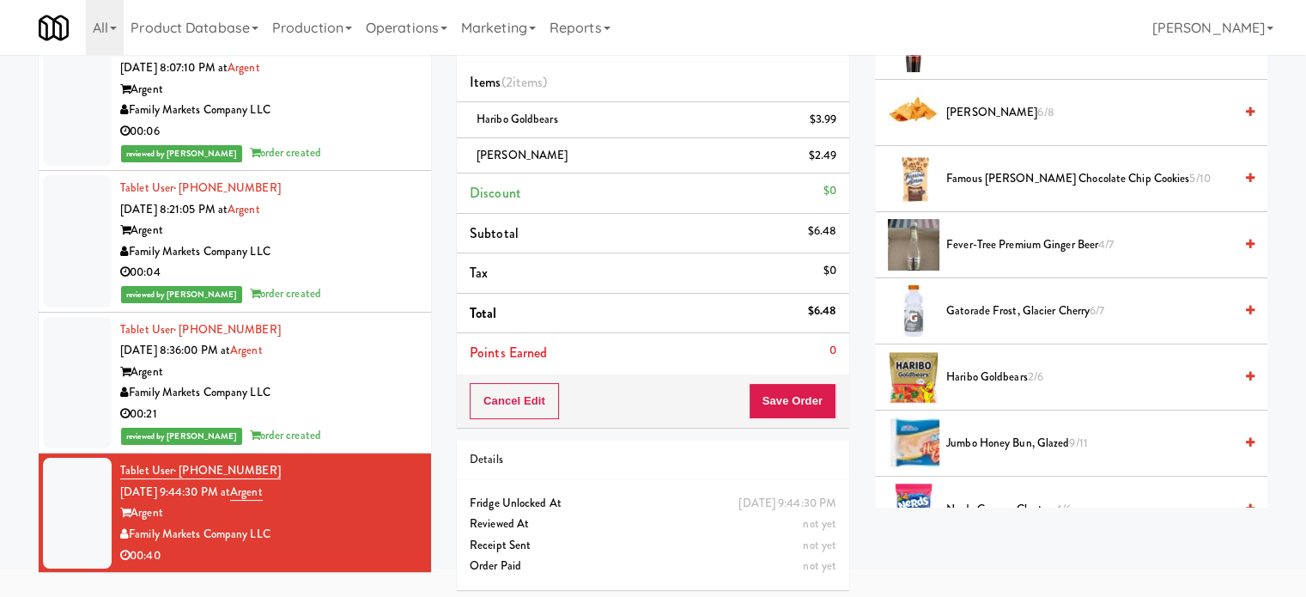
scroll to position [86, 0]
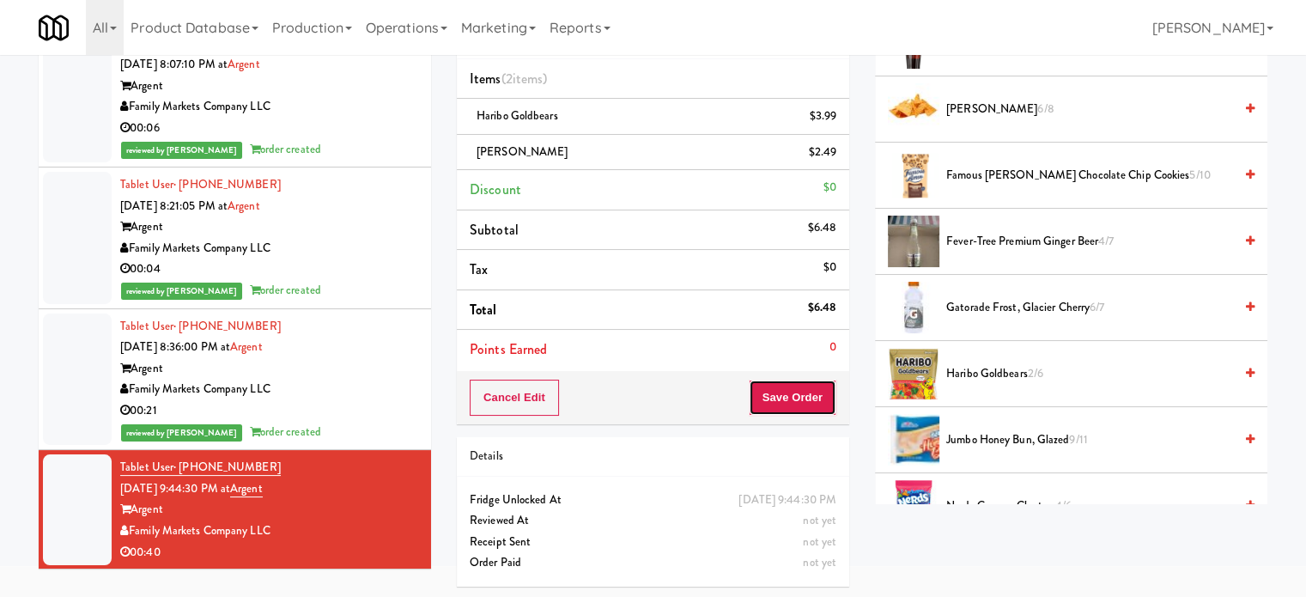
drag, startPoint x: 799, startPoint y: 394, endPoint x: 708, endPoint y: 373, distance: 92.7
click at [799, 394] on button "Save Order" at bounding box center [793, 398] width 88 height 36
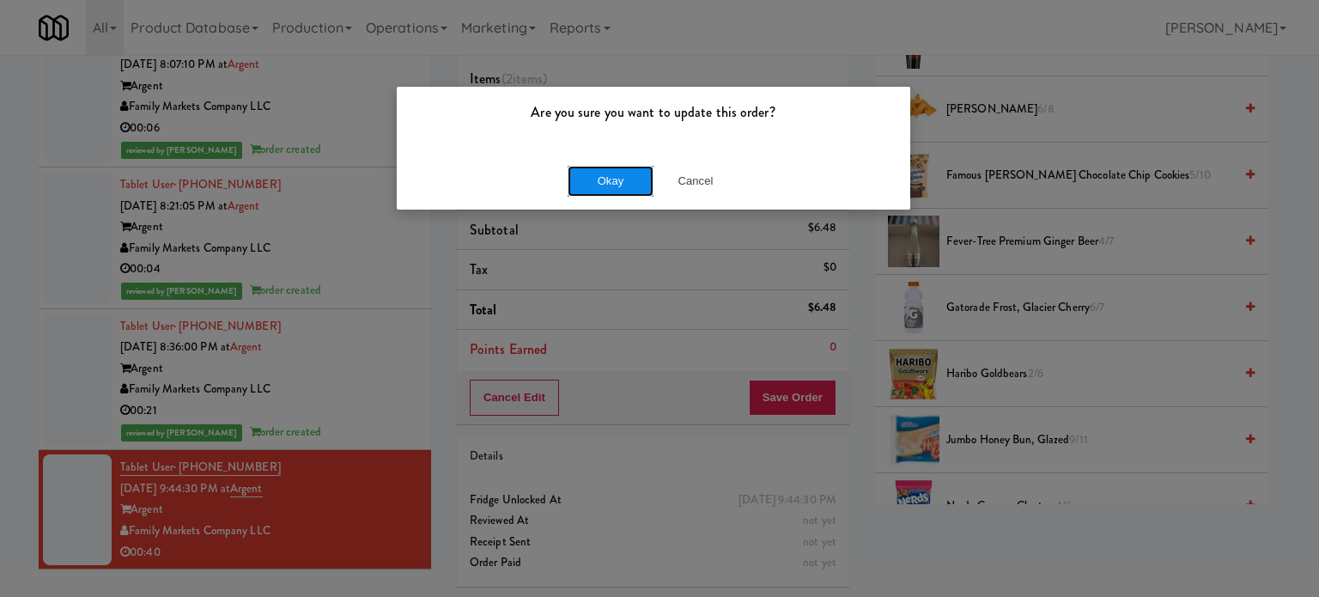
click at [623, 179] on button "Okay" at bounding box center [611, 181] width 86 height 31
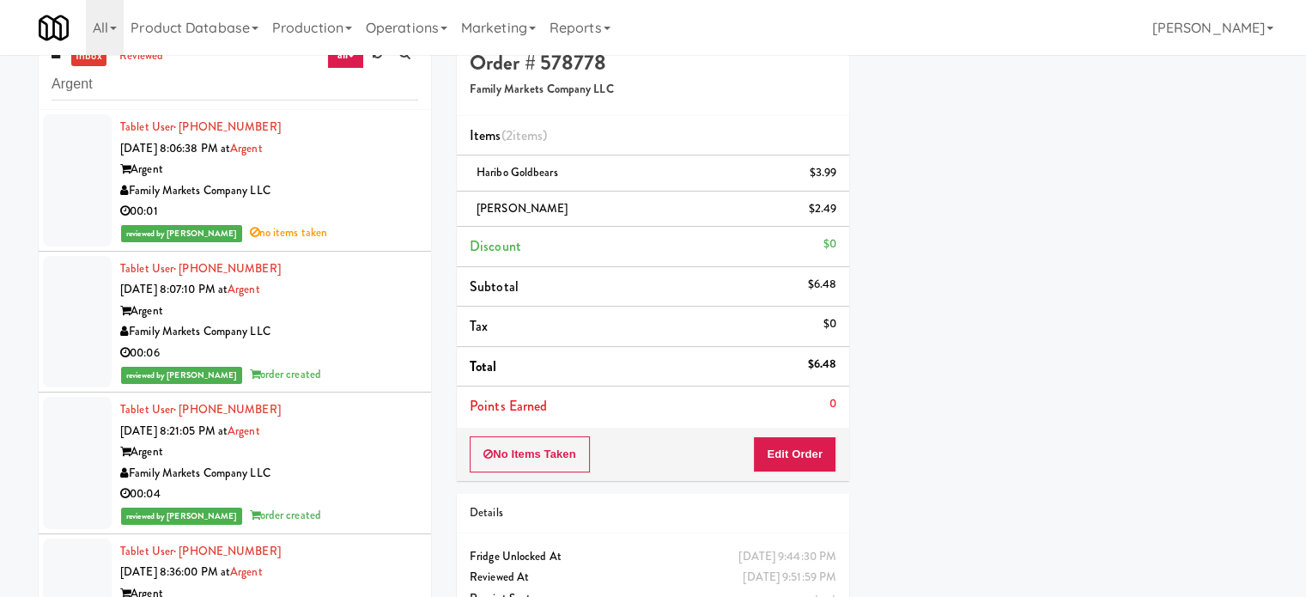
scroll to position [0, 0]
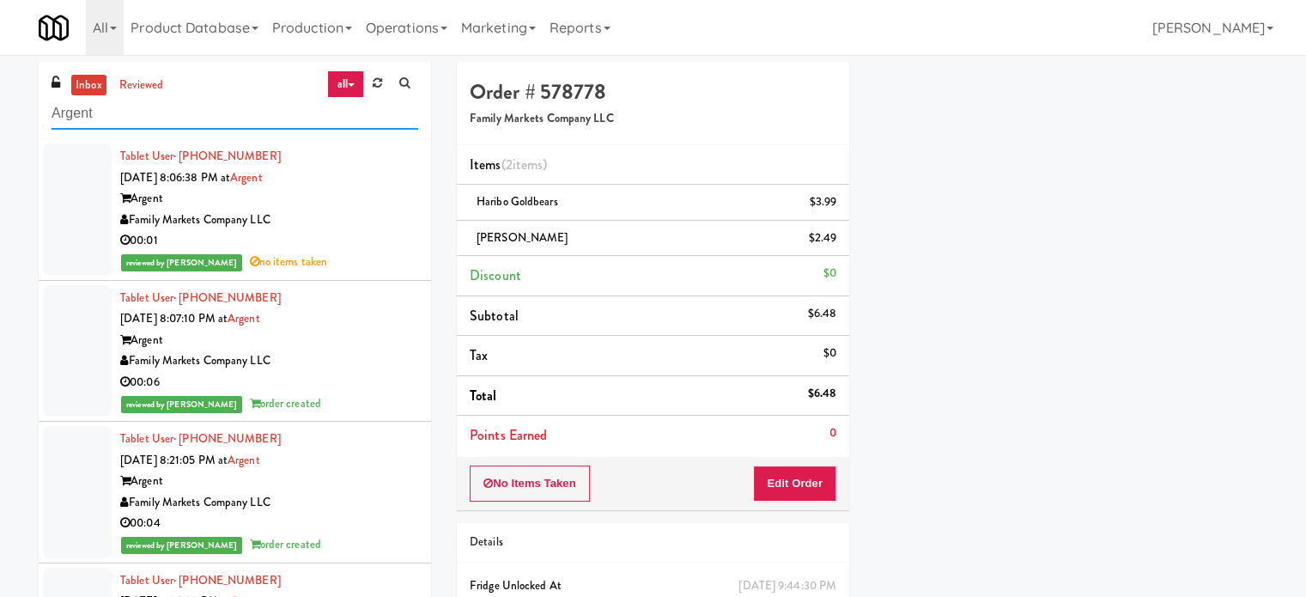
click at [182, 116] on input "Argent" at bounding box center [235, 114] width 367 height 32
paste input "MH - Cooler - Lef"
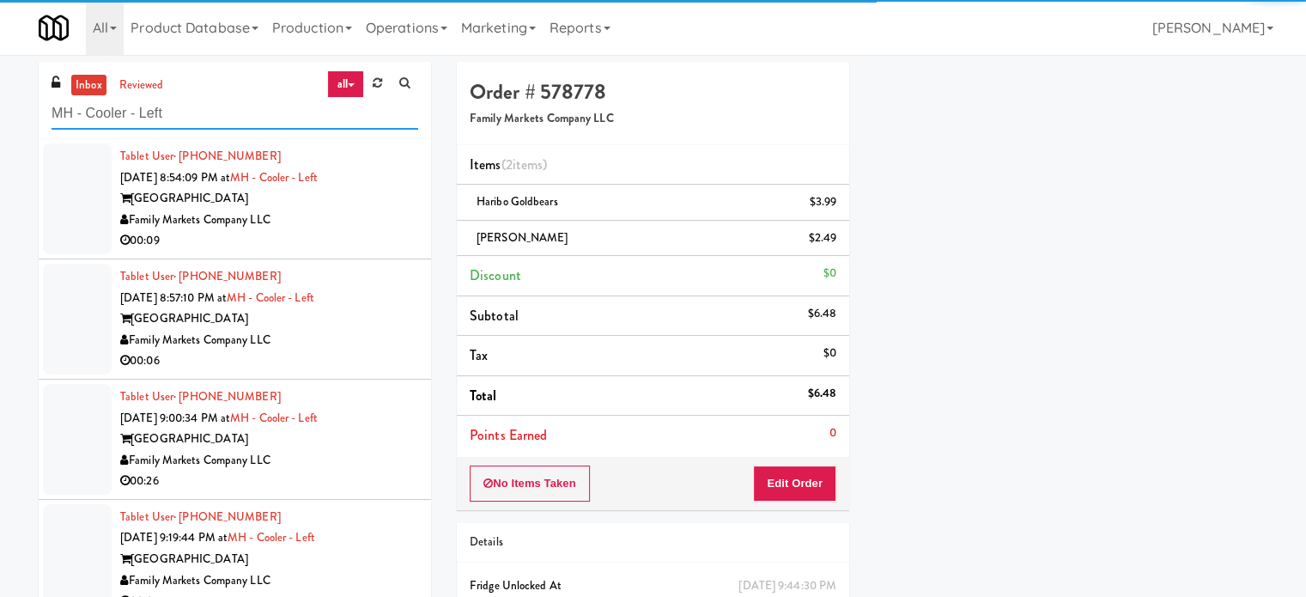
type input "MH - Cooler - Left"
click at [355, 236] on div "00:09" at bounding box center [269, 240] width 298 height 21
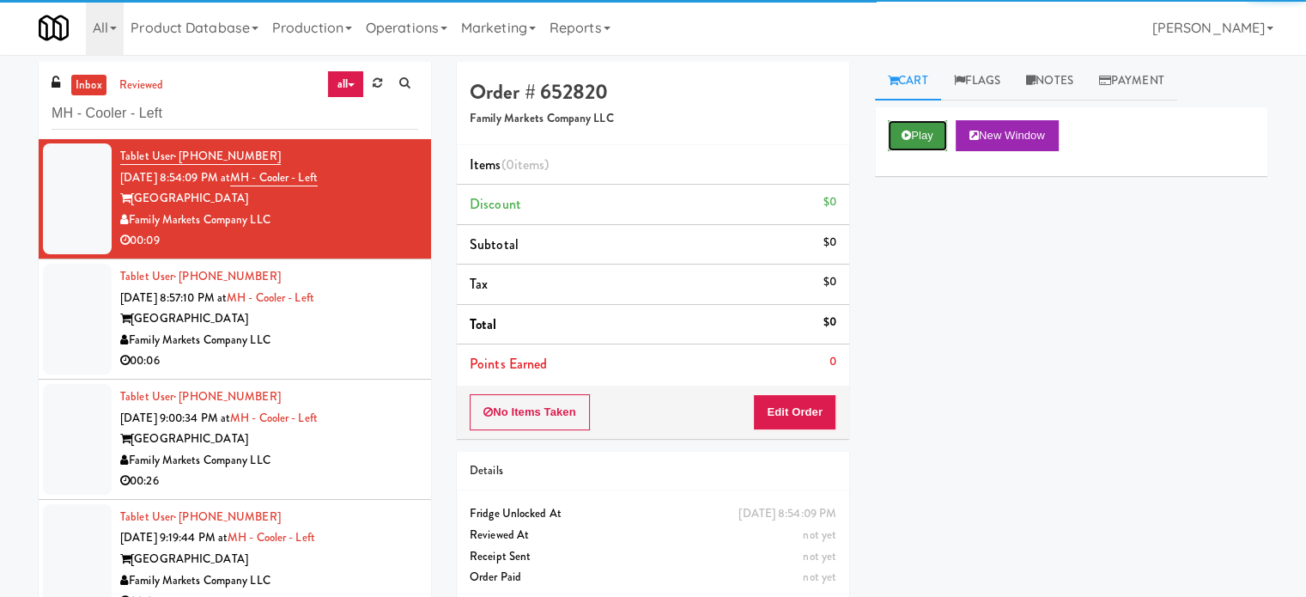
click at [919, 132] on button "Play" at bounding box center [917, 135] width 59 height 31
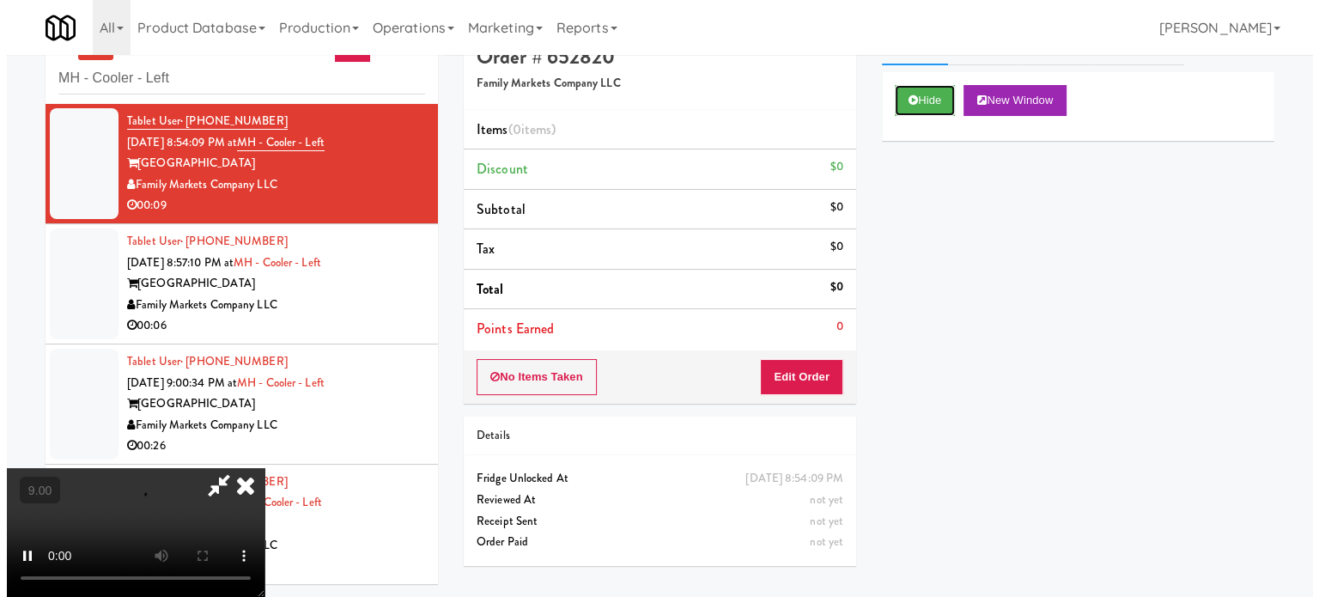
scroll to position [55, 0]
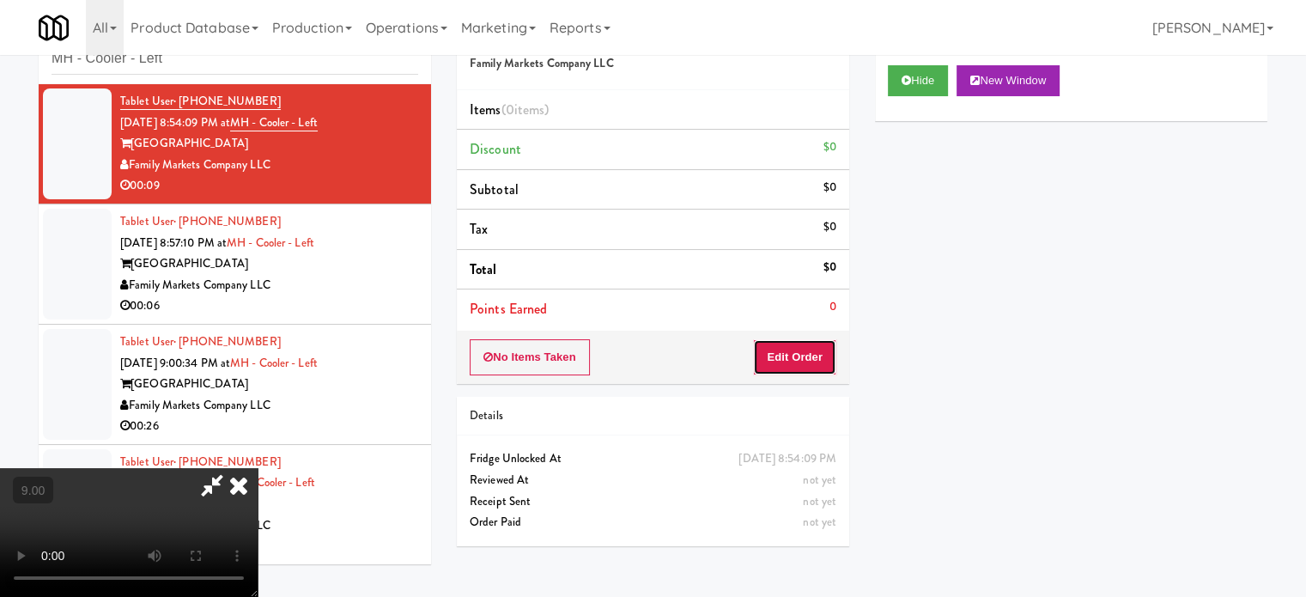
click at [798, 349] on button "Edit Order" at bounding box center [794, 357] width 83 height 36
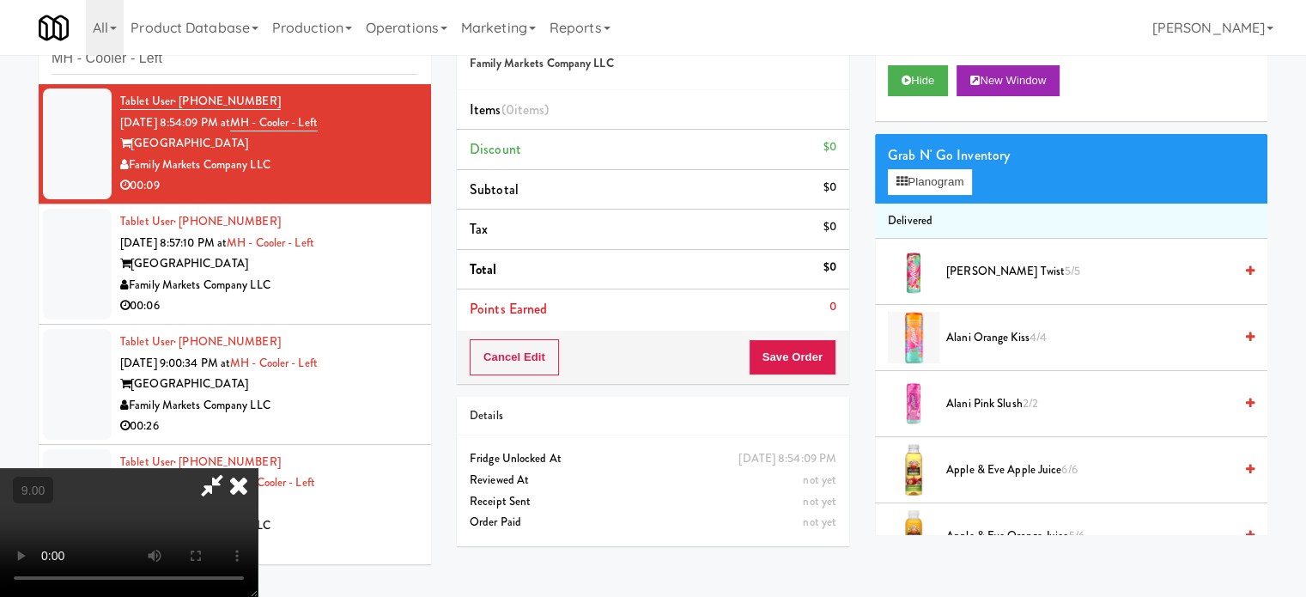
click at [258, 468] on video at bounding box center [129, 532] width 258 height 129
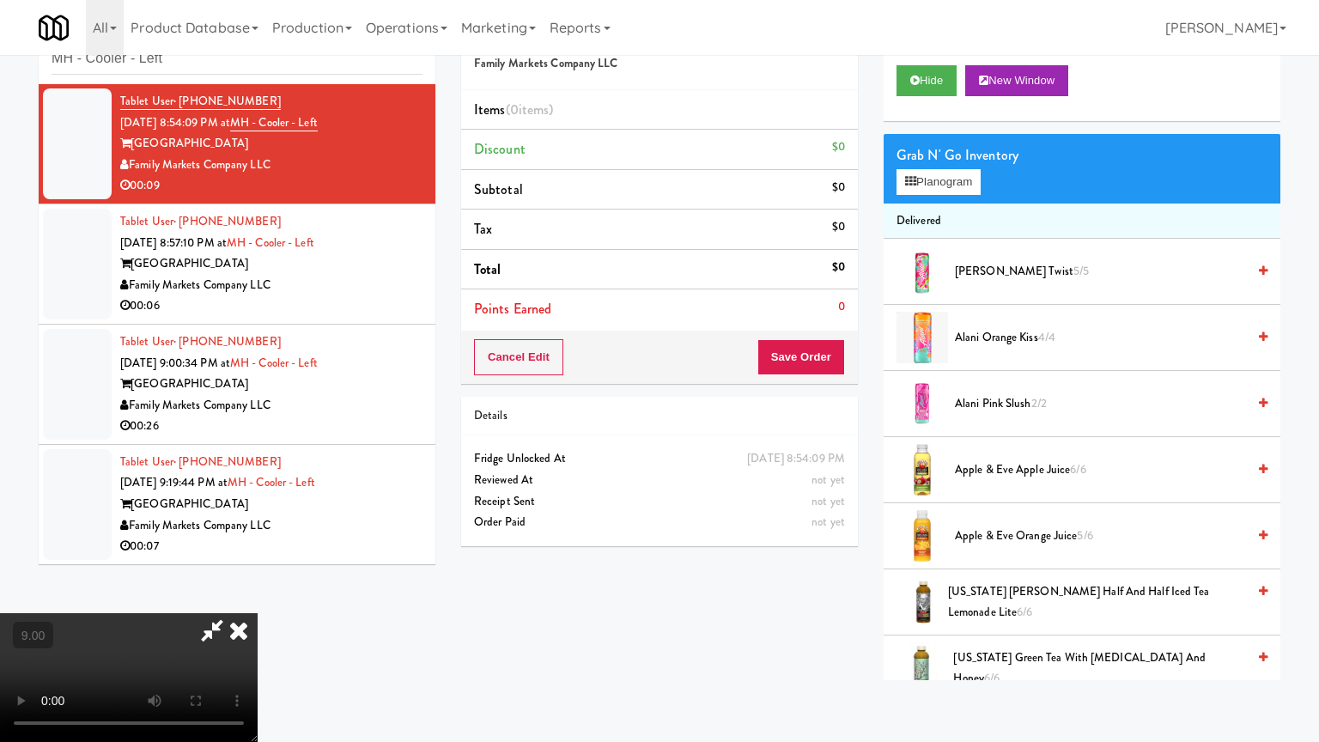
click at [258, 596] on video at bounding box center [129, 677] width 258 height 129
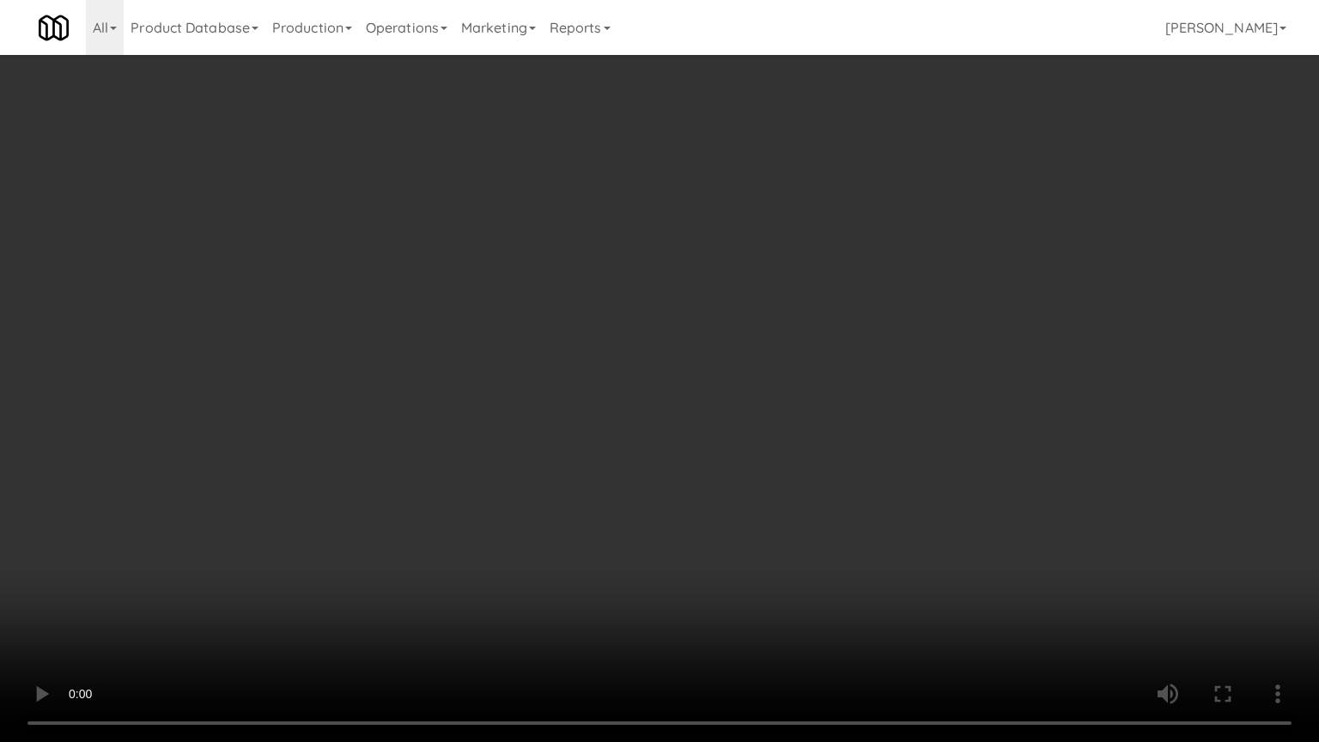
click at [515, 429] on video at bounding box center [659, 371] width 1319 height 742
click at [519, 433] on video at bounding box center [659, 371] width 1319 height 742
click at [509, 433] on video at bounding box center [659, 371] width 1319 height 742
click at [512, 426] on video at bounding box center [659, 371] width 1319 height 742
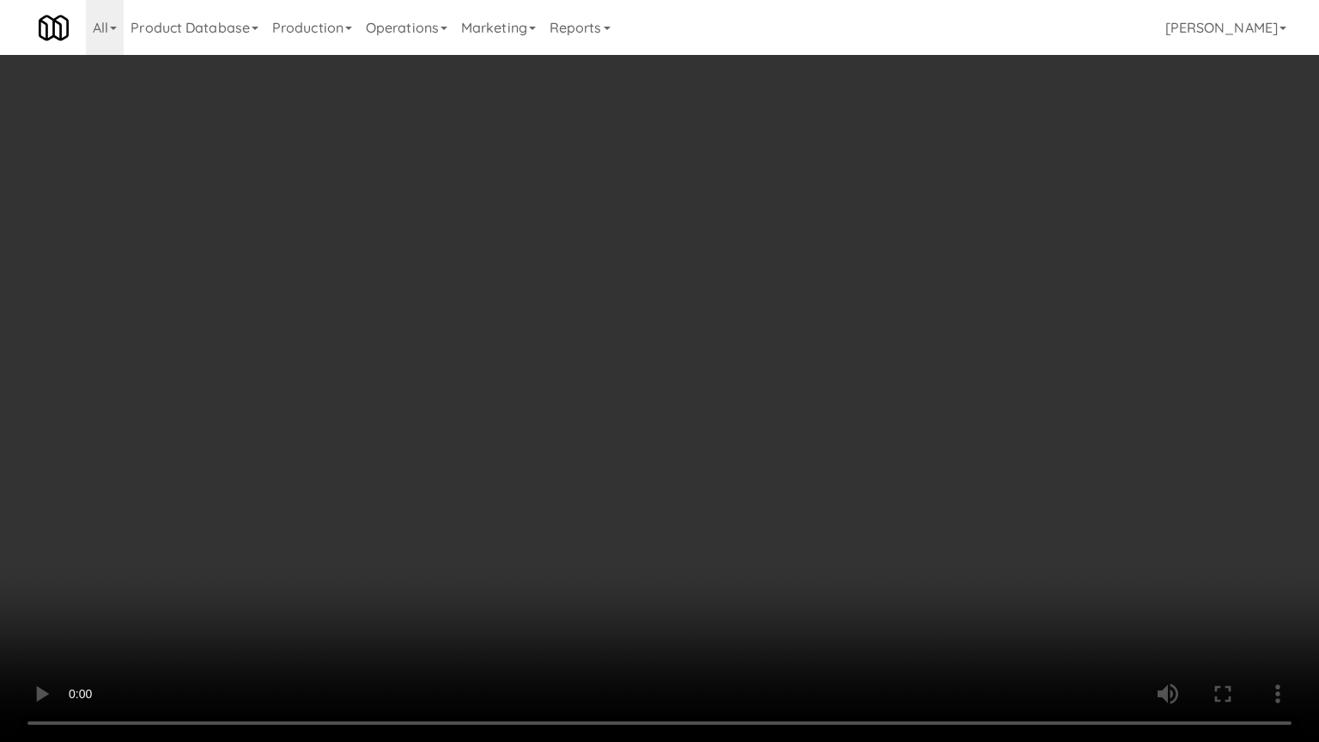
click at [566, 447] on video at bounding box center [659, 371] width 1319 height 742
click at [556, 441] on video at bounding box center [659, 371] width 1319 height 742
click at [656, 453] on video at bounding box center [659, 371] width 1319 height 742
click at [622, 445] on video at bounding box center [659, 371] width 1319 height 742
click at [625, 445] on video at bounding box center [659, 371] width 1319 height 742
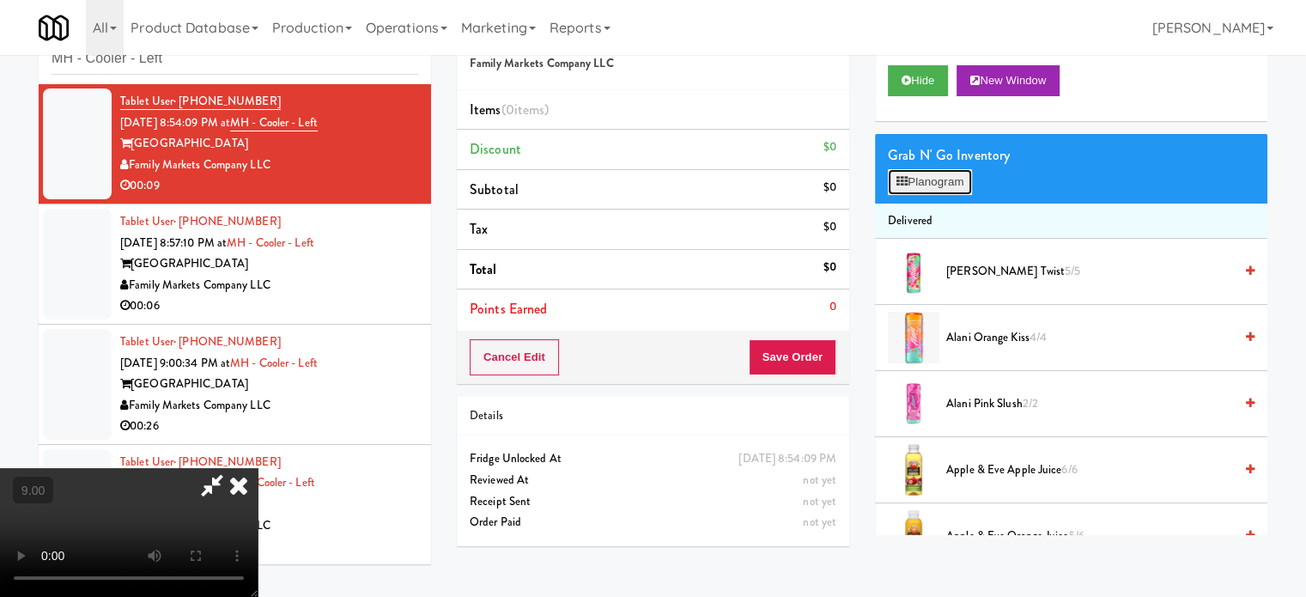
click at [943, 180] on button "Planogram" at bounding box center [930, 182] width 84 height 26
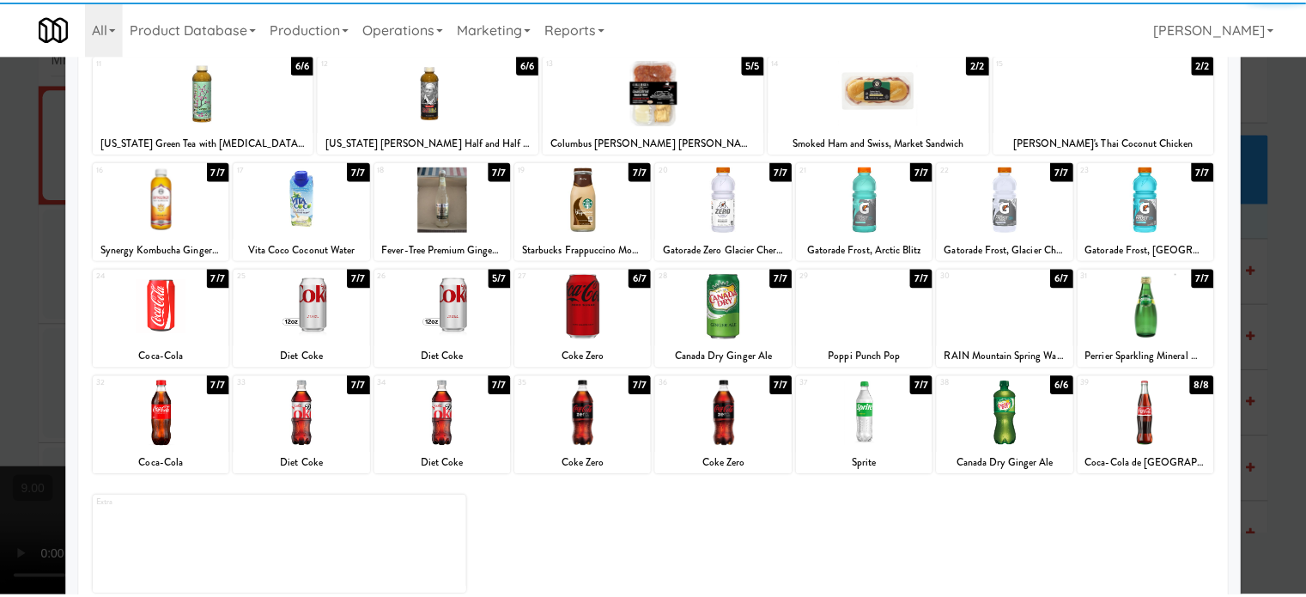
scroll to position [246, 0]
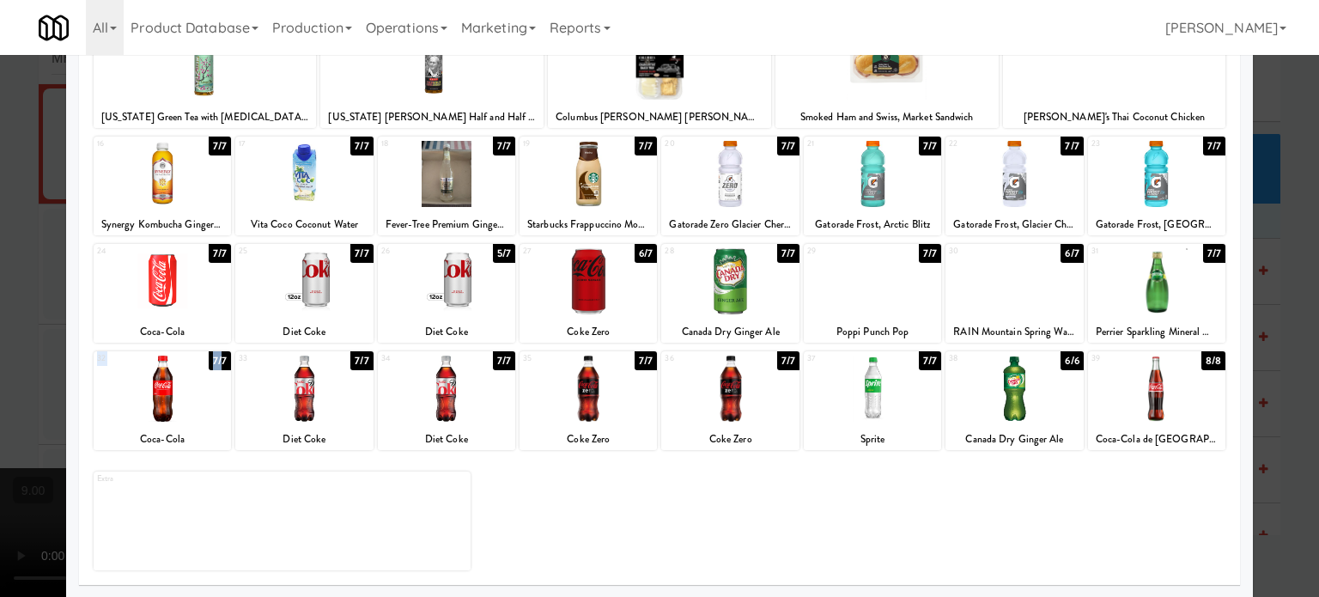
click at [217, 371] on div "32 7/7 Coca-Cola" at bounding box center [162, 400] width 137 height 99
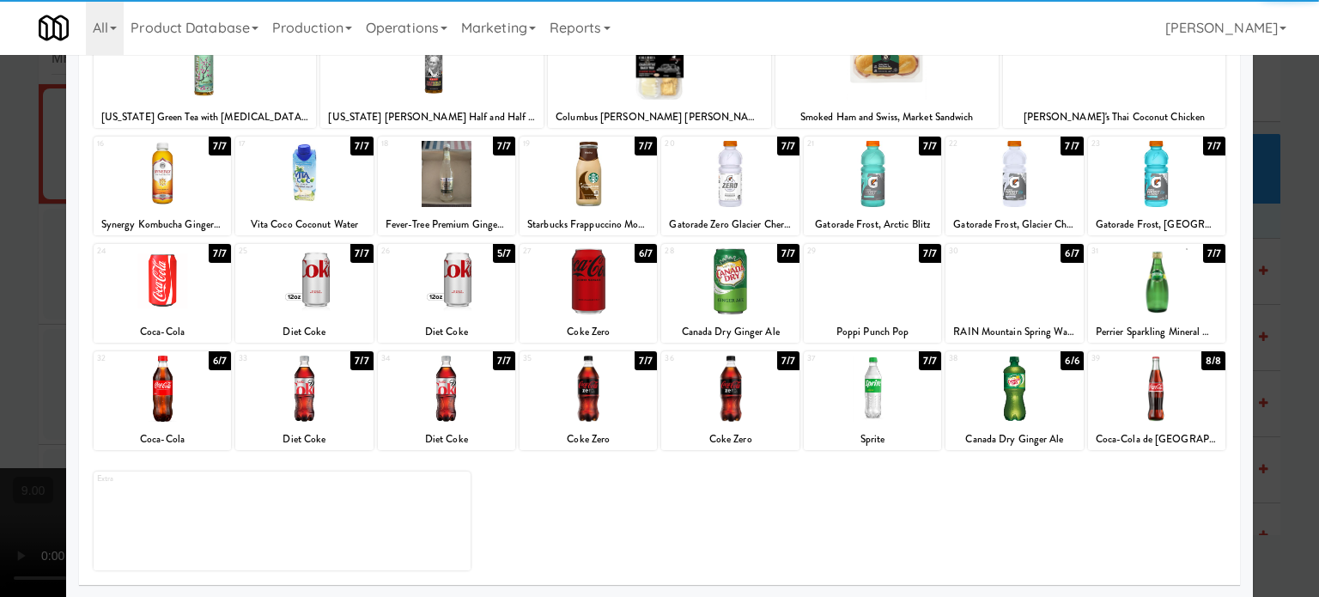
click at [1283, 311] on div at bounding box center [659, 298] width 1319 height 597
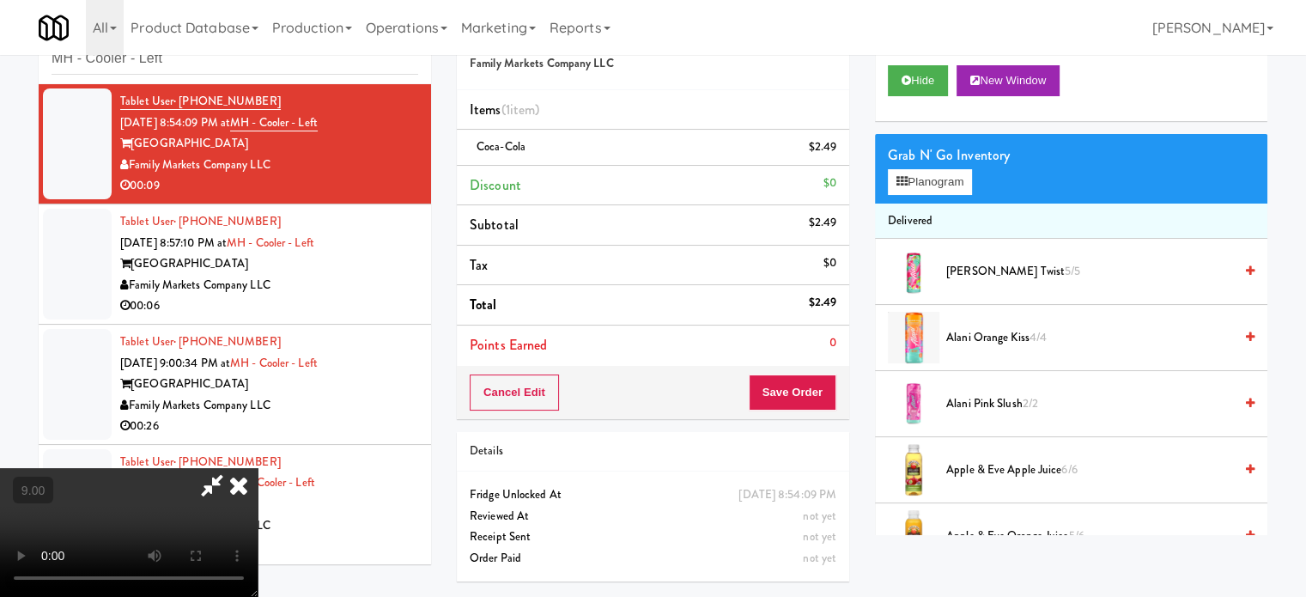
click at [258, 468] on video at bounding box center [129, 532] width 258 height 129
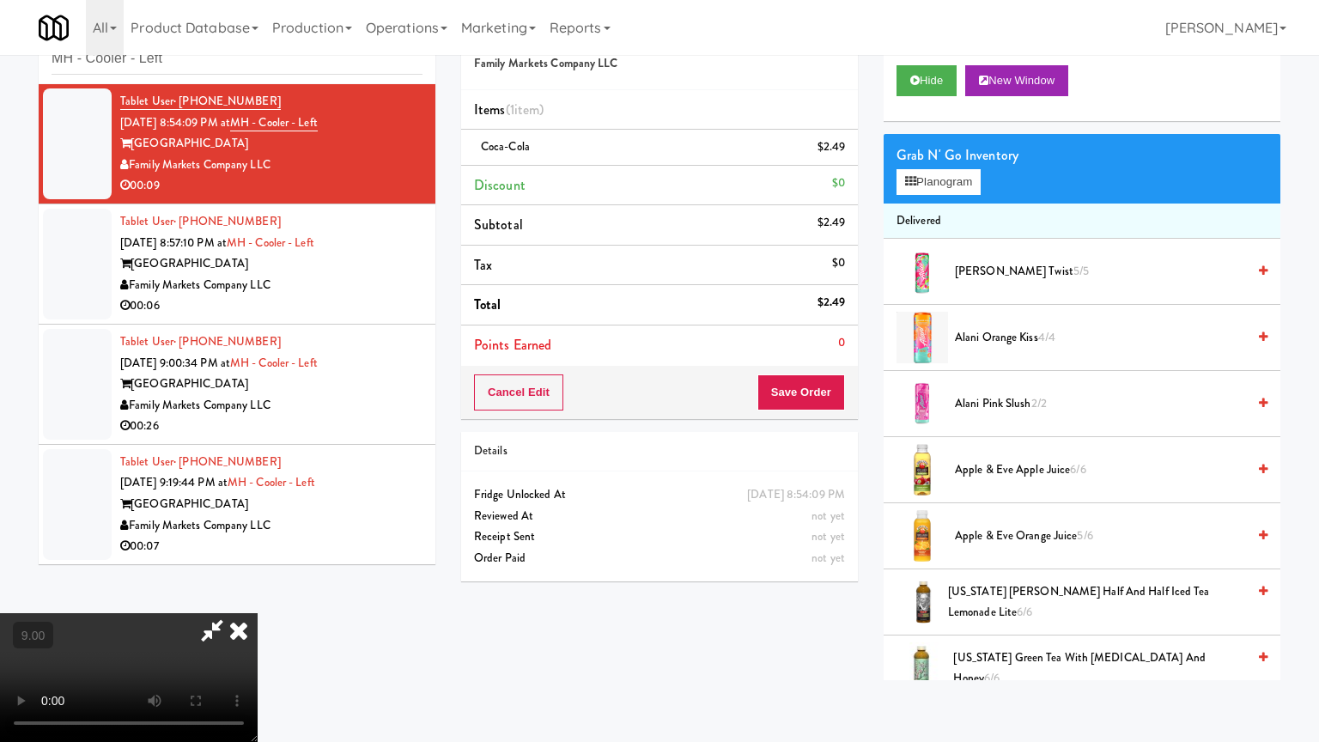
click at [258, 596] on video at bounding box center [129, 677] width 258 height 129
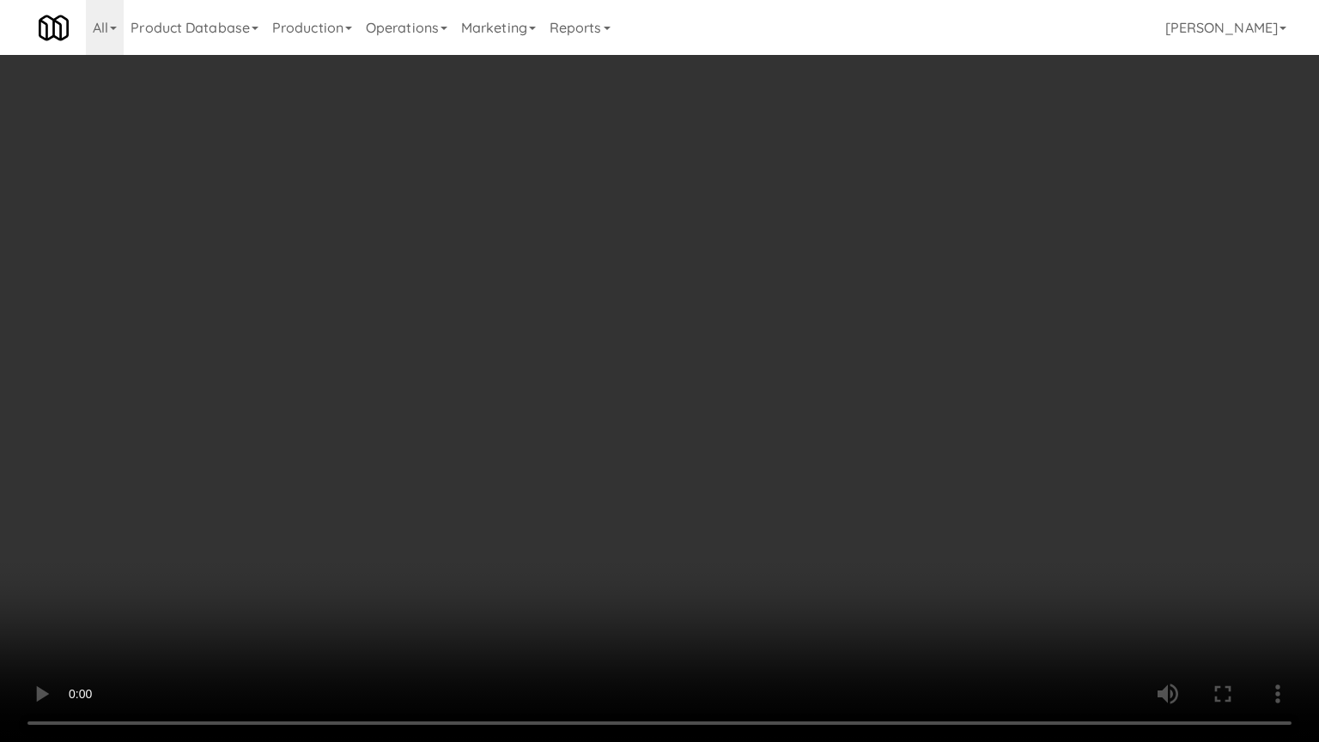
click at [604, 385] on video at bounding box center [659, 371] width 1319 height 742
drag, startPoint x: 622, startPoint y: 378, endPoint x: 797, endPoint y: 214, distance: 240.0
click at [622, 378] on video at bounding box center [659, 371] width 1319 height 742
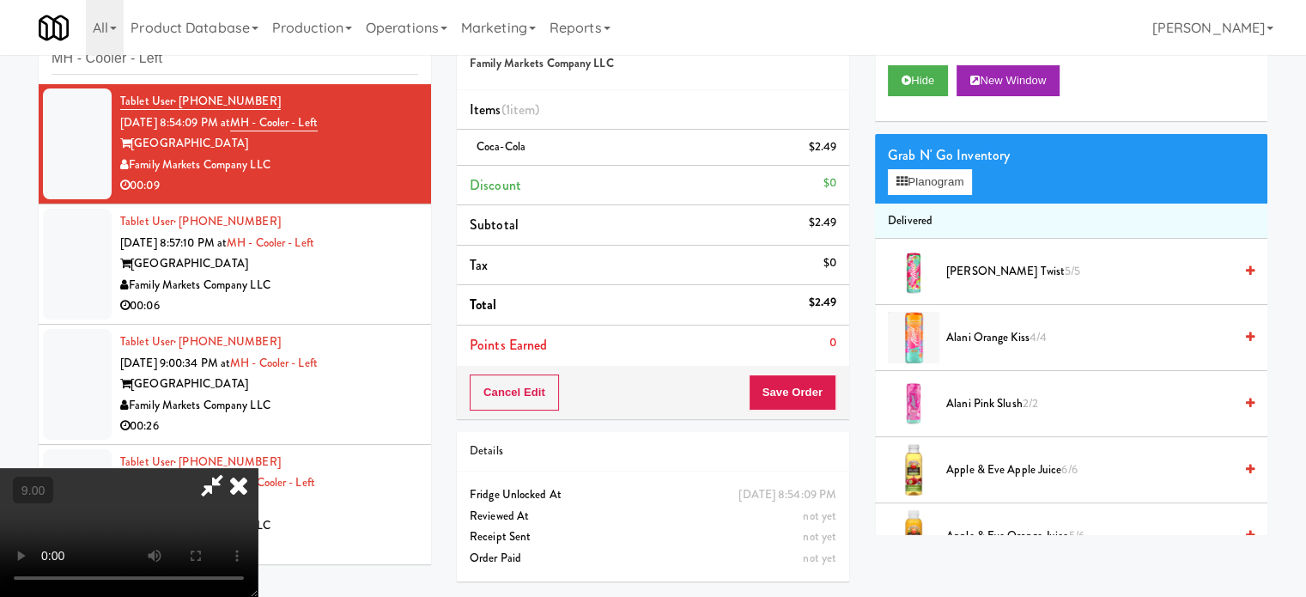
click at [258, 468] on icon at bounding box center [239, 485] width 38 height 34
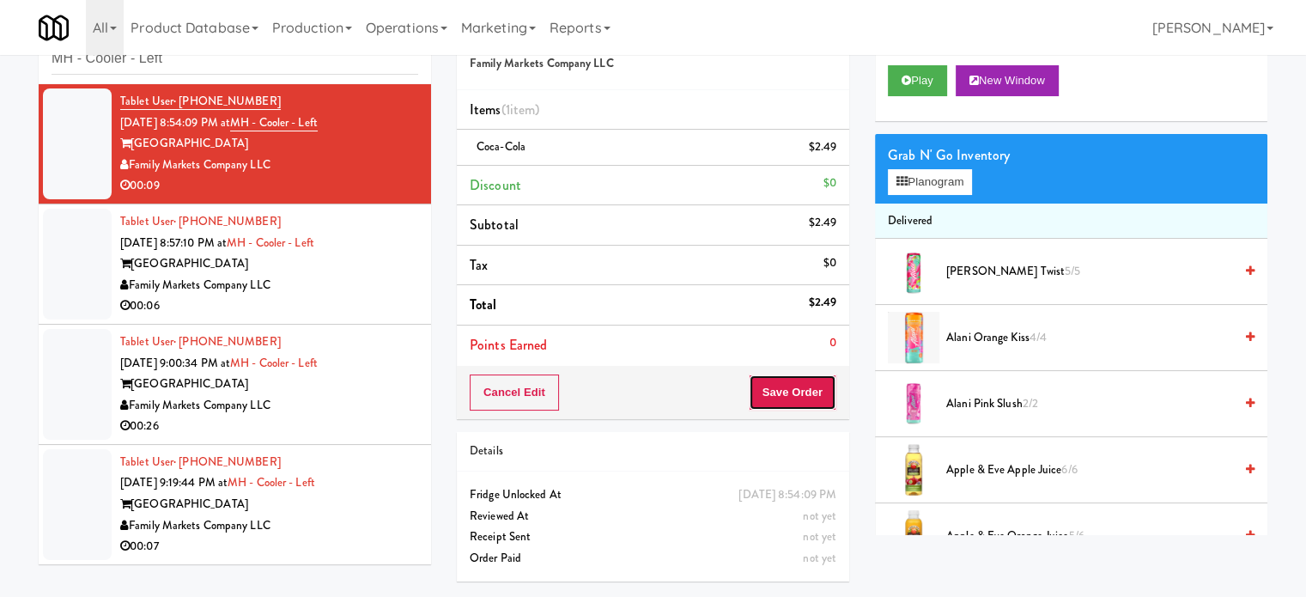
click at [795, 387] on button "Save Order" at bounding box center [793, 392] width 88 height 36
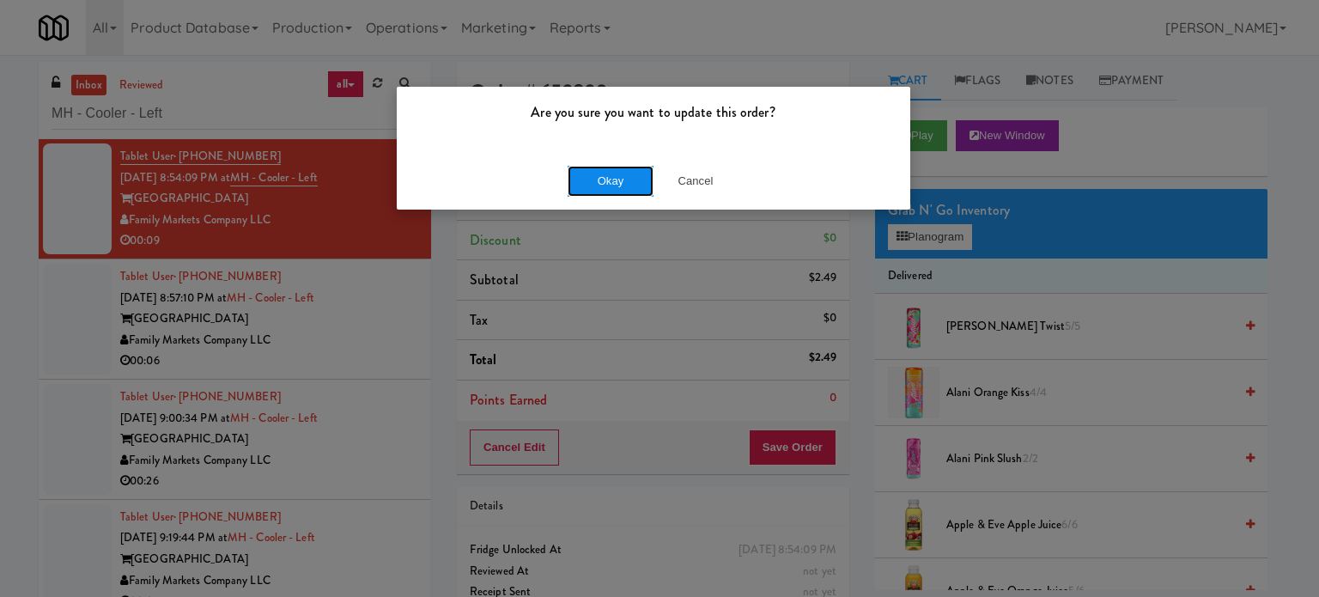
click at [581, 179] on button "Okay" at bounding box center [611, 181] width 86 height 31
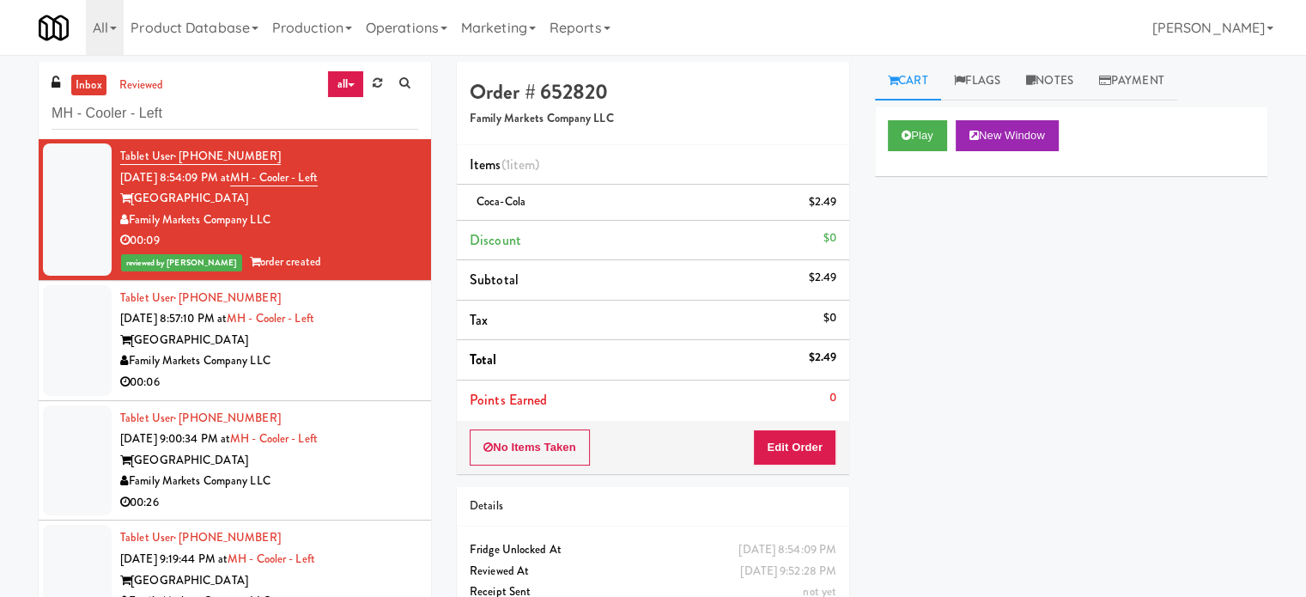
click at [349, 378] on div "00:06" at bounding box center [269, 382] width 298 height 21
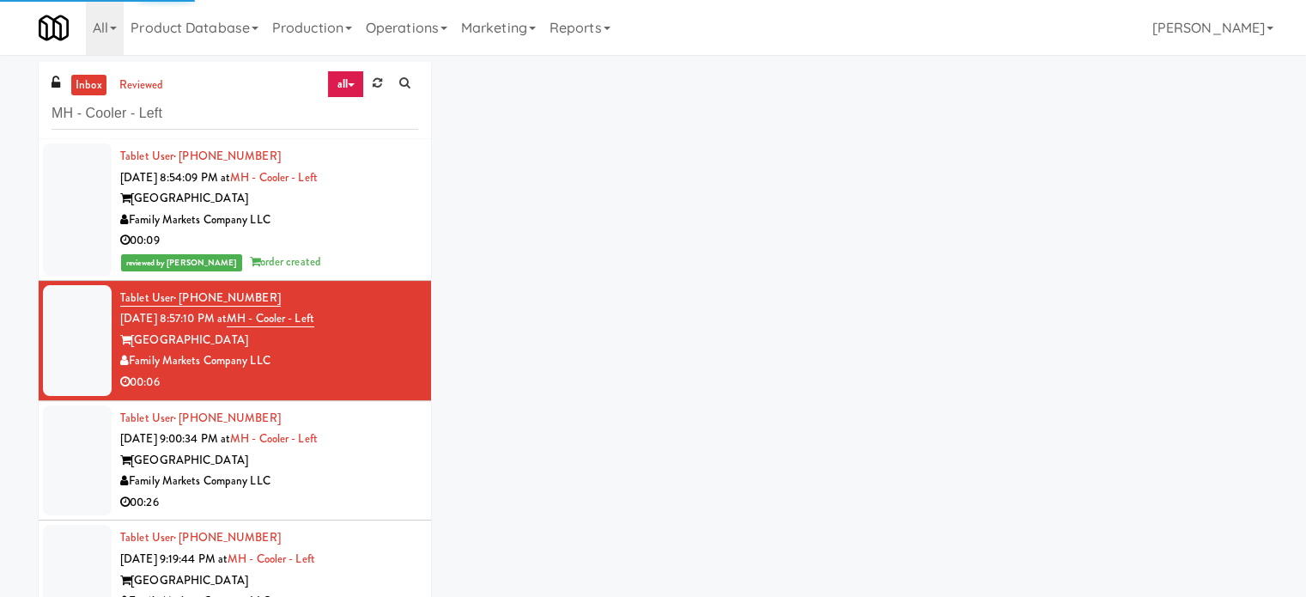
click at [382, 234] on div "00:09" at bounding box center [269, 240] width 298 height 21
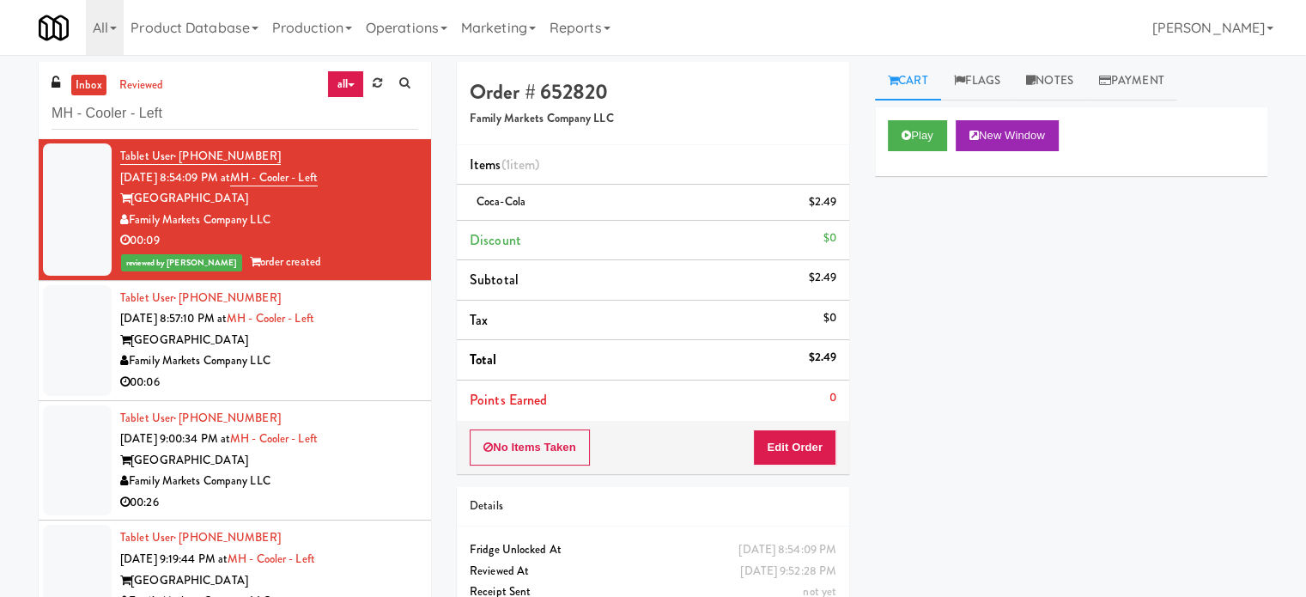
click at [1065, 82] on link "Notes" at bounding box center [1049, 81] width 73 height 39
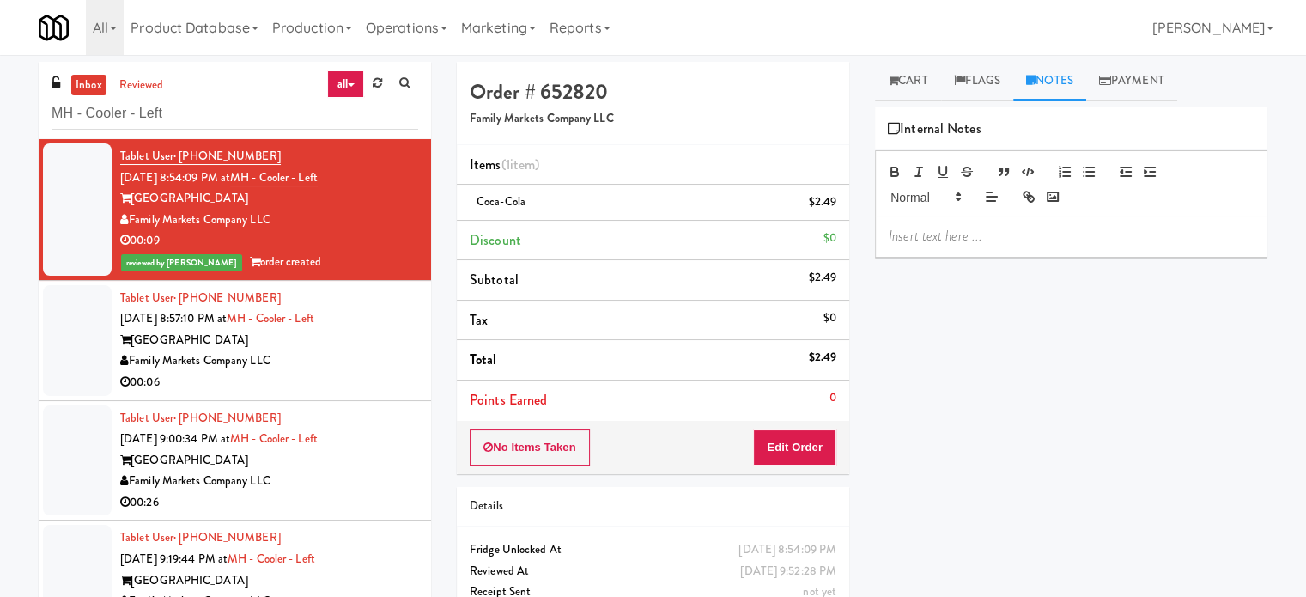
click at [997, 241] on p at bounding box center [1071, 236] width 365 height 19
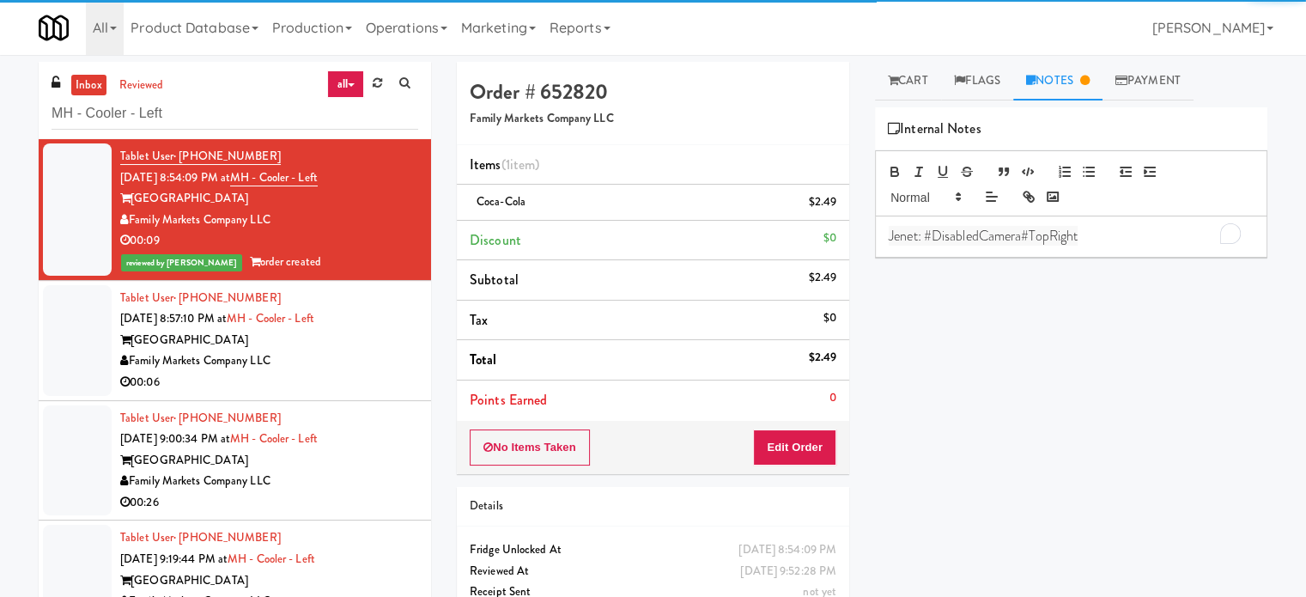
drag, startPoint x: 334, startPoint y: 360, endPoint x: 491, endPoint y: 345, distance: 157.8
click at [337, 360] on div "Family Markets Company LLC" at bounding box center [269, 360] width 298 height 21
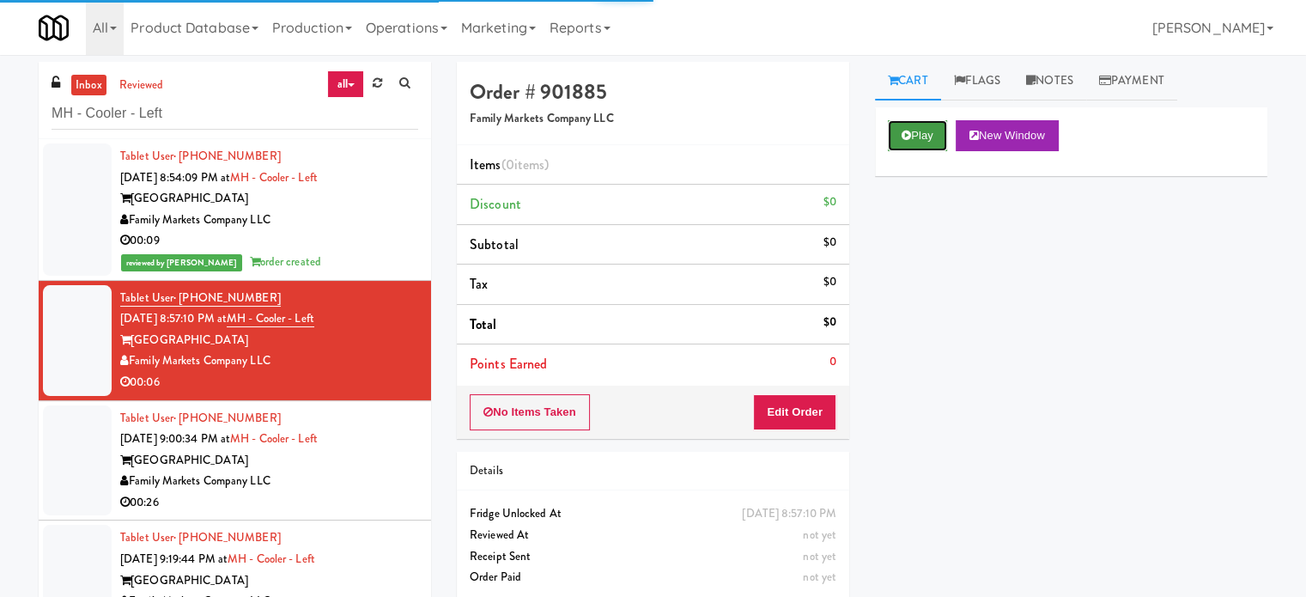
click at [919, 130] on button "Play" at bounding box center [917, 135] width 59 height 31
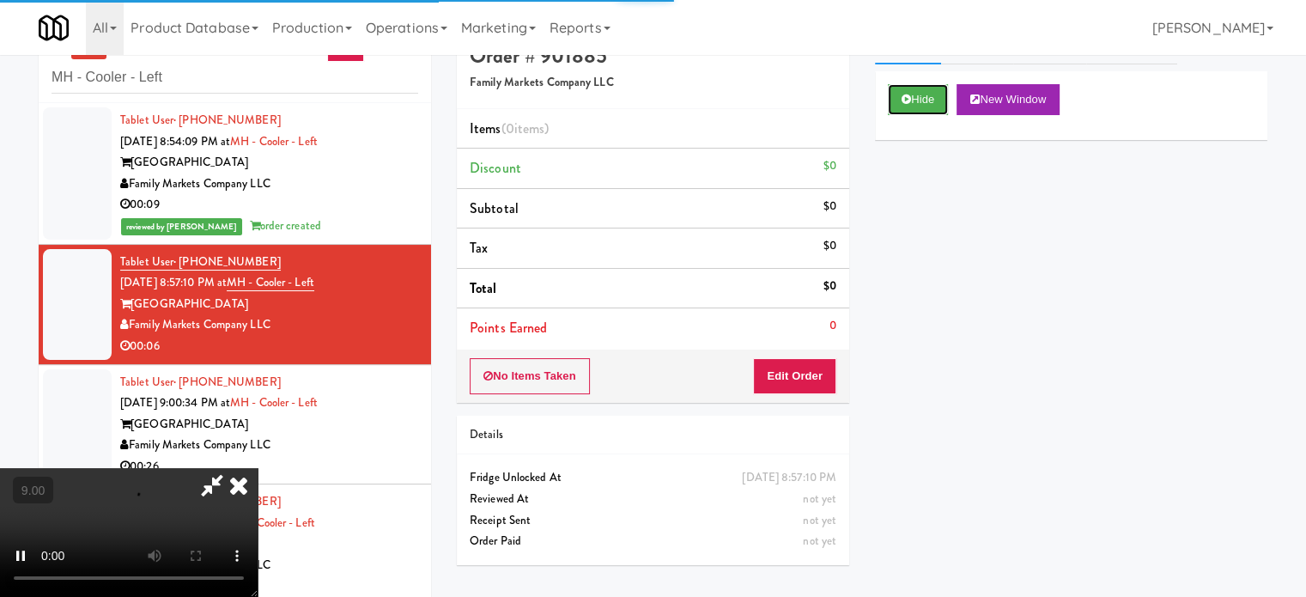
scroll to position [55, 0]
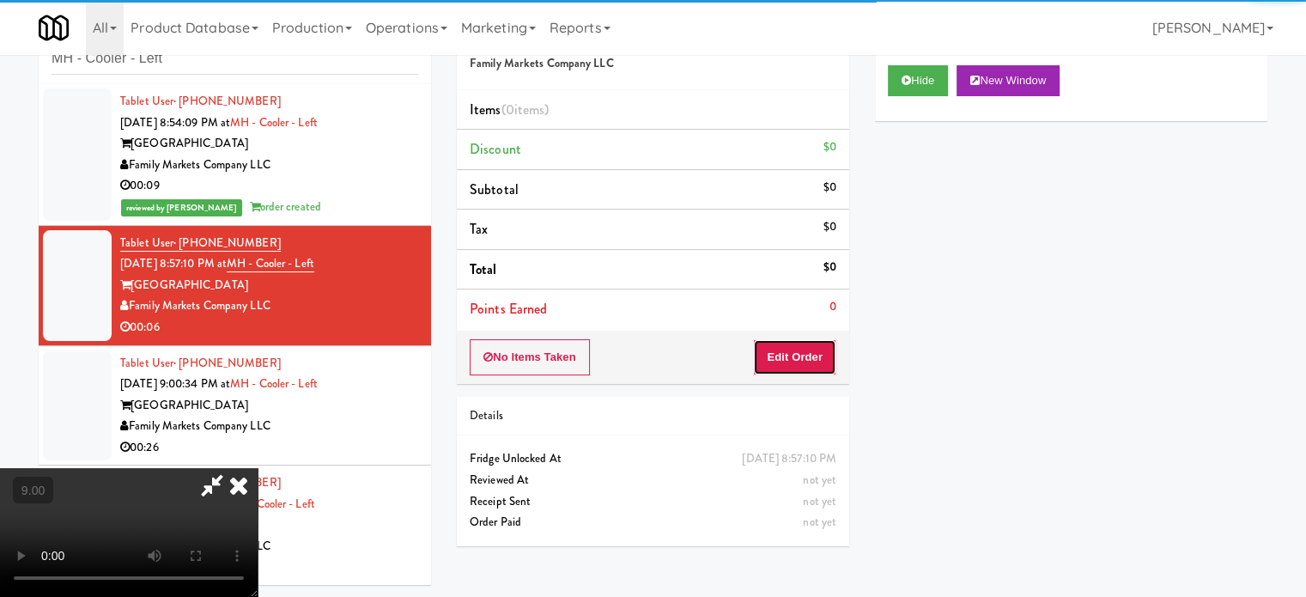
click at [787, 350] on button "Edit Order" at bounding box center [794, 357] width 83 height 36
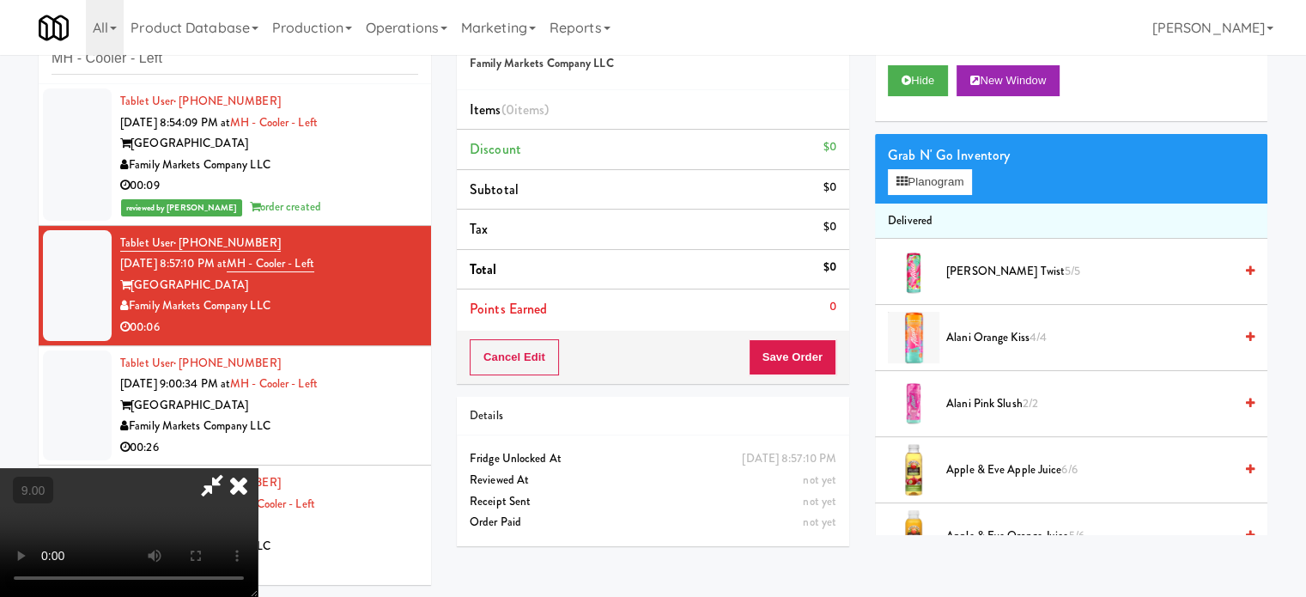
click at [258, 468] on video at bounding box center [129, 532] width 258 height 129
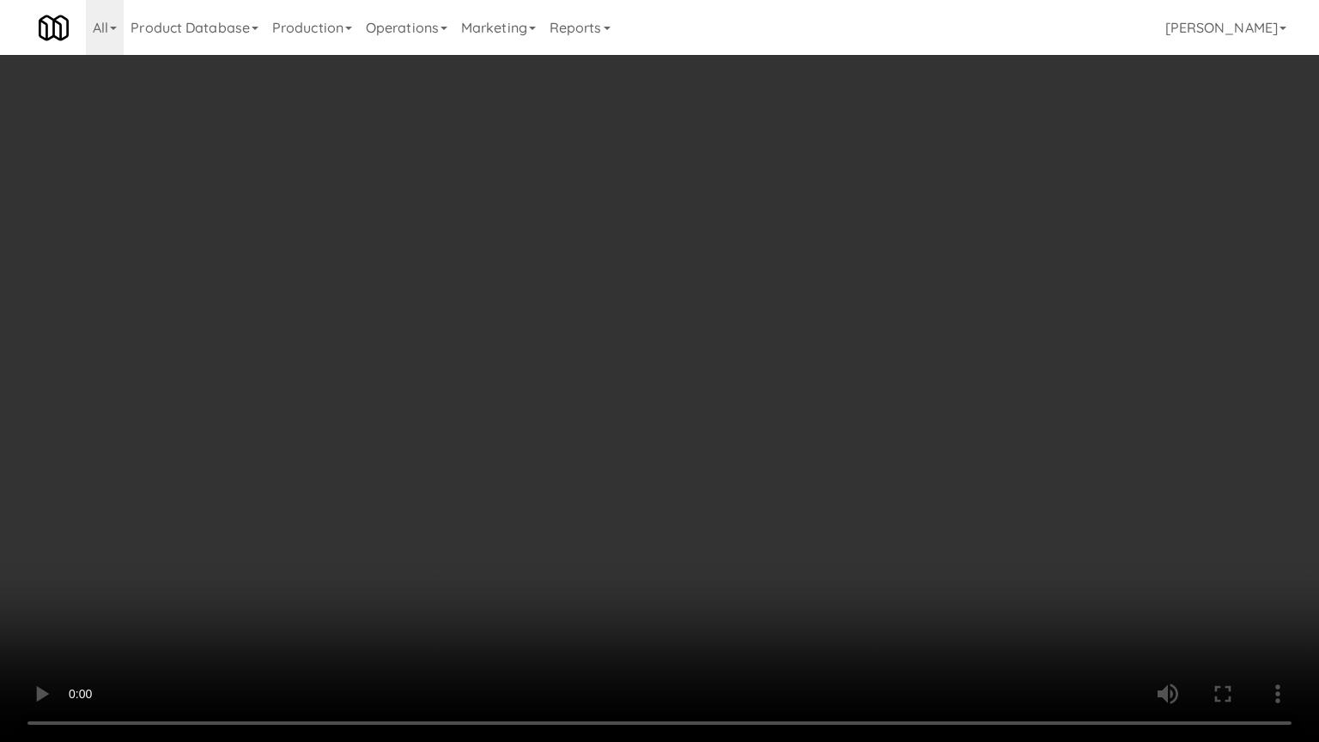
click at [574, 398] on video at bounding box center [659, 371] width 1319 height 742
click at [639, 429] on video at bounding box center [659, 371] width 1319 height 742
drag, startPoint x: 631, startPoint y: 442, endPoint x: 680, endPoint y: 471, distance: 56.6
click at [631, 443] on video at bounding box center [659, 371] width 1319 height 742
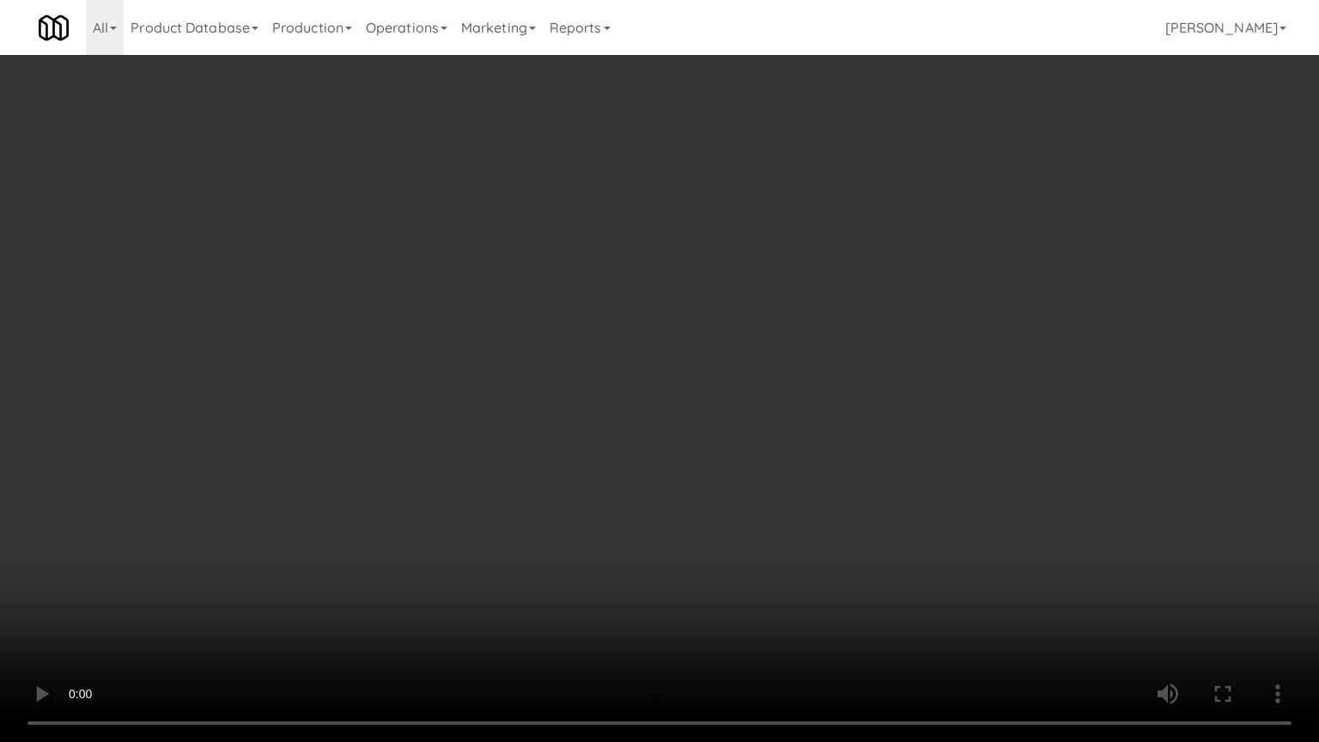
click at [742, 520] on video at bounding box center [659, 371] width 1319 height 742
click at [697, 515] on video at bounding box center [659, 371] width 1319 height 742
click at [653, 497] on video at bounding box center [659, 371] width 1319 height 742
click at [653, 496] on video at bounding box center [659, 371] width 1319 height 742
click at [660, 447] on video at bounding box center [659, 371] width 1319 height 742
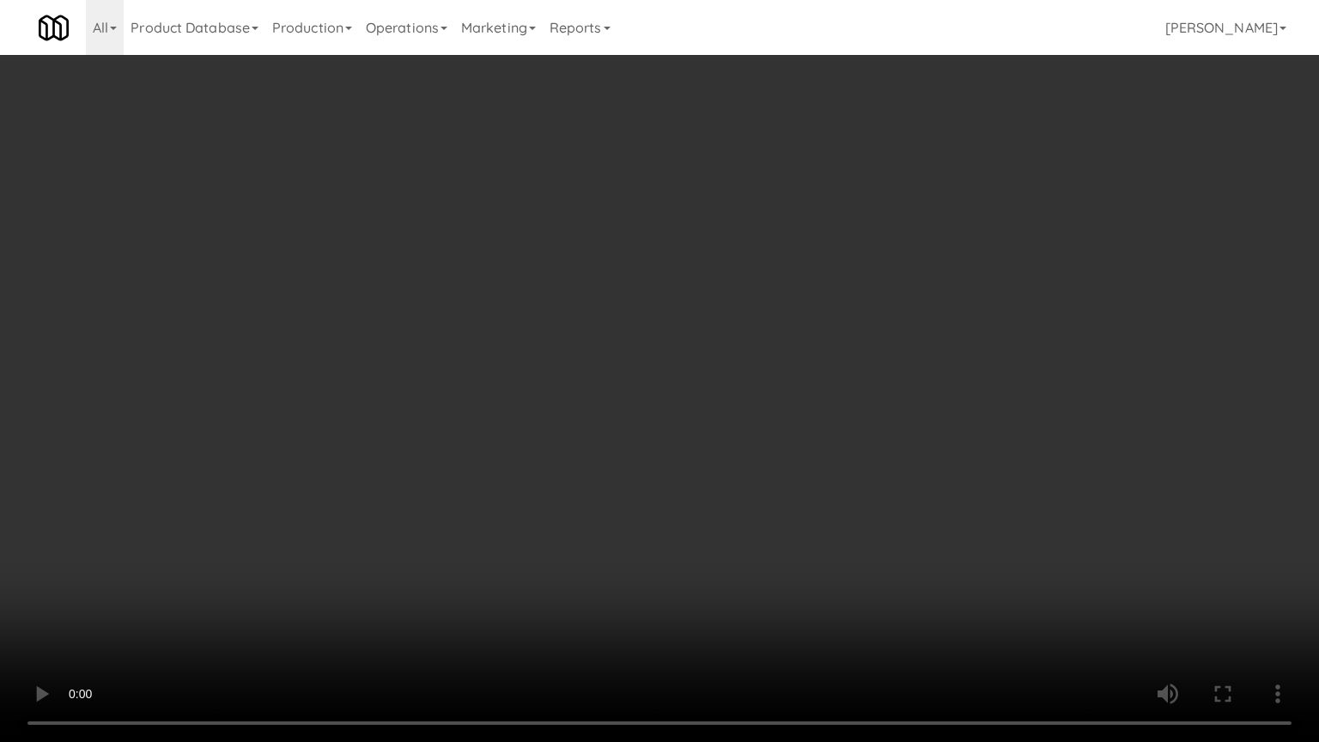
click at [671, 431] on video at bounding box center [659, 371] width 1319 height 742
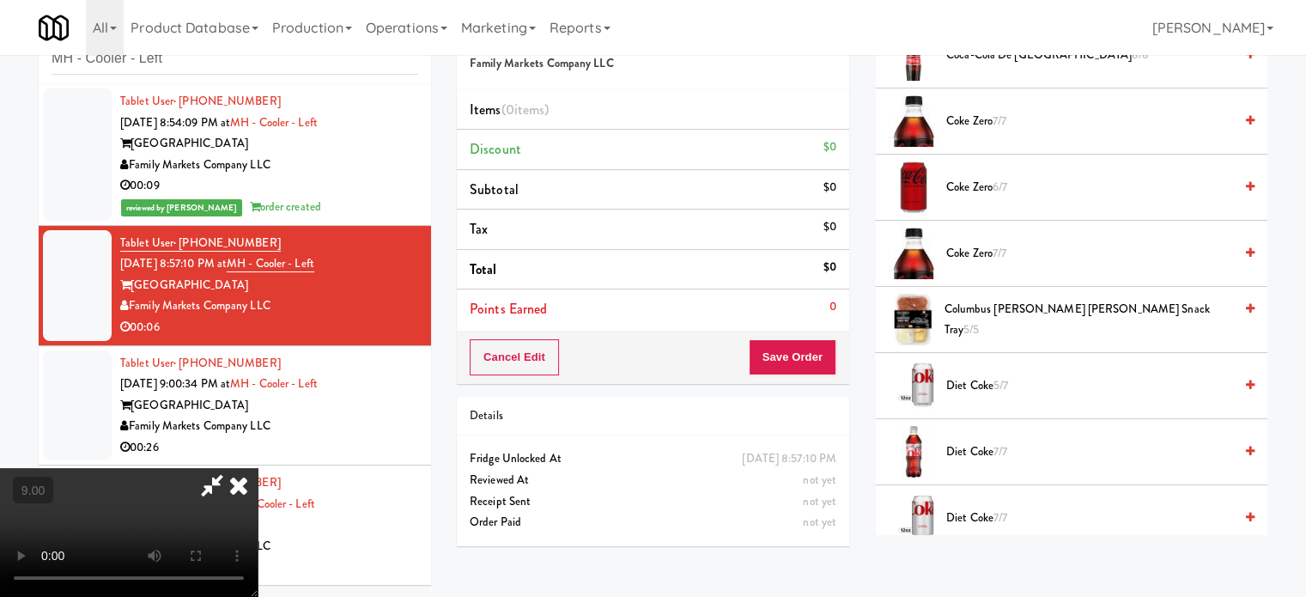
scroll to position [1288, 0]
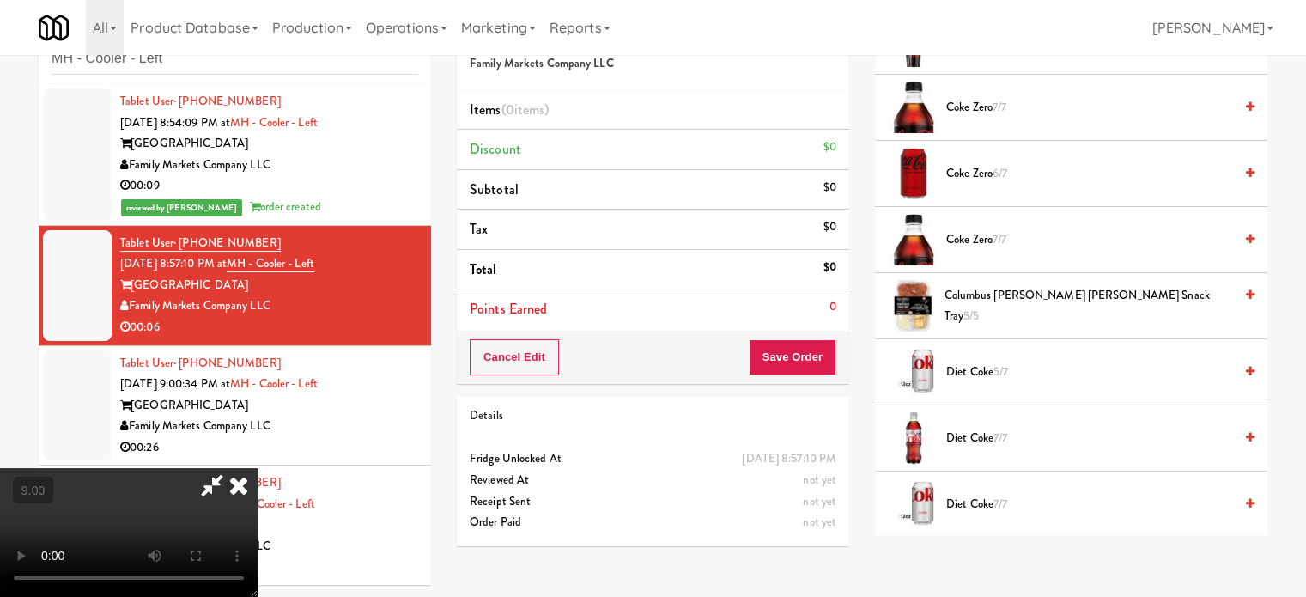
click at [258, 468] on video at bounding box center [129, 532] width 258 height 129
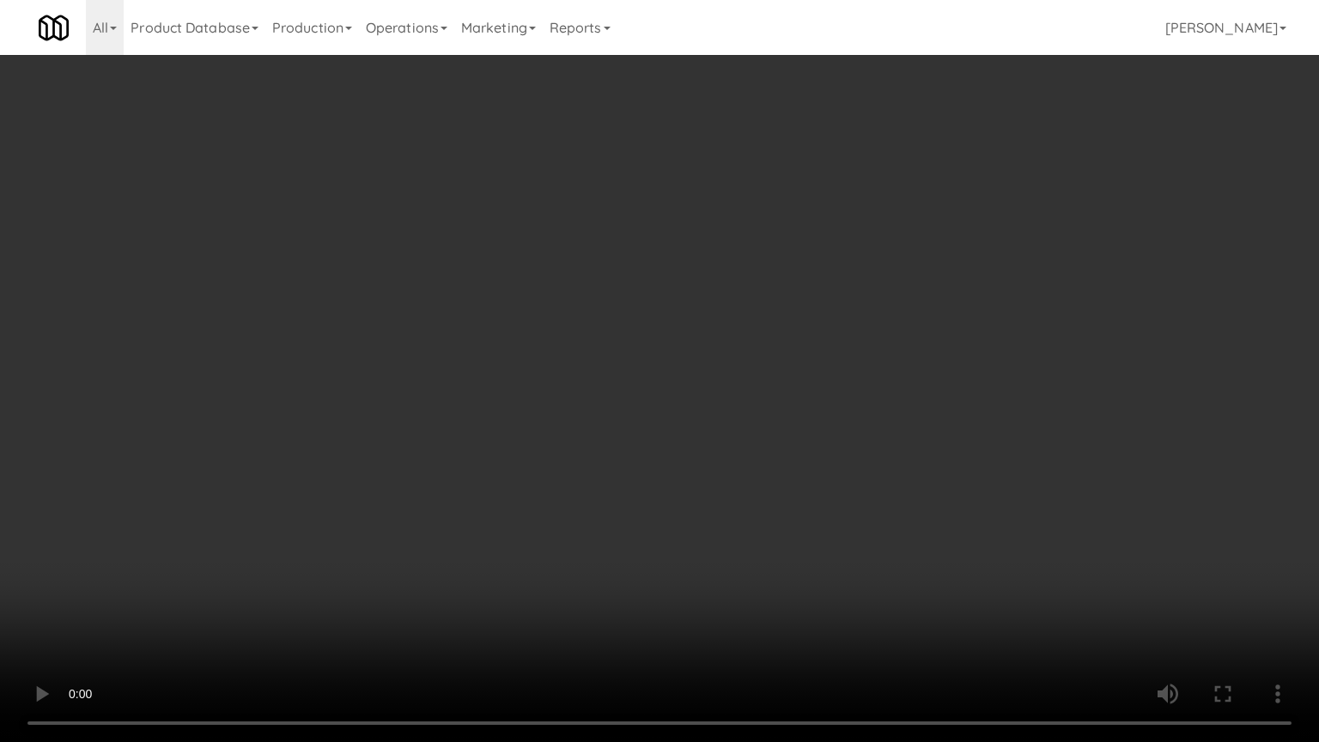
click at [518, 481] on video at bounding box center [659, 371] width 1319 height 742
click at [615, 416] on video at bounding box center [659, 371] width 1319 height 742
click at [628, 419] on video at bounding box center [659, 371] width 1319 height 742
click at [649, 419] on video at bounding box center [659, 371] width 1319 height 742
click at [661, 403] on video at bounding box center [659, 371] width 1319 height 742
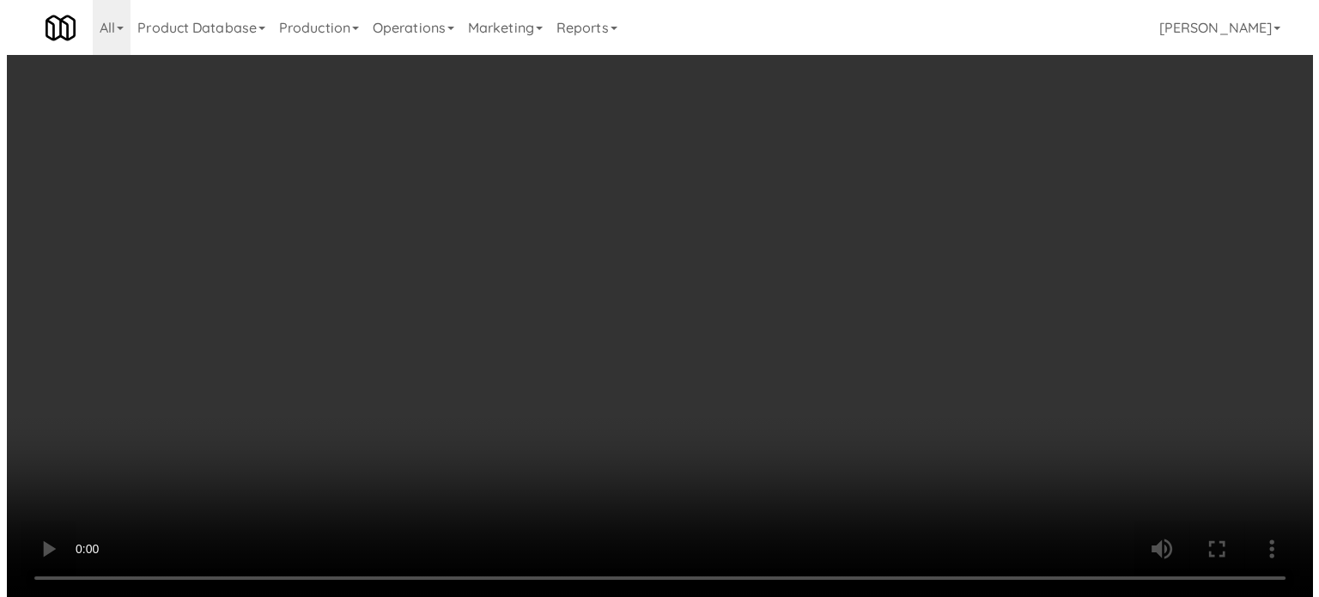
scroll to position [0, 0]
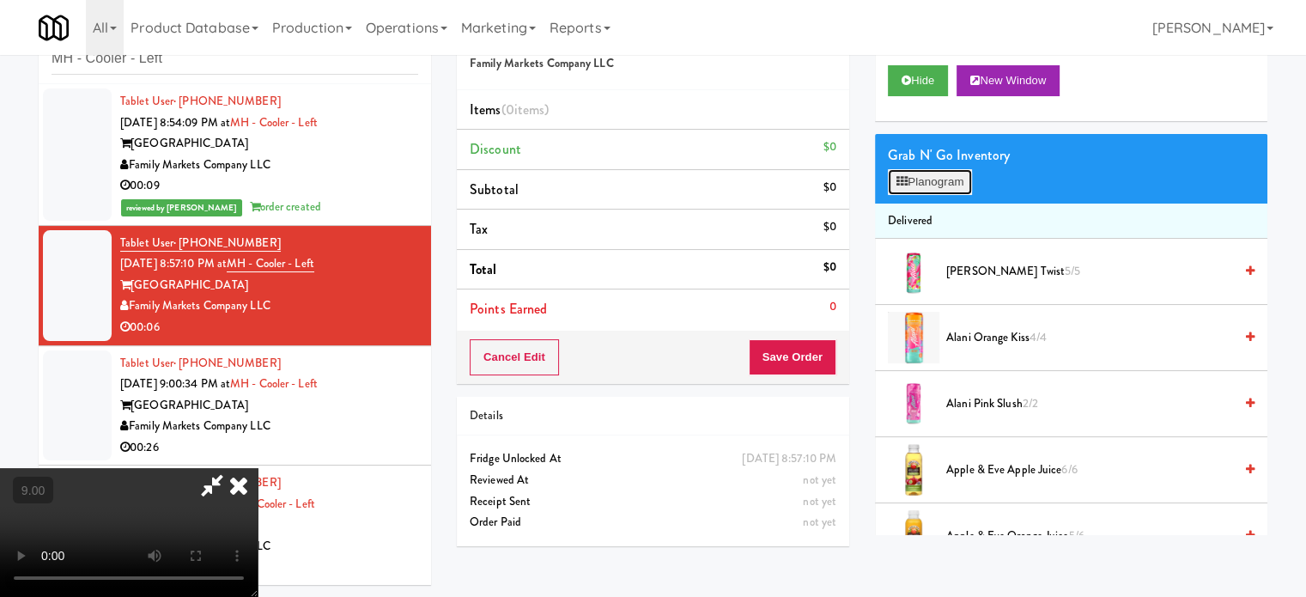
click at [907, 178] on icon at bounding box center [901, 181] width 11 height 11
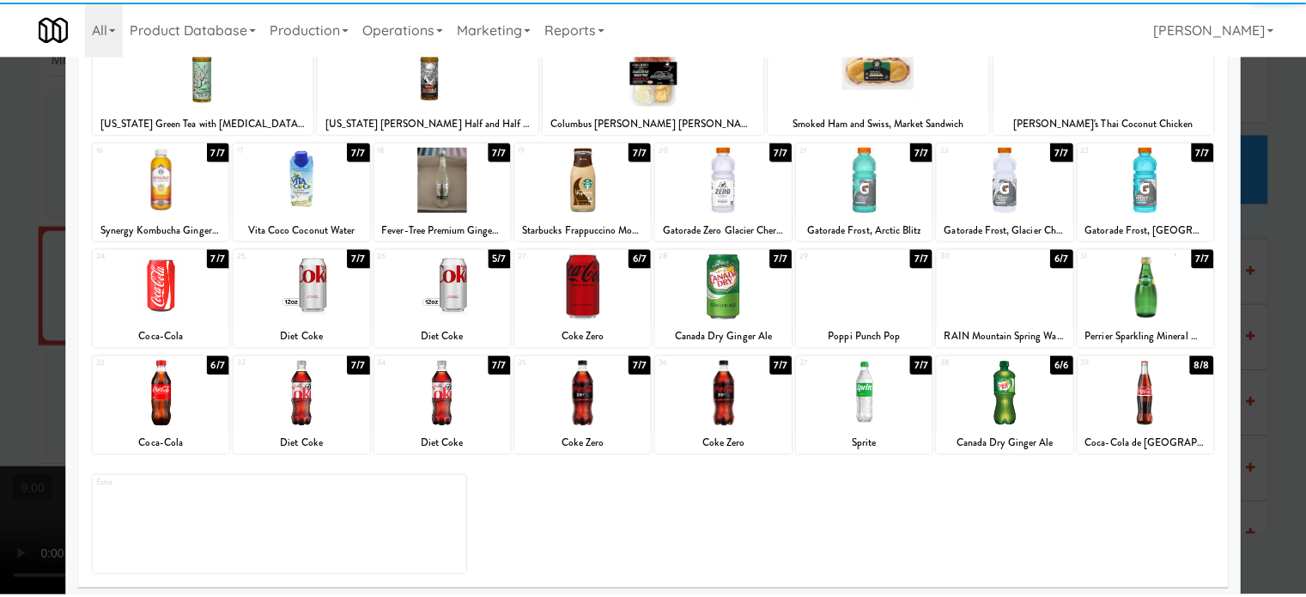
scroll to position [246, 0]
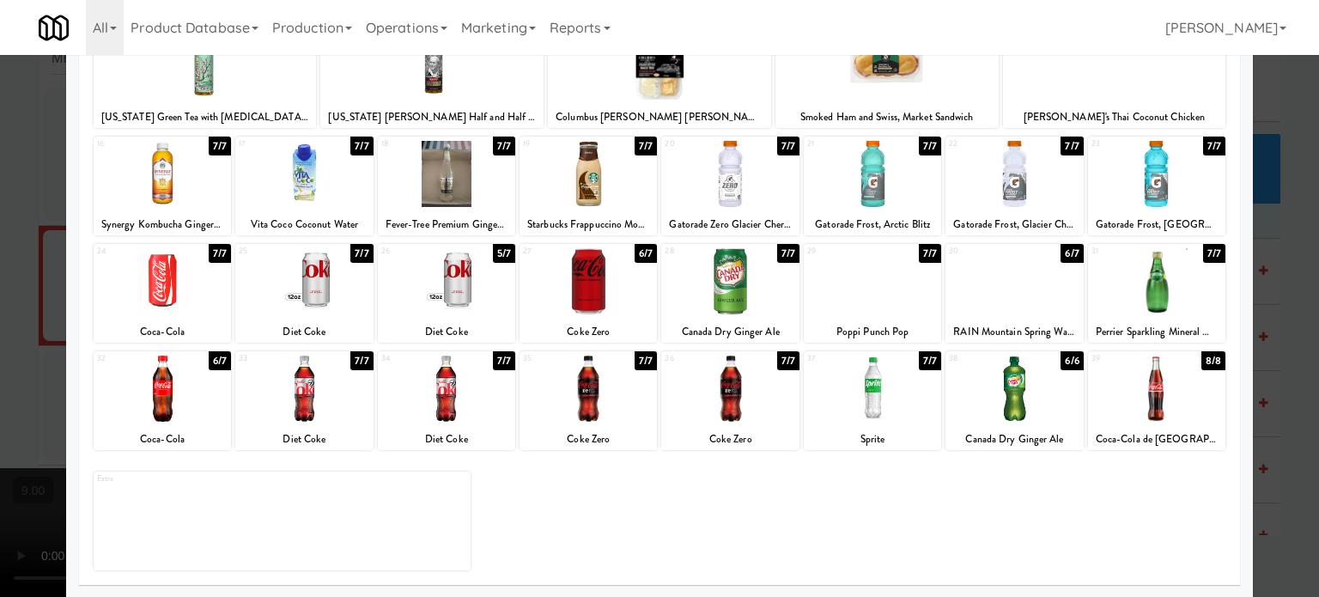
click at [501, 250] on div "5/7" at bounding box center [504, 253] width 22 height 19
click at [1278, 325] on div at bounding box center [659, 298] width 1319 height 597
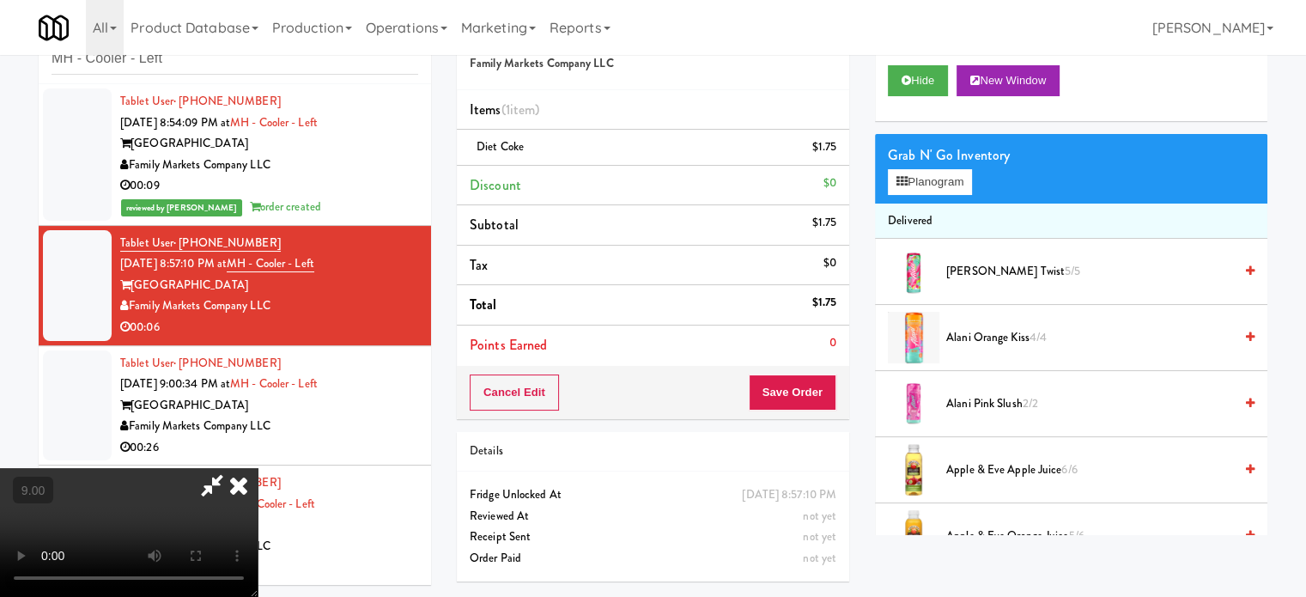
click at [258, 468] on icon at bounding box center [239, 485] width 38 height 34
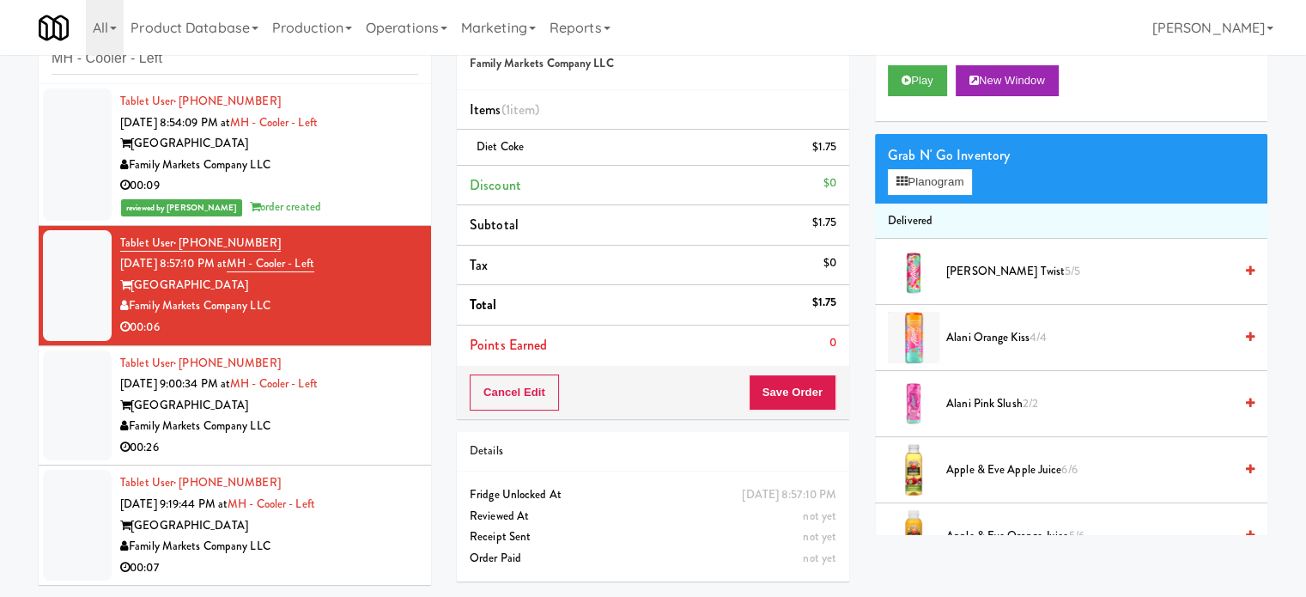
scroll to position [55, 0]
click at [795, 384] on button "Save Order" at bounding box center [793, 392] width 88 height 36
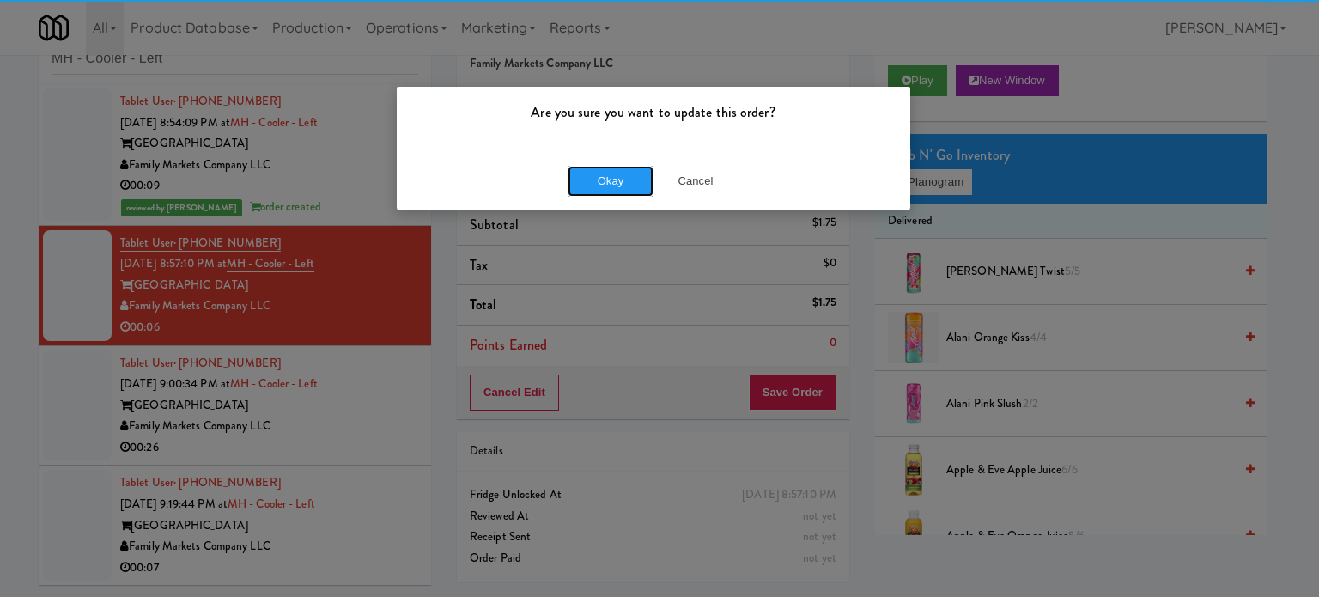
drag, startPoint x: 602, startPoint y: 167, endPoint x: 876, endPoint y: 141, distance: 275.2
click at [603, 168] on button "Okay" at bounding box center [611, 181] width 86 height 31
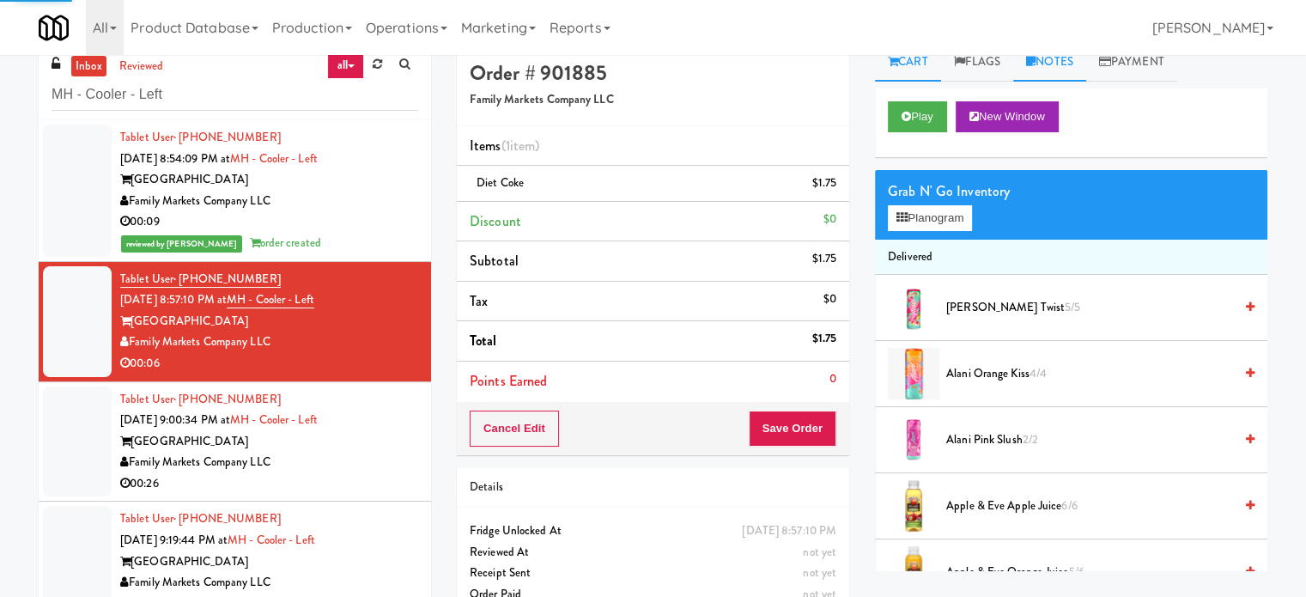
scroll to position [0, 0]
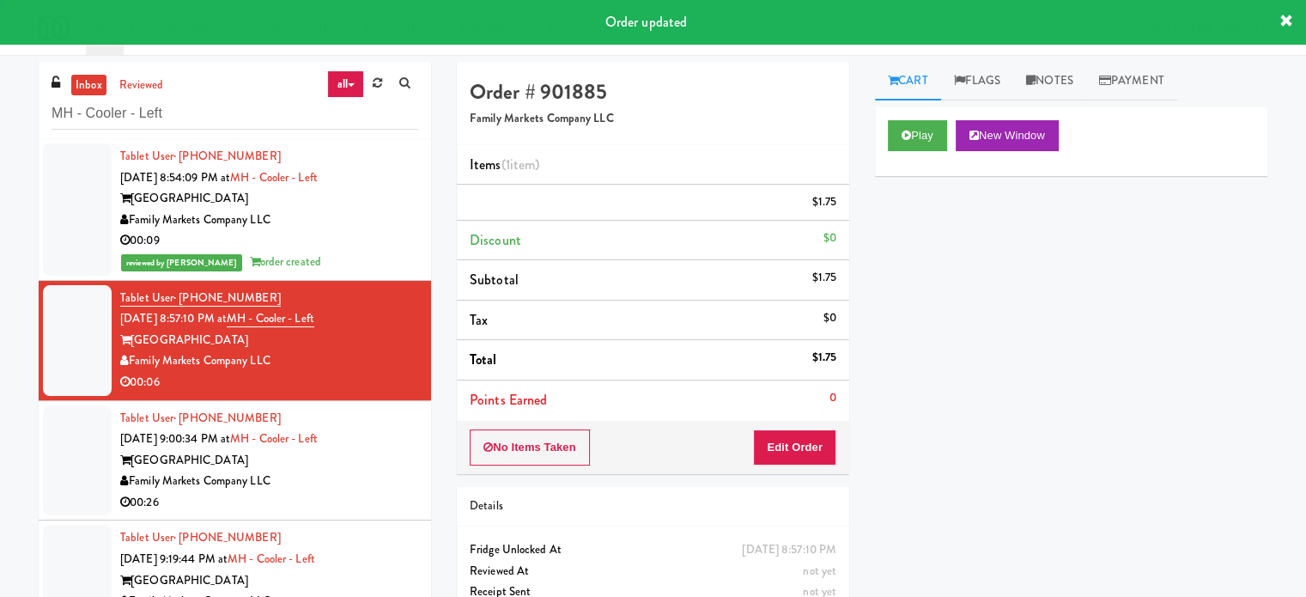
click at [1074, 79] on link "Notes" at bounding box center [1049, 81] width 73 height 39
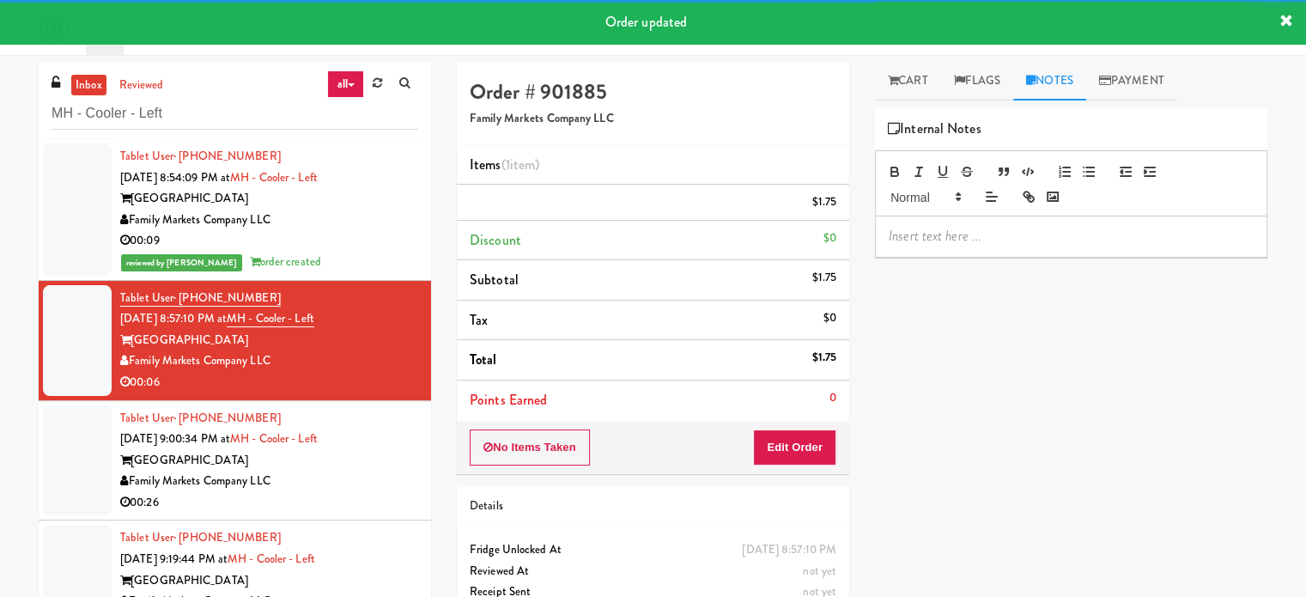
click at [1027, 233] on p at bounding box center [1071, 236] width 365 height 19
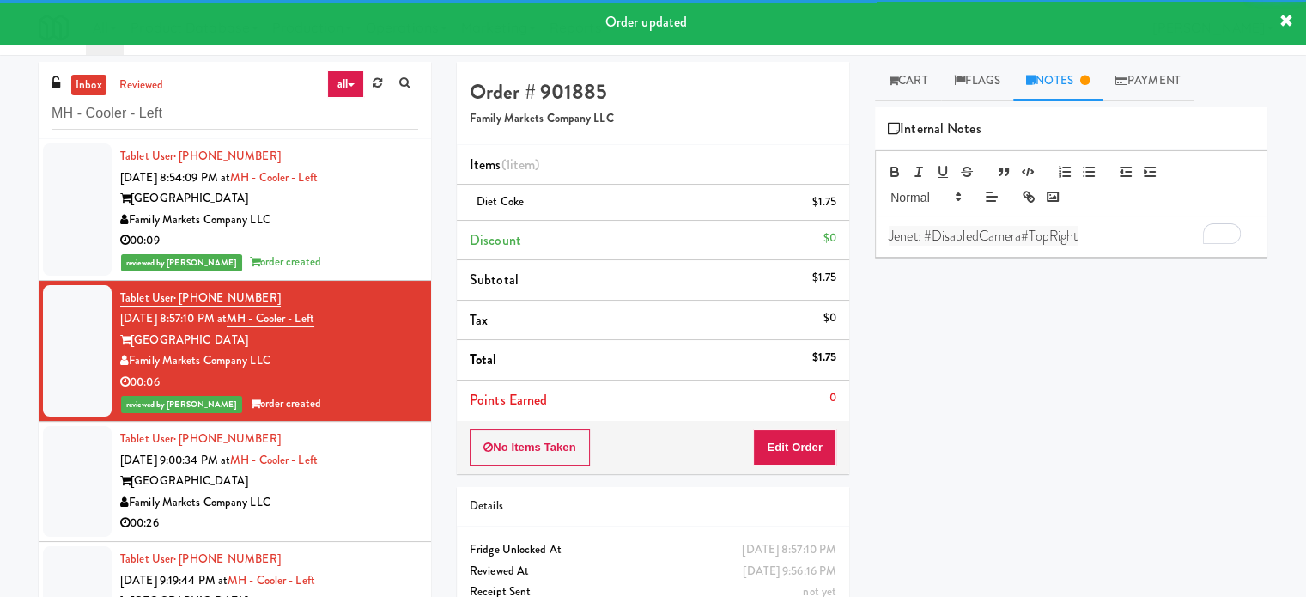
drag, startPoint x: 247, startPoint y: 511, endPoint x: 628, endPoint y: 425, distance: 390.0
click at [250, 510] on div "Family Markets Company LLC" at bounding box center [269, 502] width 298 height 21
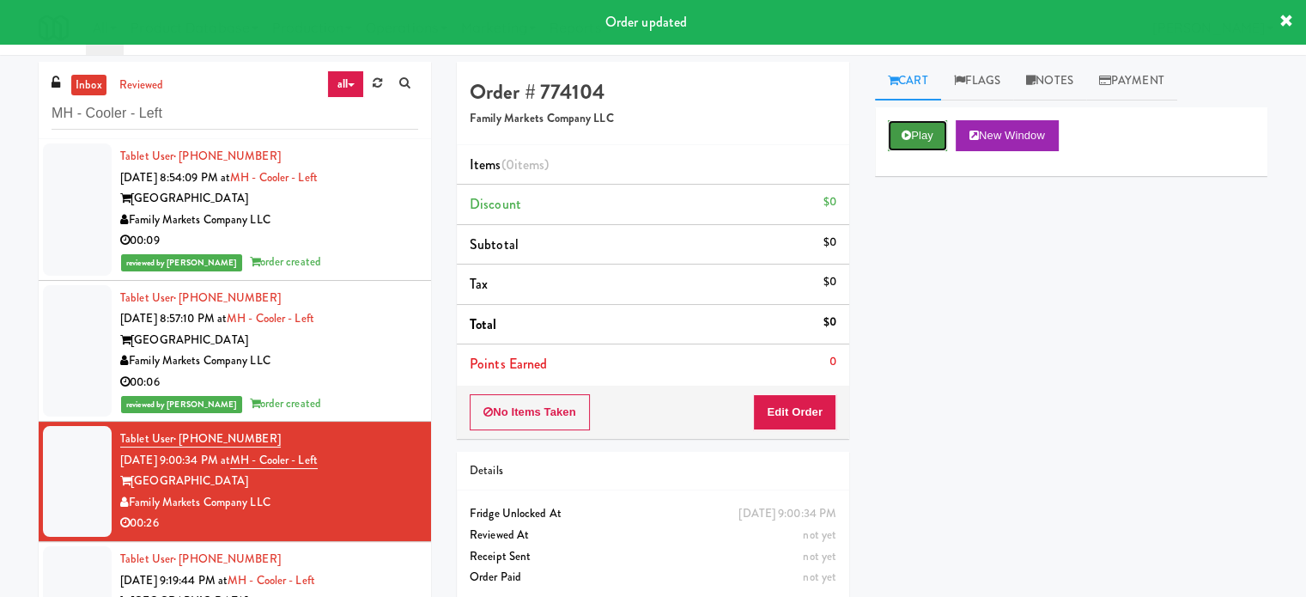
click at [900, 144] on button "Play" at bounding box center [917, 135] width 59 height 31
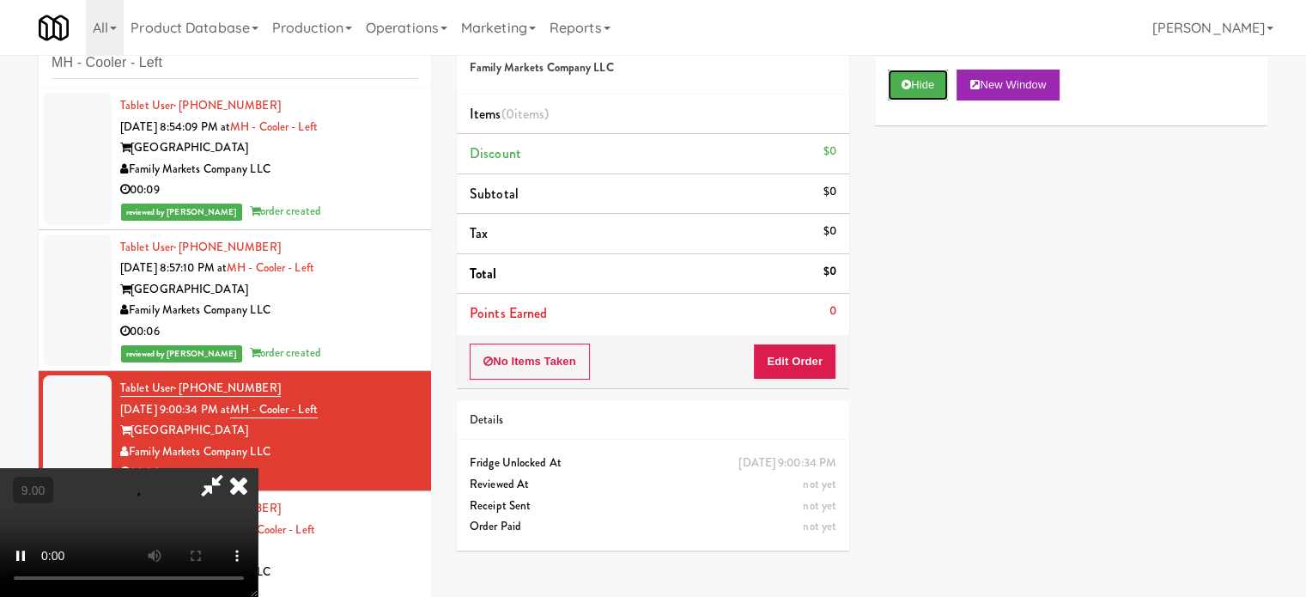
scroll to position [70, 0]
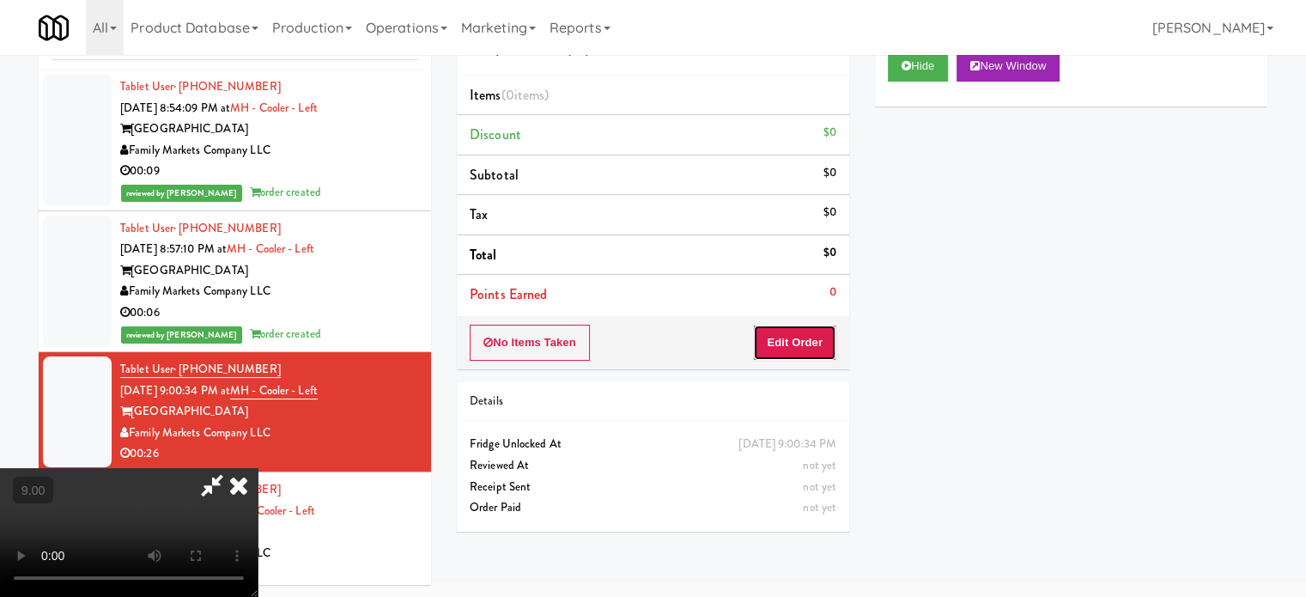
click at [793, 341] on button "Edit Order" at bounding box center [794, 343] width 83 height 36
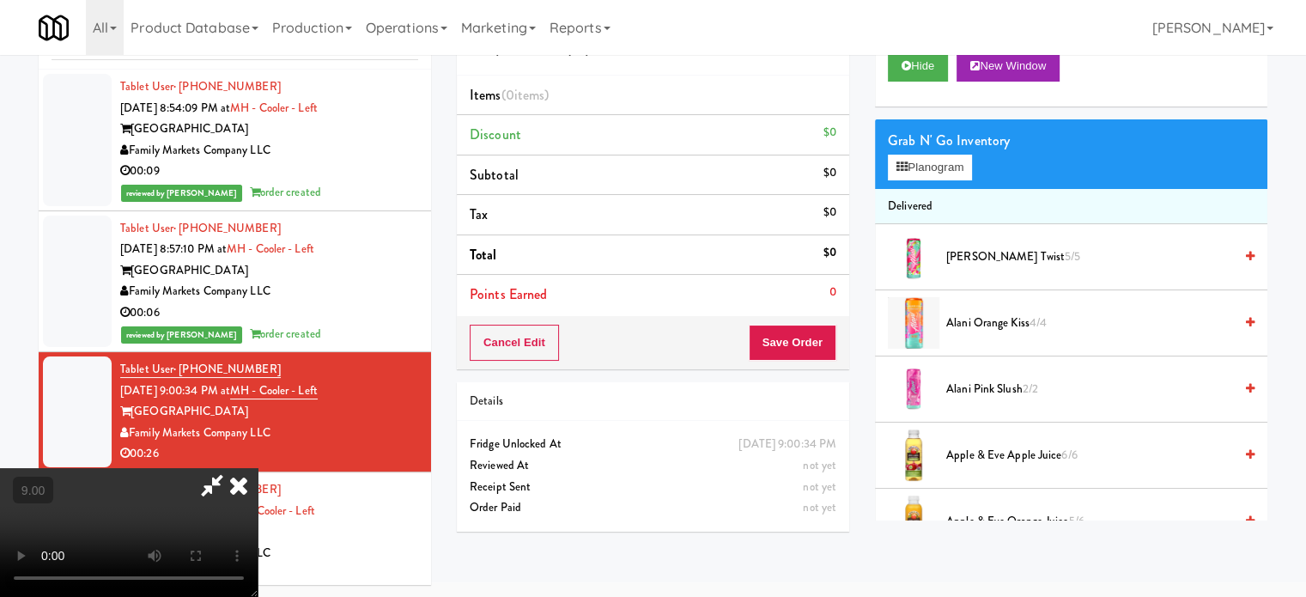
click at [258, 468] on video at bounding box center [129, 532] width 258 height 129
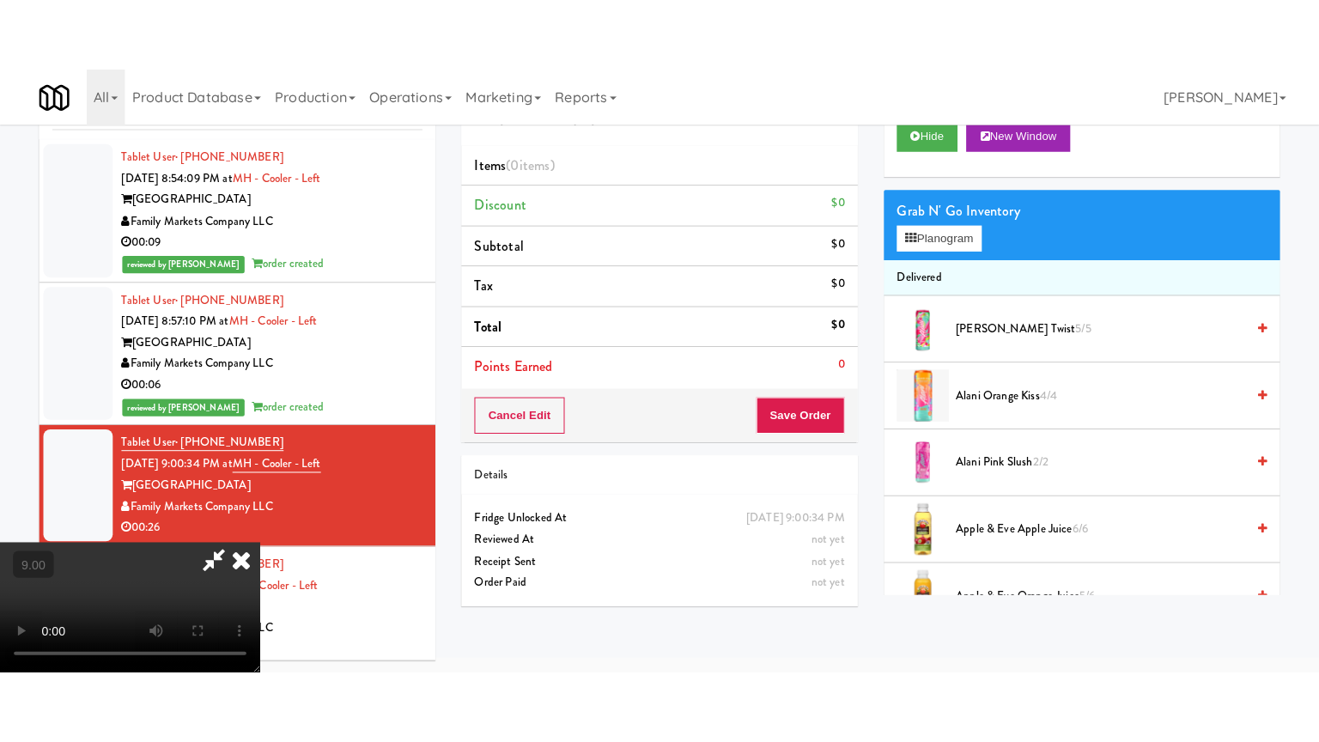
scroll to position [55, 0]
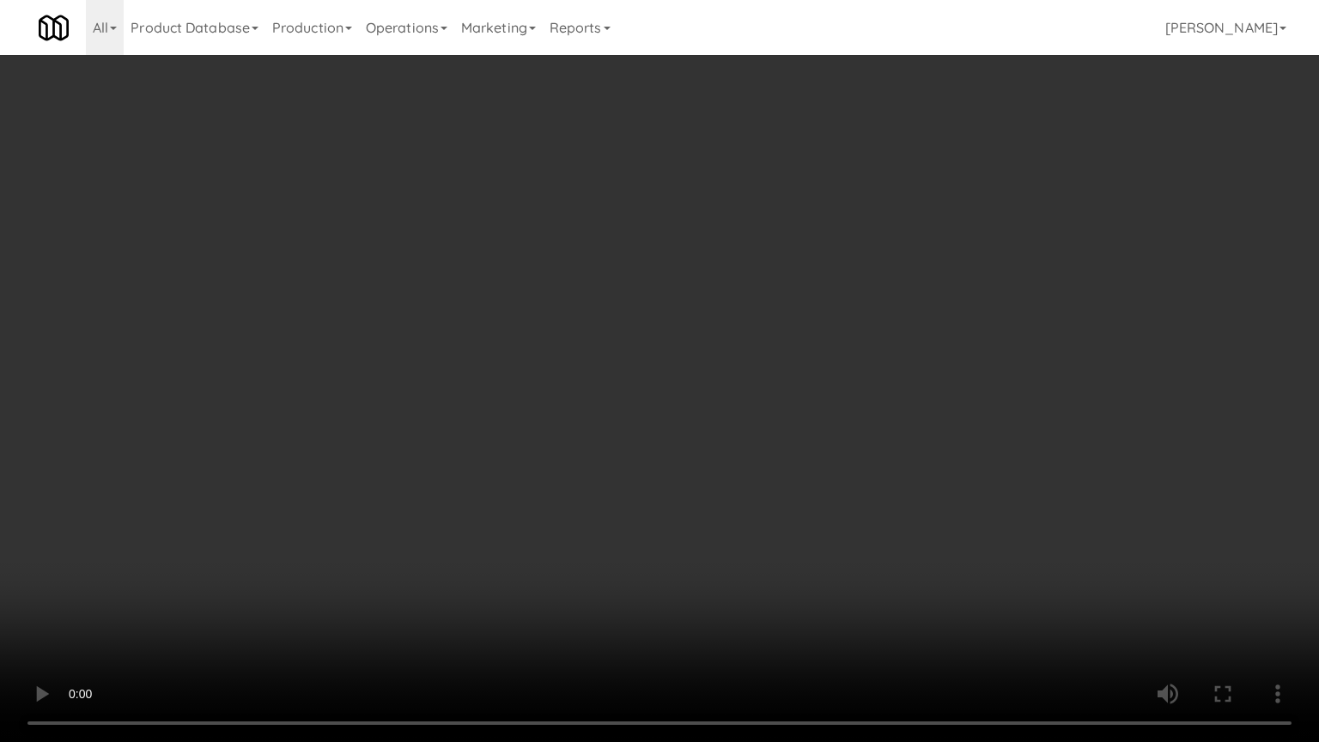
click at [572, 404] on video at bounding box center [659, 371] width 1319 height 742
click at [572, 405] on video at bounding box center [659, 371] width 1319 height 742
click at [599, 413] on video at bounding box center [659, 371] width 1319 height 742
click at [597, 414] on video at bounding box center [659, 371] width 1319 height 742
click at [625, 425] on video at bounding box center [659, 371] width 1319 height 742
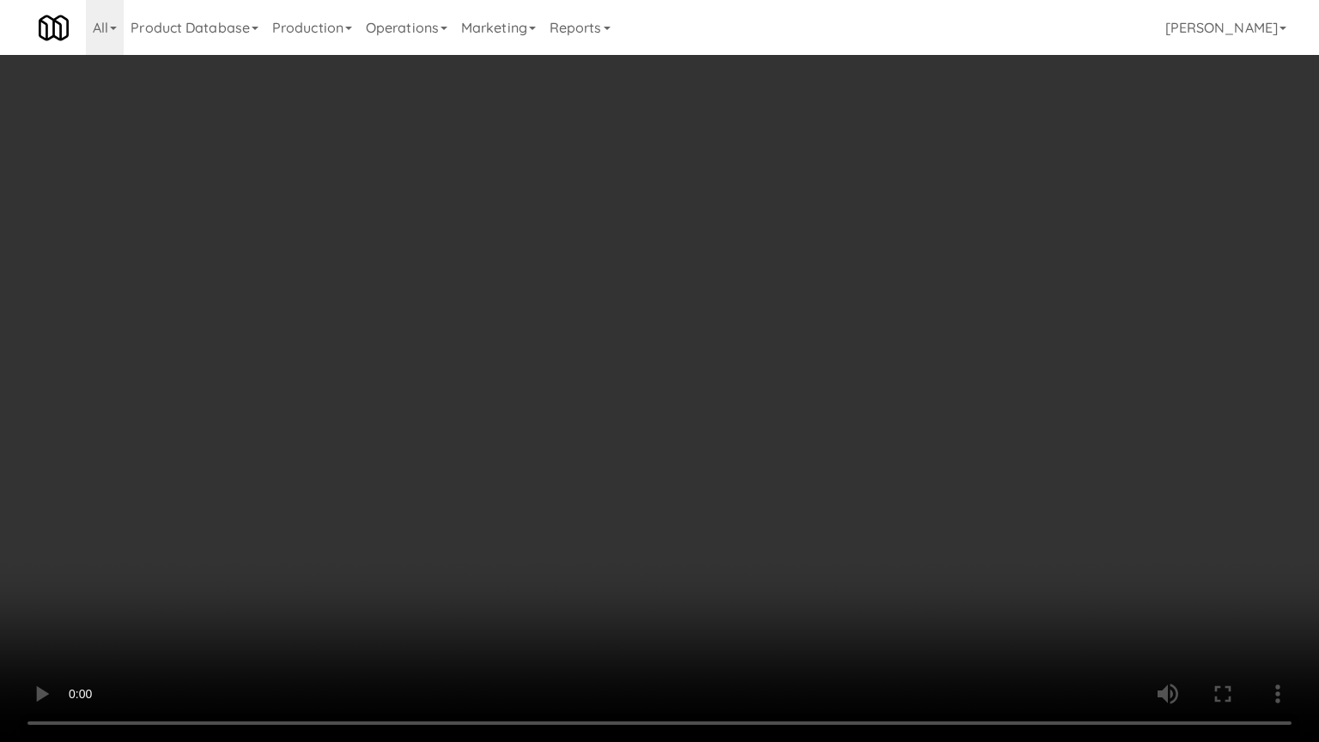
click at [618, 426] on video at bounding box center [659, 371] width 1319 height 742
click at [635, 437] on video at bounding box center [659, 371] width 1319 height 742
click at [635, 434] on video at bounding box center [659, 371] width 1319 height 742
click at [763, 474] on video at bounding box center [659, 371] width 1319 height 742
click at [693, 474] on video at bounding box center [659, 371] width 1319 height 742
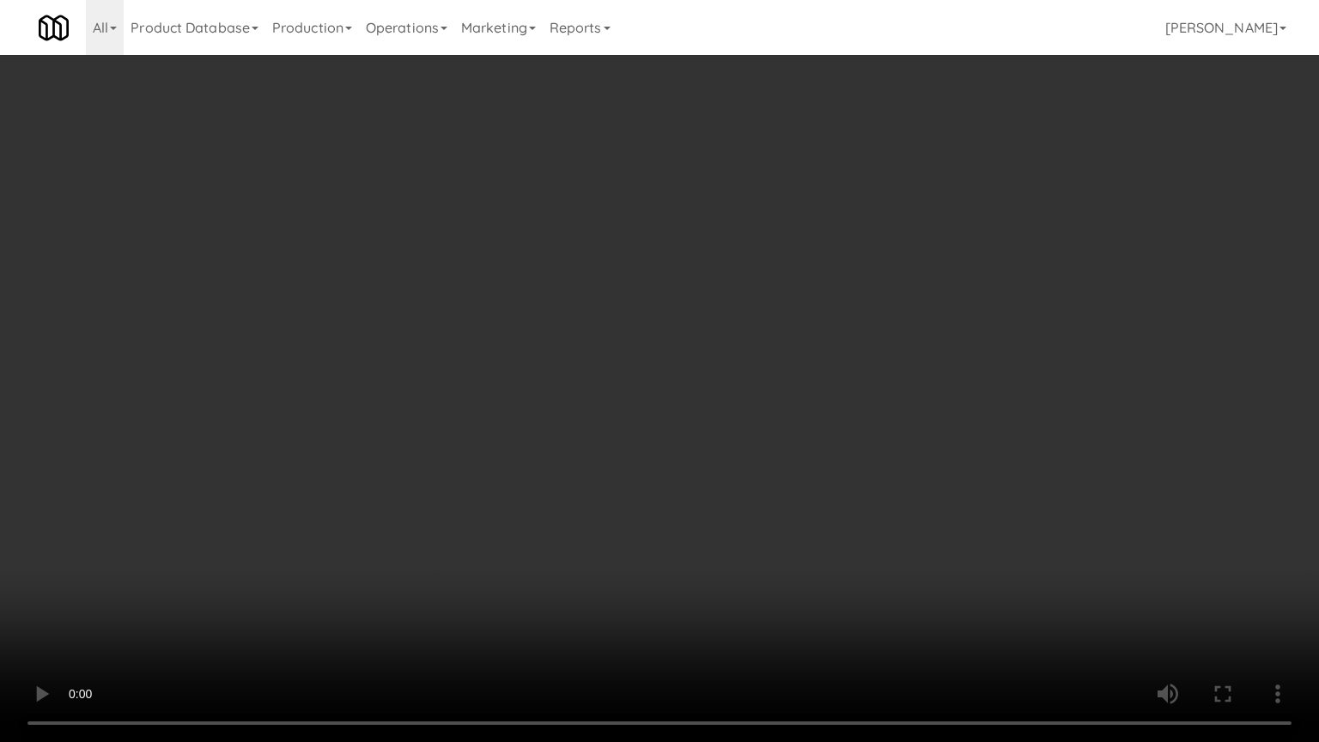
click at [798, 453] on video at bounding box center [659, 371] width 1319 height 742
click at [742, 459] on video at bounding box center [659, 371] width 1319 height 742
click at [750, 441] on video at bounding box center [659, 371] width 1319 height 742
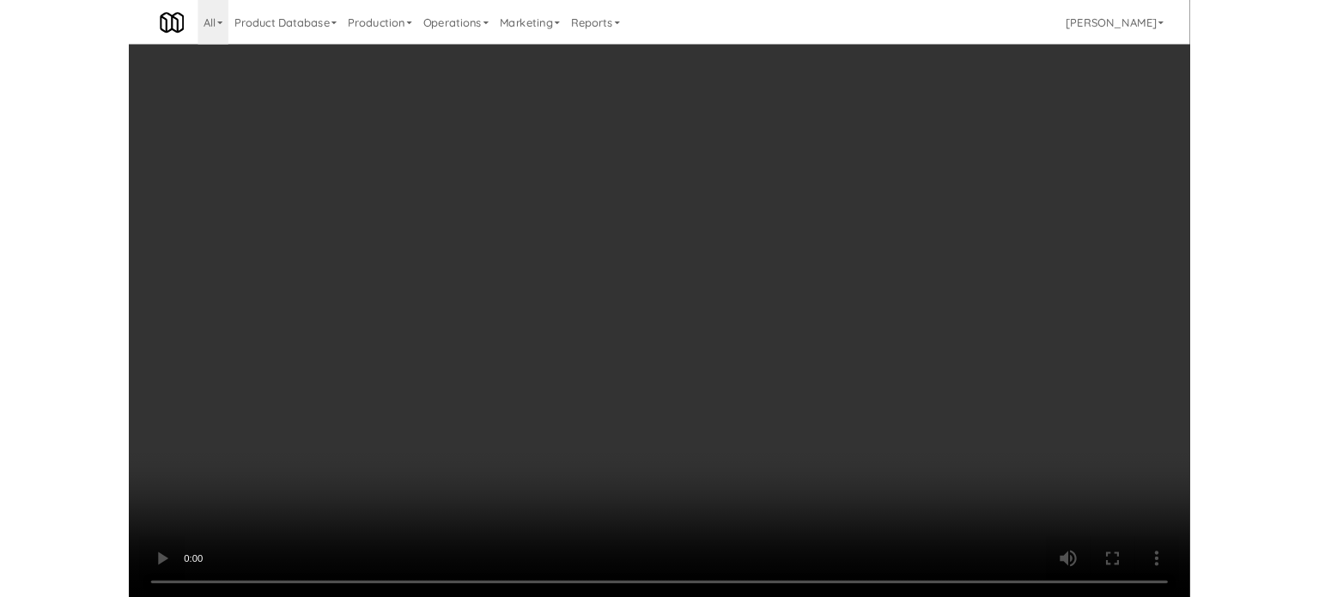
scroll to position [70, 0]
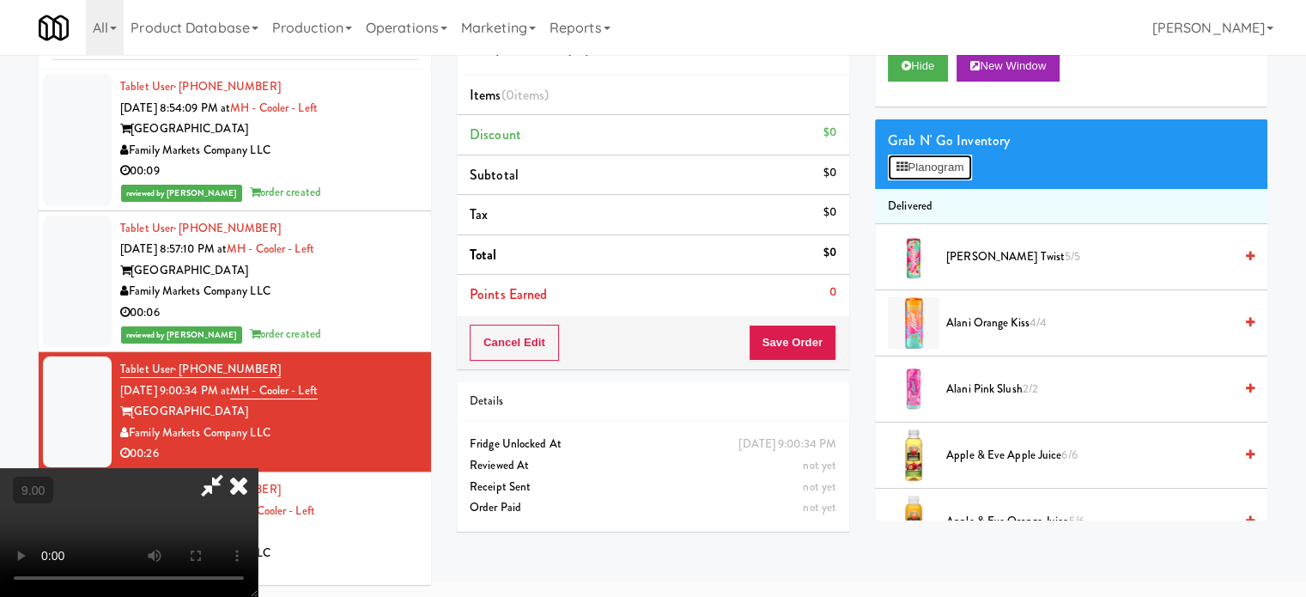
click at [927, 172] on button "Planogram" at bounding box center [930, 168] width 84 height 26
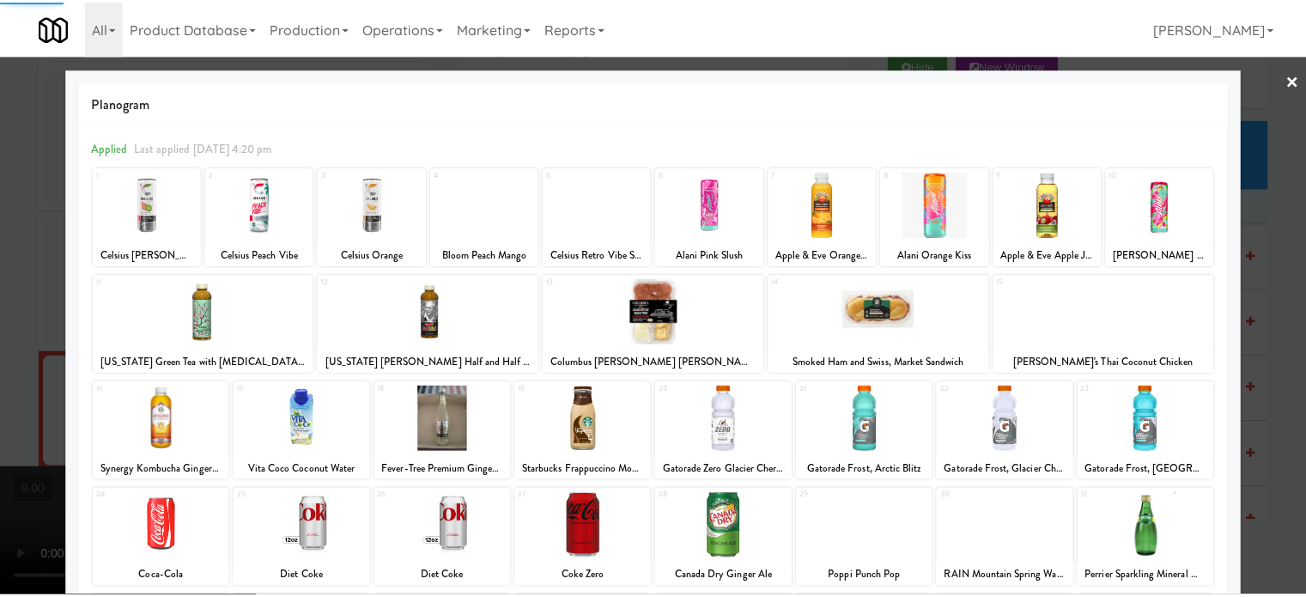
scroll to position [246, 0]
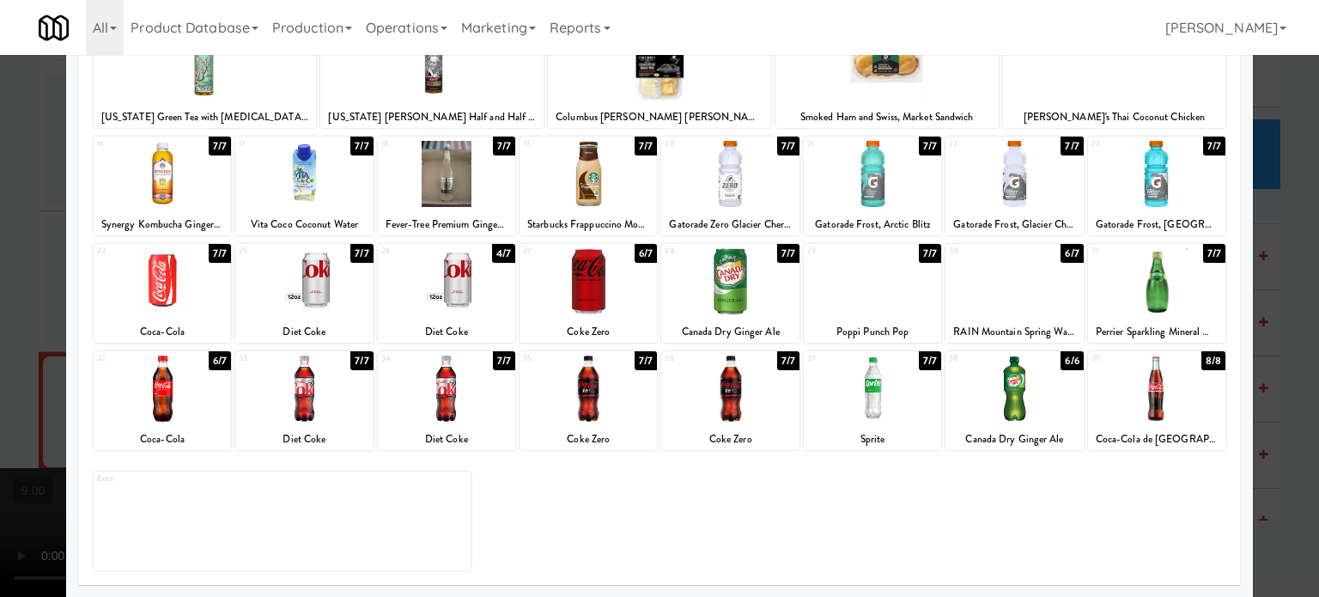
click at [1061, 246] on div "6/7" at bounding box center [1071, 253] width 22 height 19
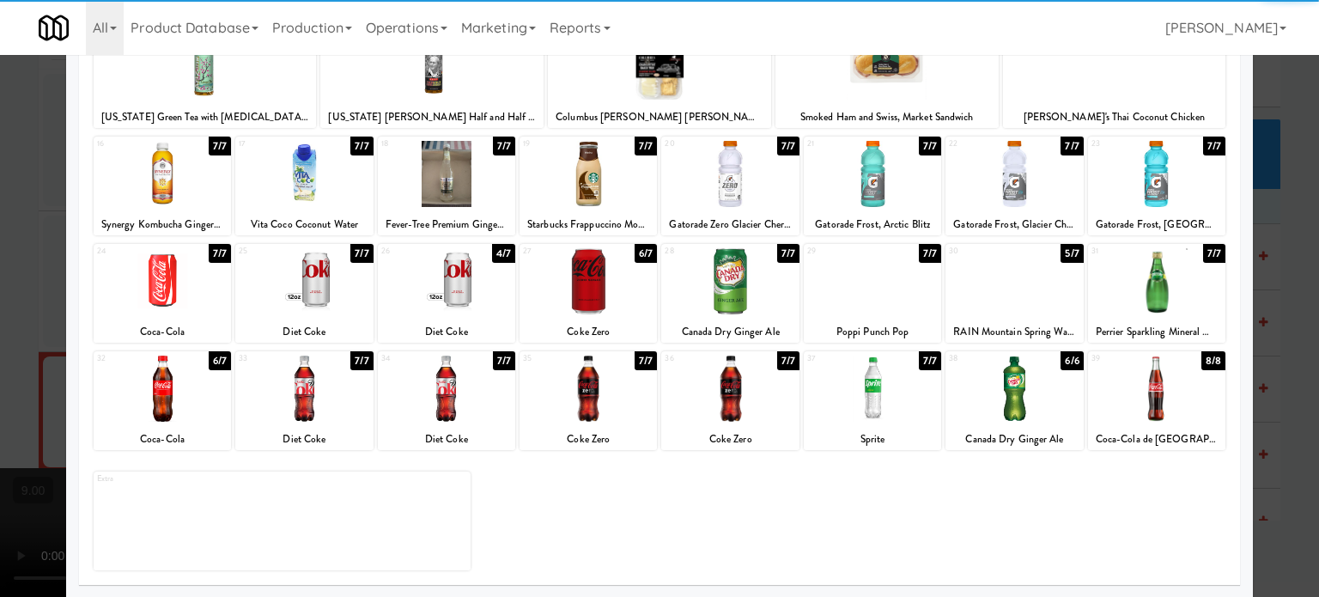
click at [1268, 304] on div at bounding box center [659, 298] width 1319 height 597
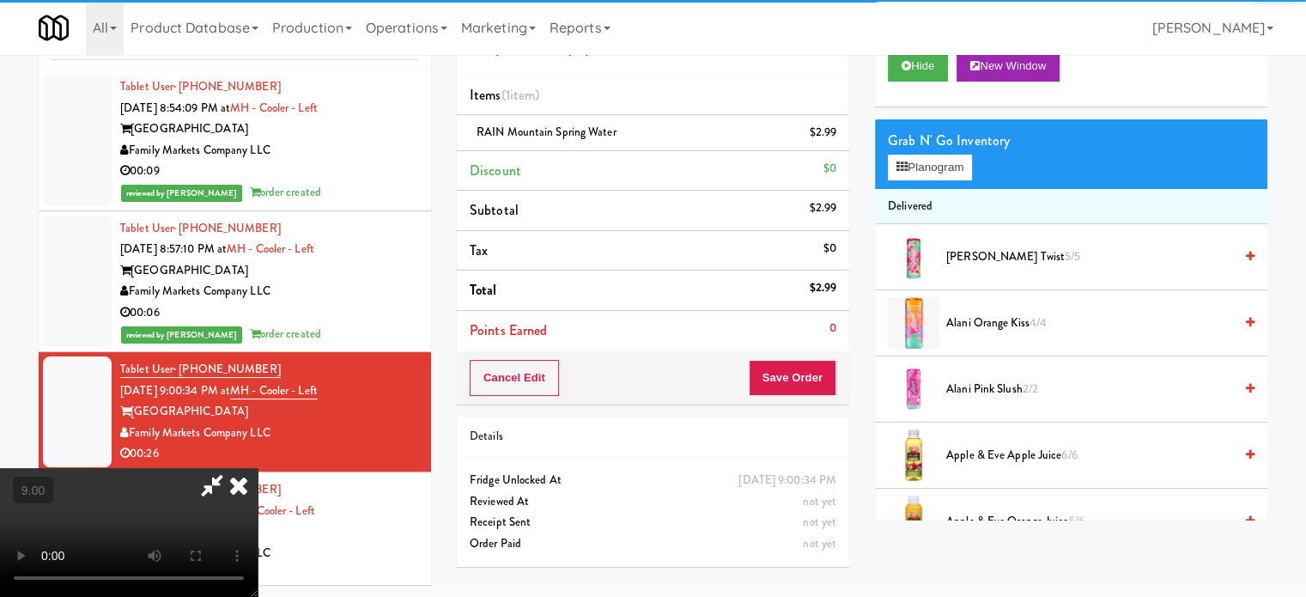
click at [258, 468] on video at bounding box center [129, 532] width 258 height 129
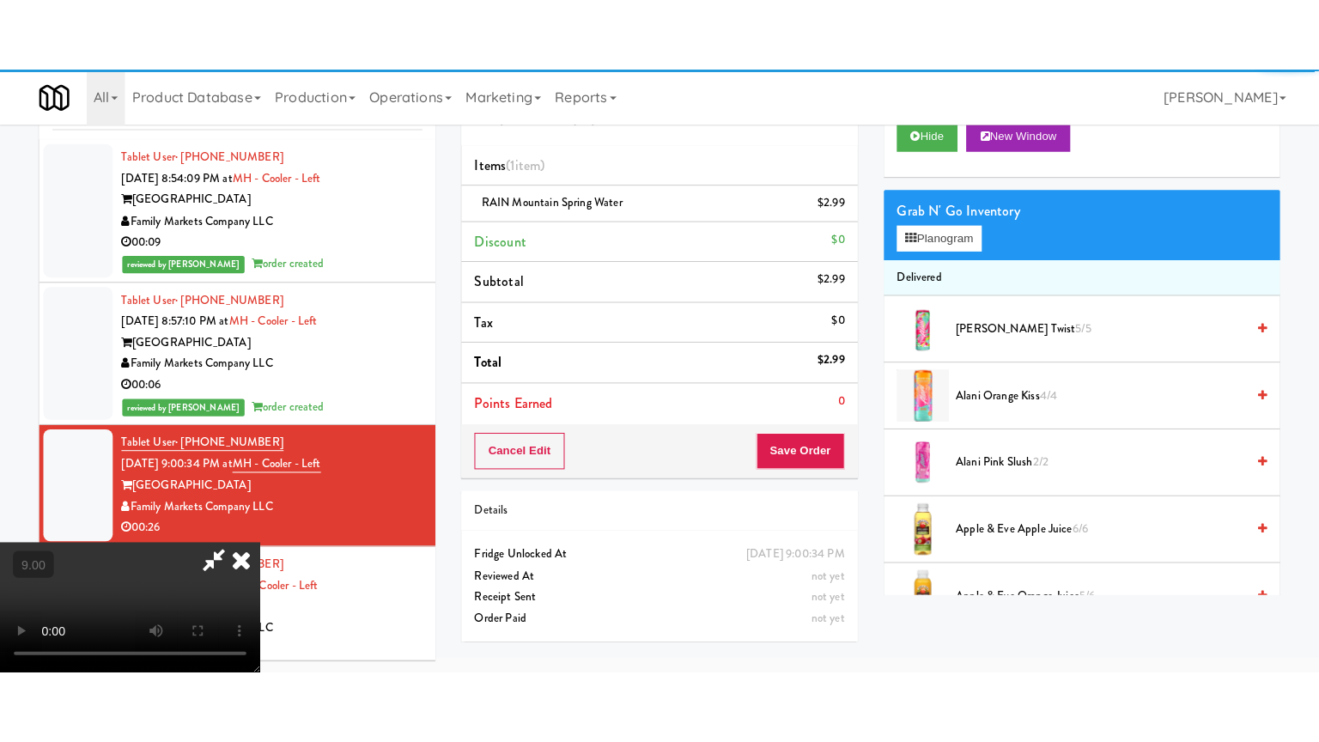
scroll to position [55, 0]
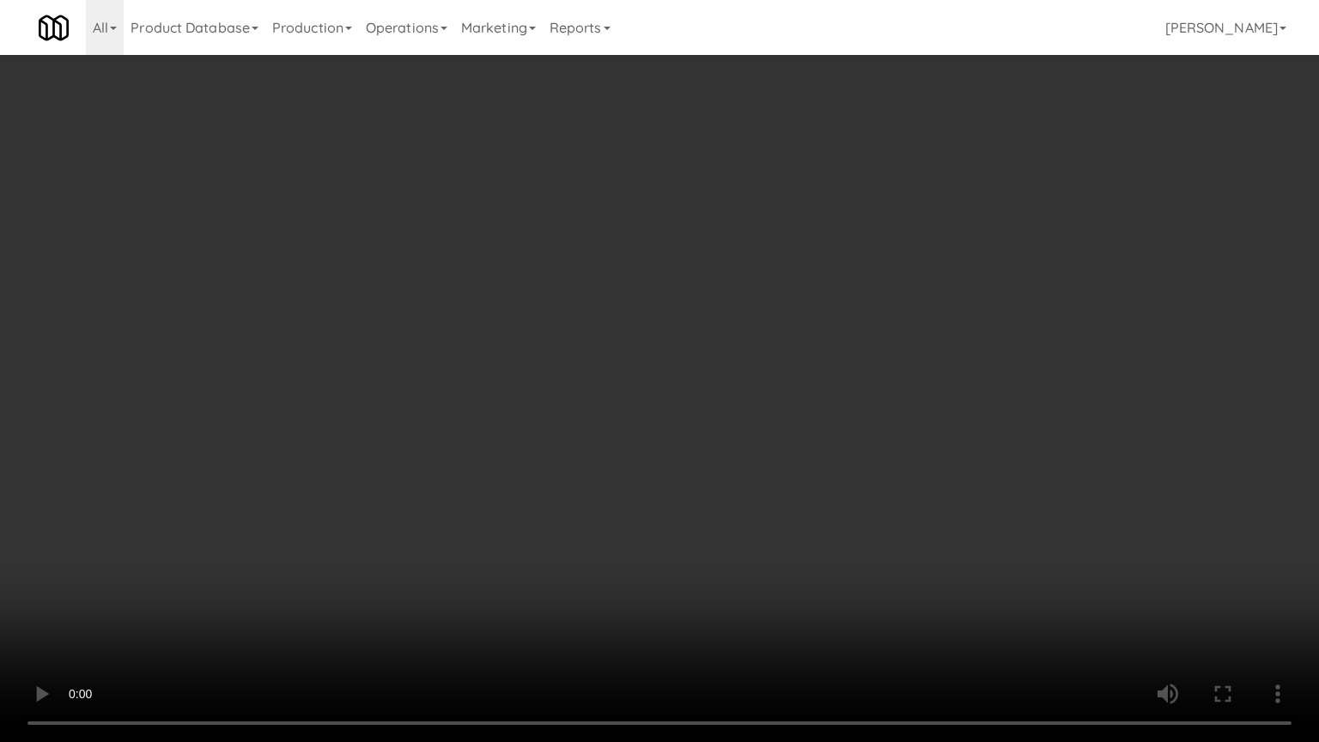
drag, startPoint x: 526, startPoint y: 374, endPoint x: 620, endPoint y: 277, distance: 135.4
click at [529, 377] on video at bounding box center [659, 371] width 1319 height 742
click at [641, 371] on video at bounding box center [659, 371] width 1319 height 742
click at [596, 404] on video at bounding box center [659, 371] width 1319 height 742
click at [637, 395] on video at bounding box center [659, 371] width 1319 height 742
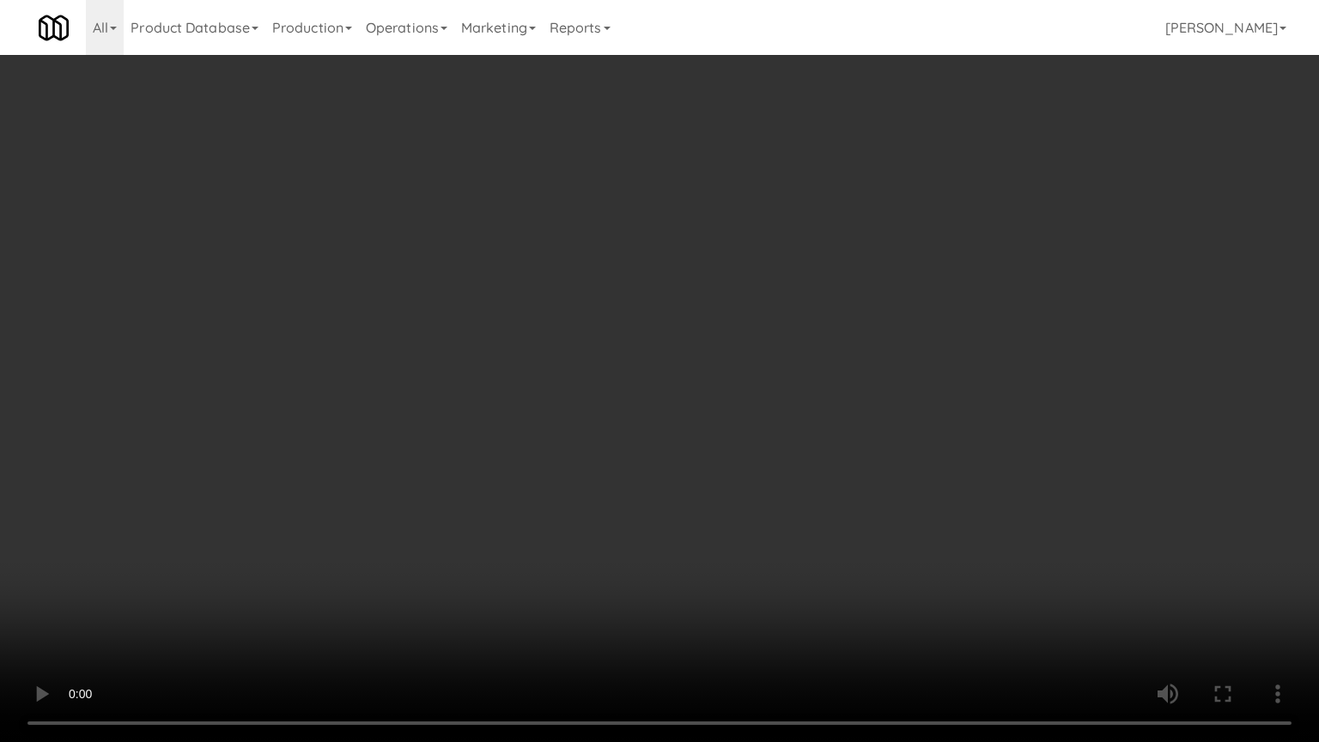
click at [639, 396] on video at bounding box center [659, 371] width 1319 height 742
click at [701, 413] on video at bounding box center [659, 371] width 1319 height 742
click at [646, 432] on video at bounding box center [659, 371] width 1319 height 742
click at [684, 435] on video at bounding box center [659, 371] width 1319 height 742
click at [623, 442] on video at bounding box center [659, 371] width 1319 height 742
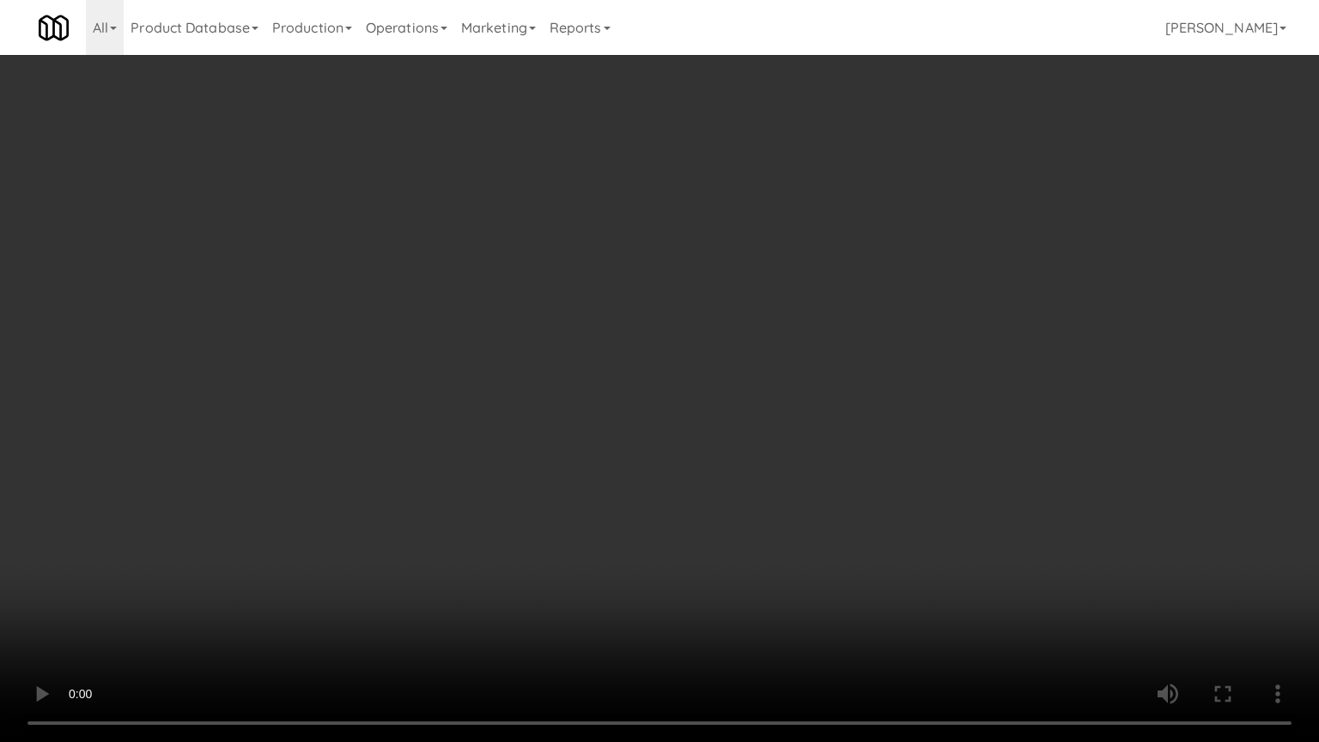
click at [701, 467] on video at bounding box center [659, 371] width 1319 height 742
click at [684, 460] on video at bounding box center [659, 371] width 1319 height 742
click at [697, 447] on video at bounding box center [659, 371] width 1319 height 742
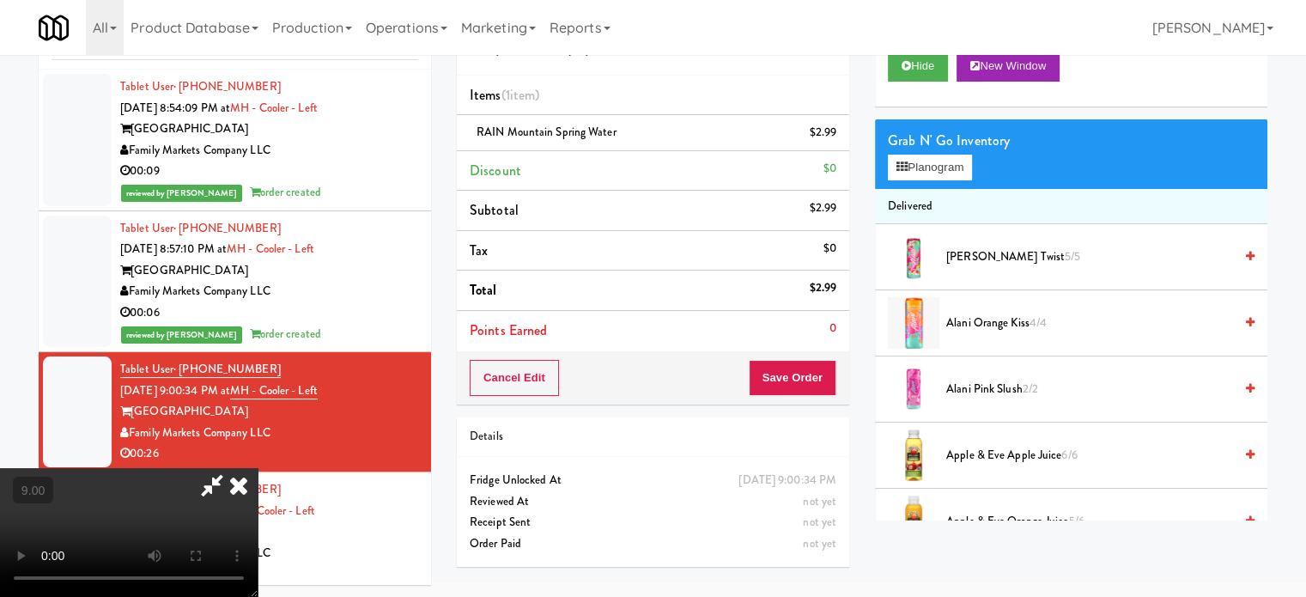
scroll to position [429, 0]
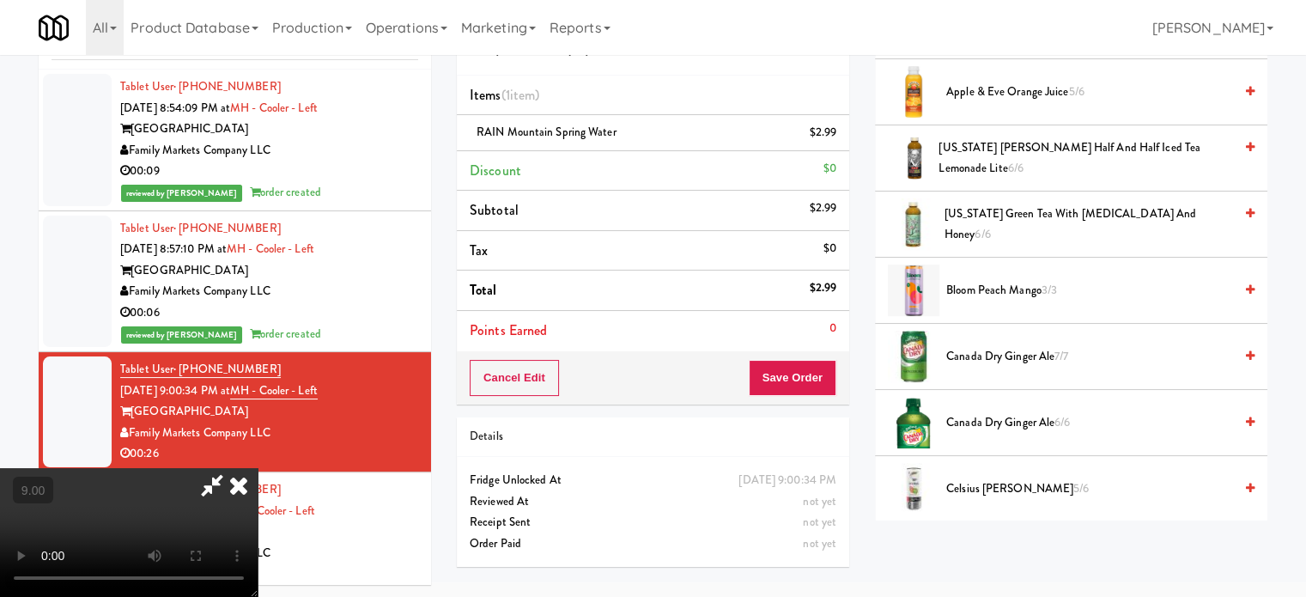
click at [978, 351] on span "Canada Dry Ginger Ale 7/7" at bounding box center [1089, 356] width 287 height 21
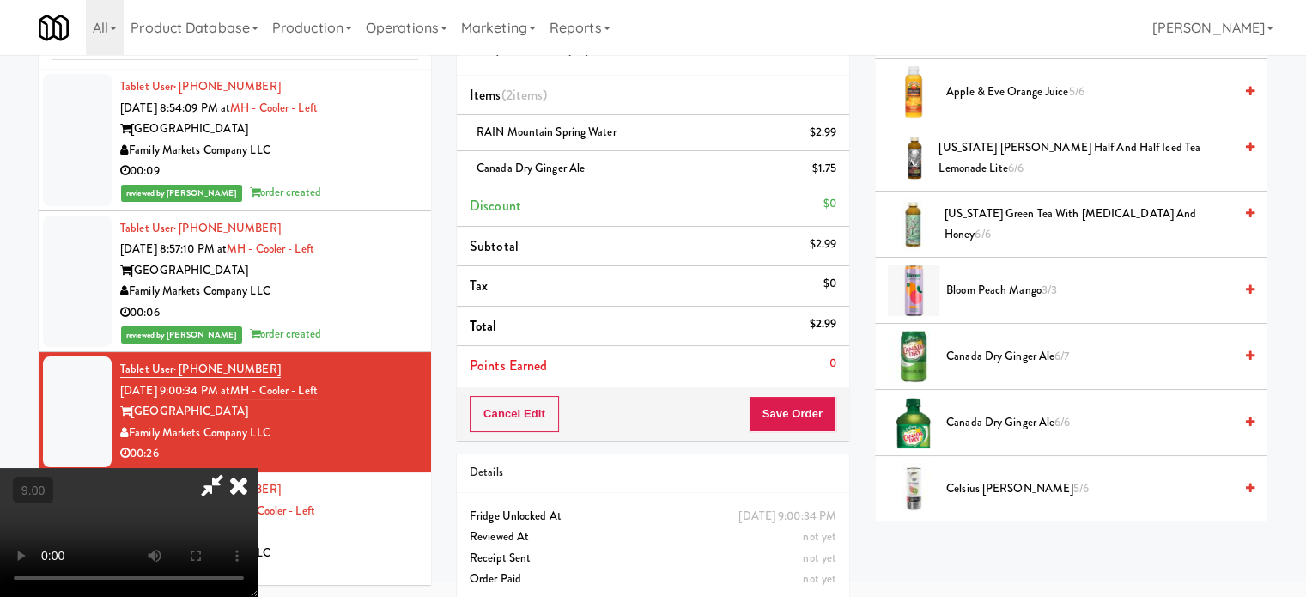
click at [258, 468] on video at bounding box center [129, 532] width 258 height 129
drag, startPoint x: 526, startPoint y: 426, endPoint x: 776, endPoint y: 331, distance: 267.4
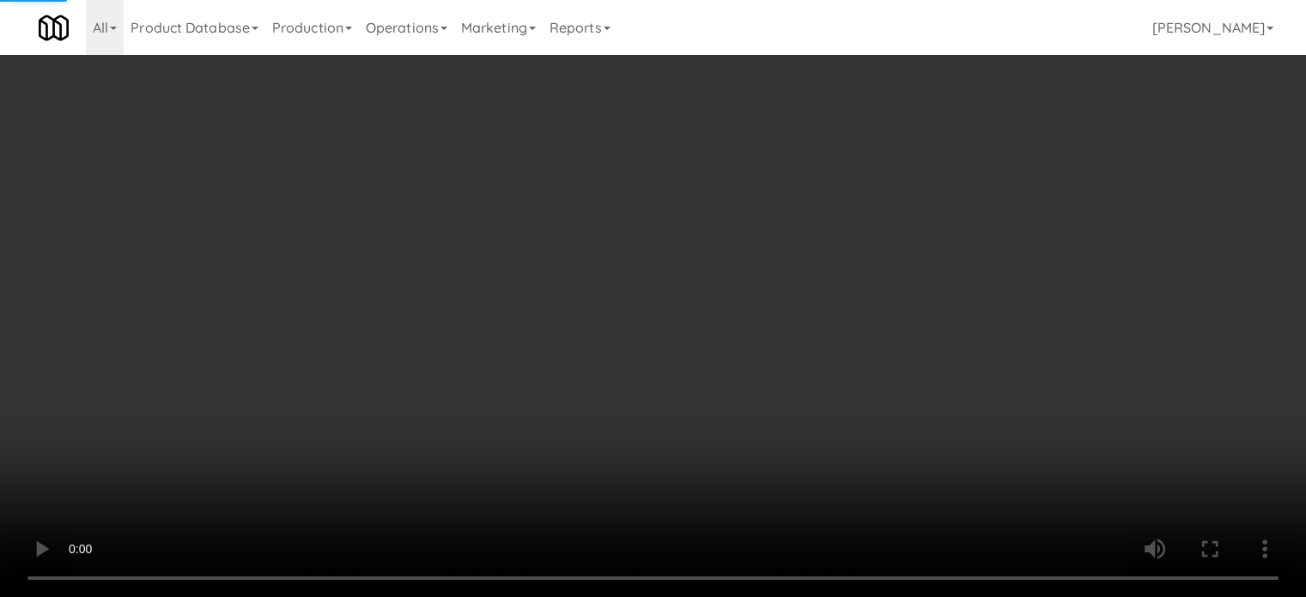
click at [527, 425] on video at bounding box center [653, 298] width 1306 height 597
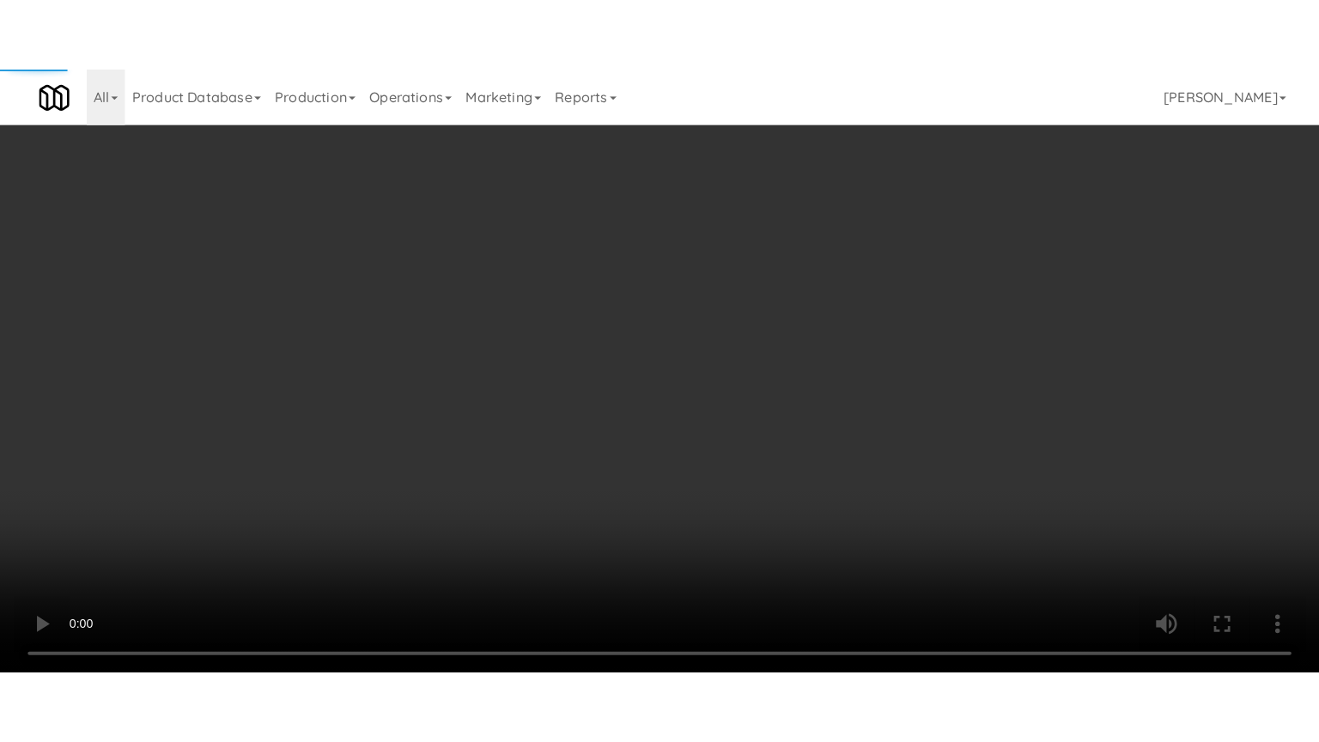
scroll to position [55, 0]
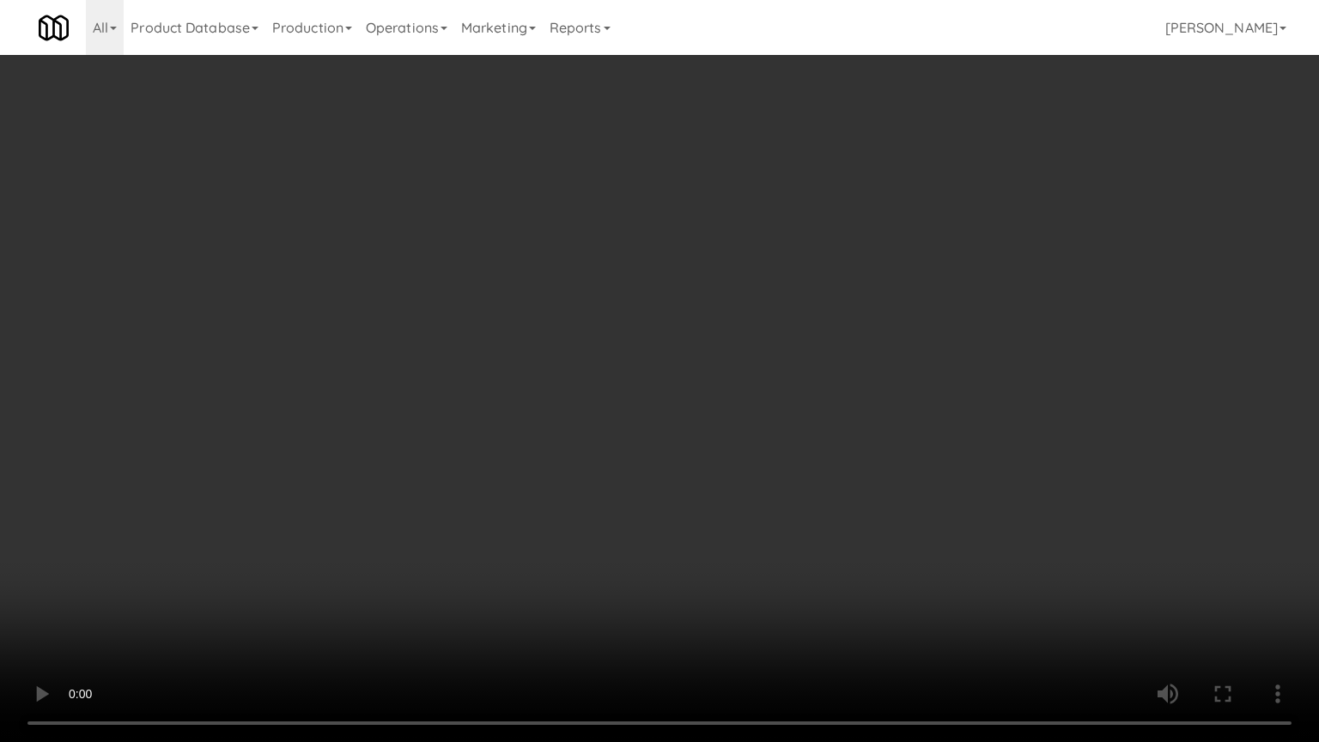
click at [748, 394] on video at bounding box center [659, 371] width 1319 height 742
click at [733, 398] on video at bounding box center [659, 371] width 1319 height 742
click at [742, 398] on video at bounding box center [659, 371] width 1319 height 742
click at [733, 399] on video at bounding box center [659, 371] width 1319 height 742
click at [781, 380] on video at bounding box center [659, 371] width 1319 height 742
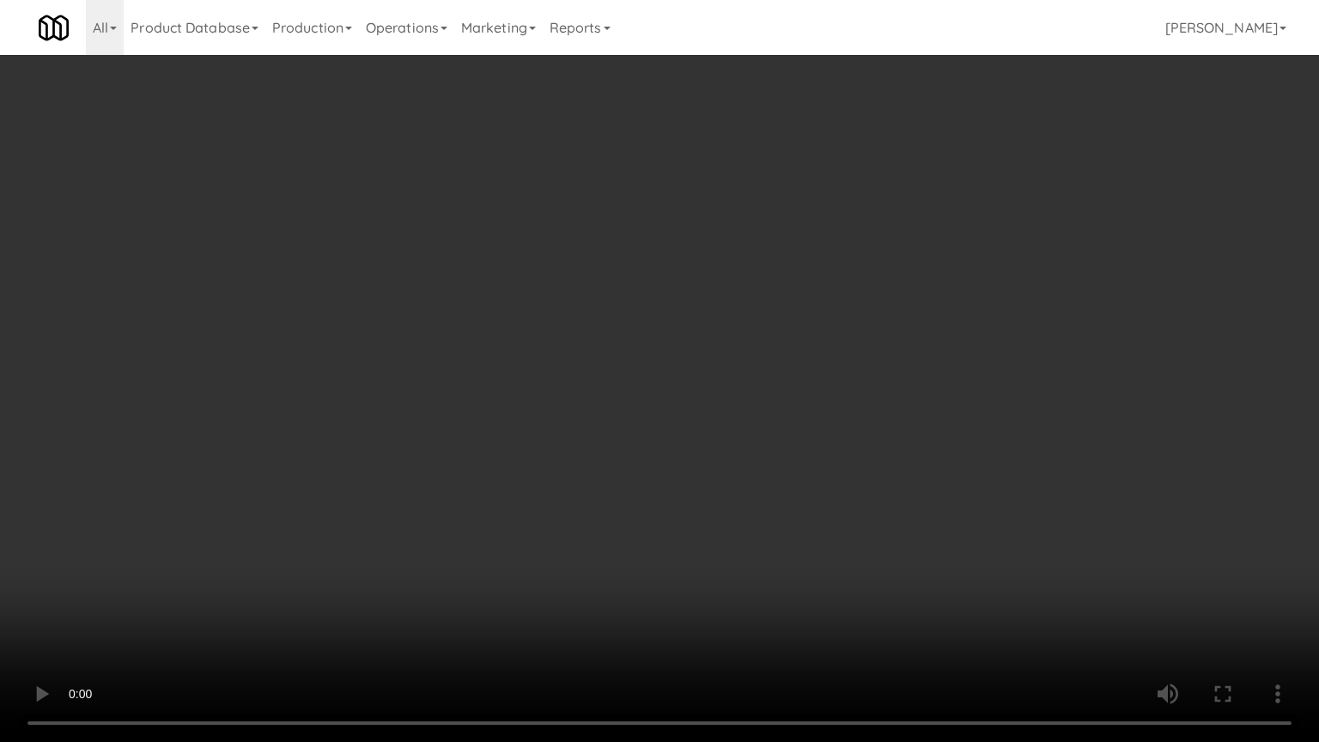
click at [793, 371] on video at bounding box center [659, 371] width 1319 height 742
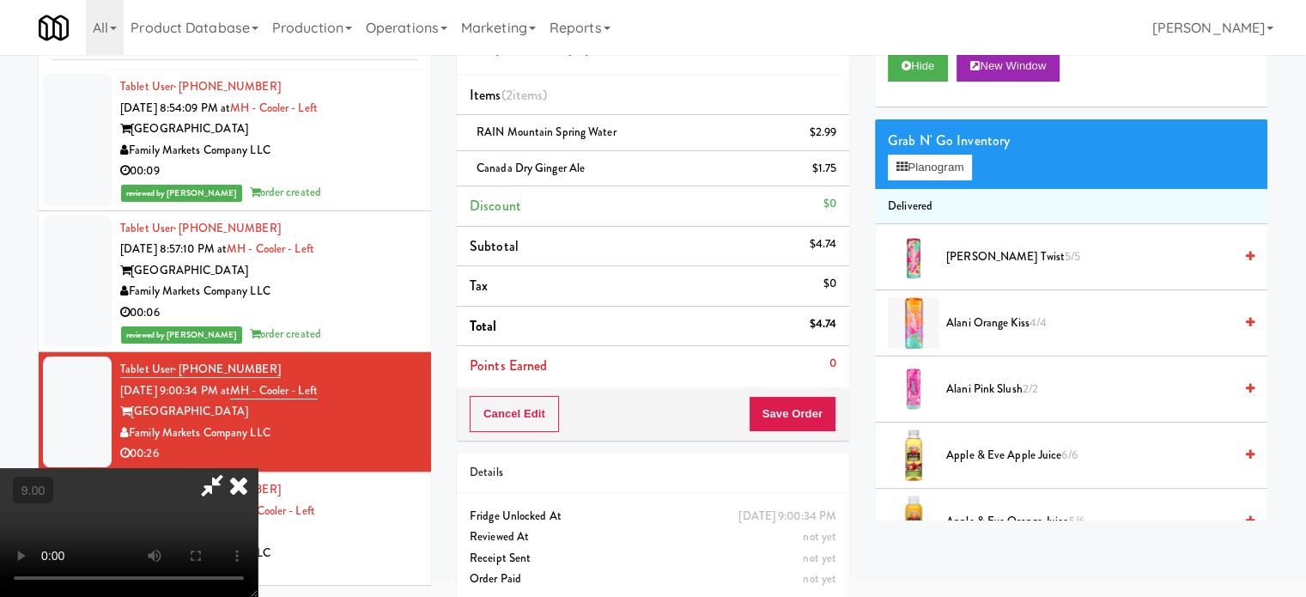
scroll to position [429, 0]
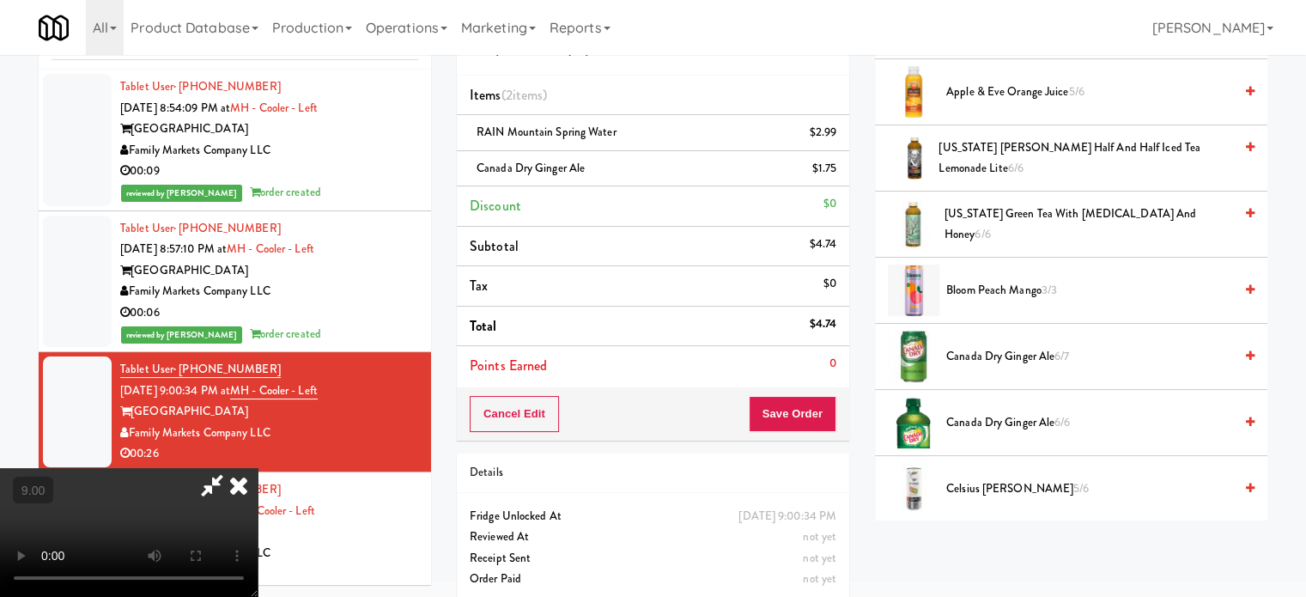
click at [1017, 360] on span "Canada Dry Ginger Ale 6/7" at bounding box center [1089, 356] width 287 height 21
click at [258, 468] on icon at bounding box center [239, 485] width 38 height 34
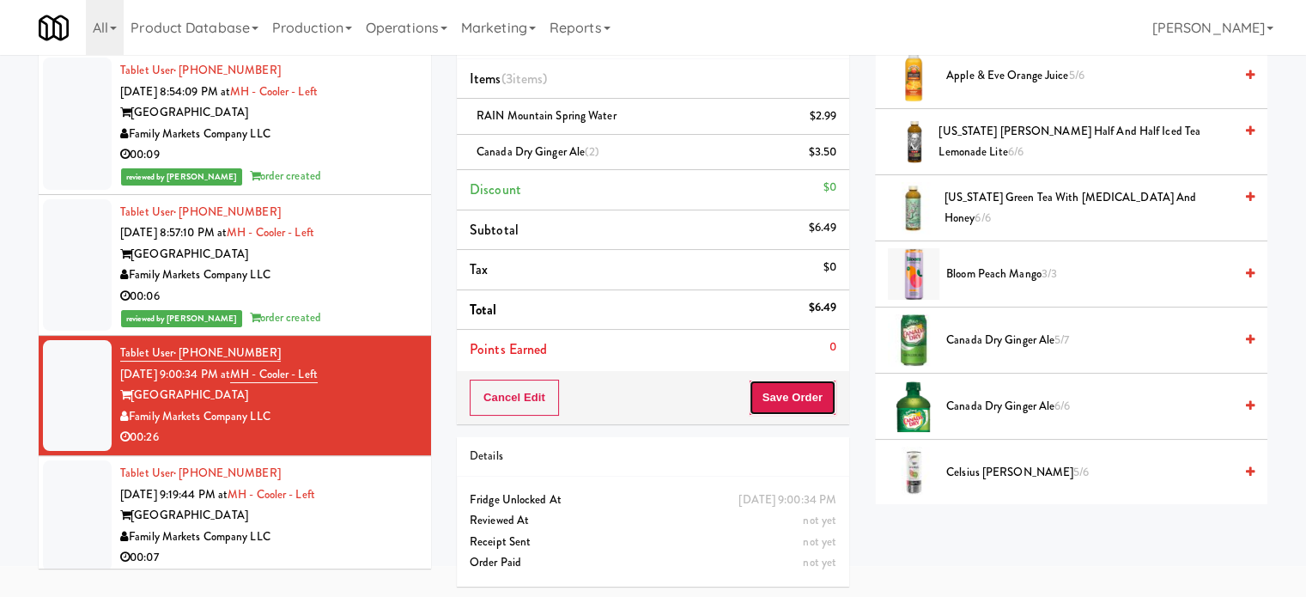
click at [805, 387] on button "Save Order" at bounding box center [793, 398] width 88 height 36
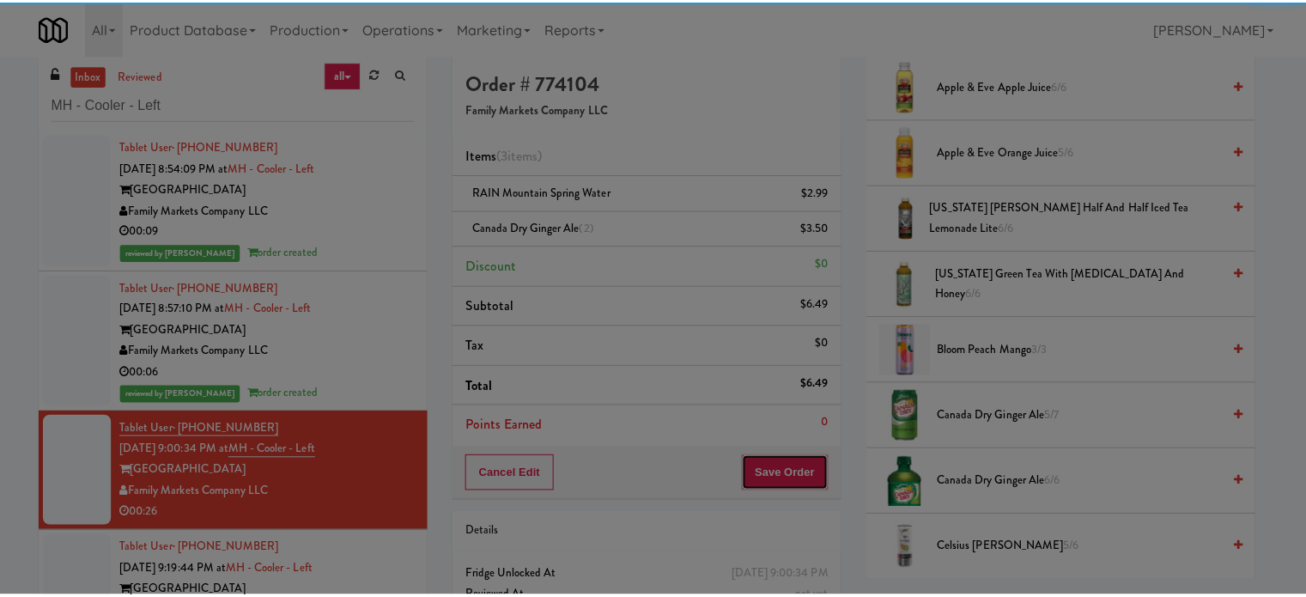
scroll to position [0, 0]
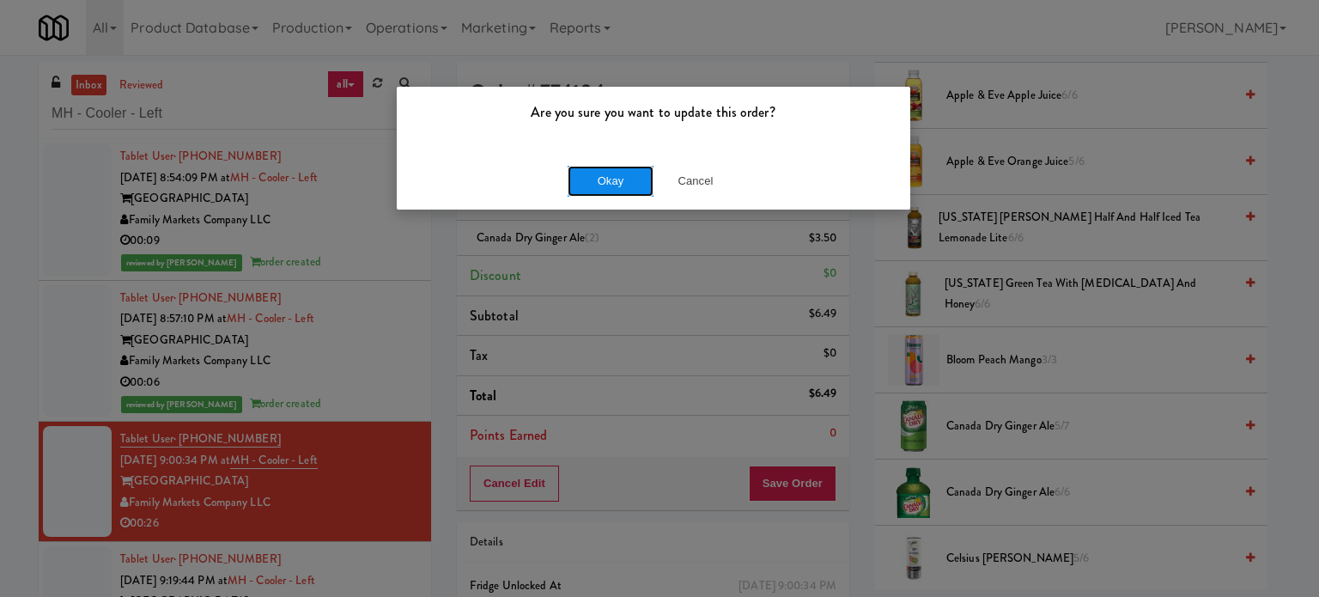
click at [622, 179] on button "Okay" at bounding box center [611, 181] width 86 height 31
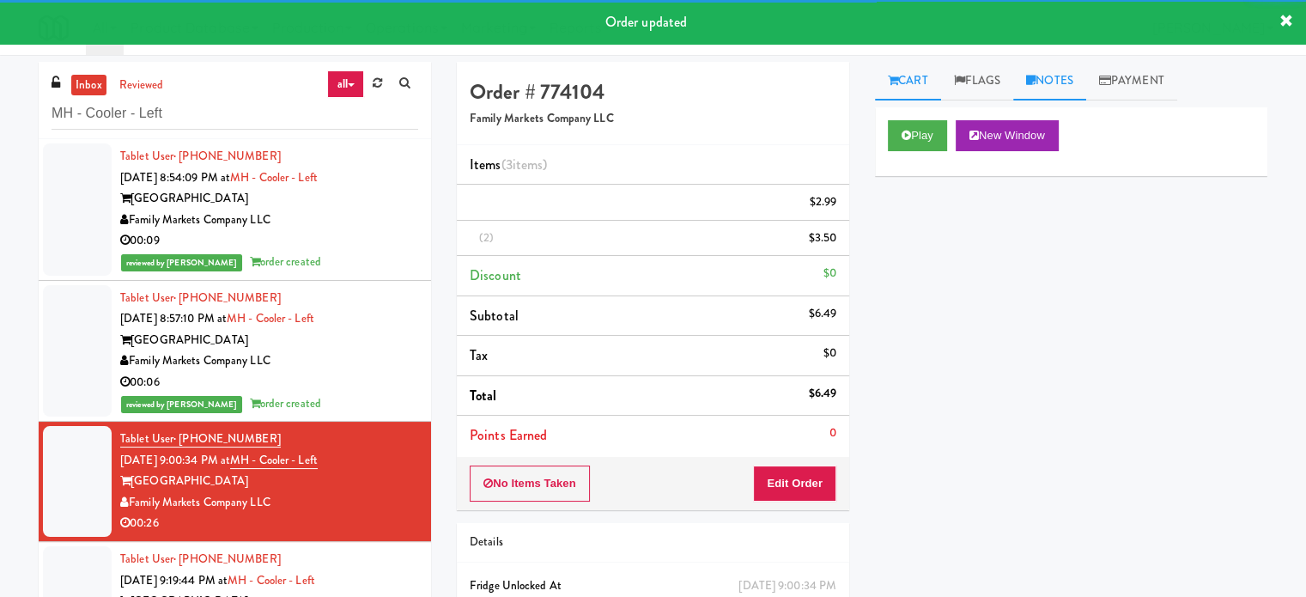
click at [1072, 76] on link "Notes" at bounding box center [1049, 81] width 73 height 39
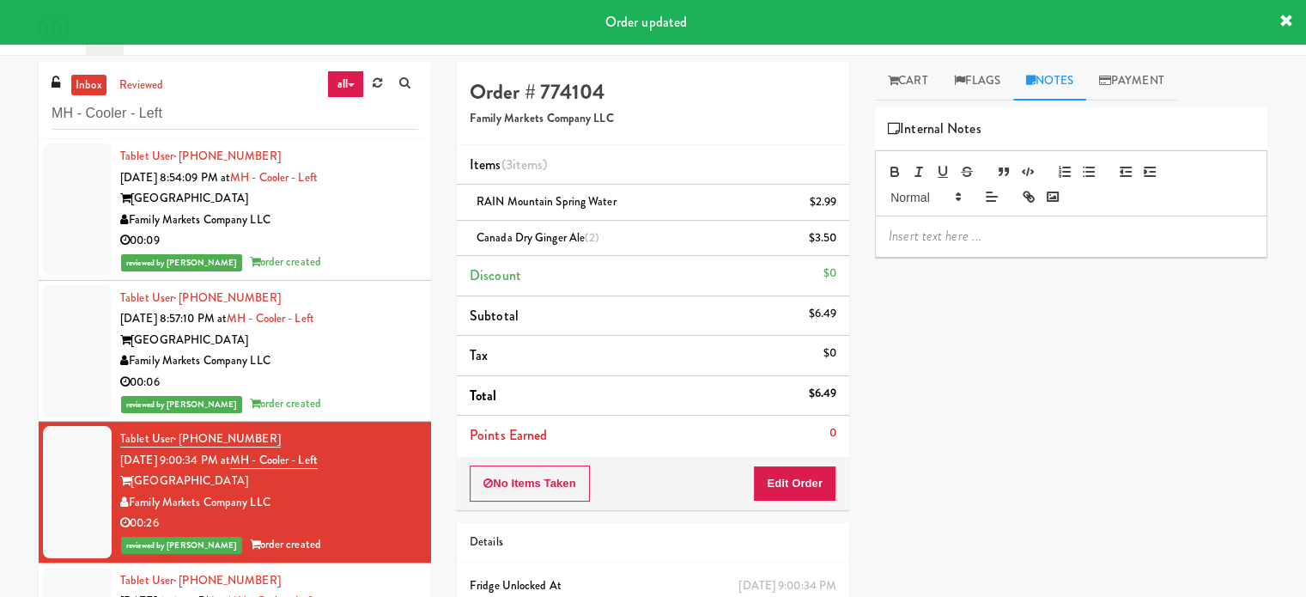
click at [993, 229] on p at bounding box center [1071, 236] width 365 height 19
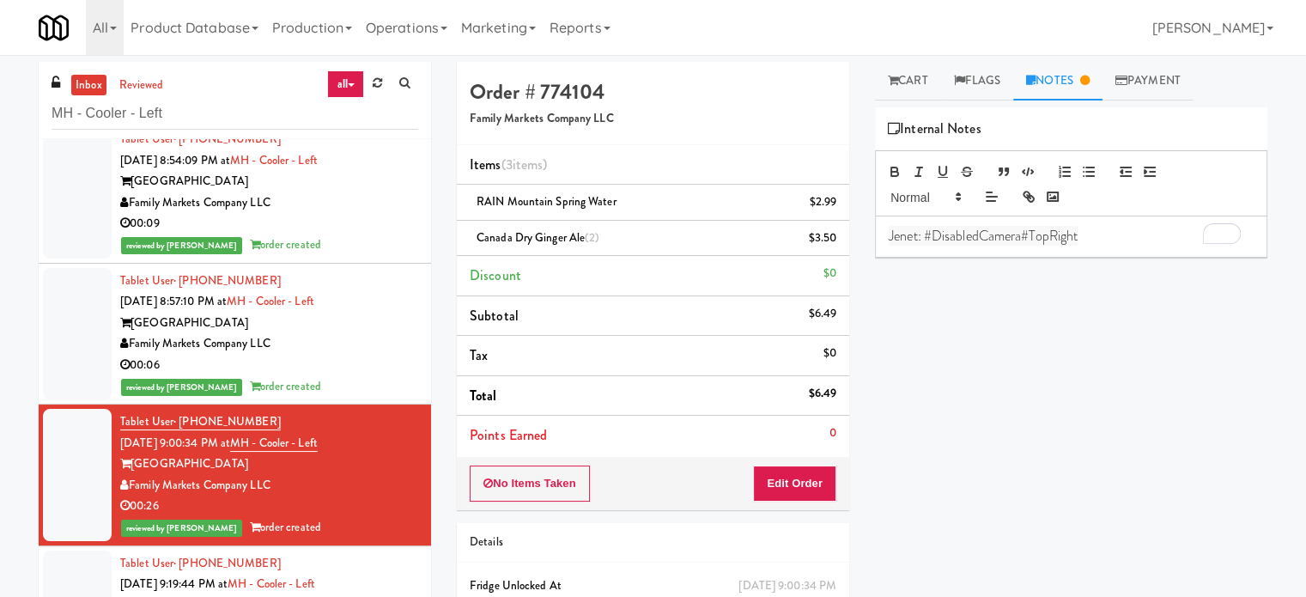
scroll to position [27, 0]
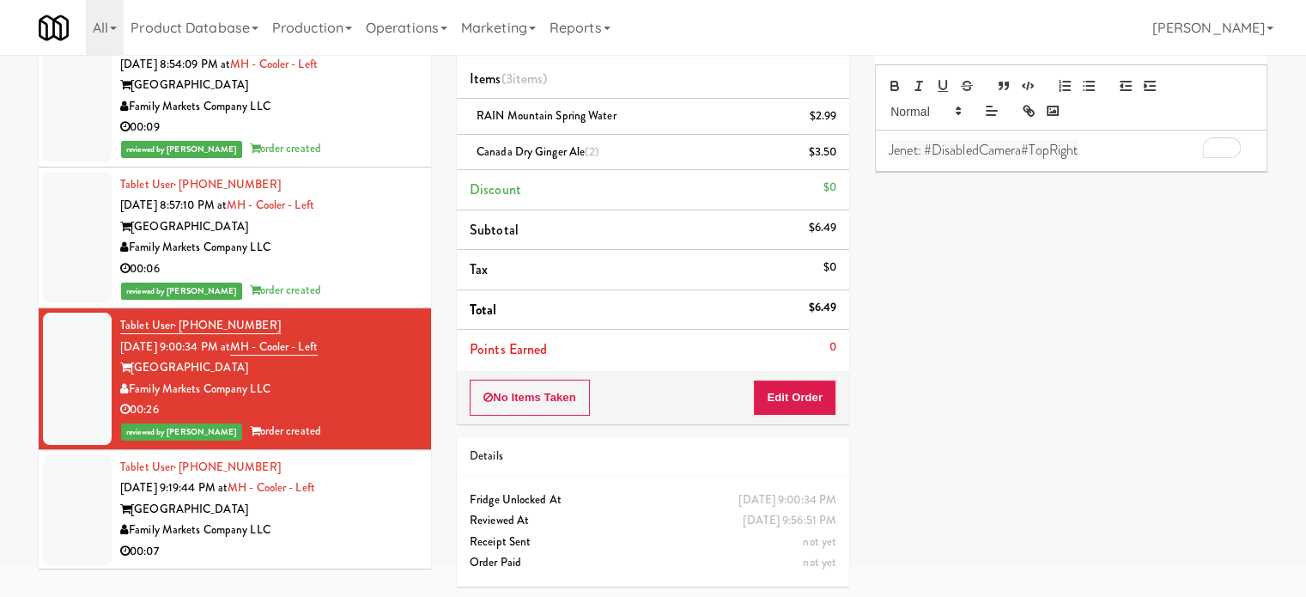
click at [371, 511] on div "[GEOGRAPHIC_DATA]" at bounding box center [269, 509] width 298 height 21
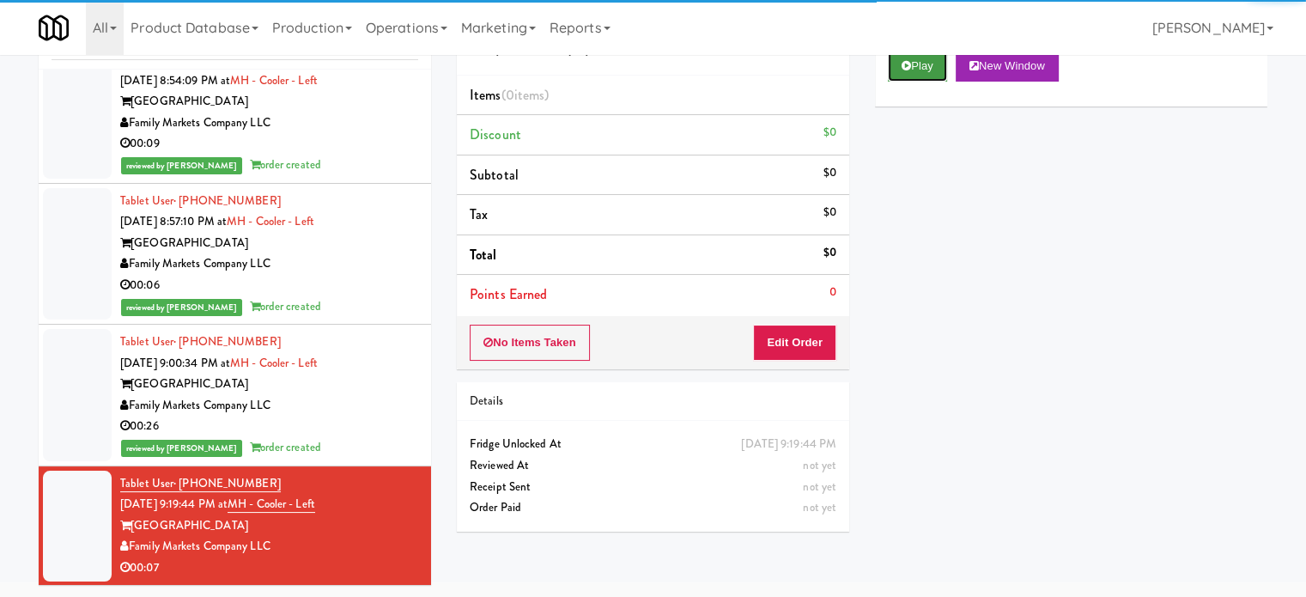
click at [927, 64] on button "Play" at bounding box center [917, 66] width 59 height 31
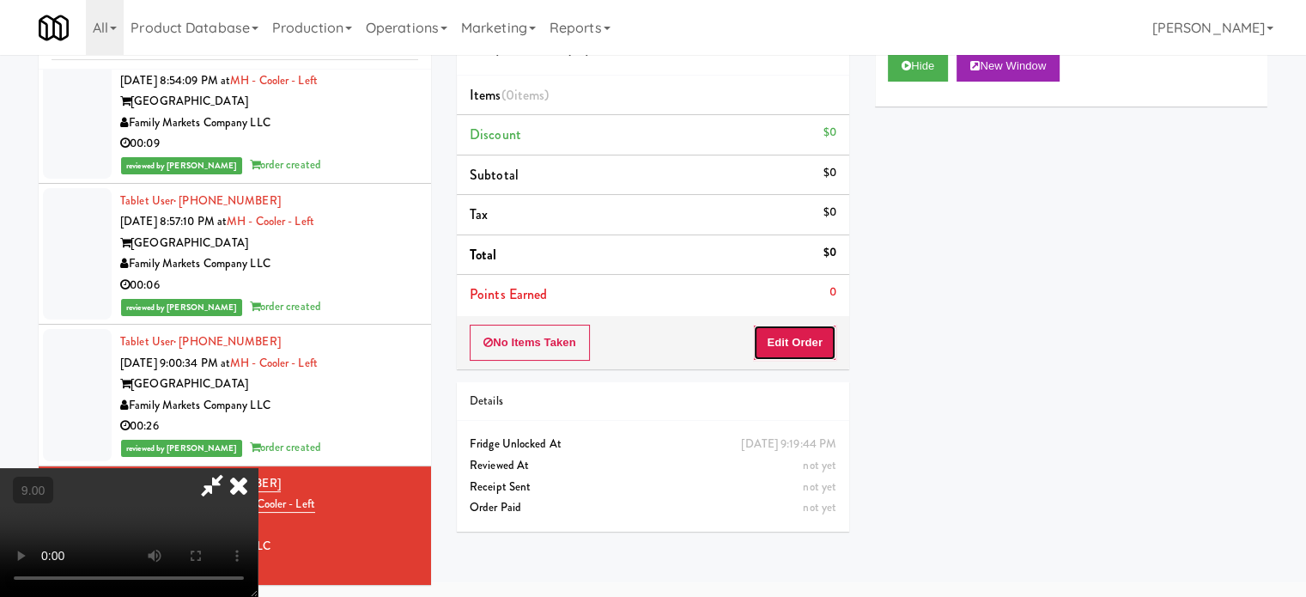
click at [801, 351] on button "Edit Order" at bounding box center [794, 343] width 83 height 36
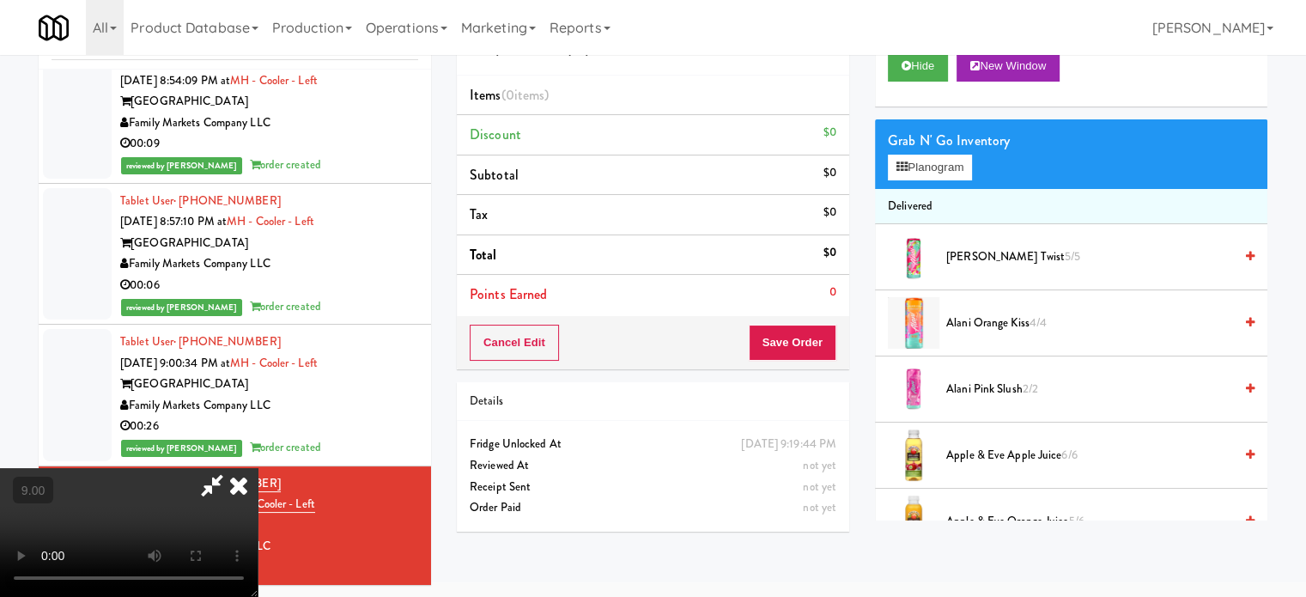
click at [258, 468] on video at bounding box center [129, 532] width 258 height 129
drag, startPoint x: 629, startPoint y: 419, endPoint x: 313, endPoint y: 313, distance: 332.6
click at [258, 468] on video at bounding box center [129, 532] width 258 height 129
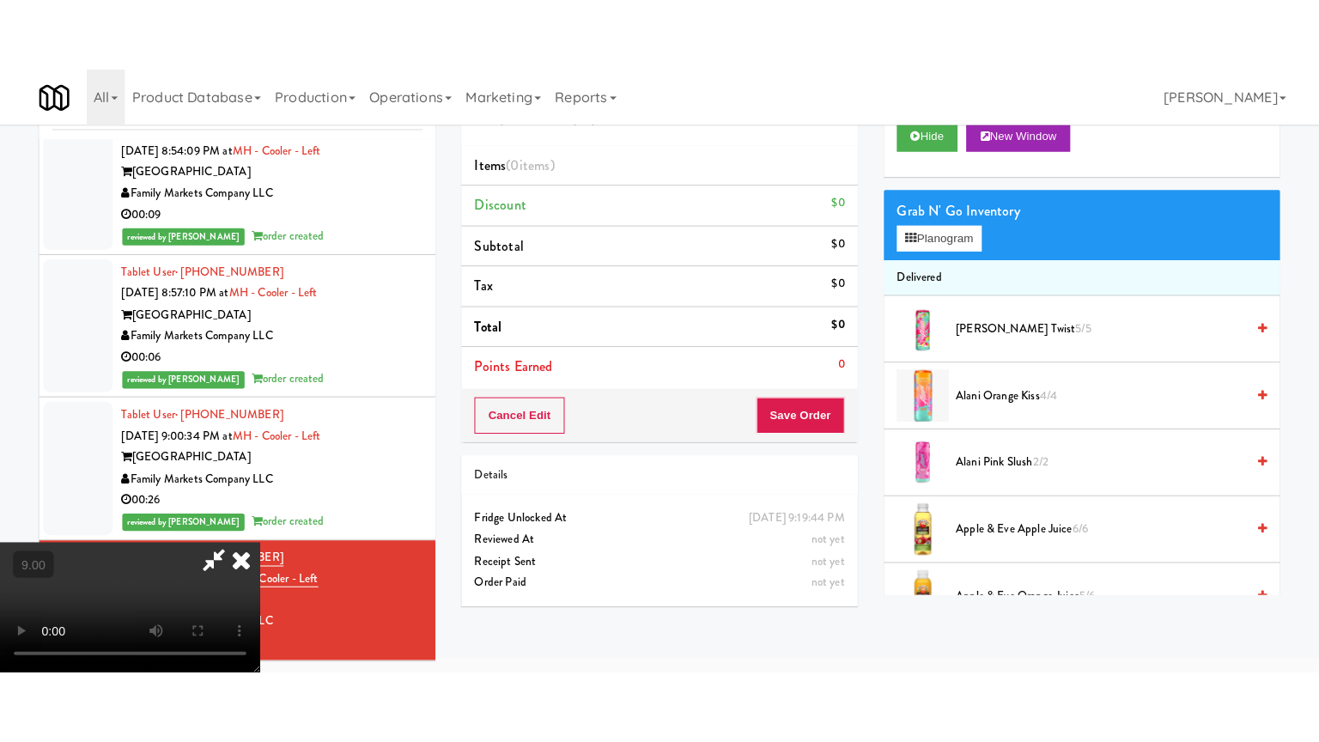
scroll to position [55, 0]
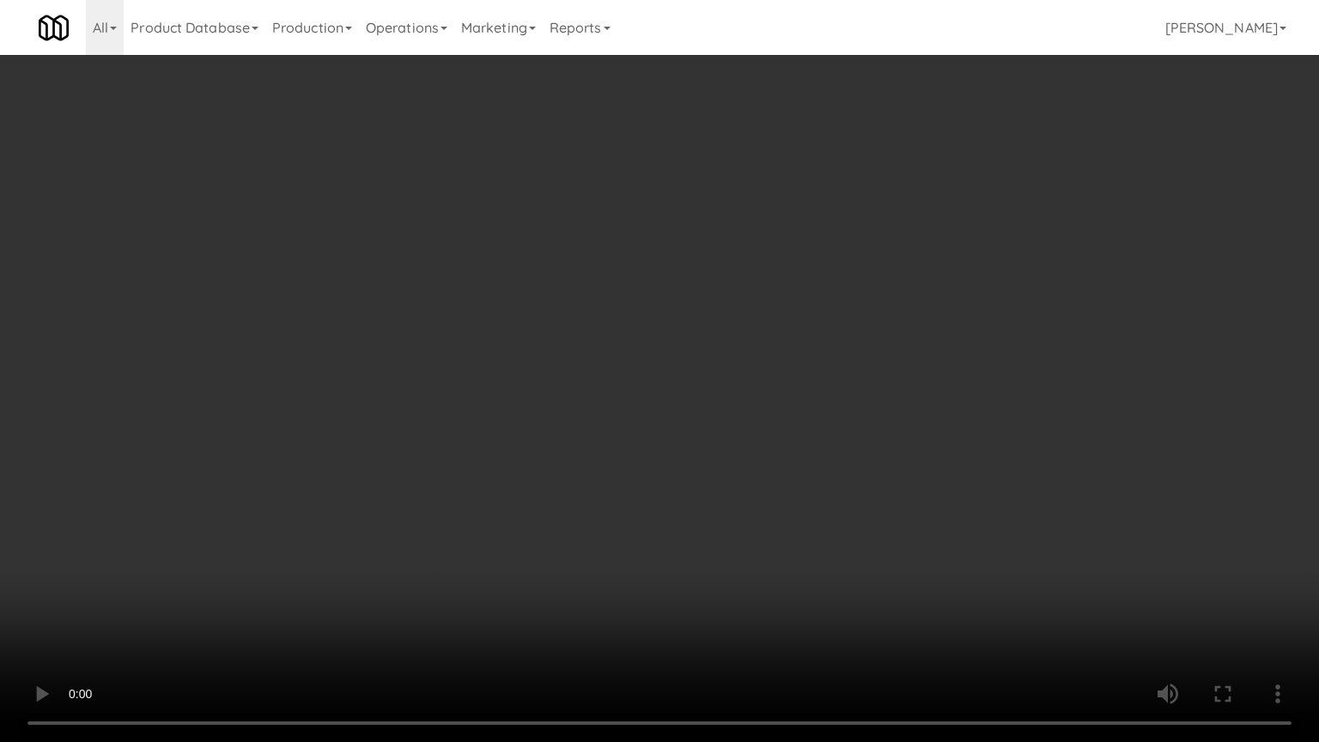
click at [517, 237] on video at bounding box center [659, 371] width 1319 height 742
click at [520, 291] on video at bounding box center [659, 371] width 1319 height 742
click at [534, 317] on video at bounding box center [659, 371] width 1319 height 742
click at [533, 314] on video at bounding box center [659, 371] width 1319 height 742
click at [557, 278] on video at bounding box center [659, 371] width 1319 height 742
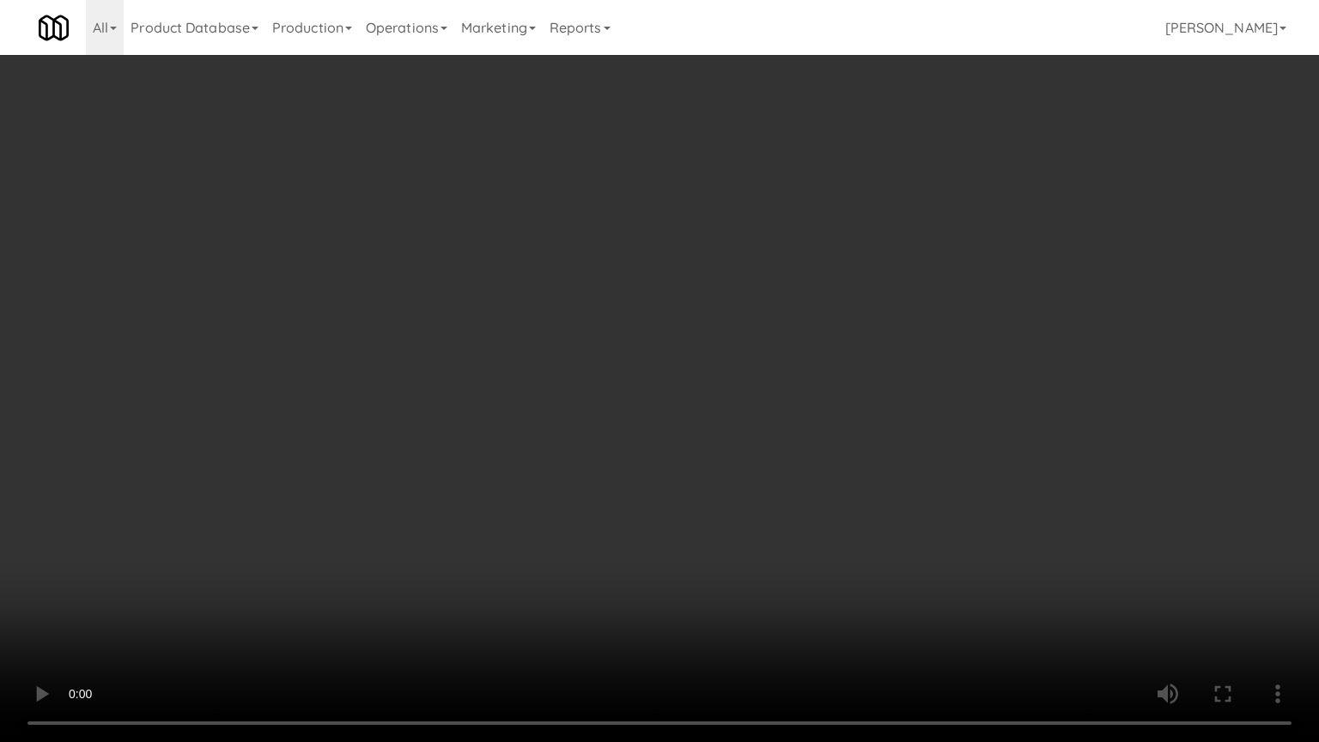
click at [559, 258] on video at bounding box center [659, 371] width 1319 height 742
click at [706, 284] on video at bounding box center [659, 371] width 1319 height 742
click at [661, 319] on video at bounding box center [659, 371] width 1319 height 742
click at [793, 350] on video at bounding box center [659, 371] width 1319 height 742
click at [673, 366] on video at bounding box center [659, 371] width 1319 height 742
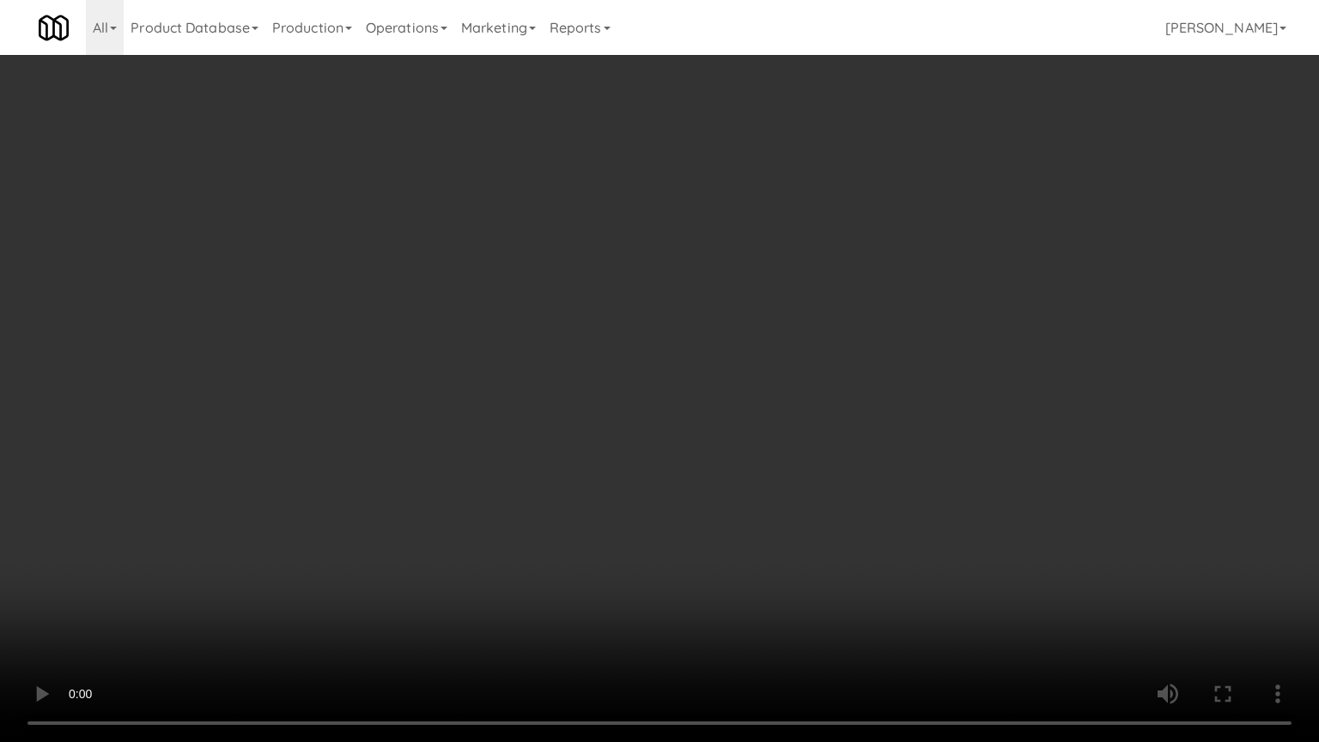
click at [799, 359] on video at bounding box center [659, 371] width 1319 height 742
click at [763, 356] on video at bounding box center [659, 371] width 1319 height 742
click at [776, 345] on video at bounding box center [659, 371] width 1319 height 742
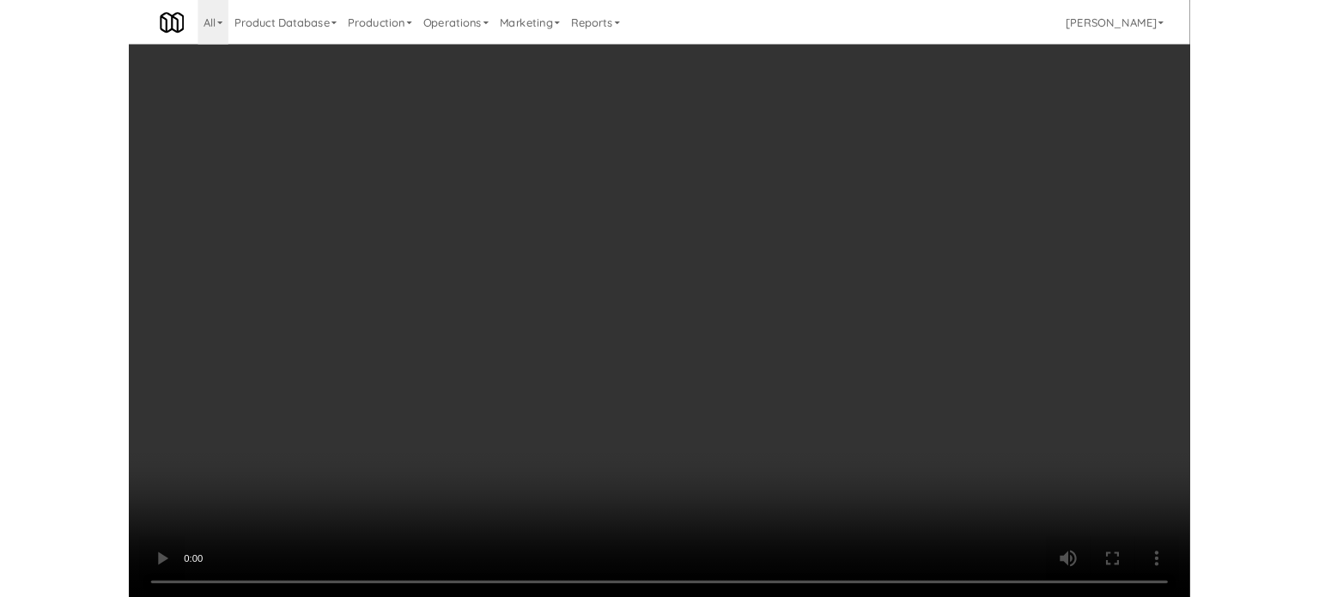
scroll to position [70, 0]
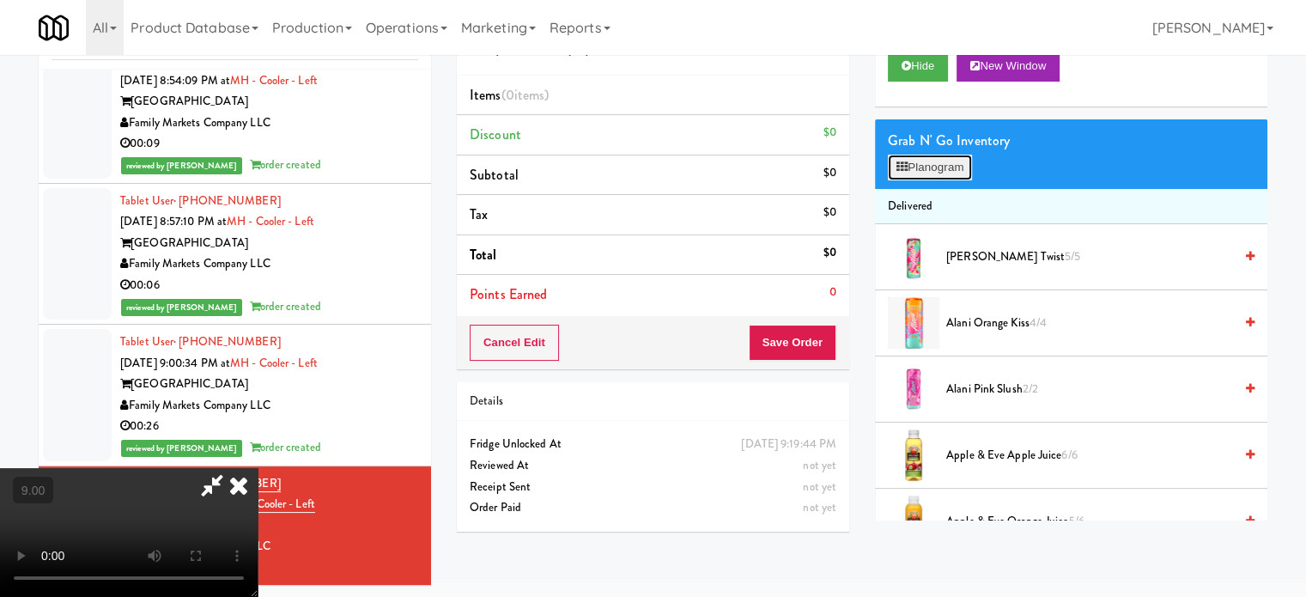
click at [938, 161] on button "Planogram" at bounding box center [930, 168] width 84 height 26
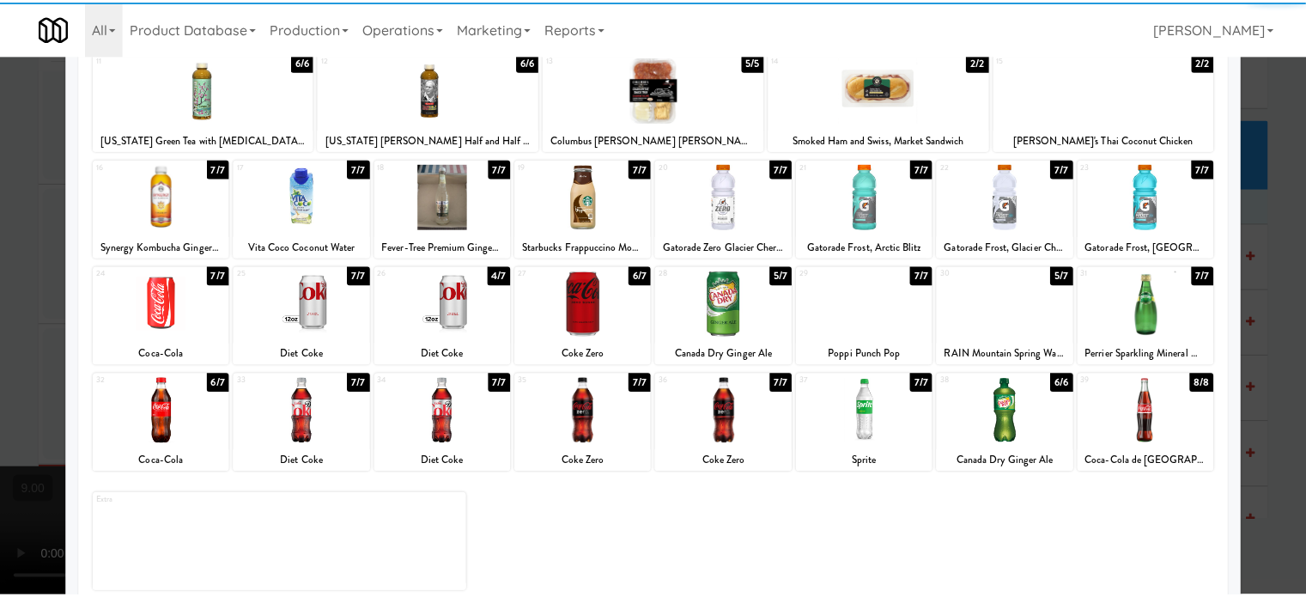
scroll to position [246, 0]
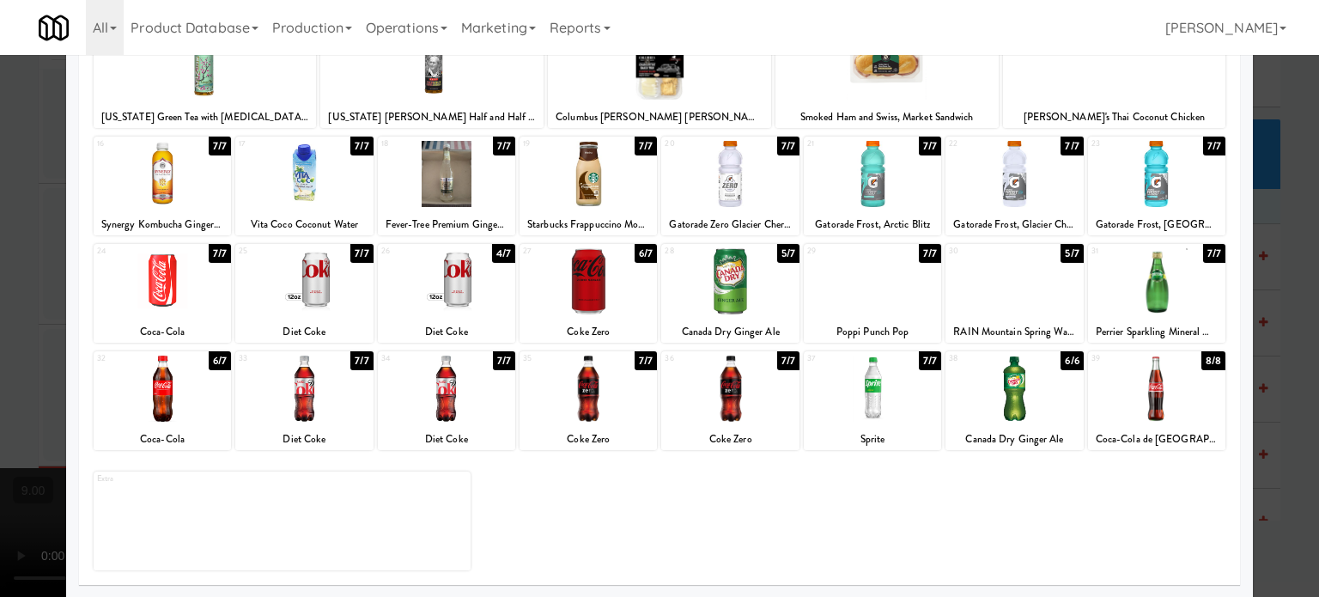
click at [921, 254] on div "7/7" at bounding box center [930, 253] width 22 height 19
click at [1273, 267] on div at bounding box center [659, 298] width 1319 height 597
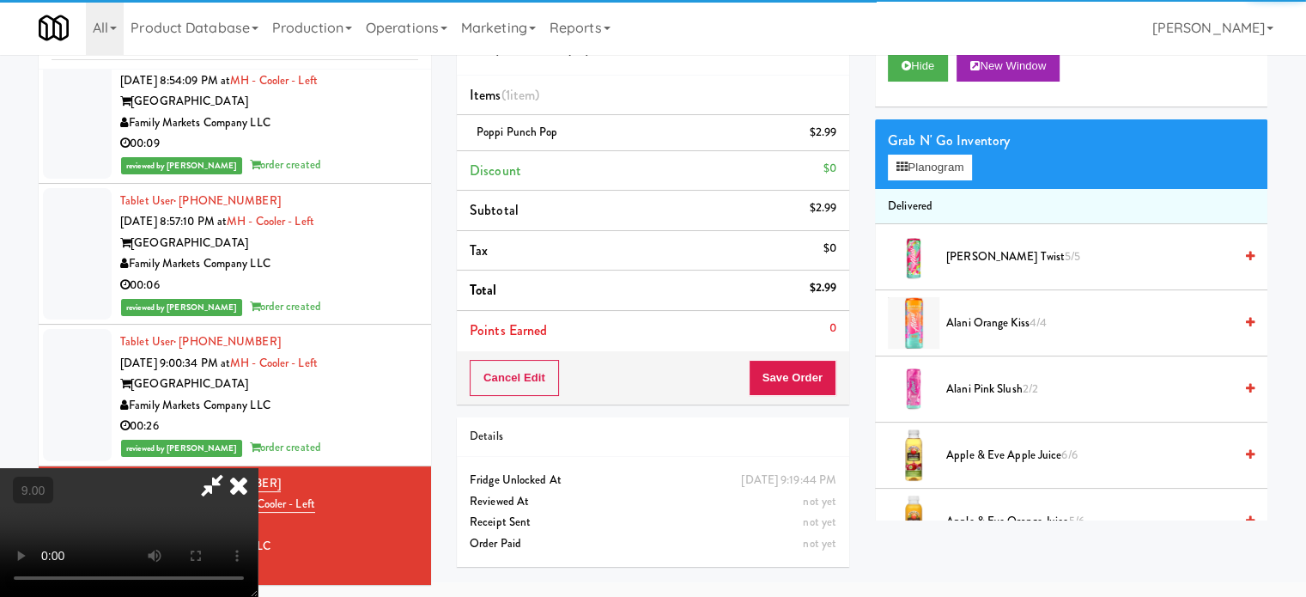
click at [258, 468] on video at bounding box center [129, 532] width 258 height 129
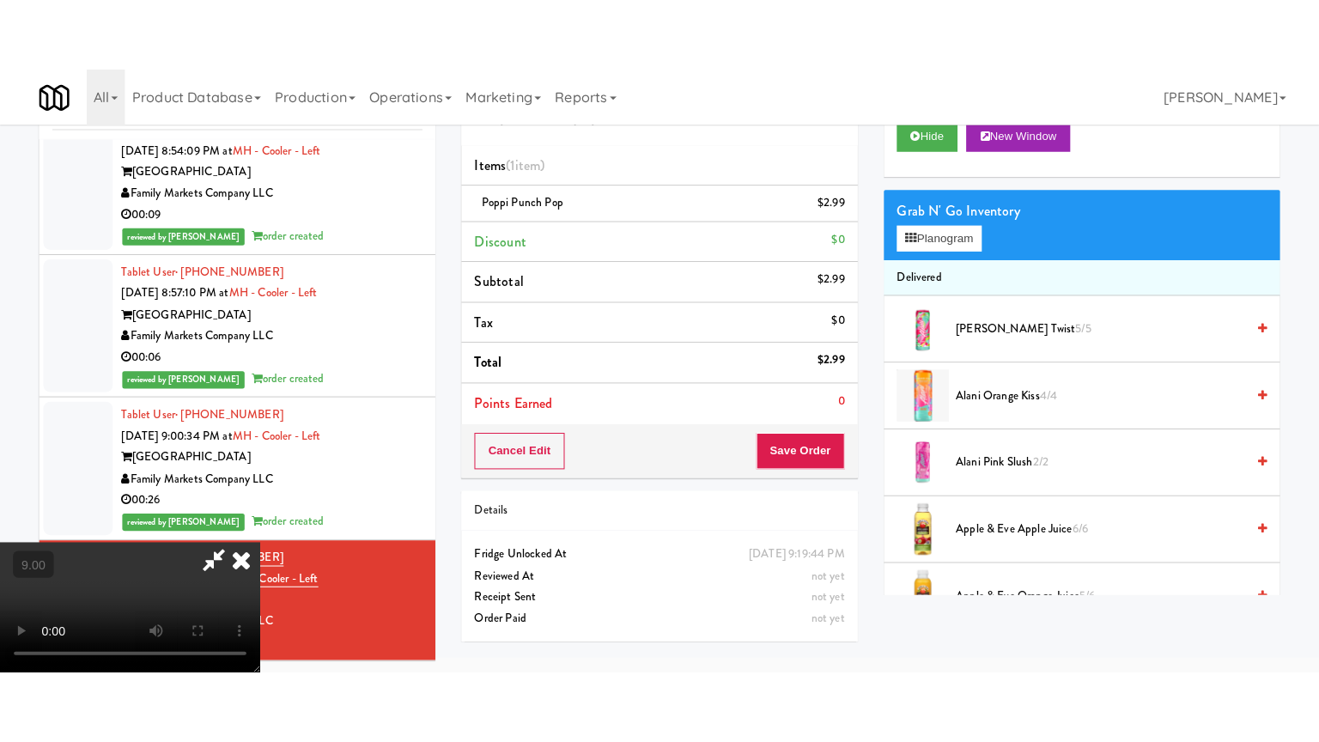
scroll to position [55, 0]
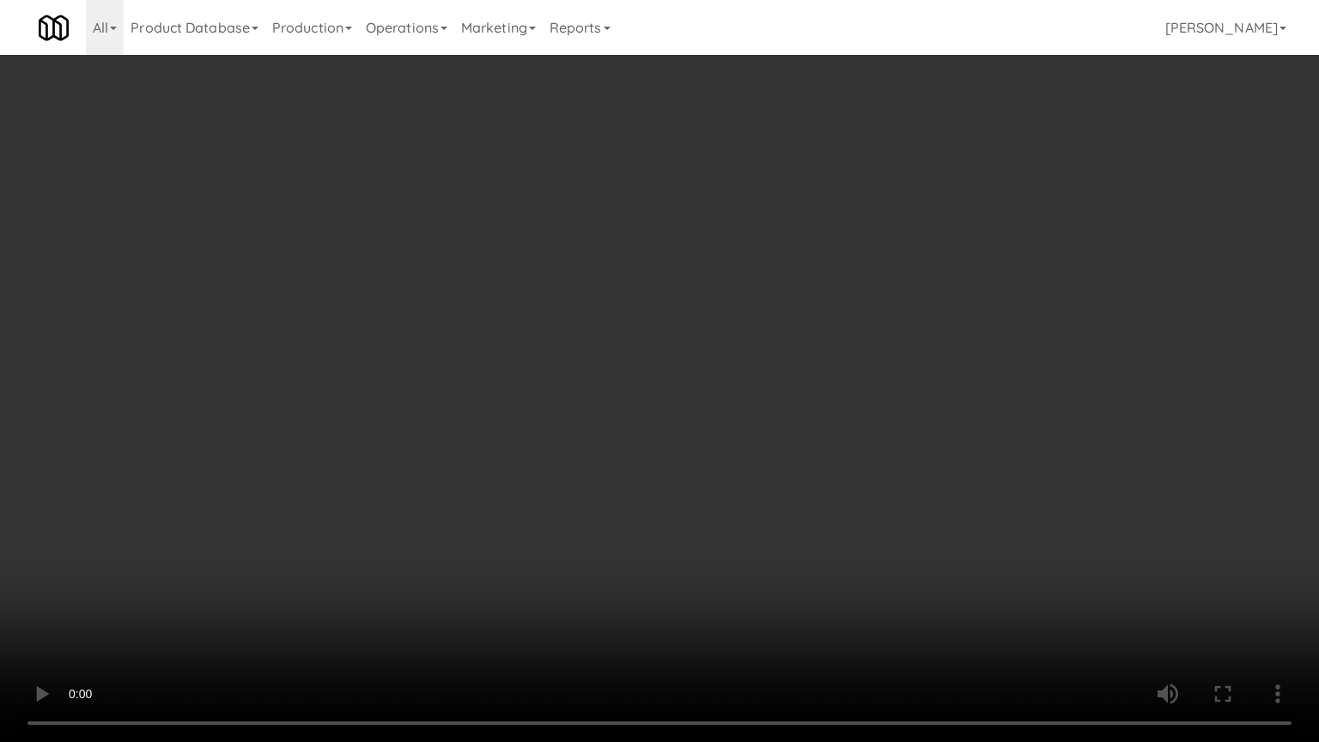
click at [671, 375] on video at bounding box center [659, 371] width 1319 height 742
click at [696, 385] on video at bounding box center [659, 371] width 1319 height 742
click at [696, 380] on video at bounding box center [659, 371] width 1319 height 742
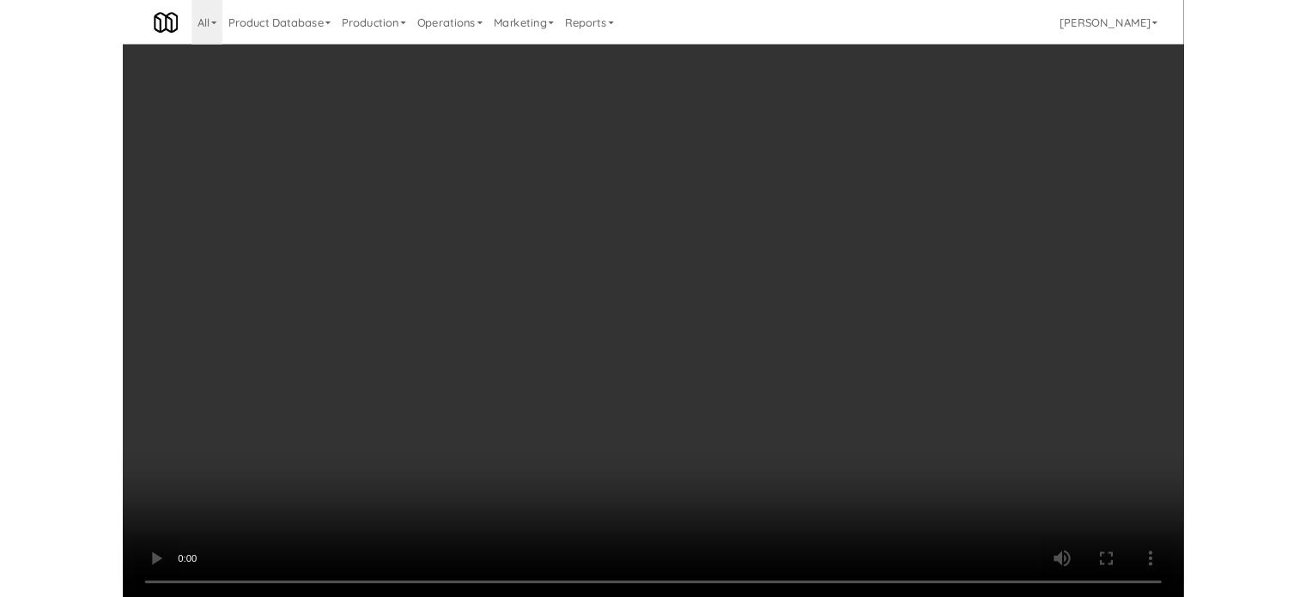
scroll to position [70, 0]
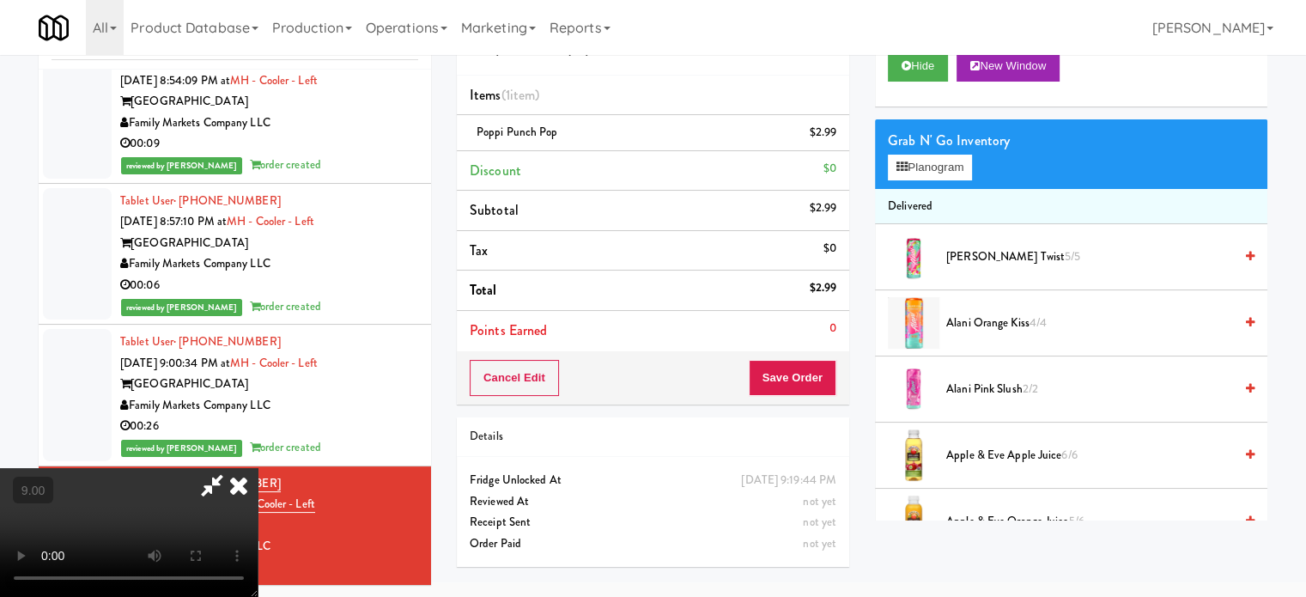
click at [258, 468] on icon at bounding box center [239, 485] width 38 height 34
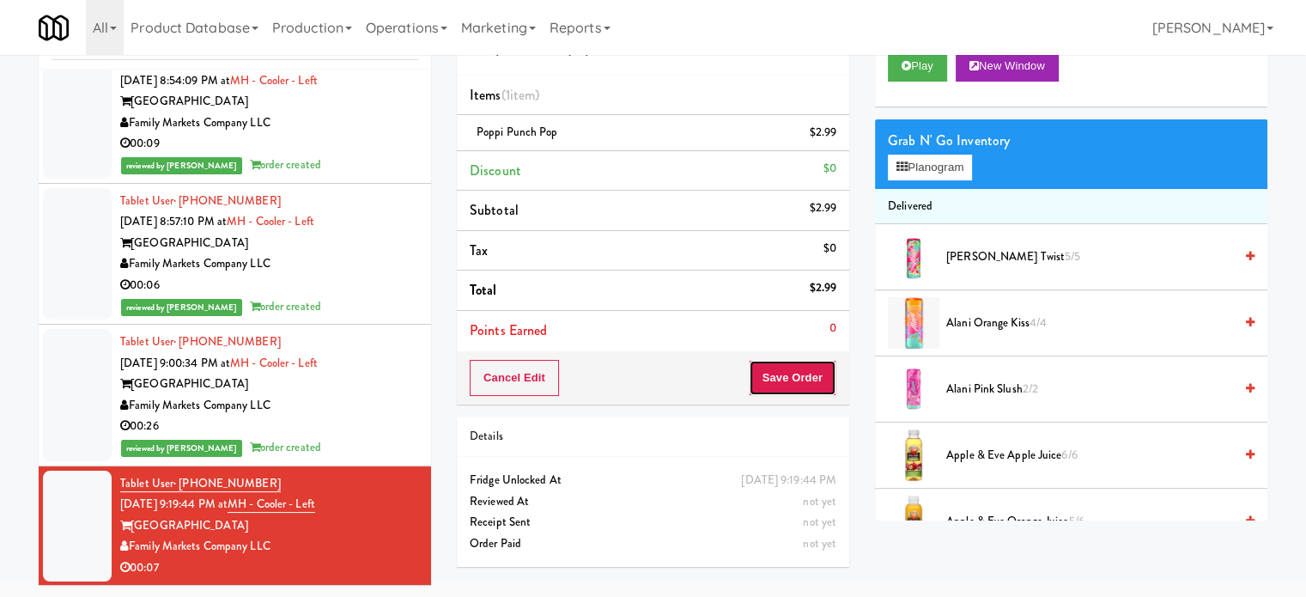
click at [794, 392] on button "Save Order" at bounding box center [793, 378] width 88 height 36
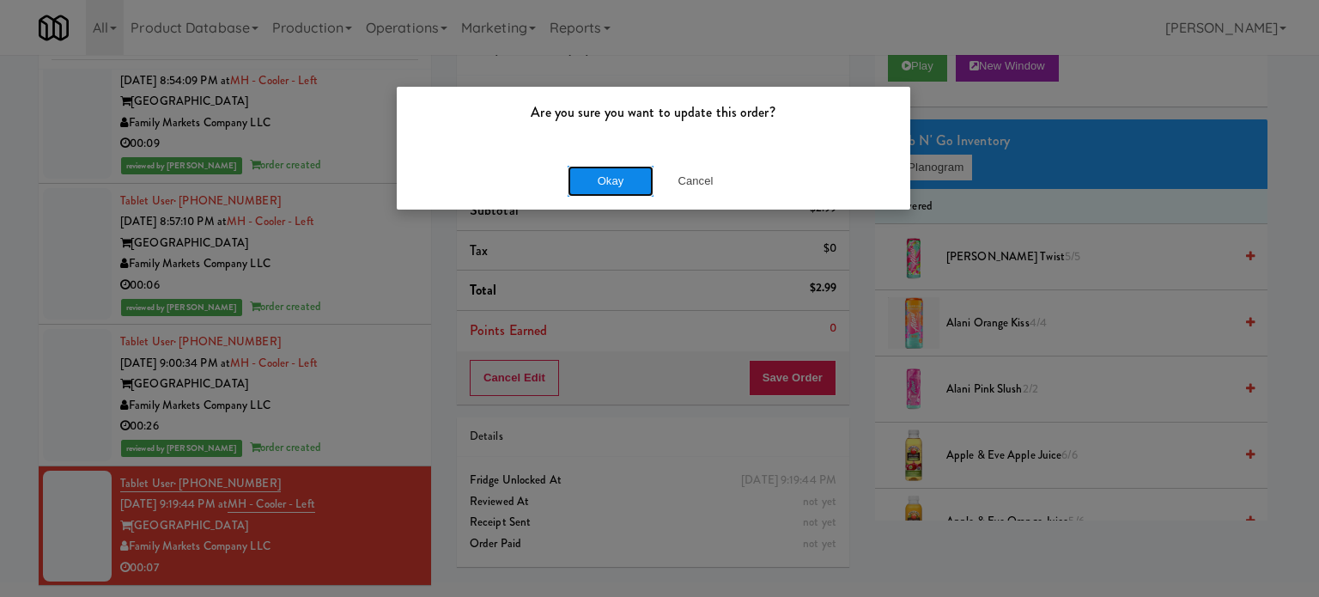
click at [629, 175] on button "Okay" at bounding box center [611, 181] width 86 height 31
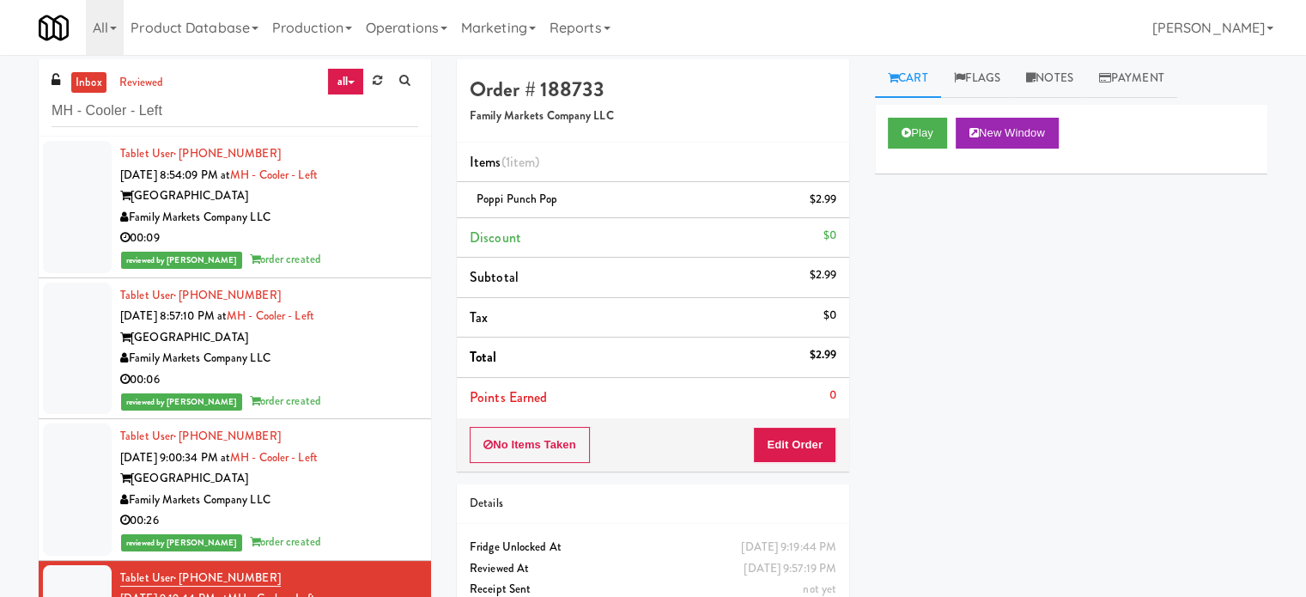
scroll to position [0, 0]
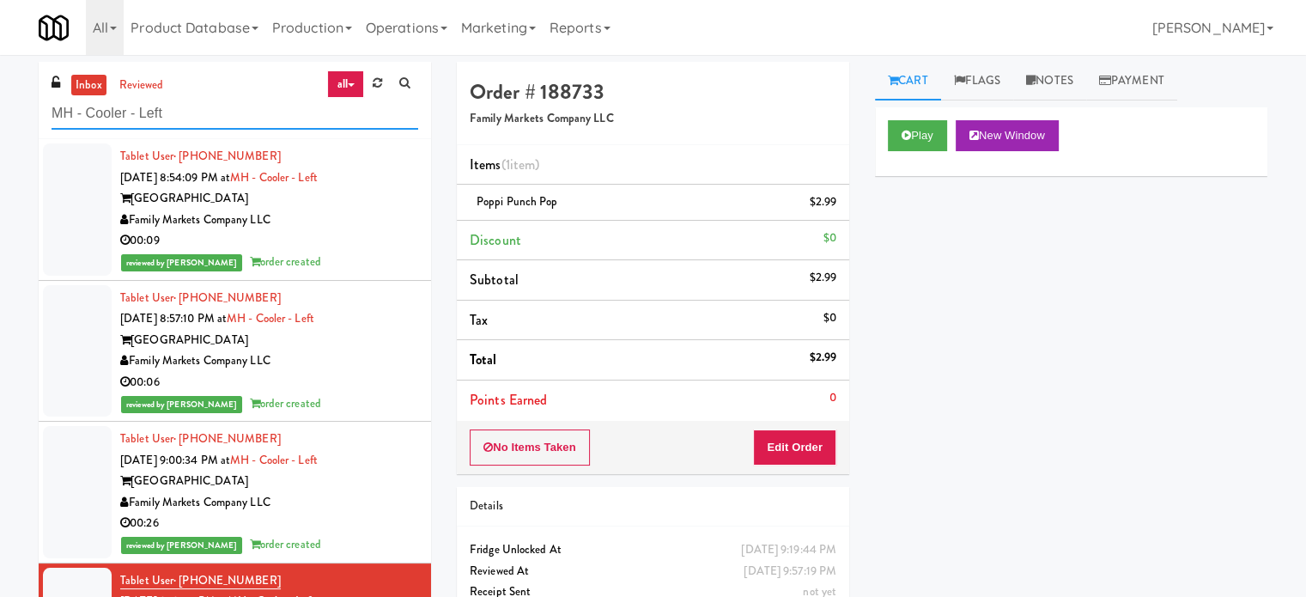
click at [196, 112] on input "MH - Cooler - Left" at bounding box center [235, 114] width 367 height 32
paste input "Gallery 64"
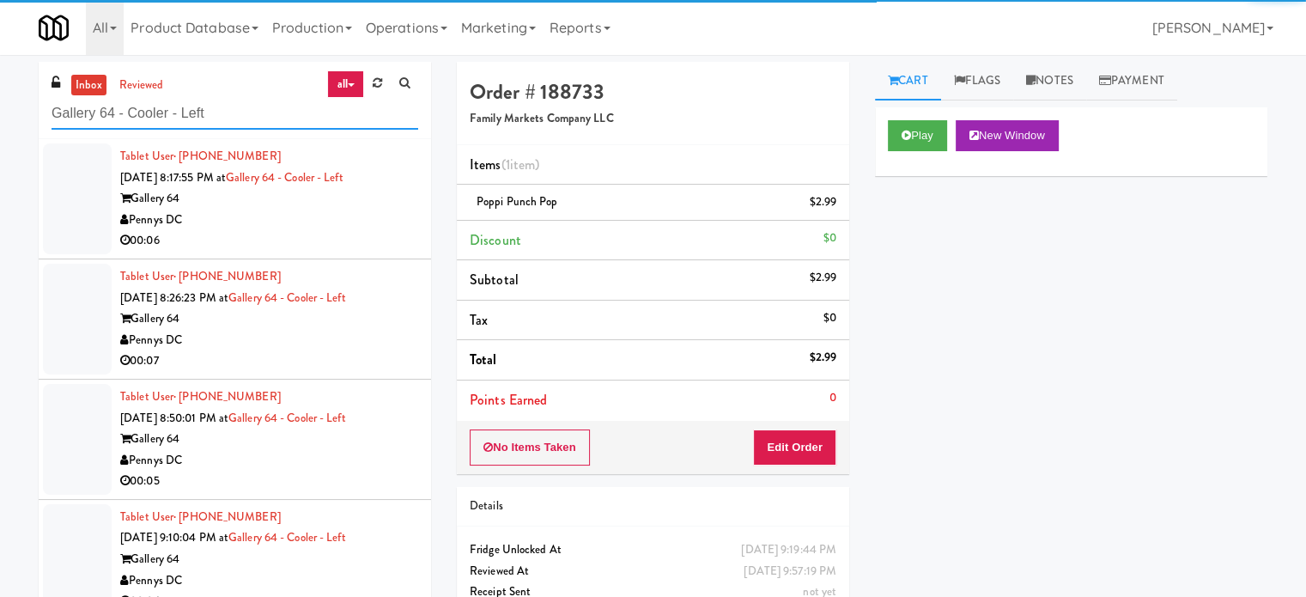
type input "Gallery 64 - Cooler - Left"
drag, startPoint x: 309, startPoint y: 243, endPoint x: 448, endPoint y: 246, distance: 139.1
click at [319, 244] on div "00:06" at bounding box center [269, 240] width 298 height 21
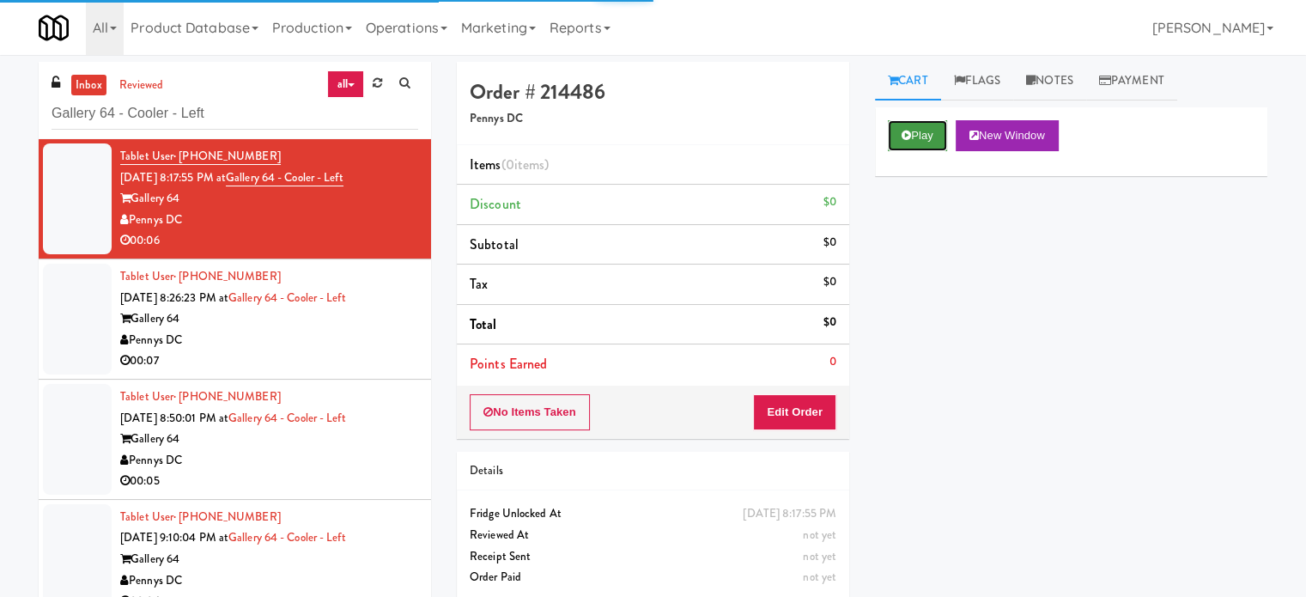
click at [937, 125] on button "Play" at bounding box center [917, 135] width 59 height 31
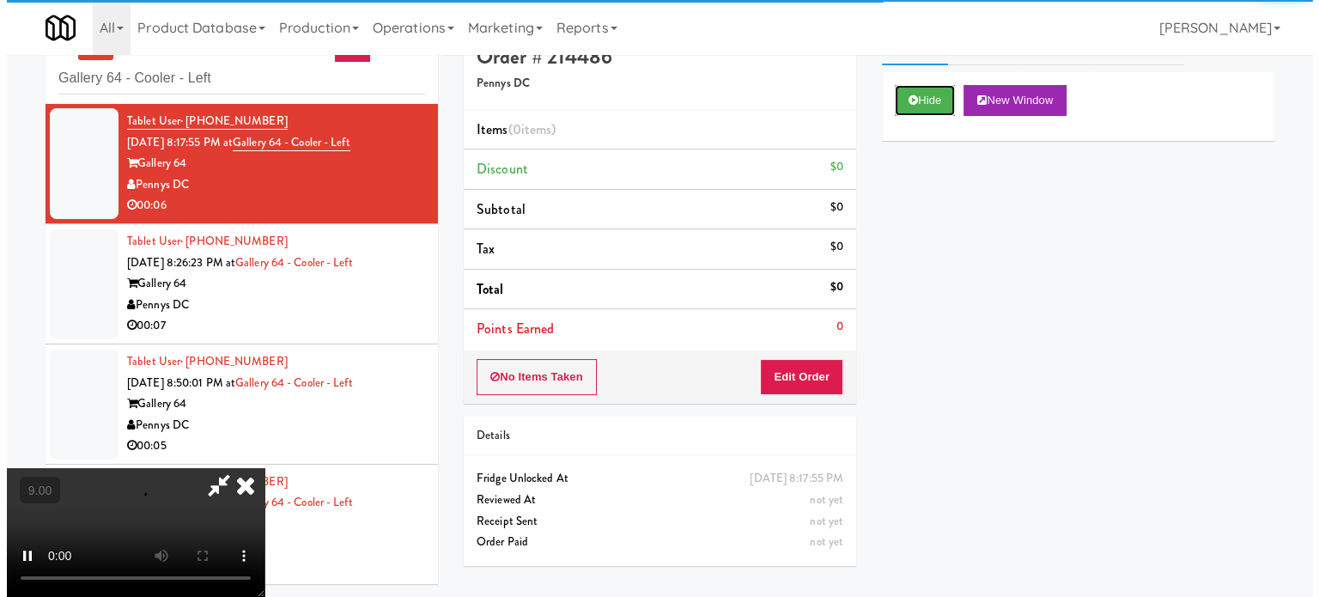
scroll to position [55, 0]
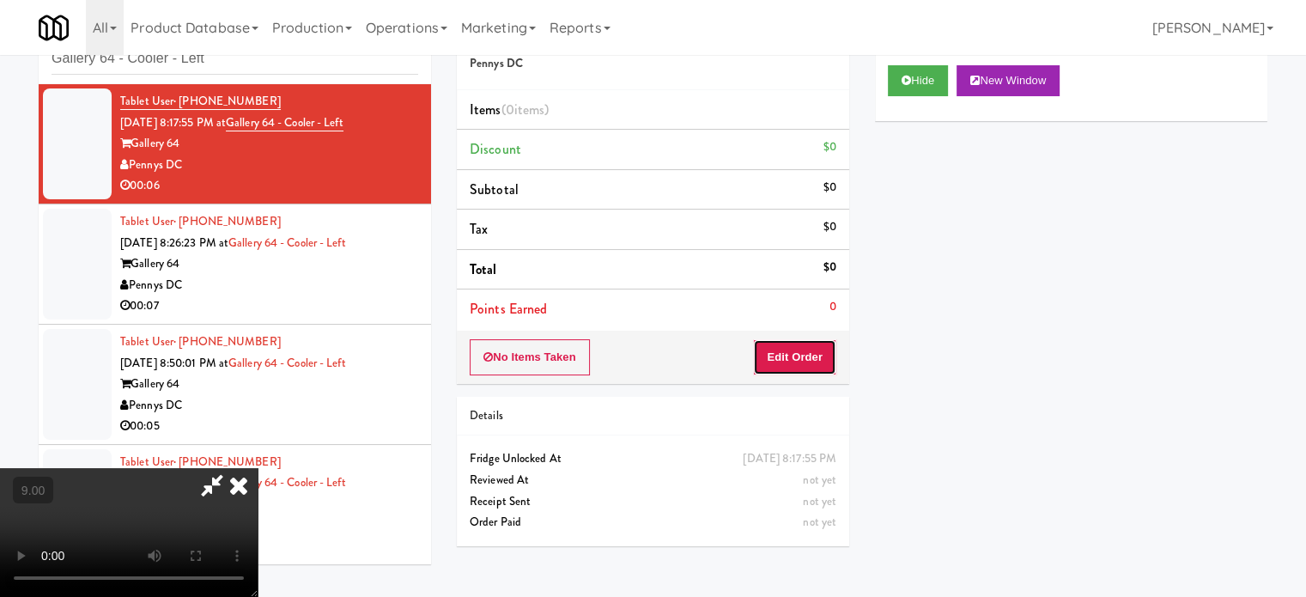
click at [797, 360] on button "Edit Order" at bounding box center [794, 357] width 83 height 36
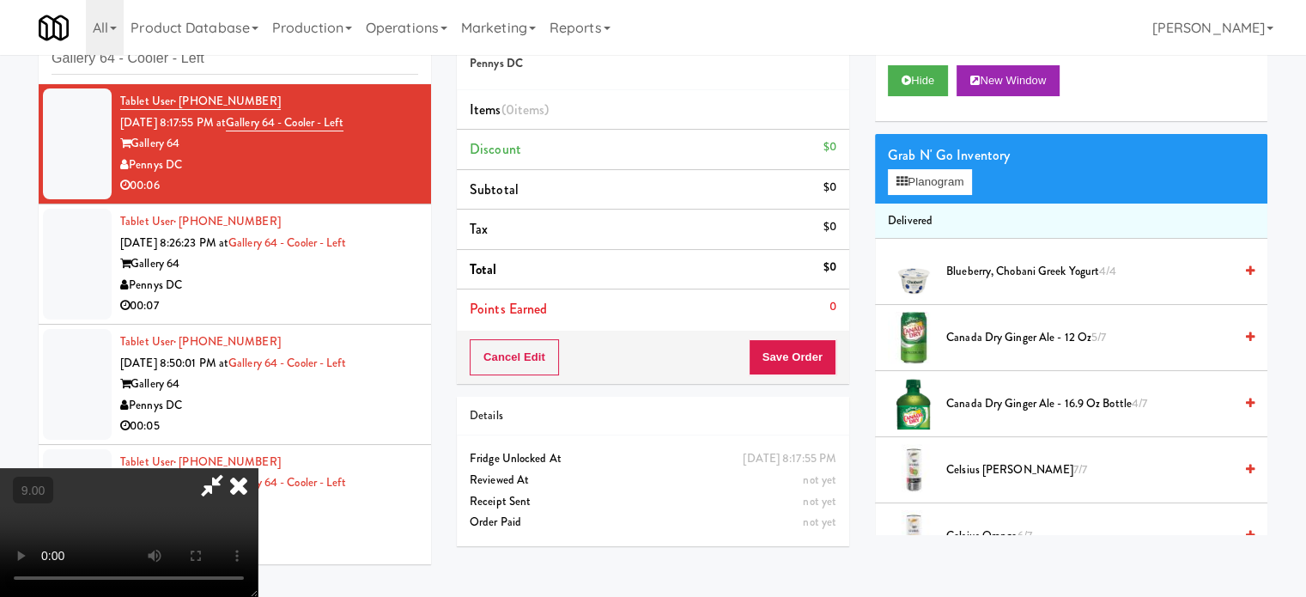
click at [258, 468] on video at bounding box center [129, 532] width 258 height 129
drag, startPoint x: 462, startPoint y: 404, endPoint x: 474, endPoint y: 395, distance: 14.8
click at [258, 468] on video at bounding box center [129, 532] width 258 height 129
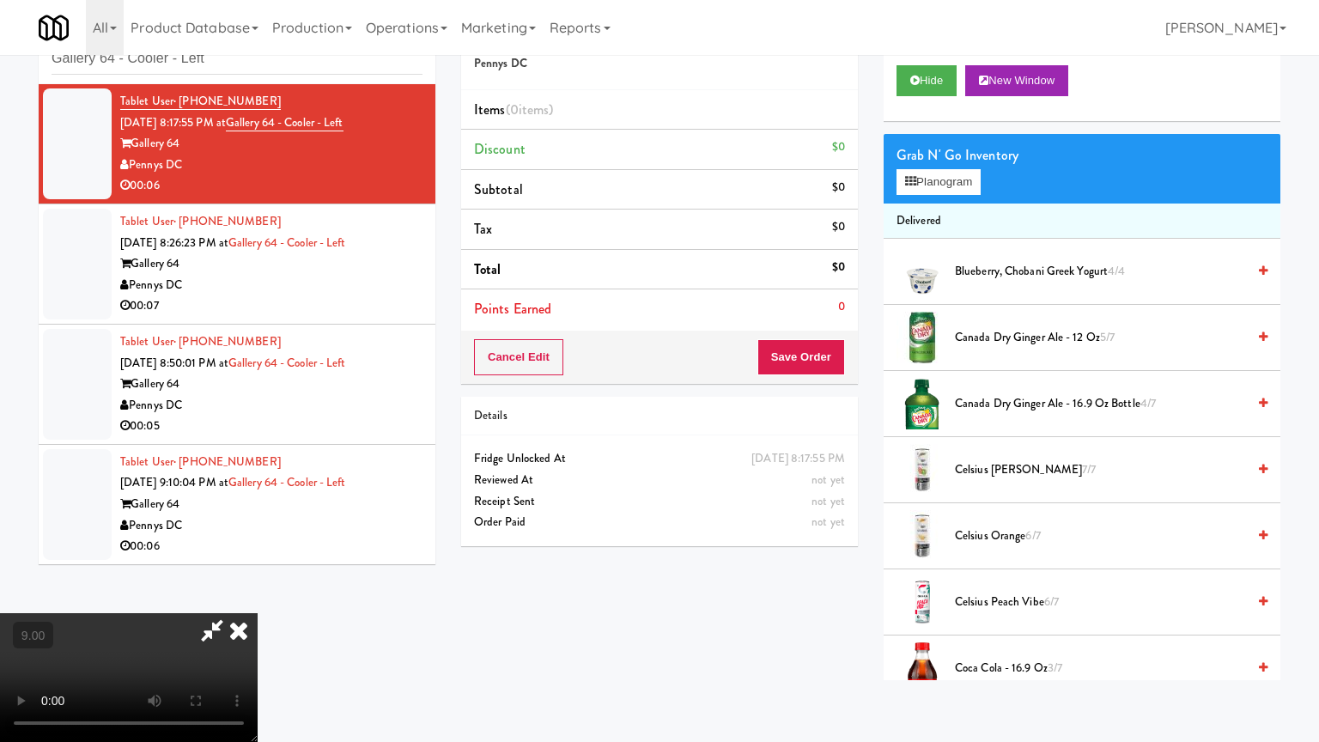
click at [258, 596] on video at bounding box center [129, 677] width 258 height 129
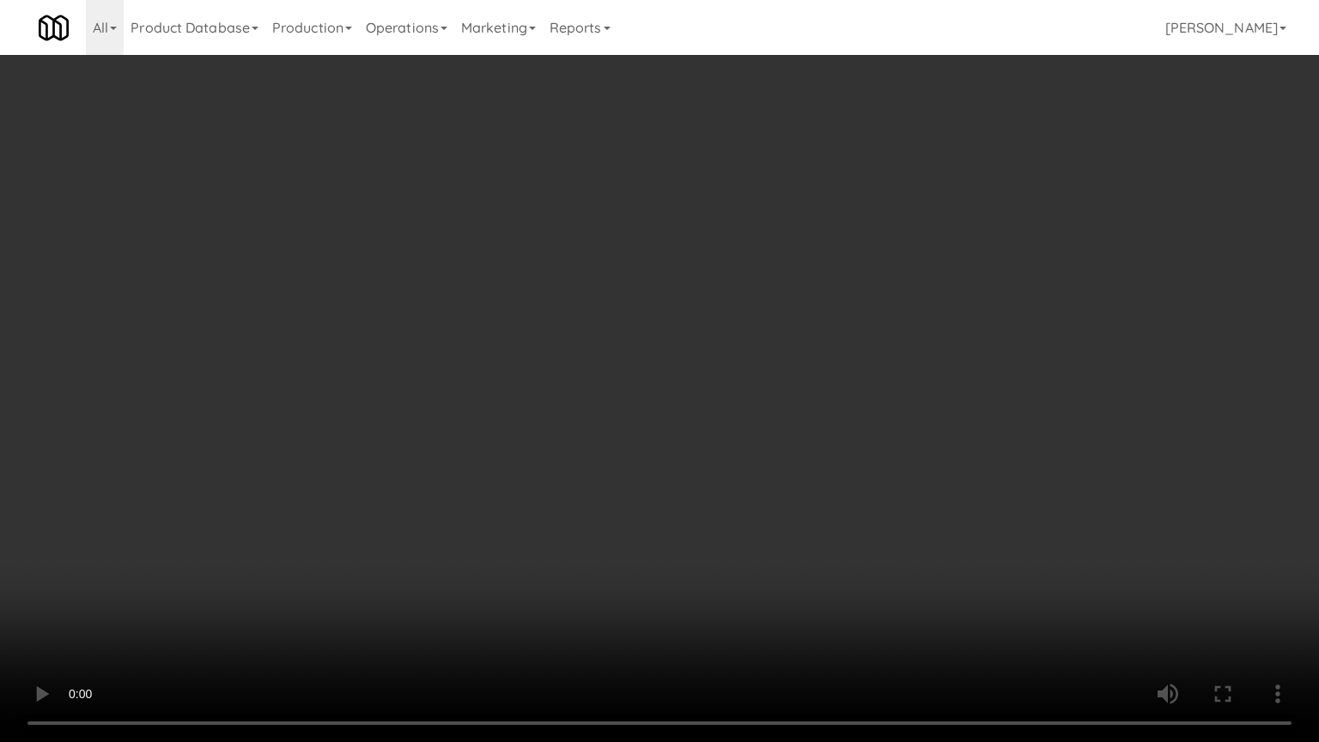
click at [495, 477] on video at bounding box center [659, 371] width 1319 height 742
click at [519, 506] on video at bounding box center [659, 371] width 1319 height 742
click at [521, 507] on video at bounding box center [659, 371] width 1319 height 742
click at [594, 484] on video at bounding box center [659, 371] width 1319 height 742
click at [389, 500] on video at bounding box center [659, 371] width 1319 height 742
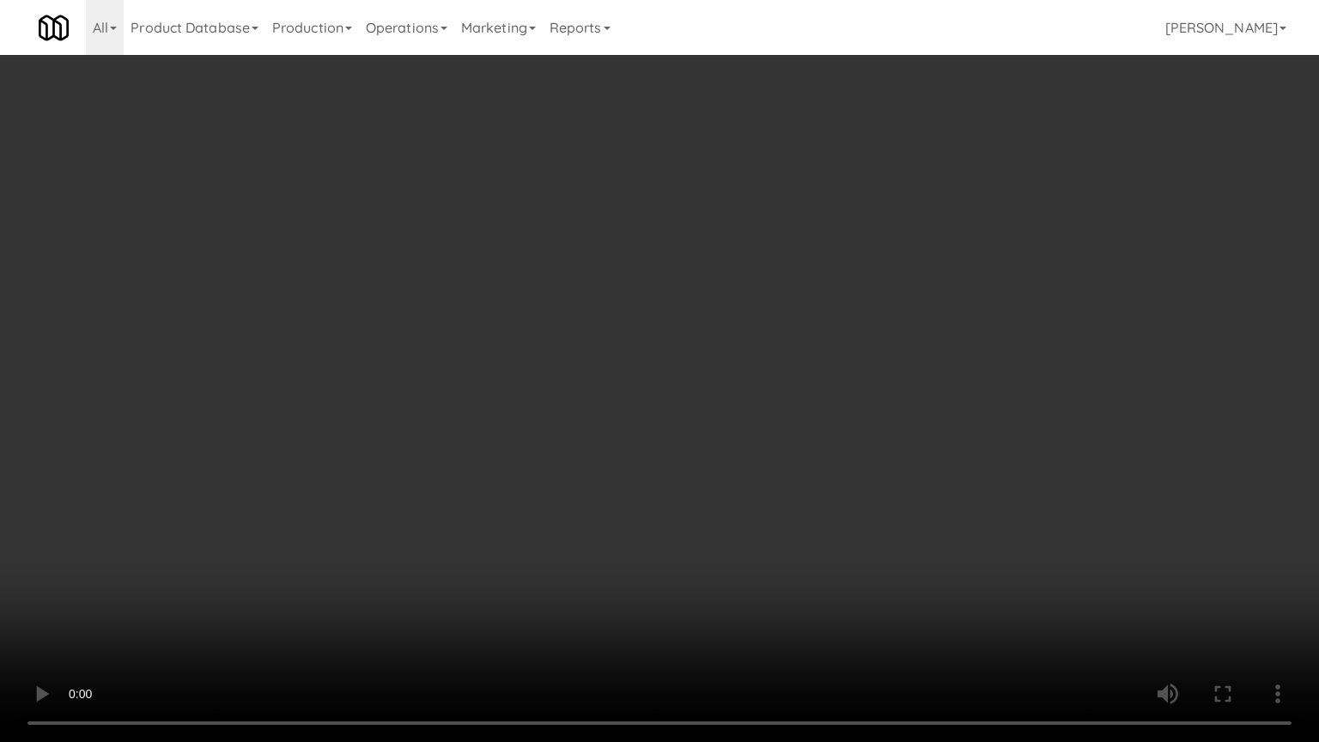
click at [596, 293] on video at bounding box center [659, 371] width 1319 height 742
click at [602, 289] on video at bounding box center [659, 371] width 1319 height 742
click at [604, 289] on video at bounding box center [659, 371] width 1319 height 742
click at [629, 297] on video at bounding box center [659, 371] width 1319 height 742
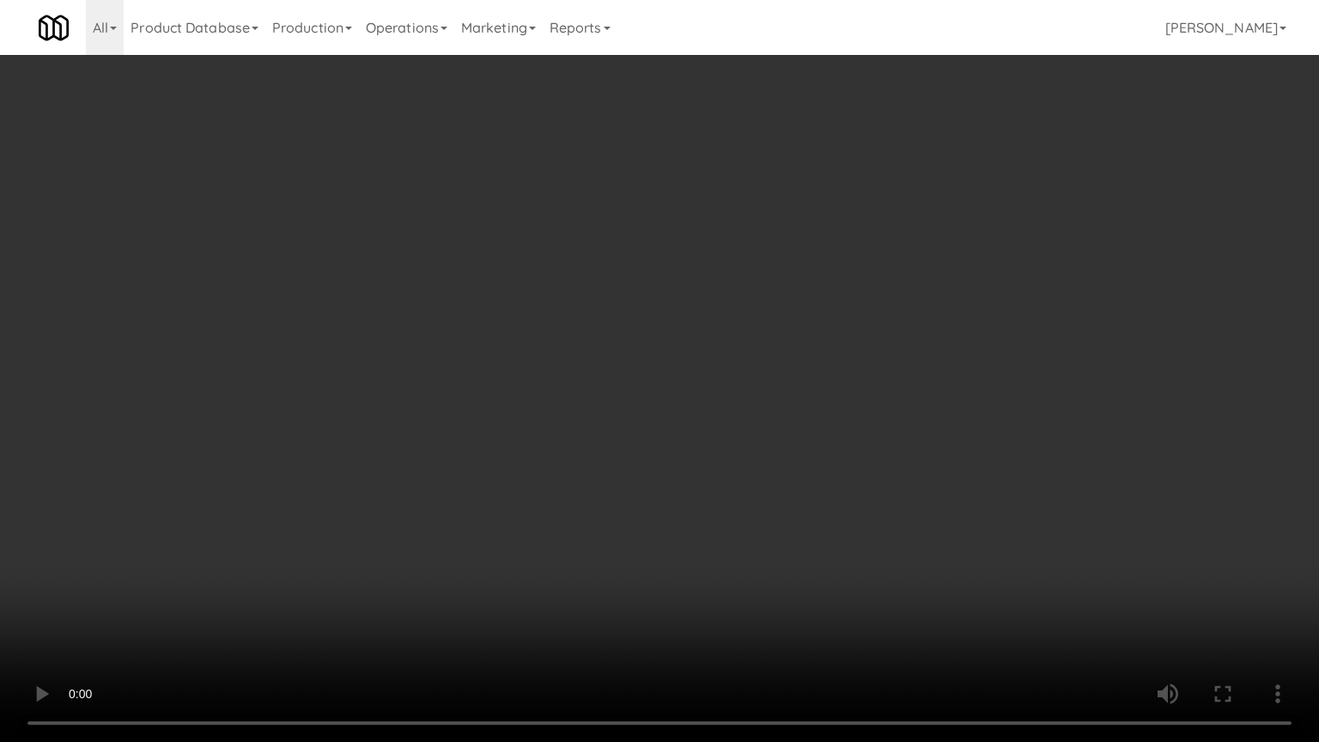
click at [629, 296] on video at bounding box center [659, 371] width 1319 height 742
click at [626, 295] on video at bounding box center [659, 371] width 1319 height 742
click at [626, 296] on video at bounding box center [659, 371] width 1319 height 742
click at [659, 313] on video at bounding box center [659, 371] width 1319 height 742
drag, startPoint x: 656, startPoint y: 313, endPoint x: 690, endPoint y: 290, distance: 41.0
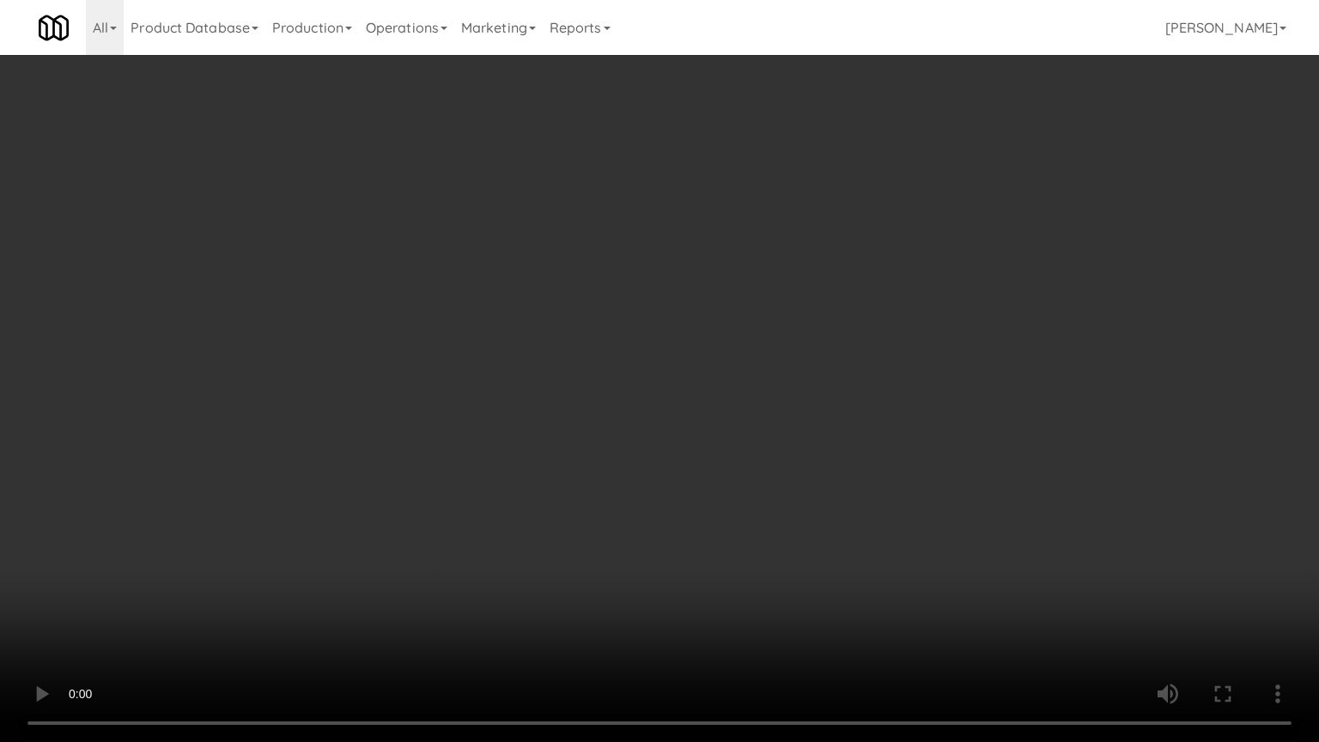
click at [659, 313] on video at bounding box center [659, 371] width 1319 height 742
click at [690, 290] on video at bounding box center [659, 371] width 1319 height 742
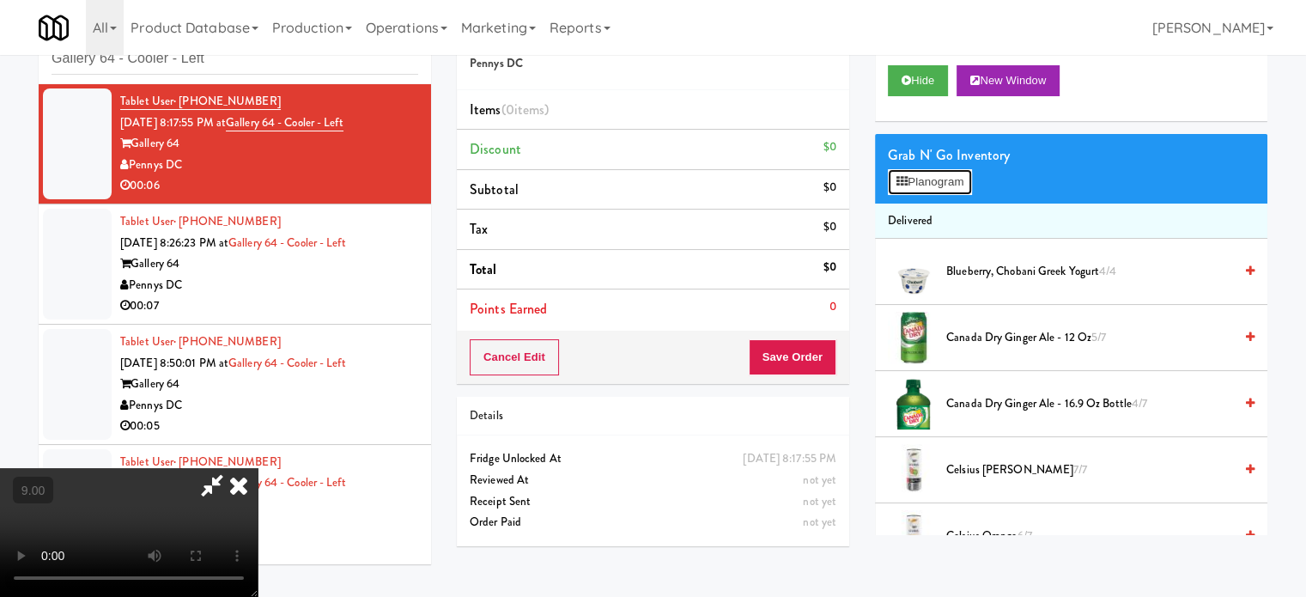
click at [932, 182] on button "Planogram" at bounding box center [930, 182] width 84 height 26
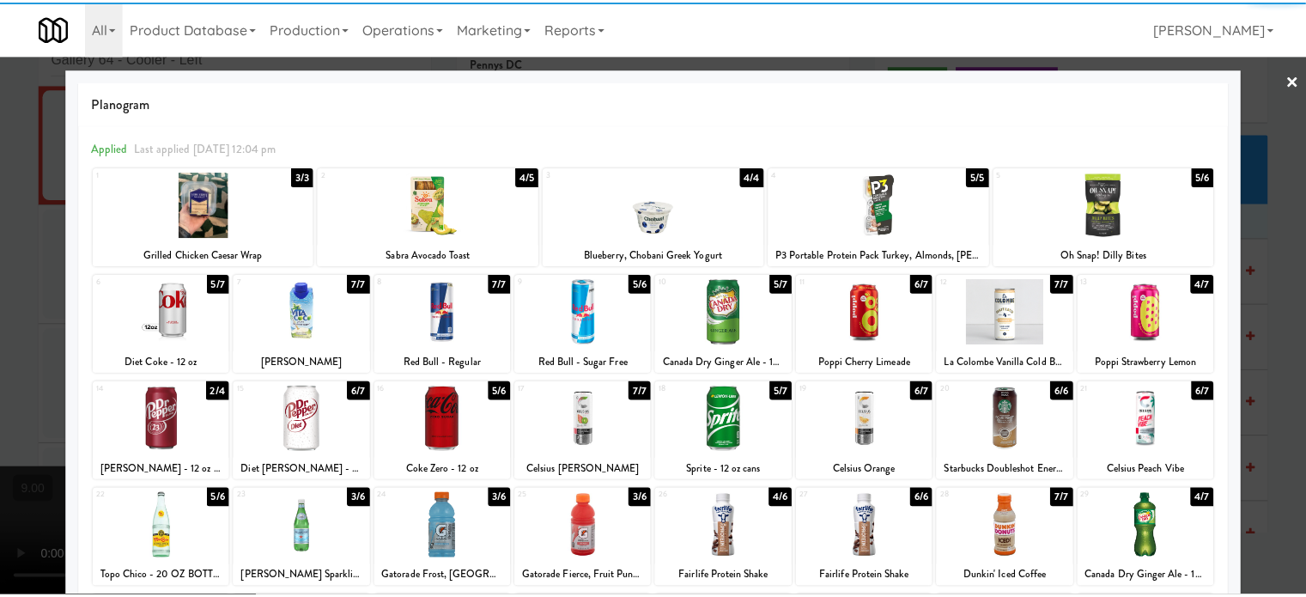
scroll to position [246, 0]
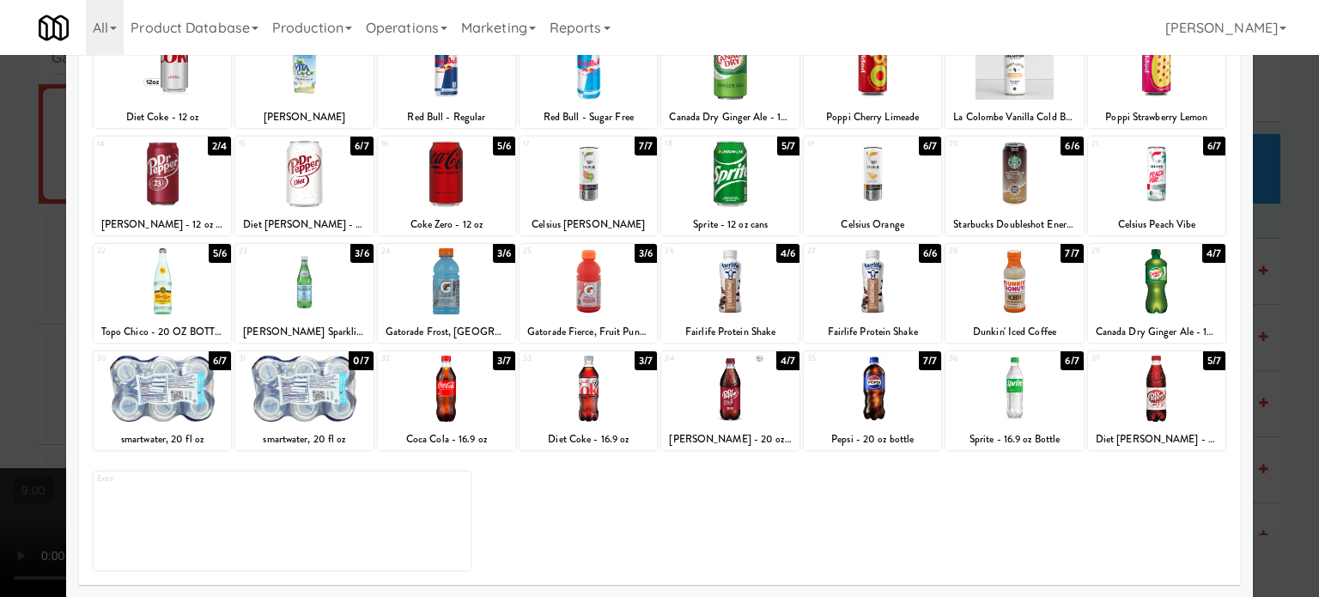
click at [919, 363] on div "7/7" at bounding box center [930, 360] width 22 height 19
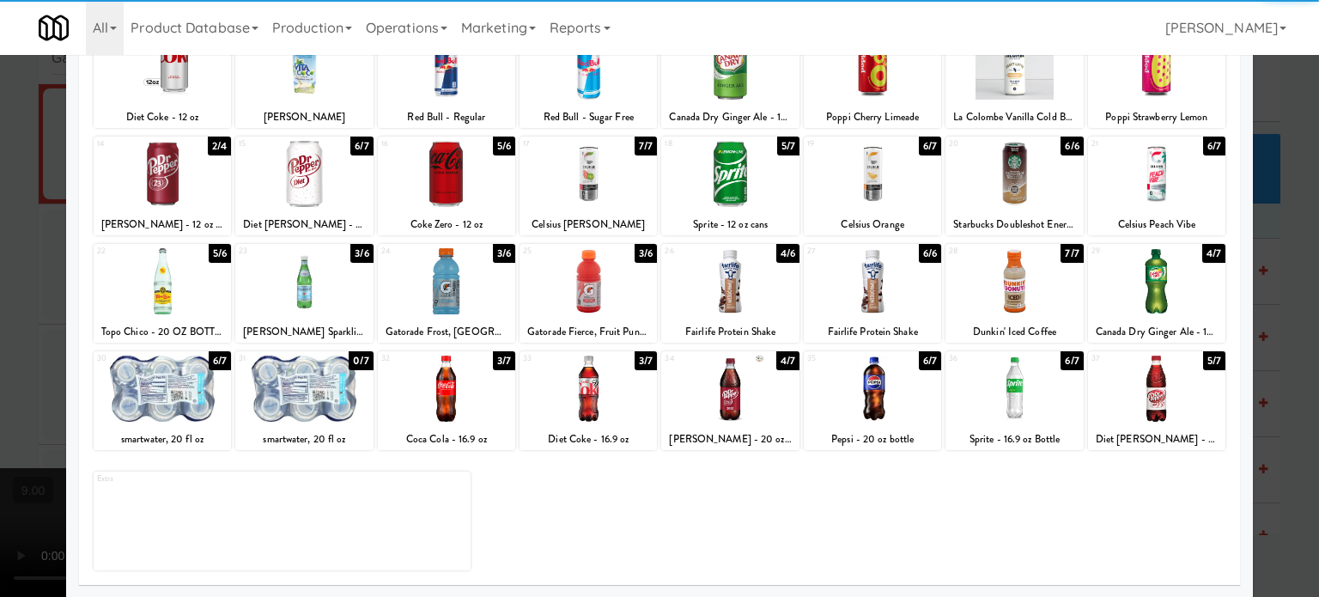
click at [1286, 341] on div at bounding box center [659, 298] width 1319 height 597
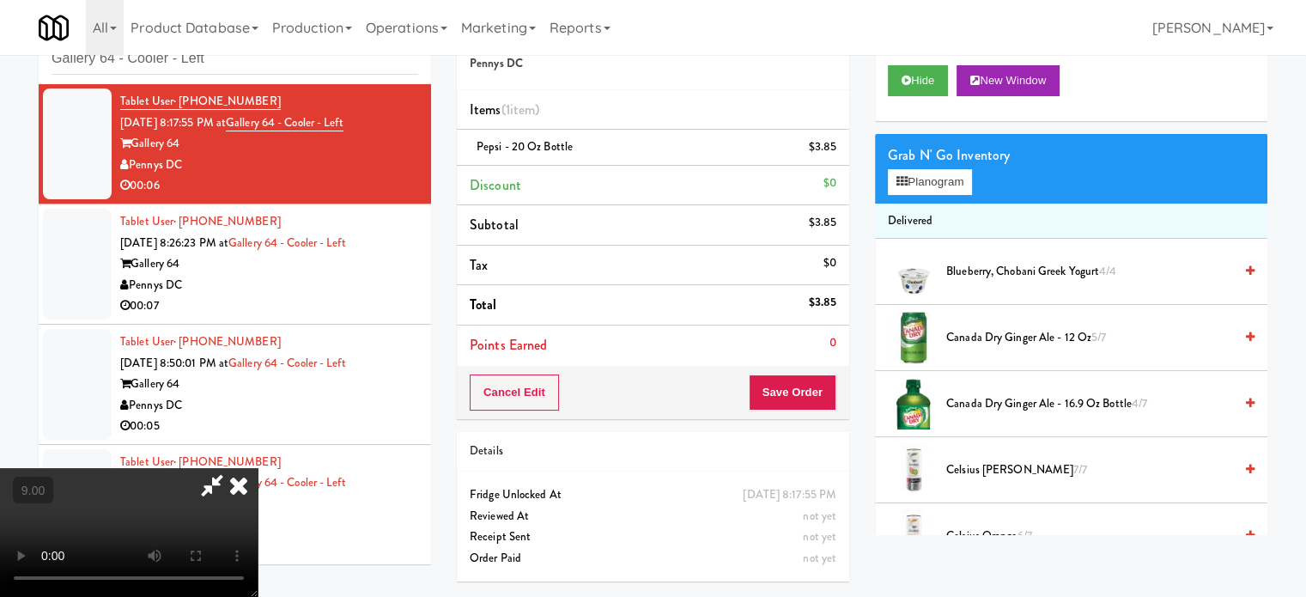
drag, startPoint x: 522, startPoint y: 328, endPoint x: 512, endPoint y: 301, distance: 29.3
click at [258, 468] on video at bounding box center [129, 532] width 258 height 129
drag, startPoint x: 520, startPoint y: 390, endPoint x: 617, endPoint y: 279, distance: 147.3
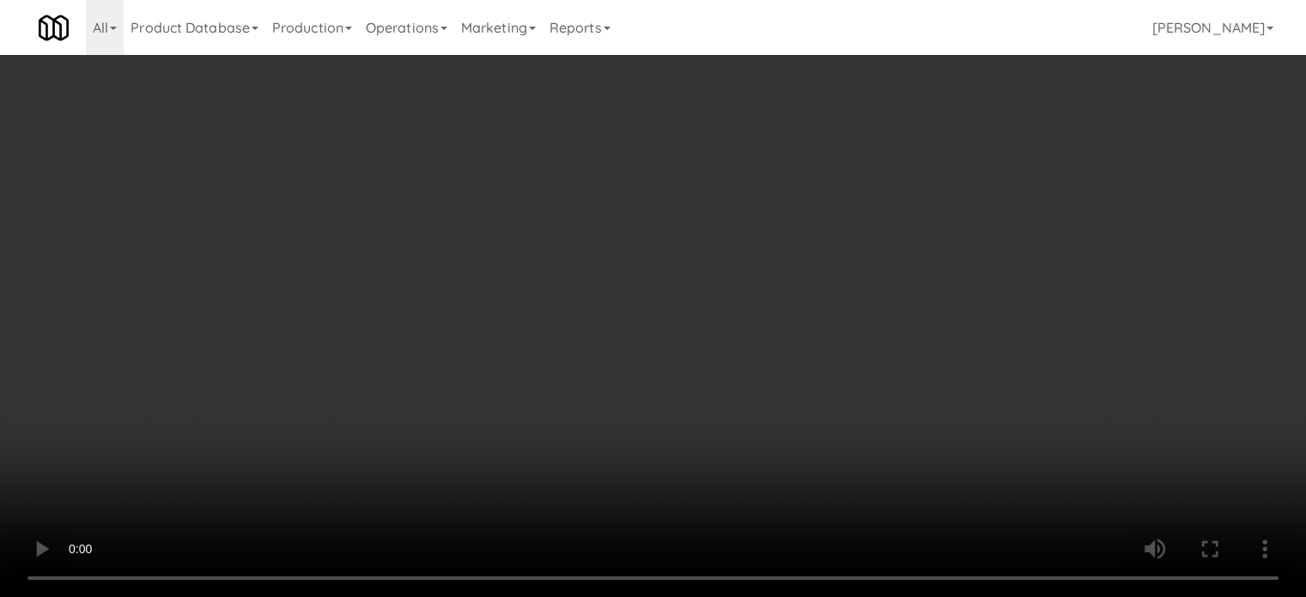
click at [526, 385] on video at bounding box center [653, 298] width 1306 height 597
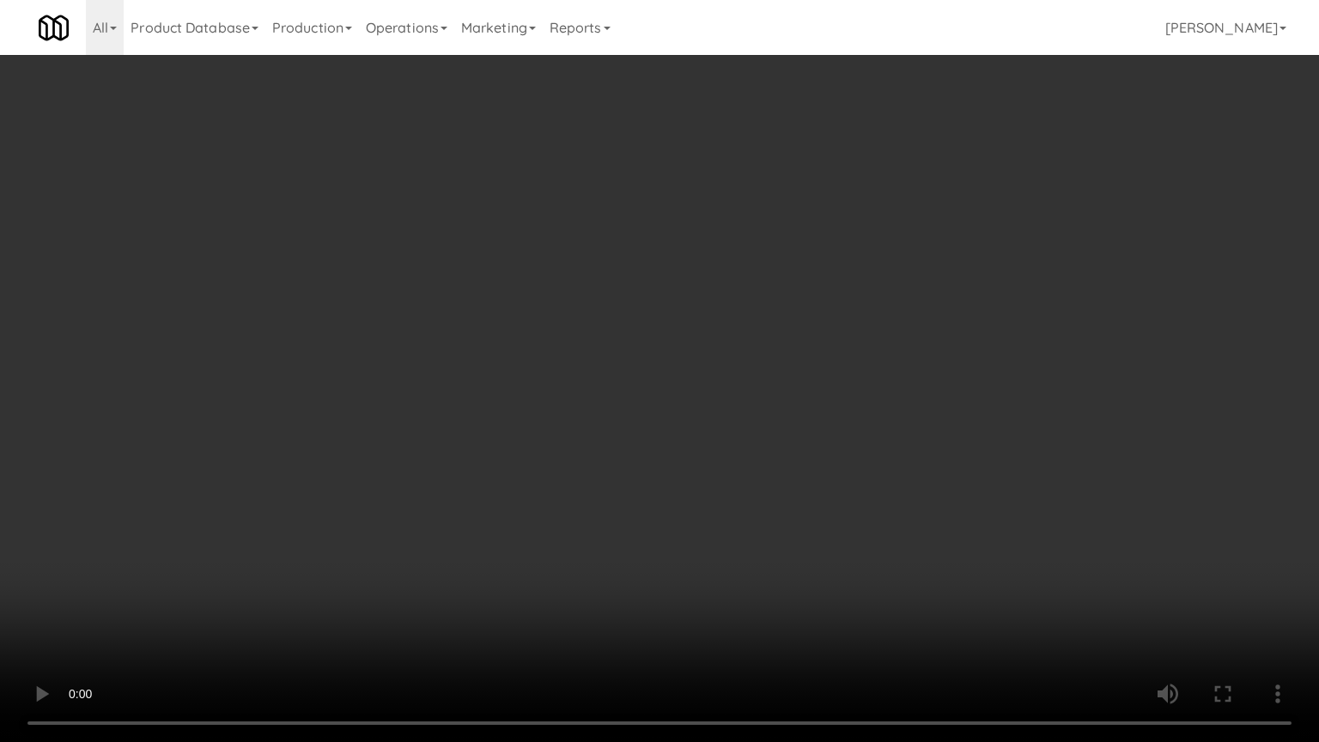
click at [611, 357] on video at bounding box center [659, 371] width 1319 height 742
click at [616, 357] on video at bounding box center [659, 371] width 1319 height 742
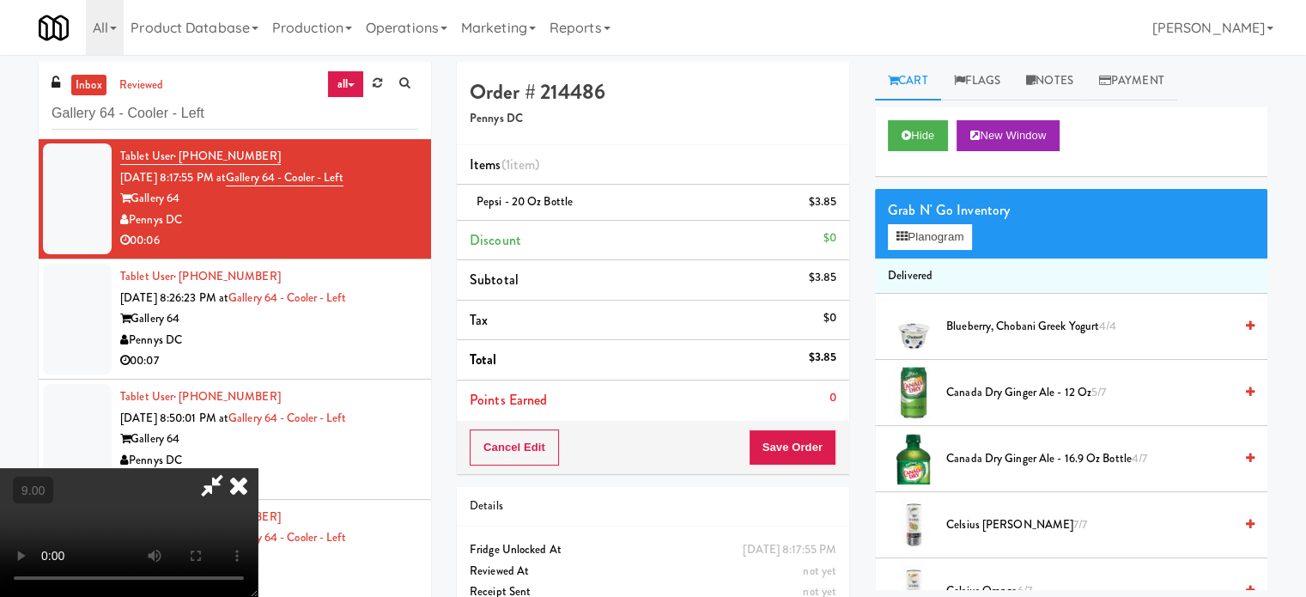
click at [258, 468] on icon at bounding box center [239, 485] width 38 height 34
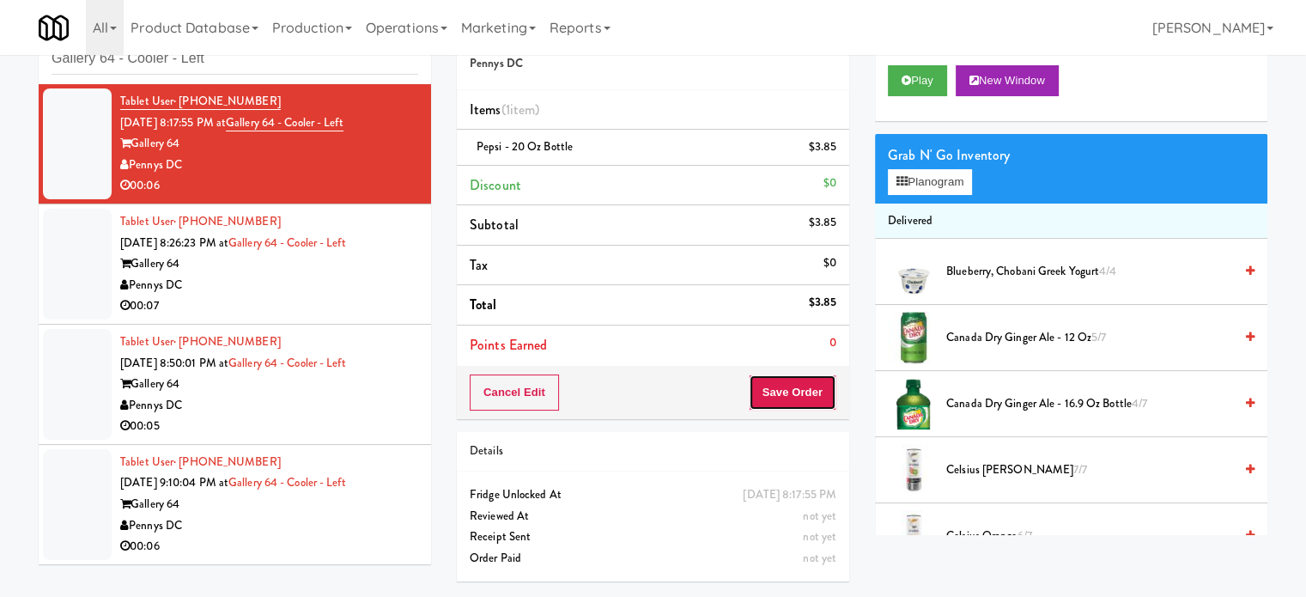
drag, startPoint x: 785, startPoint y: 401, endPoint x: 753, endPoint y: 354, distance: 56.9
click at [786, 404] on button "Save Order" at bounding box center [793, 392] width 88 height 36
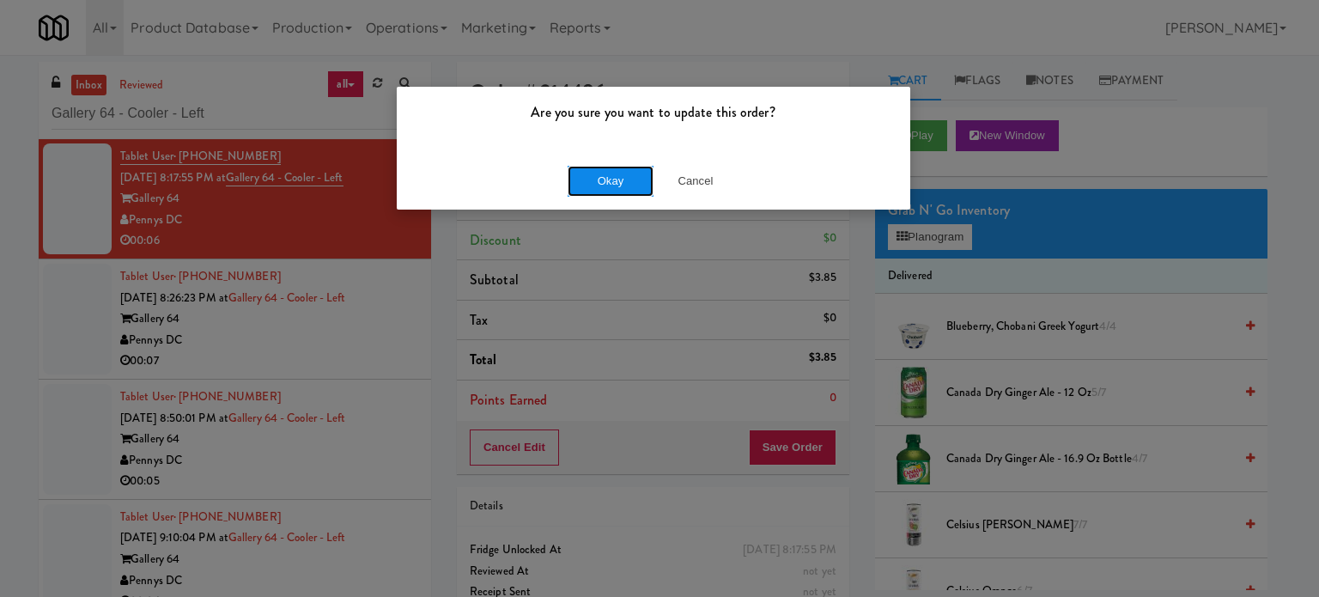
click at [614, 188] on button "Okay" at bounding box center [611, 181] width 86 height 31
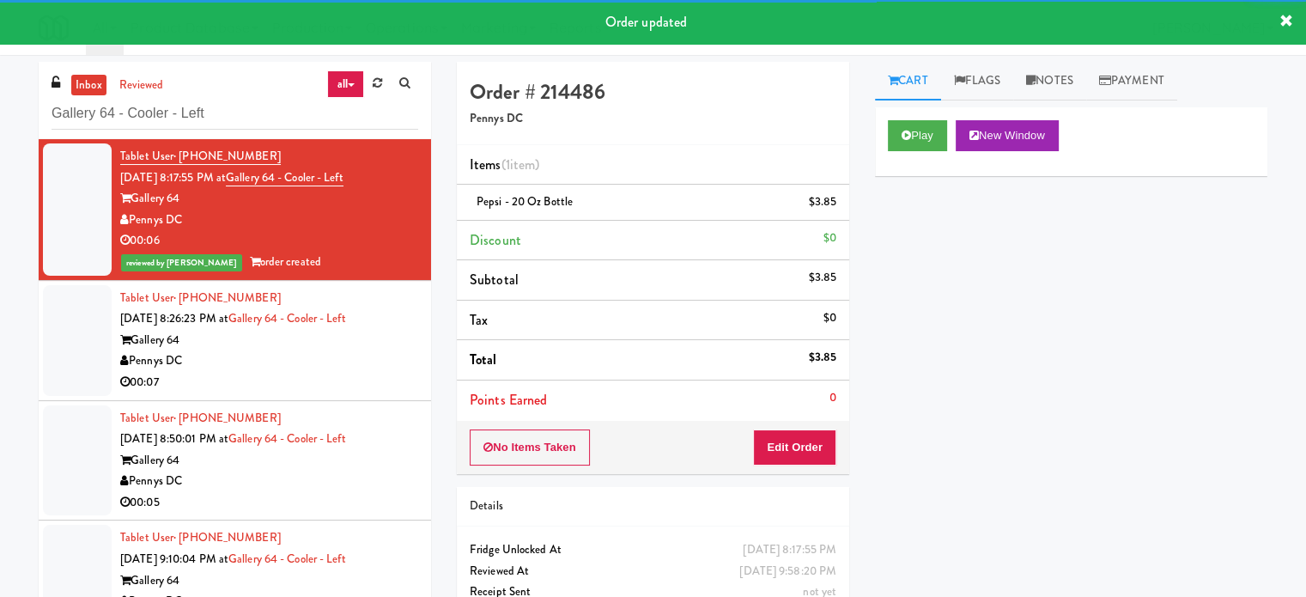
click at [396, 348] on div "Gallery 64" at bounding box center [269, 340] width 298 height 21
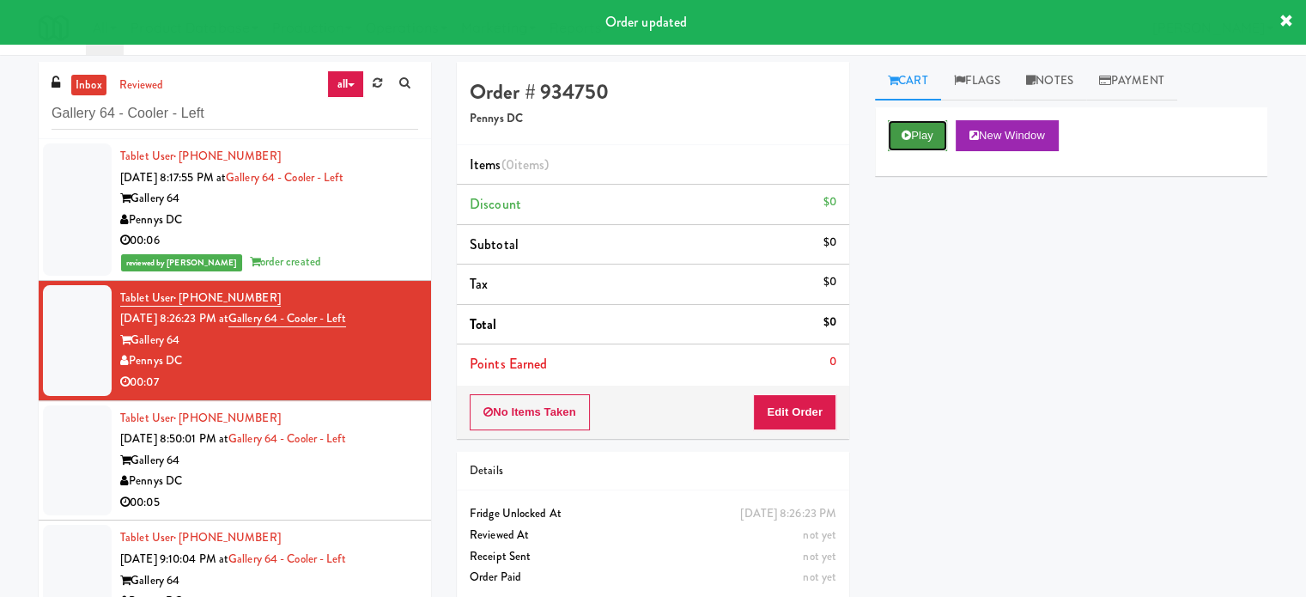
click at [924, 138] on button "Play" at bounding box center [917, 135] width 59 height 31
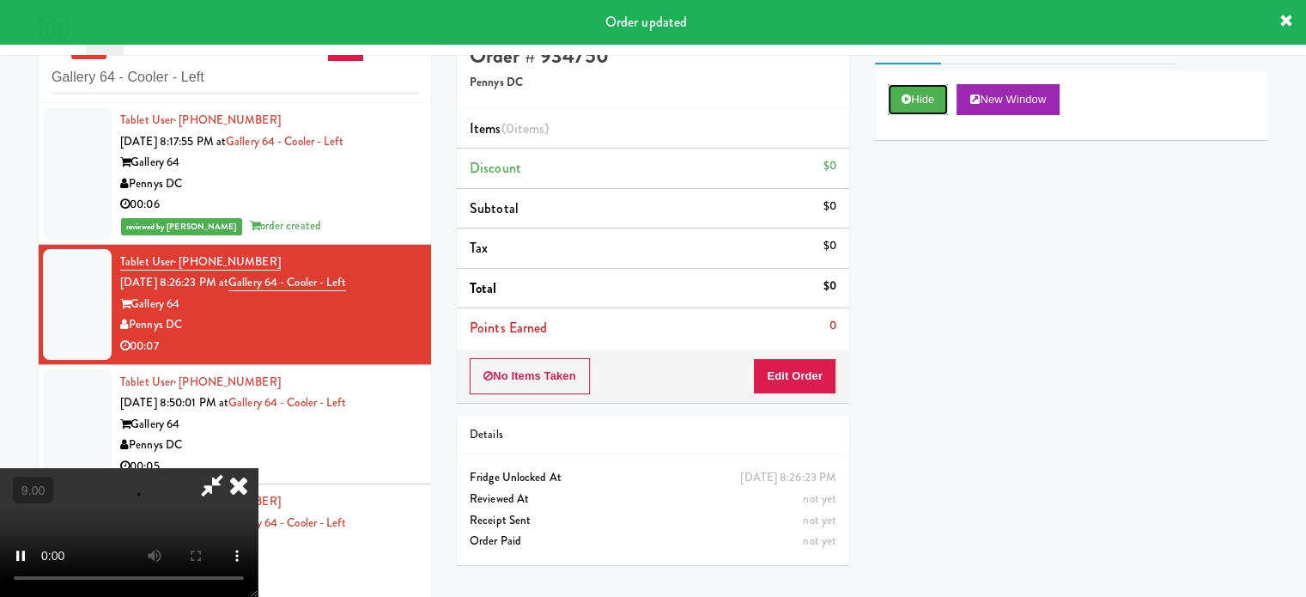
scroll to position [55, 0]
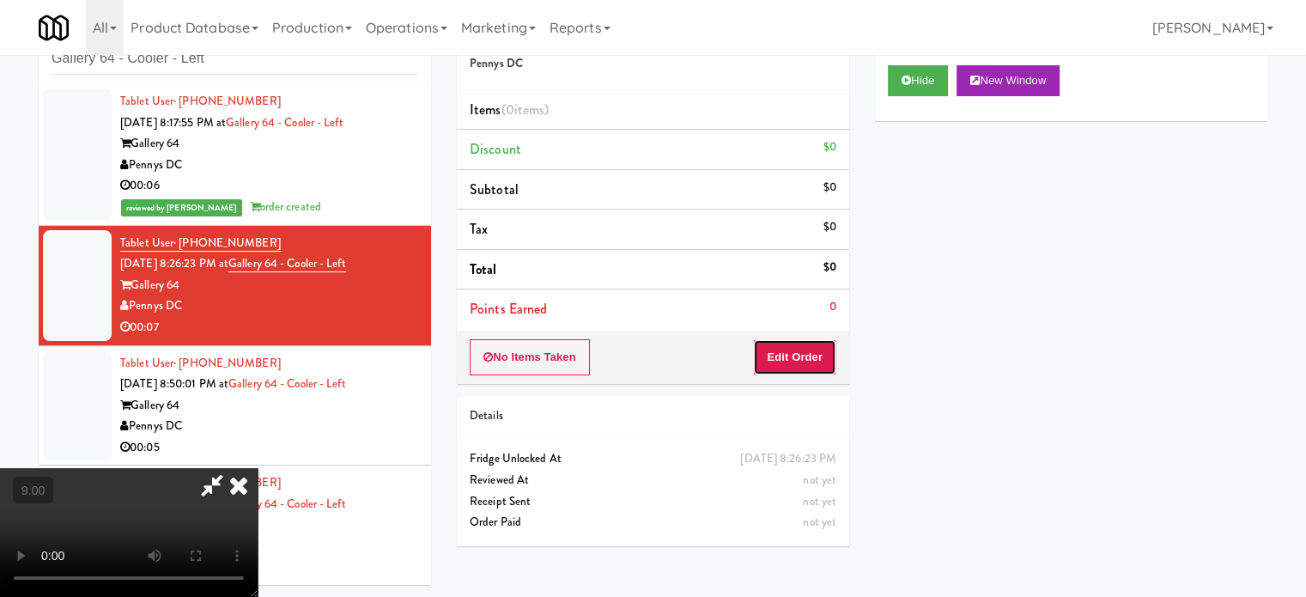
click at [797, 342] on button "Edit Order" at bounding box center [794, 357] width 83 height 36
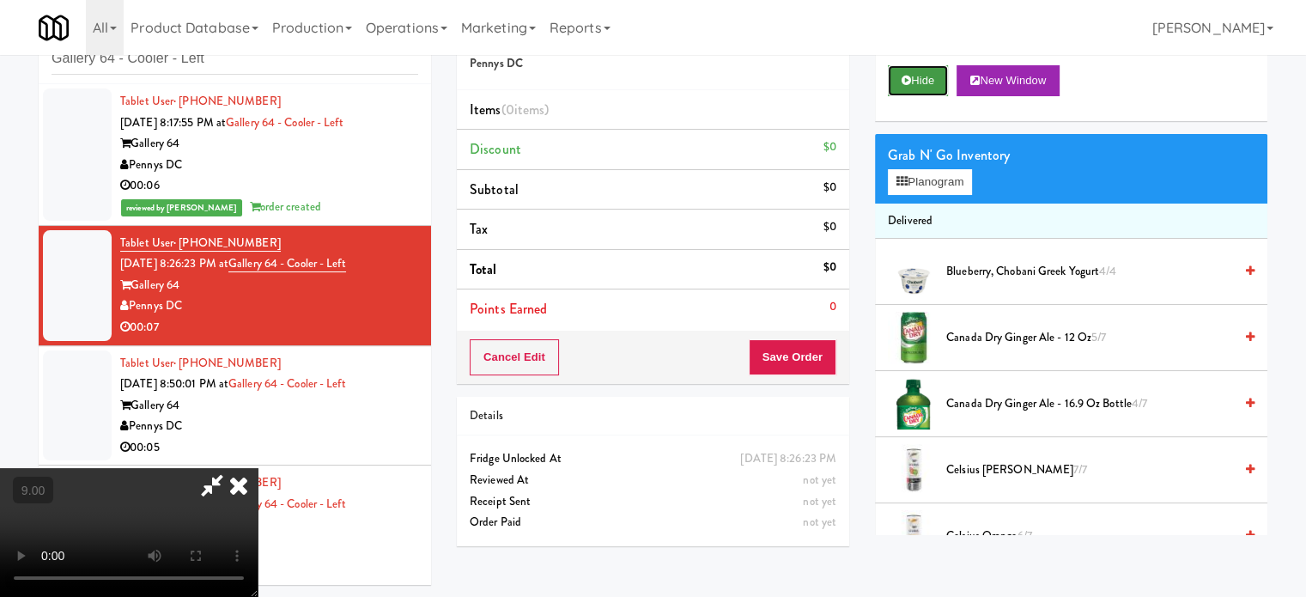
click at [927, 83] on button "Hide" at bounding box center [918, 80] width 60 height 31
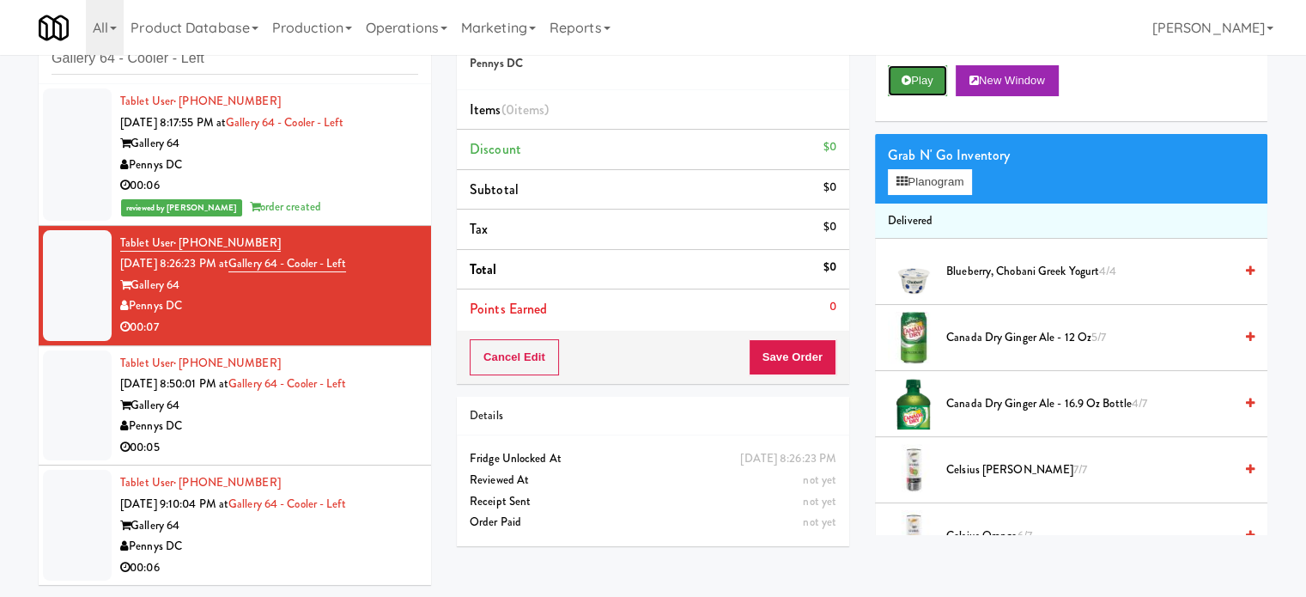
click at [926, 75] on button "Play" at bounding box center [917, 80] width 59 height 31
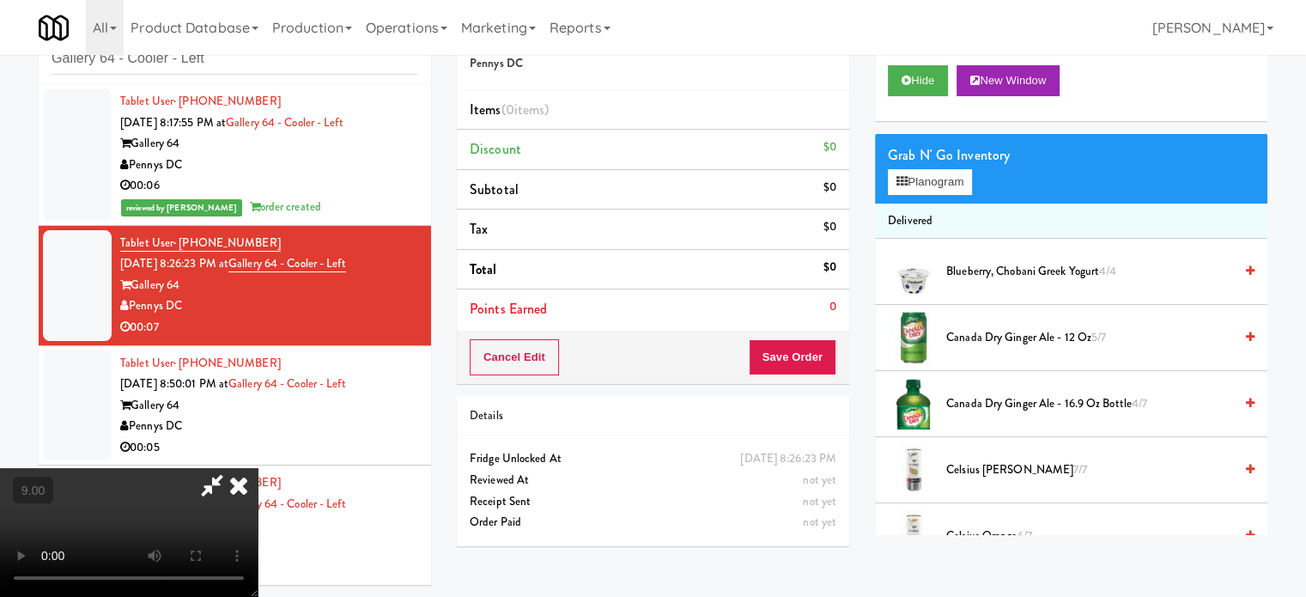
click at [258, 468] on video at bounding box center [129, 532] width 258 height 129
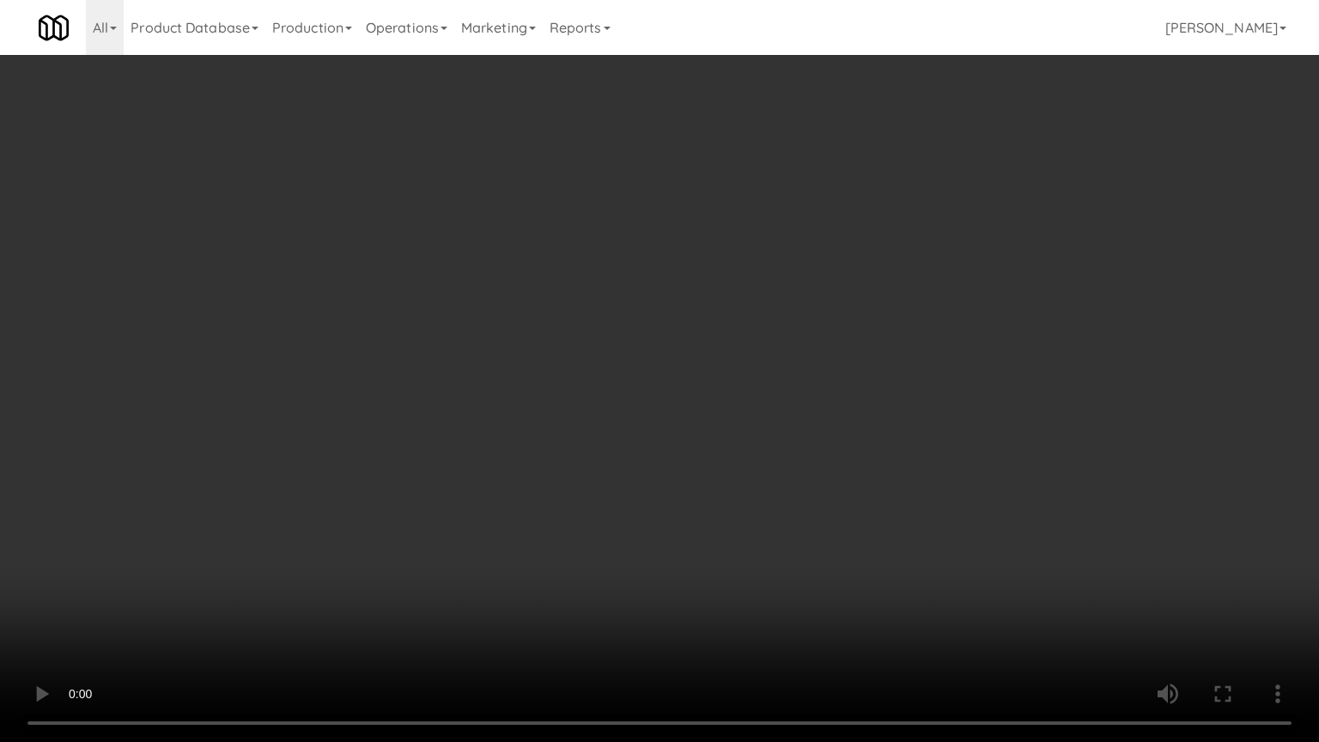
click at [641, 383] on video at bounding box center [659, 371] width 1319 height 742
click at [628, 404] on video at bounding box center [659, 371] width 1319 height 742
click at [660, 397] on video at bounding box center [659, 371] width 1319 height 742
click at [659, 397] on video at bounding box center [659, 371] width 1319 height 742
click at [712, 412] on video at bounding box center [659, 371] width 1319 height 742
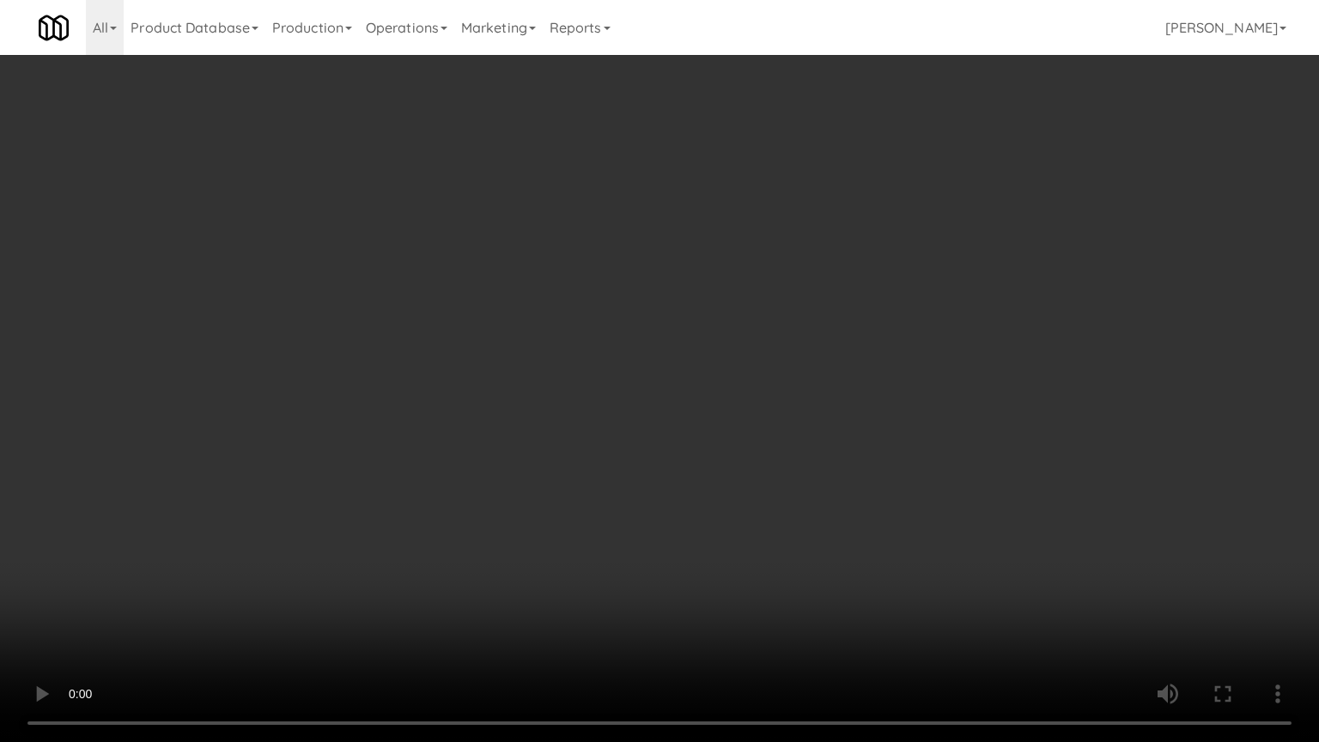
click at [634, 520] on video at bounding box center [659, 371] width 1319 height 742
click at [653, 512] on video at bounding box center [659, 371] width 1319 height 742
drag, startPoint x: 652, startPoint y: 512, endPoint x: 664, endPoint y: 493, distance: 22.4
click at [652, 513] on video at bounding box center [659, 371] width 1319 height 742
click at [664, 493] on video at bounding box center [659, 371] width 1319 height 742
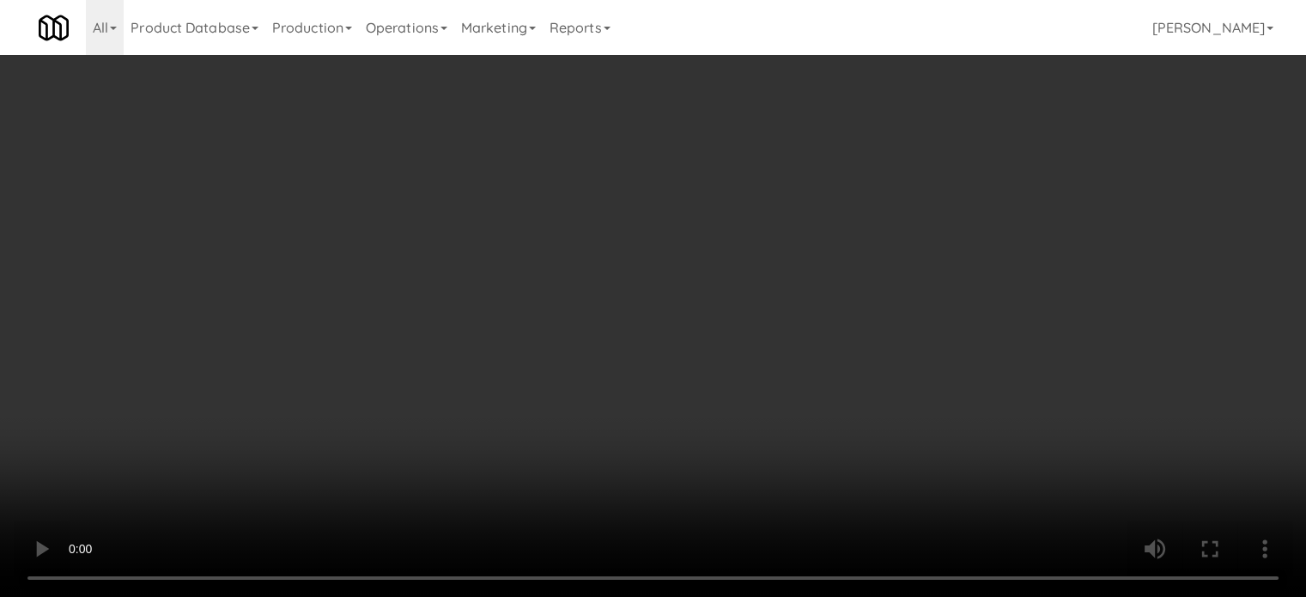
scroll to position [859, 0]
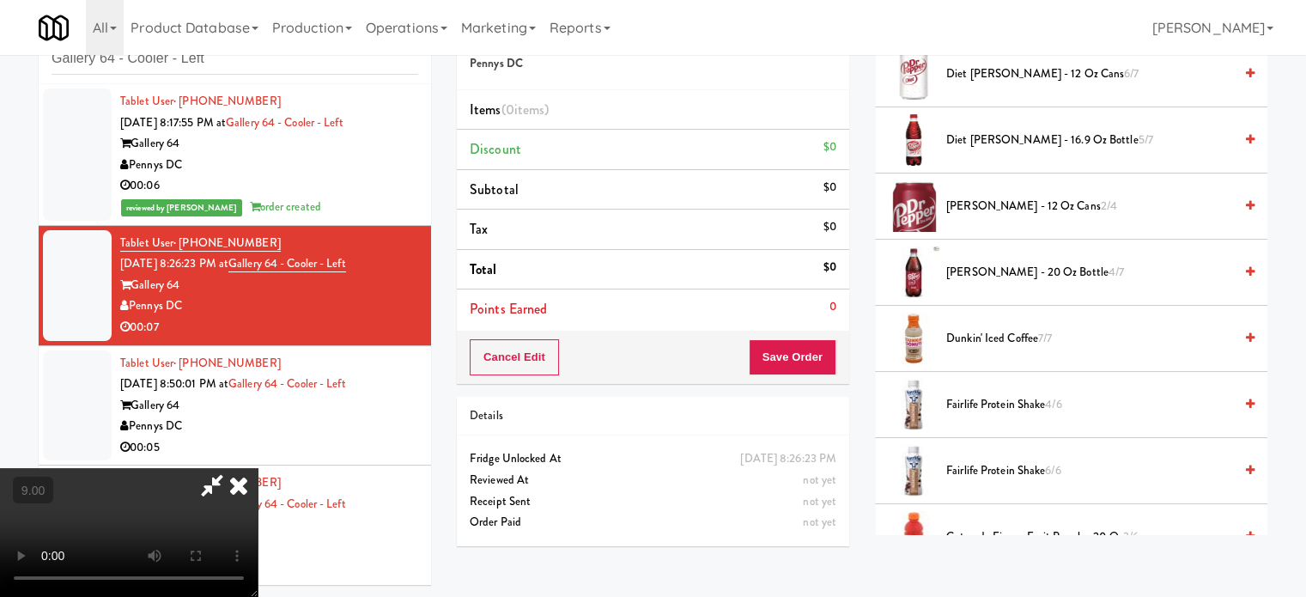
click at [998, 274] on span "[PERSON_NAME] - 20 oz Bottle 4/7" at bounding box center [1089, 272] width 287 height 21
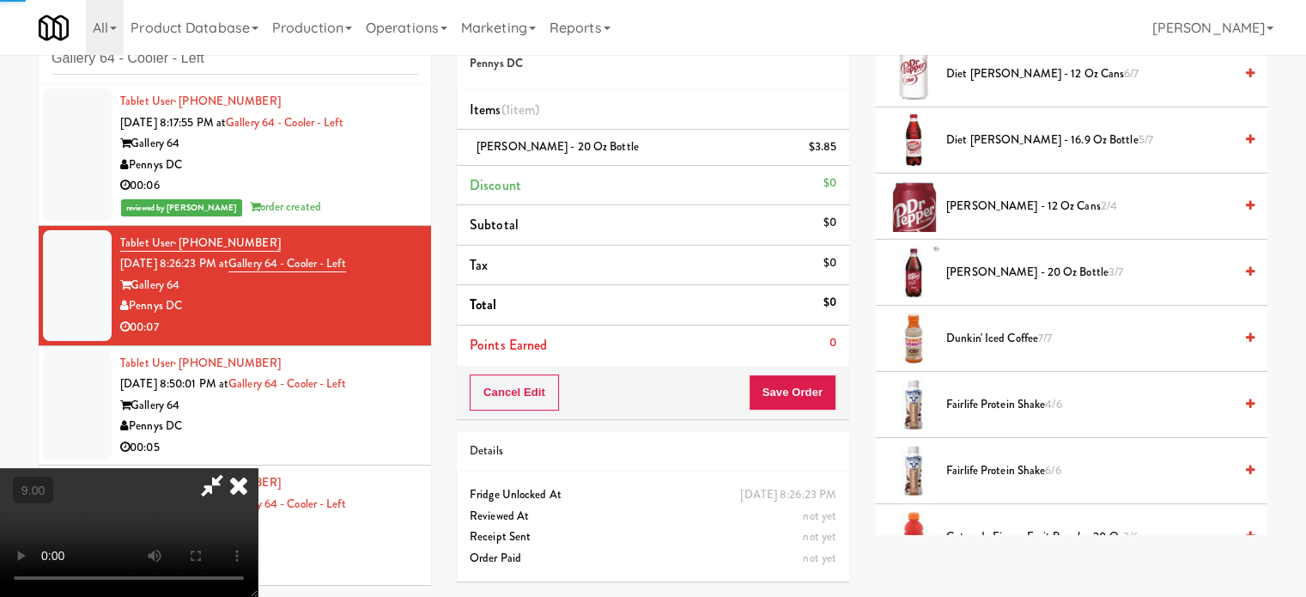
click at [258, 468] on video at bounding box center [129, 532] width 258 height 129
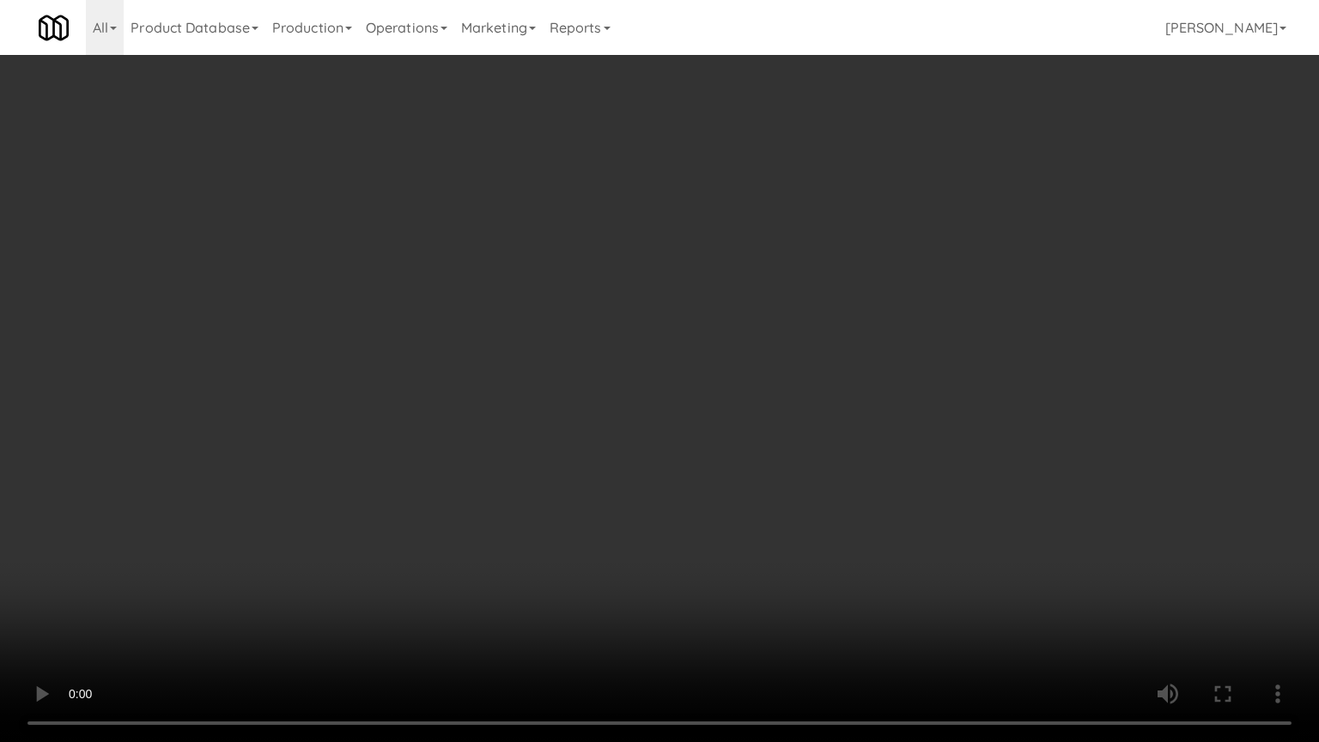
click at [617, 388] on video at bounding box center [659, 371] width 1319 height 742
drag, startPoint x: 617, startPoint y: 388, endPoint x: 640, endPoint y: 374, distance: 27.4
click at [617, 390] on video at bounding box center [659, 371] width 1319 height 742
click at [643, 379] on video at bounding box center [659, 371] width 1319 height 742
click at [649, 375] on video at bounding box center [659, 371] width 1319 height 742
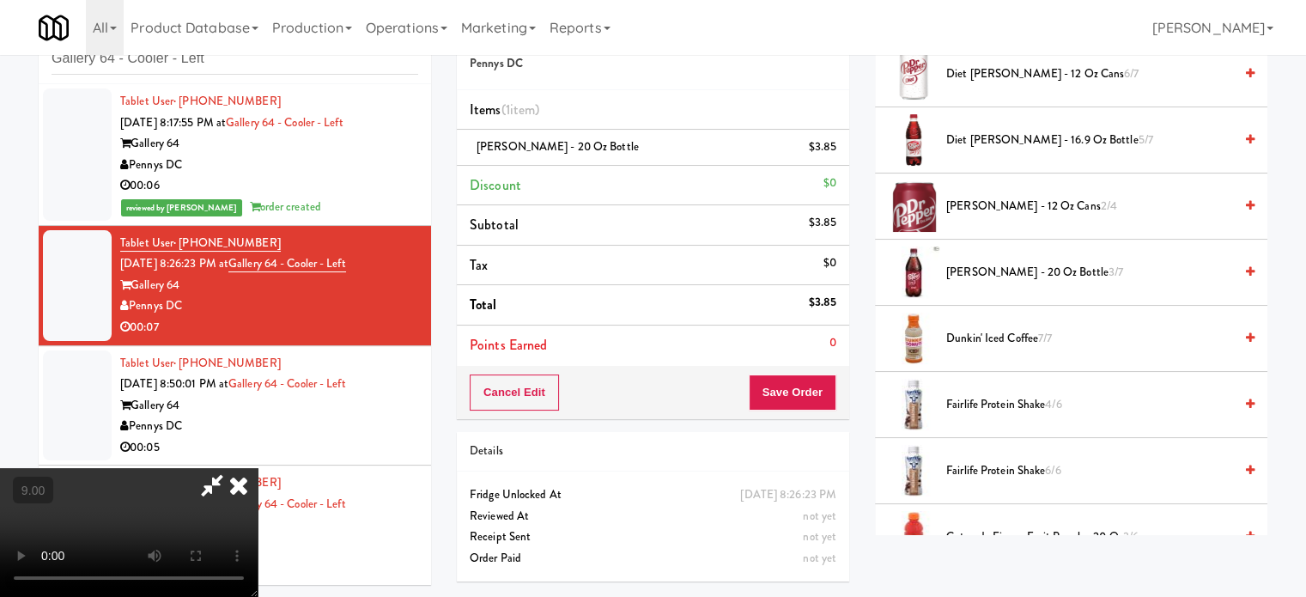
click at [258, 468] on icon at bounding box center [239, 485] width 38 height 34
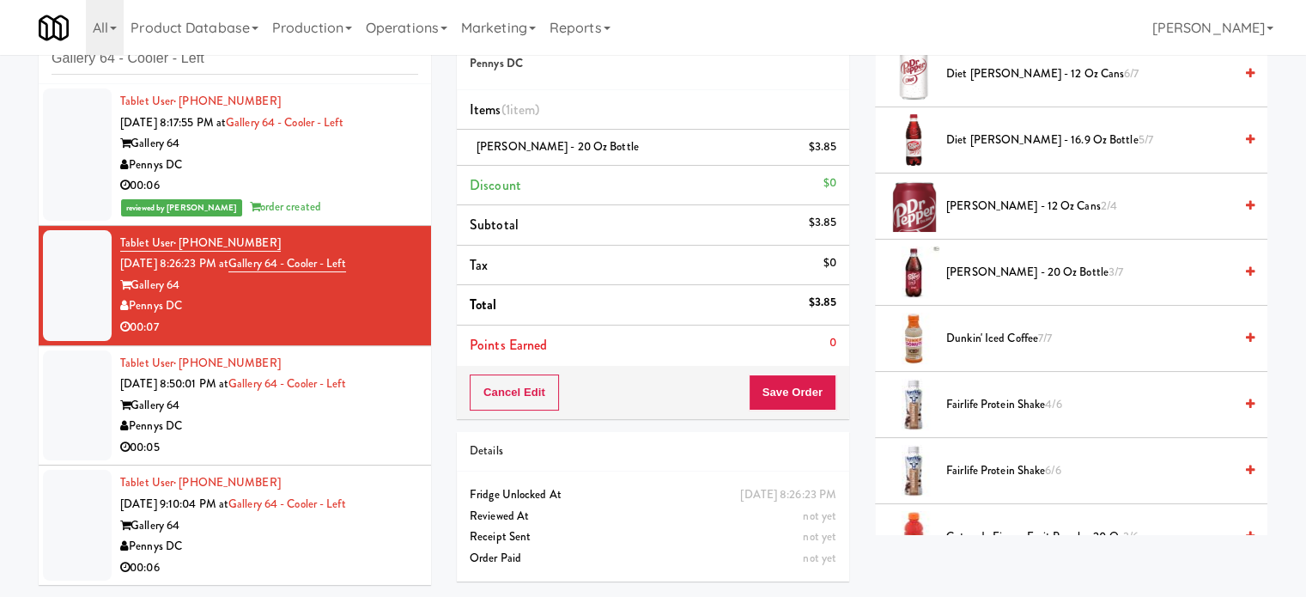
scroll to position [55, 0]
click at [789, 377] on button "Save Order" at bounding box center [793, 392] width 88 height 36
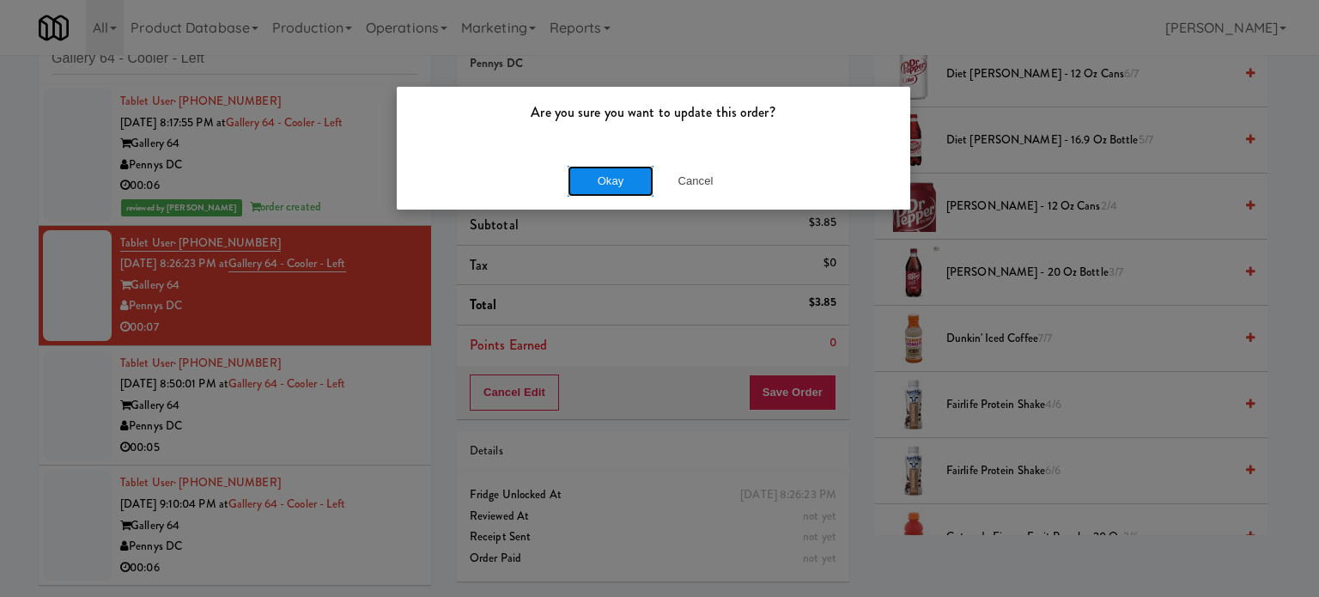
click at [630, 171] on button "Okay" at bounding box center [611, 181] width 86 height 31
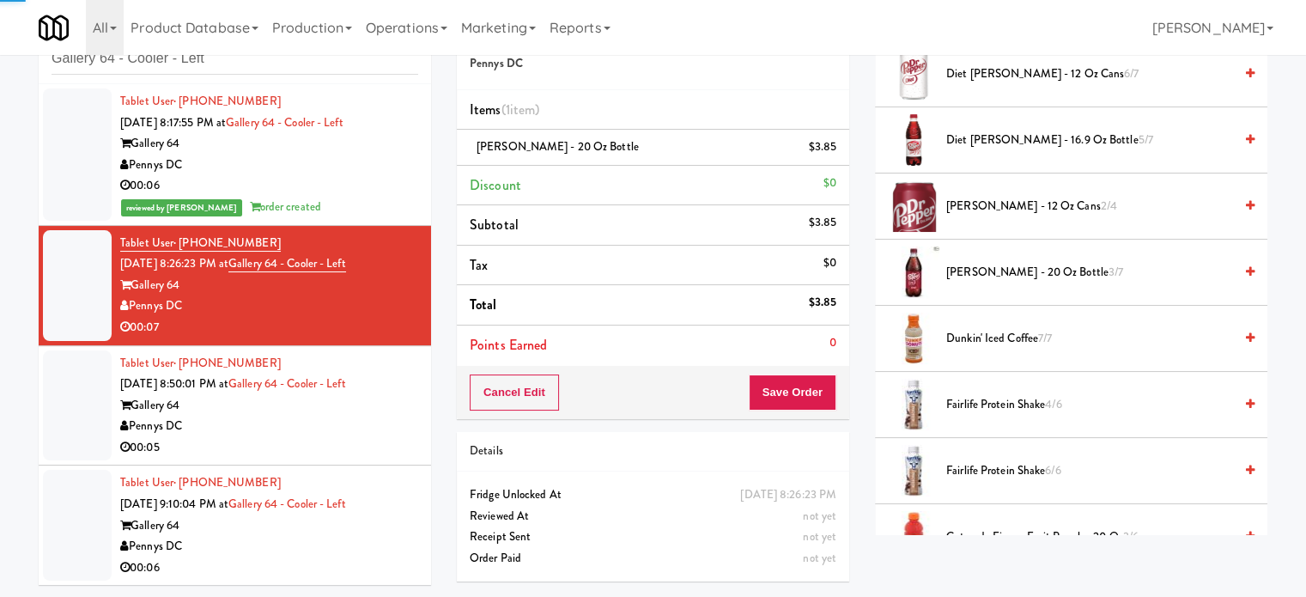
click at [350, 425] on div "Pennys DC" at bounding box center [269, 426] width 298 height 21
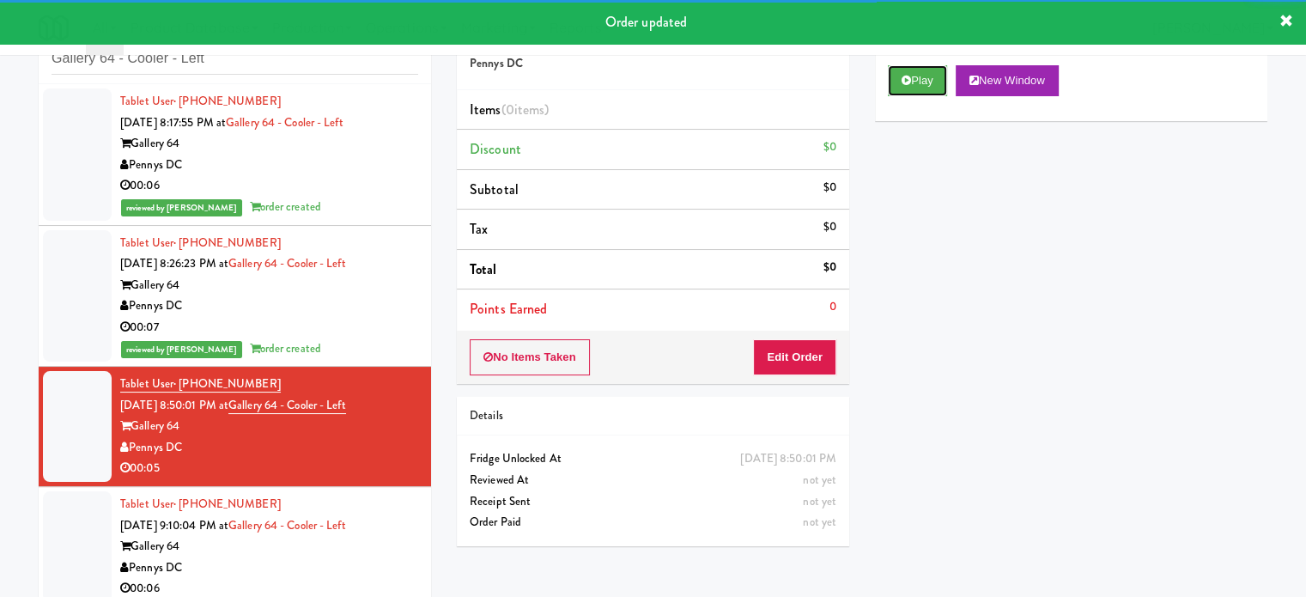
drag, startPoint x: 921, startPoint y: 89, endPoint x: 774, endPoint y: 294, distance: 251.6
click at [920, 91] on button "Play" at bounding box center [917, 80] width 59 height 31
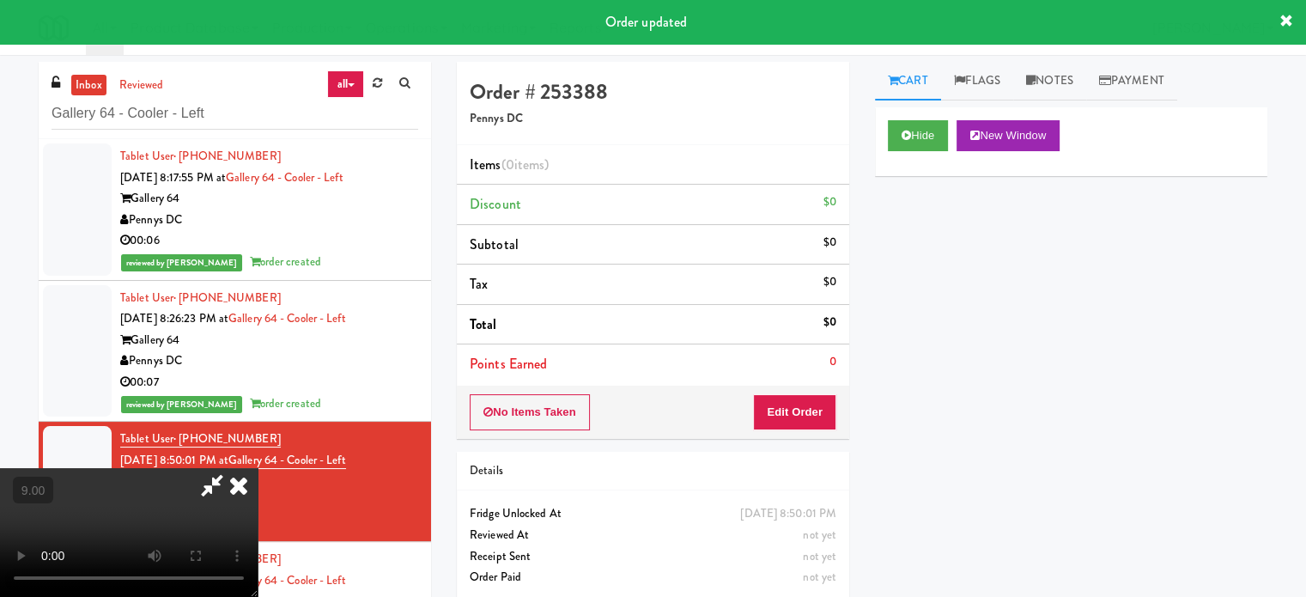
click at [783, 346] on li "Points Earned 0" at bounding box center [653, 363] width 392 height 39
click at [795, 410] on button "Edit Order" at bounding box center [794, 412] width 83 height 36
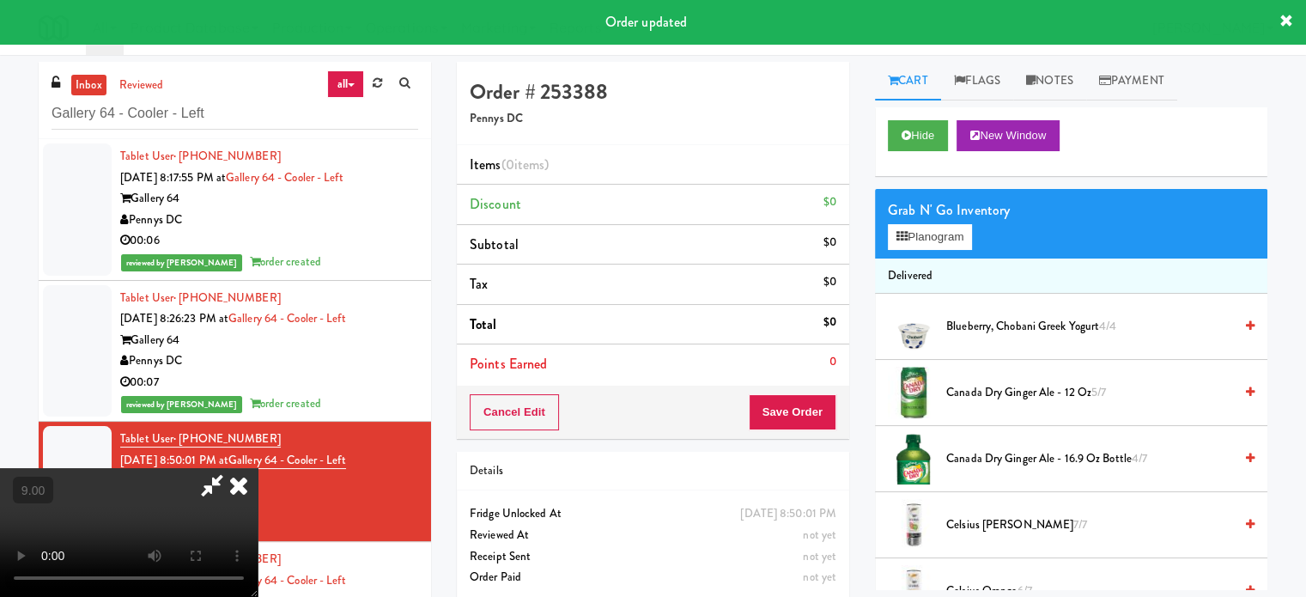
drag, startPoint x: 443, startPoint y: 344, endPoint x: 446, endPoint y: 336, distance: 9.0
click at [258, 468] on video at bounding box center [129, 532] width 258 height 129
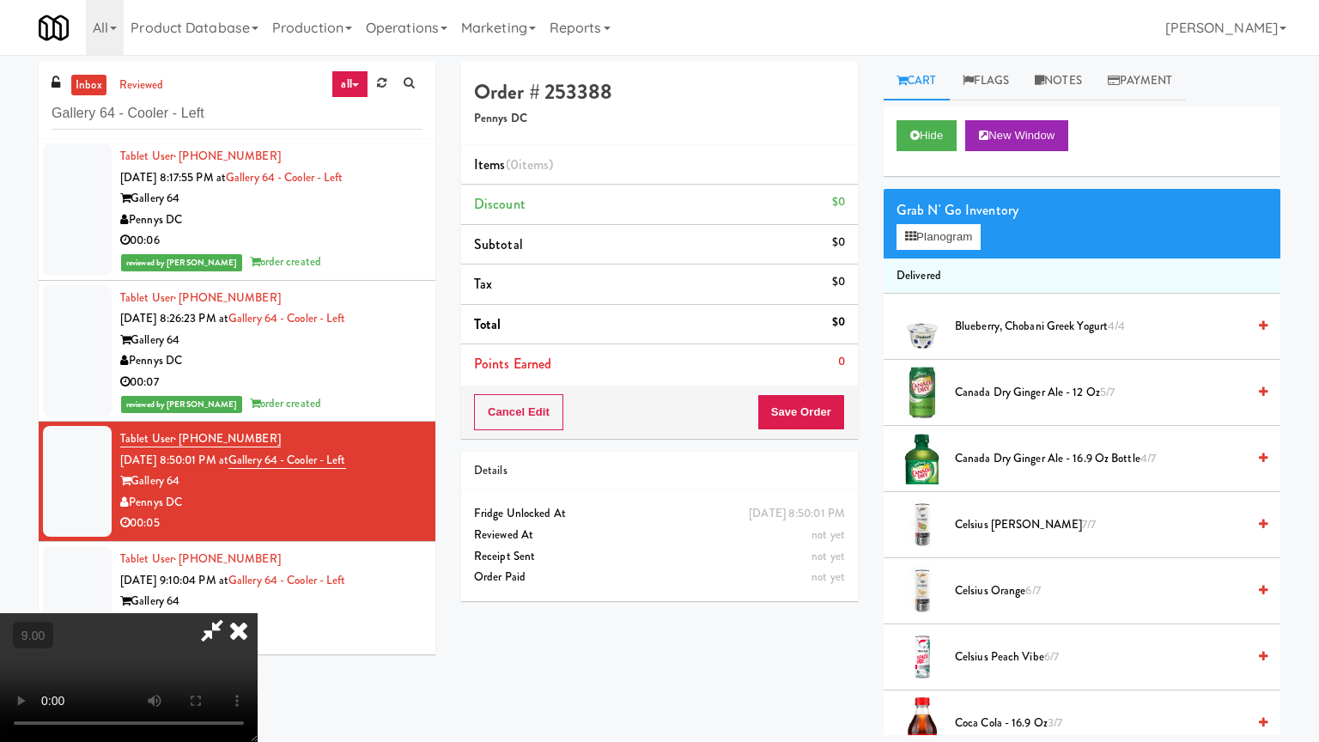
click at [258, 596] on video at bounding box center [129, 677] width 258 height 129
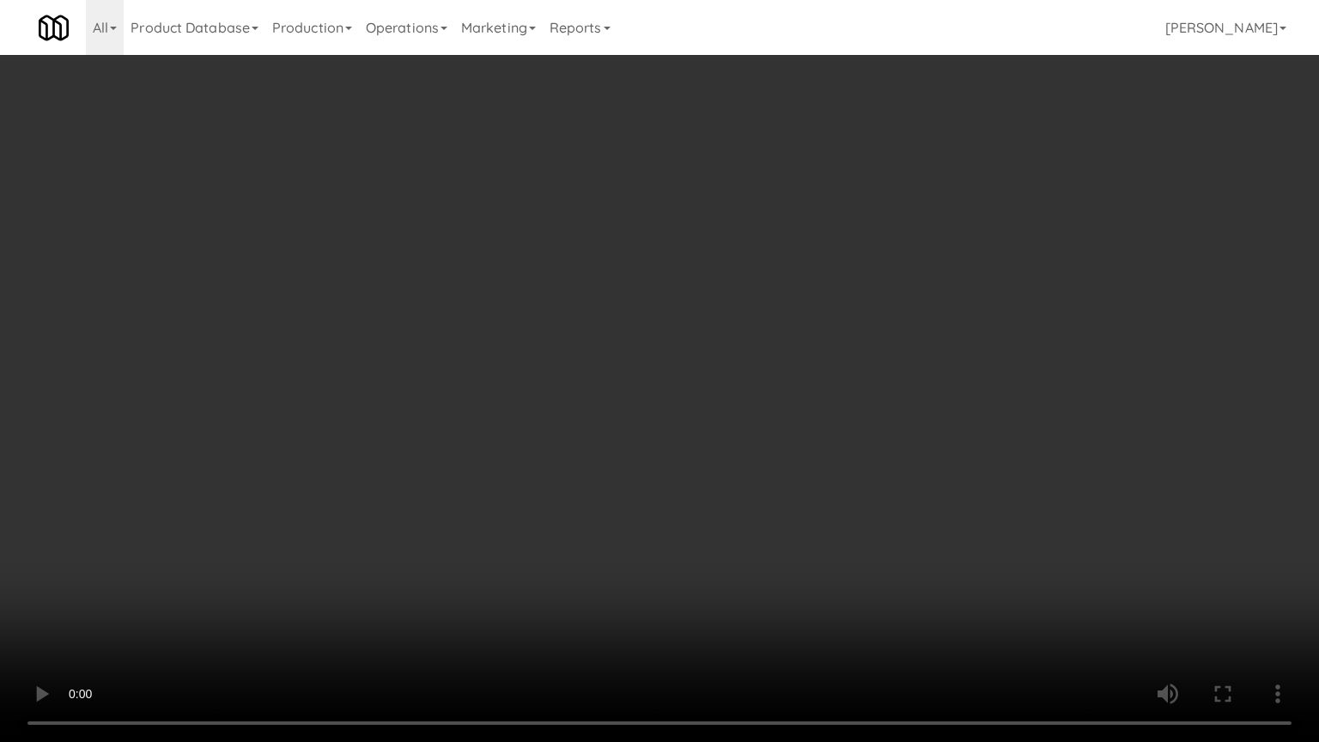
click at [416, 507] on video at bounding box center [659, 371] width 1319 height 742
click at [613, 369] on video at bounding box center [659, 371] width 1319 height 742
click at [613, 368] on video at bounding box center [659, 371] width 1319 height 742
click at [690, 375] on video at bounding box center [659, 371] width 1319 height 742
click at [685, 375] on video at bounding box center [659, 371] width 1319 height 742
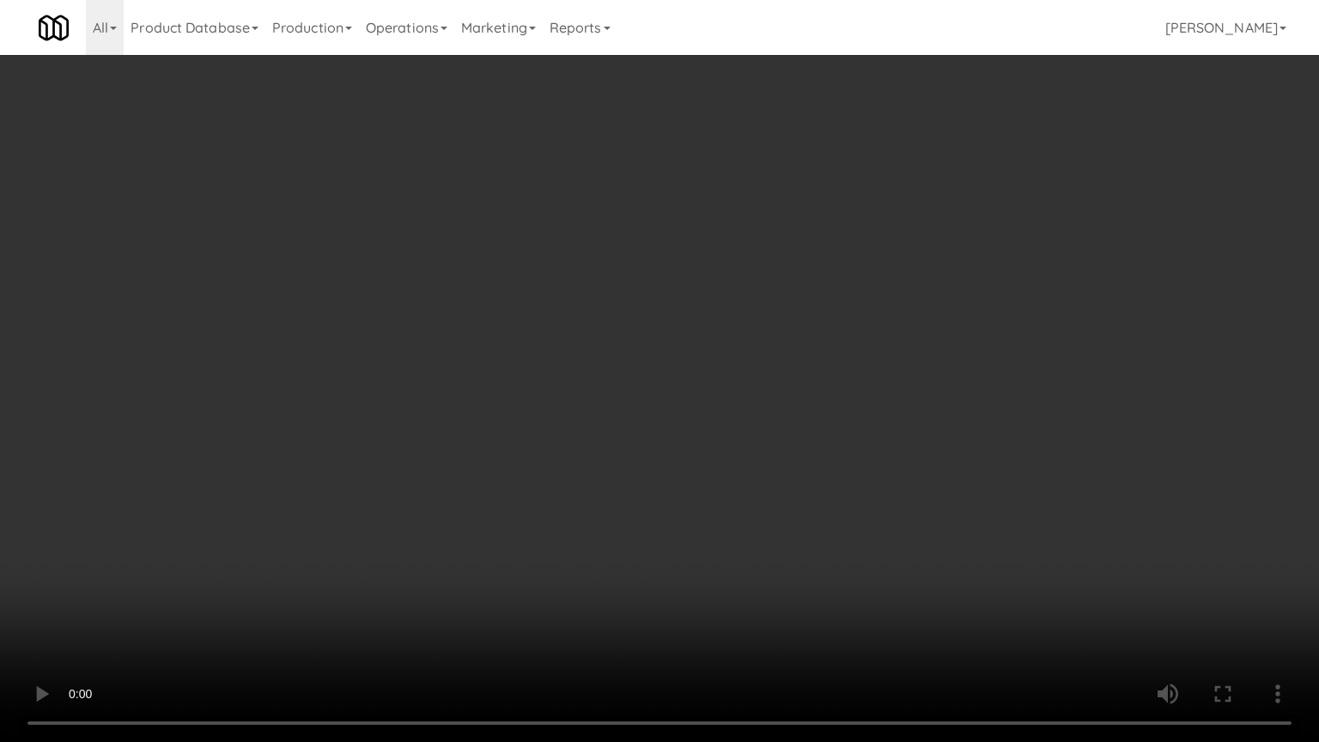
click at [773, 385] on video at bounding box center [659, 371] width 1319 height 742
click at [765, 380] on video at bounding box center [659, 371] width 1319 height 742
click at [774, 366] on video at bounding box center [659, 371] width 1319 height 742
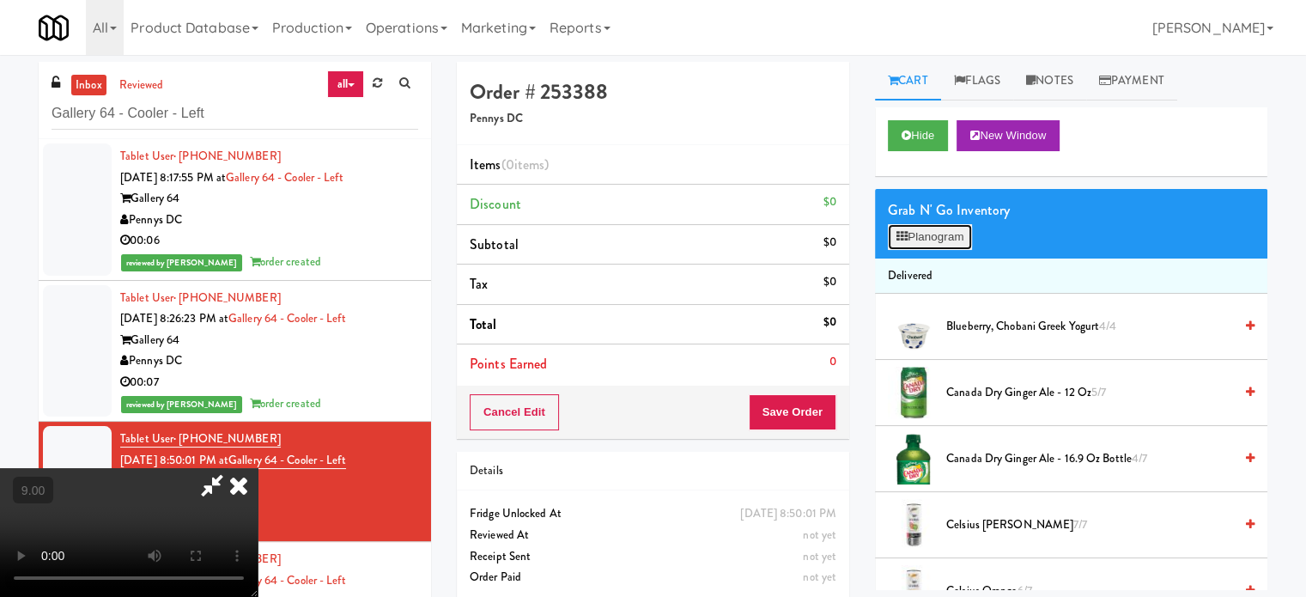
click at [927, 243] on button "Planogram" at bounding box center [930, 237] width 84 height 26
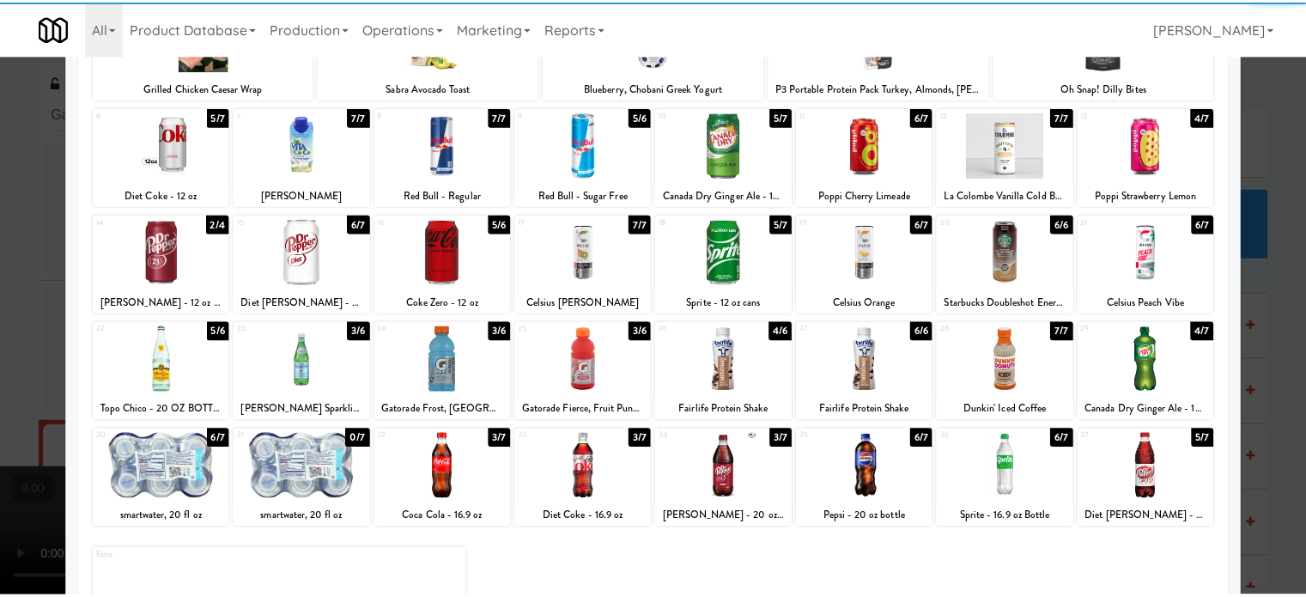
scroll to position [246, 0]
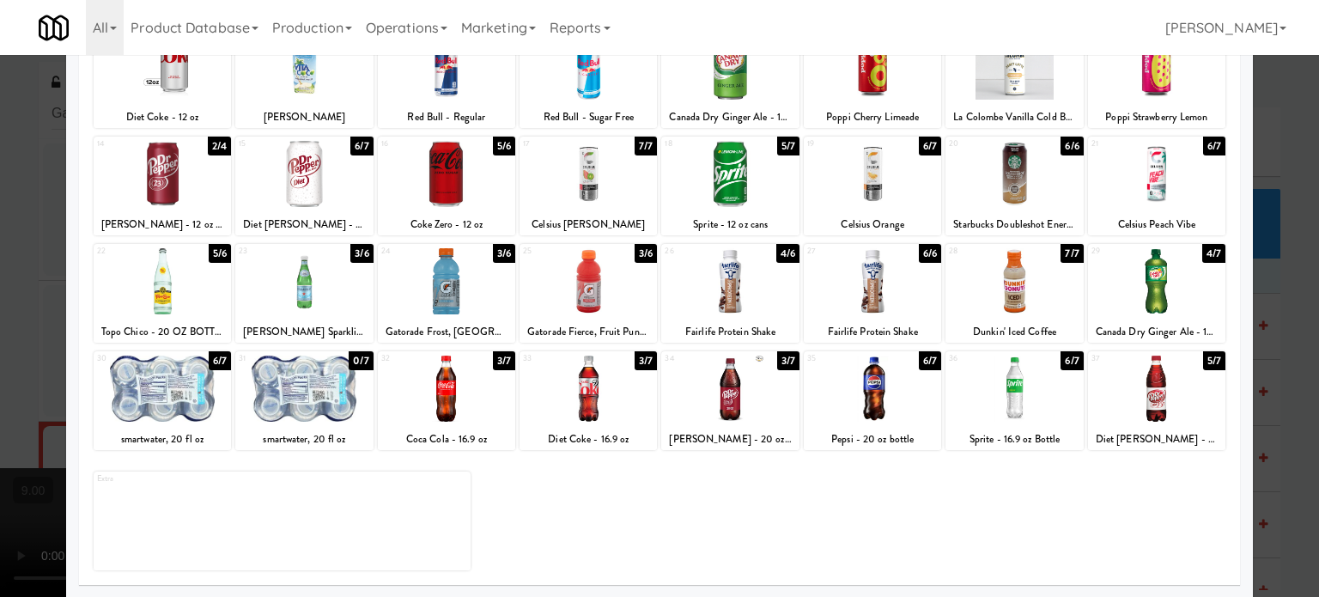
click at [787, 367] on div "3/7" at bounding box center [788, 360] width 22 height 19
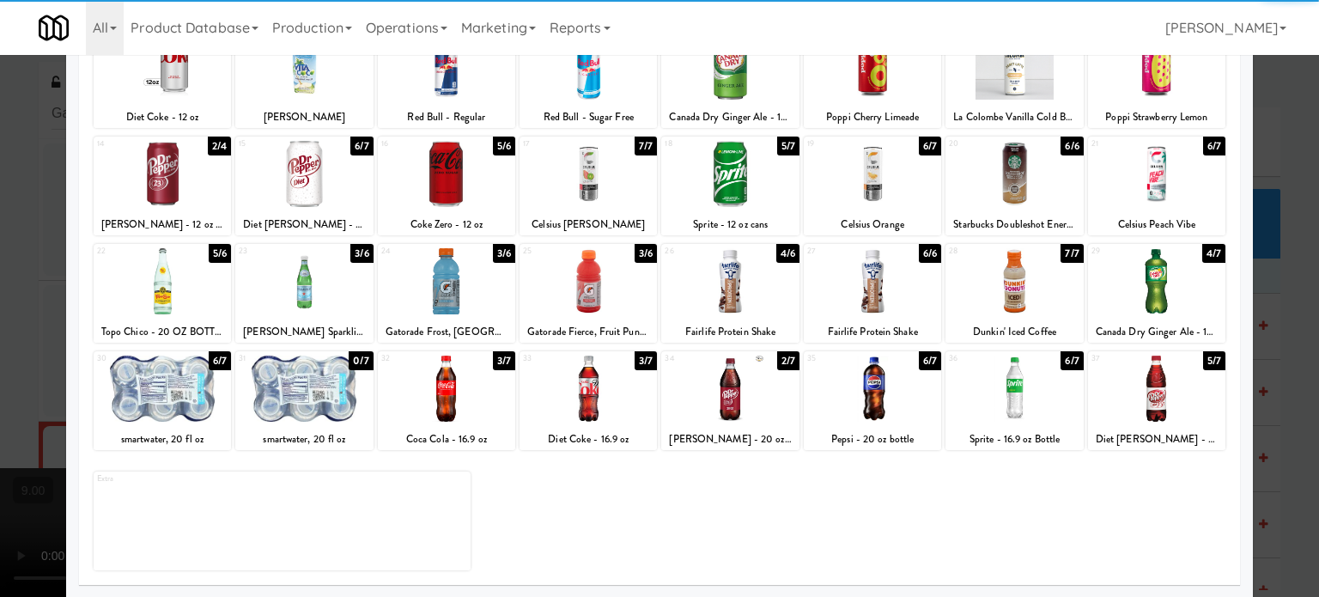
click at [1273, 368] on div at bounding box center [659, 298] width 1319 height 597
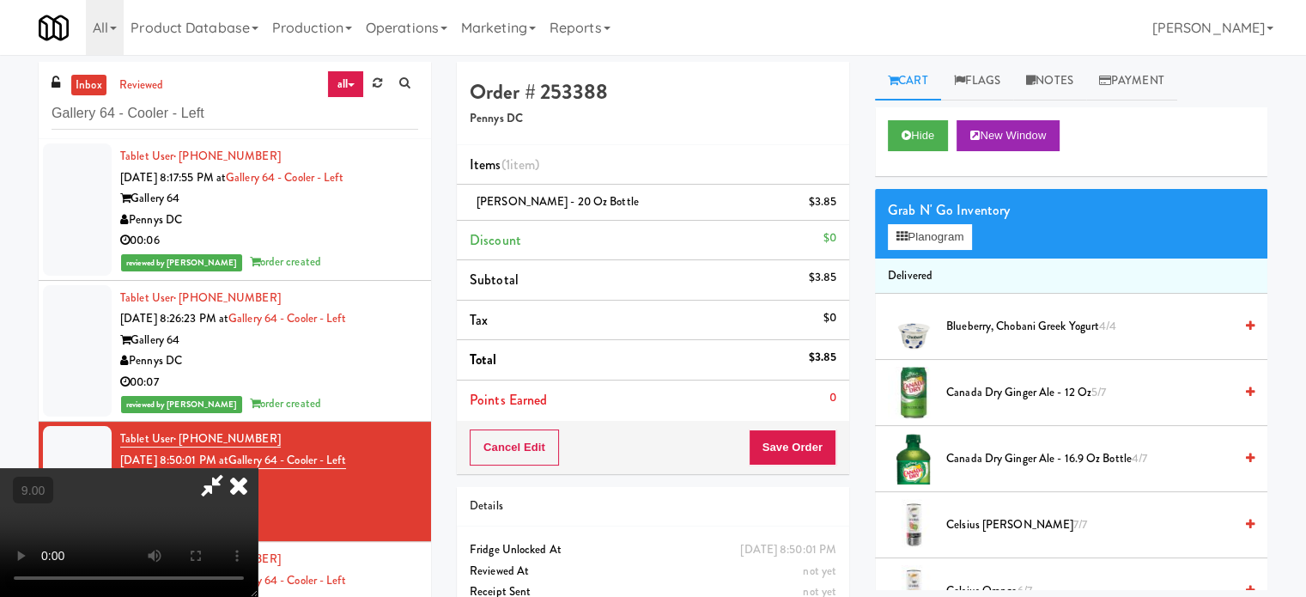
drag, startPoint x: 471, startPoint y: 289, endPoint x: 440, endPoint y: 270, distance: 36.2
click at [258, 468] on video at bounding box center [129, 532] width 258 height 129
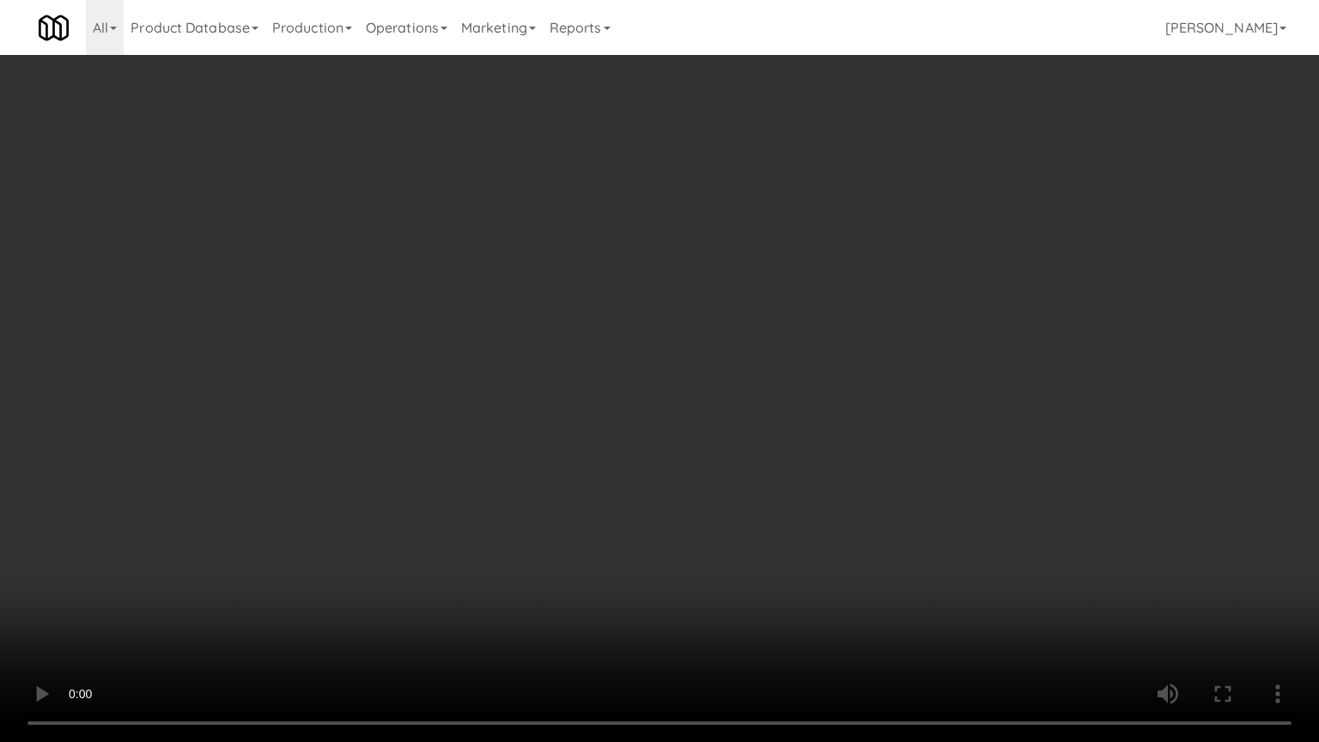
click at [637, 344] on video at bounding box center [659, 371] width 1319 height 742
click at [648, 337] on video at bounding box center [659, 371] width 1319 height 742
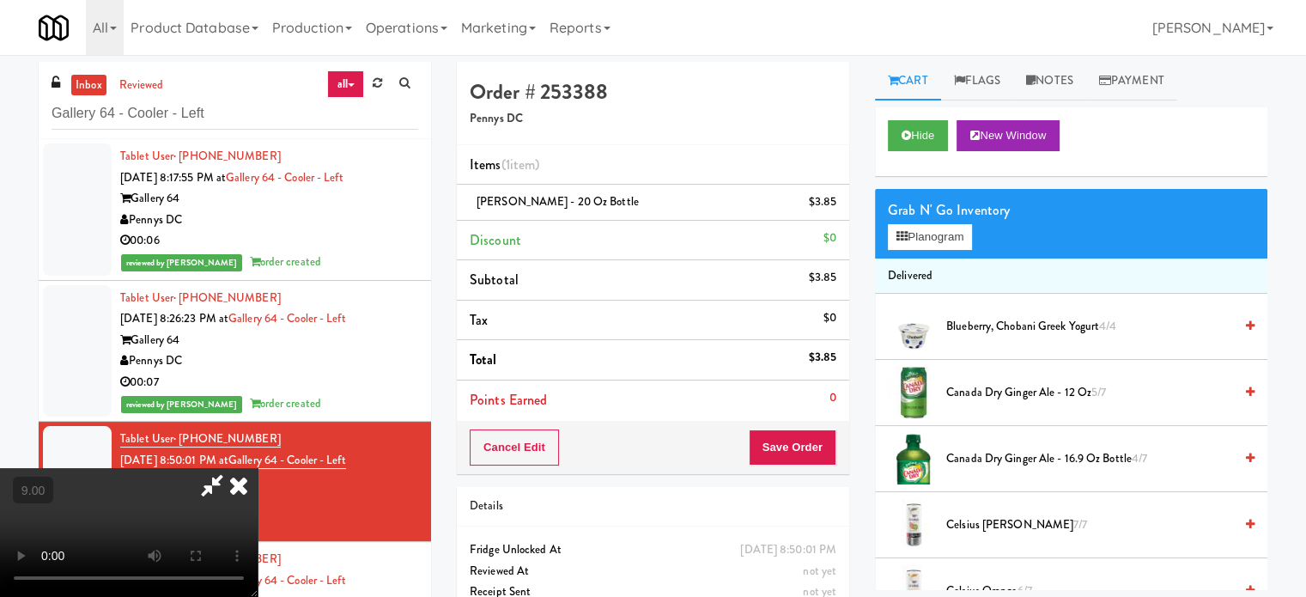
click at [258, 468] on icon at bounding box center [239, 485] width 38 height 34
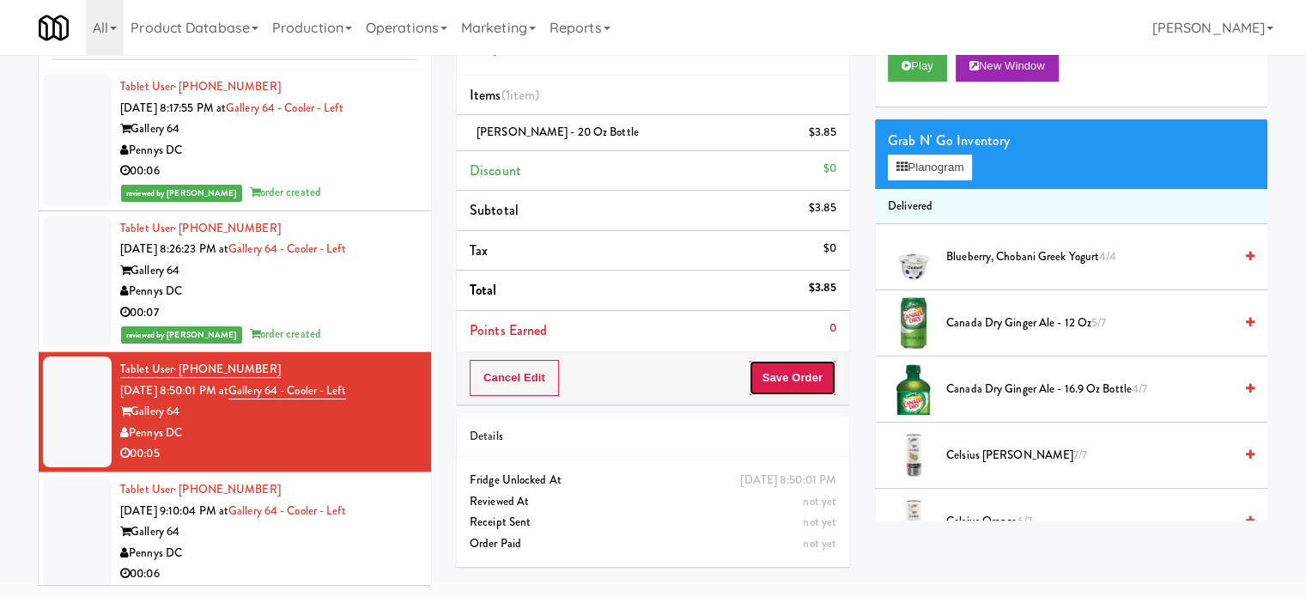
drag, startPoint x: 795, startPoint y: 389, endPoint x: 750, endPoint y: 360, distance: 53.3
click
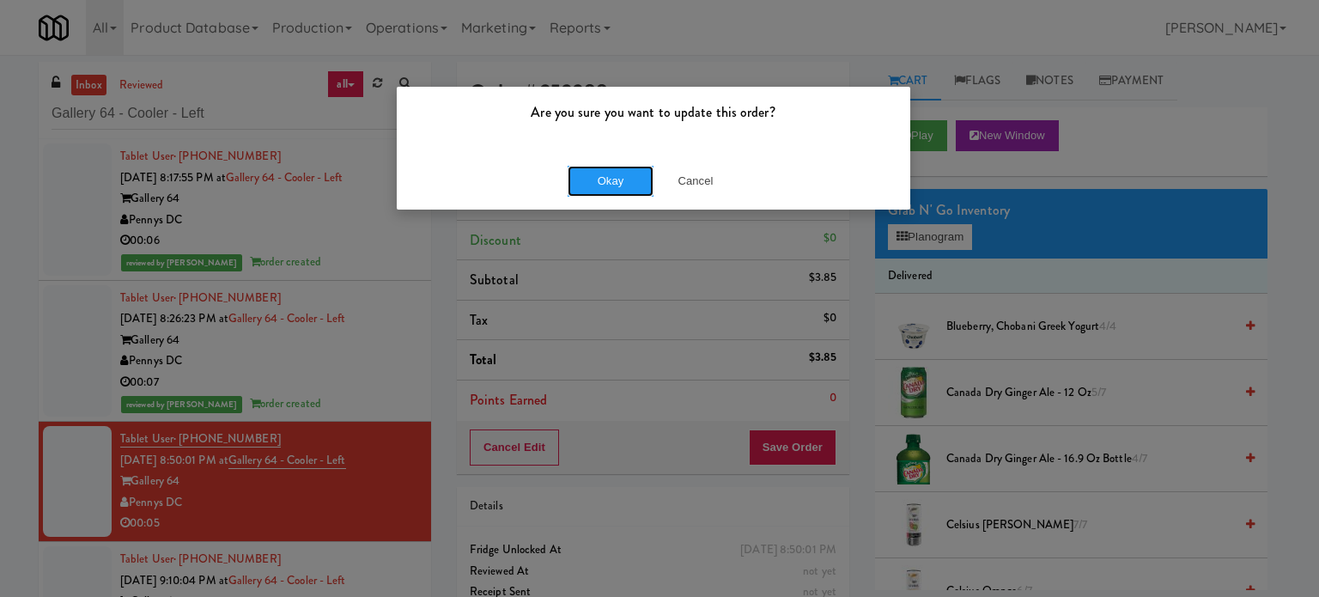
drag, startPoint x: 605, startPoint y: 174, endPoint x: 460, endPoint y: 261, distance: 168.3
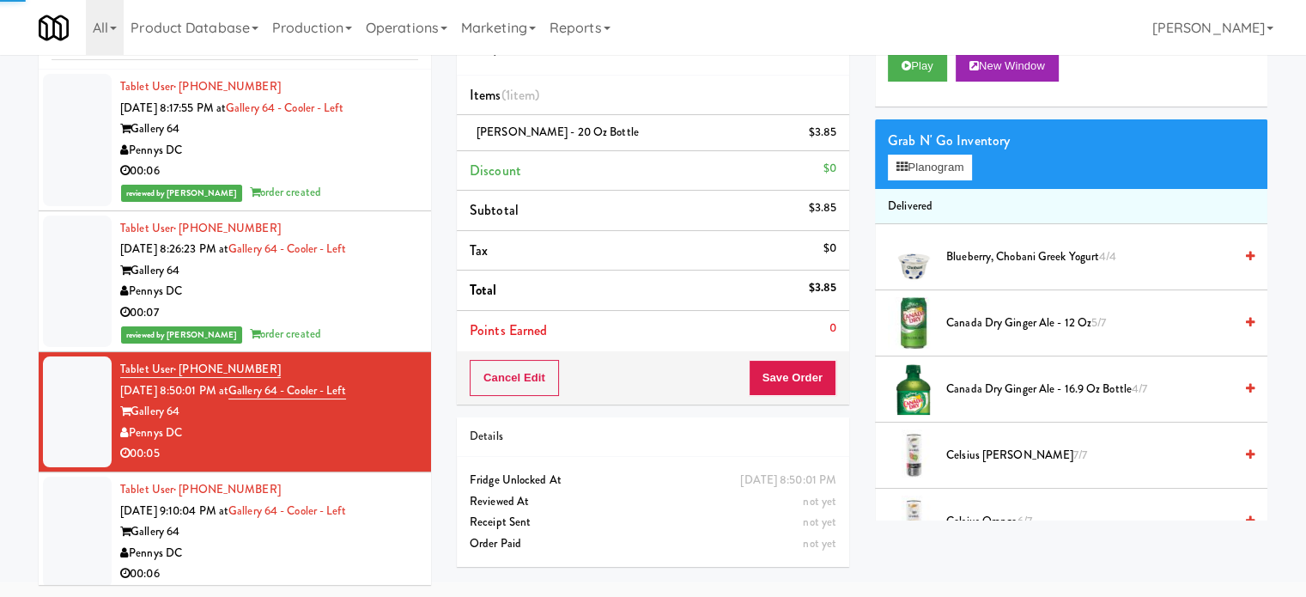
scroll to position [7, 0]
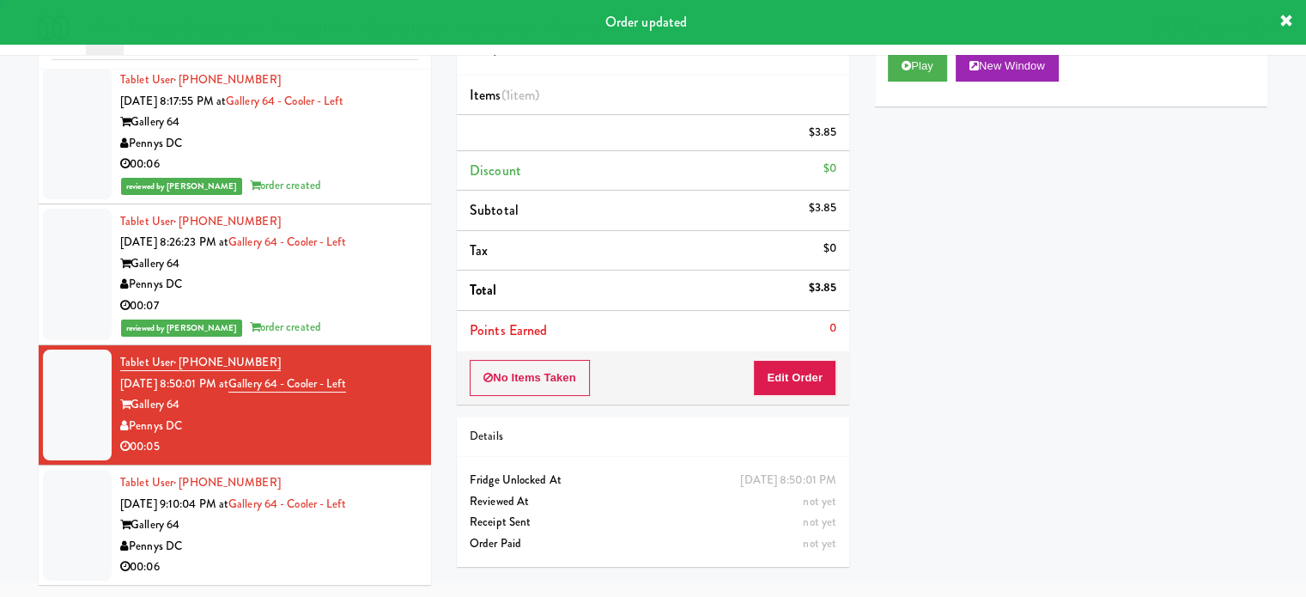
drag, startPoint x: 342, startPoint y: 532, endPoint x: 442, endPoint y: 457, distance: 125.2
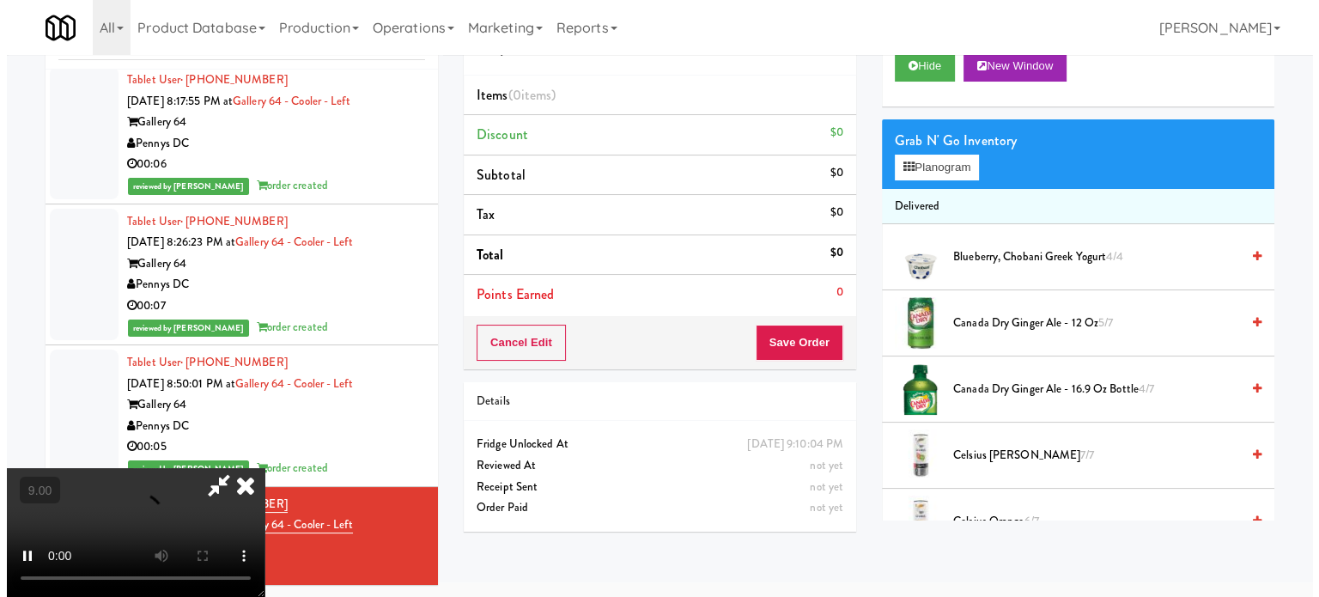
scroll to position [55, 0]
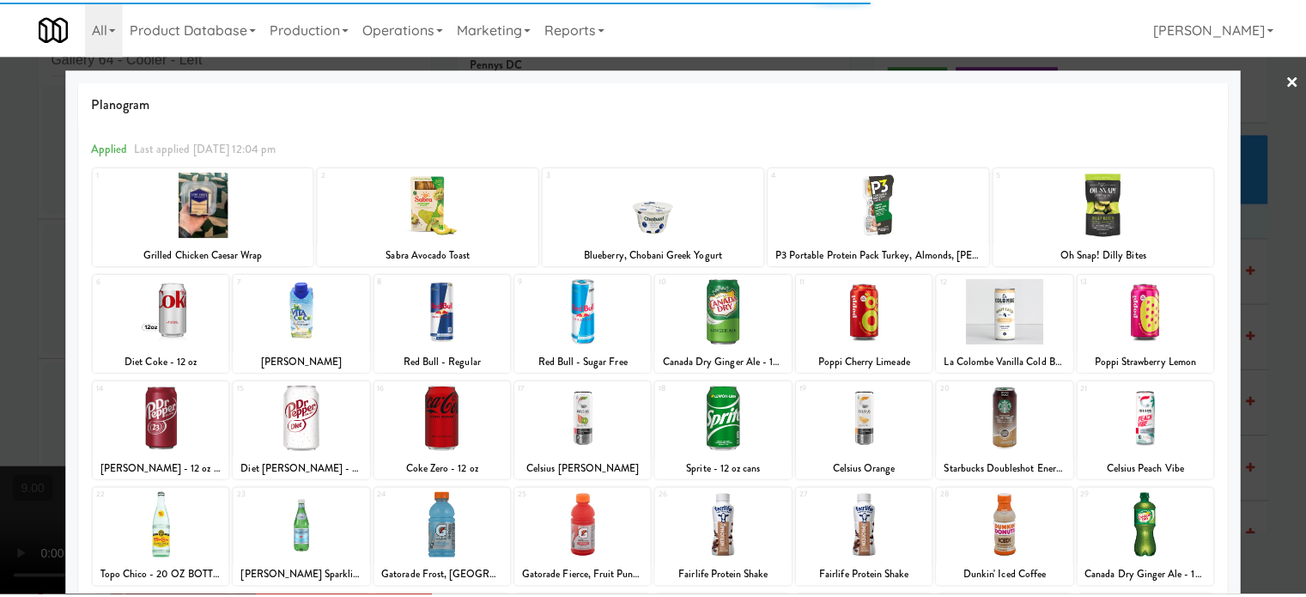
scroll to position [246, 0]
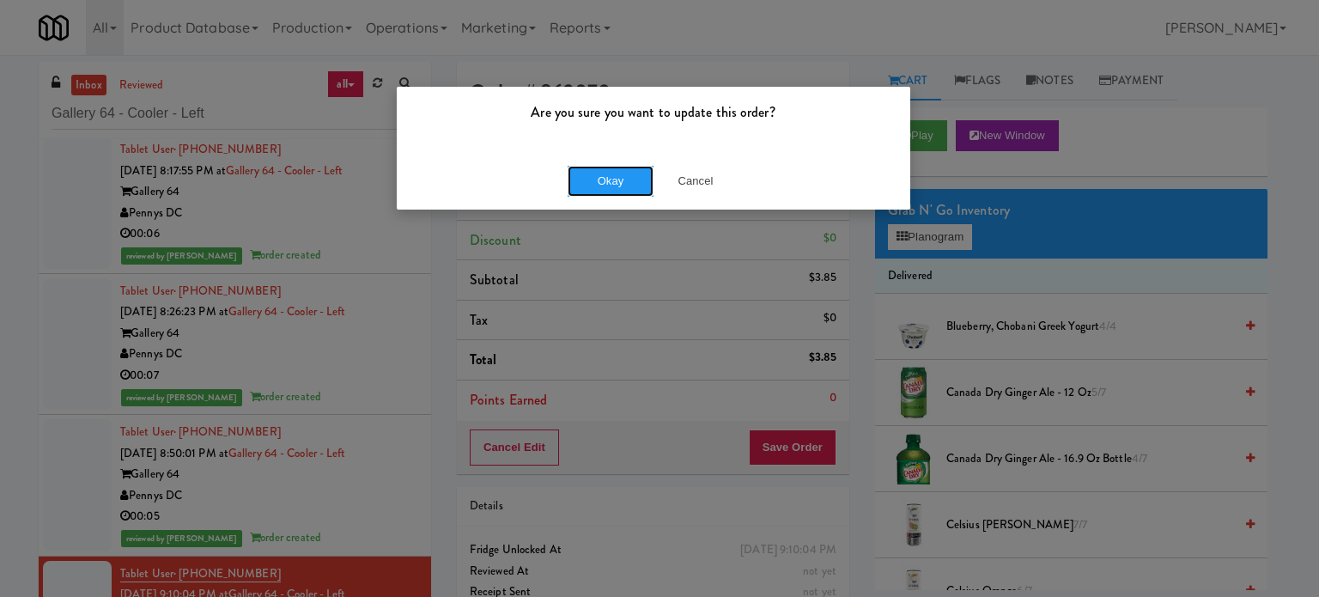
drag, startPoint x: 589, startPoint y: 173, endPoint x: 580, endPoint y: 125, distance: 48.8
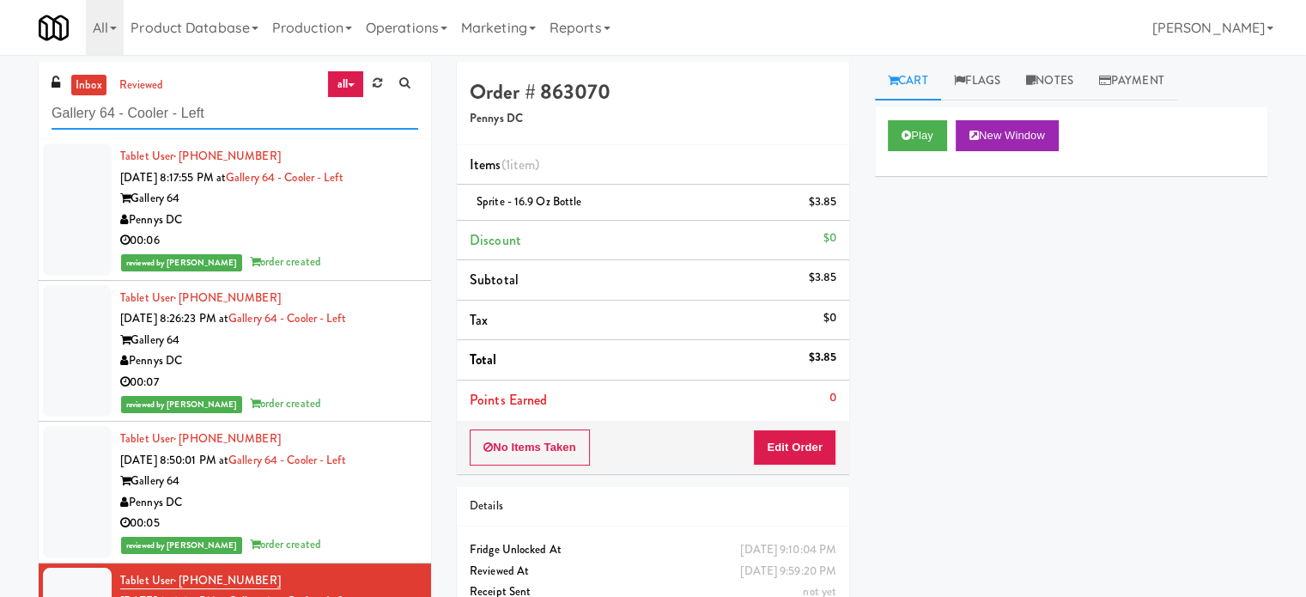
paste input "MH"
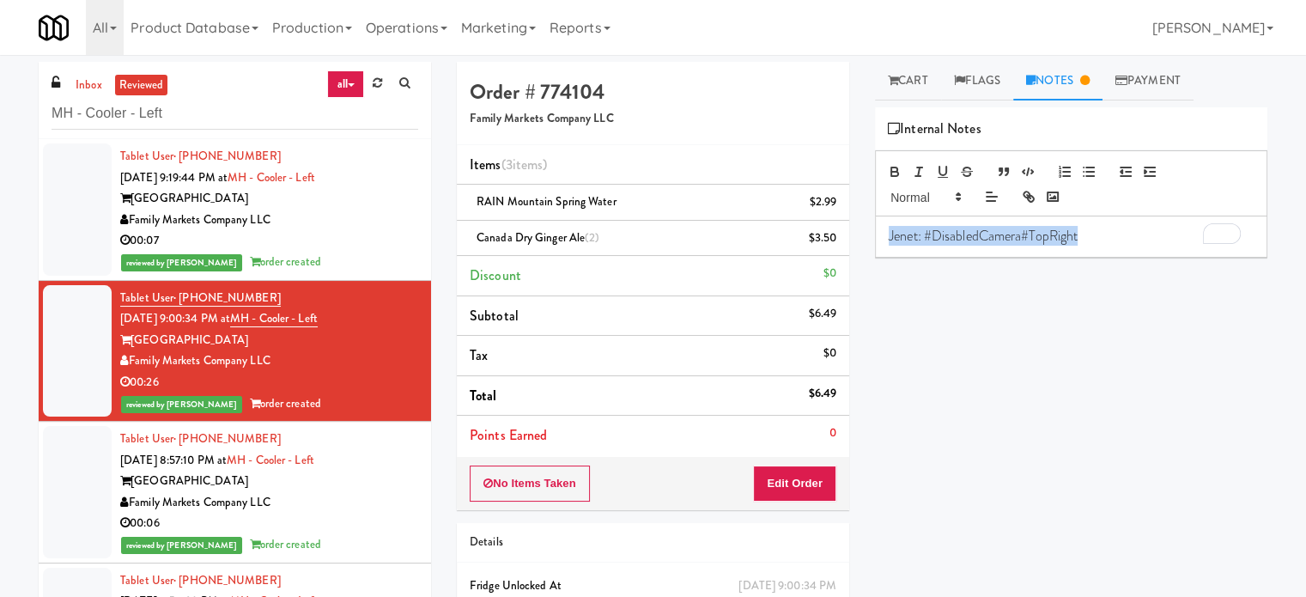
copy span "Jenet: #DisabledCamera#TopRight"
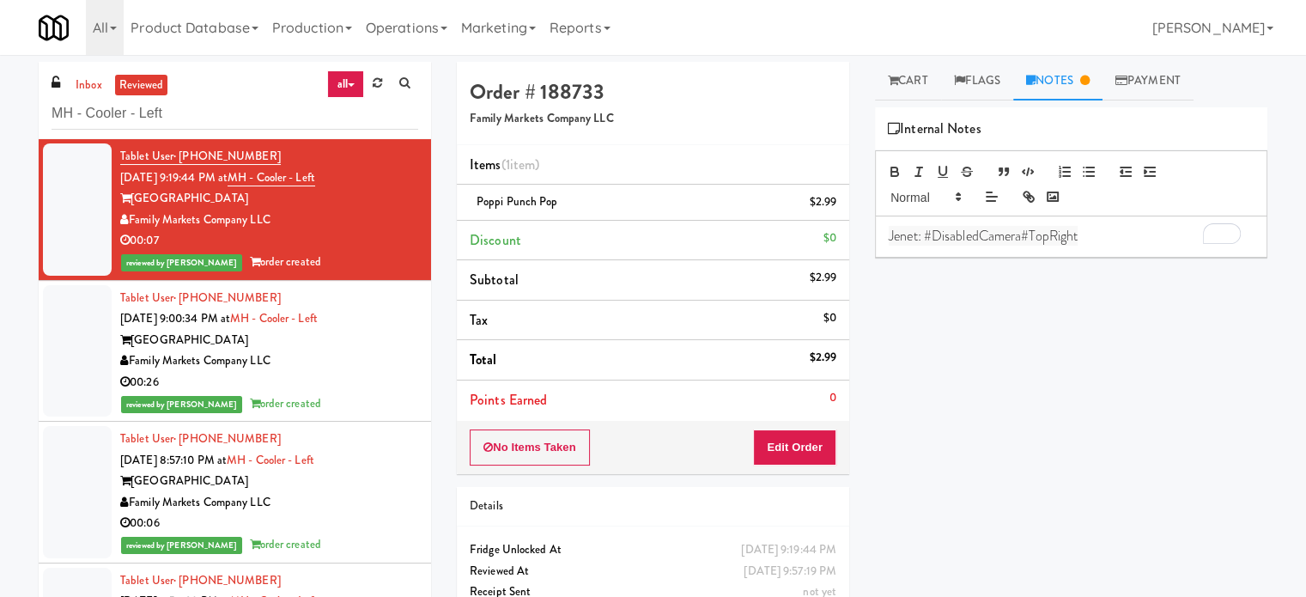
drag, startPoint x: 349, startPoint y: 384, endPoint x: 460, endPoint y: 362, distance: 113.7
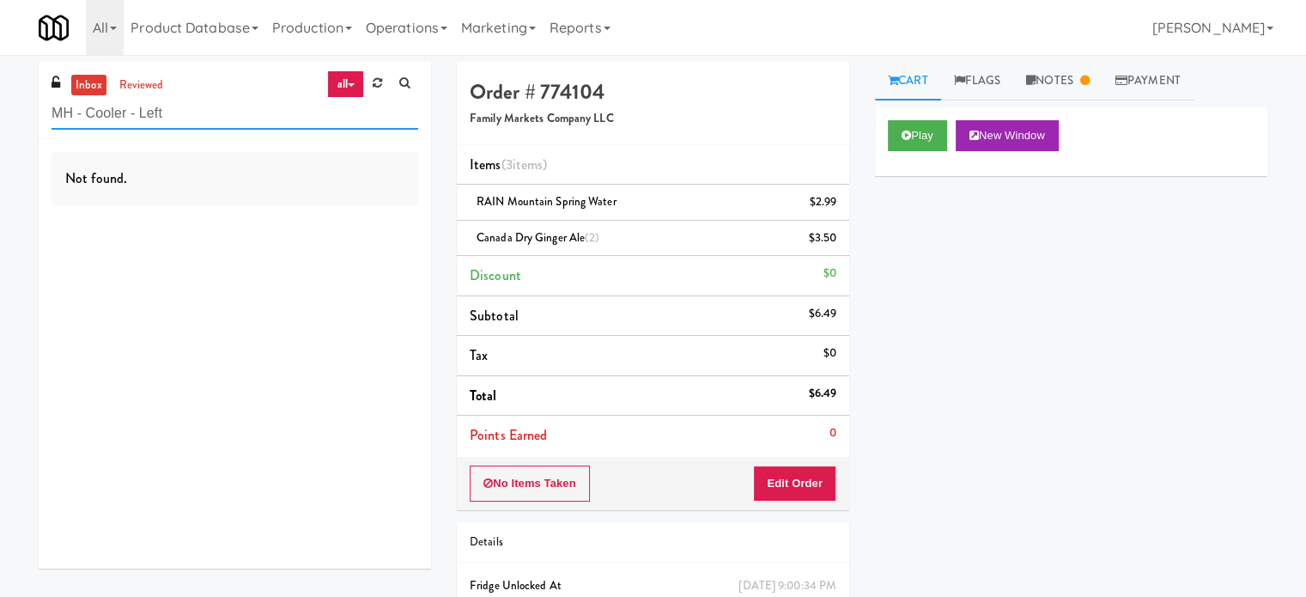
paste input "Revolution Mill - Cooler"
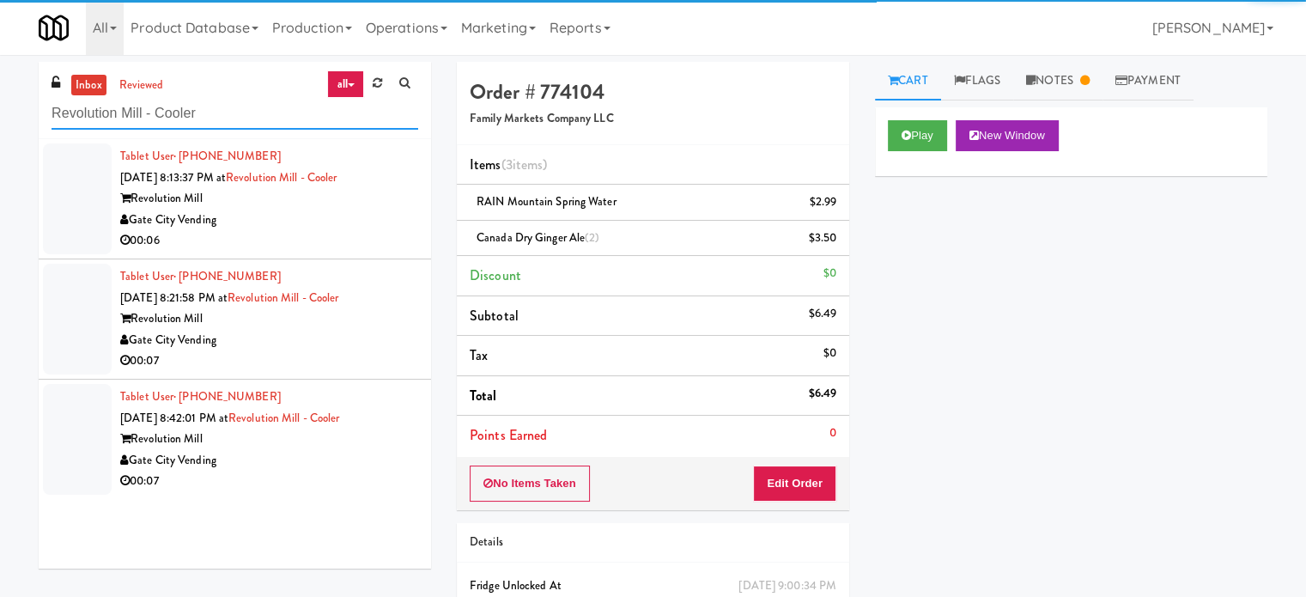
type input "Revolution Mill - Cooler"
drag, startPoint x: 361, startPoint y: 219, endPoint x: 741, endPoint y: 222, distance: 380.4
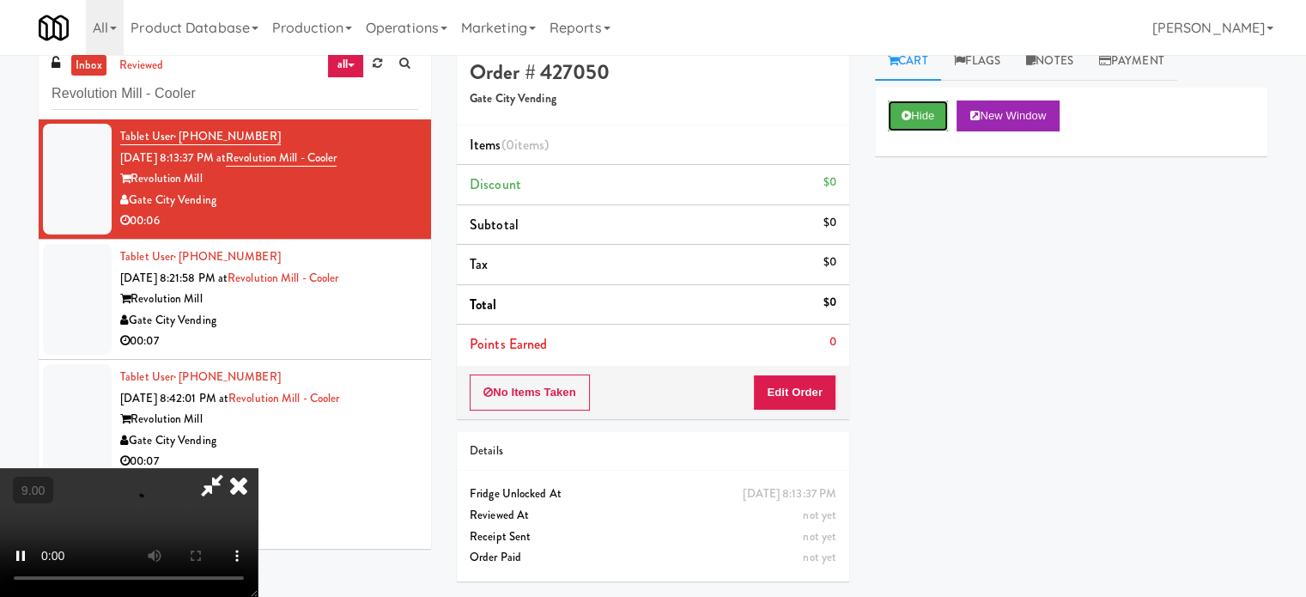
scroll to position [55, 0]
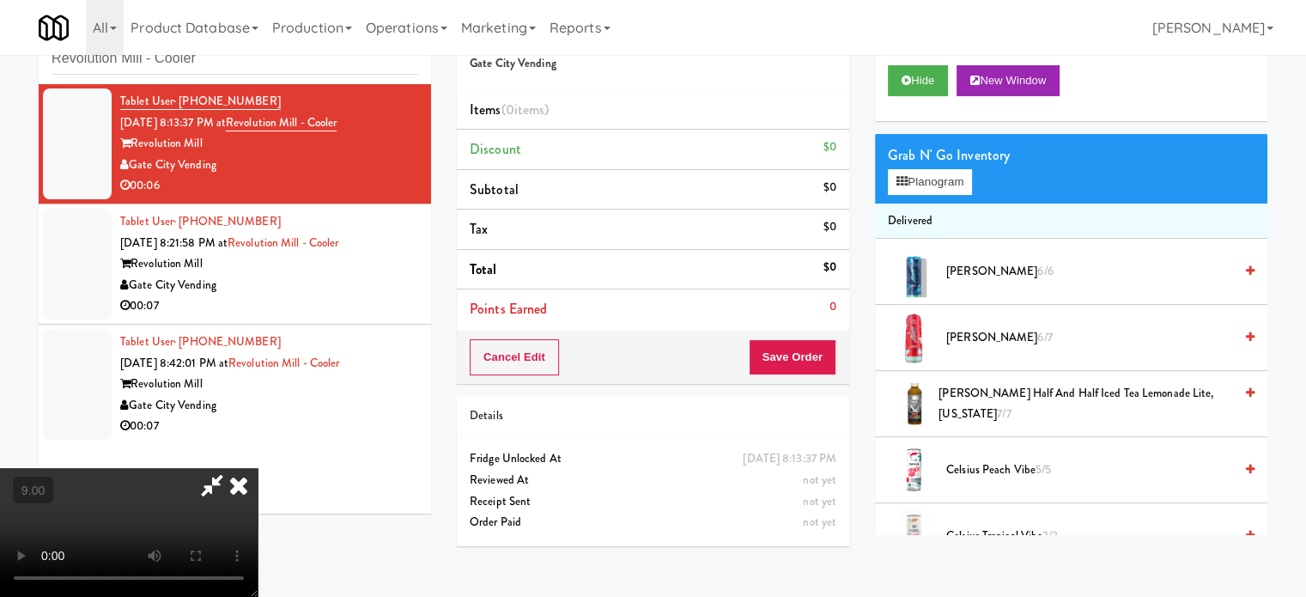
drag, startPoint x: 577, startPoint y: 420, endPoint x: 460, endPoint y: 335, distance: 144.4
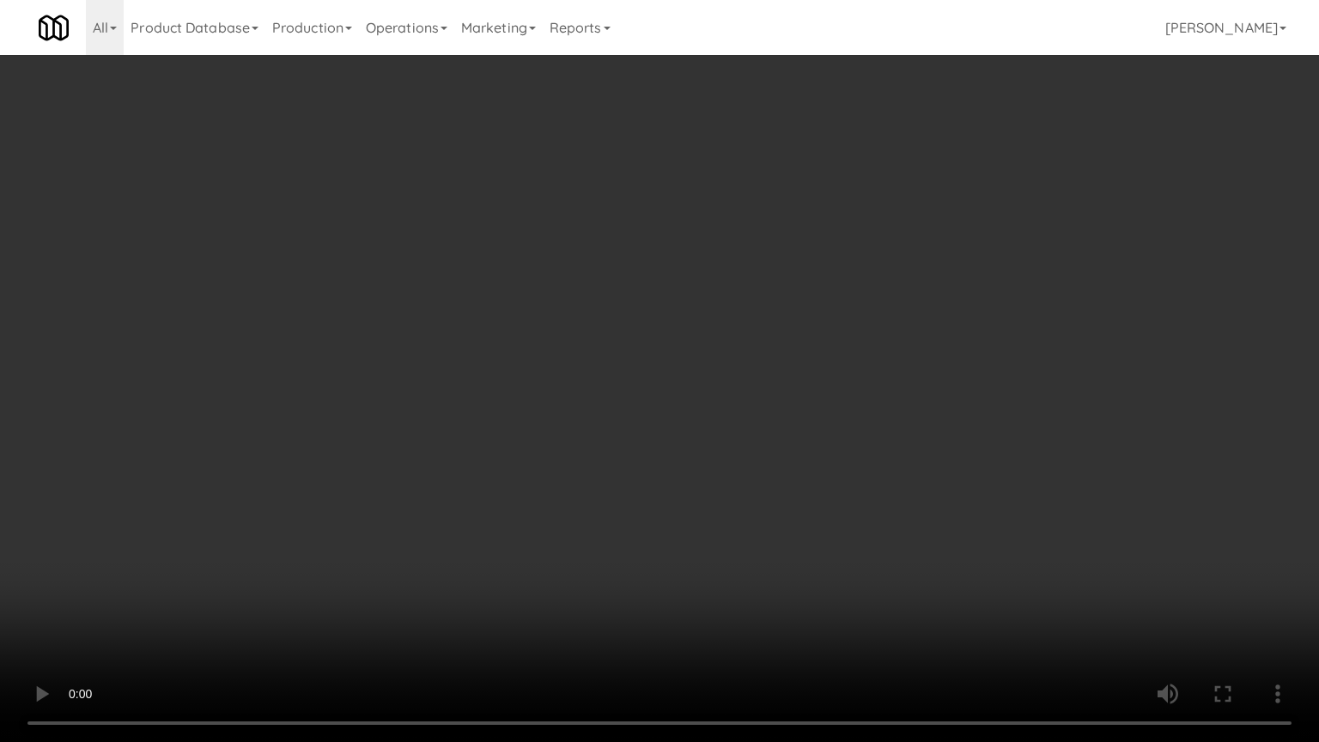
drag, startPoint x: 721, startPoint y: 402, endPoint x: 756, endPoint y: 361, distance: 54.2
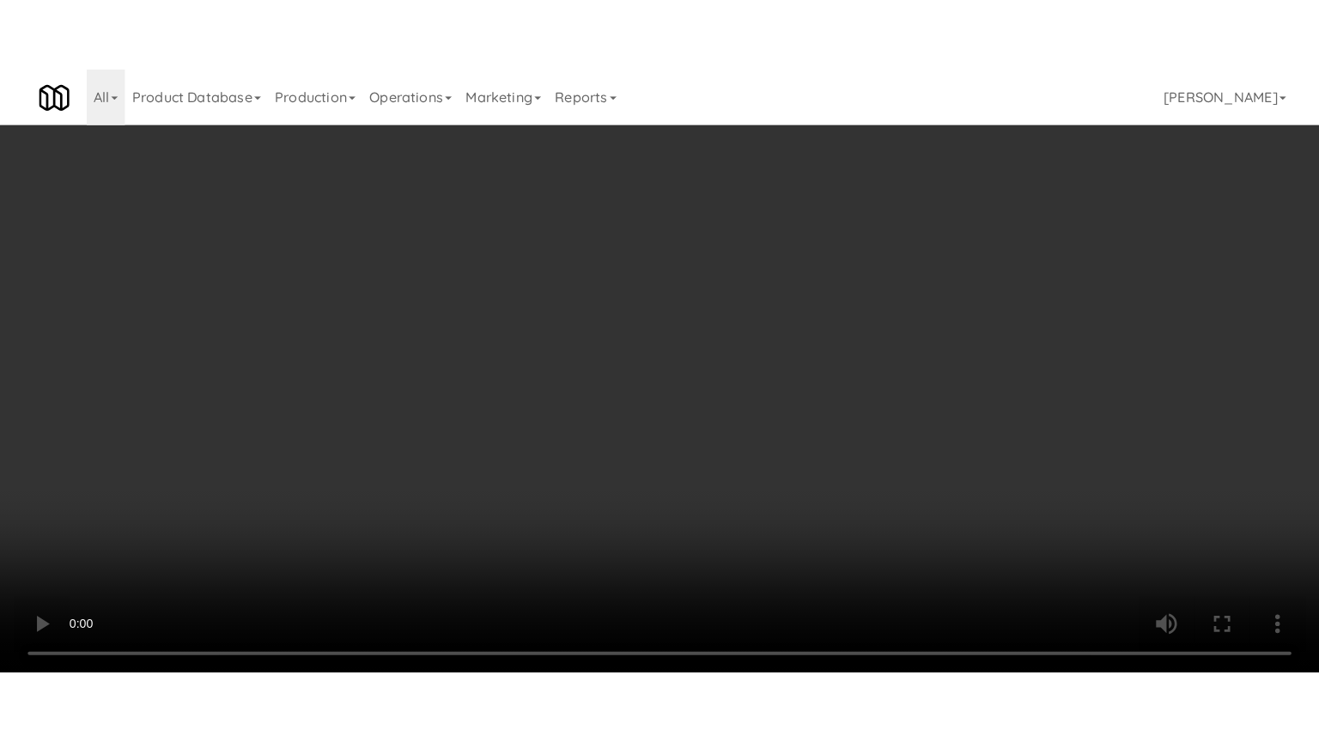
scroll to position [859, 0]
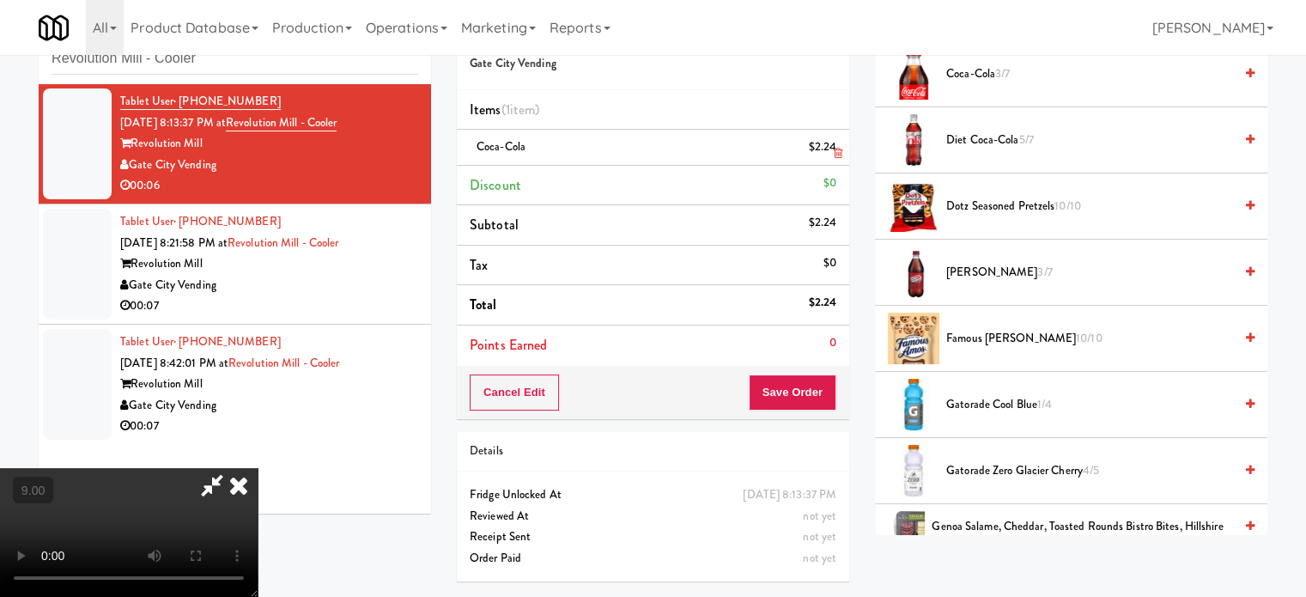
drag, startPoint x: 761, startPoint y: 76, endPoint x: 763, endPoint y: 129, distance: 52.4
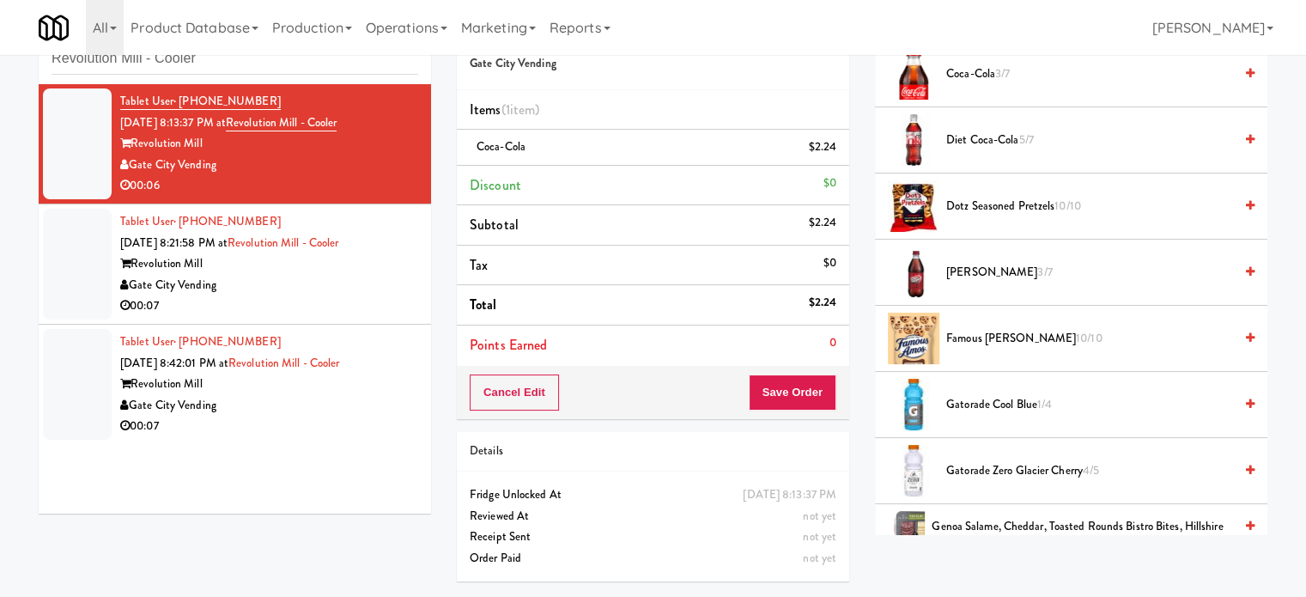
drag, startPoint x: 342, startPoint y: 311, endPoint x: 937, endPoint y: 132, distance: 621.3
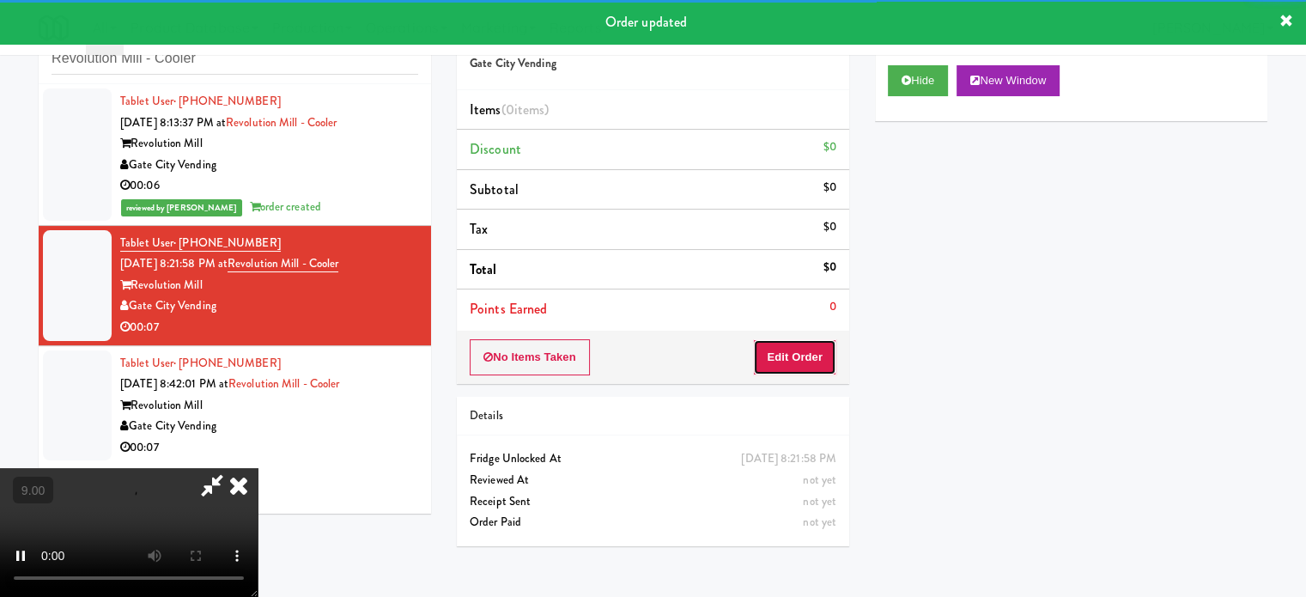
drag, startPoint x: 823, startPoint y: 360, endPoint x: 594, endPoint y: 310, distance: 234.6
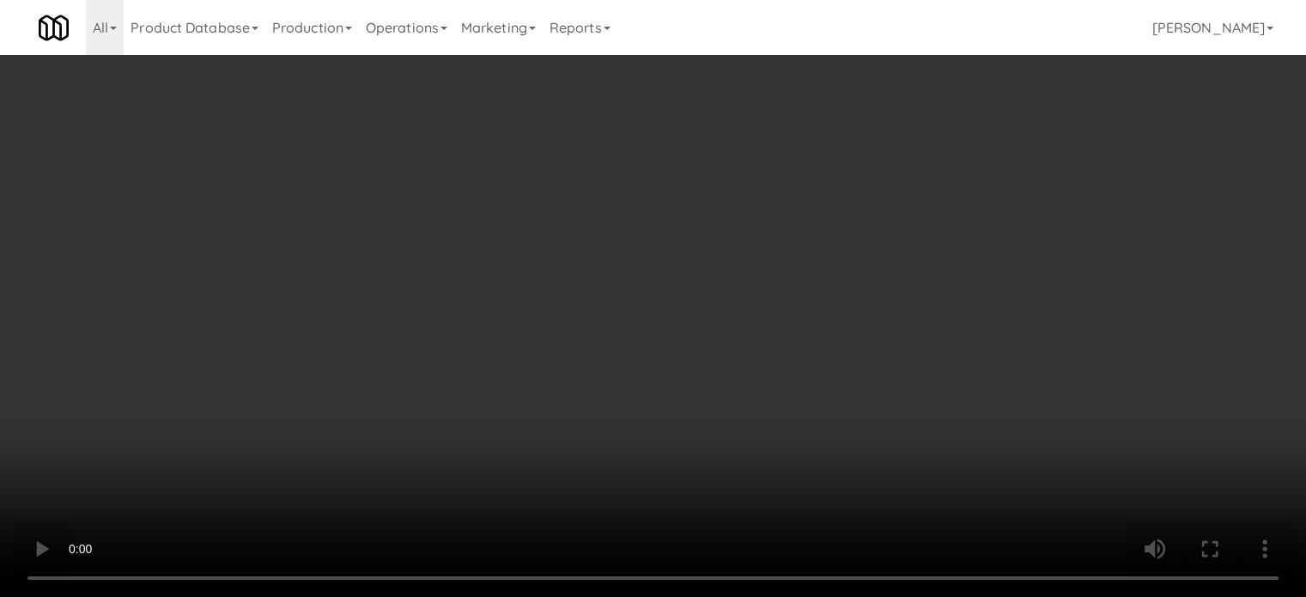
drag, startPoint x: 146, startPoint y: 507, endPoint x: 173, endPoint y: 480, distance: 38.3
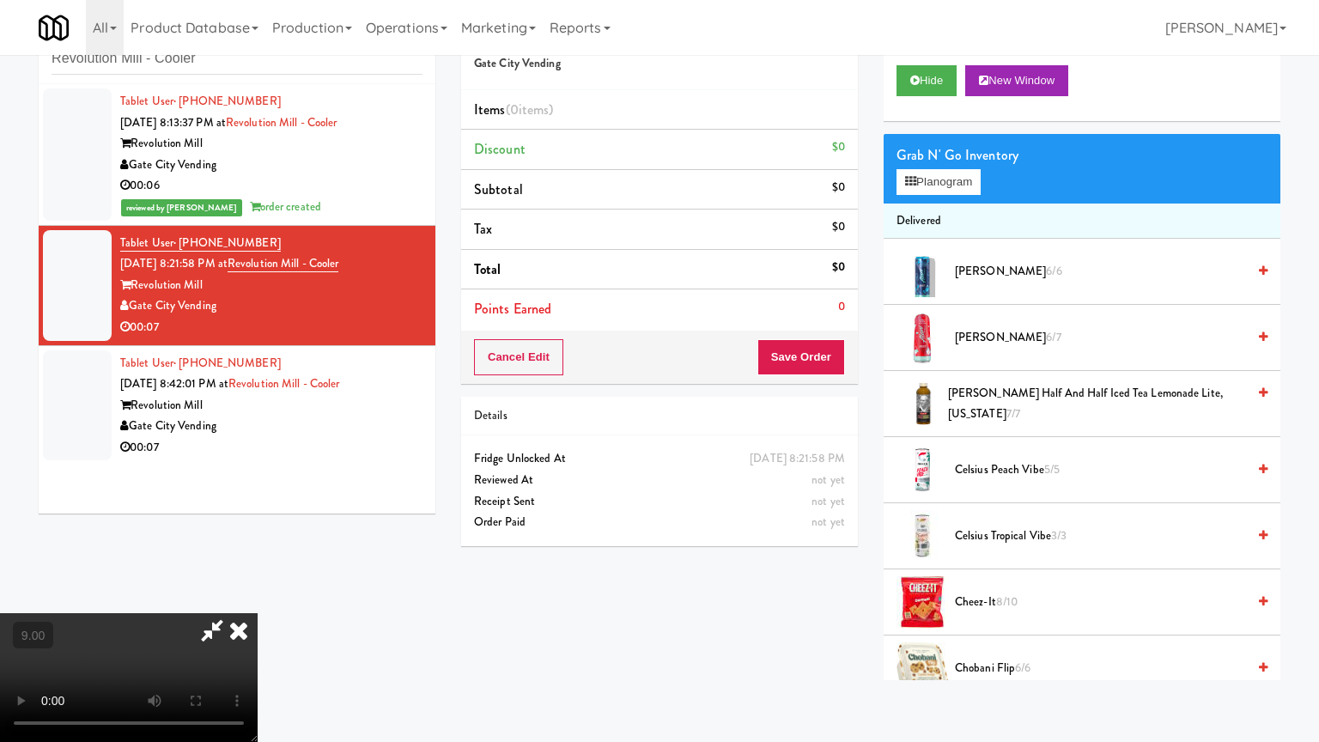
drag, startPoint x: 370, startPoint y: 447, endPoint x: 383, endPoint y: 422, distance: 27.3
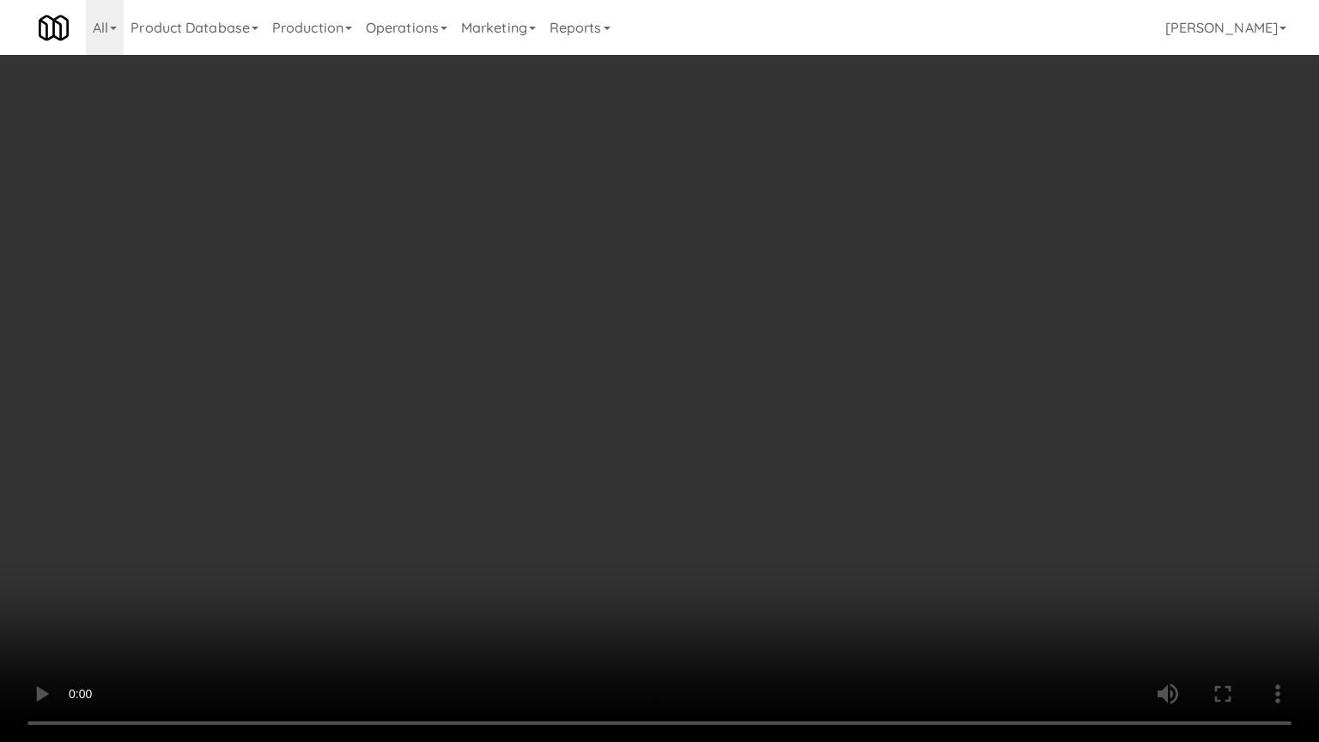
drag, startPoint x: 465, startPoint y: 329, endPoint x: 470, endPoint y: 320, distance: 9.6
drag, startPoint x: 624, startPoint y: 376, endPoint x: 765, endPoint y: 374, distance: 140.8
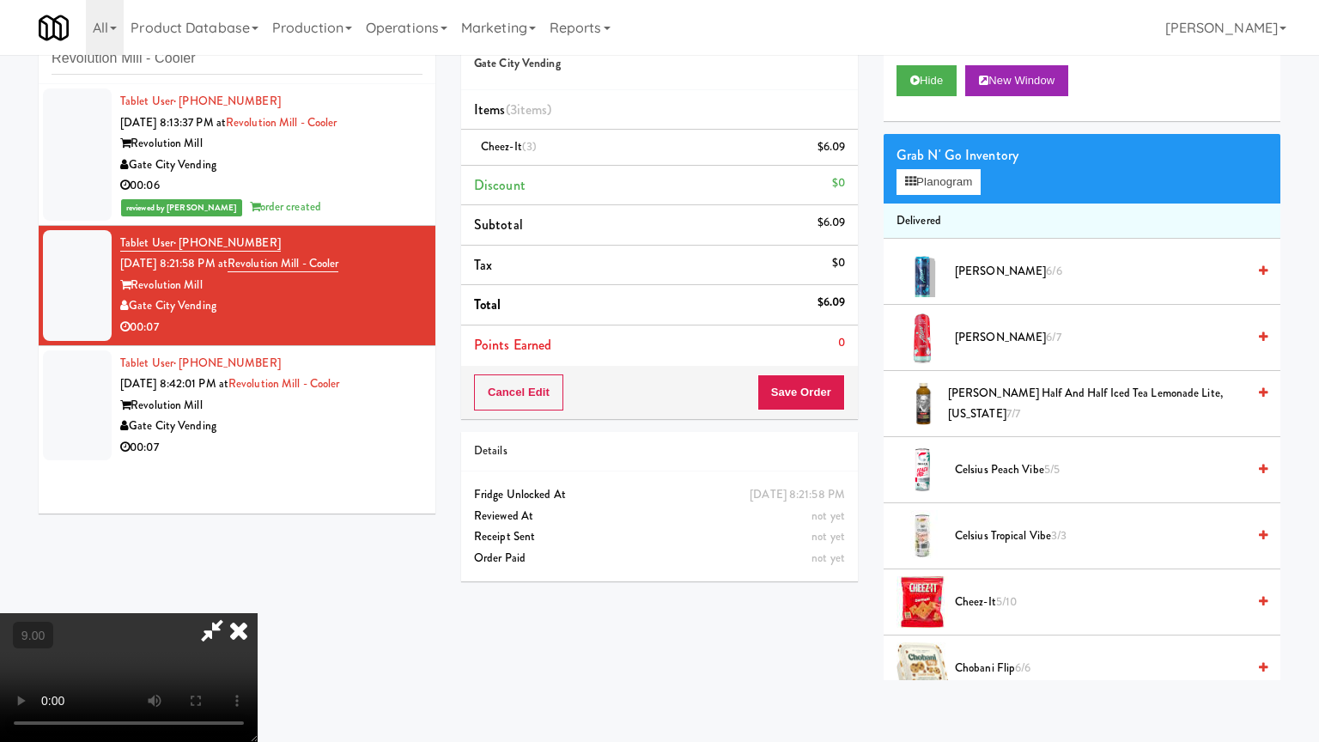
drag, startPoint x: 725, startPoint y: 323, endPoint x: 987, endPoint y: 222, distance: 280.8
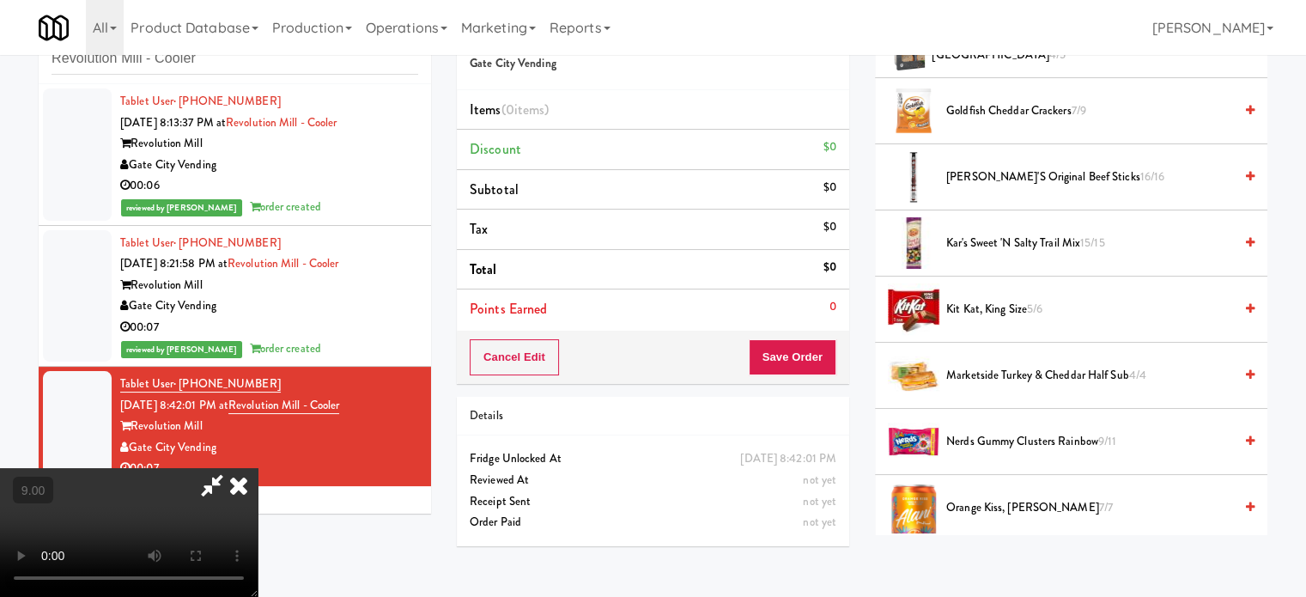
scroll to position [921, 0]
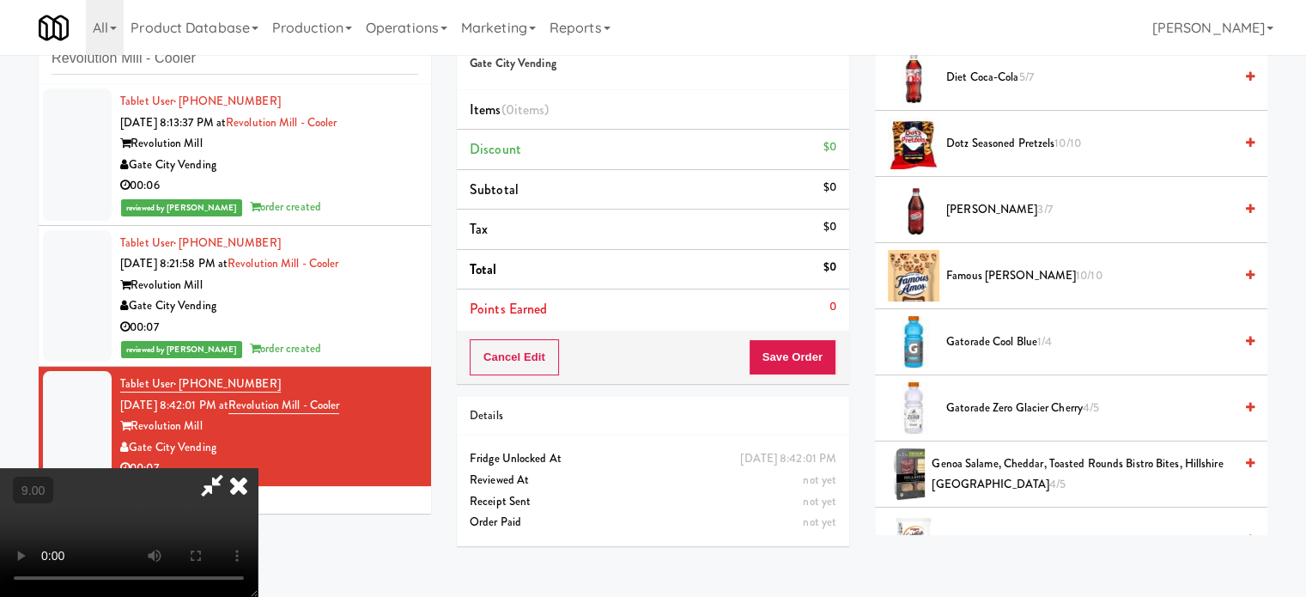
drag, startPoint x: 1012, startPoint y: 334, endPoint x: 978, endPoint y: 295, distance: 51.1
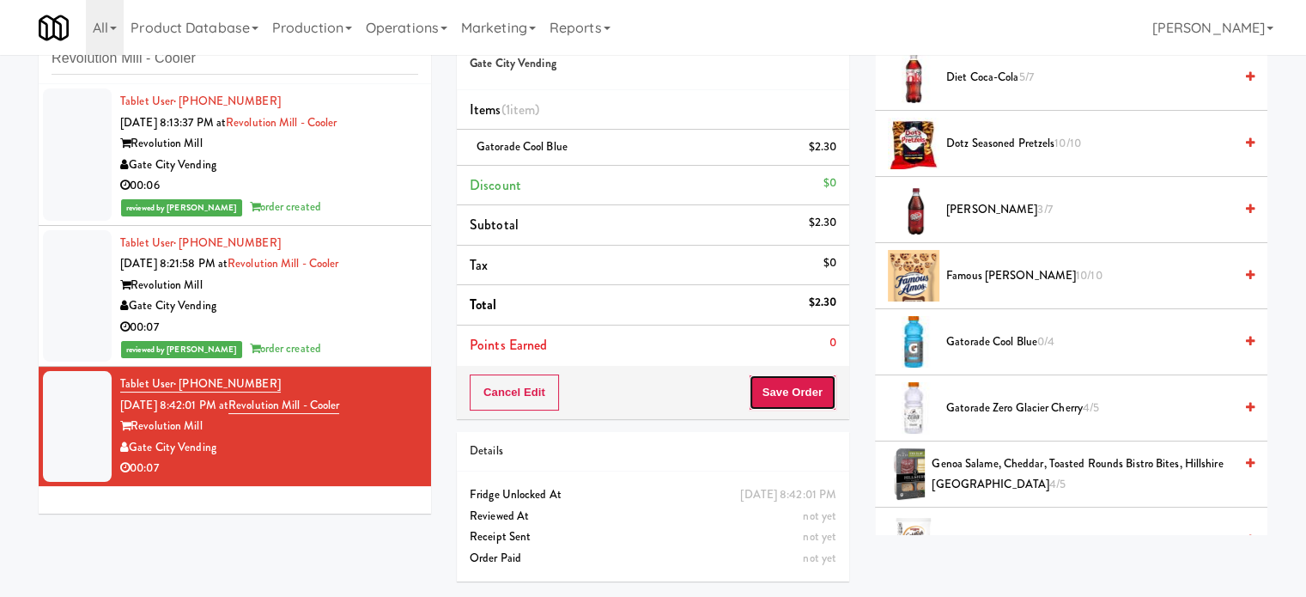
drag, startPoint x: 795, startPoint y: 394, endPoint x: 734, endPoint y: 308, distance: 105.3
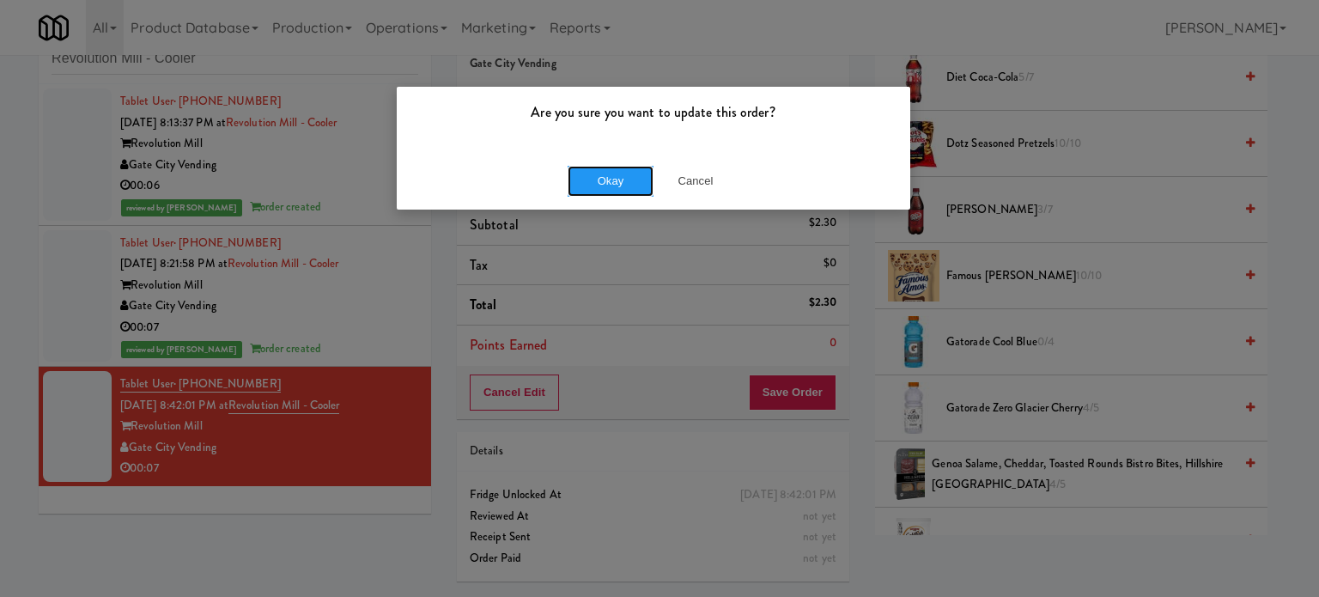
drag, startPoint x: 603, startPoint y: 181, endPoint x: 550, endPoint y: 15, distance: 174.9
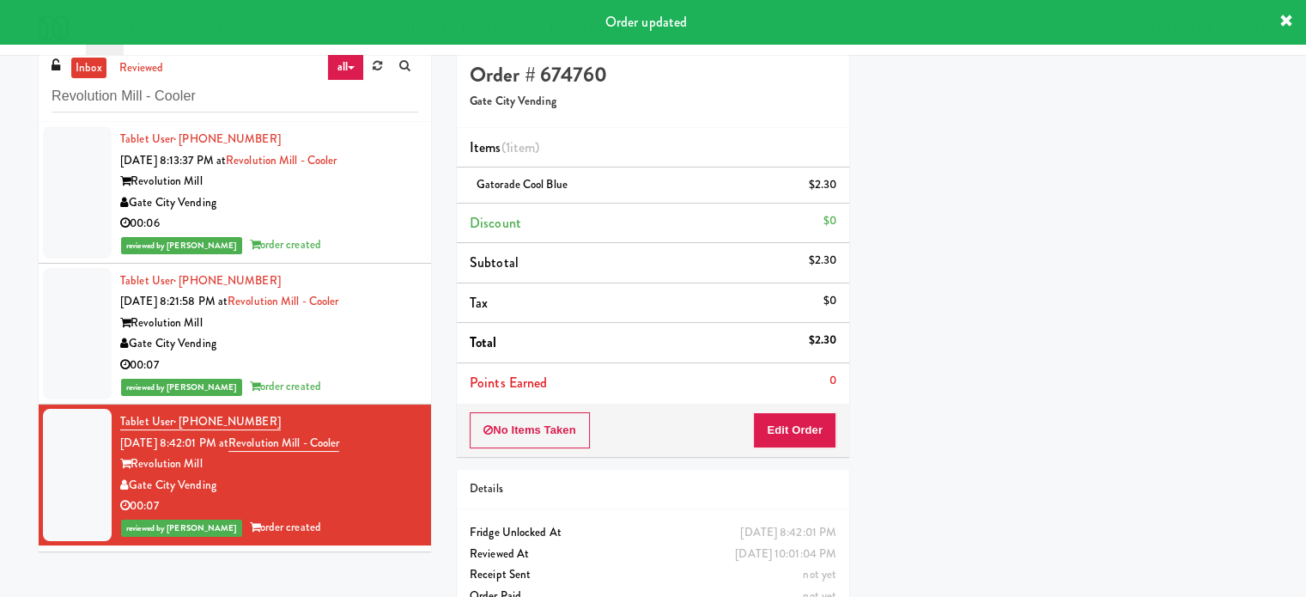
scroll to position [0, 0]
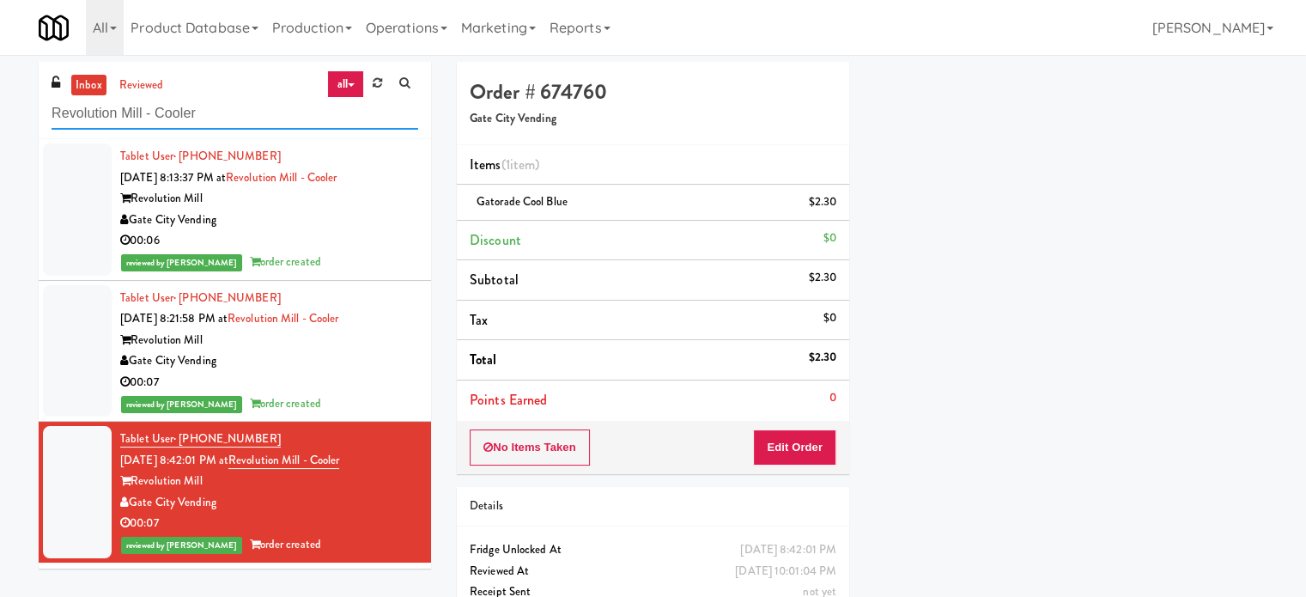
paste input "[MEDICAL_DATA] - Main Floo"
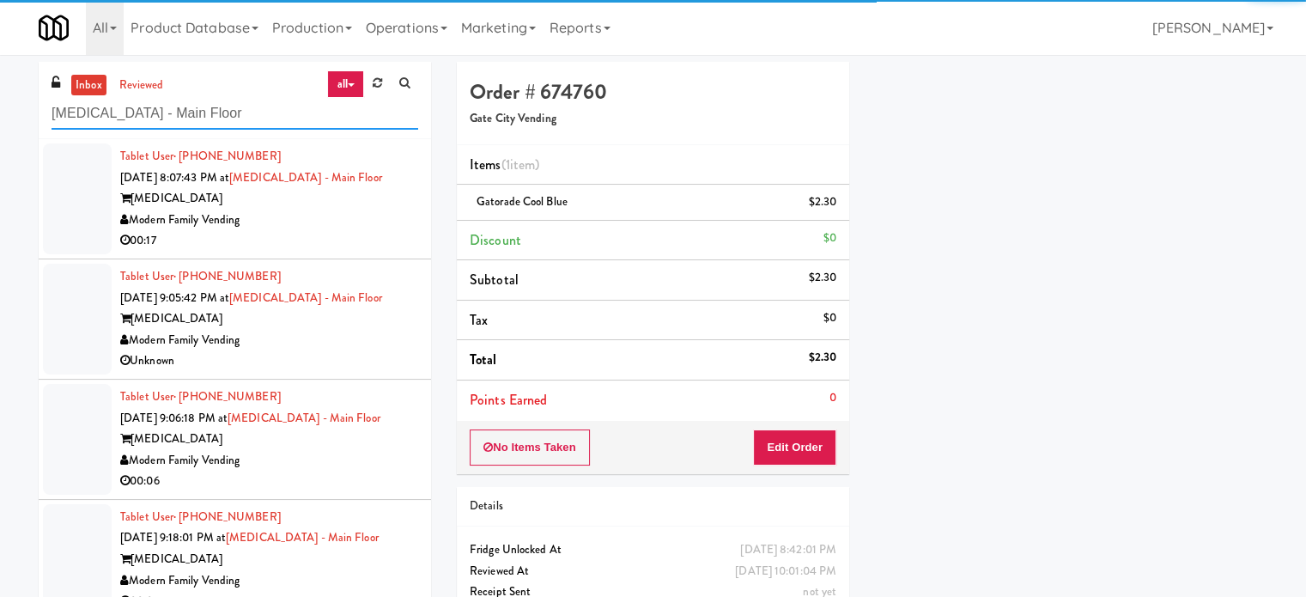
type input "[MEDICAL_DATA] - Main Floor"
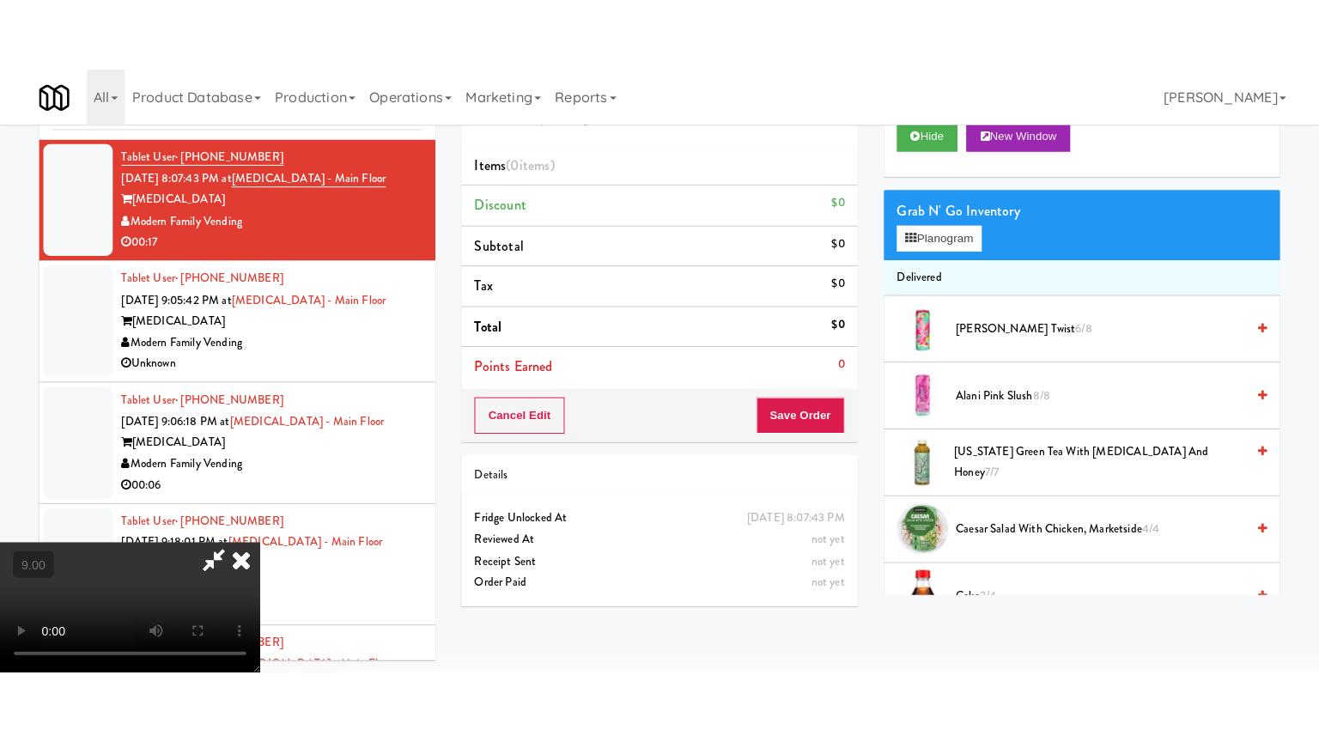
scroll to position [55, 0]
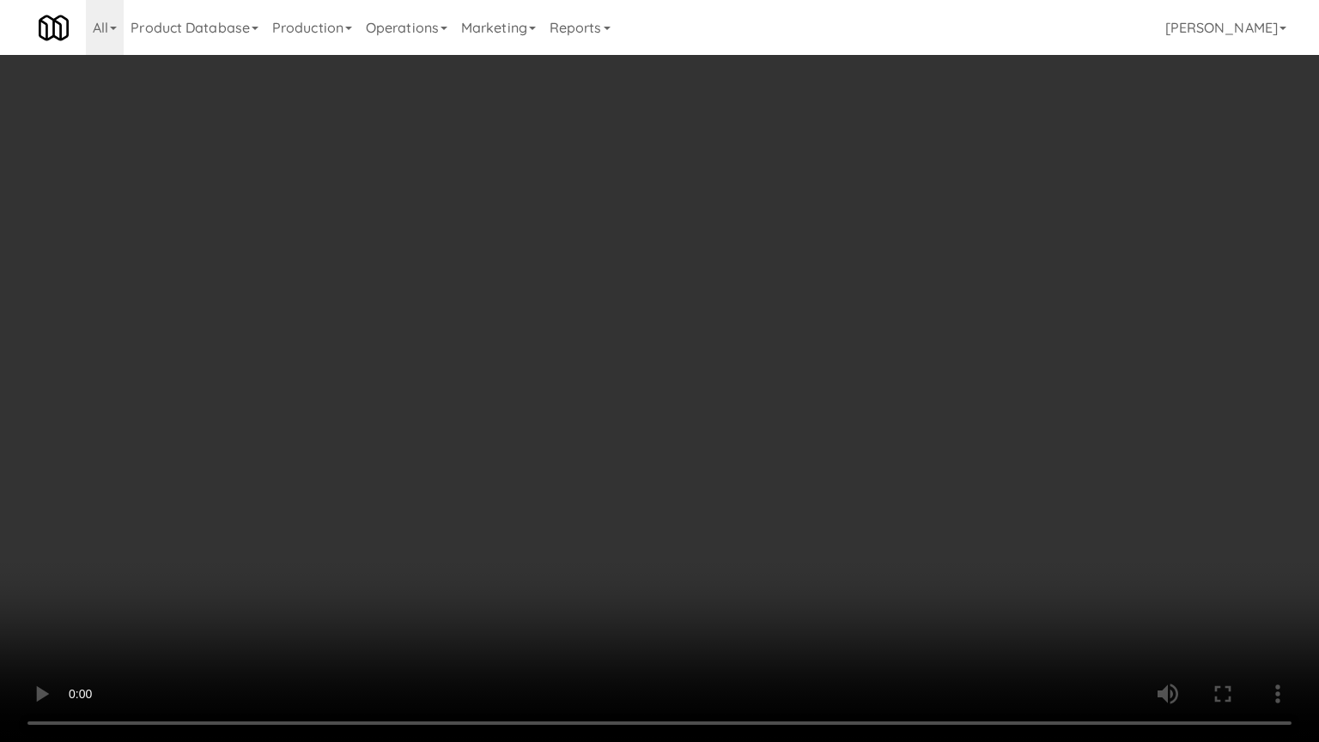
drag, startPoint x: 783, startPoint y: 395, endPoint x: 835, endPoint y: 277, distance: 128.8
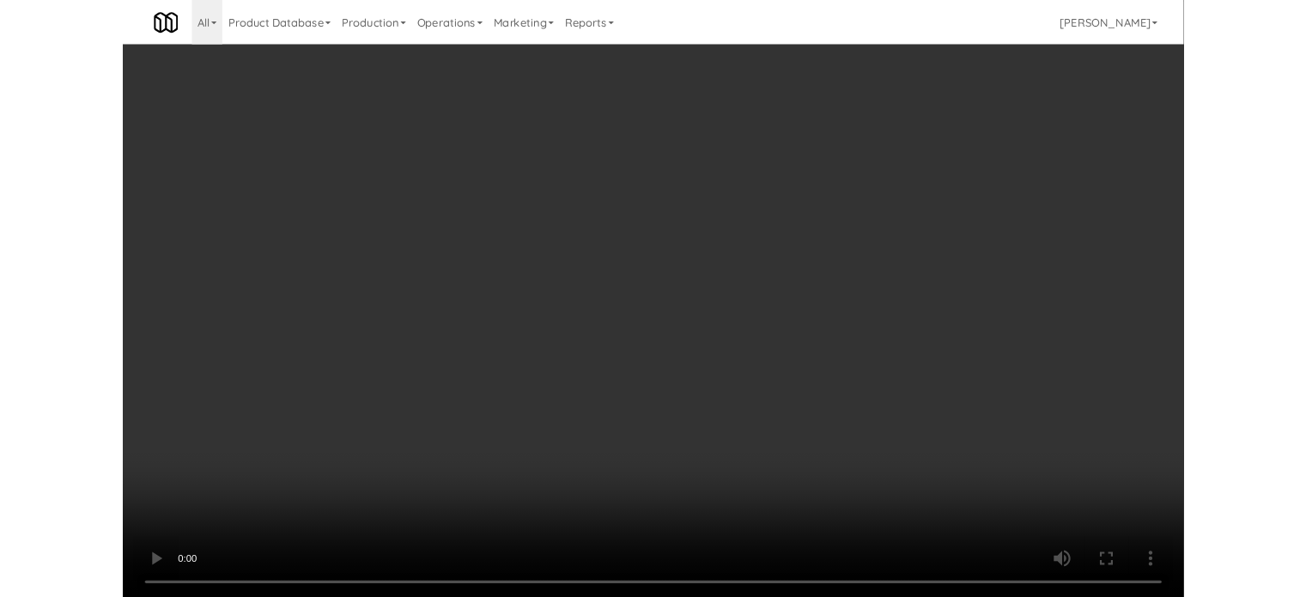
scroll to position [70, 0]
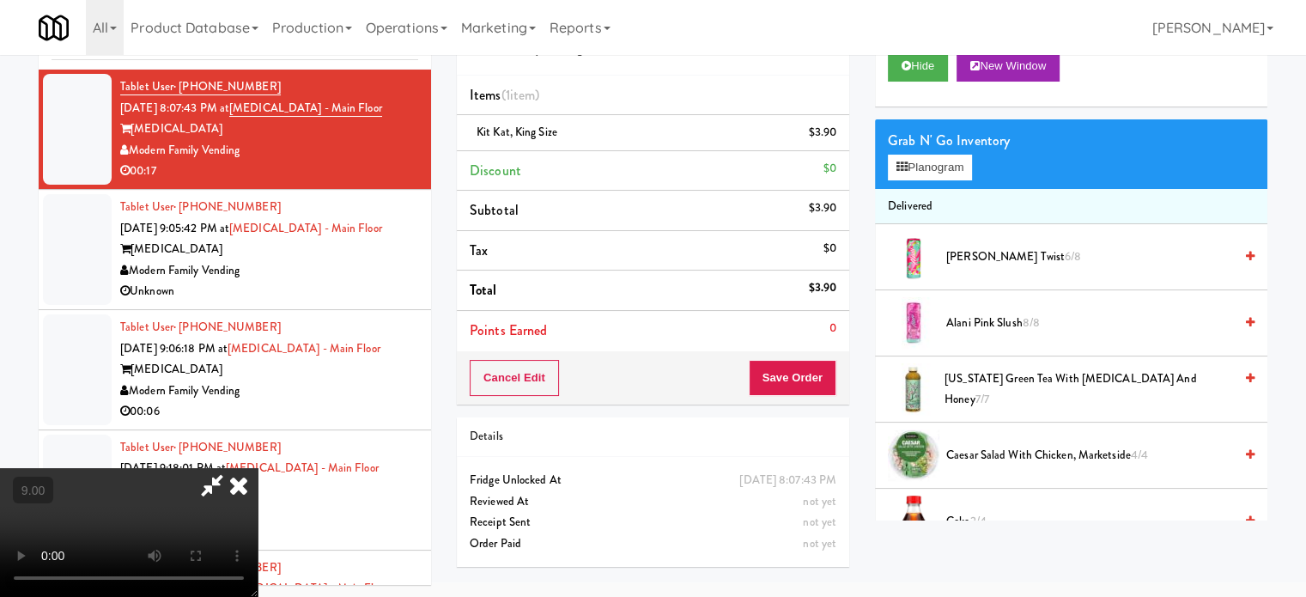
scroll to position [55, 0]
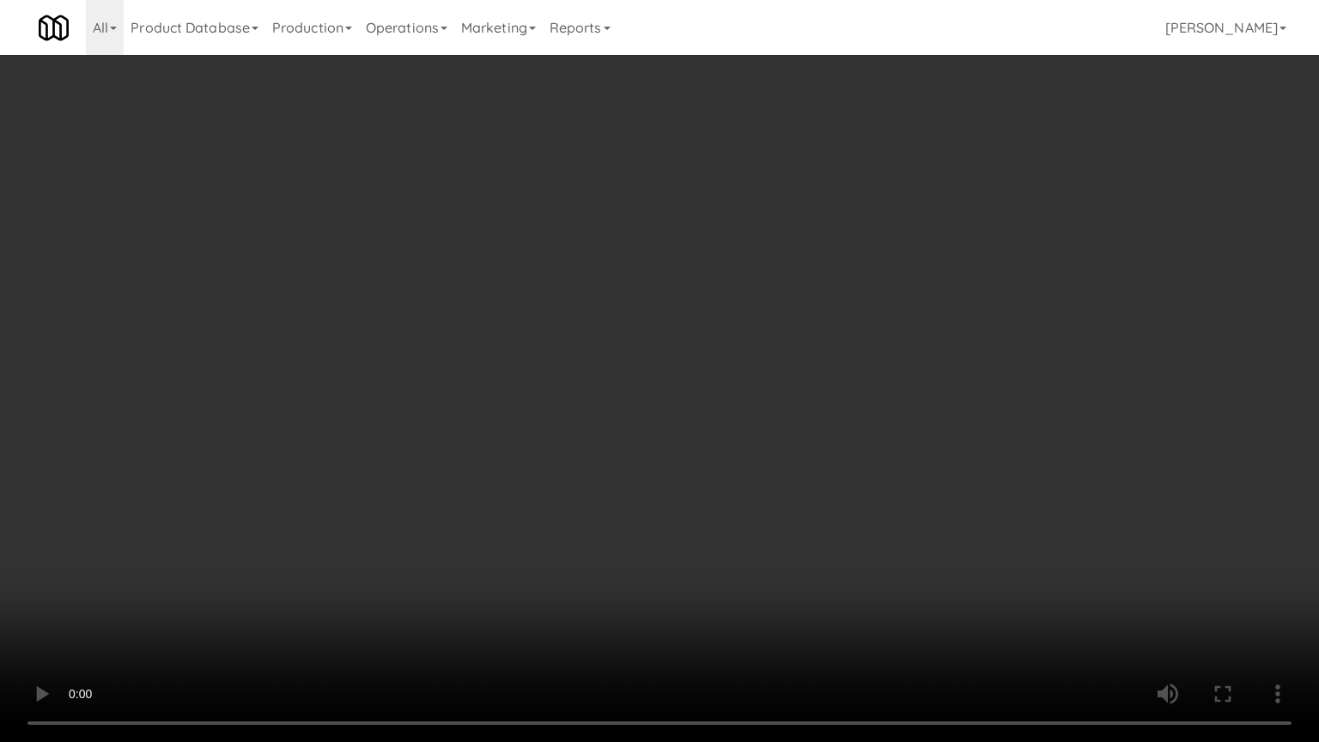
drag, startPoint x: 622, startPoint y: 295, endPoint x: 635, endPoint y: 186, distance: 109.9
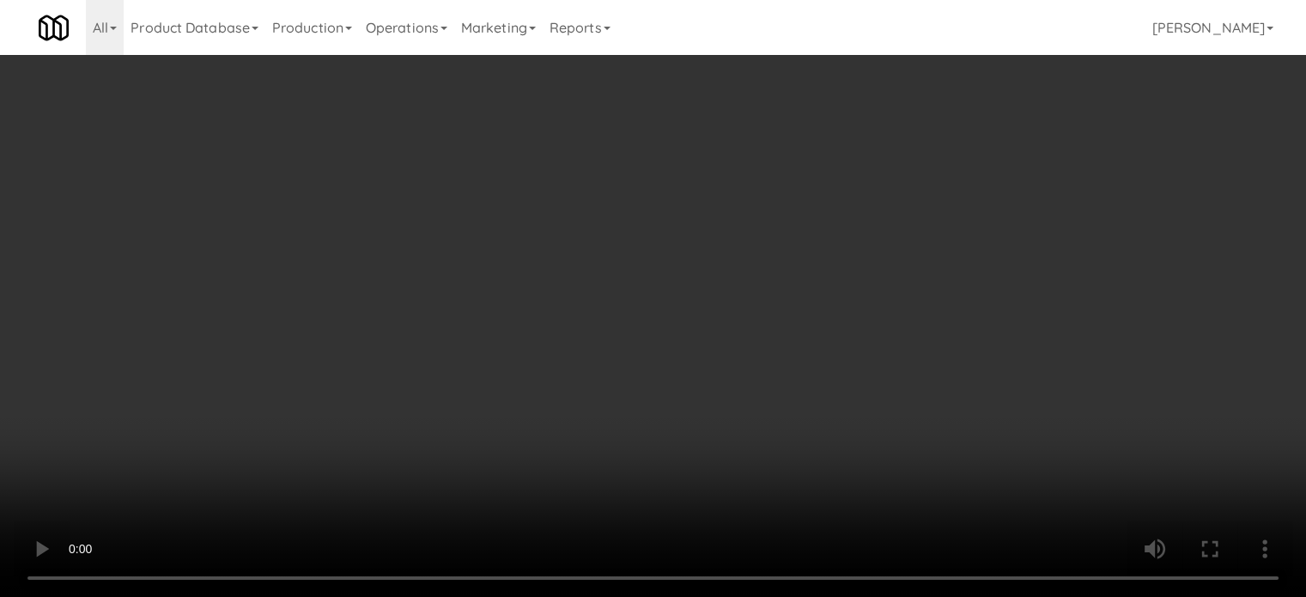
drag, startPoint x: 538, startPoint y: 183, endPoint x: 558, endPoint y: 167, distance: 25.8
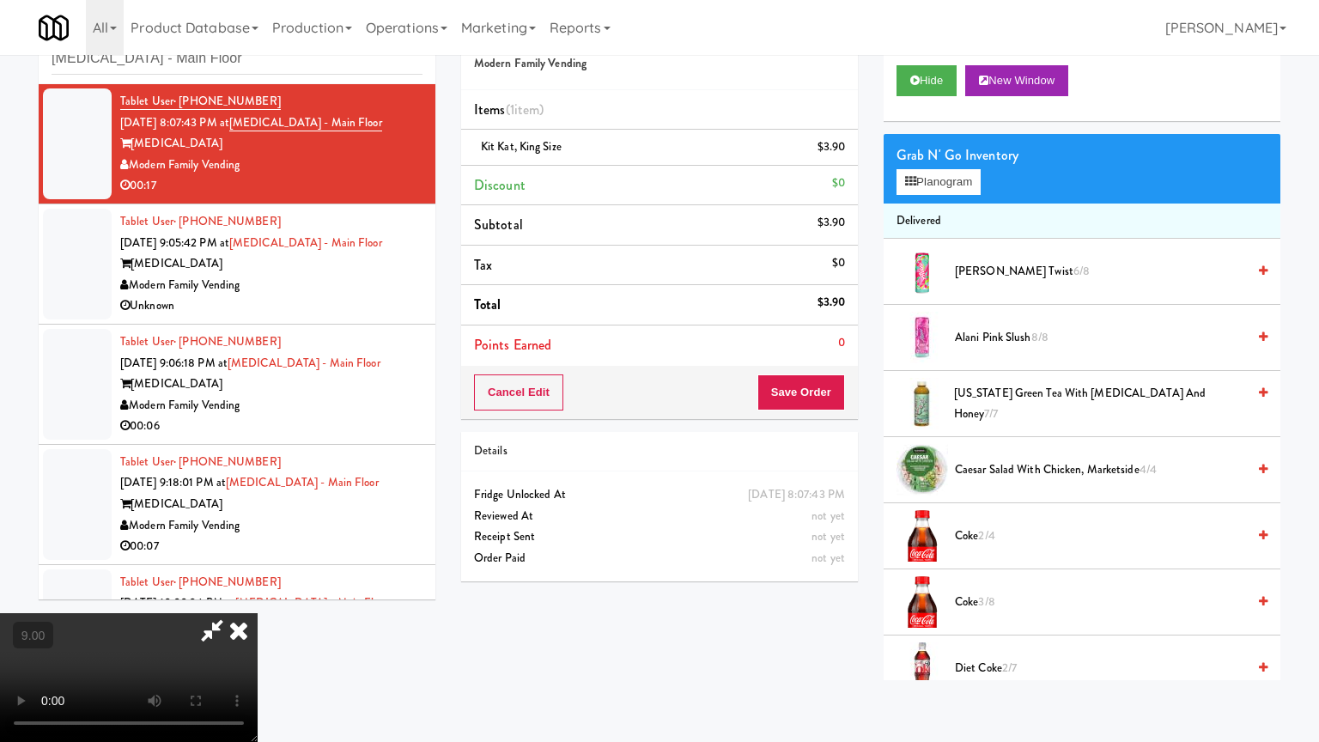
drag, startPoint x: 360, startPoint y: 517, endPoint x: 464, endPoint y: 474, distance: 112.4
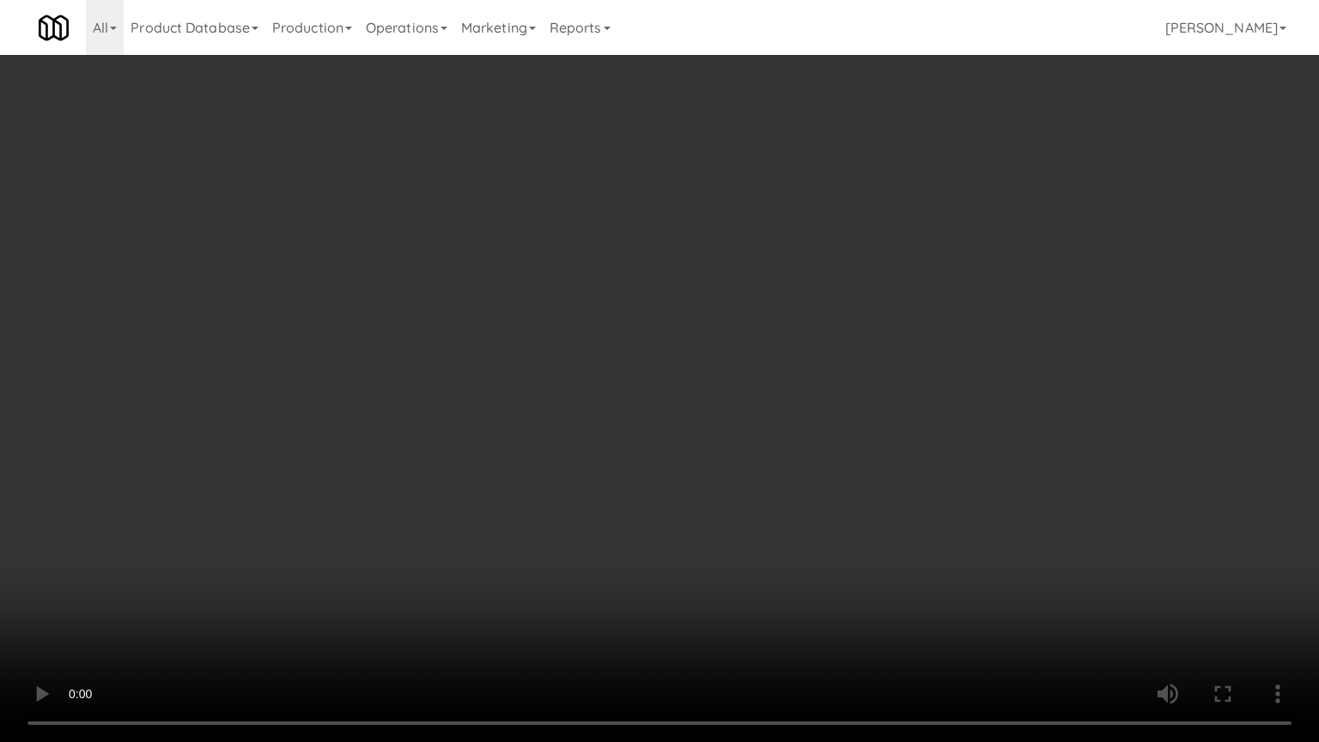
drag, startPoint x: 727, startPoint y: 491, endPoint x: 1040, endPoint y: 398, distance: 326.3
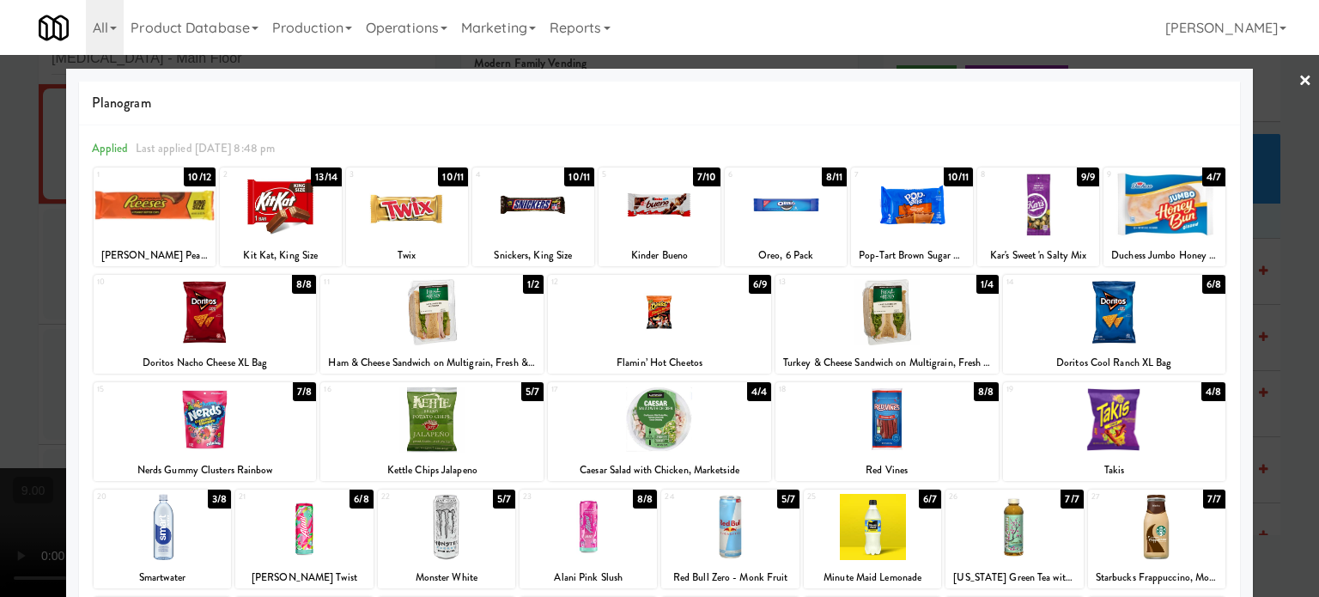
drag, startPoint x: 443, startPoint y: 175, endPoint x: 453, endPoint y: 180, distance: 10.8
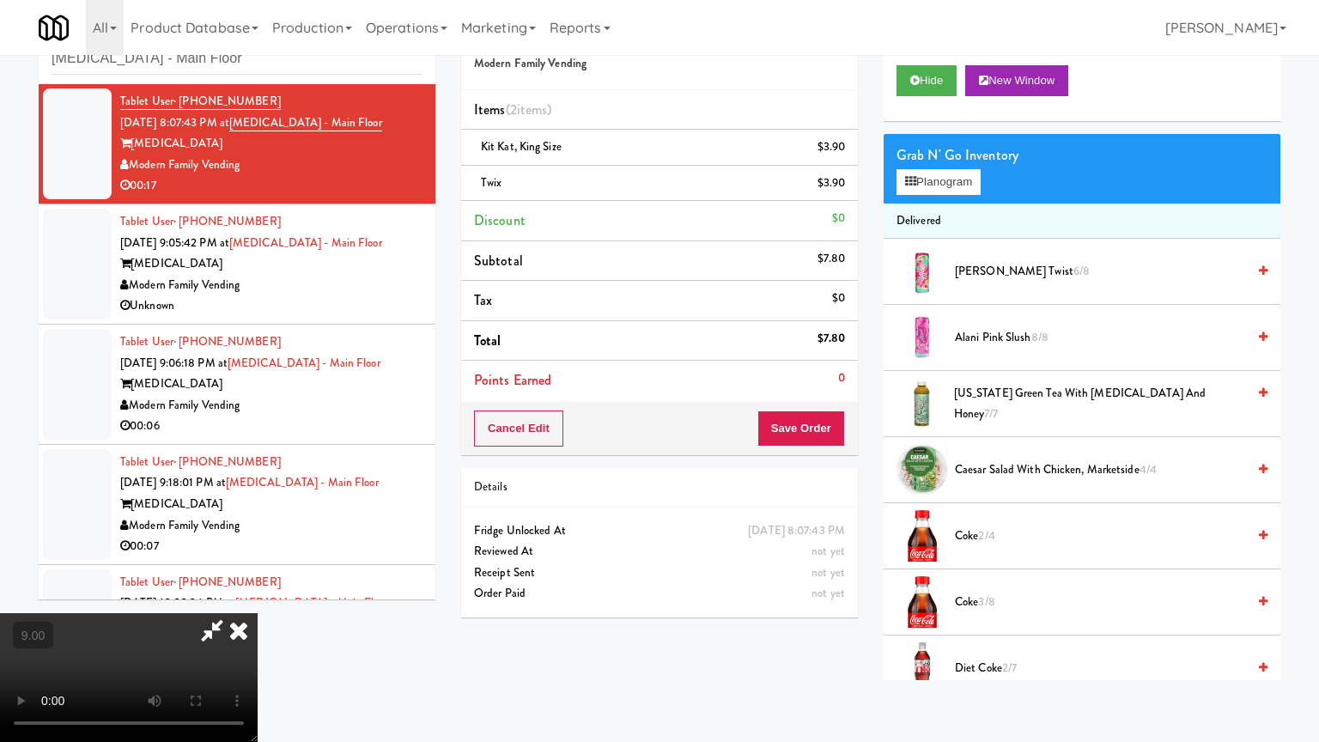
drag, startPoint x: 280, startPoint y: 558, endPoint x: 377, endPoint y: 491, distance: 117.9
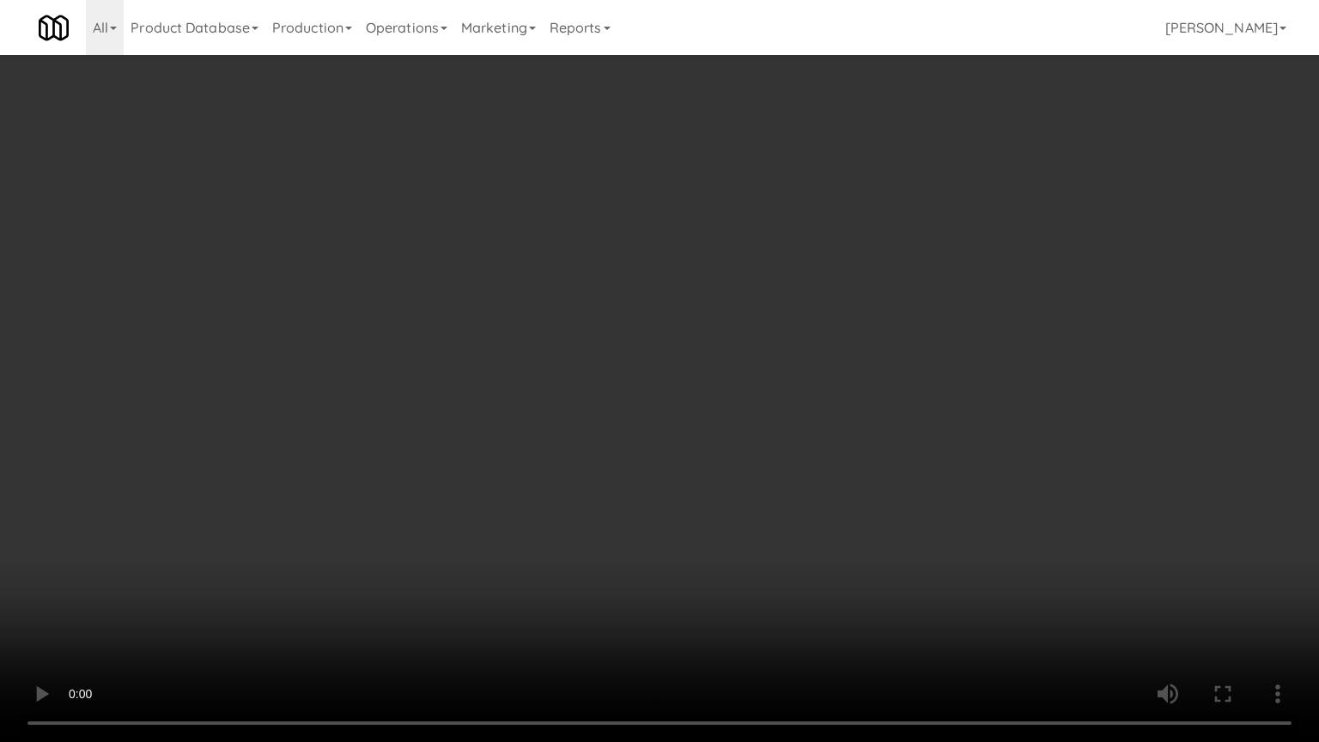
drag, startPoint x: 635, startPoint y: 416, endPoint x: 654, endPoint y: 412, distance: 19.2
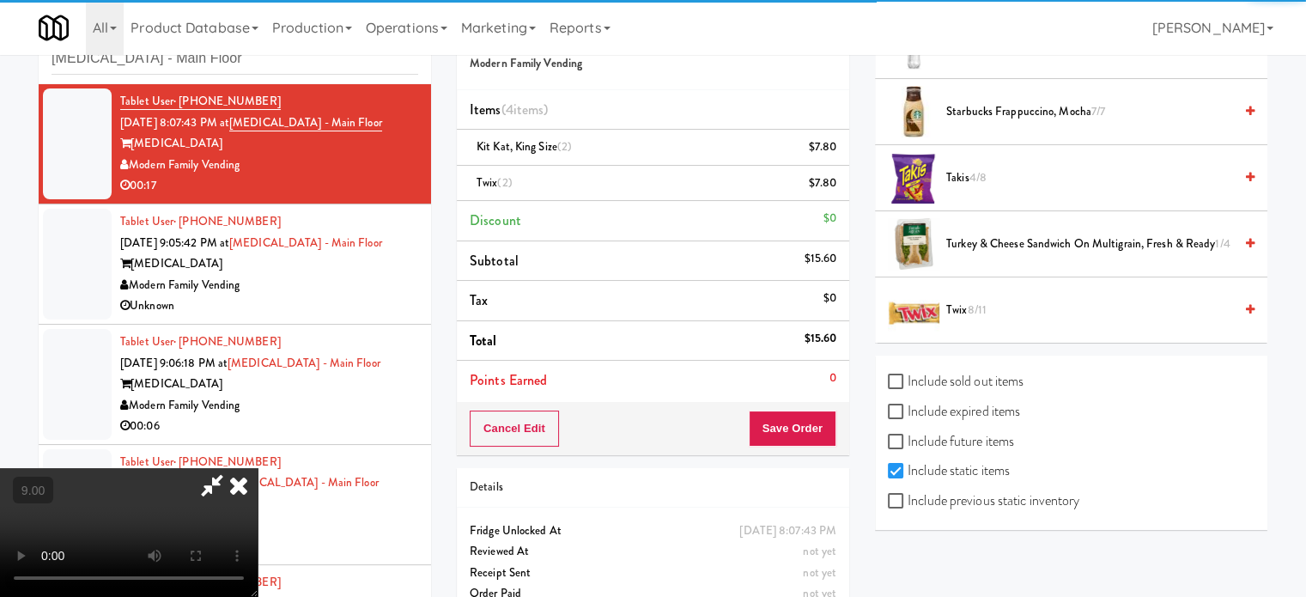
scroll to position [2064, 0]
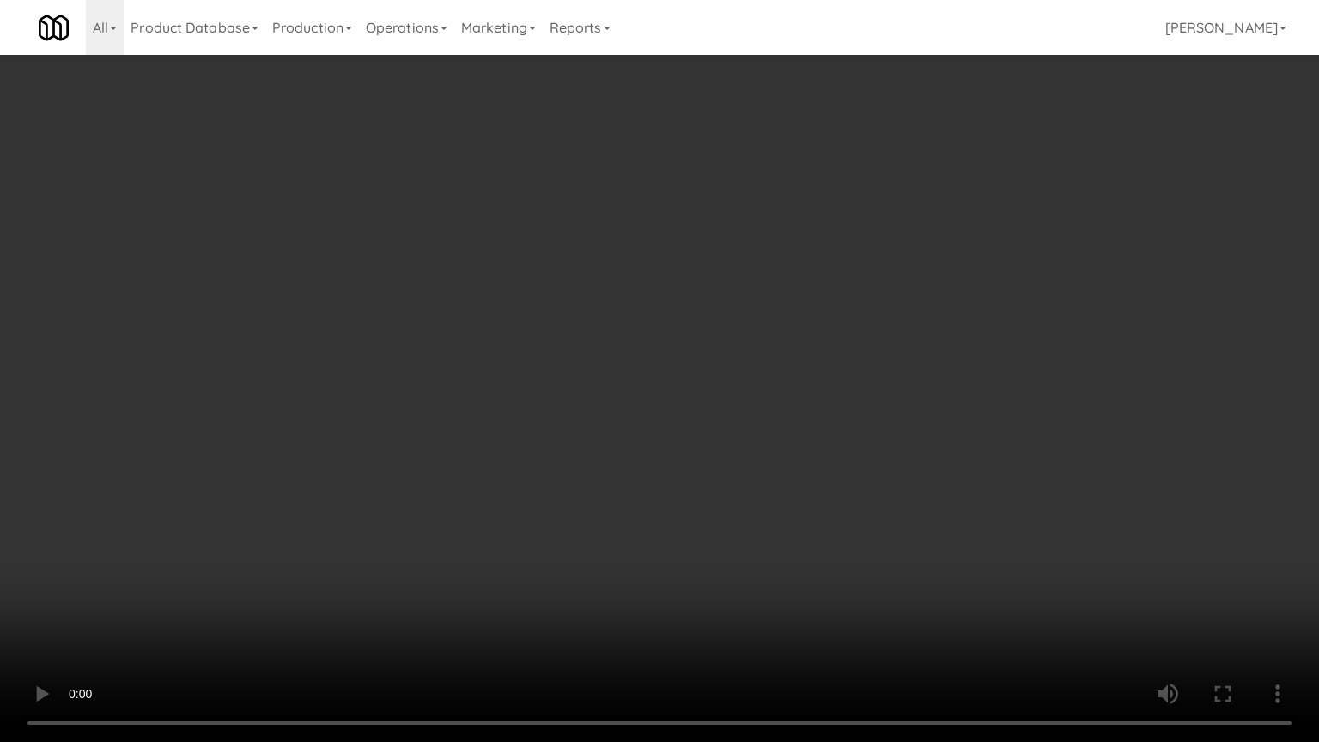
drag, startPoint x: 769, startPoint y: 484, endPoint x: 780, endPoint y: 486, distance: 10.4
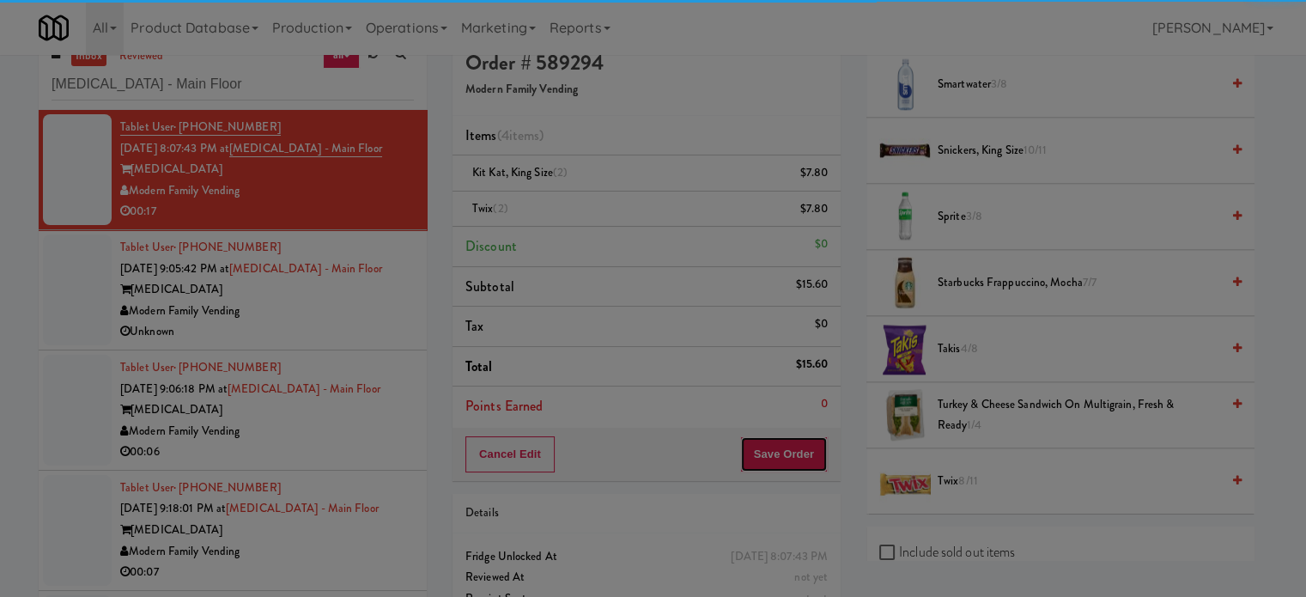
scroll to position [0, 0]
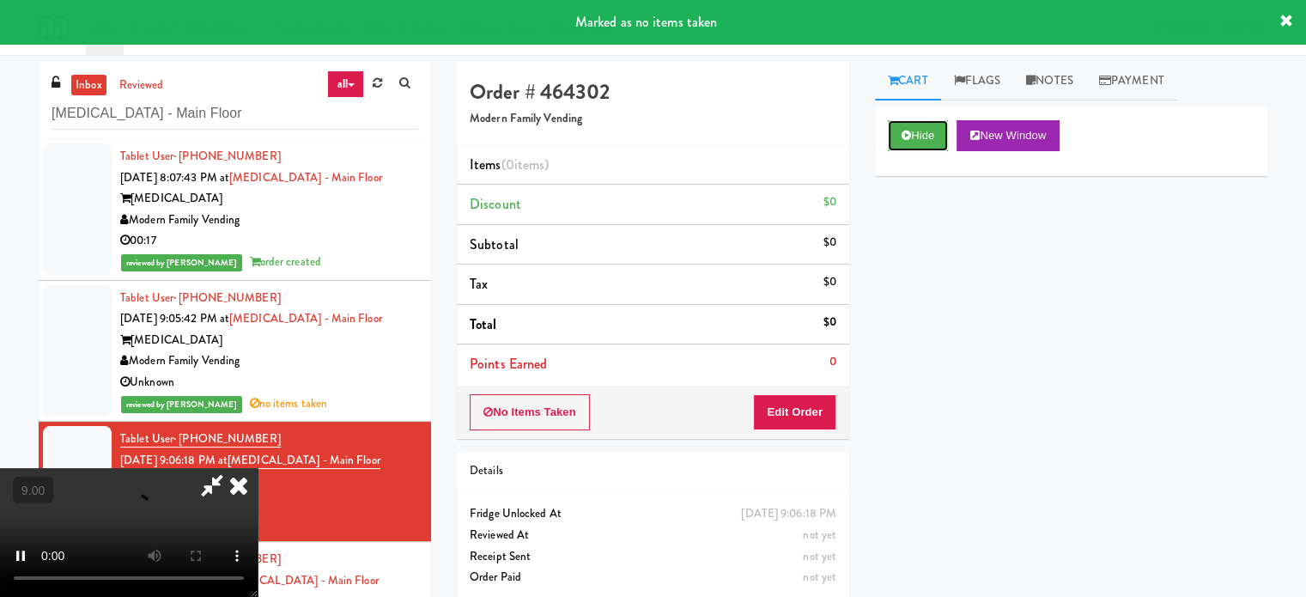
scroll to position [70, 0]
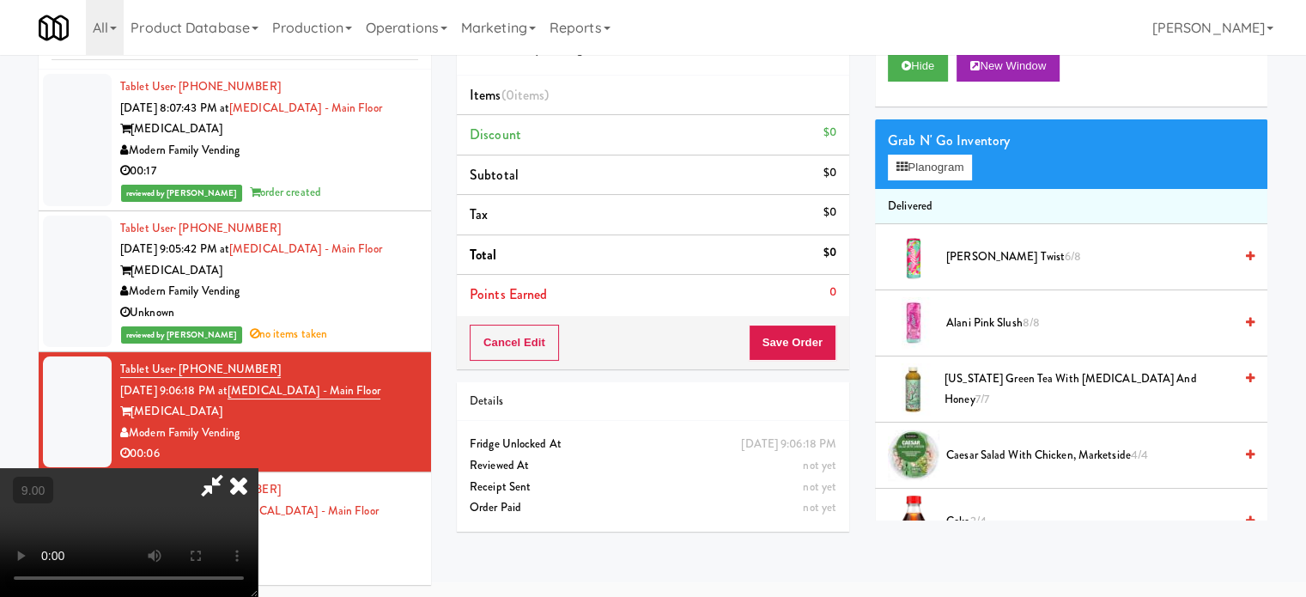
drag, startPoint x: 539, startPoint y: 295, endPoint x: 539, endPoint y: 283, distance: 12.0
drag, startPoint x: 541, startPoint y: 320, endPoint x: 545, endPoint y: 301, distance: 20.2
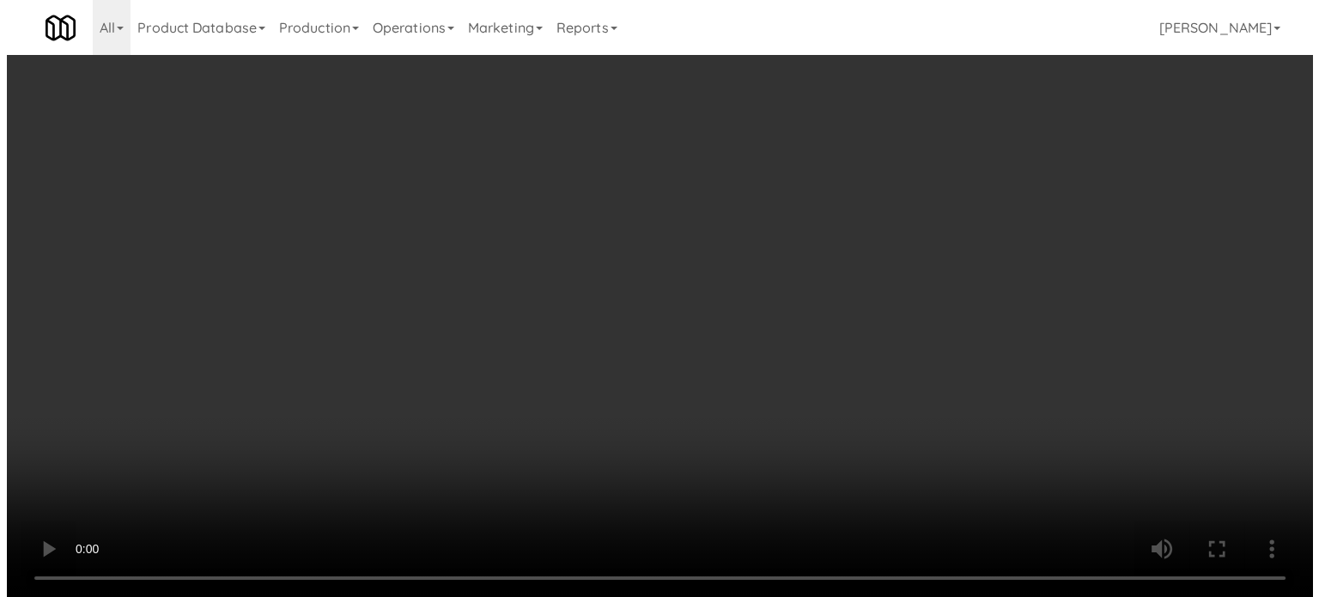
scroll to position [55, 0]
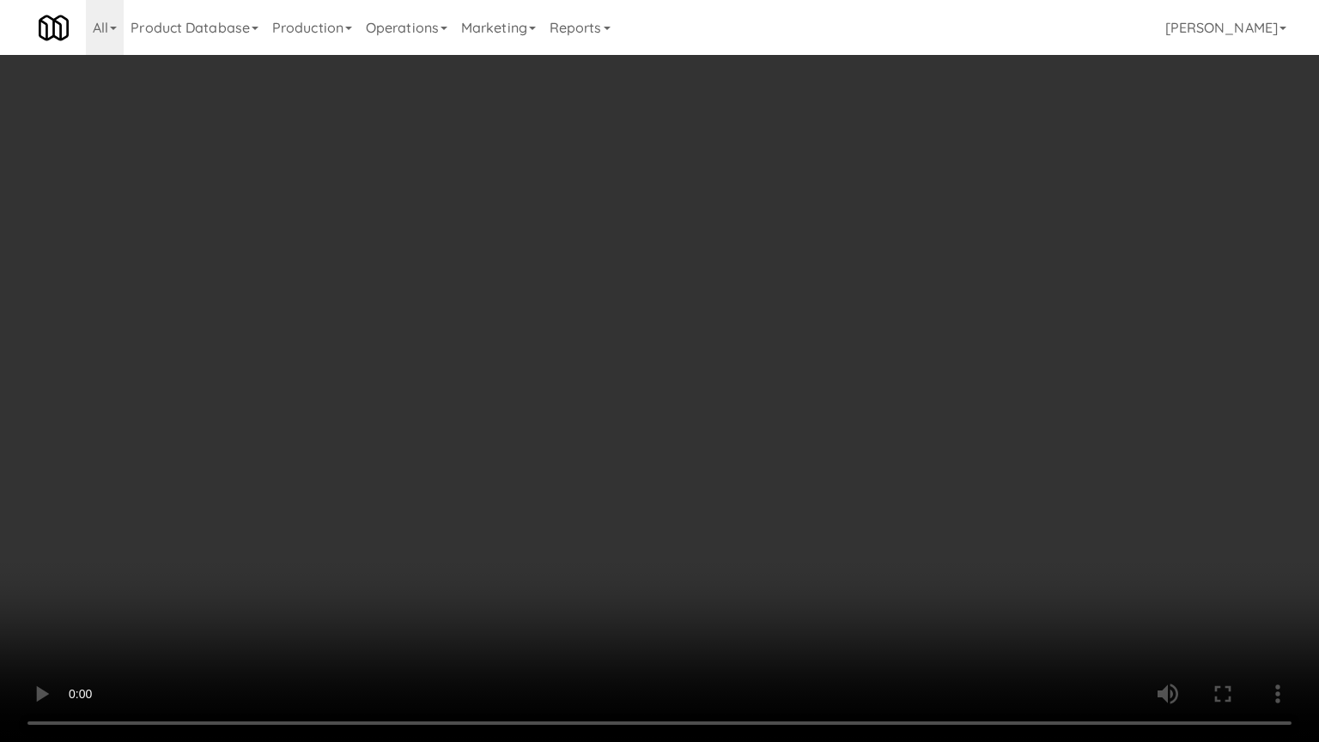
drag, startPoint x: 341, startPoint y: 587, endPoint x: 462, endPoint y: 472, distance: 167.0
drag, startPoint x: 730, startPoint y: 278, endPoint x: 837, endPoint y: 133, distance: 180.5
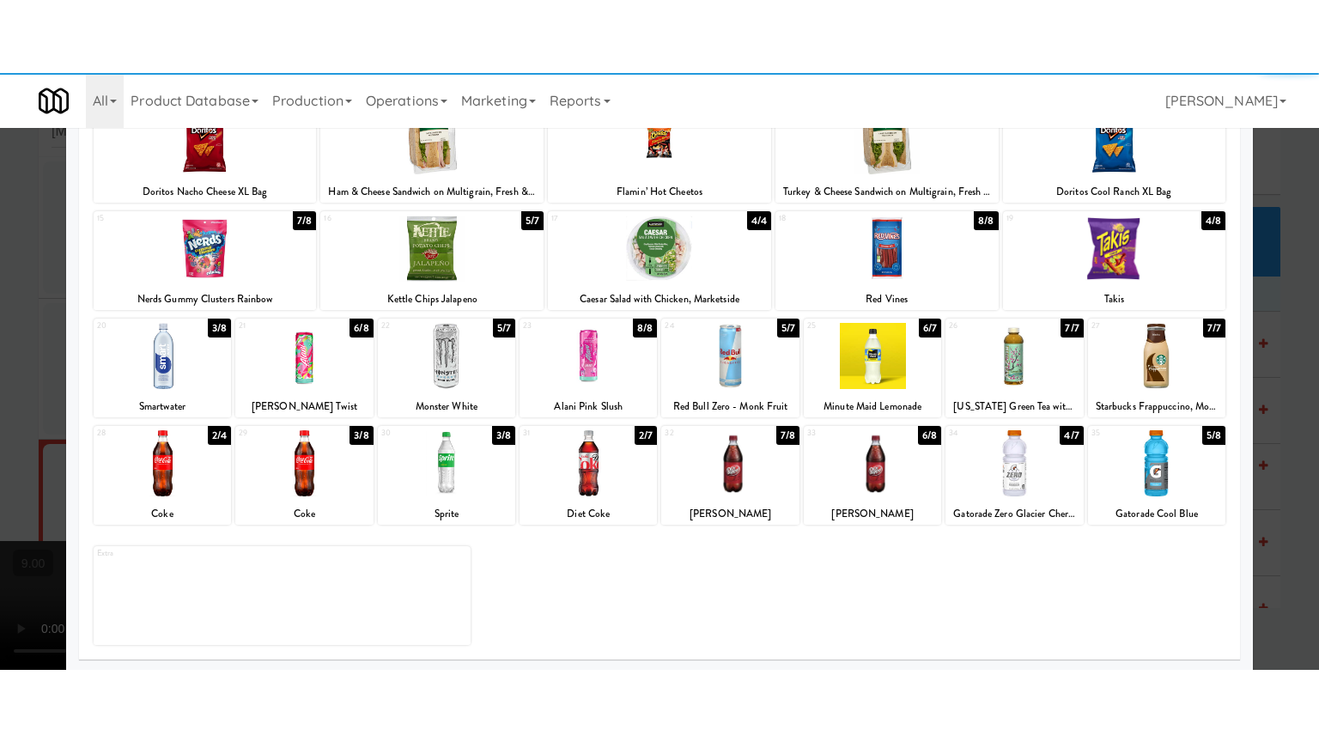
scroll to position [246, 0]
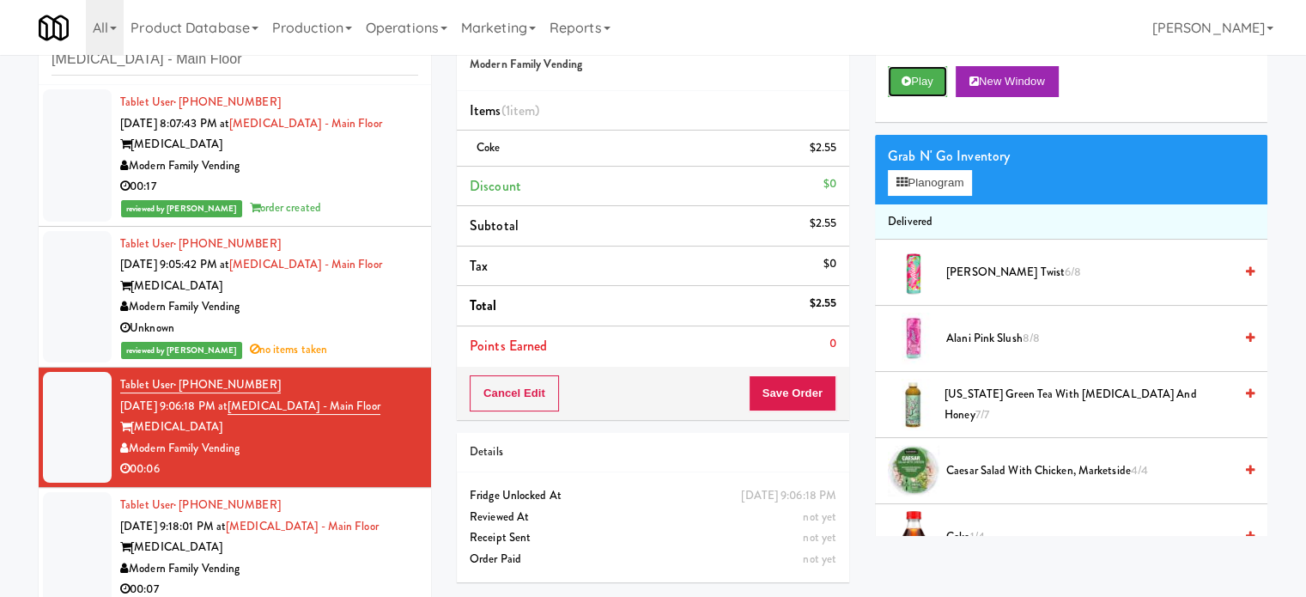
scroll to position [70, 0]
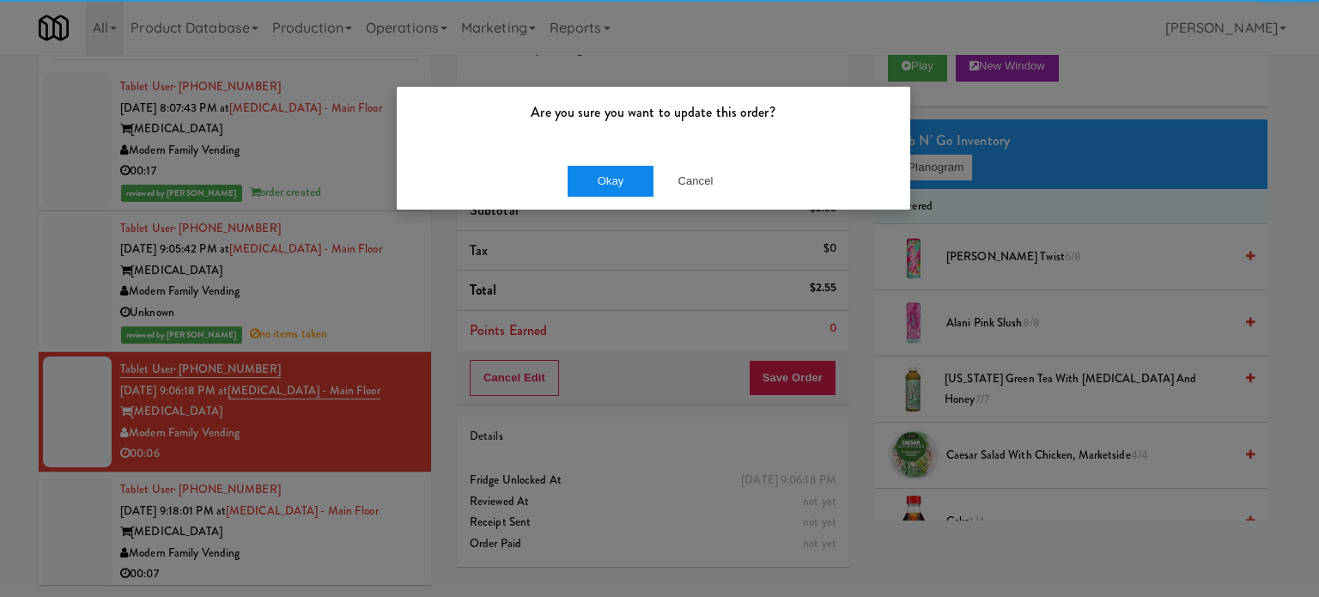
drag, startPoint x: 625, startPoint y: 161, endPoint x: 622, endPoint y: 171, distance: 10.9
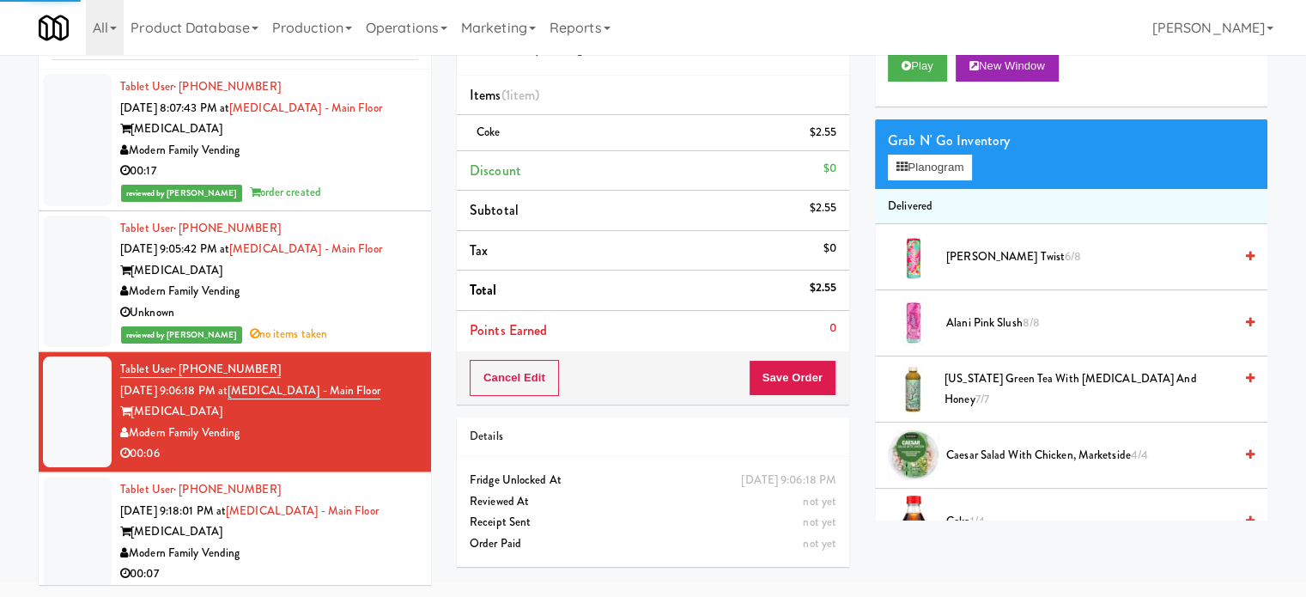
scroll to position [126, 0]
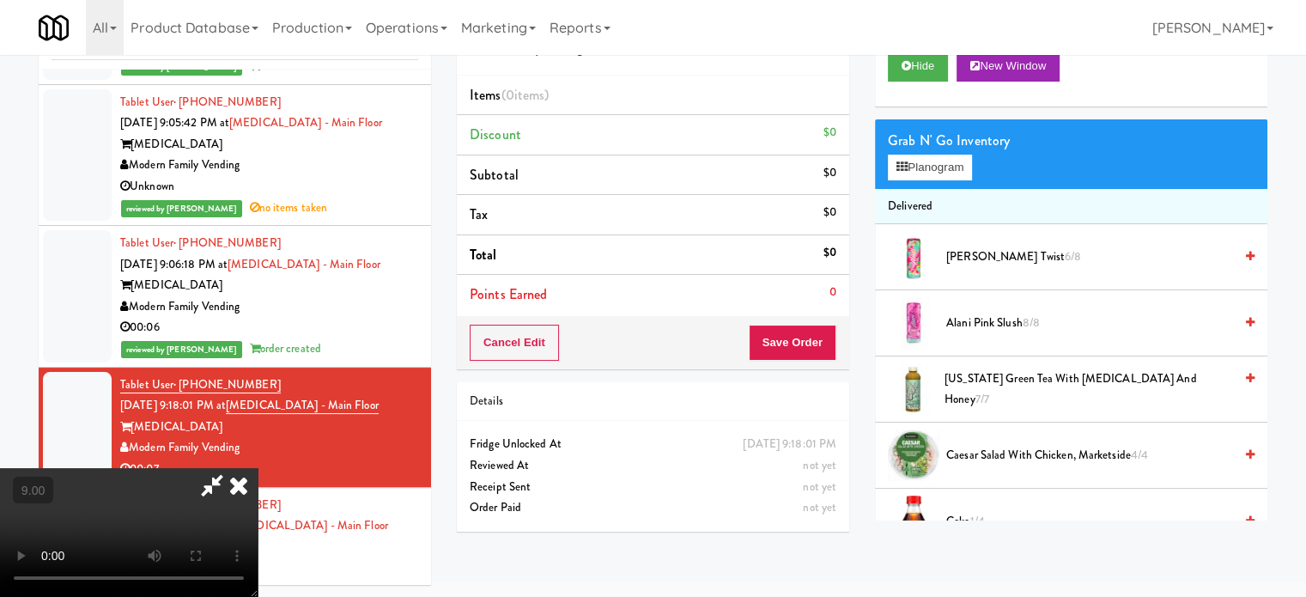
drag, startPoint x: 515, startPoint y: 374, endPoint x: 532, endPoint y: 361, distance: 21.5
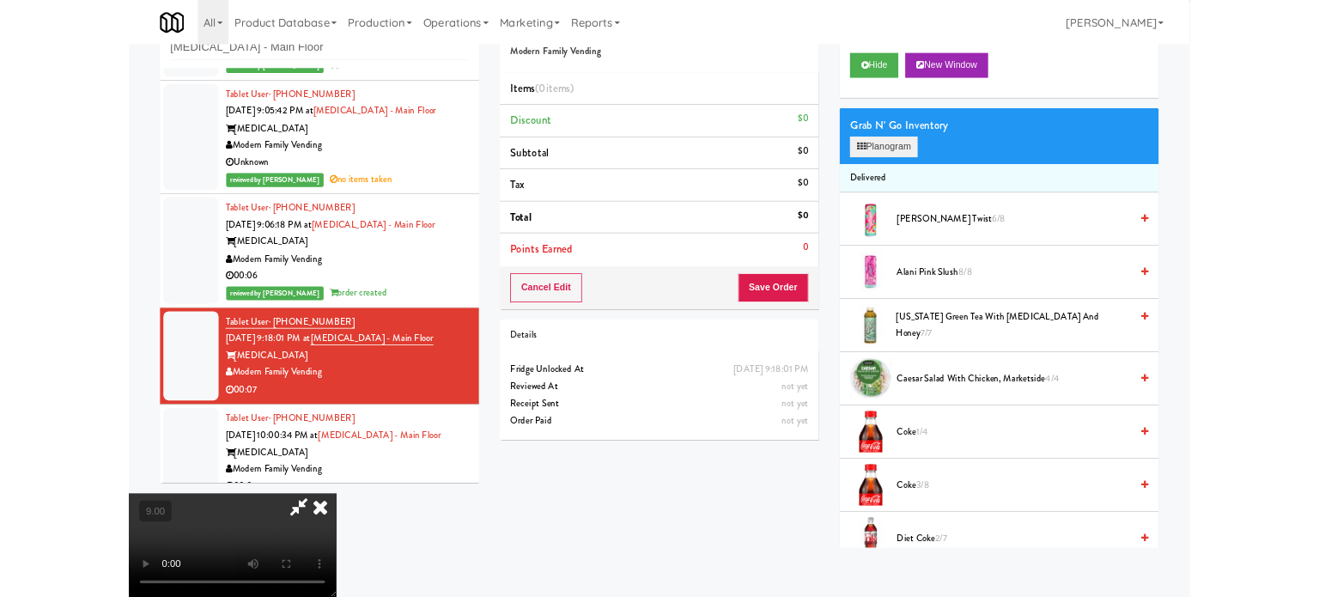
scroll to position [70, 0]
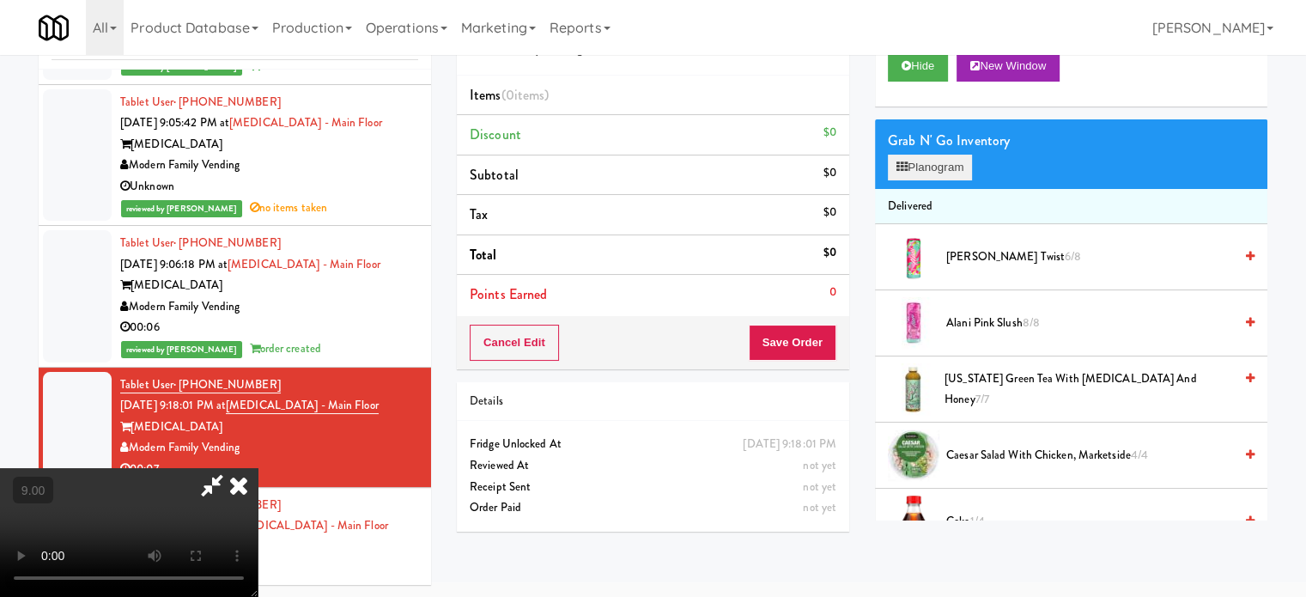
drag, startPoint x: 934, startPoint y: 152, endPoint x: 932, endPoint y: 164, distance: 12.3
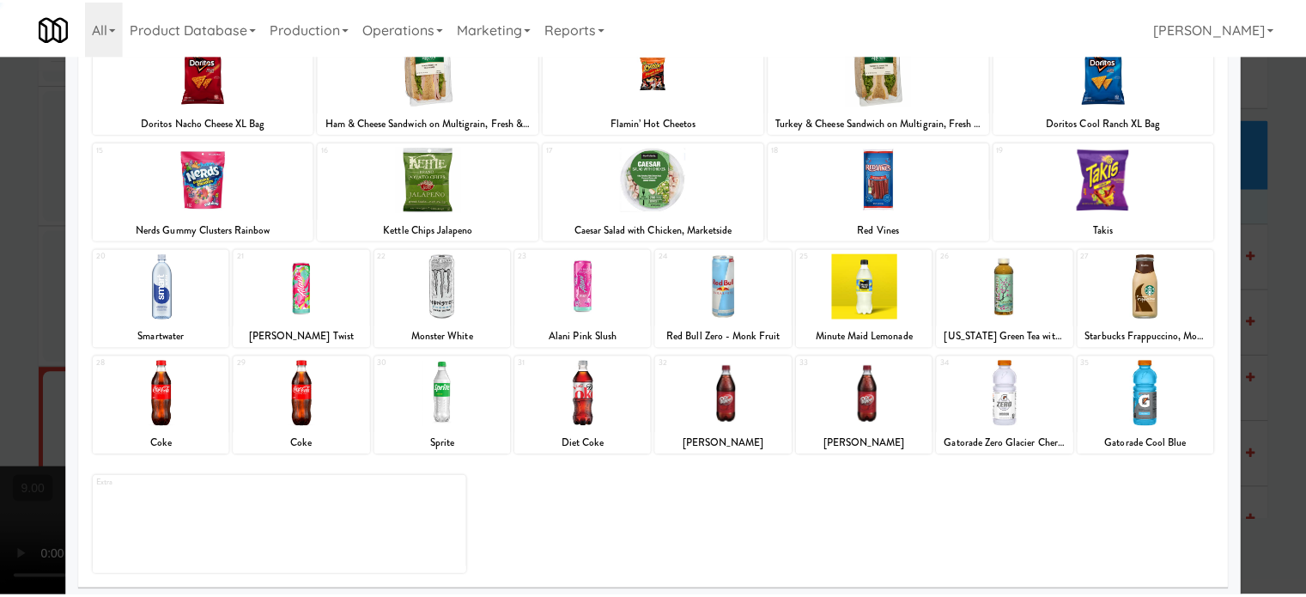
scroll to position [246, 0]
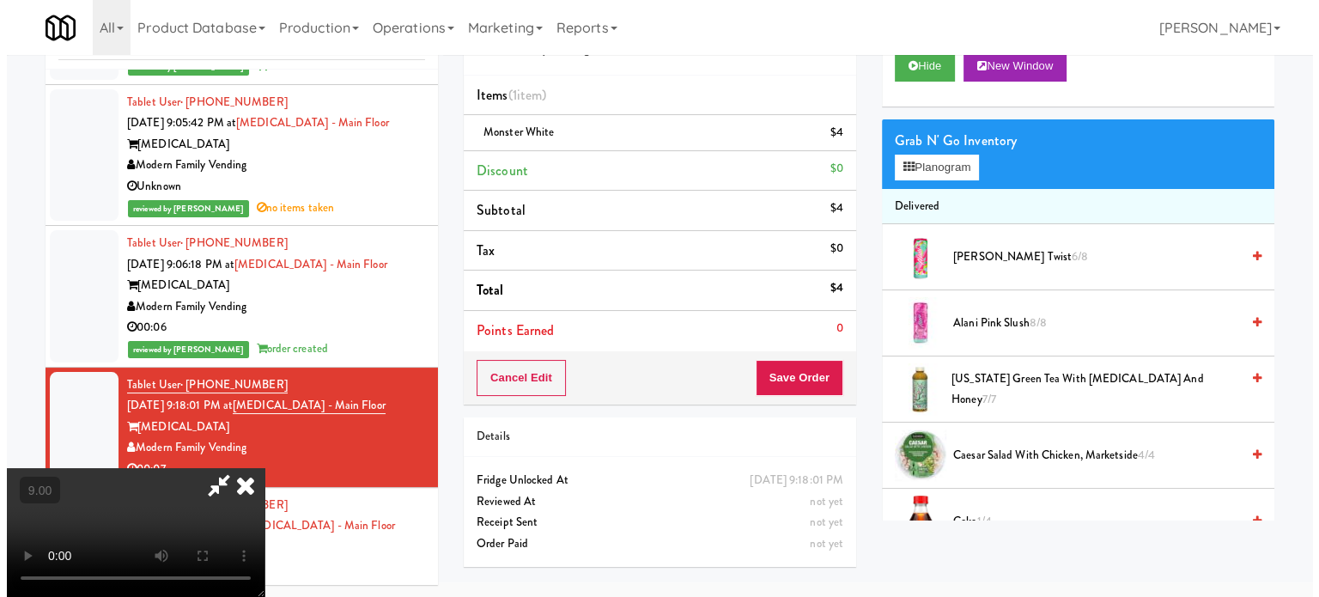
scroll to position [55, 0]
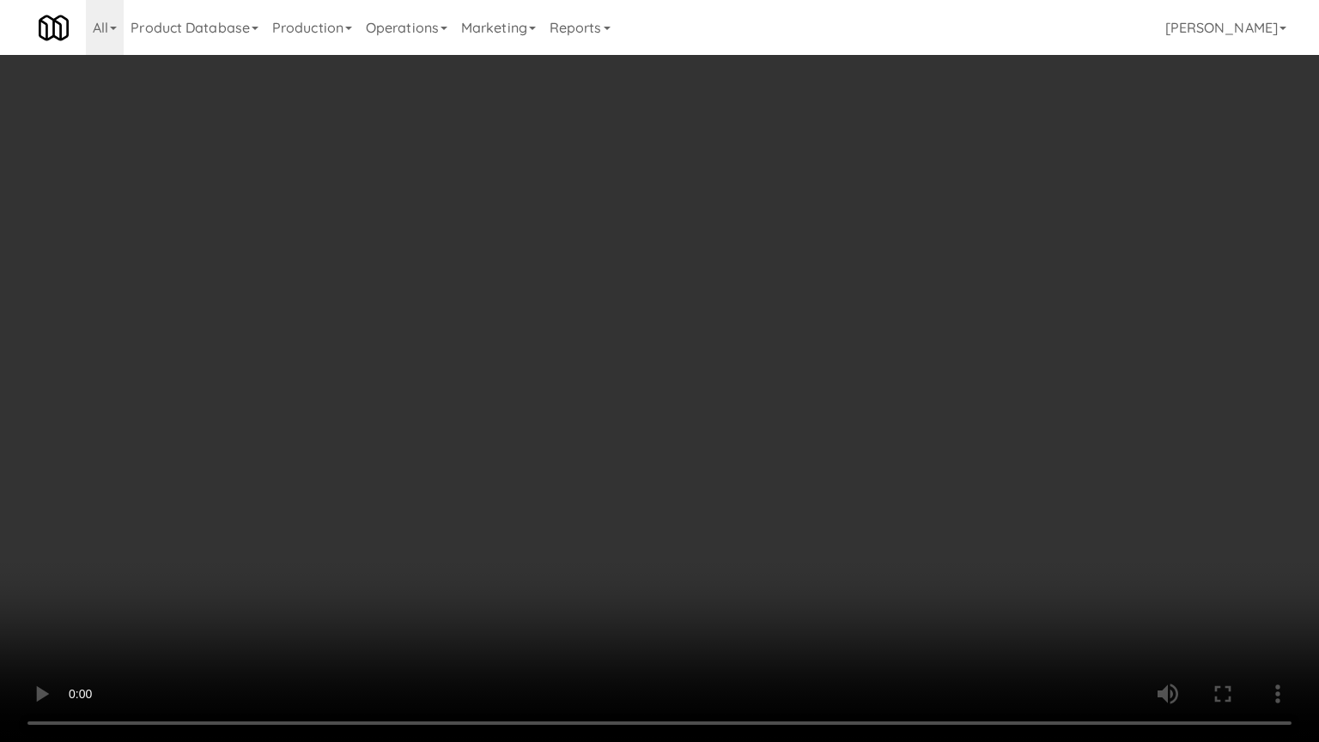
drag, startPoint x: 615, startPoint y: 336, endPoint x: 623, endPoint y: 339, distance: 9.2
drag, startPoint x: 586, startPoint y: 362, endPoint x: 601, endPoint y: 349, distance: 19.5
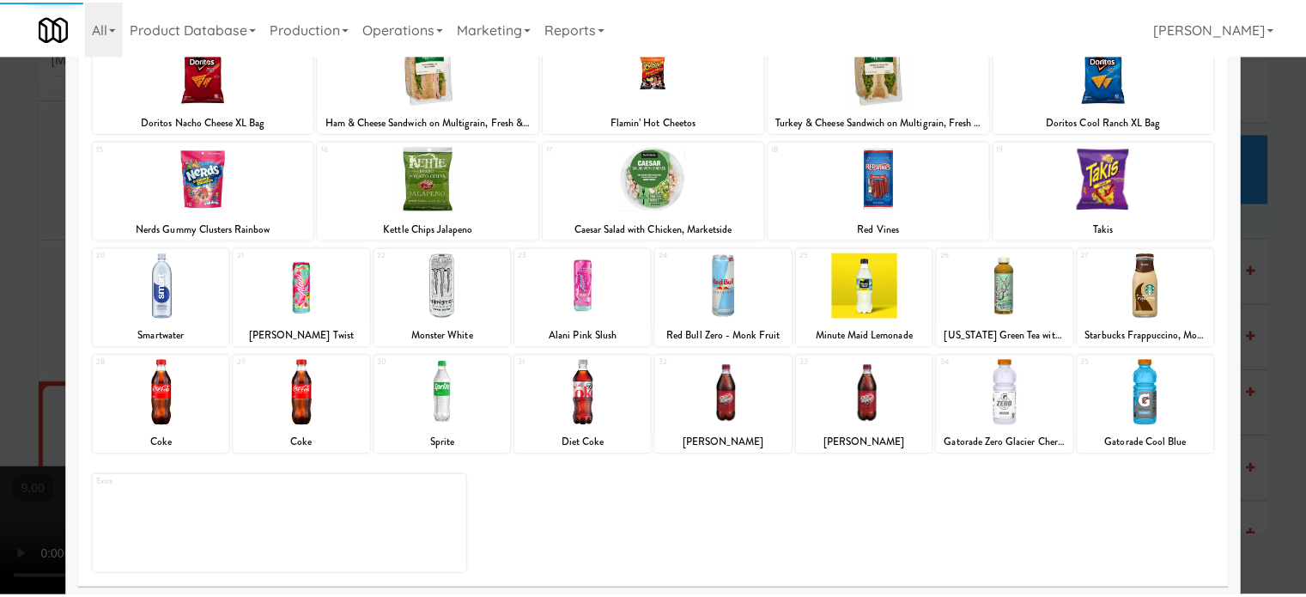
scroll to position [246, 0]
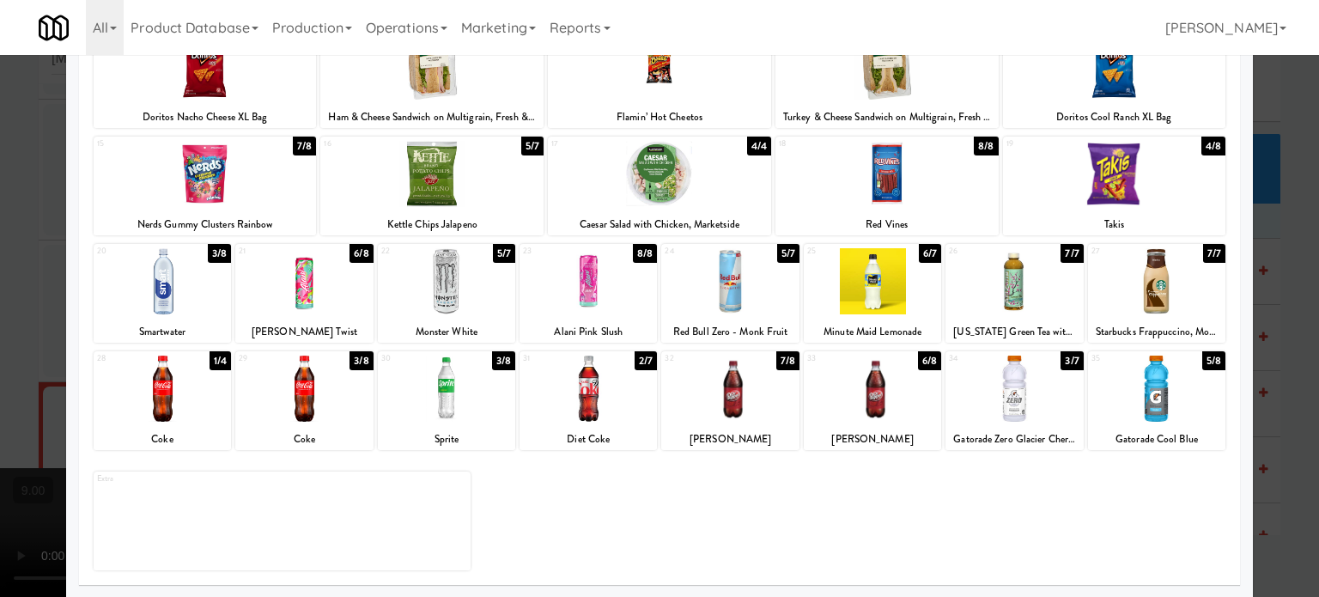
drag, startPoint x: 1269, startPoint y: 373, endPoint x: 1267, endPoint y: 355, distance: 17.3
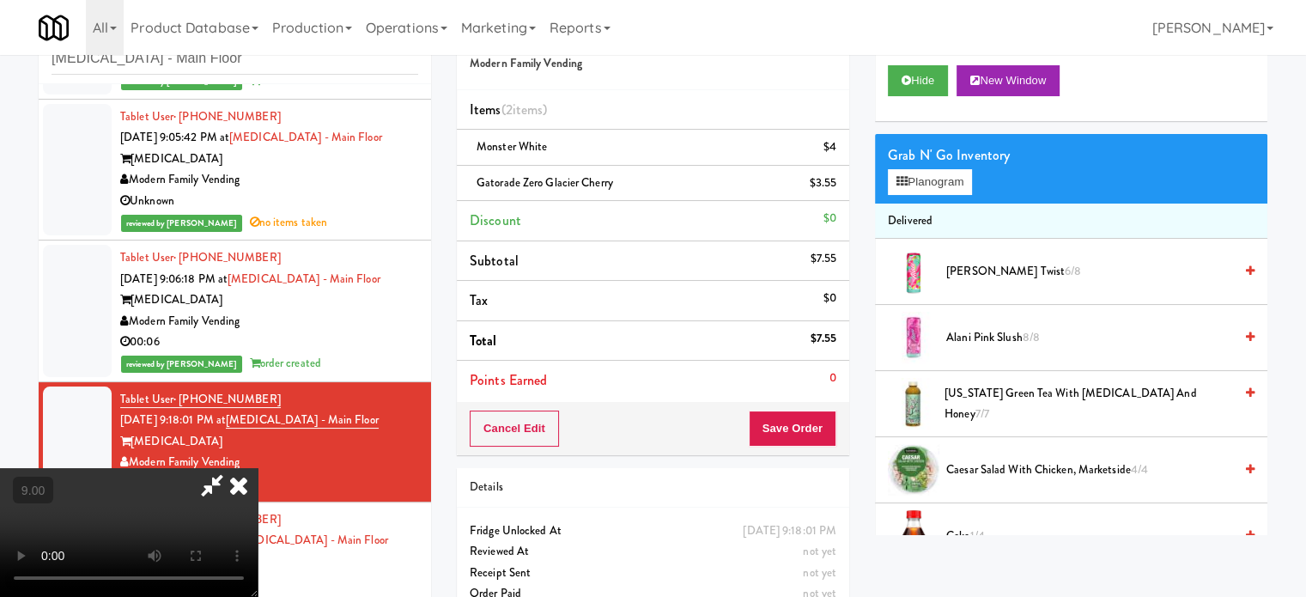
drag, startPoint x: 489, startPoint y: 346, endPoint x: 477, endPoint y: 324, distance: 25.0
drag, startPoint x: 477, startPoint y: 324, endPoint x: 476, endPoint y: 258, distance: 65.3
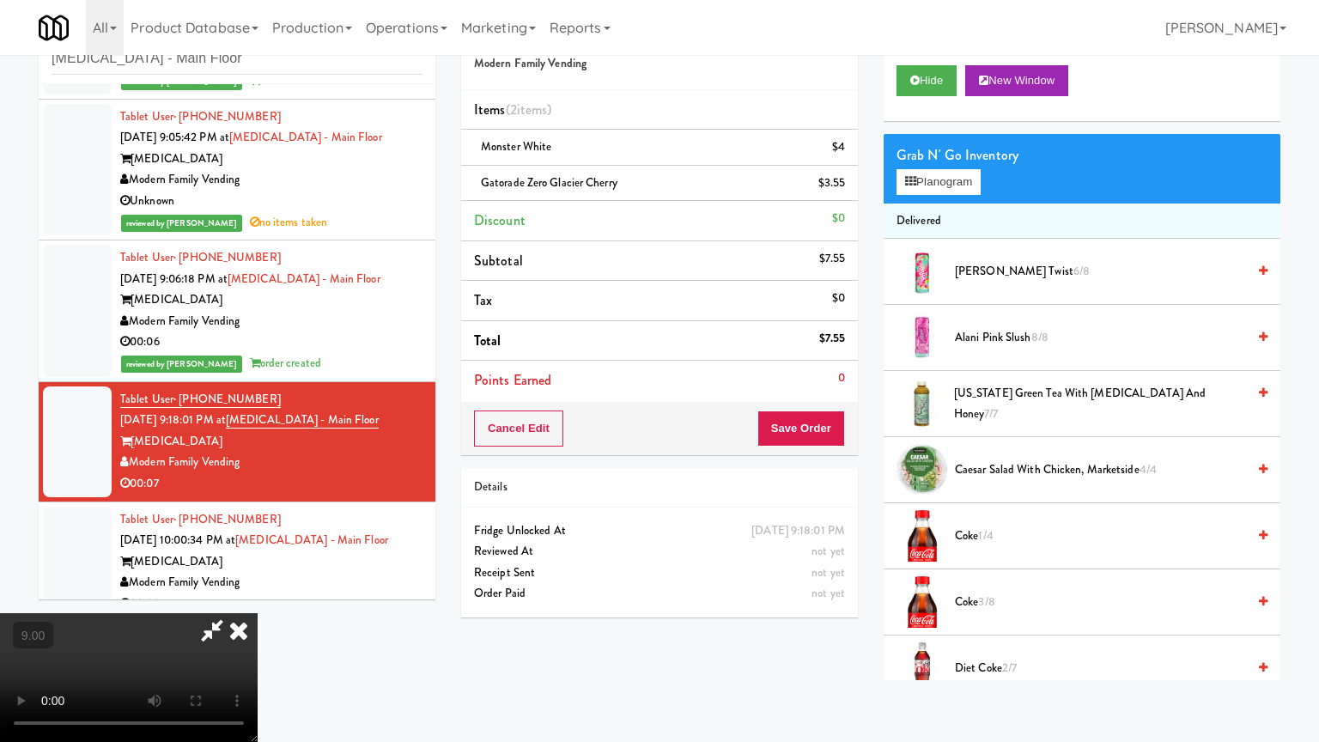
drag, startPoint x: 605, startPoint y: 266, endPoint x: 627, endPoint y: 263, distance: 22.6
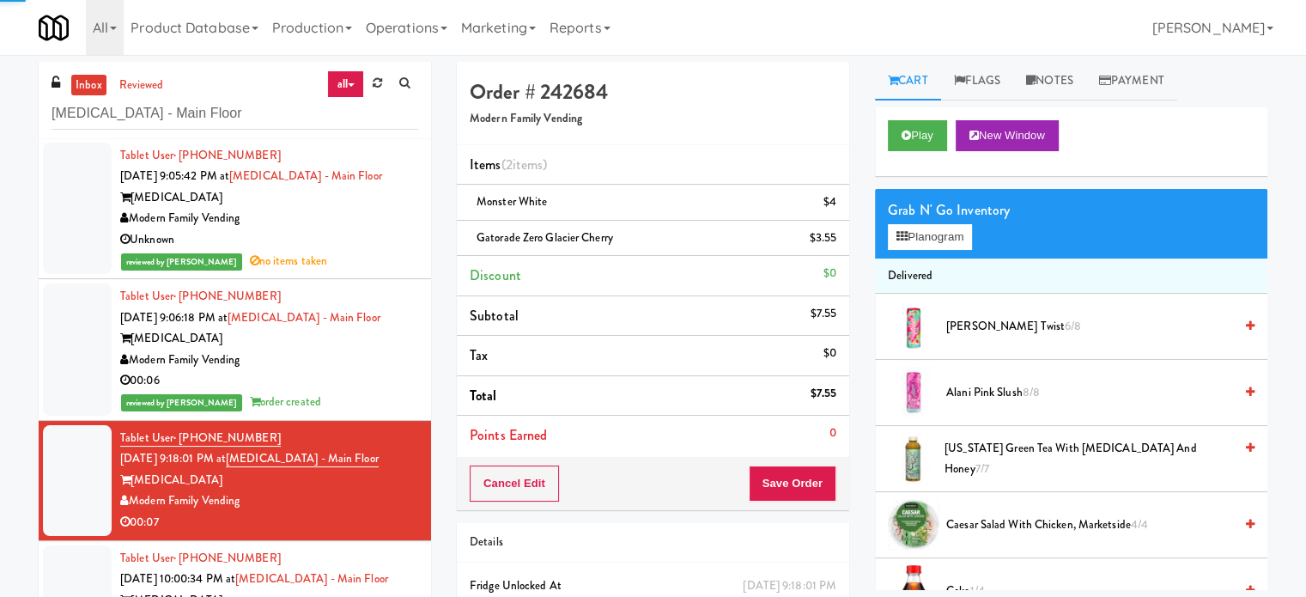
scroll to position [148, 0]
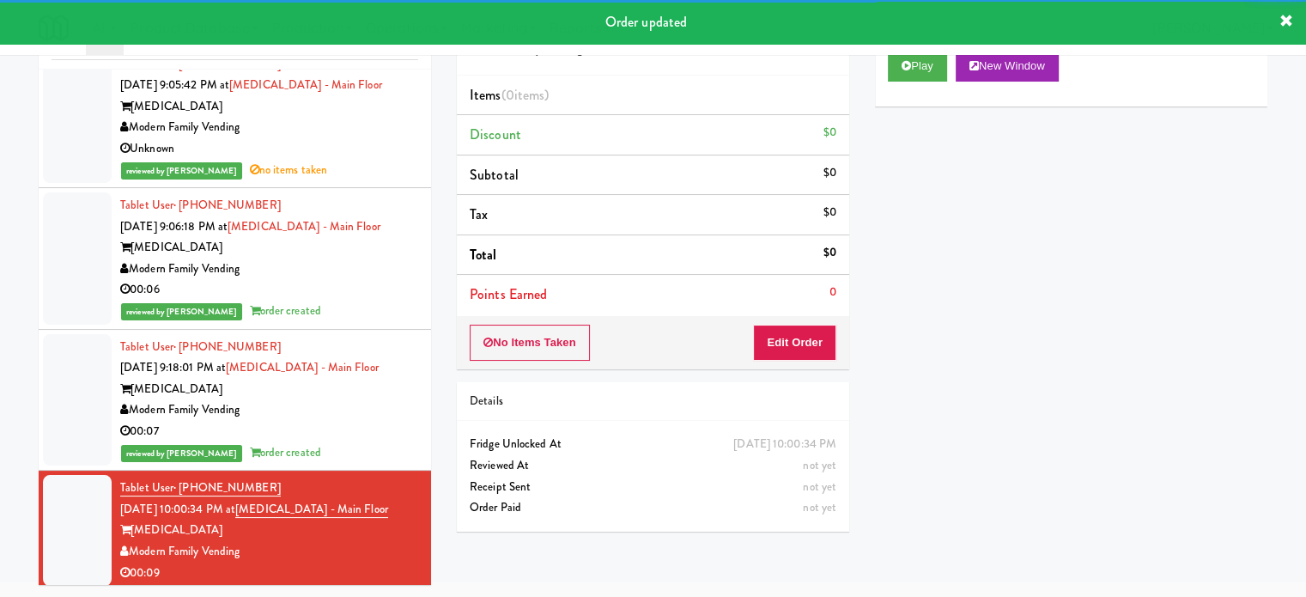
scroll to position [168, 0]
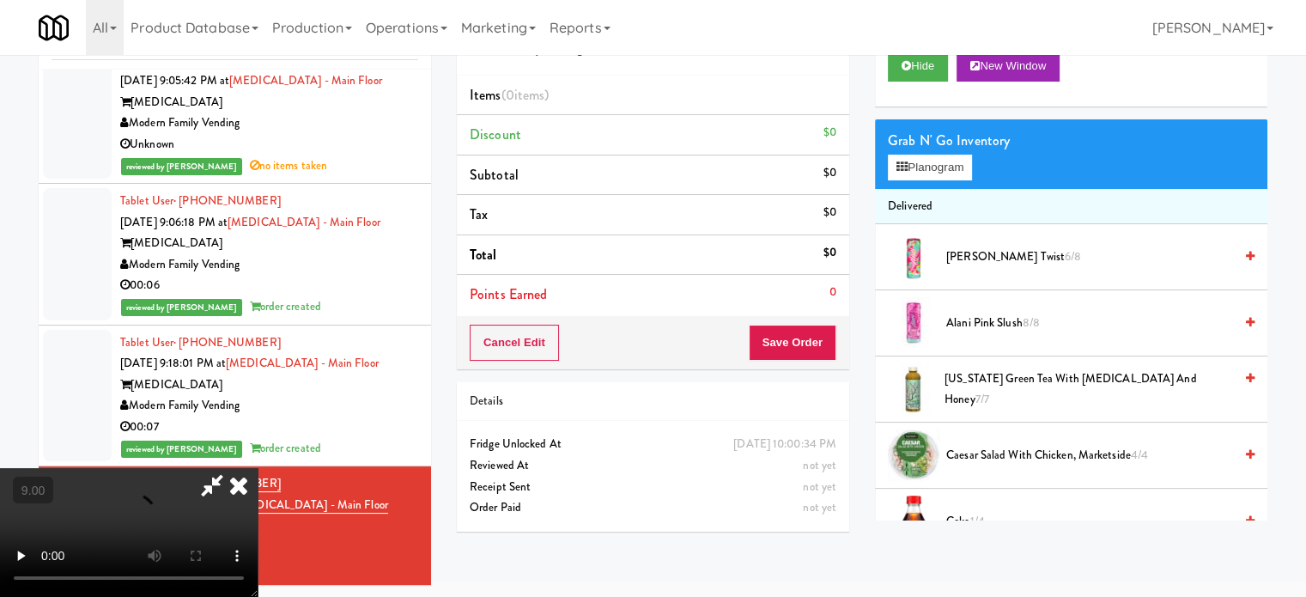
drag, startPoint x: 227, startPoint y: 422, endPoint x: 531, endPoint y: 331, distance: 317.1
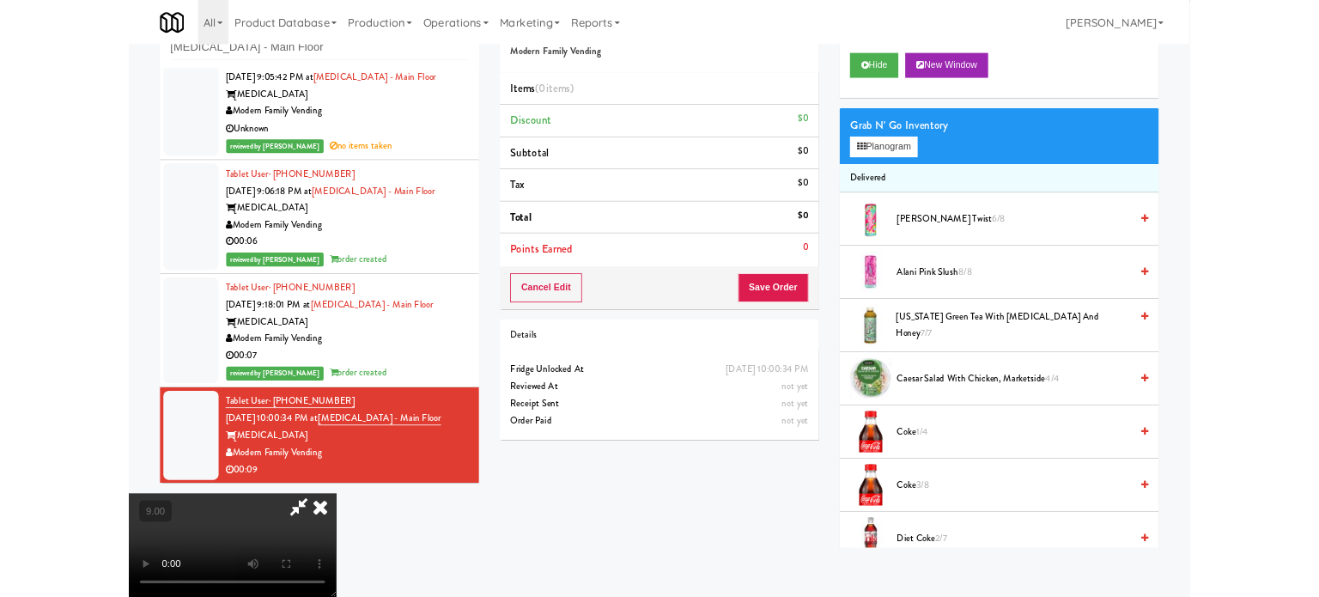
scroll to position [70, 0]
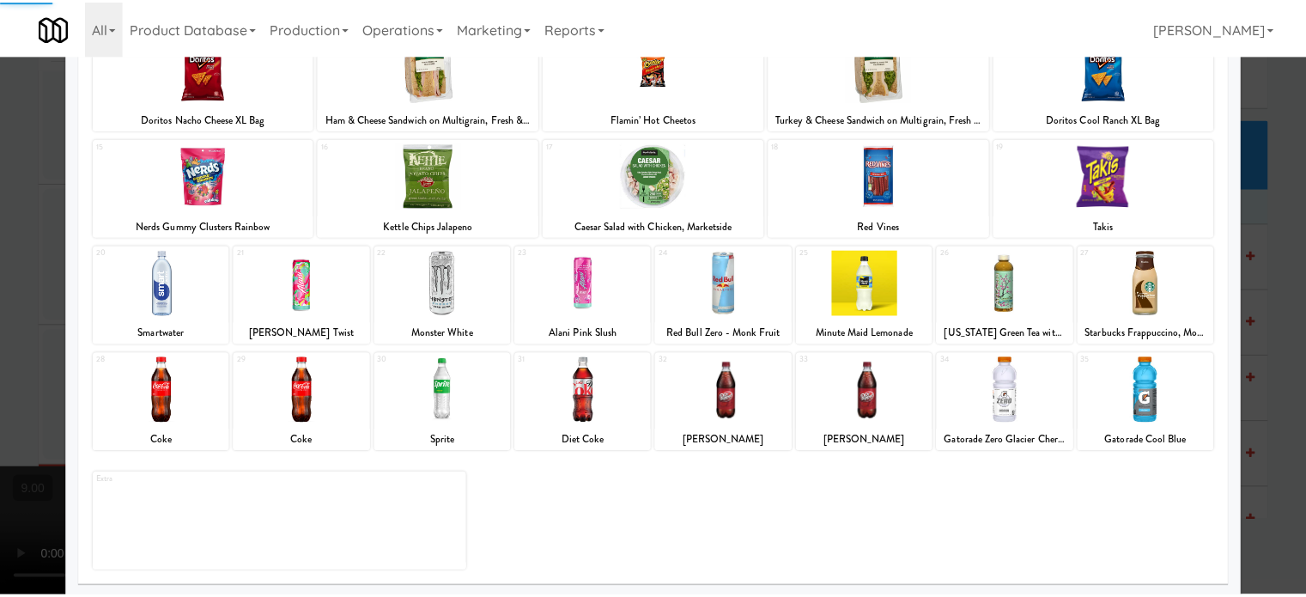
scroll to position [246, 0]
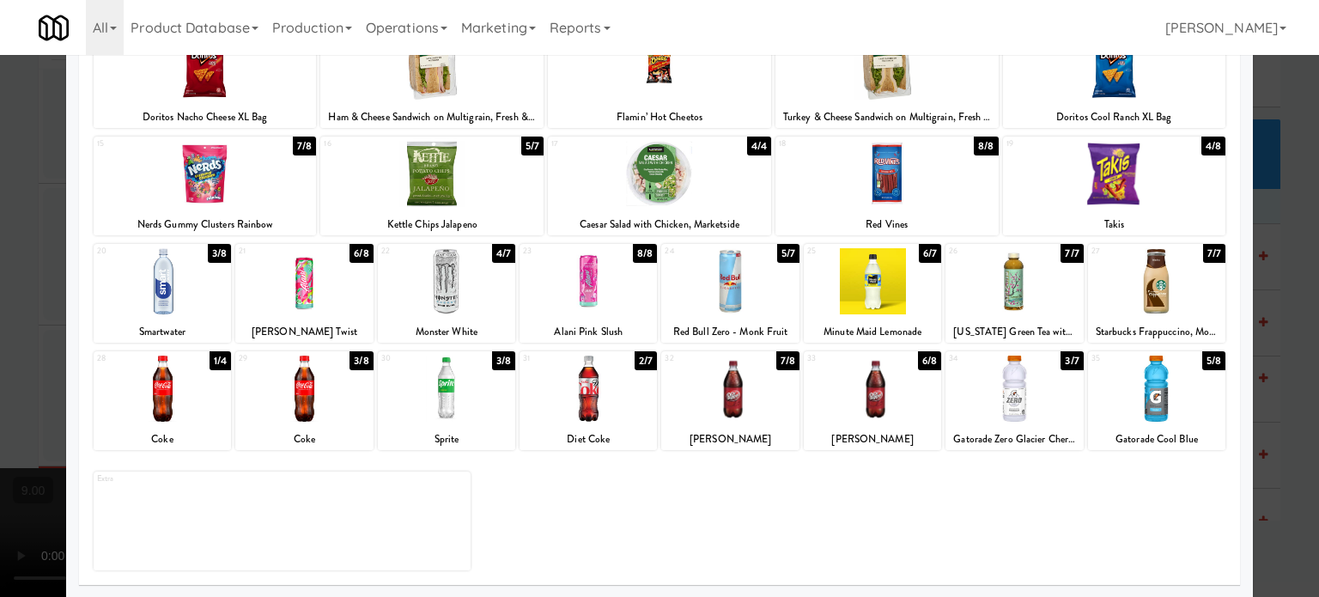
drag, startPoint x: 775, startPoint y: 253, endPoint x: 1191, endPoint y: 259, distance: 416.5
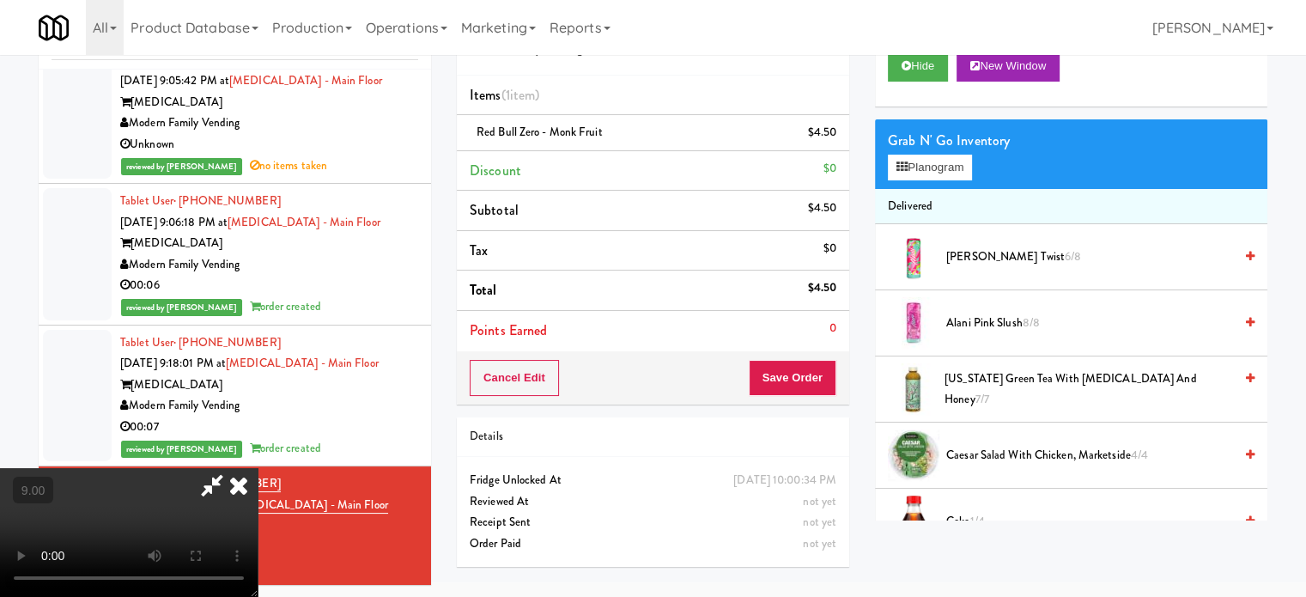
drag, startPoint x: 540, startPoint y: 291, endPoint x: 568, endPoint y: 372, distance: 85.3
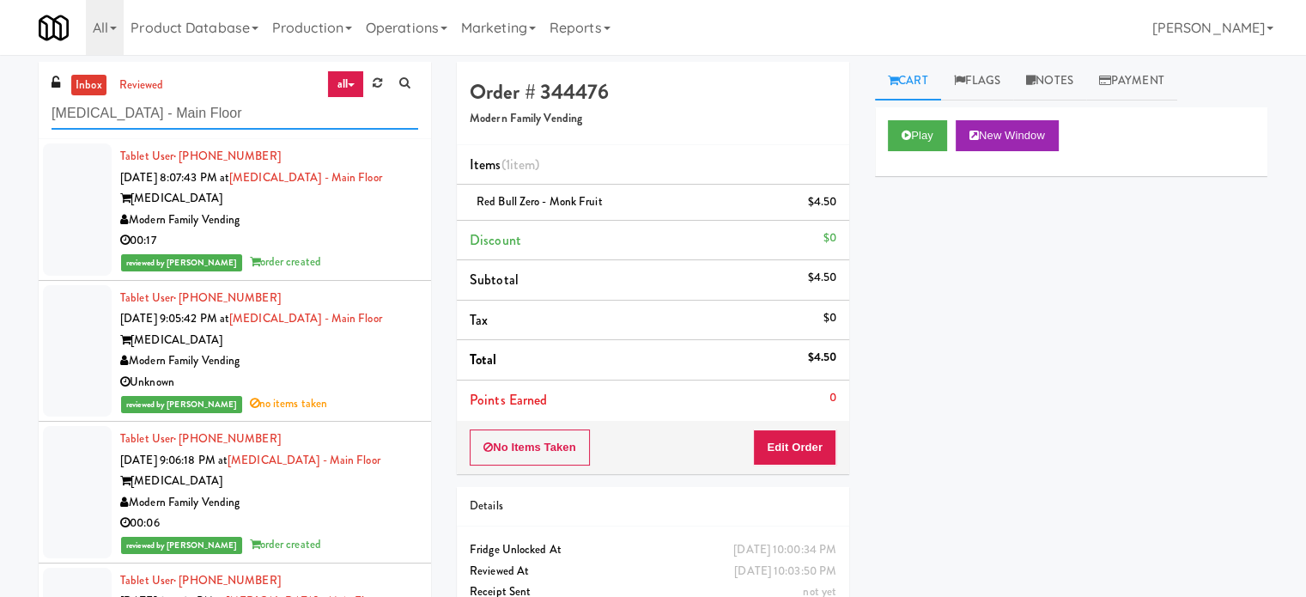
paste input "IKEA TODO Store"
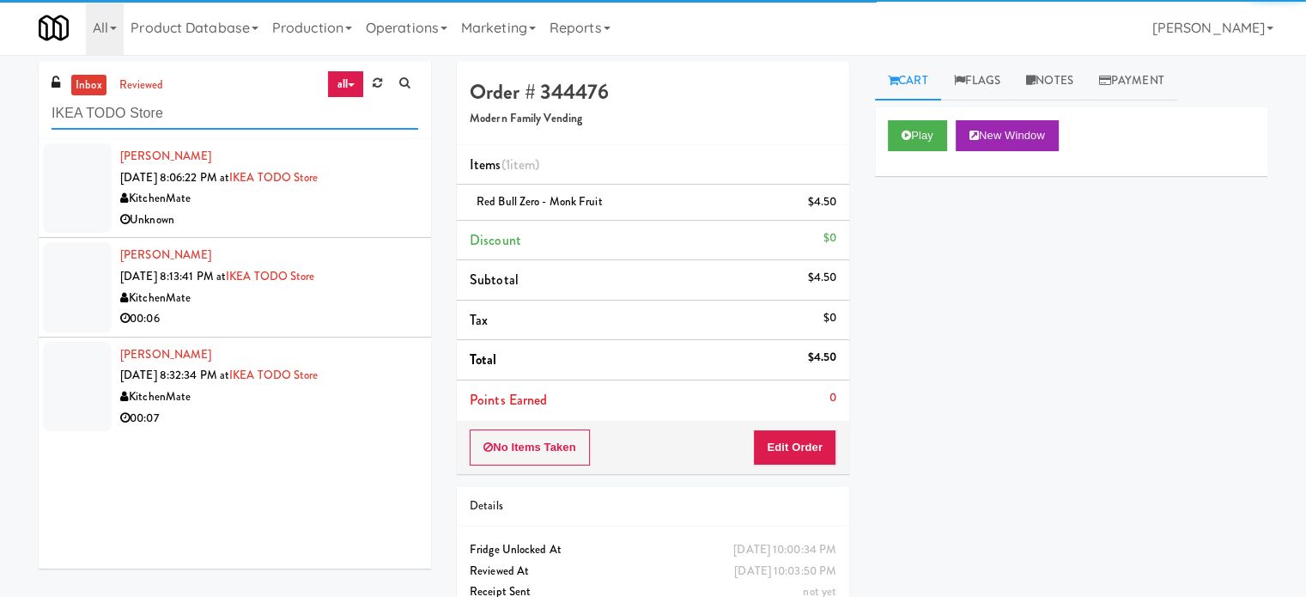
type input "IKEA TODO Store"
